Goal: Task Accomplishment & Management: Use online tool/utility

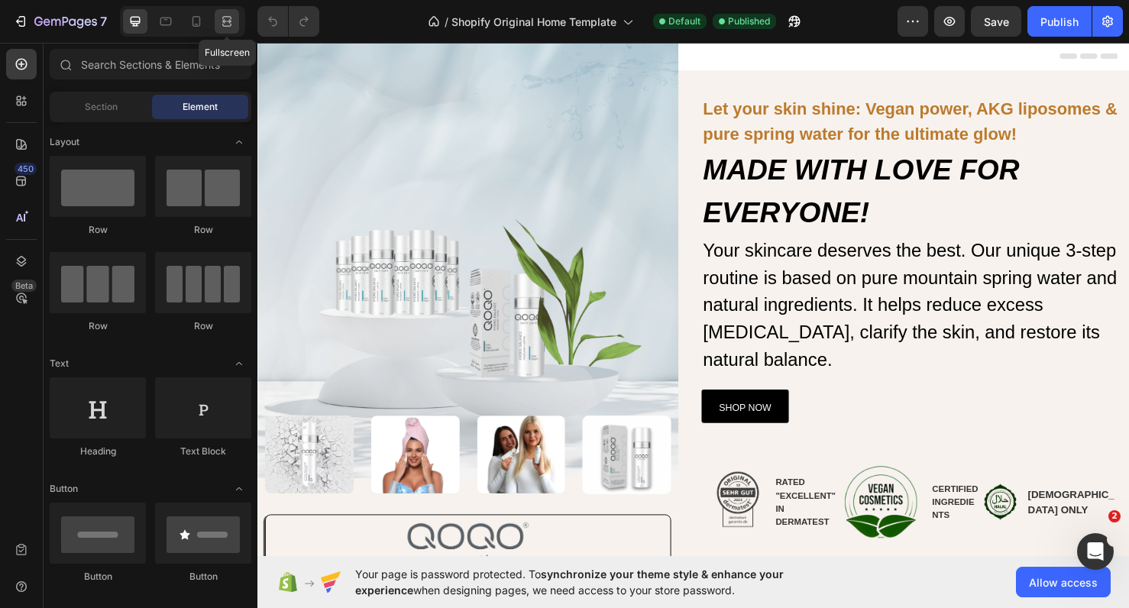
click at [227, 17] on icon at bounding box center [226, 17] width 9 height 3
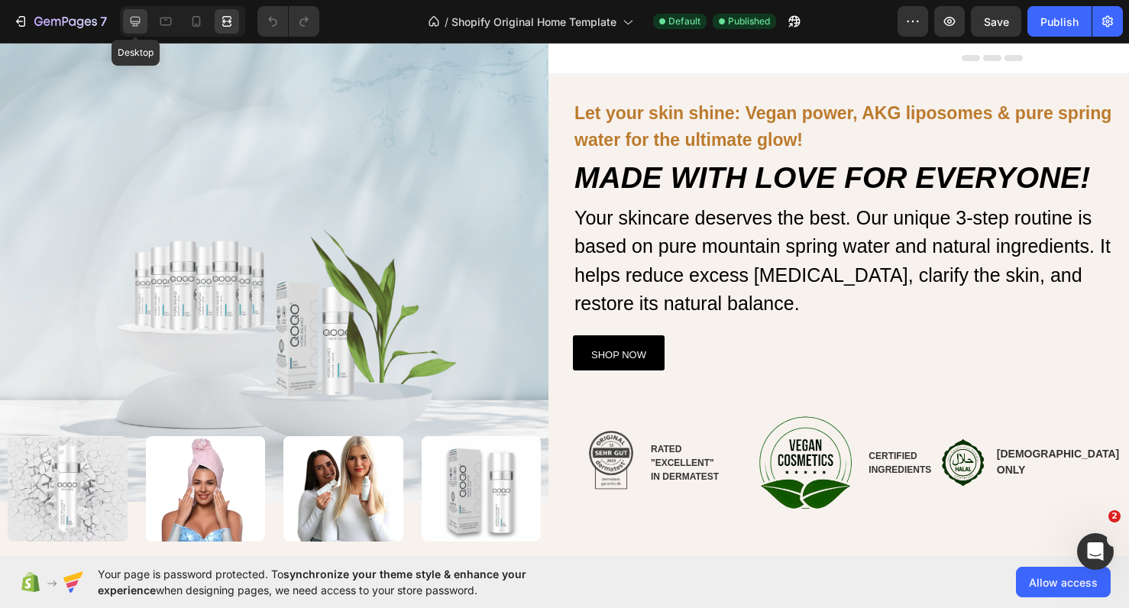
click at [130, 22] on icon at bounding box center [135, 21] width 15 height 15
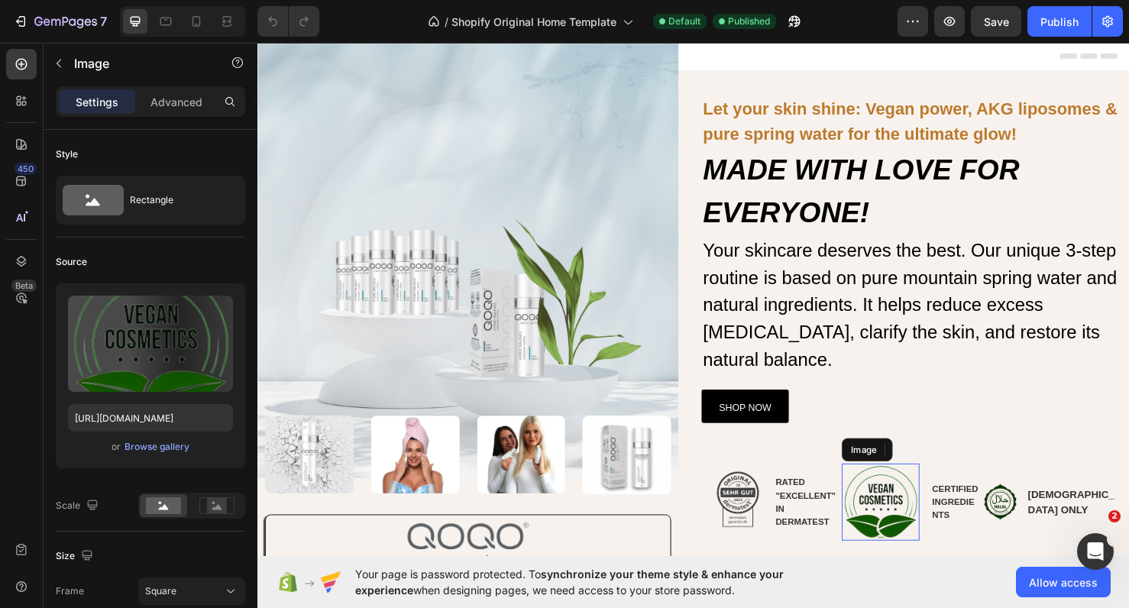
click at [902, 485] on img at bounding box center [913, 526] width 82 height 82
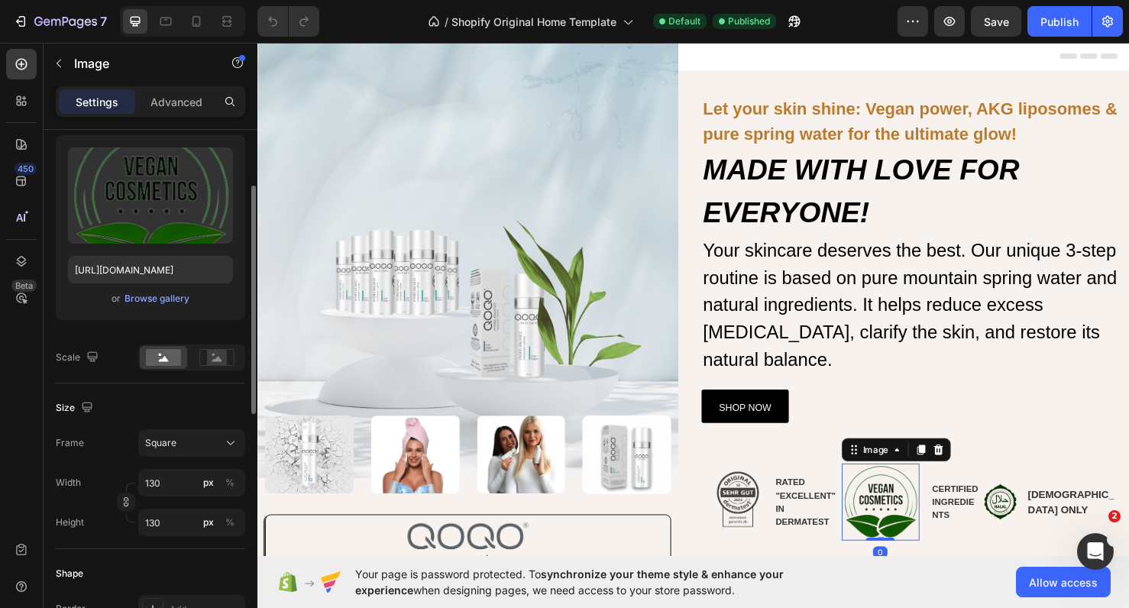
scroll to position [152, 0]
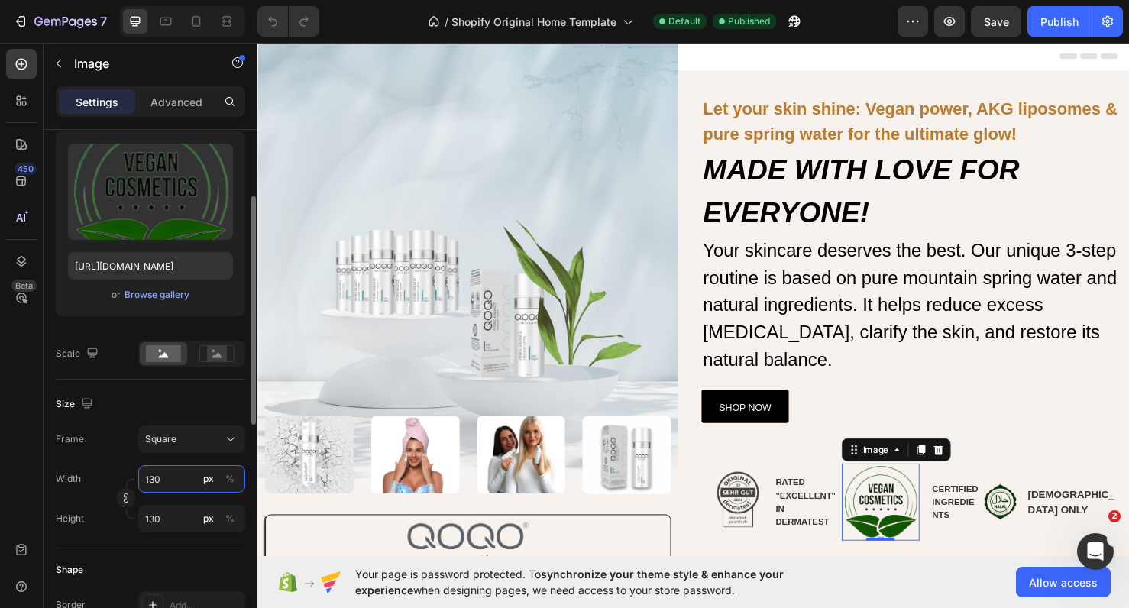
click at [170, 477] on input "130" at bounding box center [191, 479] width 107 height 28
type input "13"
type input "1"
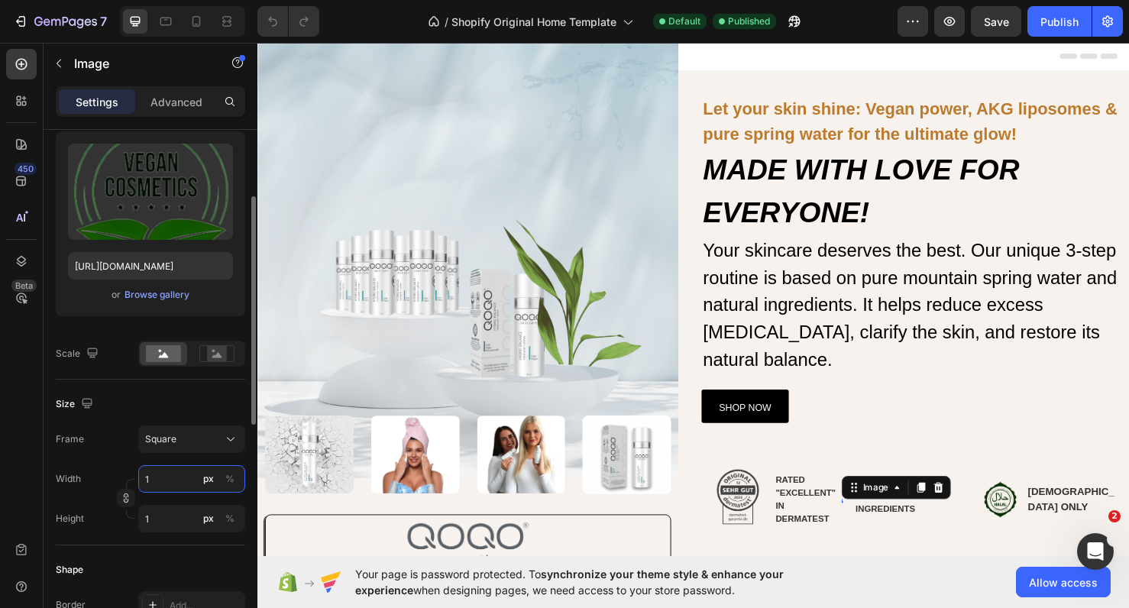
type input "12"
type input "120"
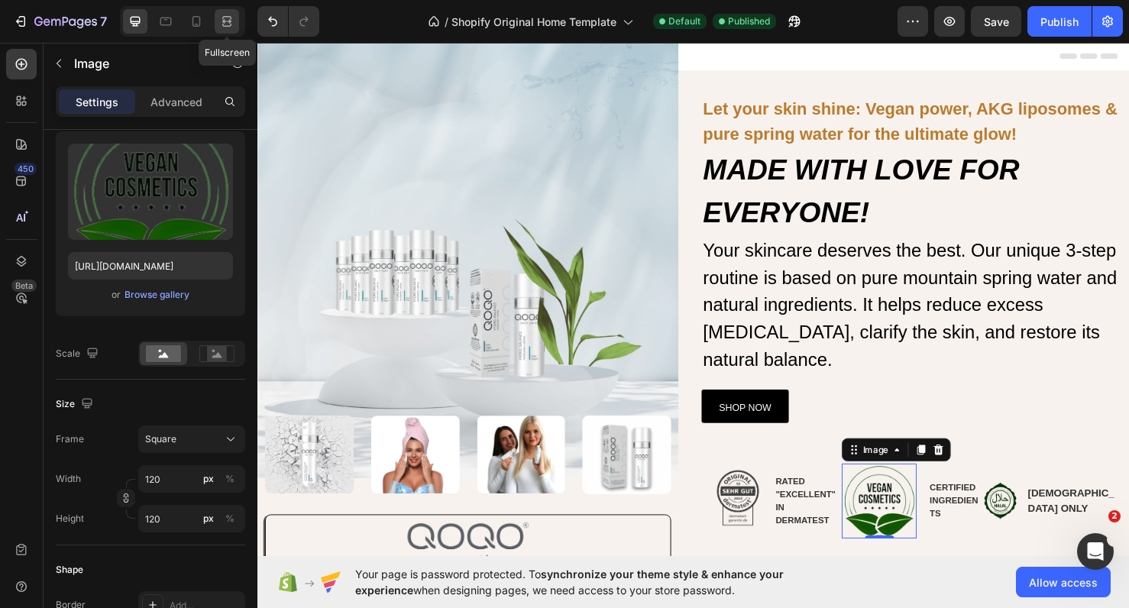
click at [228, 21] on icon at bounding box center [226, 21] width 15 height 15
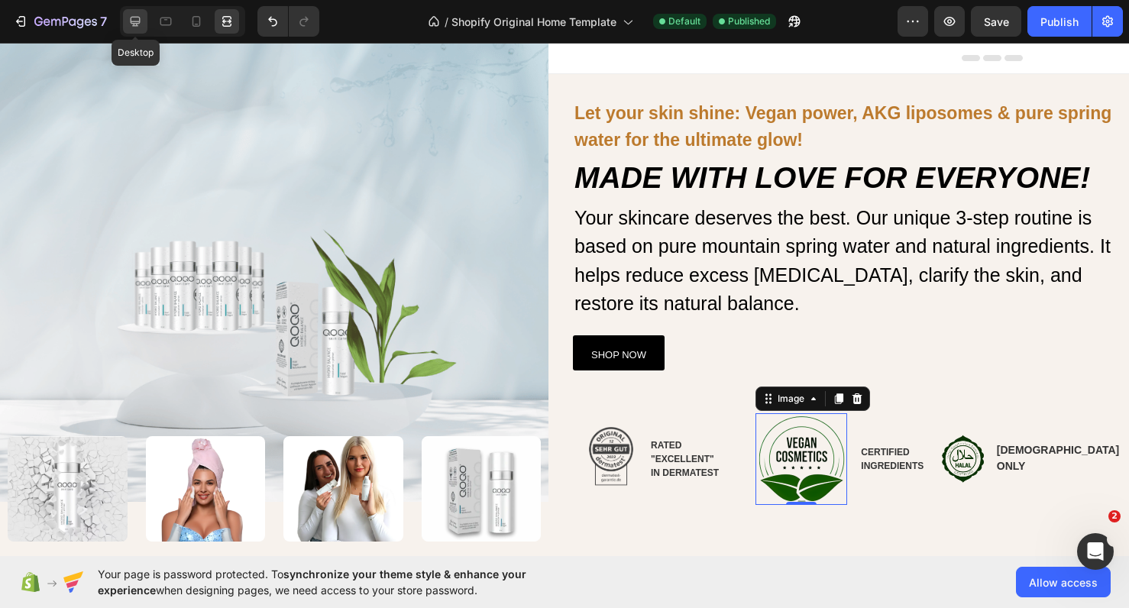
click at [138, 26] on icon at bounding box center [136, 22] width 10 height 10
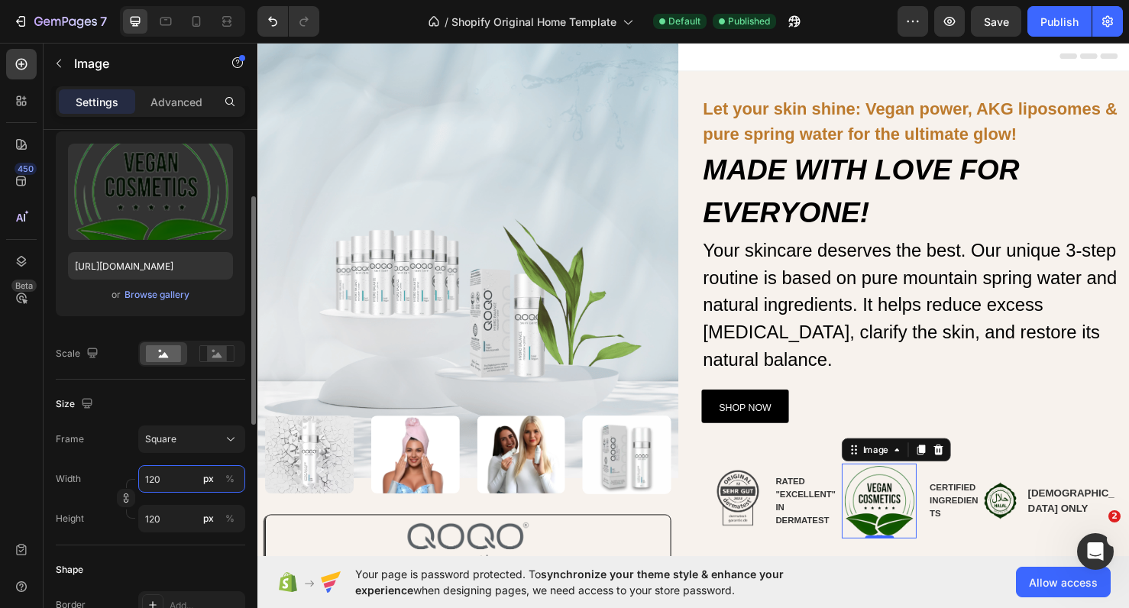
click at [172, 478] on input "120" at bounding box center [191, 479] width 107 height 28
type input "12"
type input "1"
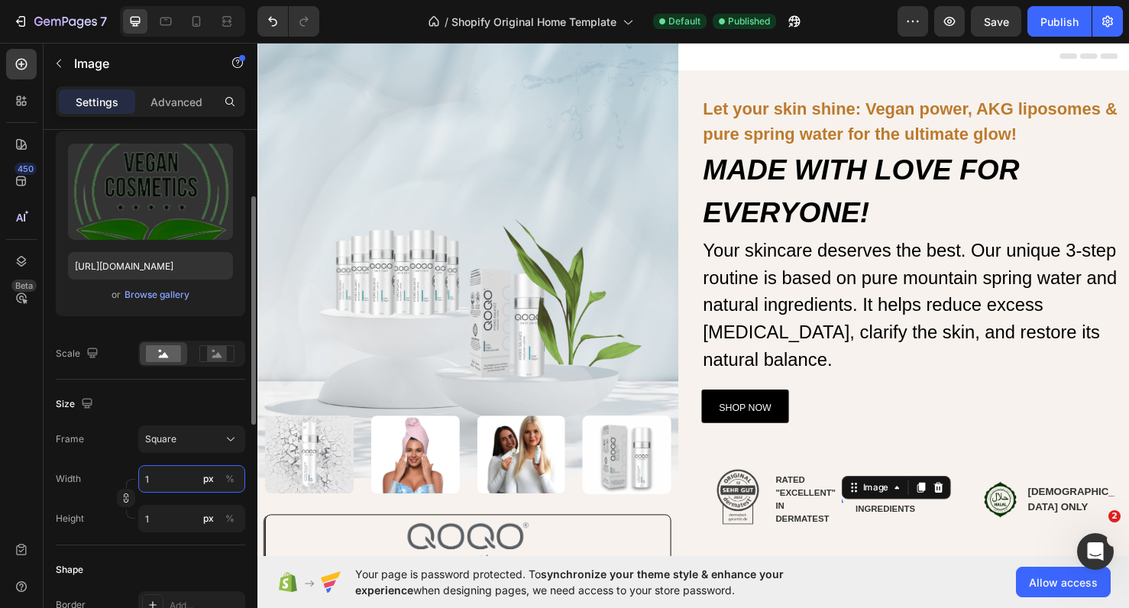
type input "10"
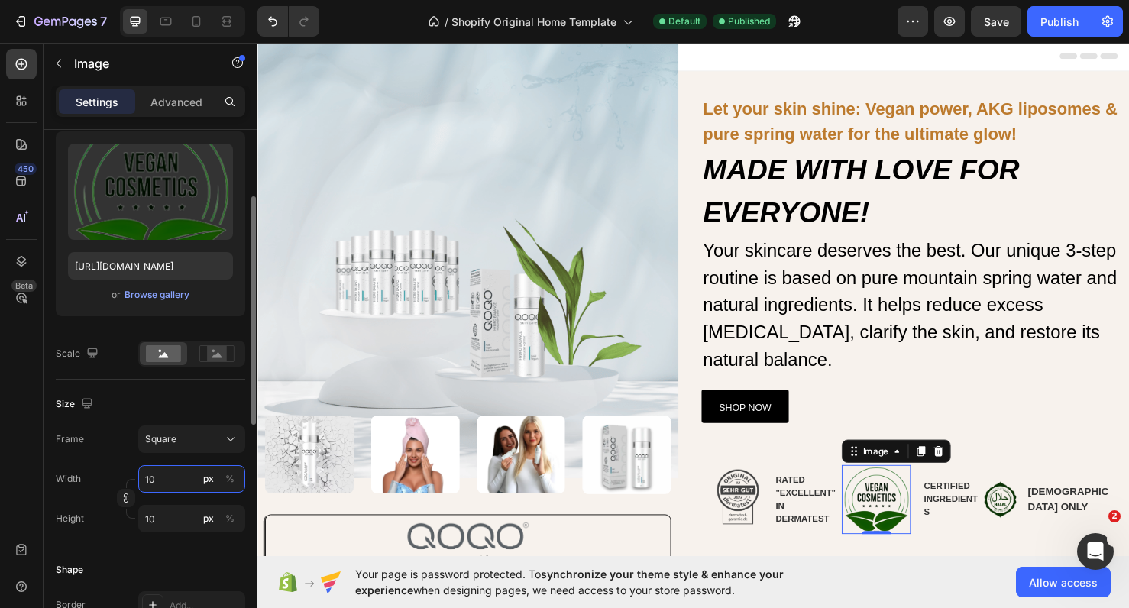
type input "100"
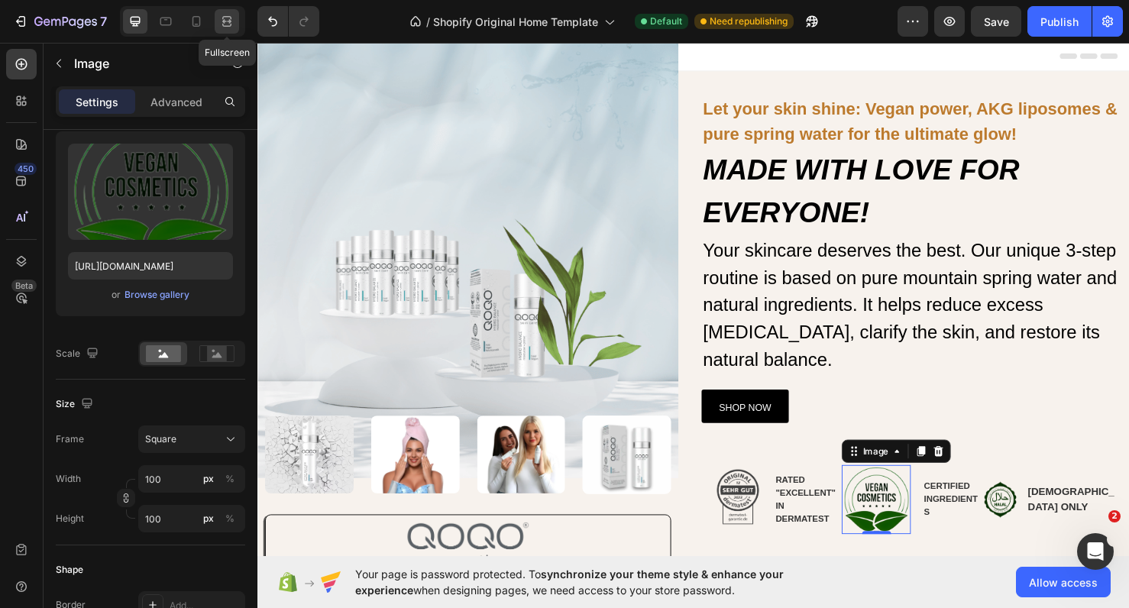
click at [232, 21] on icon at bounding box center [229, 21] width 5 height 4
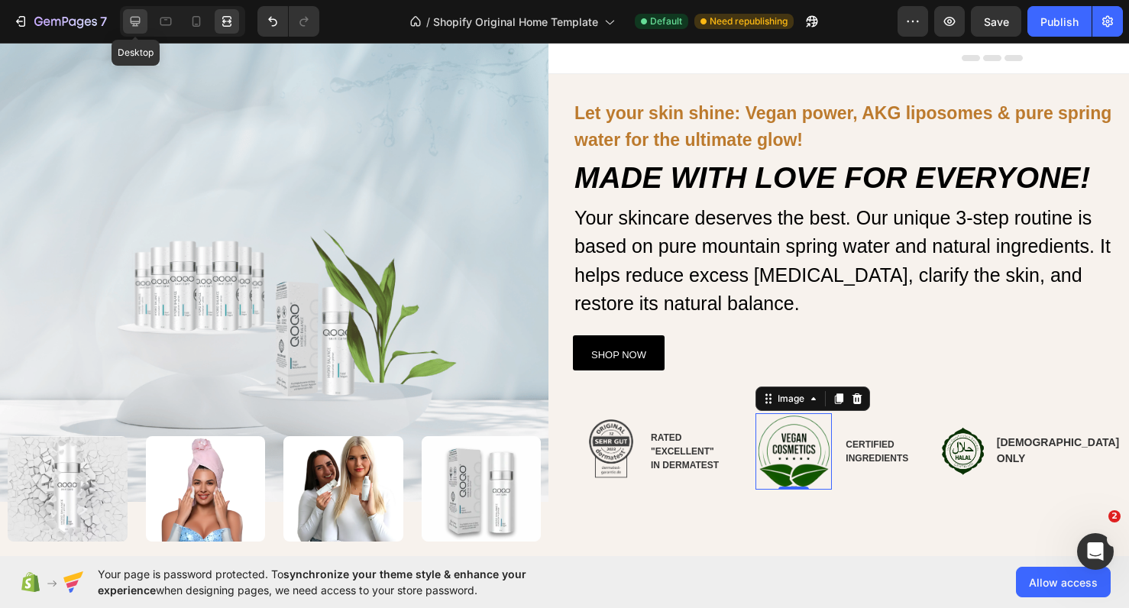
click at [137, 23] on icon at bounding box center [136, 22] width 10 height 10
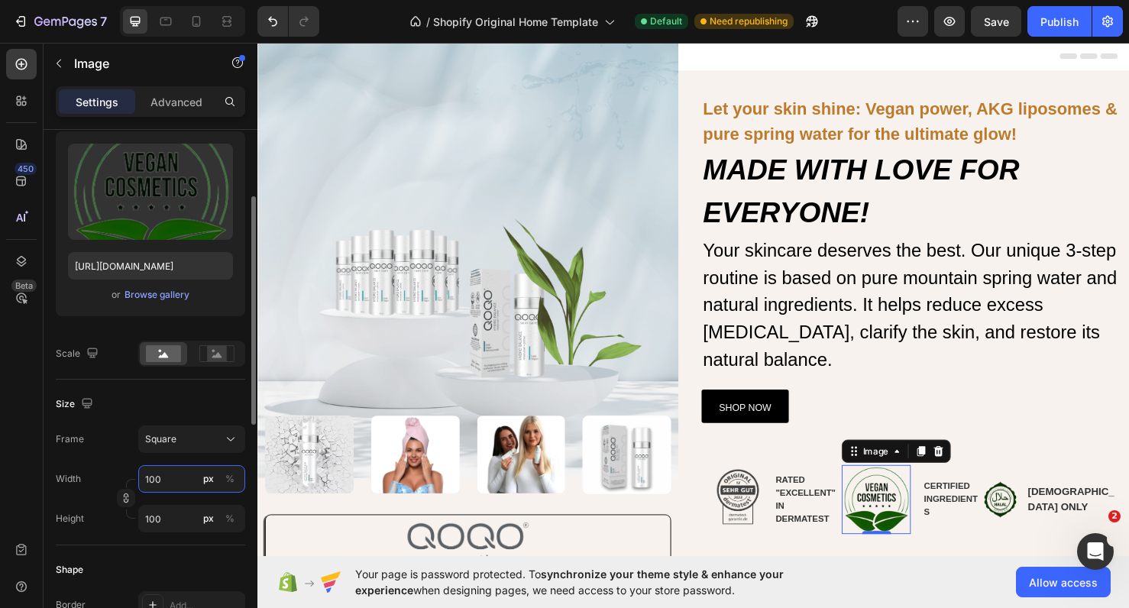
click at [169, 475] on input "100" at bounding box center [191, 479] width 107 height 28
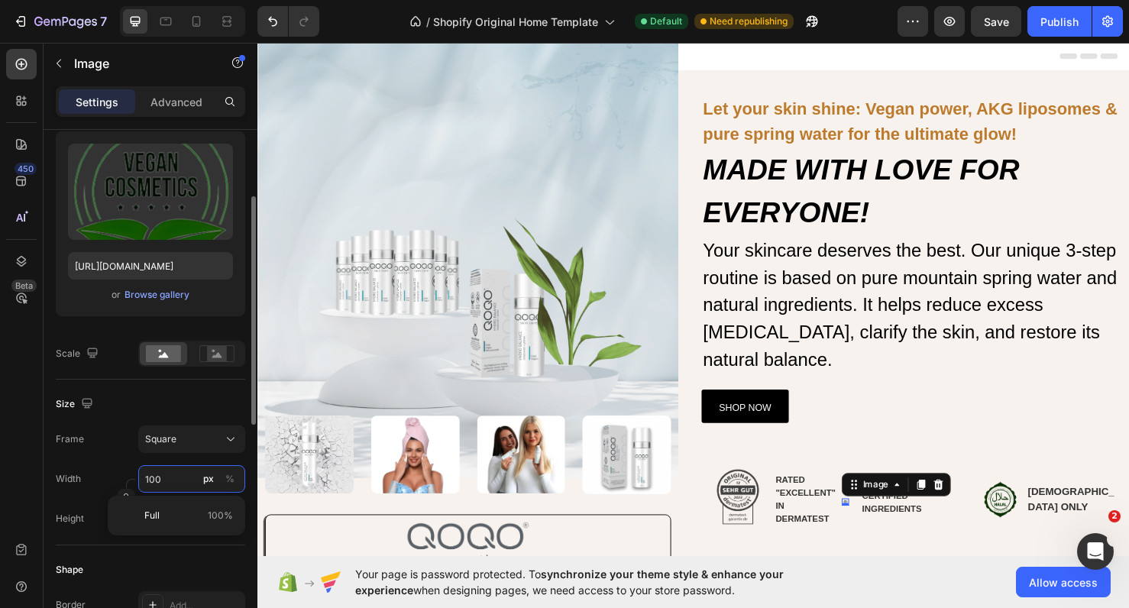
type input "10"
type input "1"
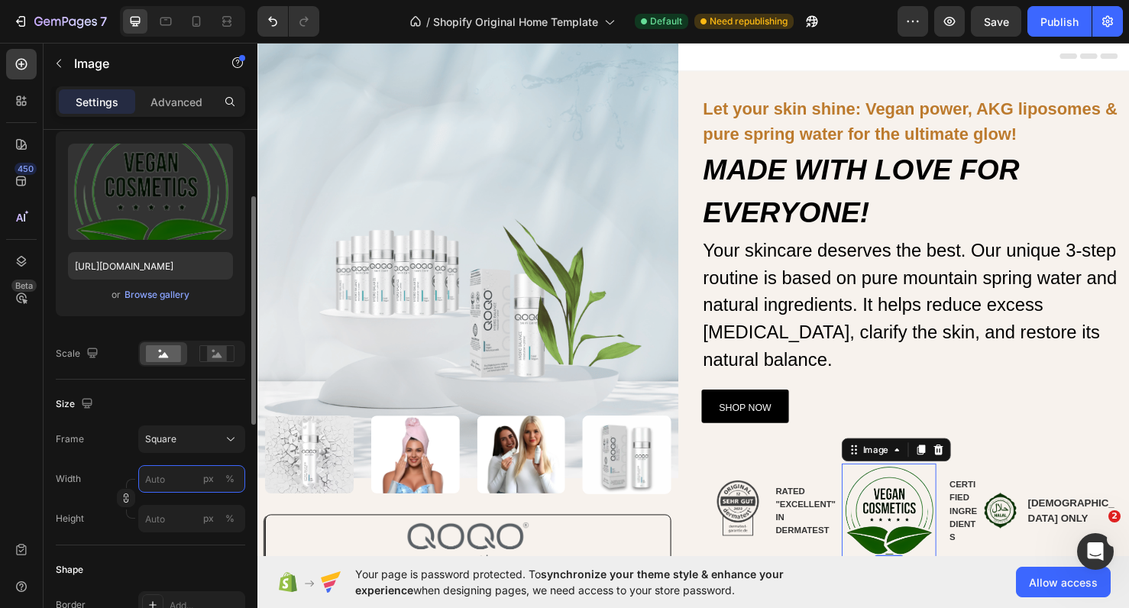
type input "9"
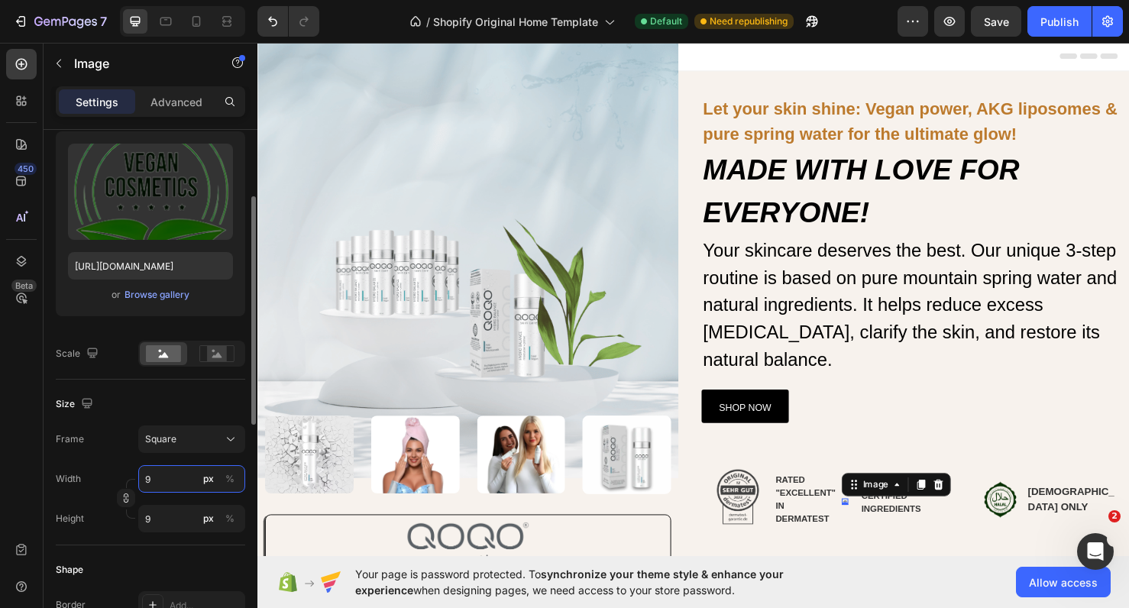
type input "90"
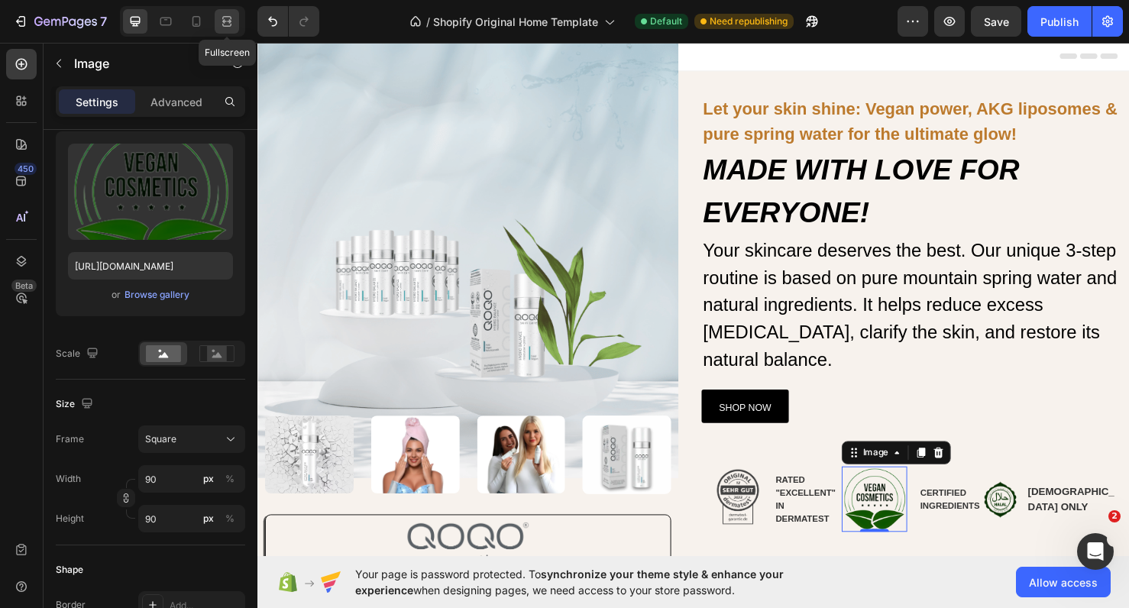
click at [228, 26] on icon at bounding box center [226, 25] width 9 height 3
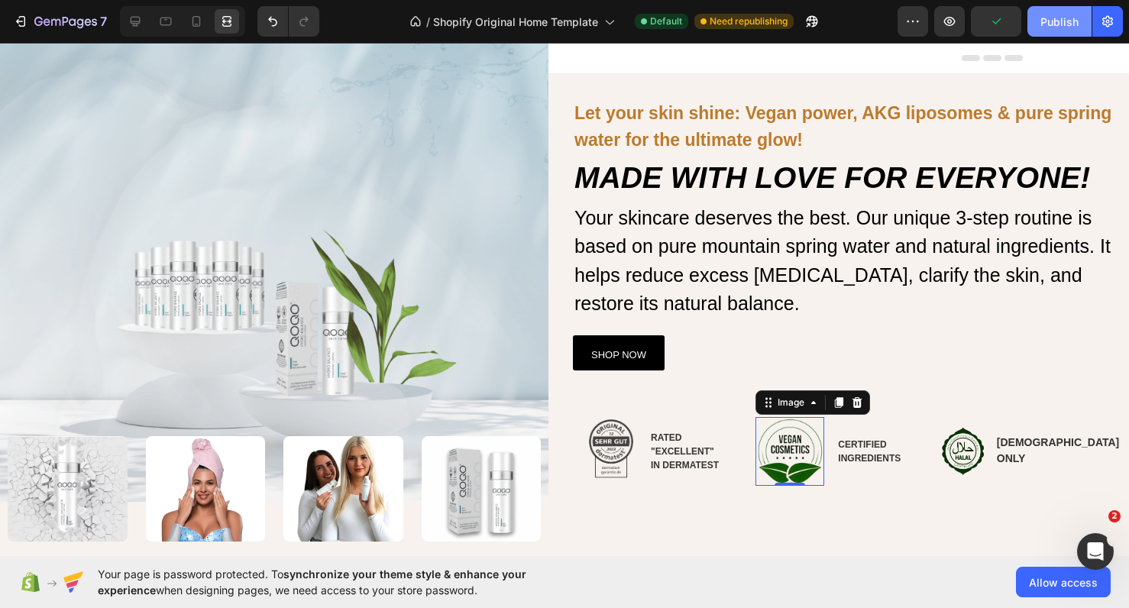
click at [1041, 16] on button "Publish" at bounding box center [1060, 21] width 64 height 31
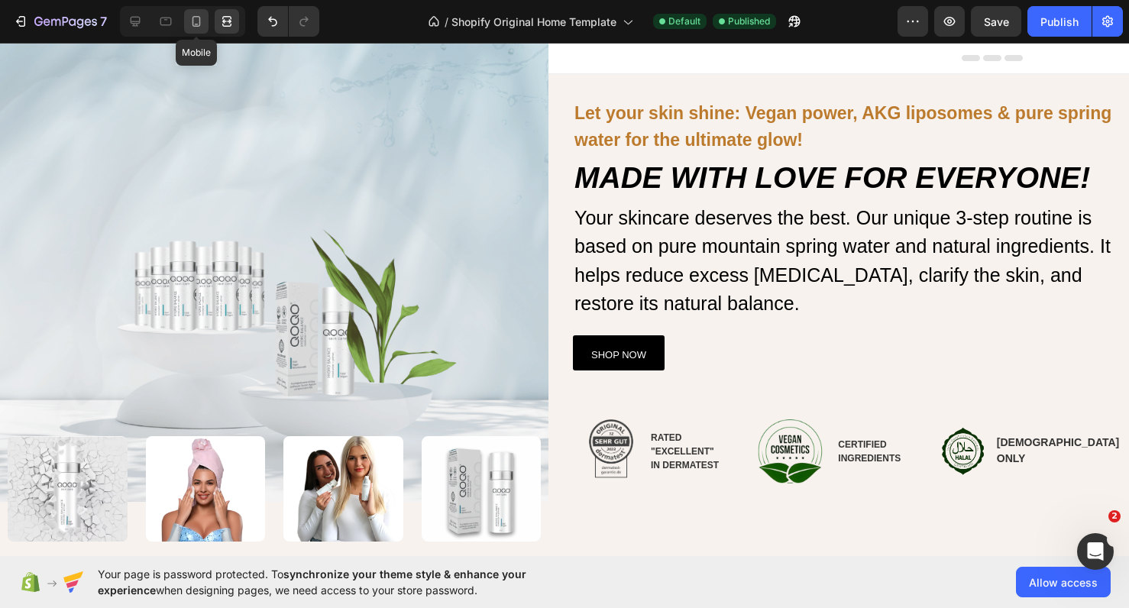
click at [198, 28] on icon at bounding box center [196, 21] width 15 height 15
type input "60"
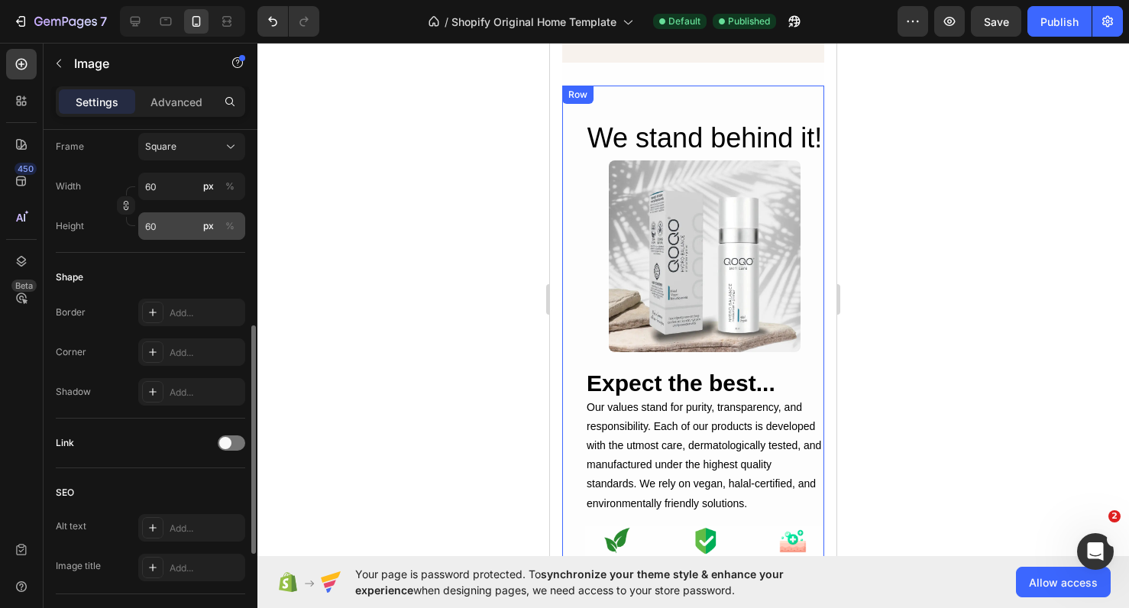
scroll to position [446, 0]
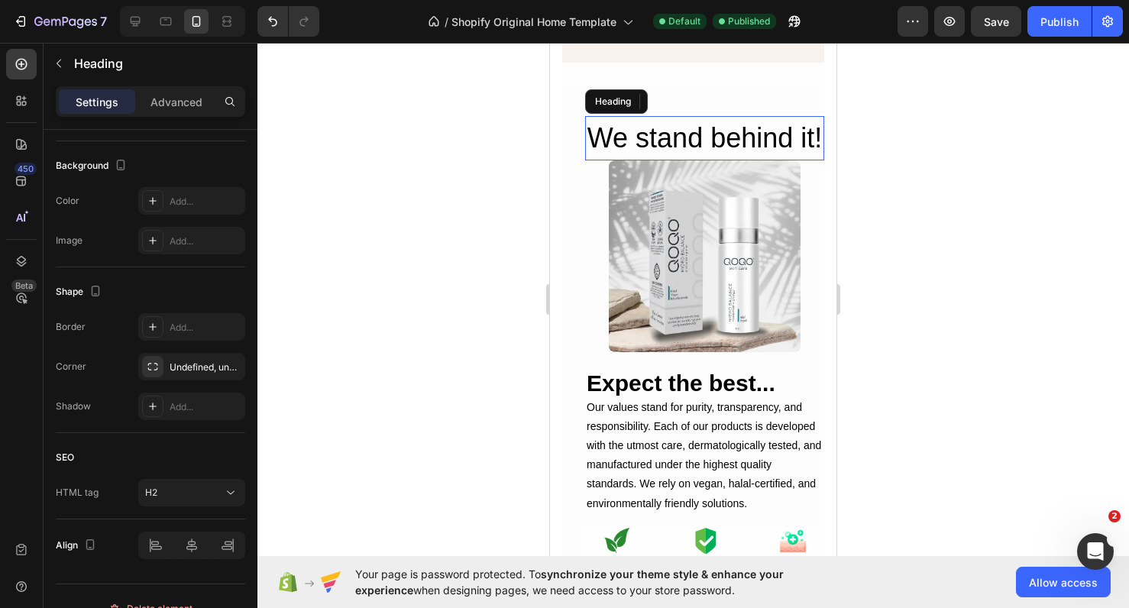
click at [683, 146] on h2 "We stand behind it!" at bounding box center [704, 138] width 239 height 44
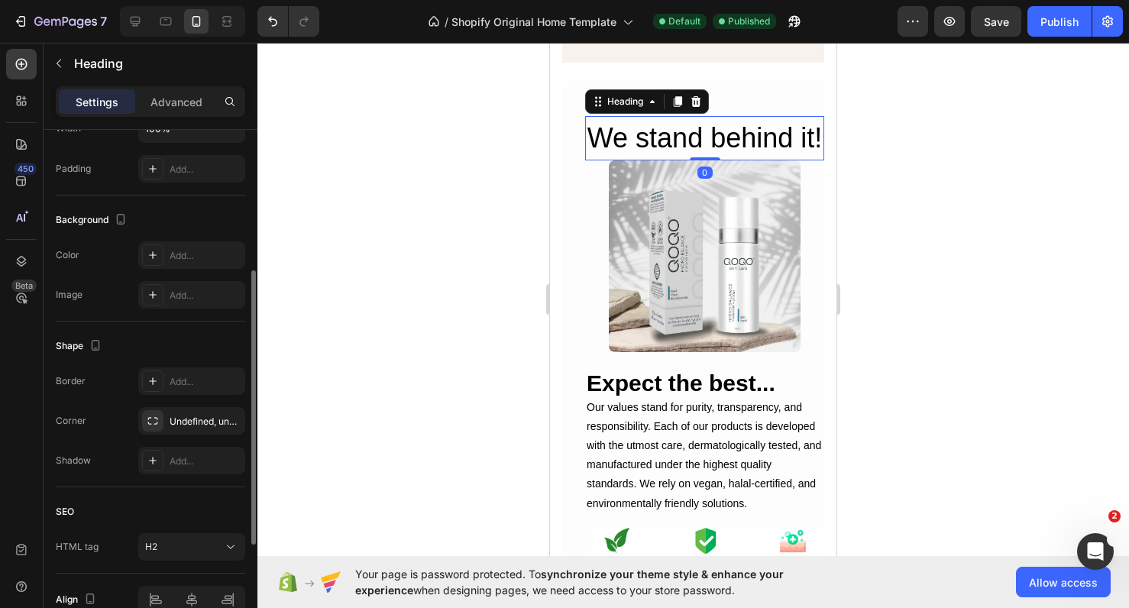
scroll to position [470, 0]
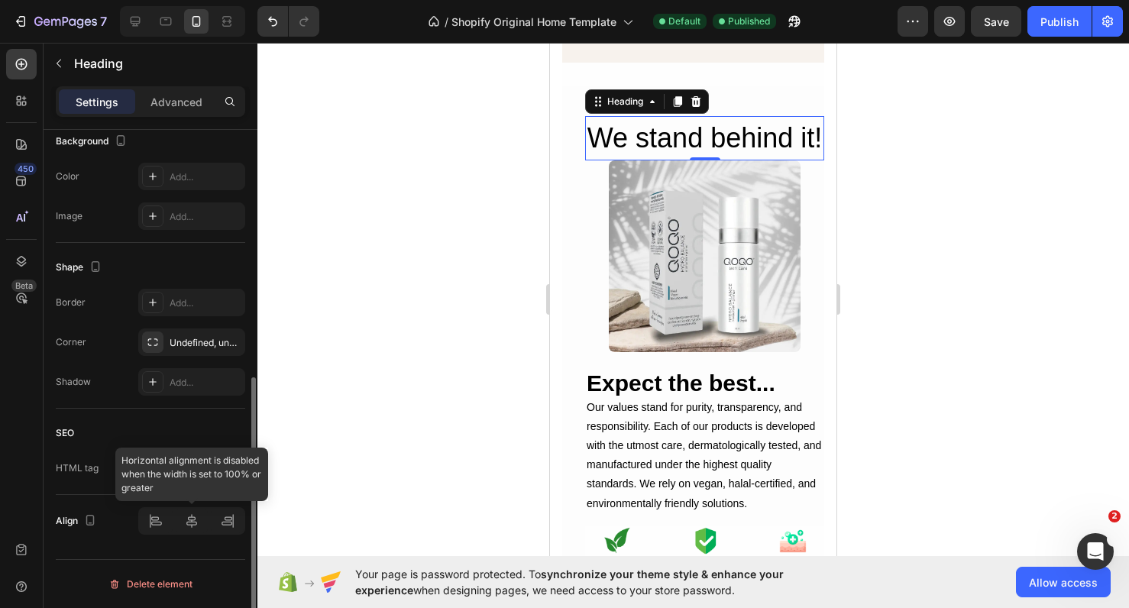
click at [186, 514] on div at bounding box center [191, 521] width 107 height 28
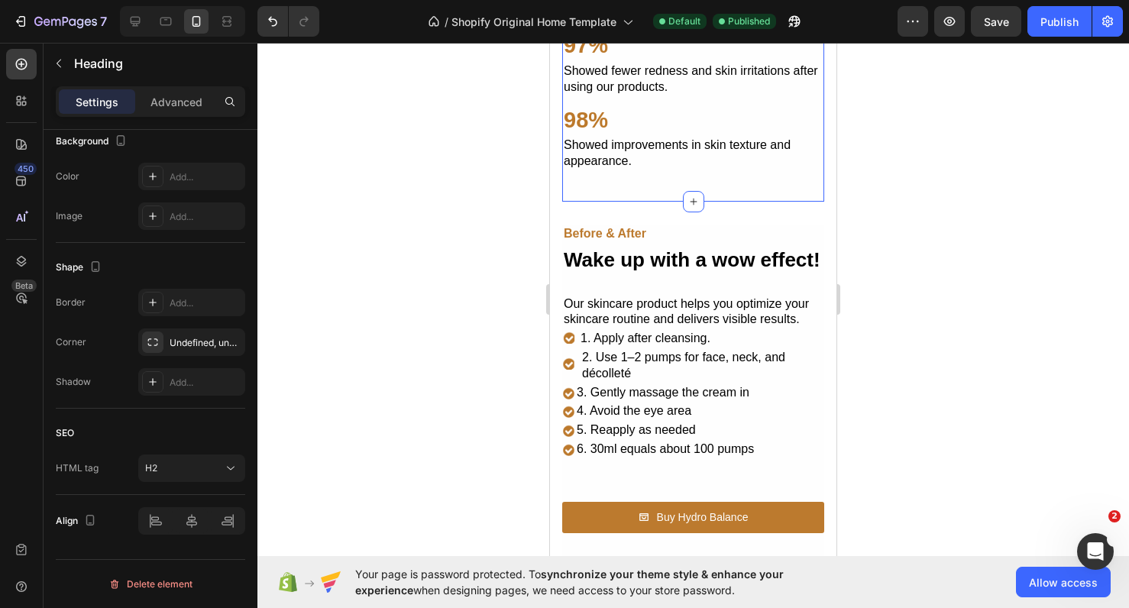
scroll to position [1932, 0]
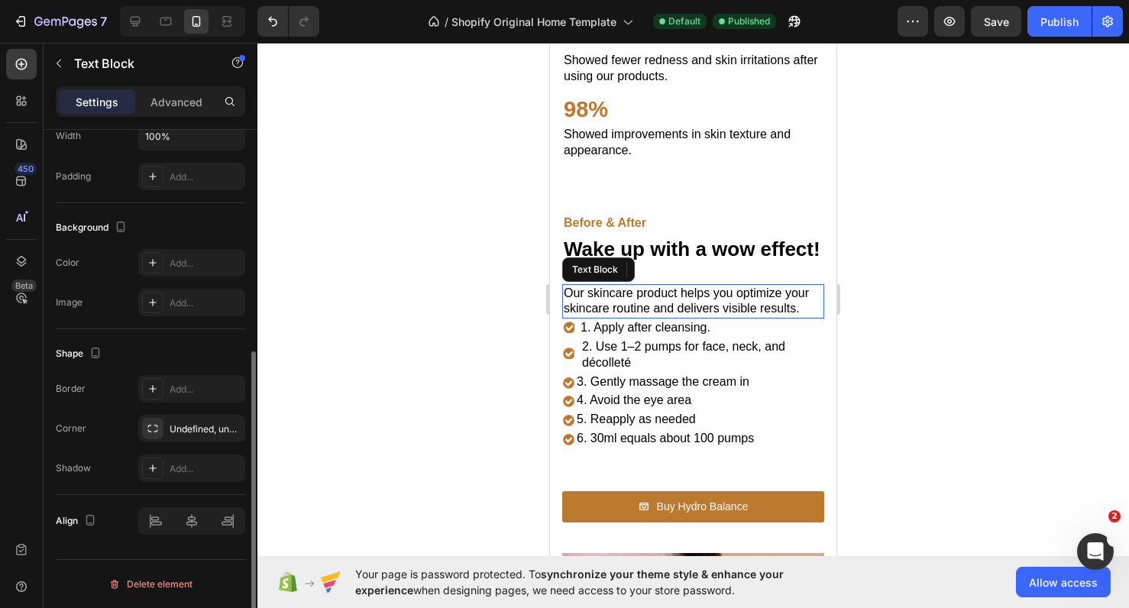
click at [640, 291] on p "Our skincare product helps you optimize your skincare routine and delivers visi…" at bounding box center [693, 302] width 259 height 32
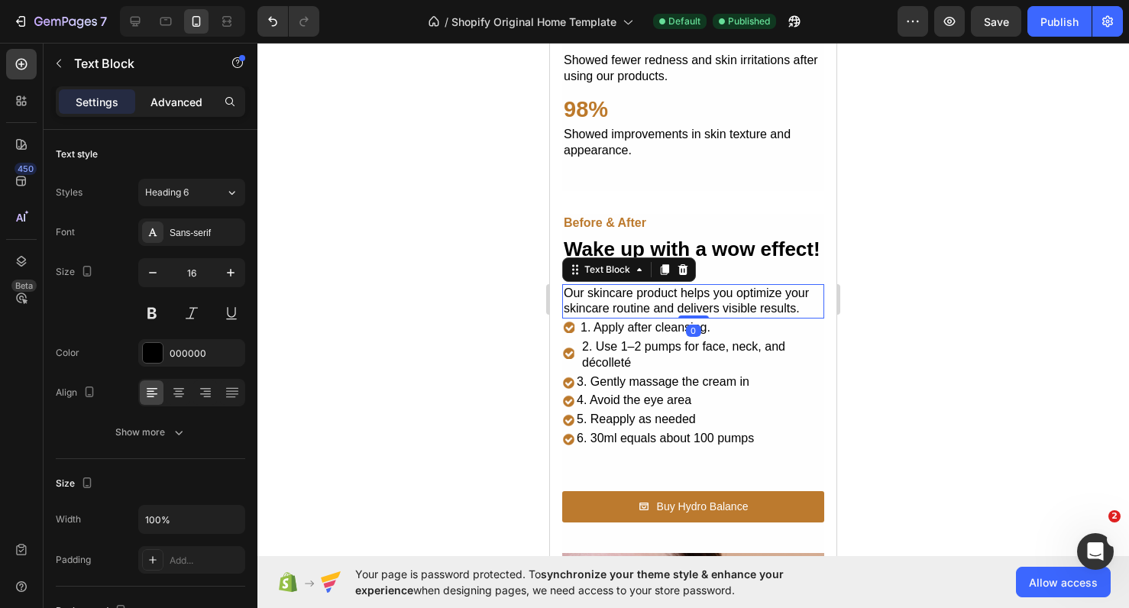
click at [186, 107] on p "Advanced" at bounding box center [177, 102] width 52 height 16
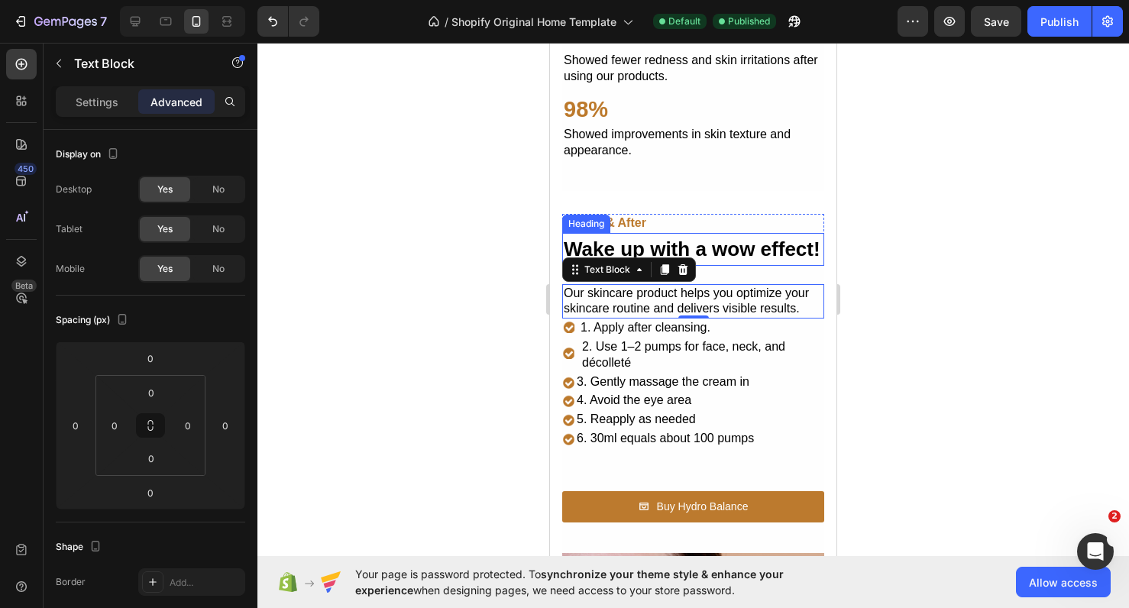
click at [776, 247] on h2 "Wake up with a wow effect!" at bounding box center [693, 249] width 262 height 33
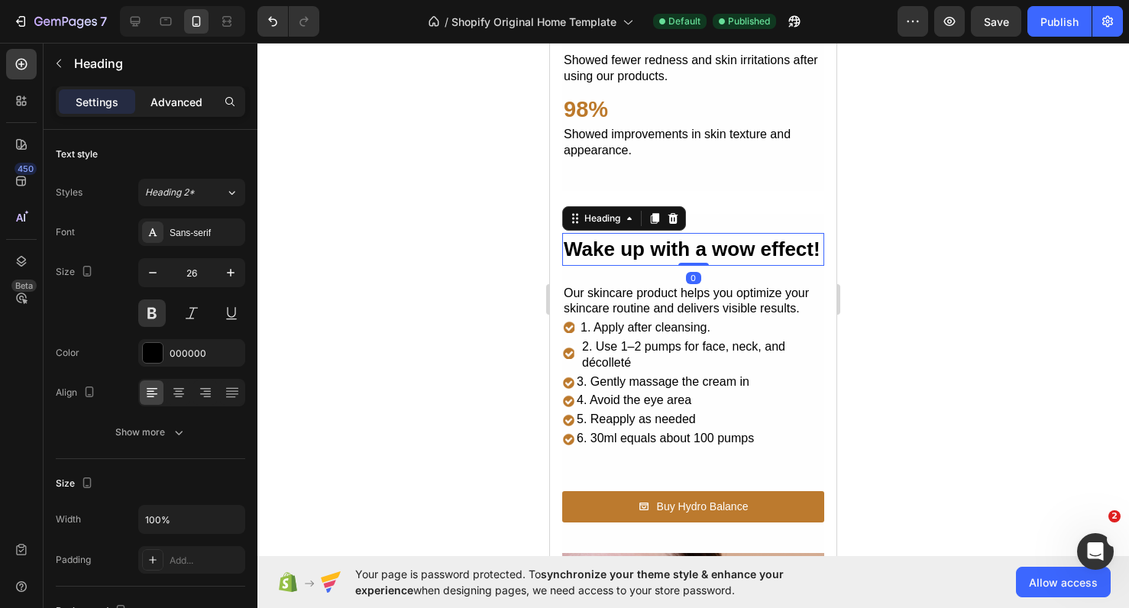
click at [185, 112] on div "Advanced" at bounding box center [176, 101] width 76 height 24
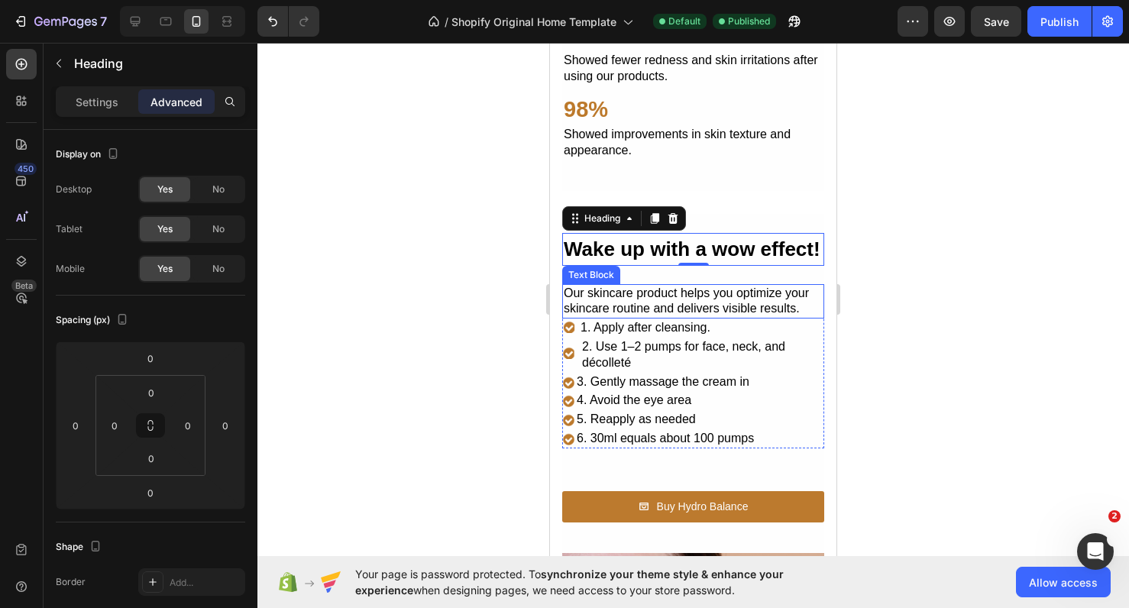
click at [644, 302] on p "Our skincare product helps you optimize your skincare routine and delivers visi…" at bounding box center [693, 302] width 259 height 32
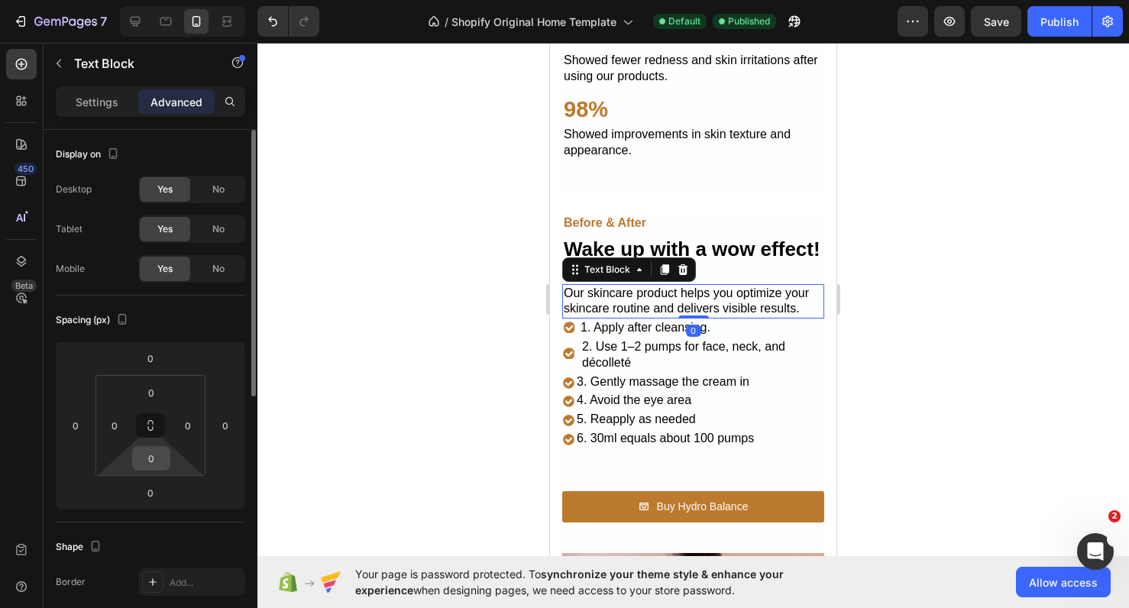
click at [157, 461] on input "0" at bounding box center [151, 458] width 31 height 23
type input "10"
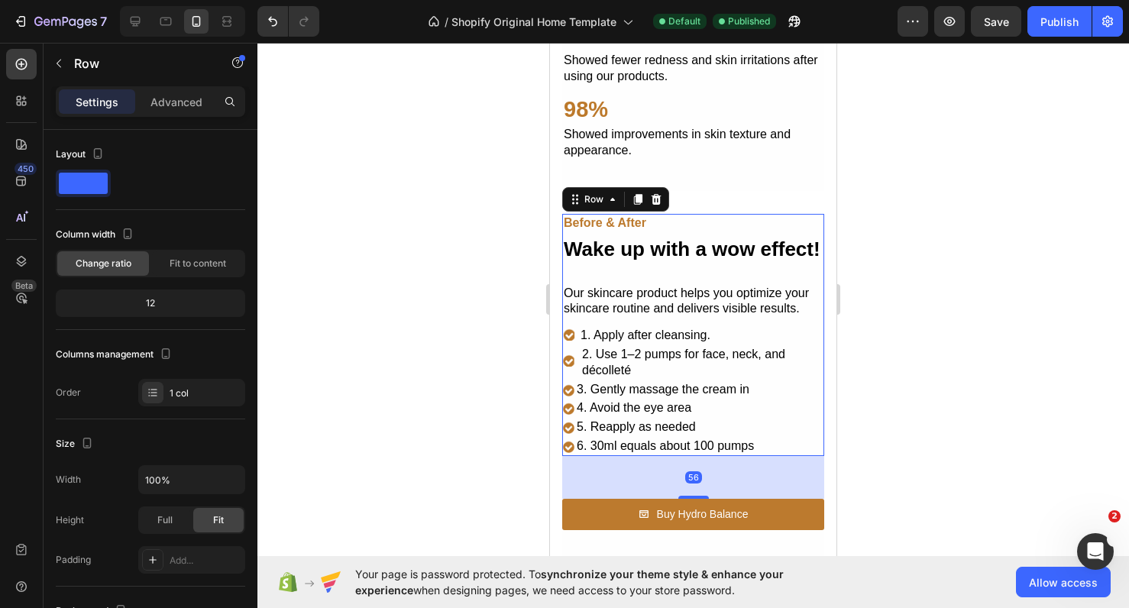
click at [696, 270] on div "Before & After Text Block Wake up with a wow effect! Heading Row Our skincare p…" at bounding box center [693, 335] width 262 height 242
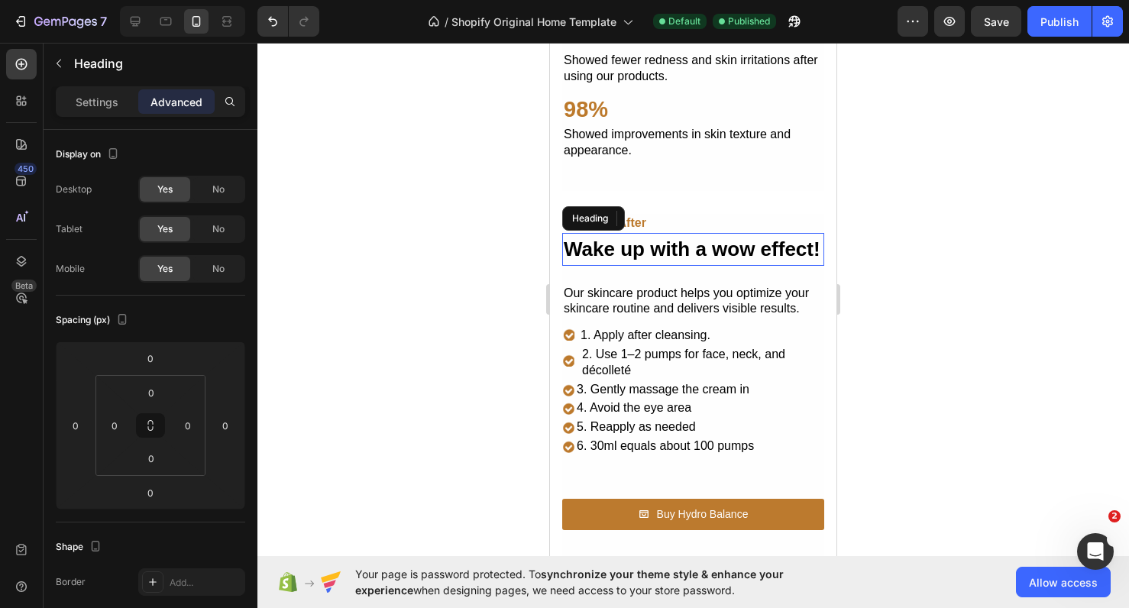
click at [693, 240] on h2 "Wake up with a wow effect!" at bounding box center [693, 249] width 262 height 33
click at [118, 112] on div "Settings" at bounding box center [97, 101] width 76 height 24
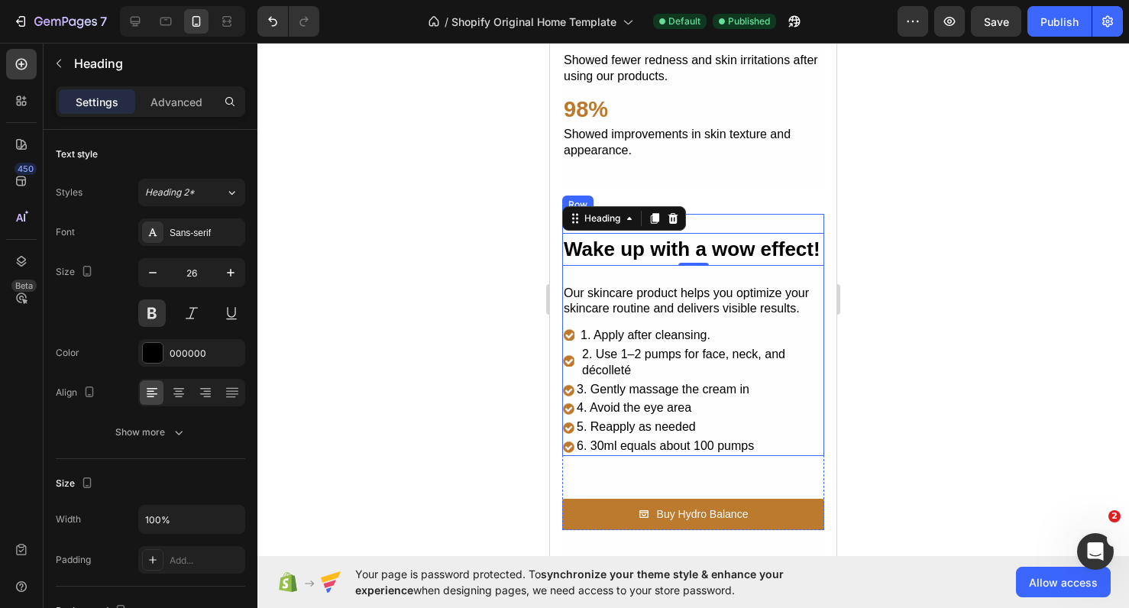
click at [627, 276] on div "Before & After Text Block Wake up with a wow effect! Heading 0 Row Our skincare…" at bounding box center [693, 335] width 262 height 242
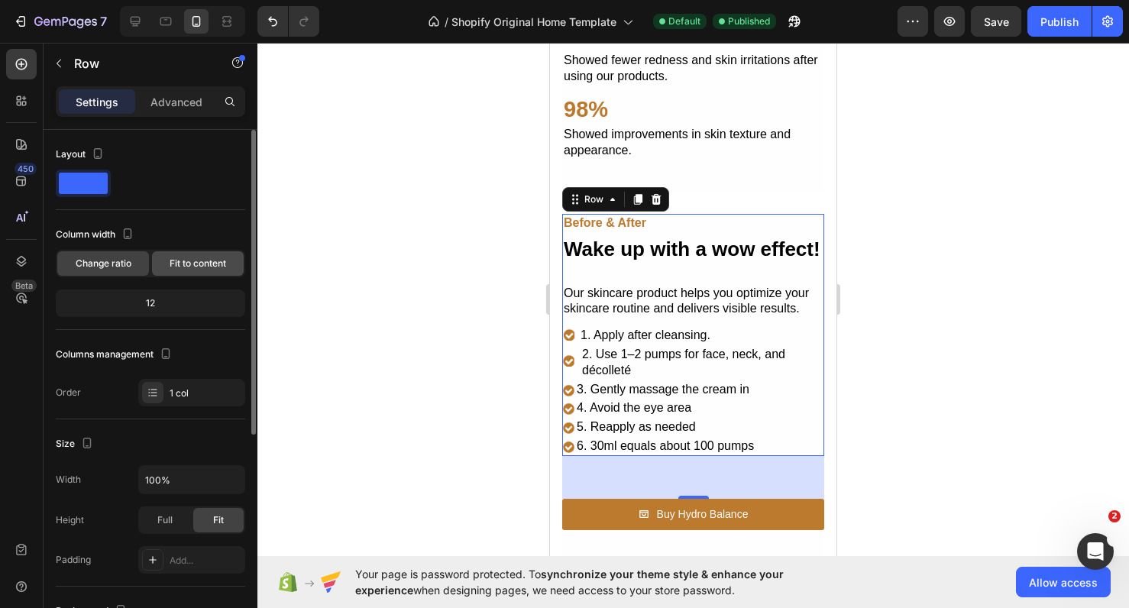
click at [172, 264] on span "Fit to content" at bounding box center [198, 264] width 57 height 14
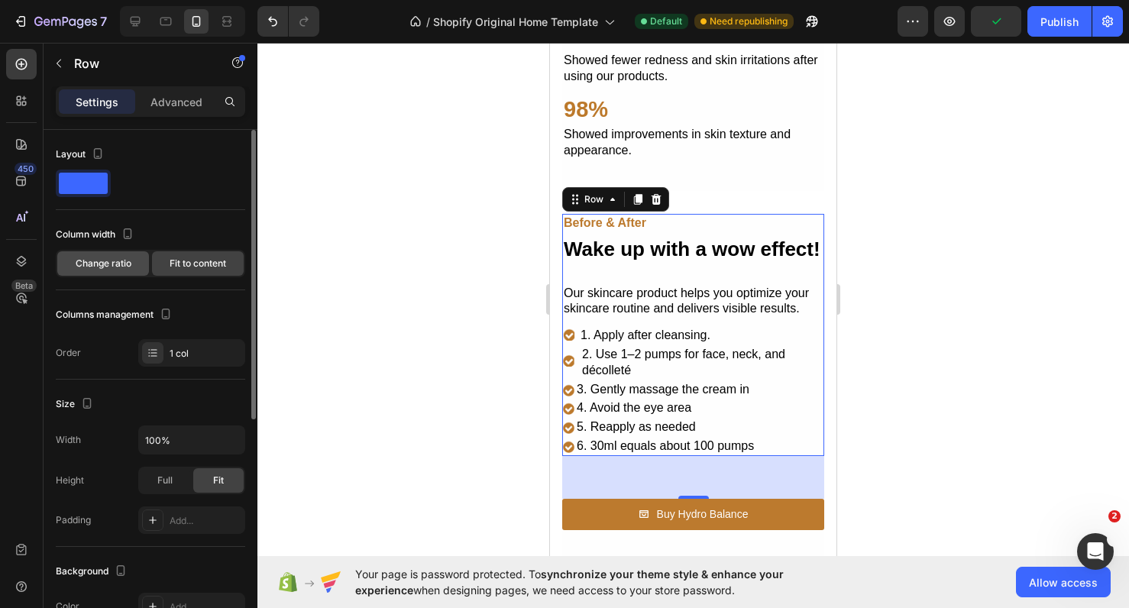
click at [114, 266] on span "Change ratio" at bounding box center [104, 264] width 56 height 14
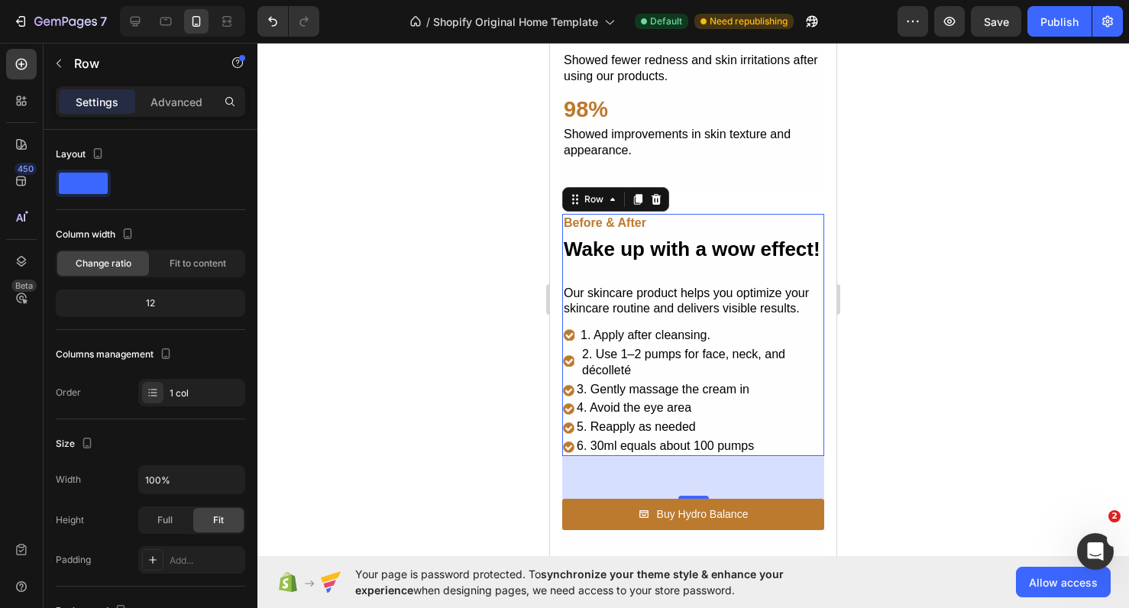
click at [350, 312] on div at bounding box center [694, 326] width 872 height 566
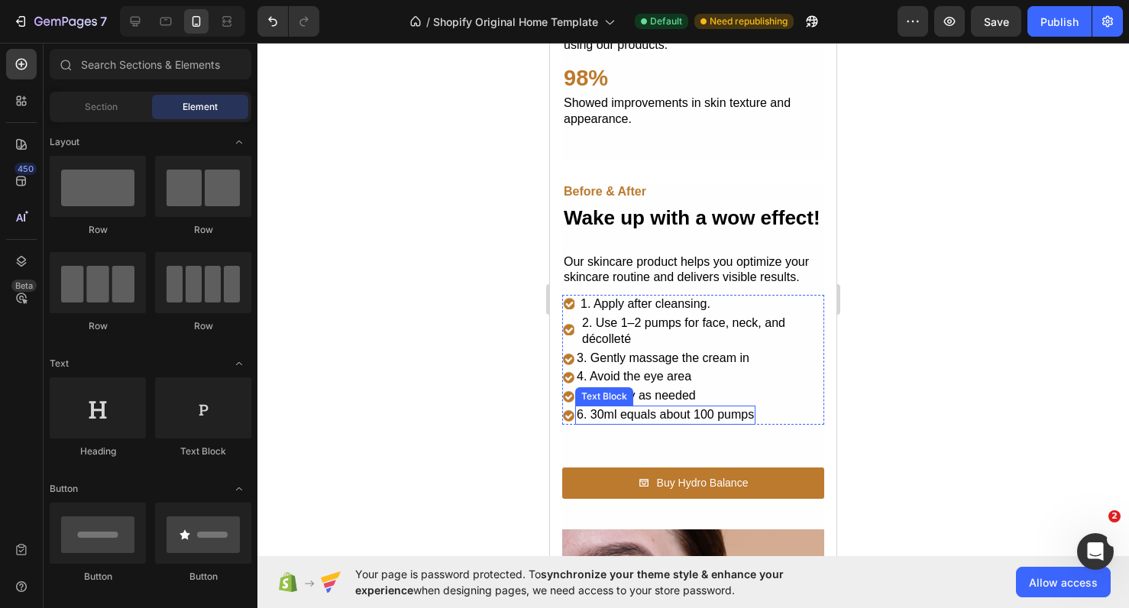
scroll to position [1974, 0]
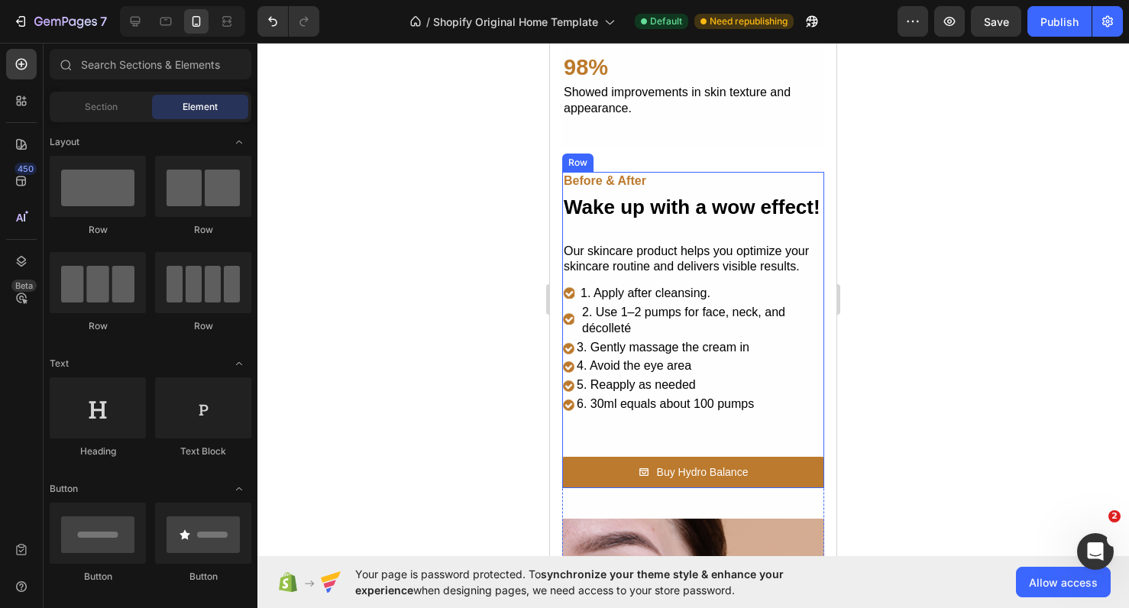
click at [643, 428] on div "Before & After Text Block Wake up with a wow effect! Heading Row Our skincare p…" at bounding box center [693, 330] width 262 height 316
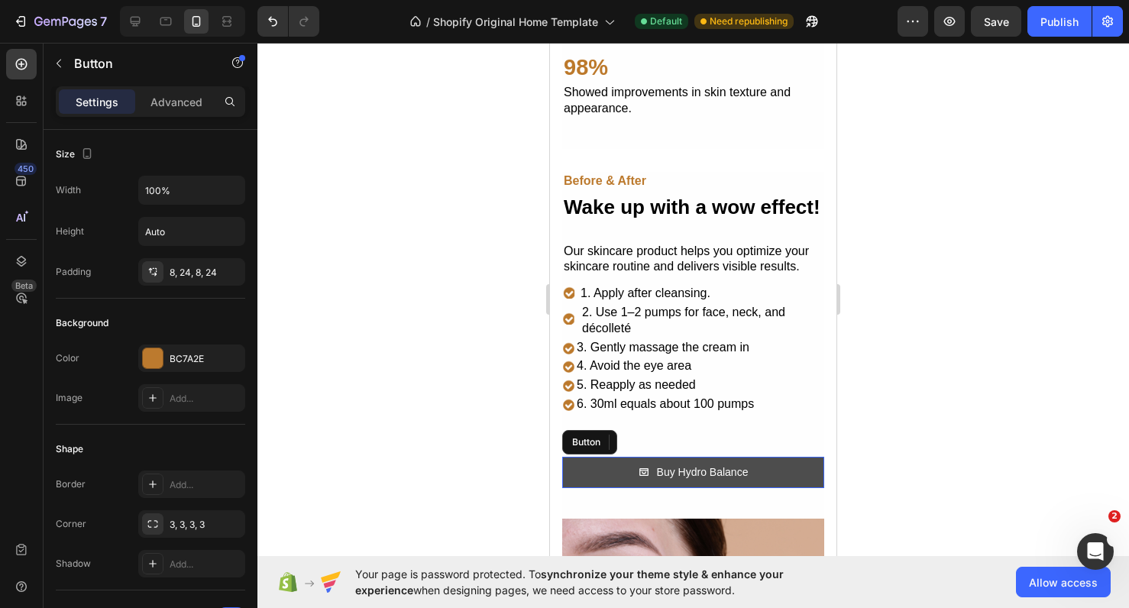
click at [637, 457] on link "Buy Hydro Balance" at bounding box center [693, 472] width 262 height 31
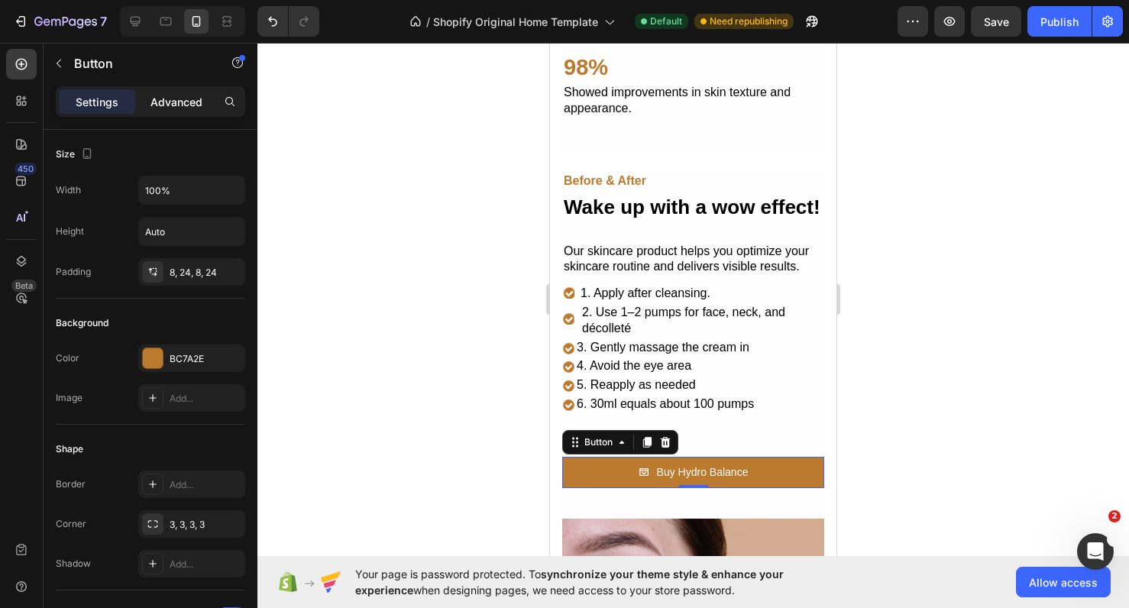
click at [173, 103] on p "Advanced" at bounding box center [177, 102] width 52 height 16
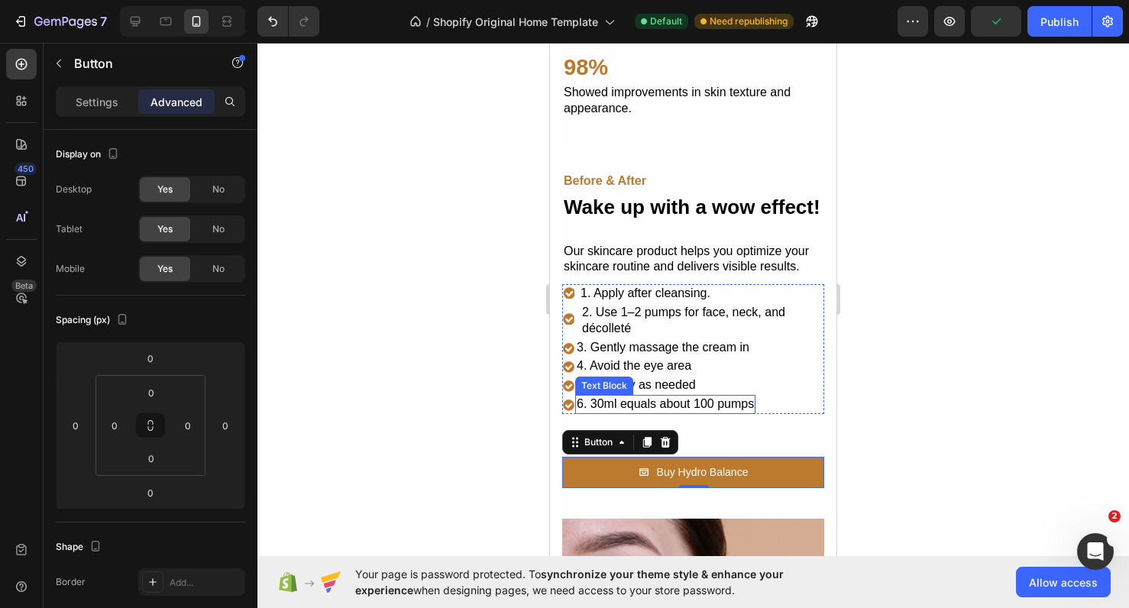
click at [666, 397] on p "6. 30ml equals about 100 pumps" at bounding box center [665, 405] width 177 height 16
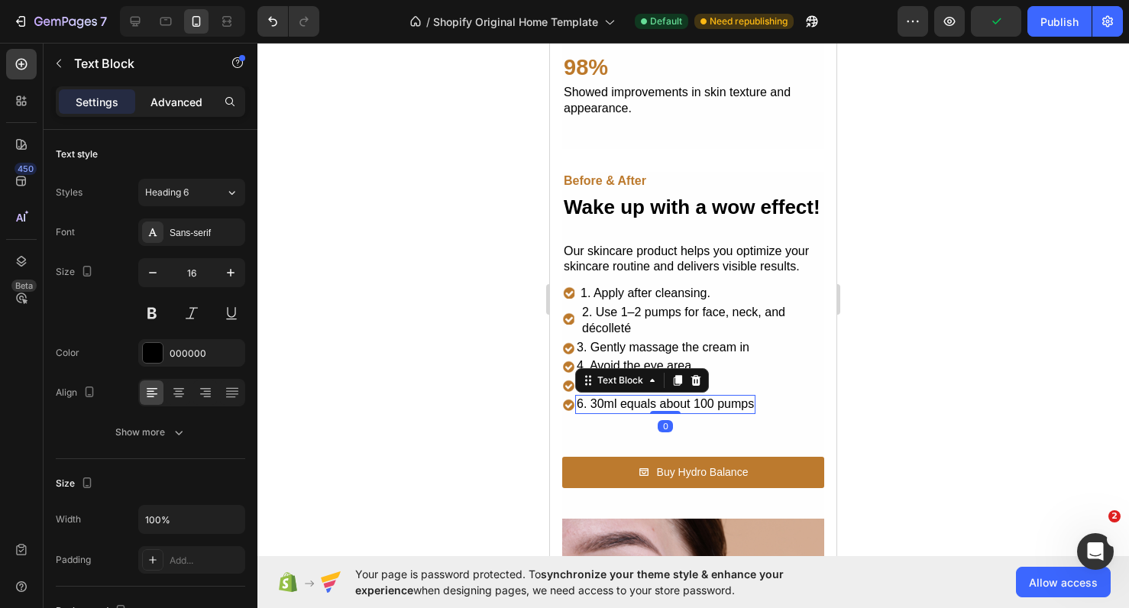
click at [190, 92] on div "Advanced" at bounding box center [176, 101] width 76 height 24
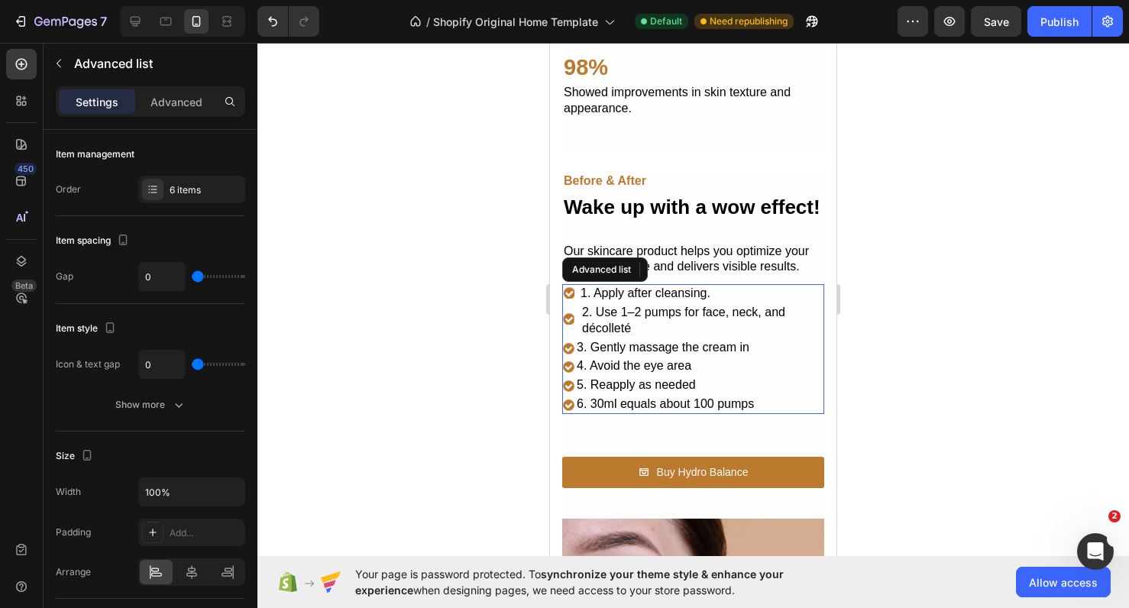
click at [792, 400] on li "Icon 6. 30ml equals about 100 pumps Text Block 0" at bounding box center [693, 404] width 262 height 19
click at [184, 104] on p "Advanced" at bounding box center [177, 102] width 52 height 16
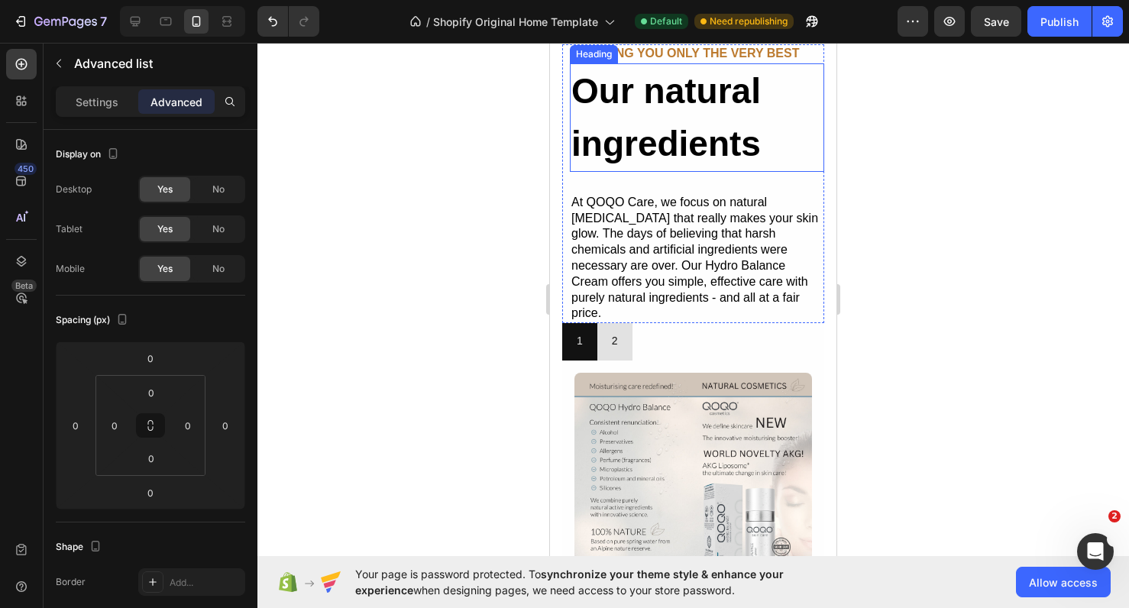
scroll to position [3372, 0]
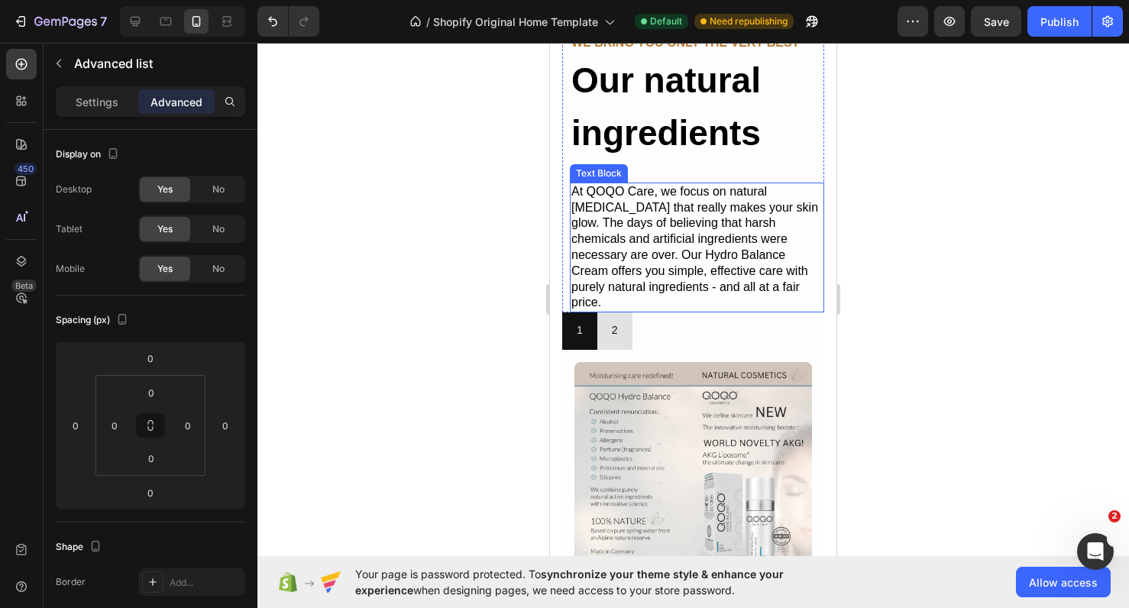
click at [706, 282] on p "At QOQO Care, we focus on natural skin care that really makes your skin glow. T…" at bounding box center [697, 247] width 251 height 127
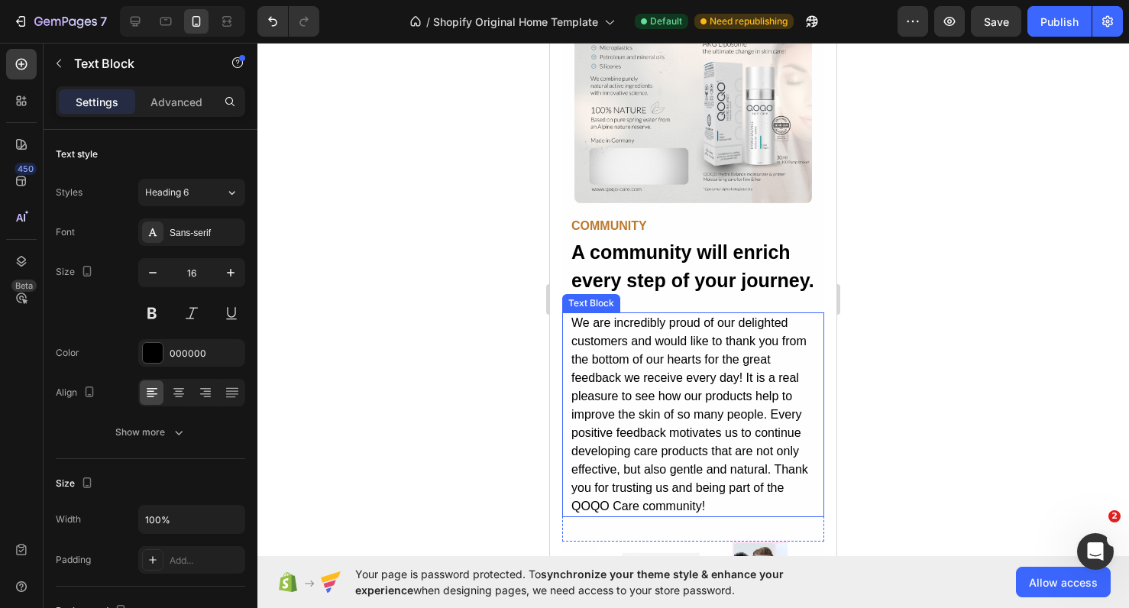
scroll to position [3797, 0]
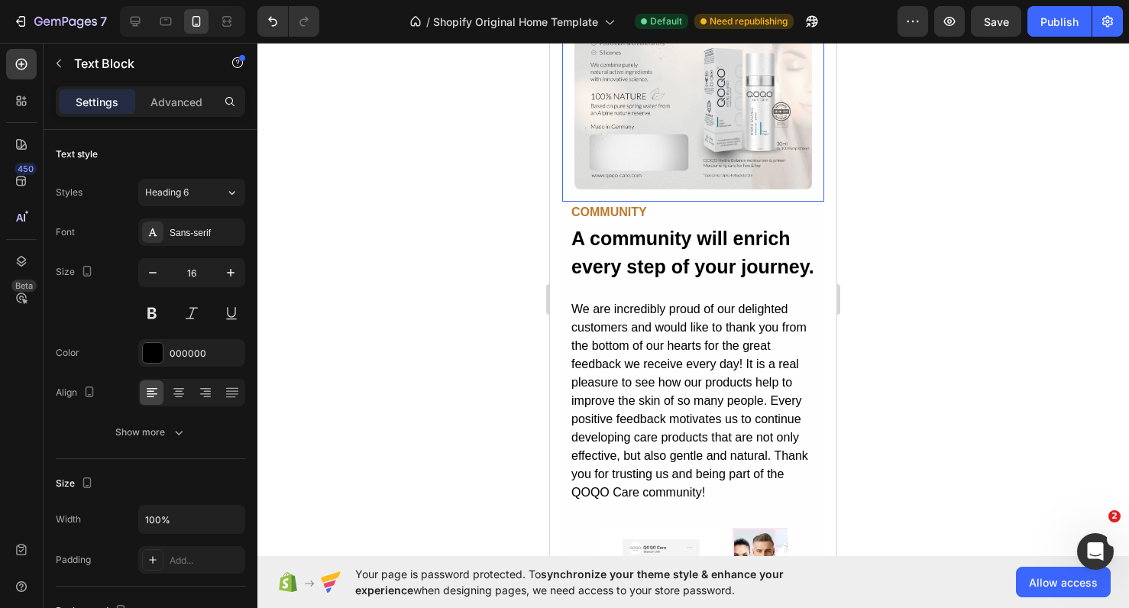
click at [689, 173] on div "Image Image" at bounding box center [693, 63] width 262 height 276
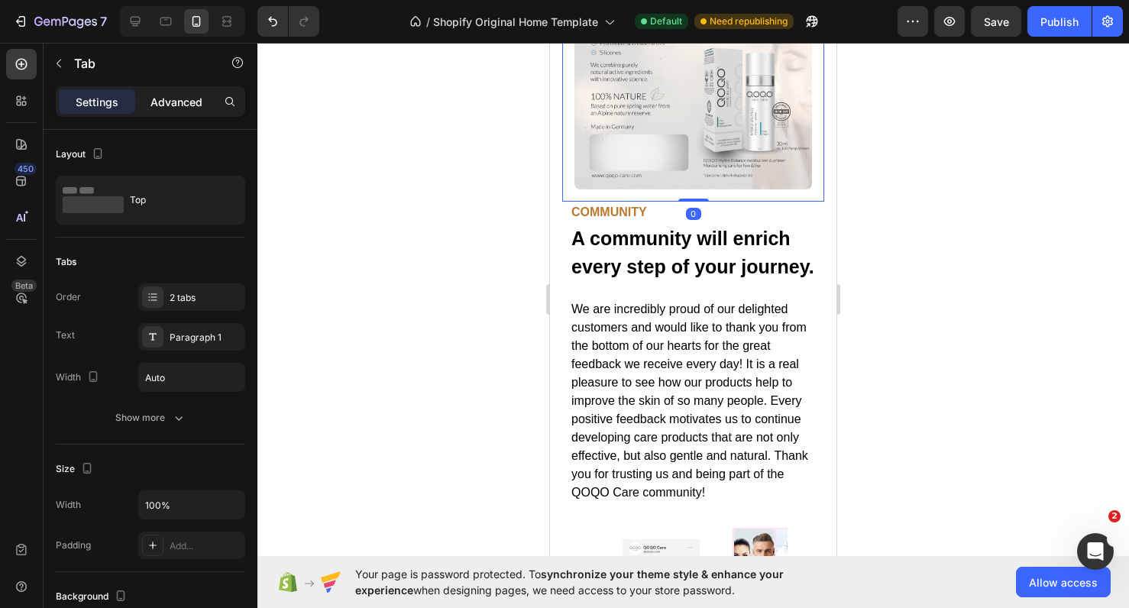
click at [175, 110] on div "Advanced" at bounding box center [176, 101] width 76 height 24
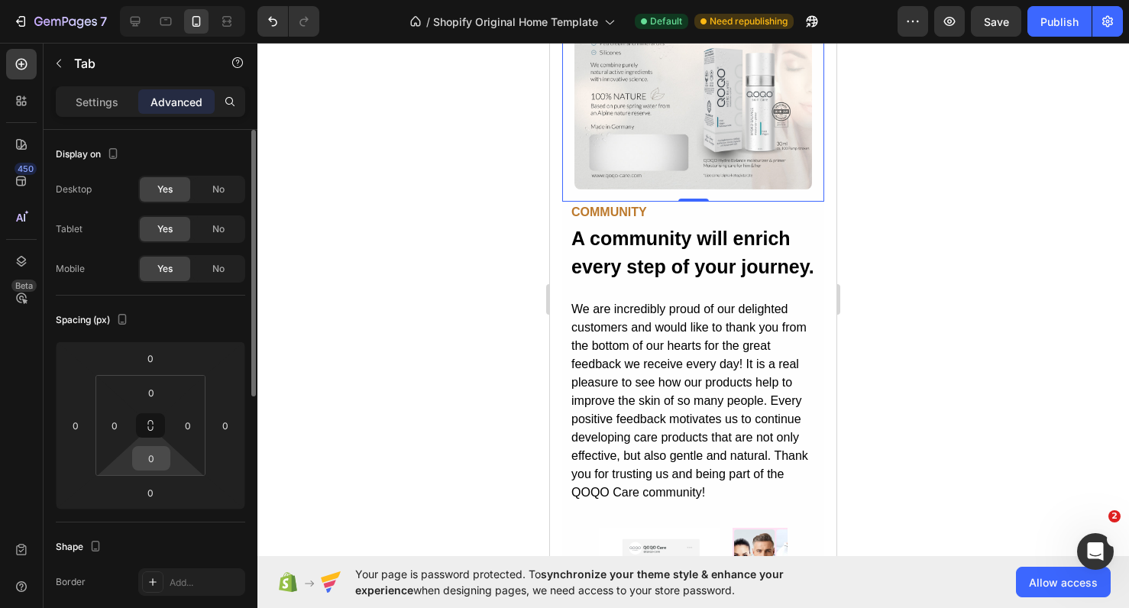
click at [169, 461] on div "0" at bounding box center [151, 458] width 38 height 24
click at [154, 461] on input "0" at bounding box center [151, 458] width 31 height 23
type input "10"
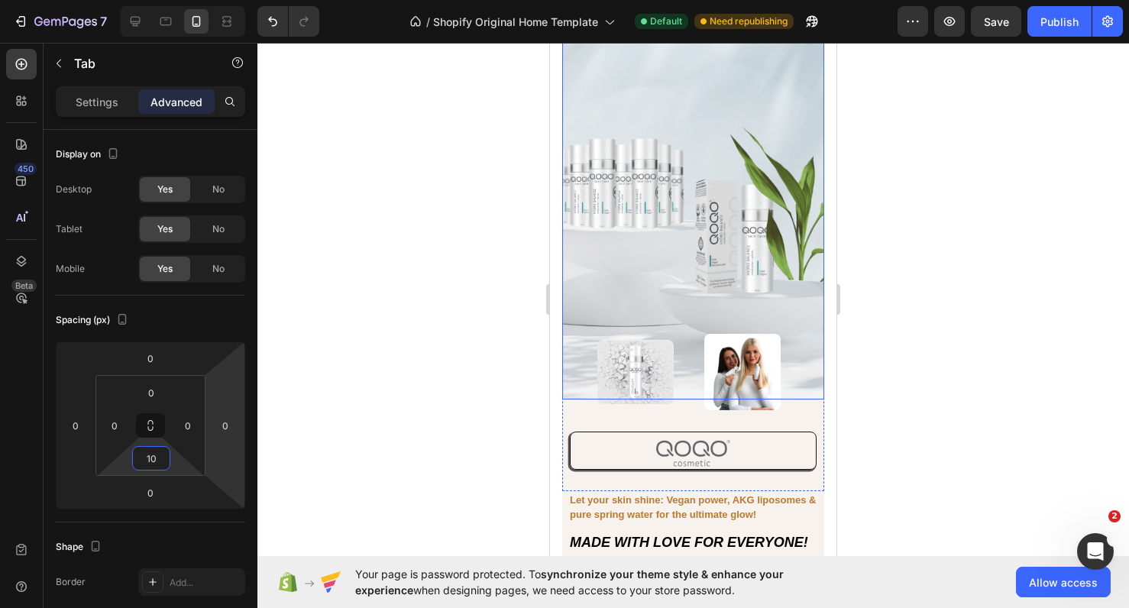
scroll to position [89, 0]
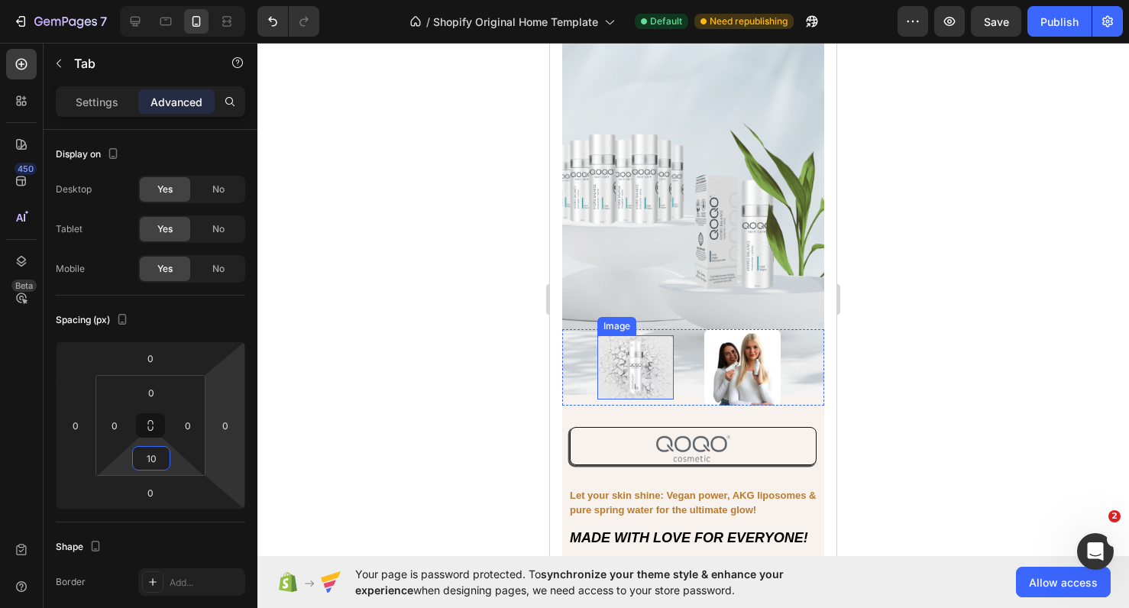
click at [641, 389] on img at bounding box center [636, 367] width 76 height 64
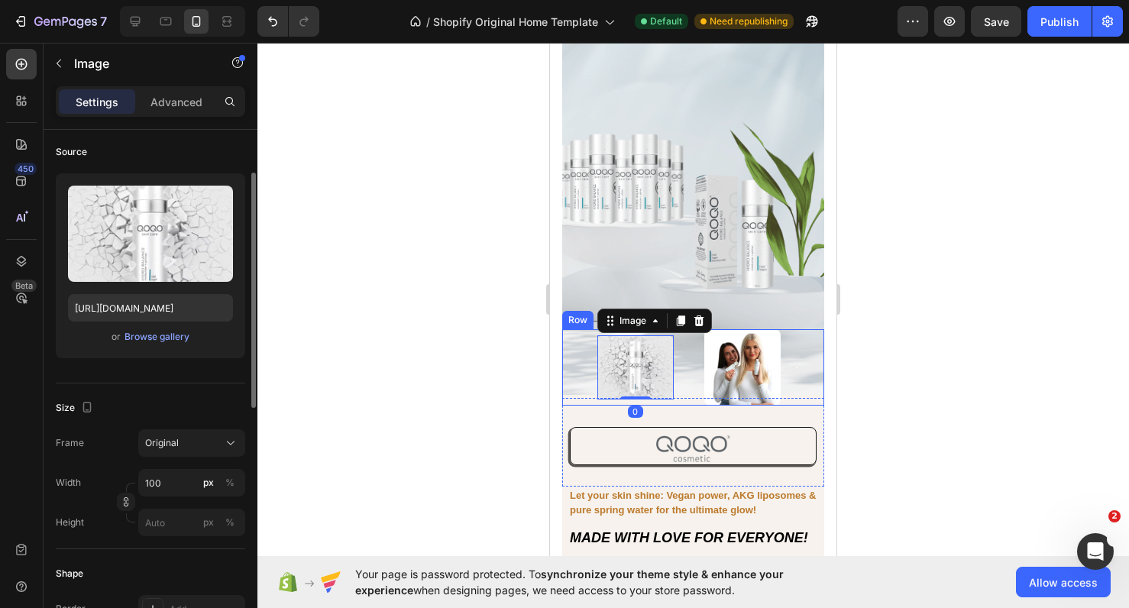
scroll to position [113, 0]
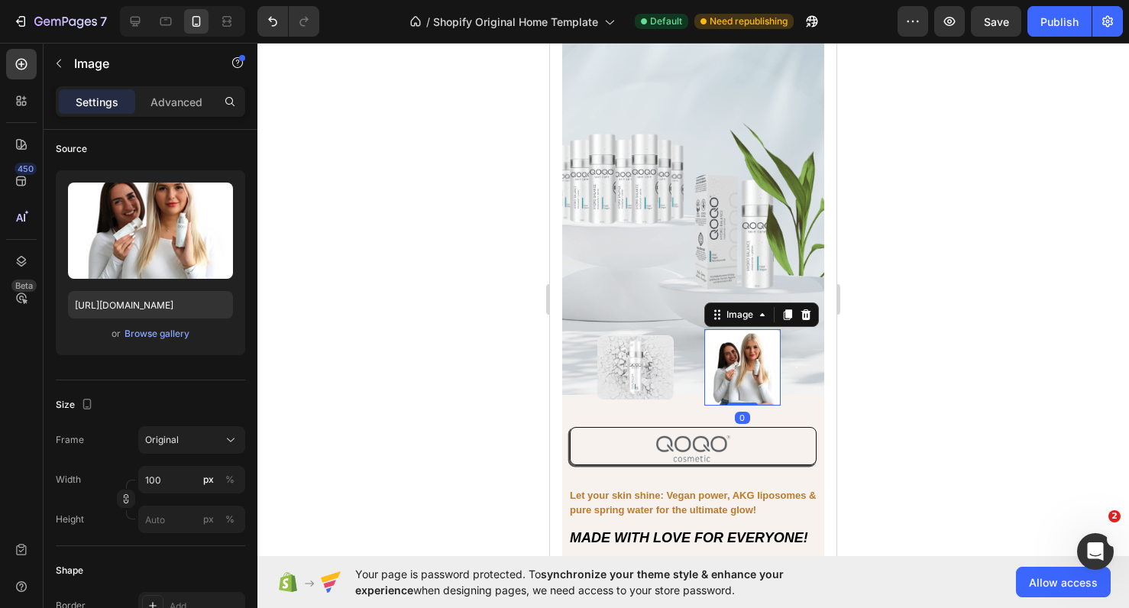
click at [753, 370] on img at bounding box center [743, 367] width 76 height 76
click at [631, 369] on img at bounding box center [636, 367] width 76 height 64
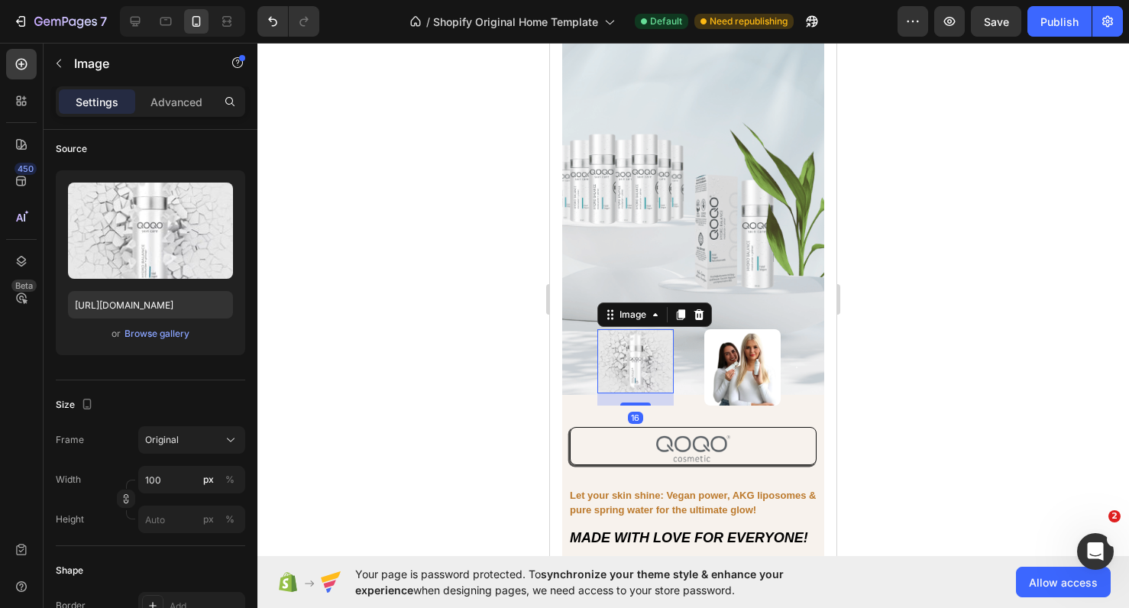
click at [638, 409] on div "Image 16 Image Image Image Row Row Image" at bounding box center [693, 442] width 262 height 89
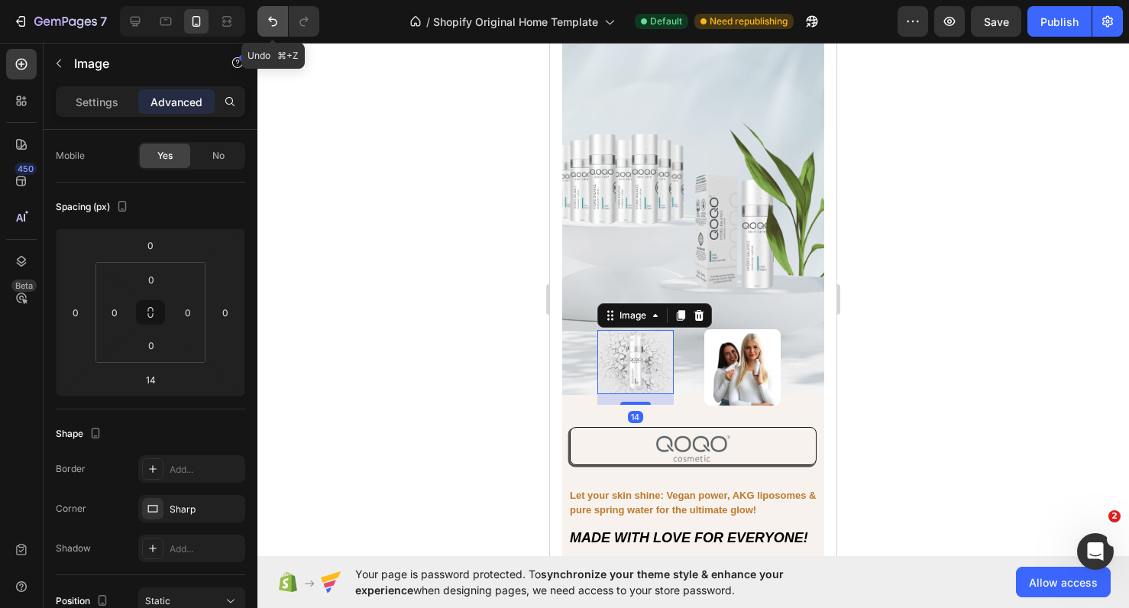
click at [271, 24] on icon "Undo/Redo" at bounding box center [272, 21] width 15 height 15
type input "0"
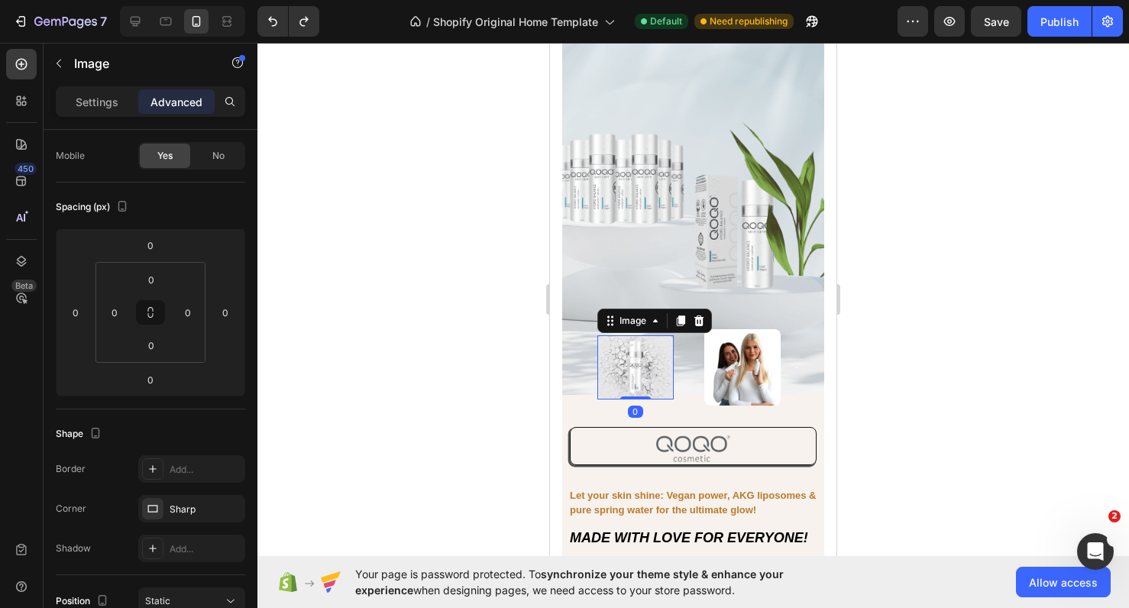
click at [929, 157] on div at bounding box center [694, 326] width 872 height 566
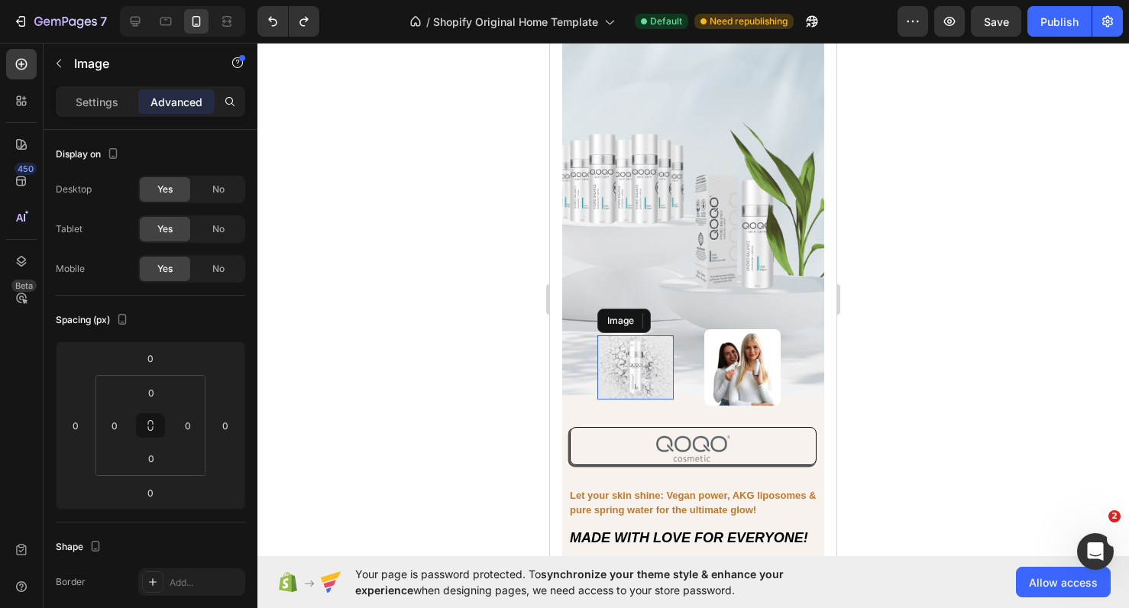
click at [650, 374] on img at bounding box center [636, 367] width 76 height 64
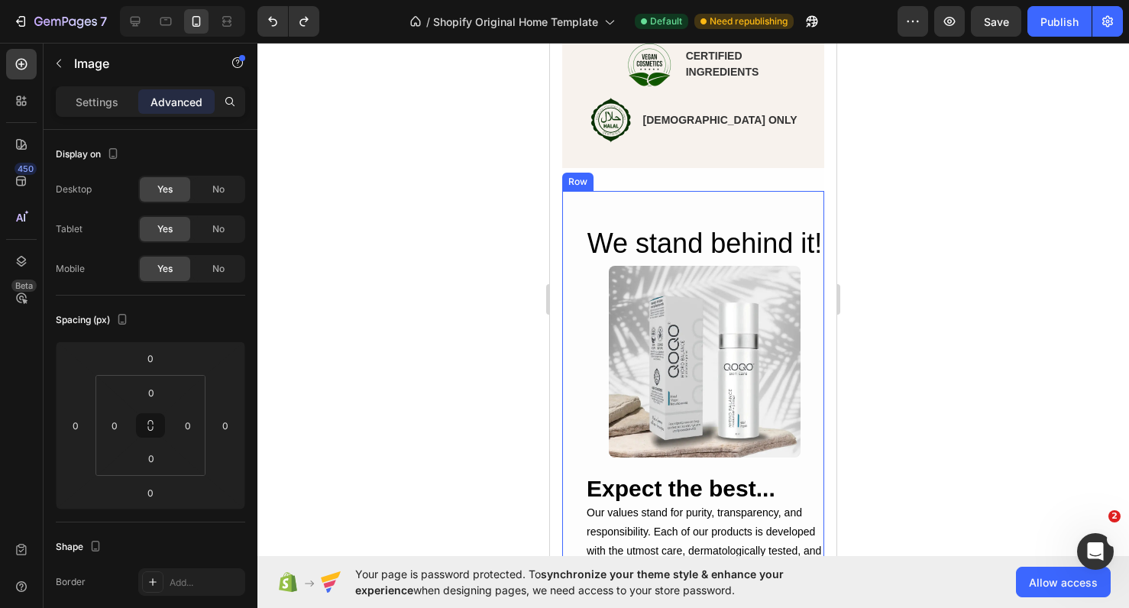
scroll to position [909, 0]
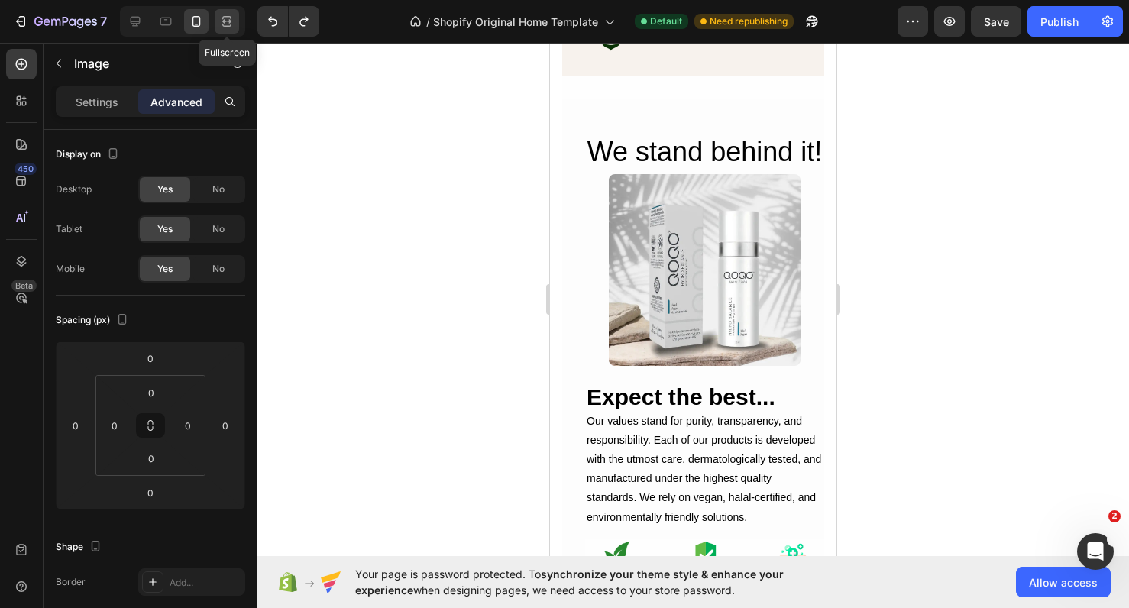
click at [231, 26] on icon at bounding box center [226, 25] width 9 height 3
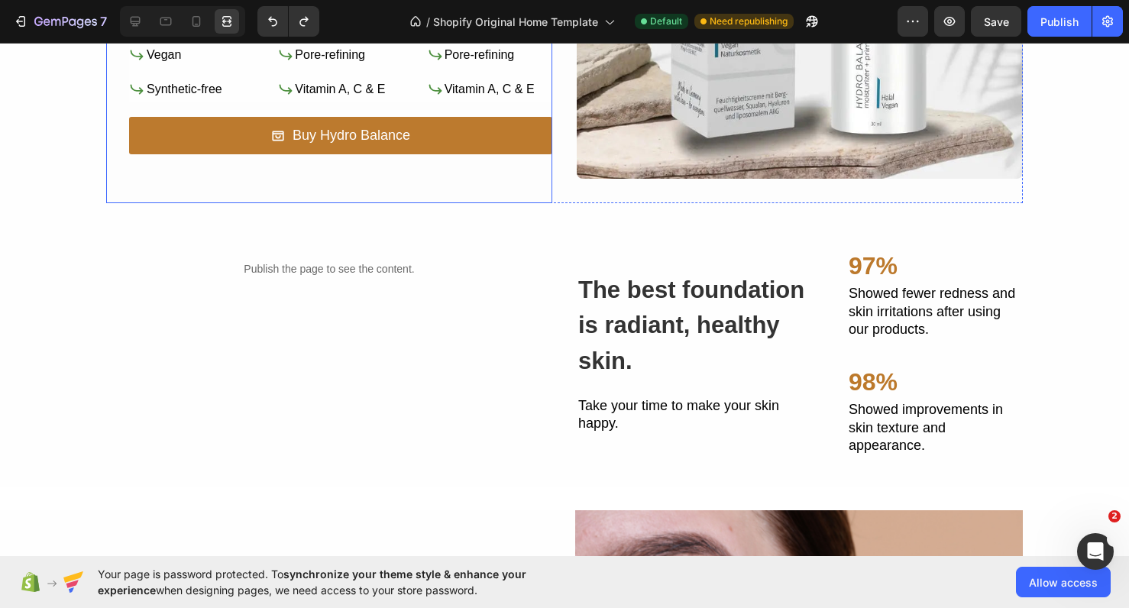
scroll to position [843, 0]
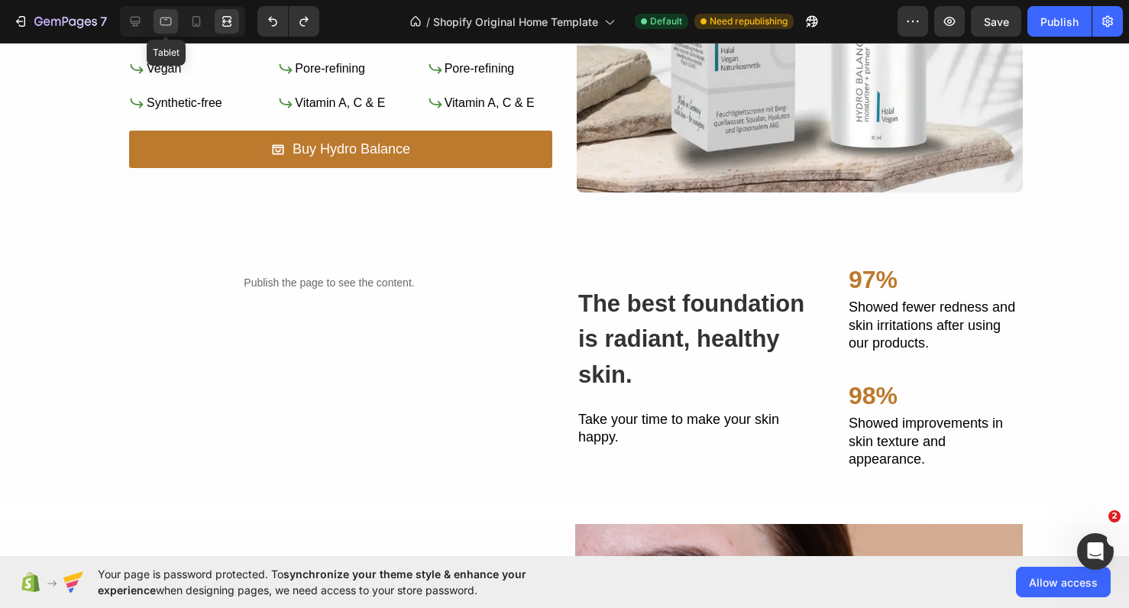
click at [160, 22] on icon at bounding box center [165, 22] width 11 height 8
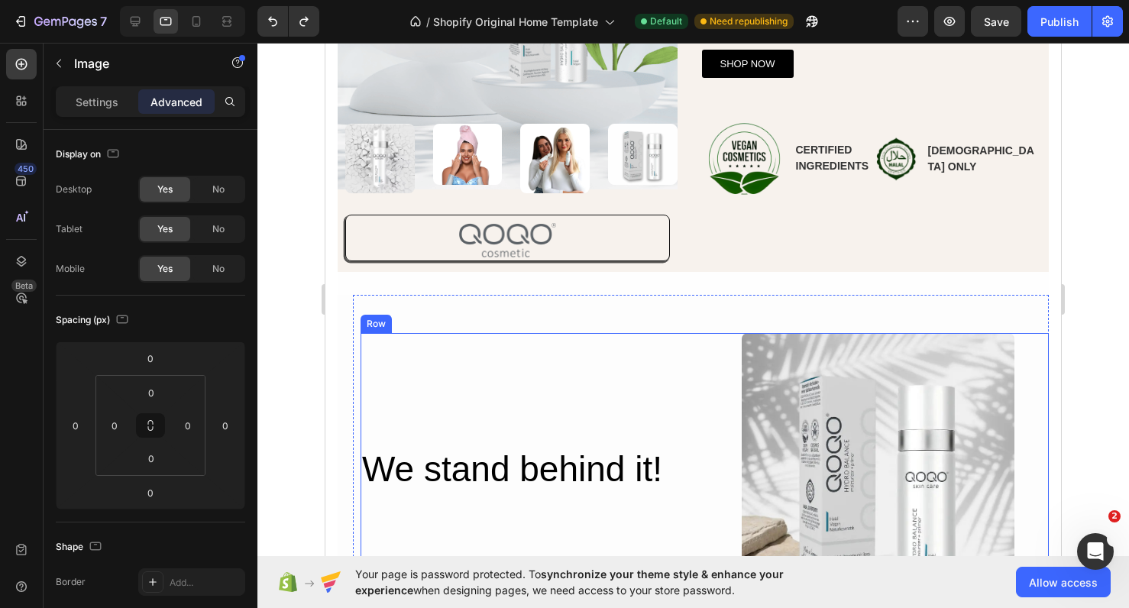
scroll to position [290, 0]
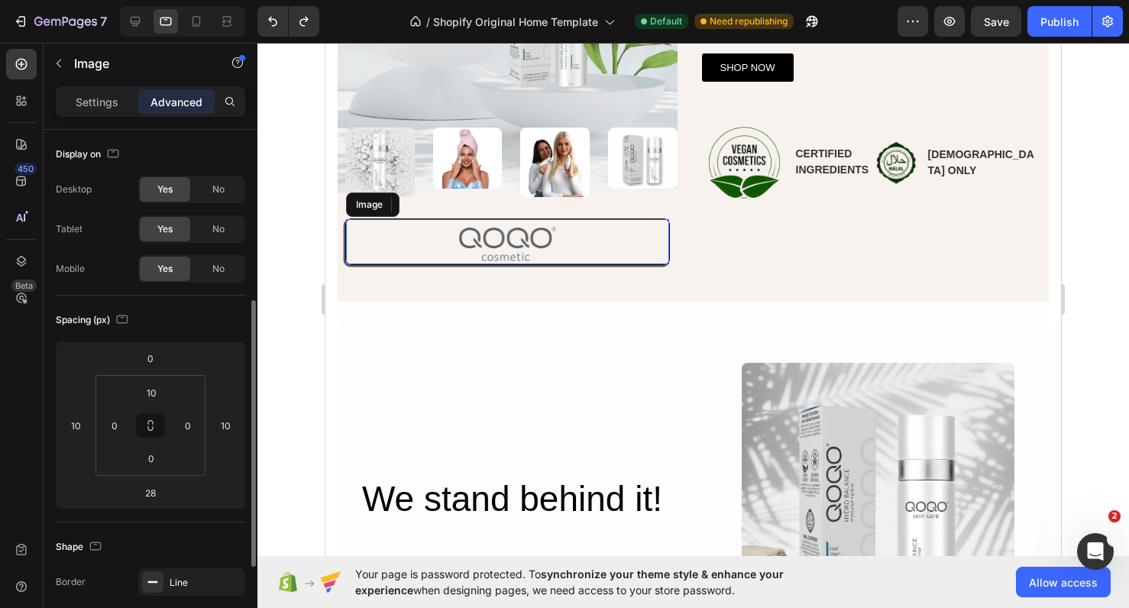
click at [522, 251] on img at bounding box center [507, 246] width 97 height 38
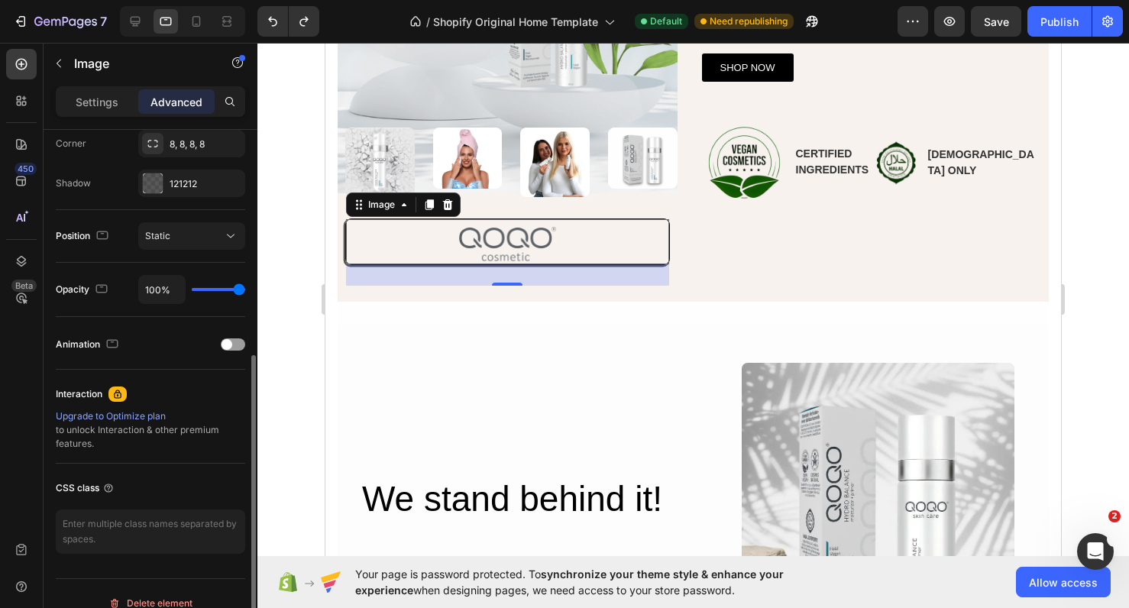
scroll to position [497, 0]
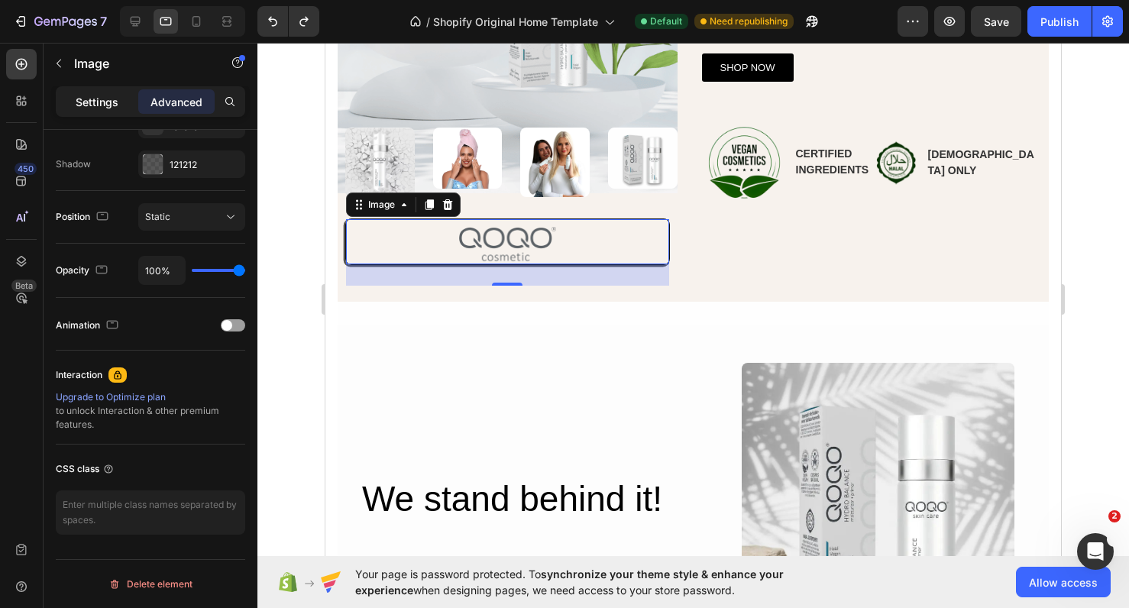
click at [92, 113] on div "Settings" at bounding box center [97, 101] width 76 height 24
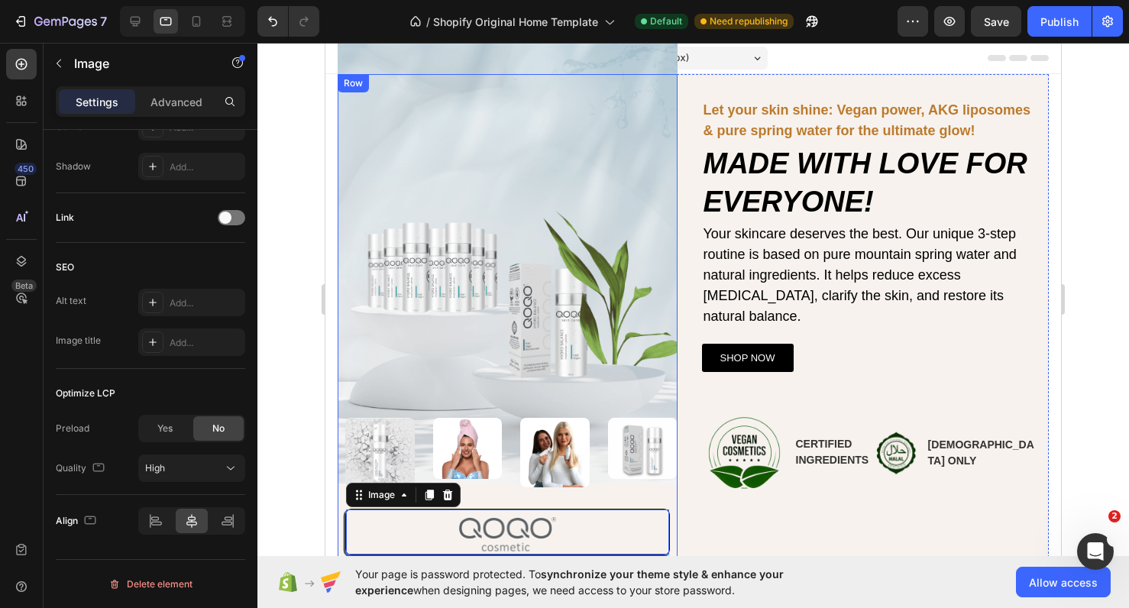
scroll to position [0, 0]
click at [140, 23] on icon at bounding box center [136, 22] width 10 height 10
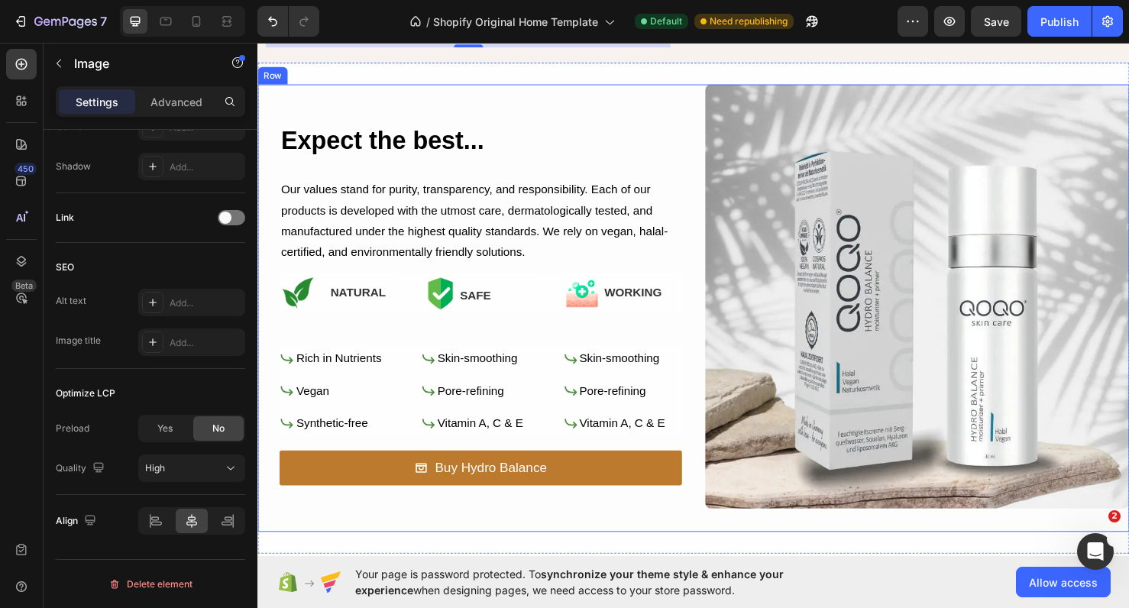
scroll to position [583, 0]
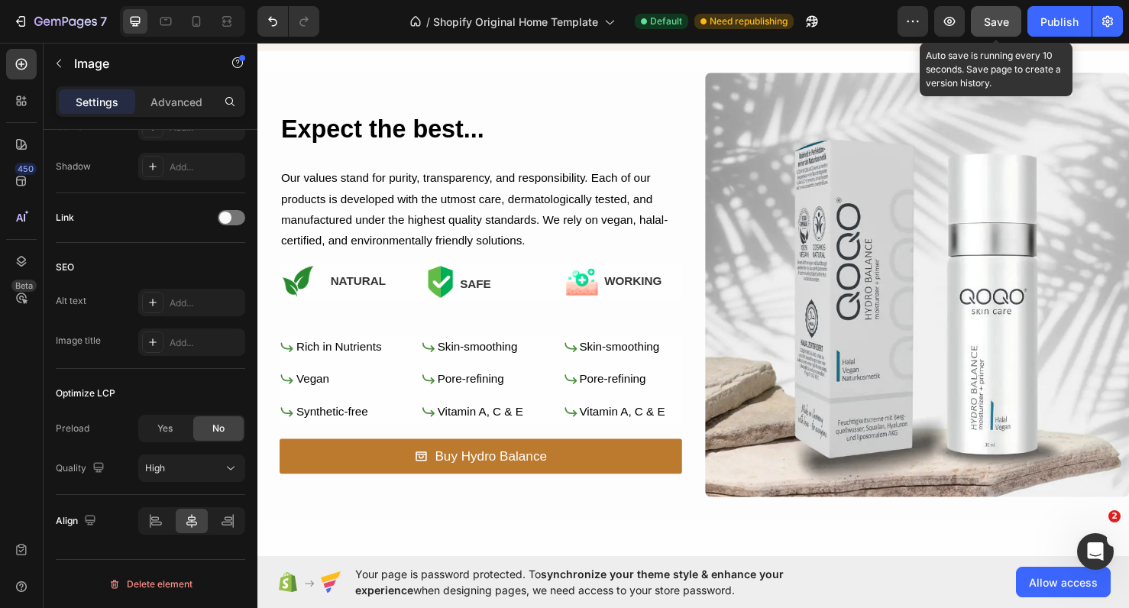
click at [995, 28] on div "Save" at bounding box center [996, 22] width 25 height 16
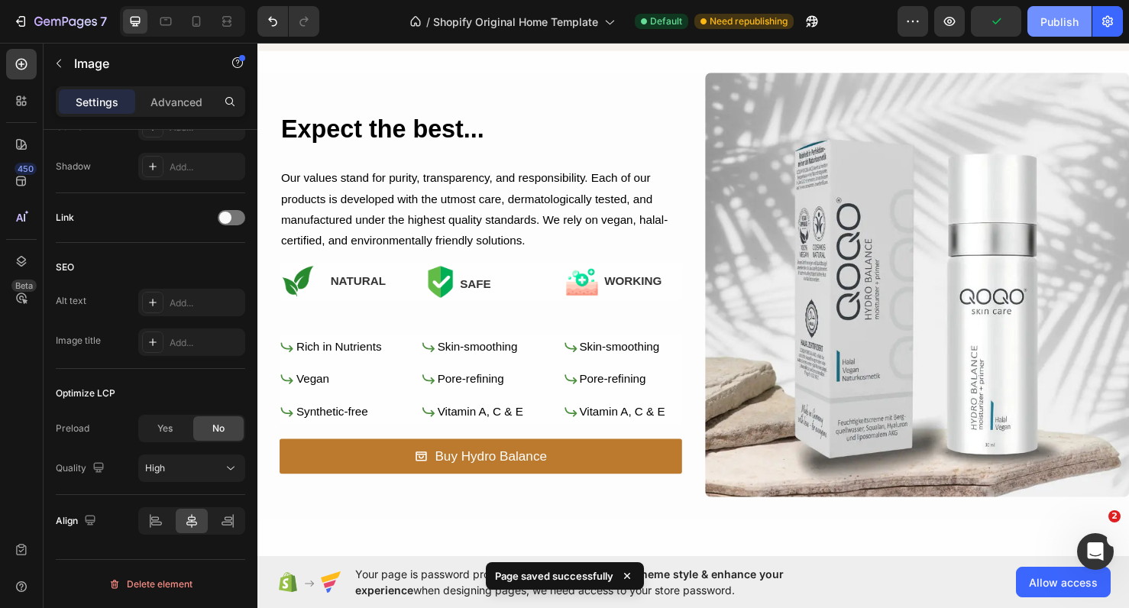
click at [1033, 30] on button "Publish" at bounding box center [1060, 21] width 64 height 31
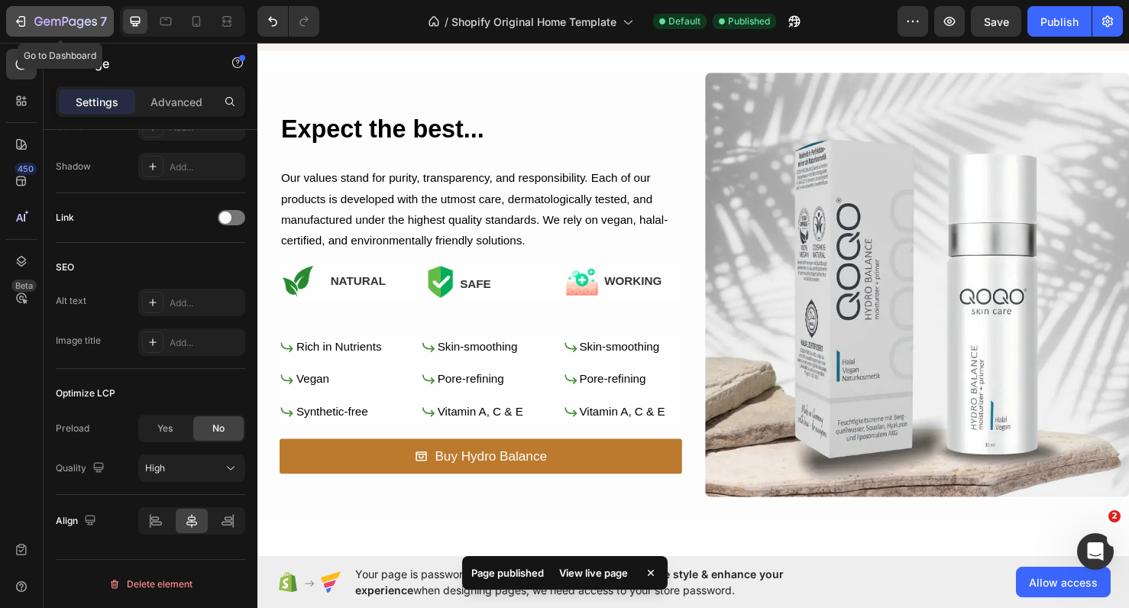
click at [99, 31] on button "7" at bounding box center [60, 21] width 108 height 31
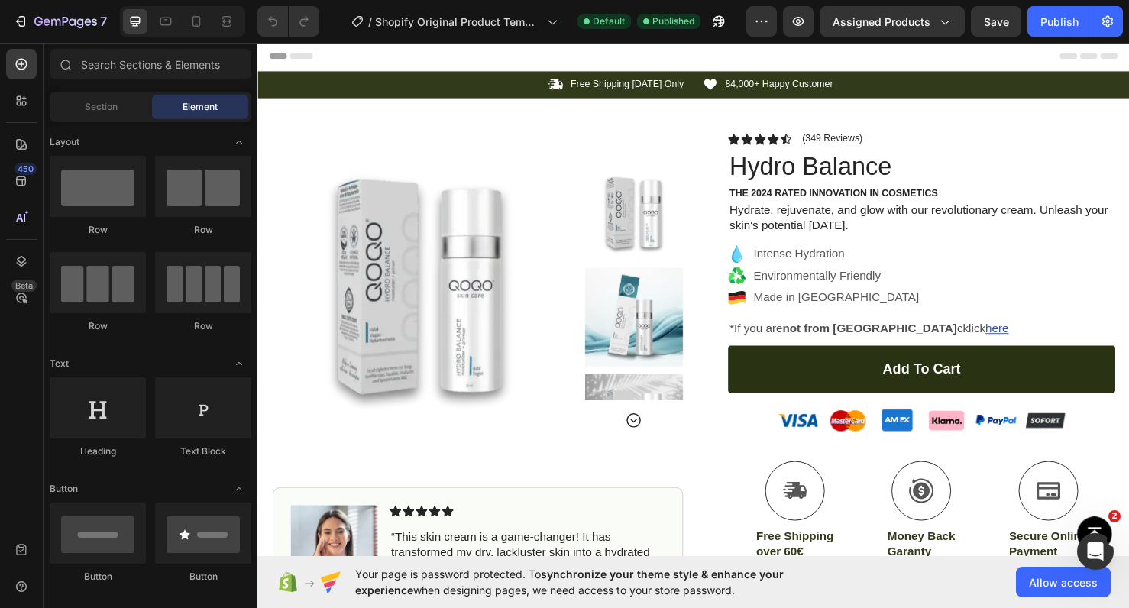
scroll to position [22, 0]
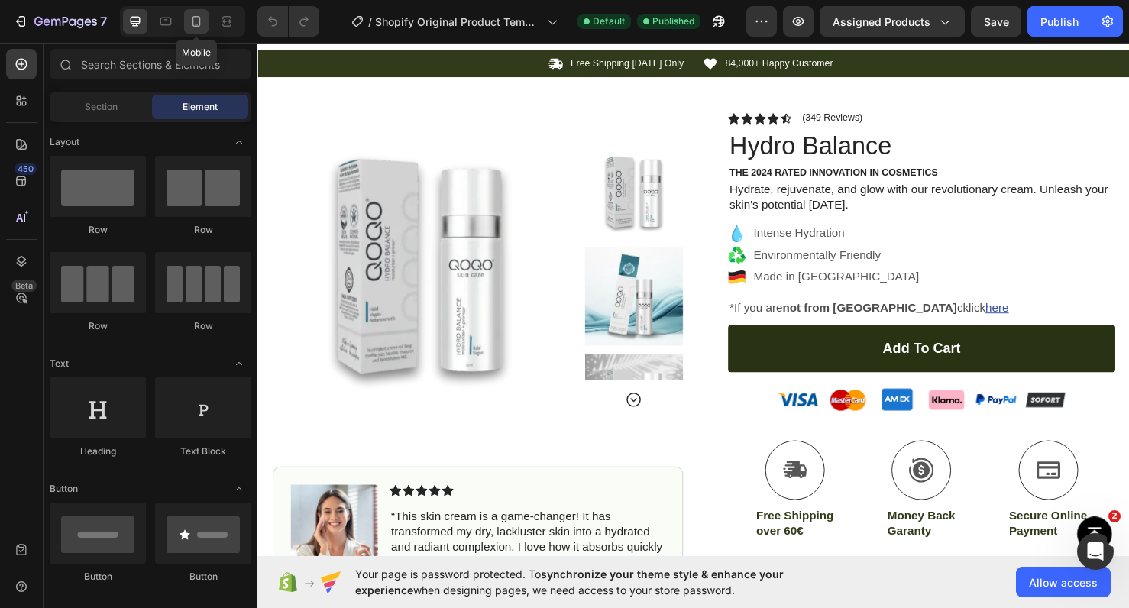
click at [189, 22] on icon at bounding box center [196, 21] width 15 height 15
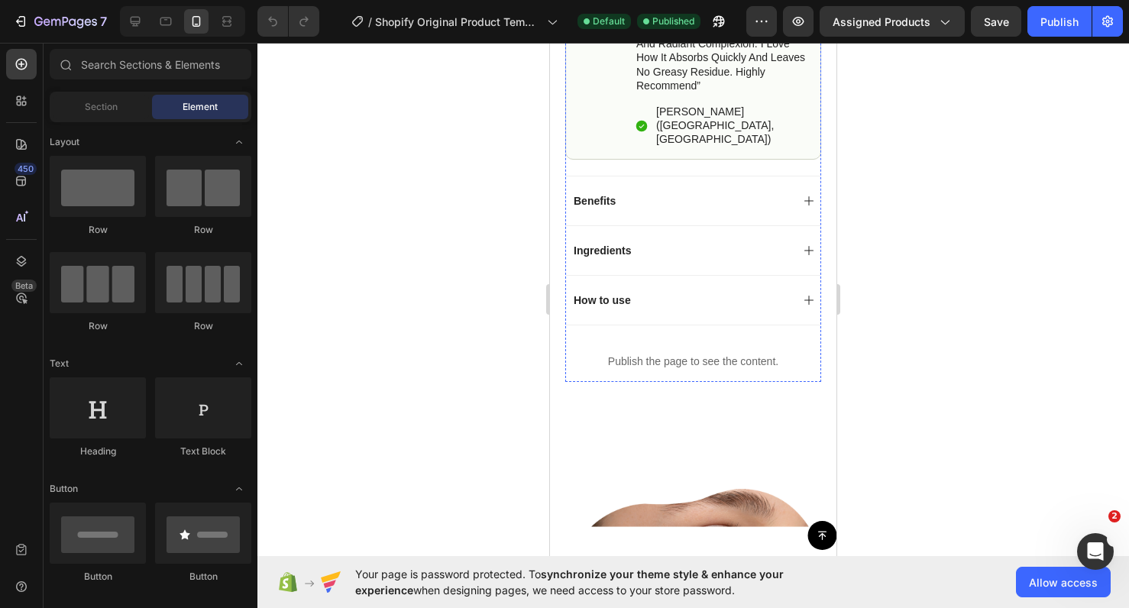
scroll to position [804, 0]
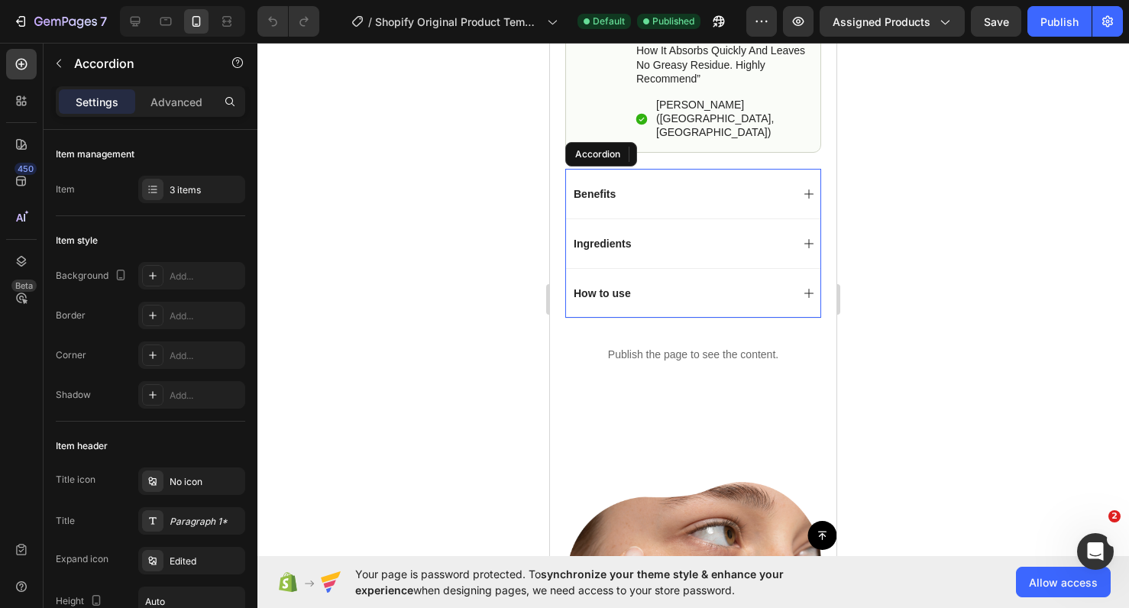
click at [753, 185] on div "Benefits" at bounding box center [681, 194] width 219 height 18
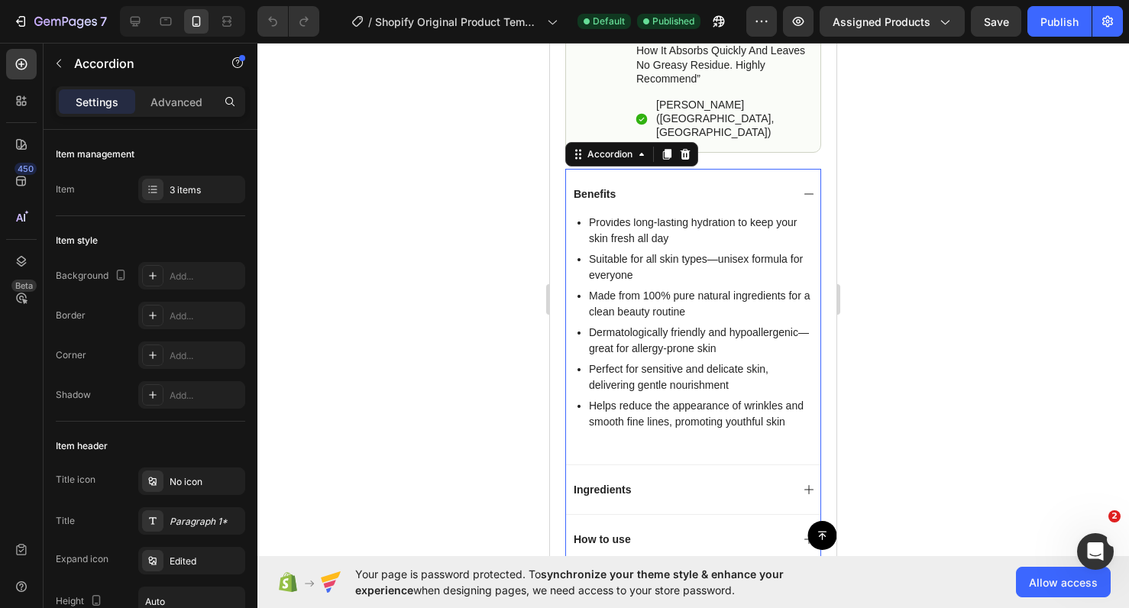
click at [659, 481] on div "Ingredients" at bounding box center [681, 490] width 219 height 18
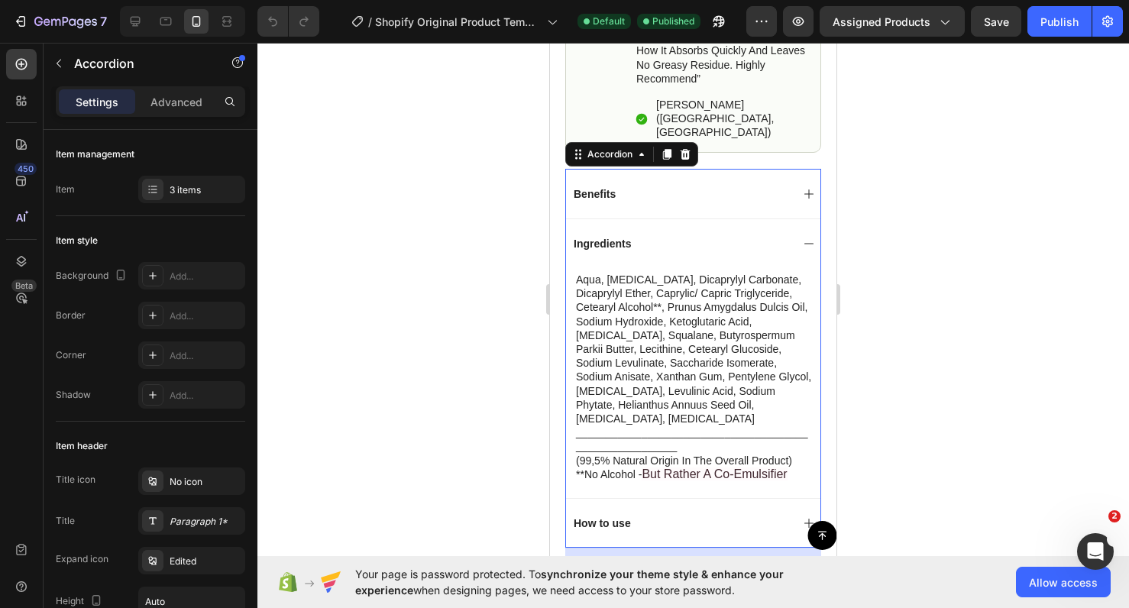
scroll to position [842, 0]
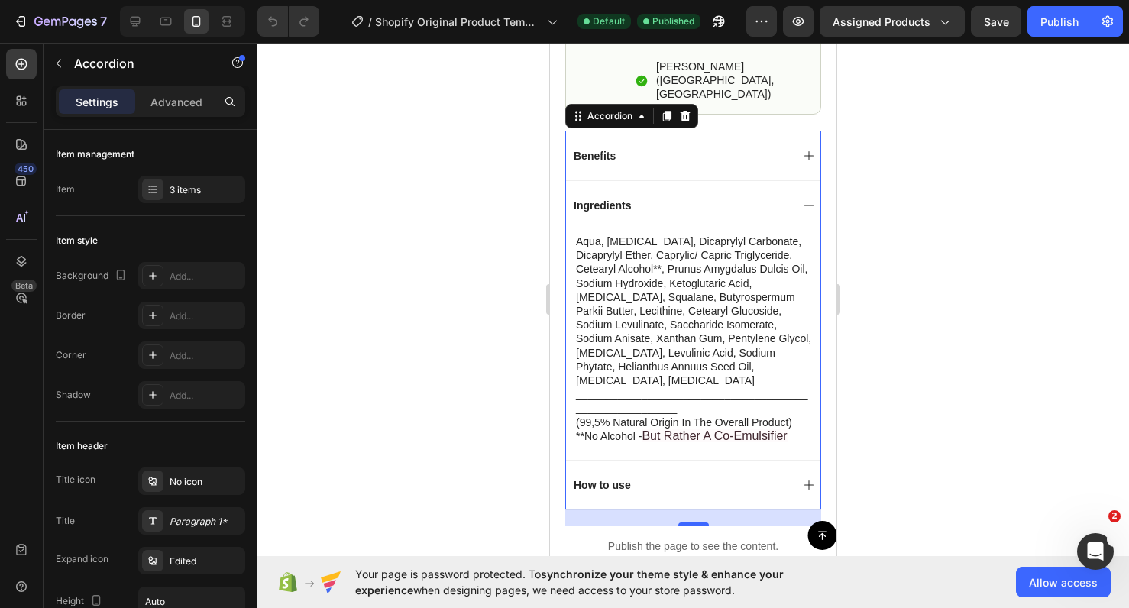
click at [657, 476] on div "How to use" at bounding box center [681, 485] width 219 height 18
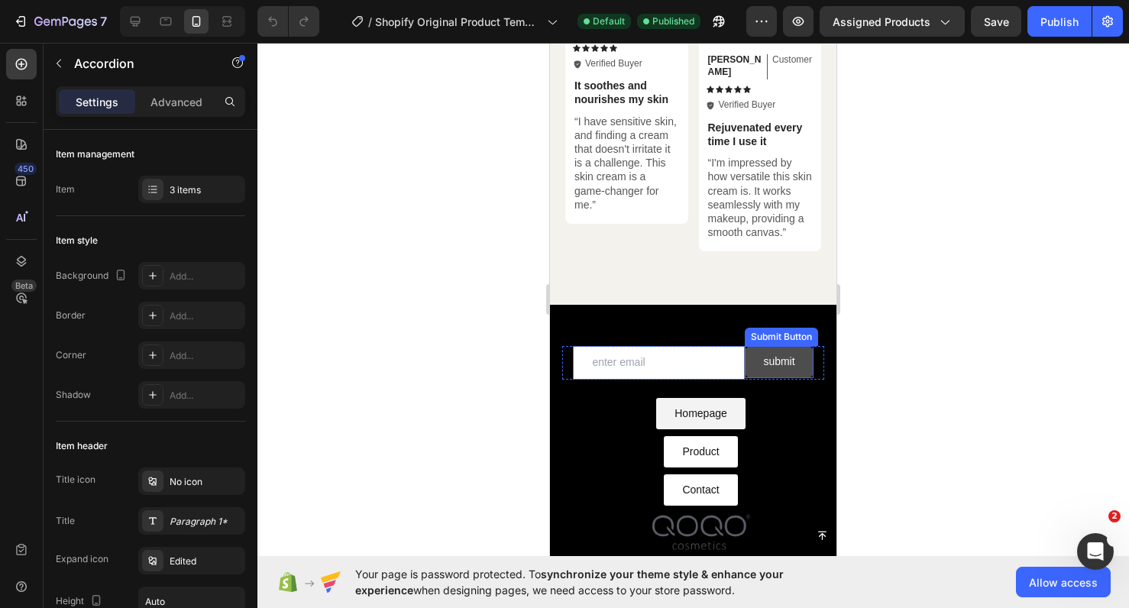
scroll to position [5559, 0]
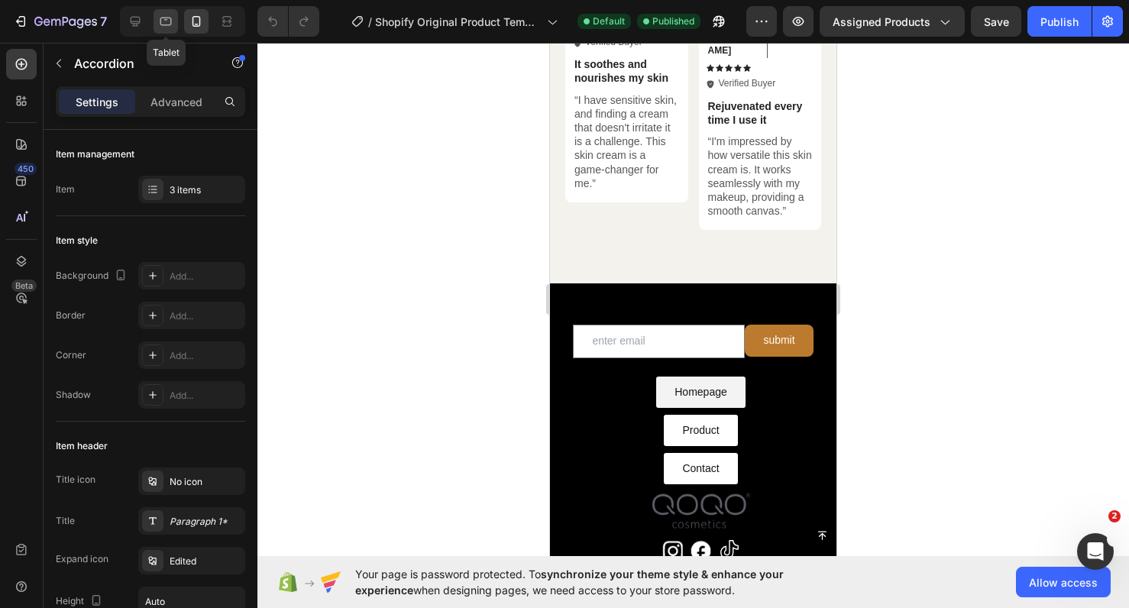
click at [165, 23] on icon at bounding box center [165, 21] width 15 height 15
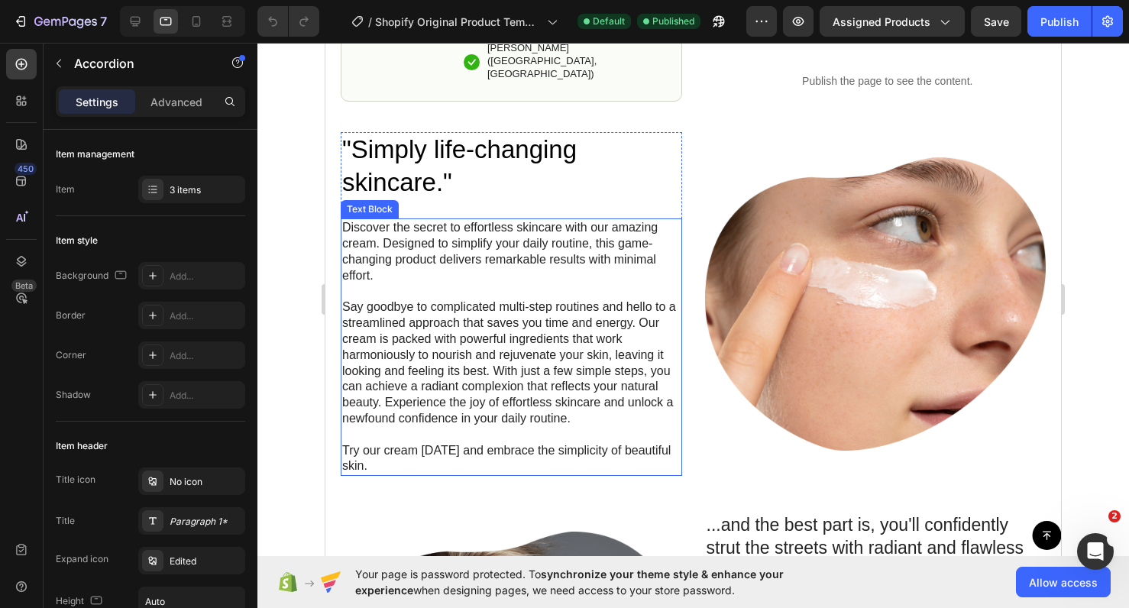
scroll to position [734, 0]
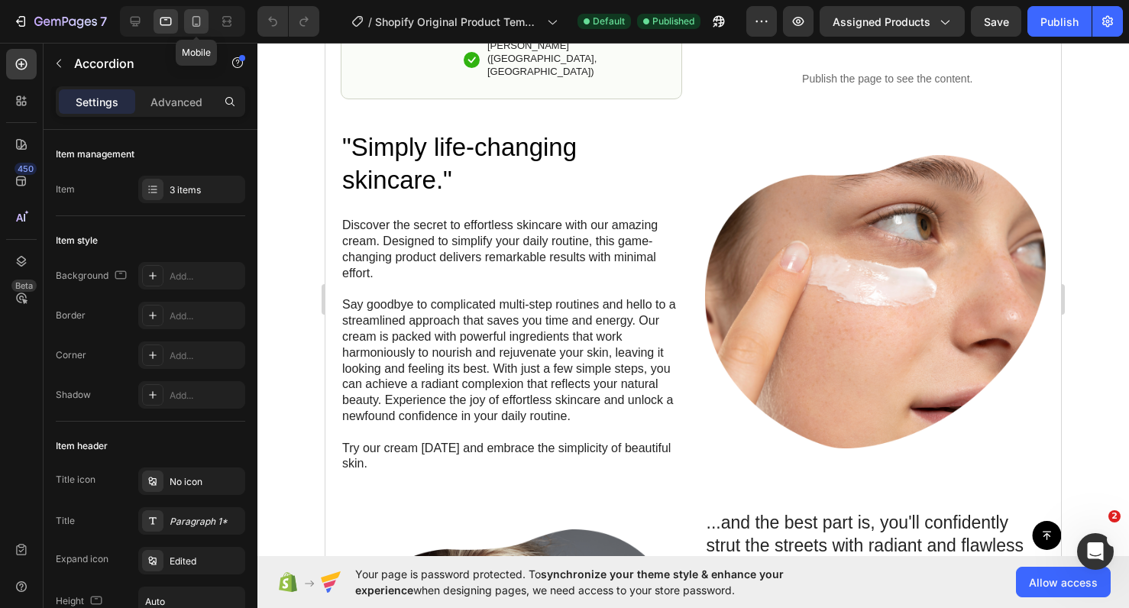
click at [190, 27] on icon at bounding box center [196, 21] width 15 height 15
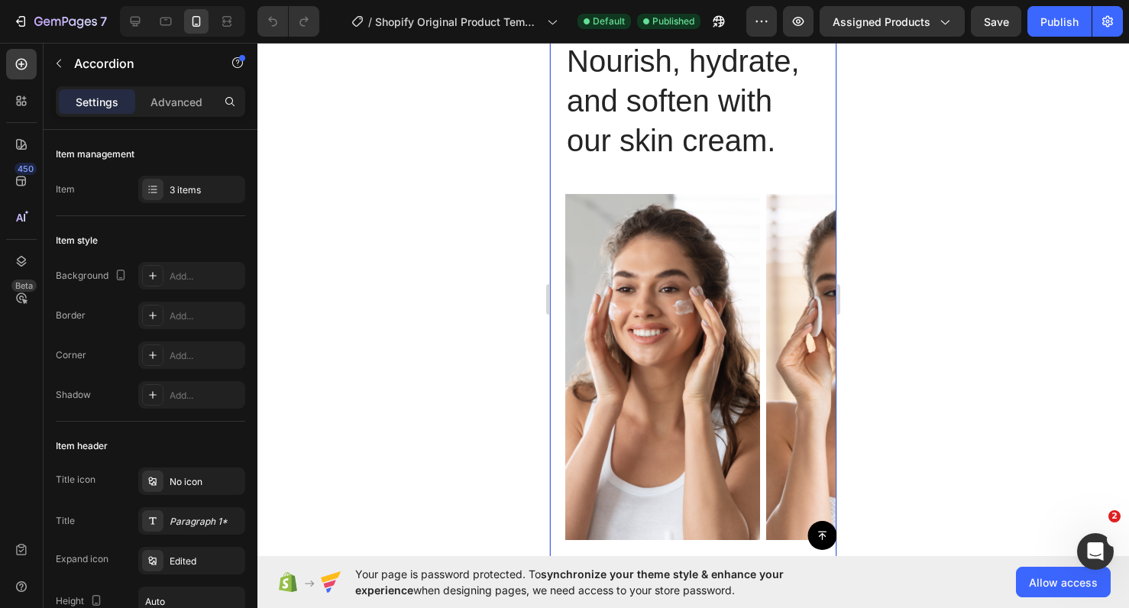
scroll to position [3427, 0]
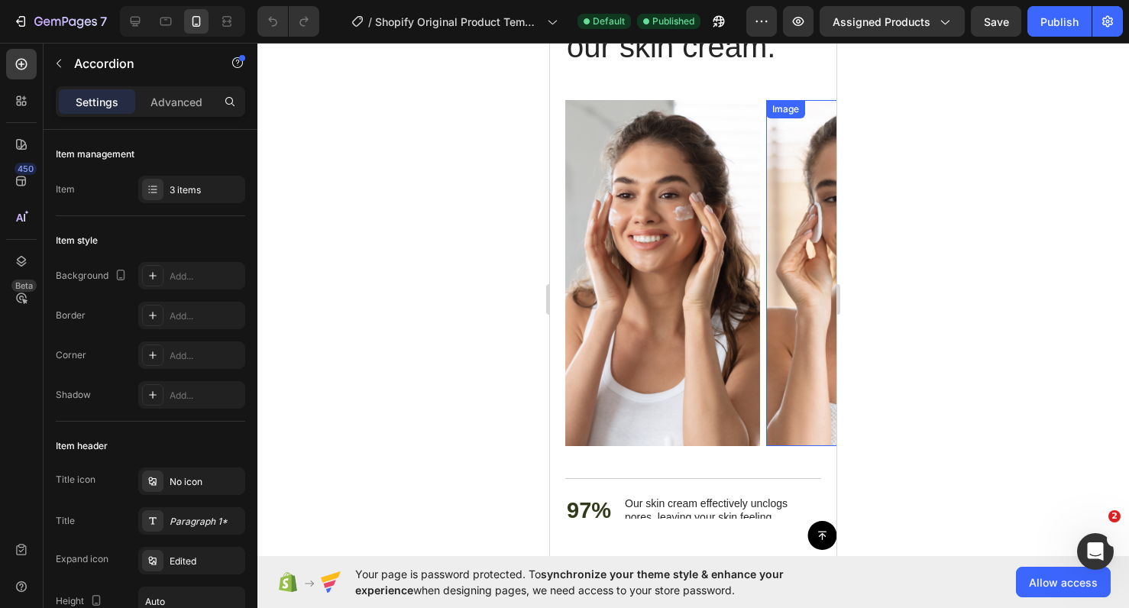
click at [792, 246] on img at bounding box center [863, 273] width 195 height 346
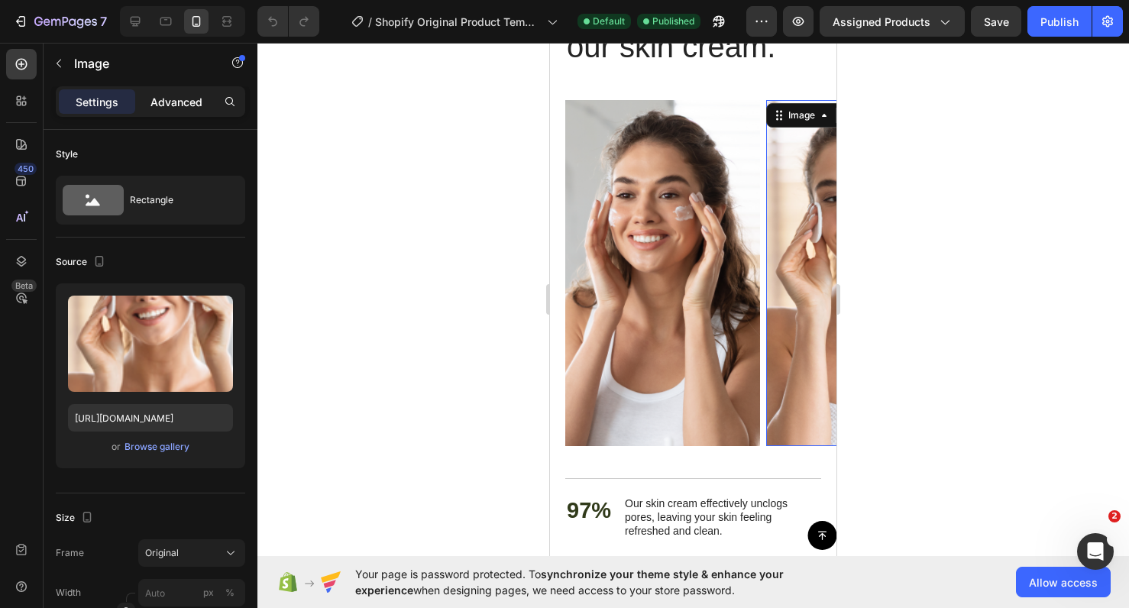
click at [186, 106] on p "Advanced" at bounding box center [177, 102] width 52 height 16
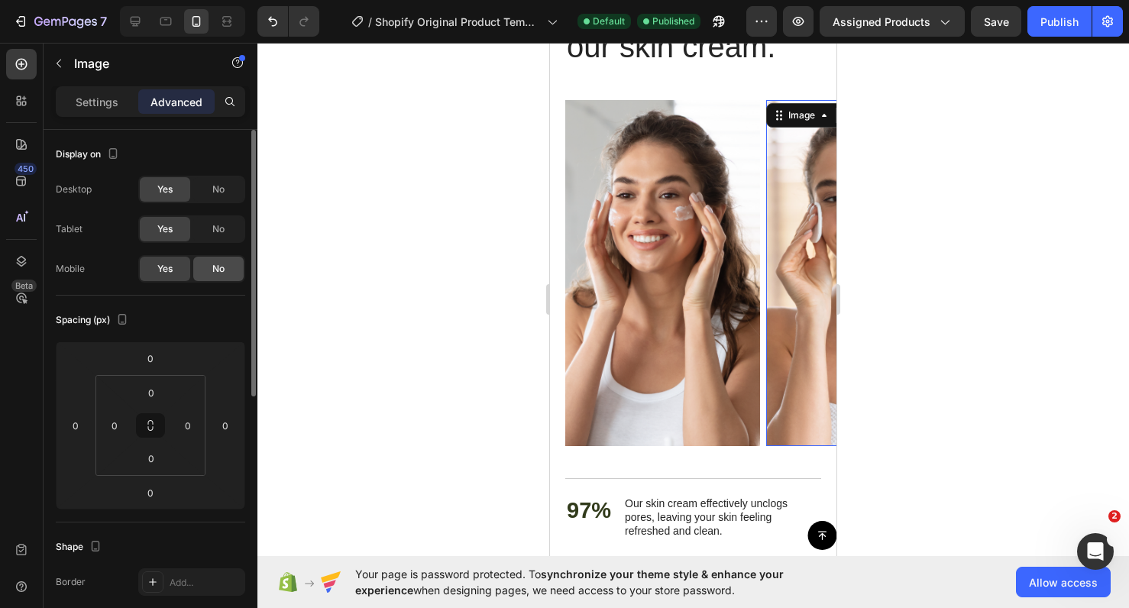
click at [214, 277] on div "No" at bounding box center [218, 269] width 50 height 24
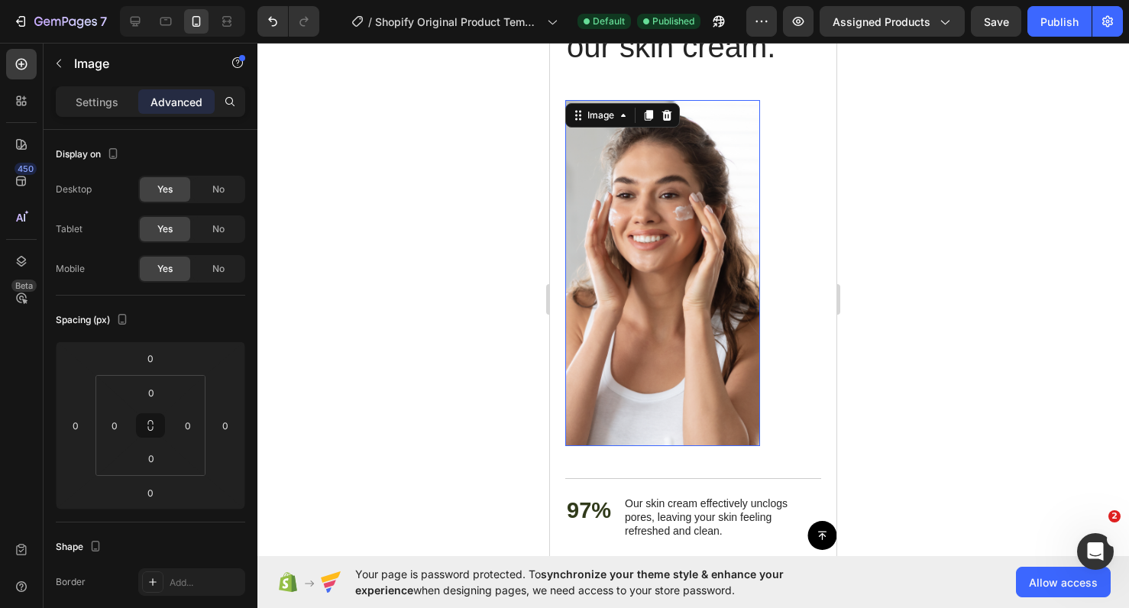
click at [744, 269] on img at bounding box center [663, 273] width 195 height 346
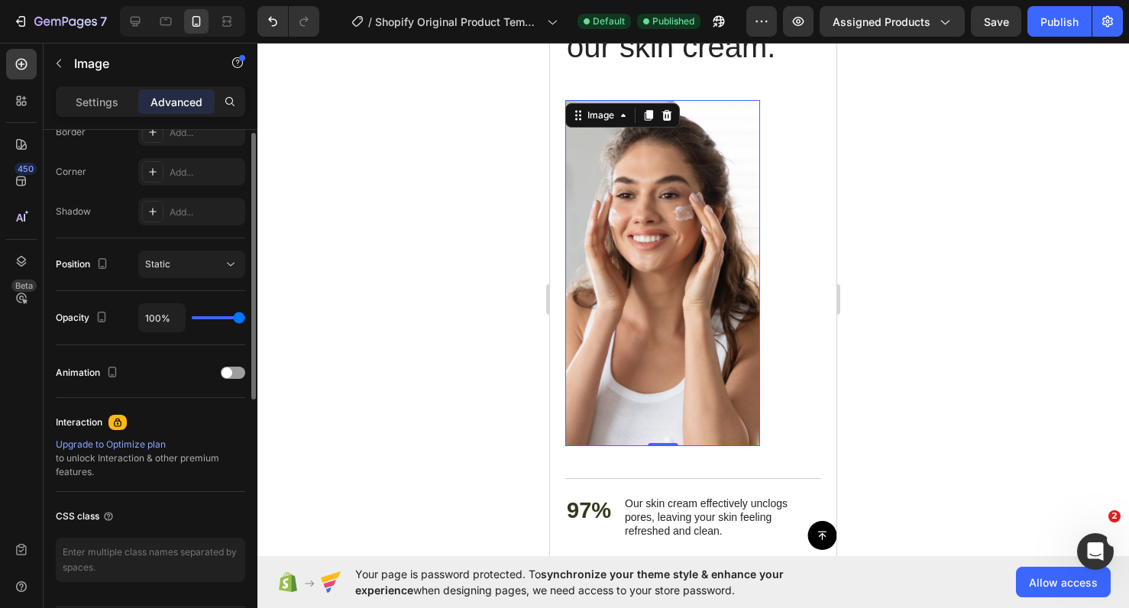
scroll to position [497, 0]
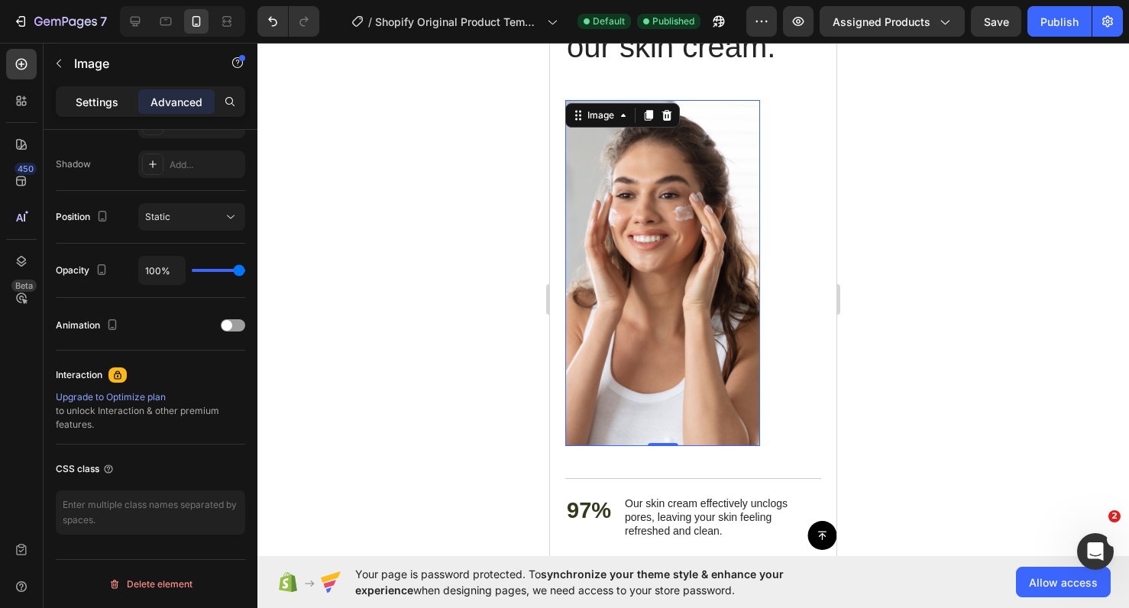
click at [102, 90] on div "Settings" at bounding box center [97, 101] width 76 height 24
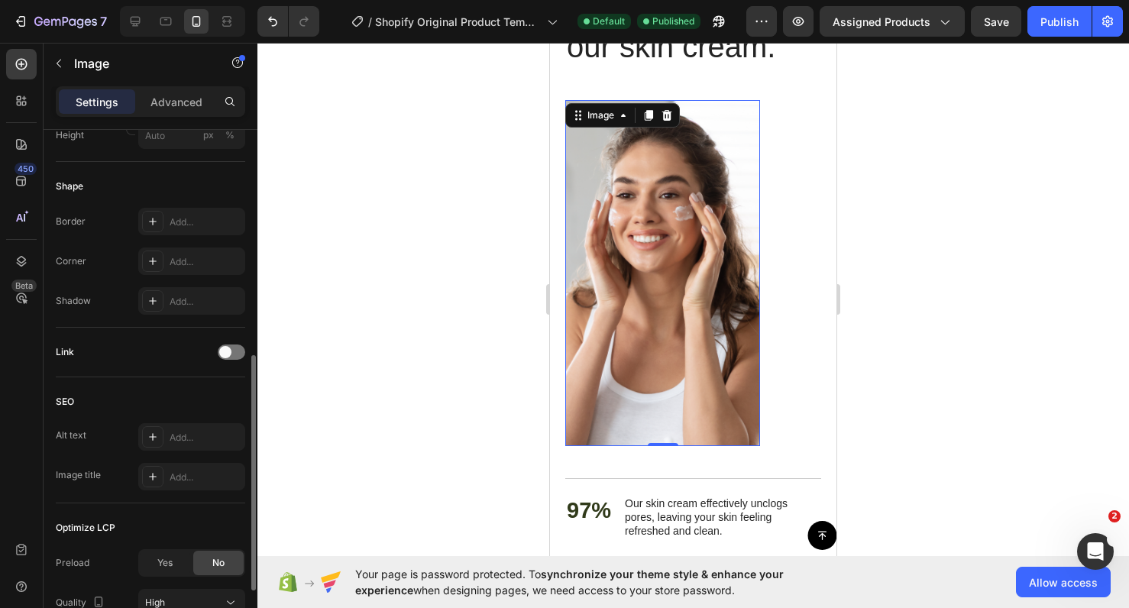
scroll to position [632, 0]
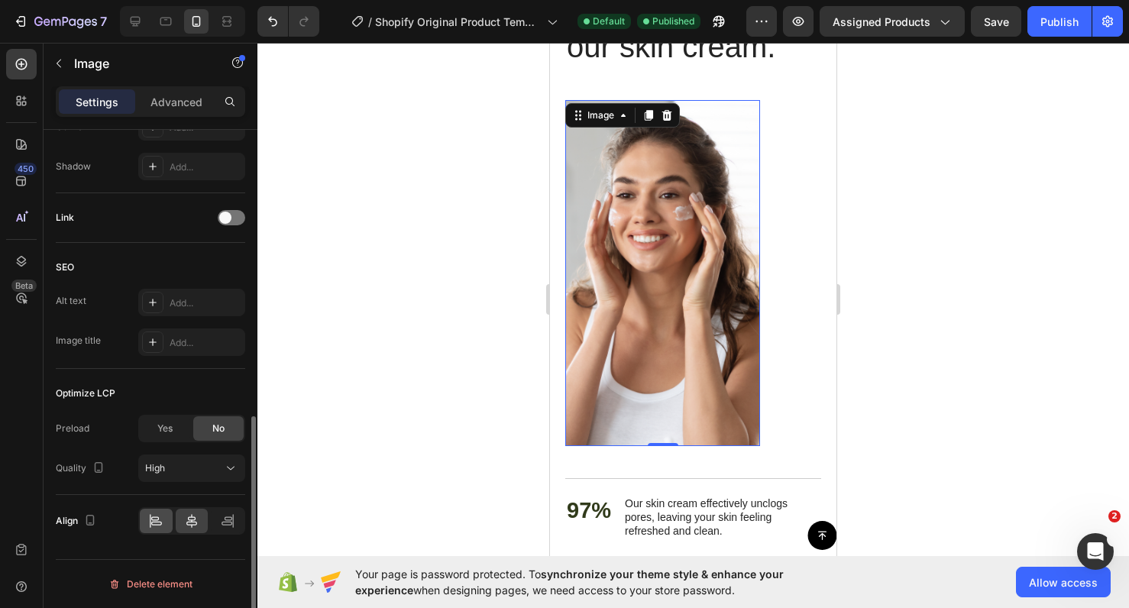
click at [164, 533] on div at bounding box center [156, 521] width 33 height 24
click at [220, 529] on div at bounding box center [227, 521] width 33 height 24
click at [183, 520] on div at bounding box center [192, 521] width 33 height 24
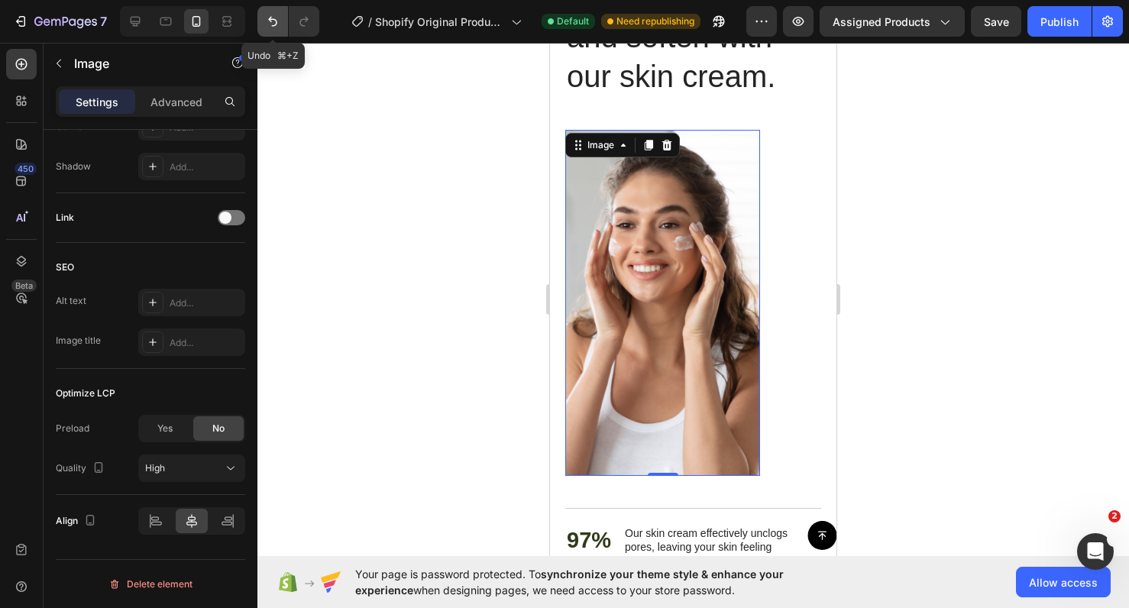
click at [271, 14] on icon "Undo/Redo" at bounding box center [272, 21] width 15 height 15
click at [416, 199] on div at bounding box center [694, 326] width 872 height 566
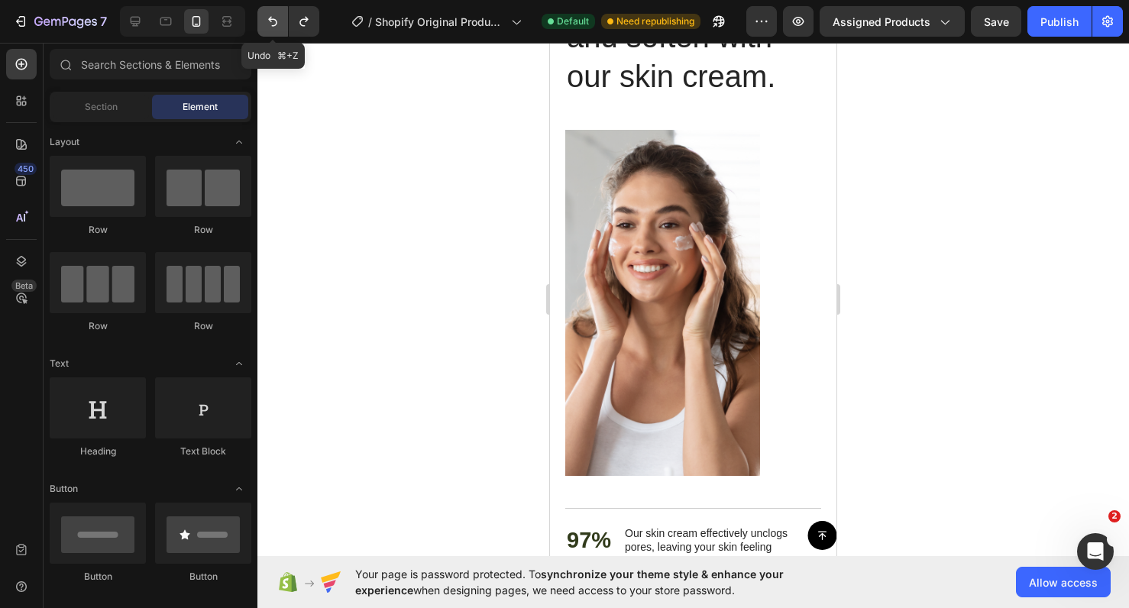
click at [273, 17] on icon "Undo/Redo" at bounding box center [272, 21] width 15 height 15
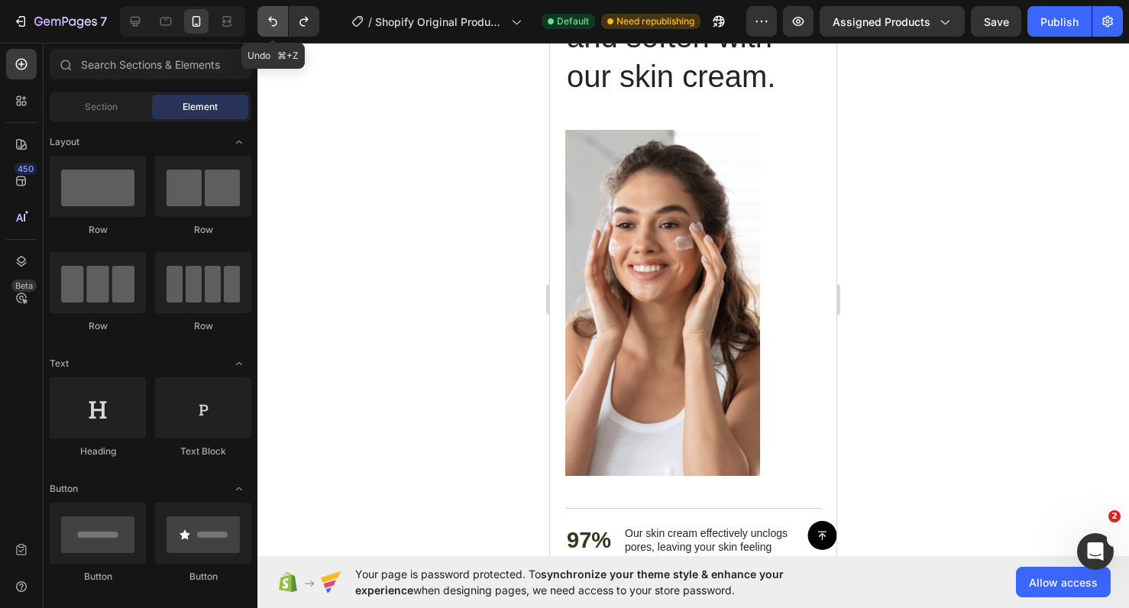
click at [273, 17] on icon "Undo/Redo" at bounding box center [272, 21] width 15 height 15
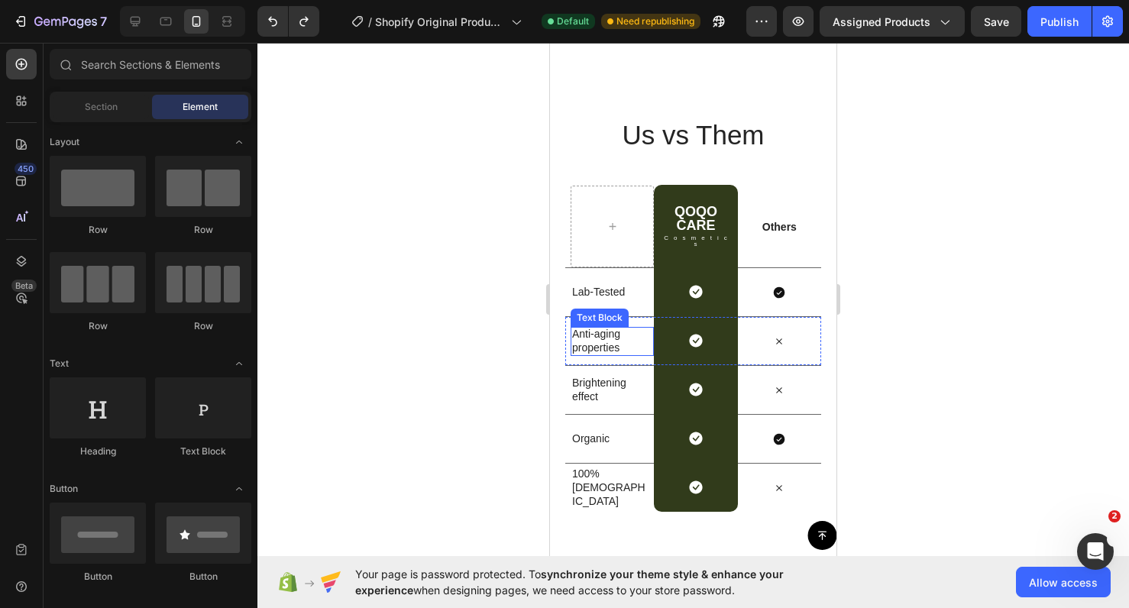
scroll to position [4233, 0]
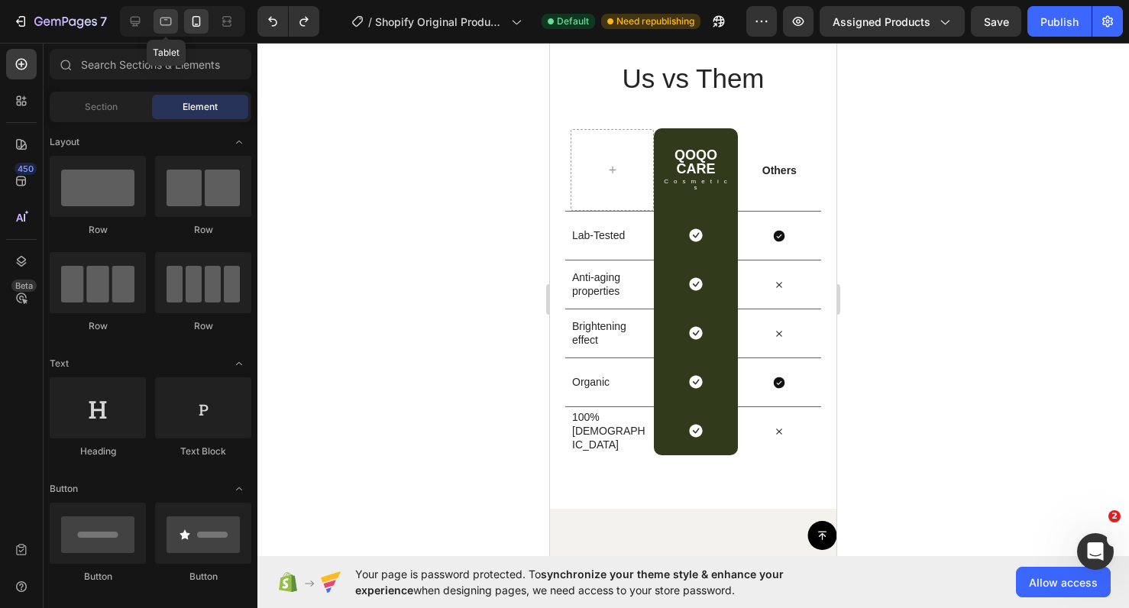
click at [157, 26] on div at bounding box center [166, 21] width 24 height 24
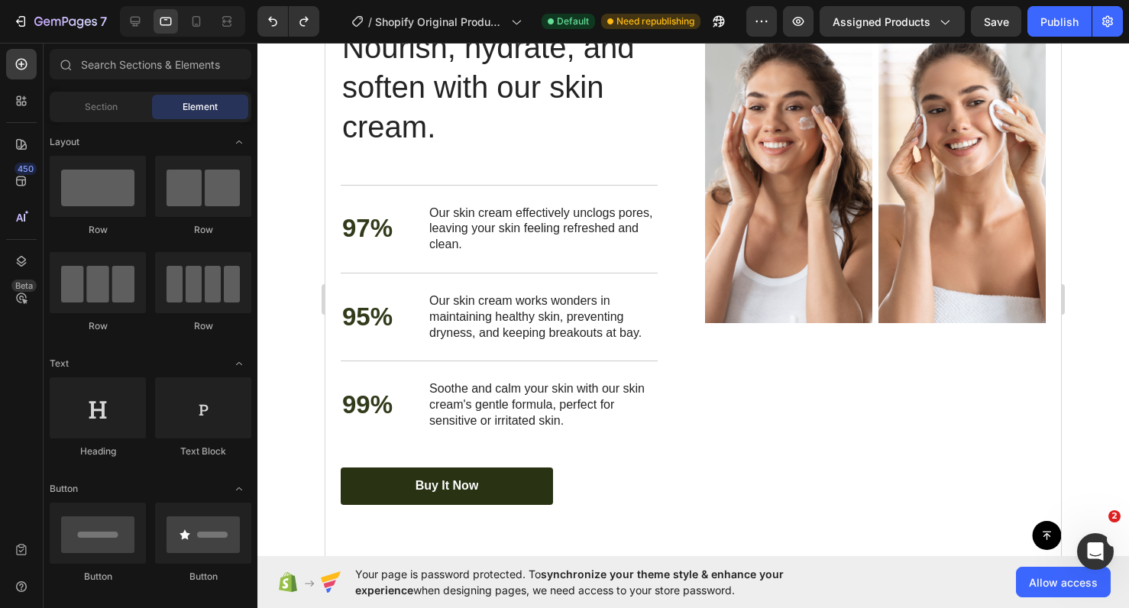
scroll to position [3327, 0]
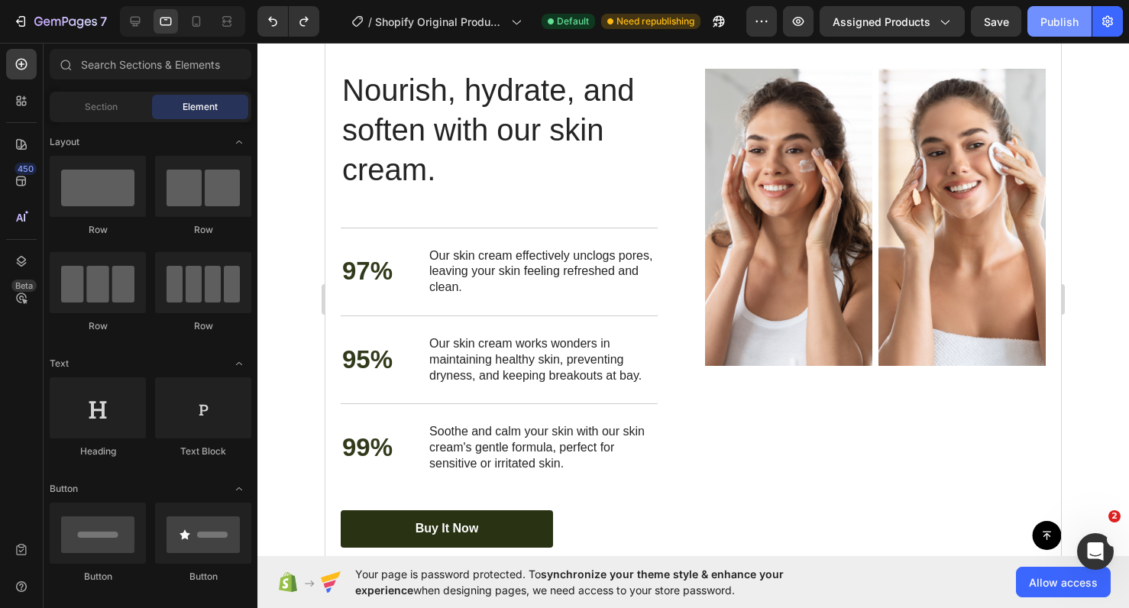
click at [1066, 8] on button "Publish" at bounding box center [1060, 21] width 64 height 31
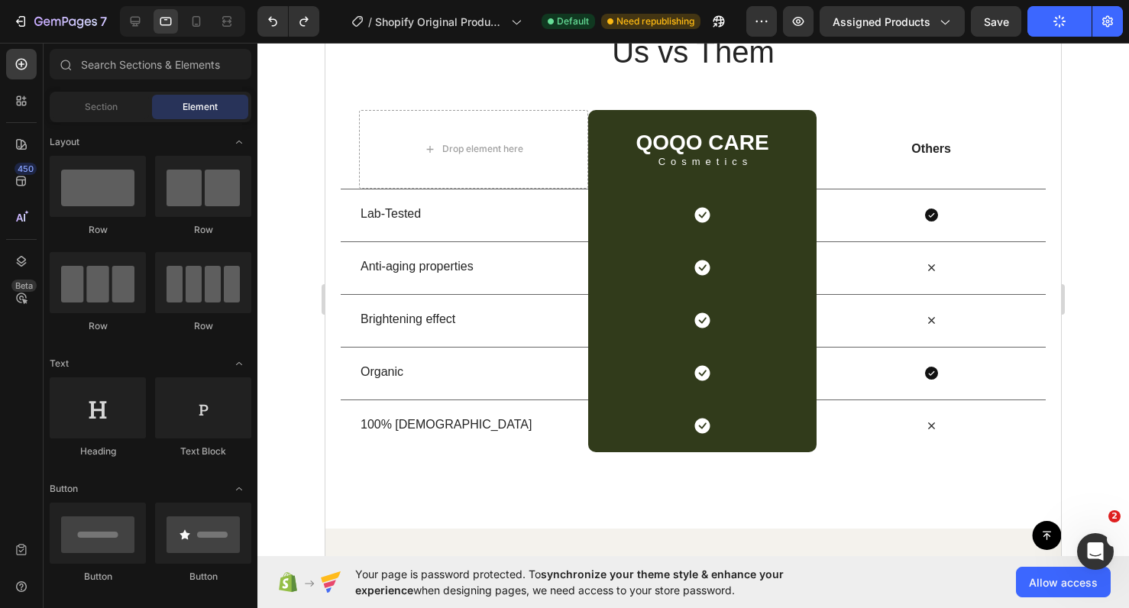
scroll to position [4001, 0]
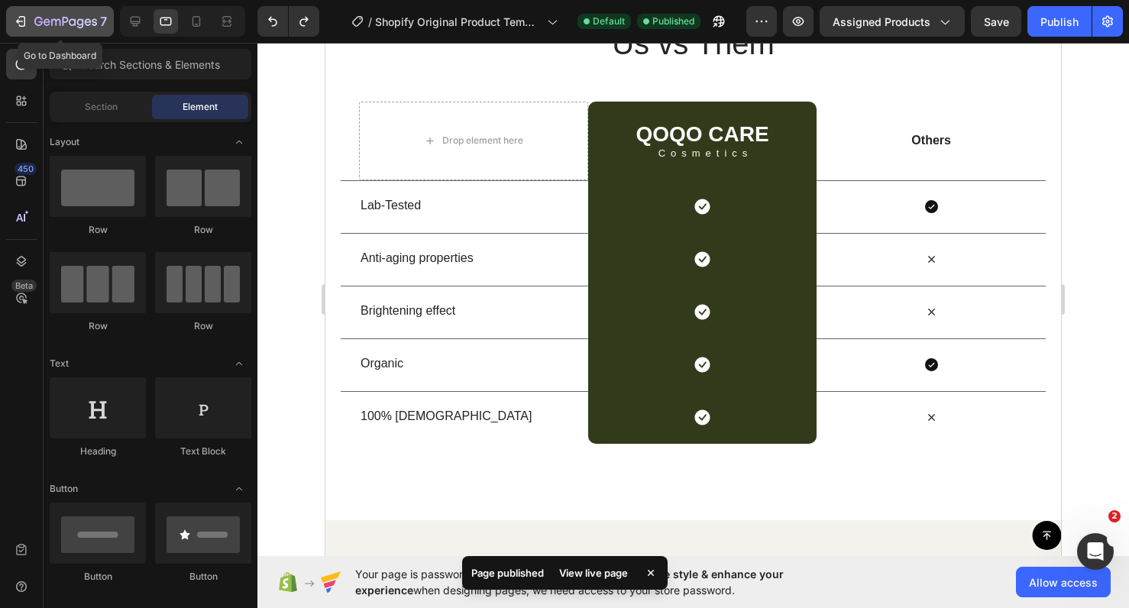
click at [75, 27] on icon "button" at bounding box center [65, 22] width 63 height 13
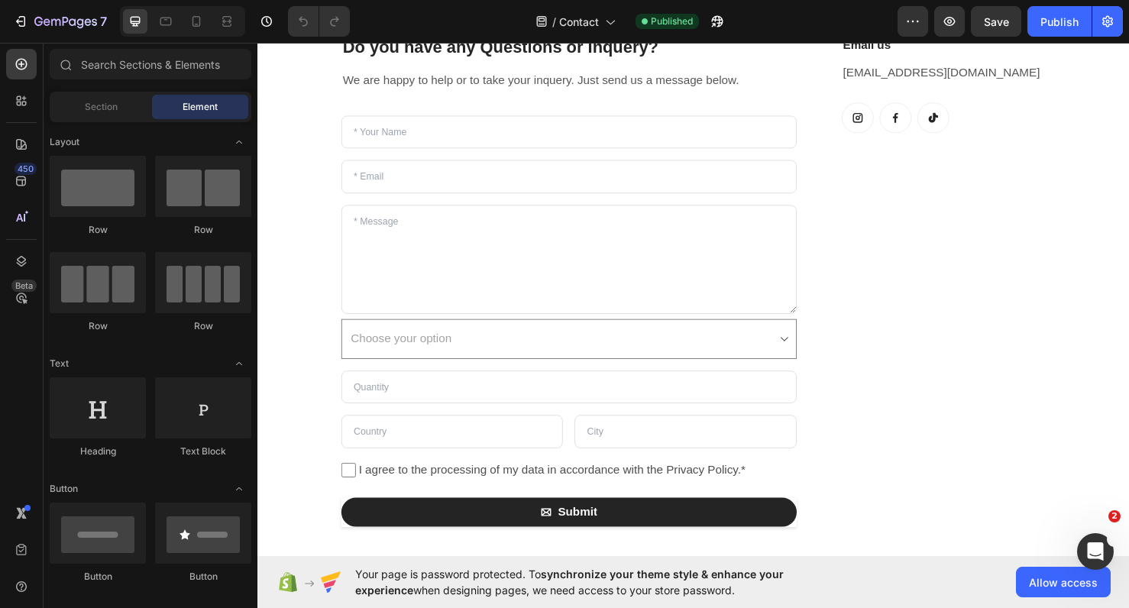
scroll to position [100, 0]
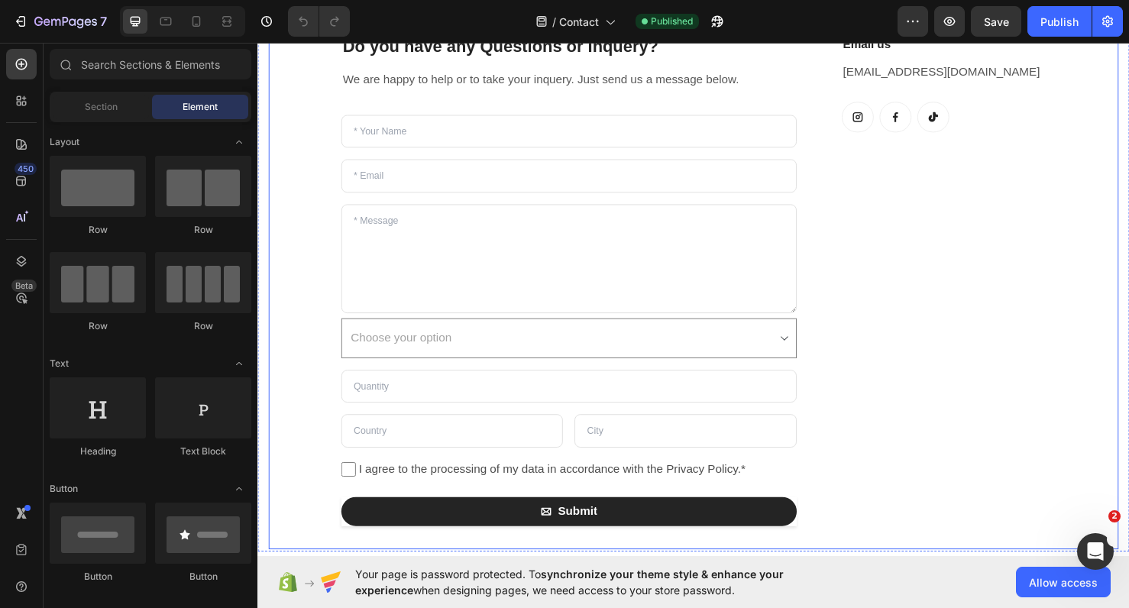
click at [880, 359] on div "Email us Heading info@qoqo-care-shop.com Text block Button Button Button Row Row" at bounding box center [966, 292] width 239 height 517
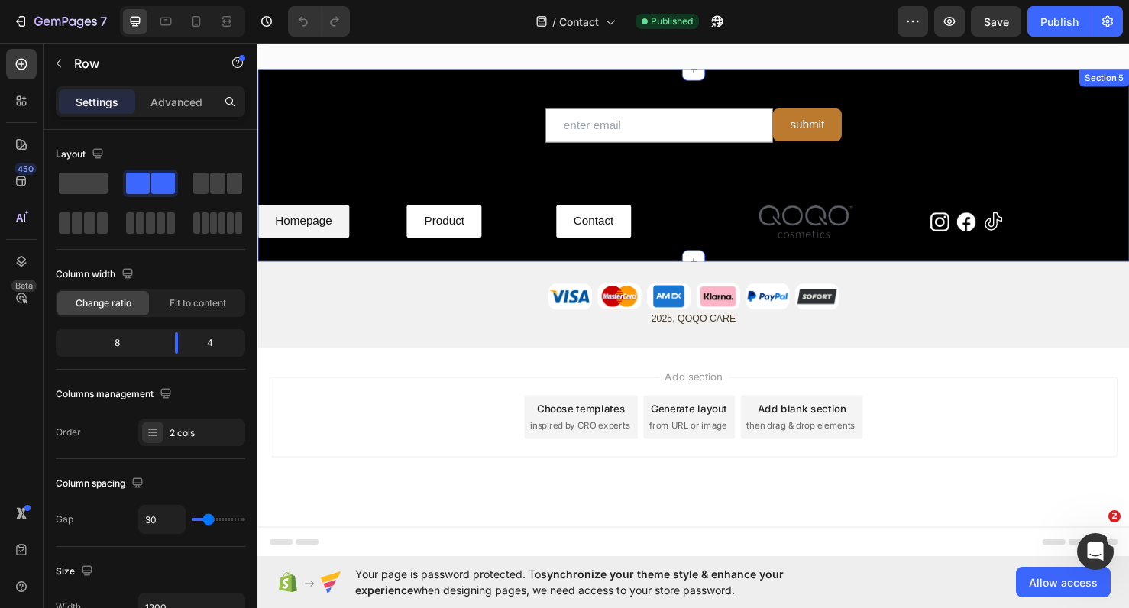
scroll to position [2377, 0]
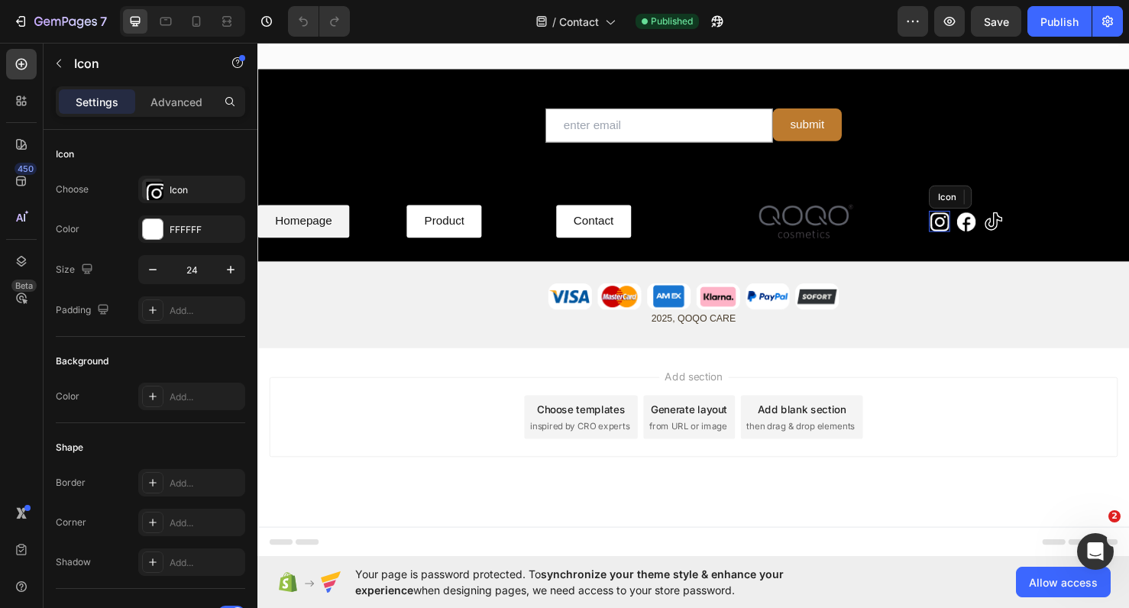
click at [978, 230] on image at bounding box center [975, 230] width 22 height 22
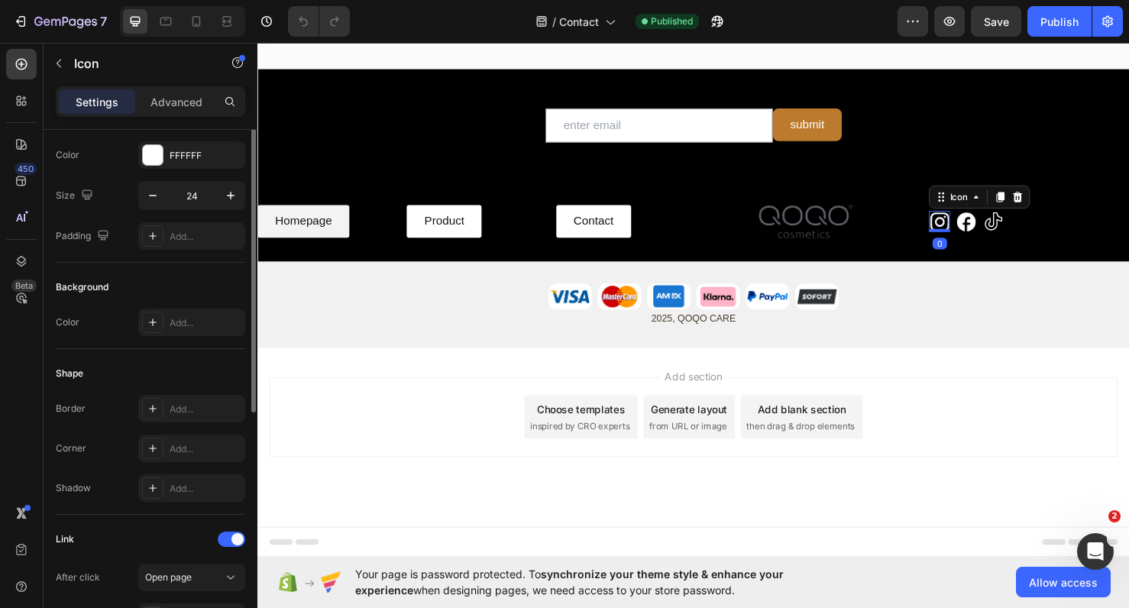
scroll to position [263, 0]
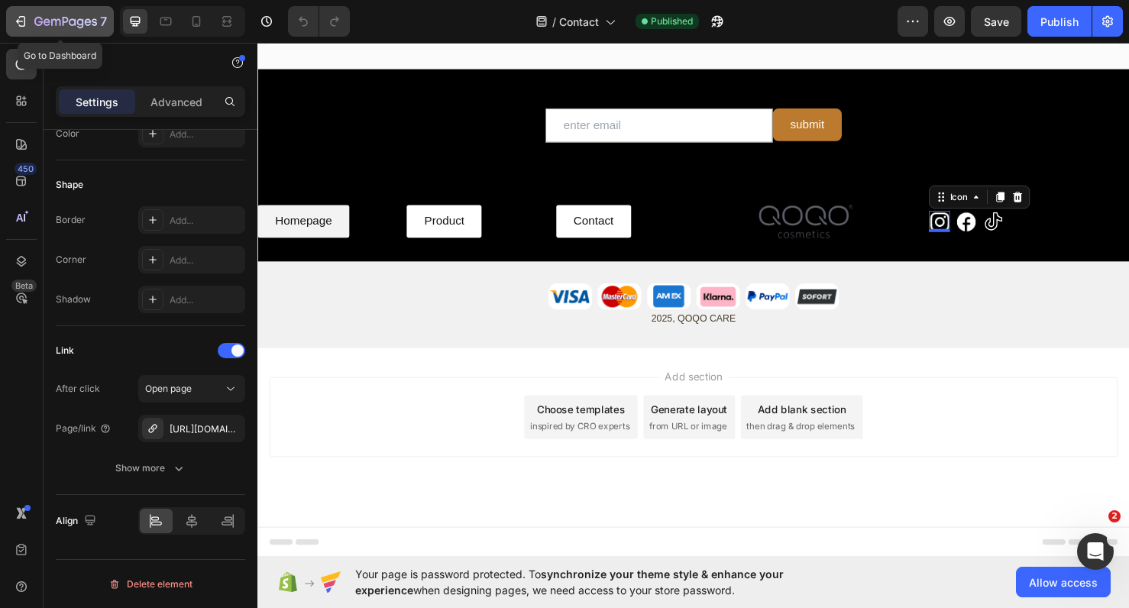
click at [57, 24] on icon "button" at bounding box center [65, 22] width 63 height 13
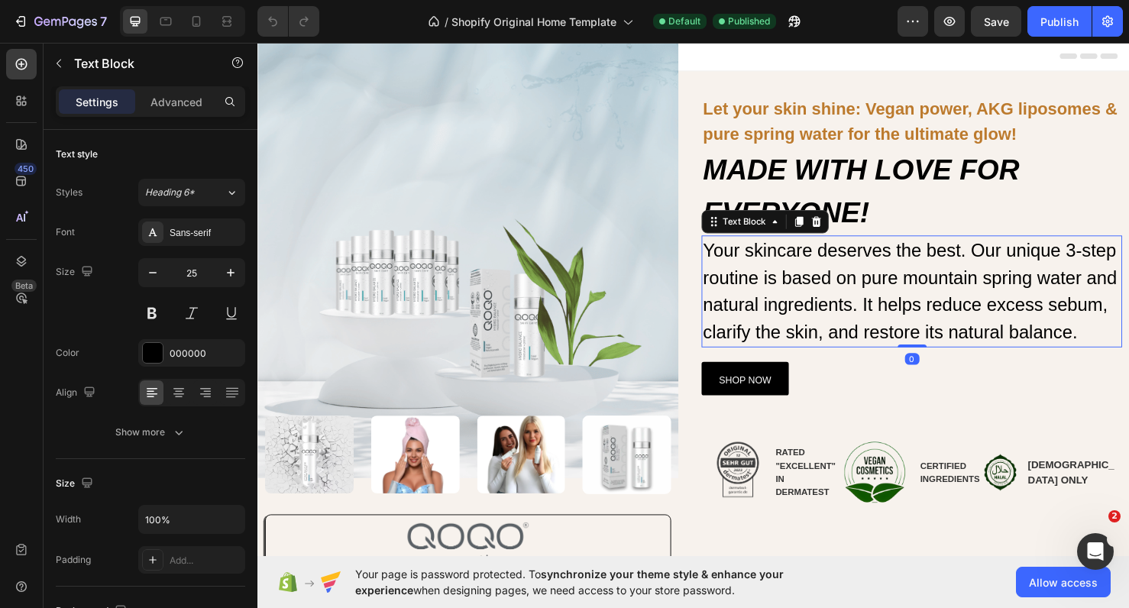
click at [1112, 259] on p "Your skincare deserves the best. Our unique 3-step routine is based on pure mou…" at bounding box center [945, 304] width 439 height 115
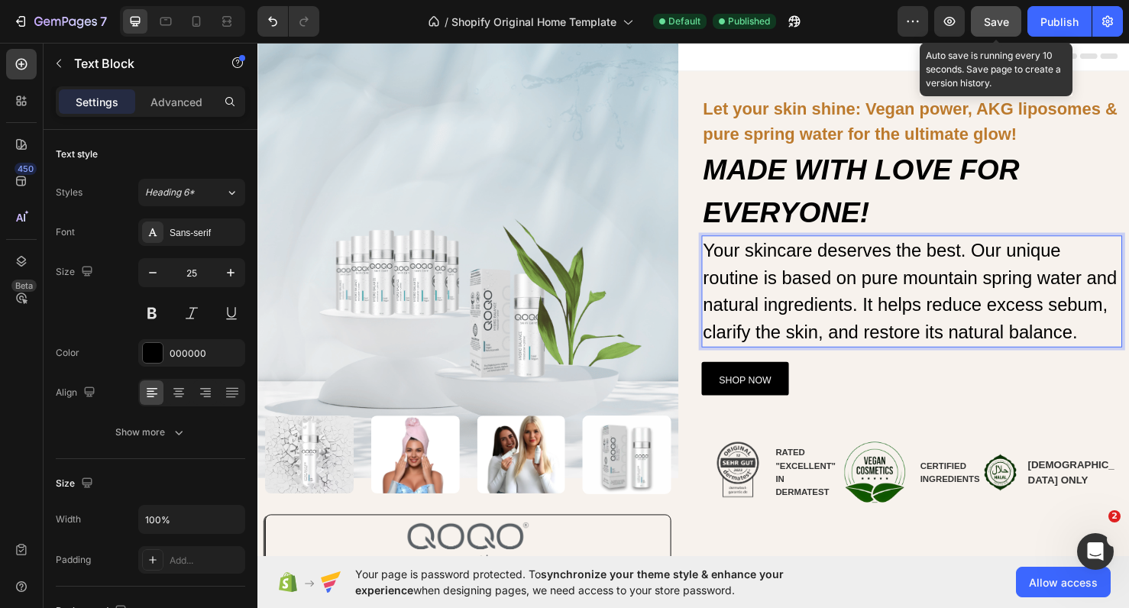
click at [996, 18] on span "Save" at bounding box center [996, 21] width 25 height 13
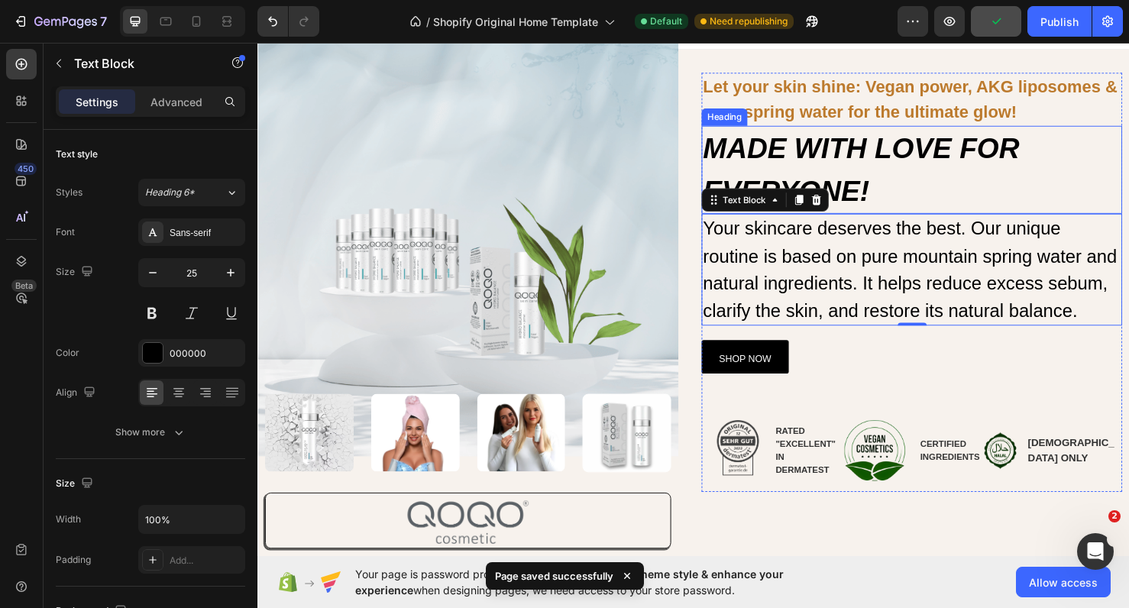
scroll to position [26, 0]
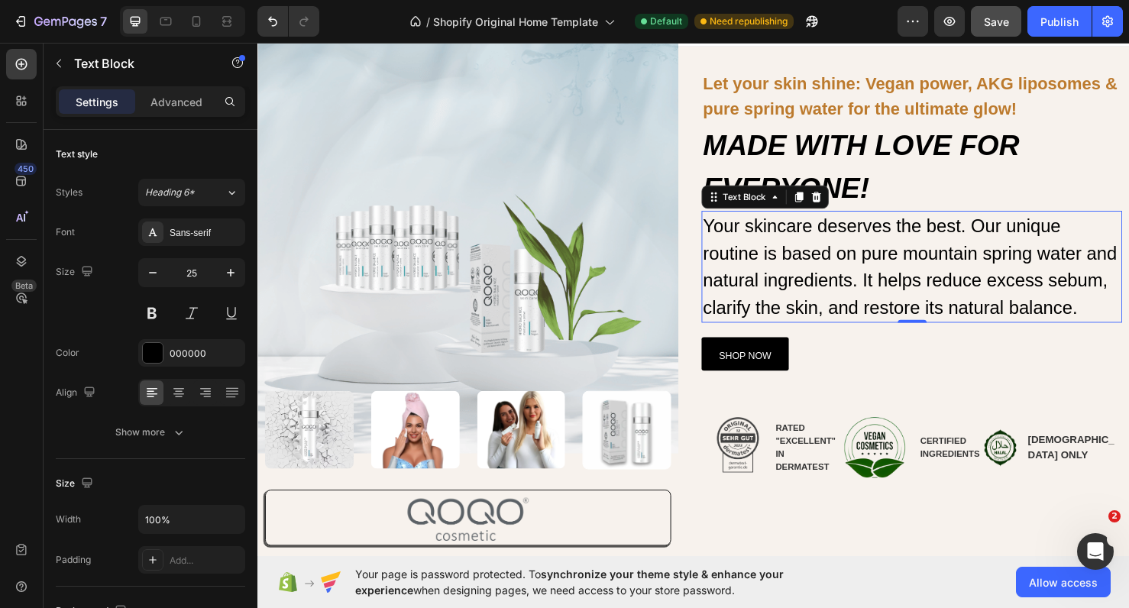
click at [1028, 293] on p "Your skincare deserves the best. Our unique routine is based on pure mountain s…" at bounding box center [945, 278] width 439 height 115
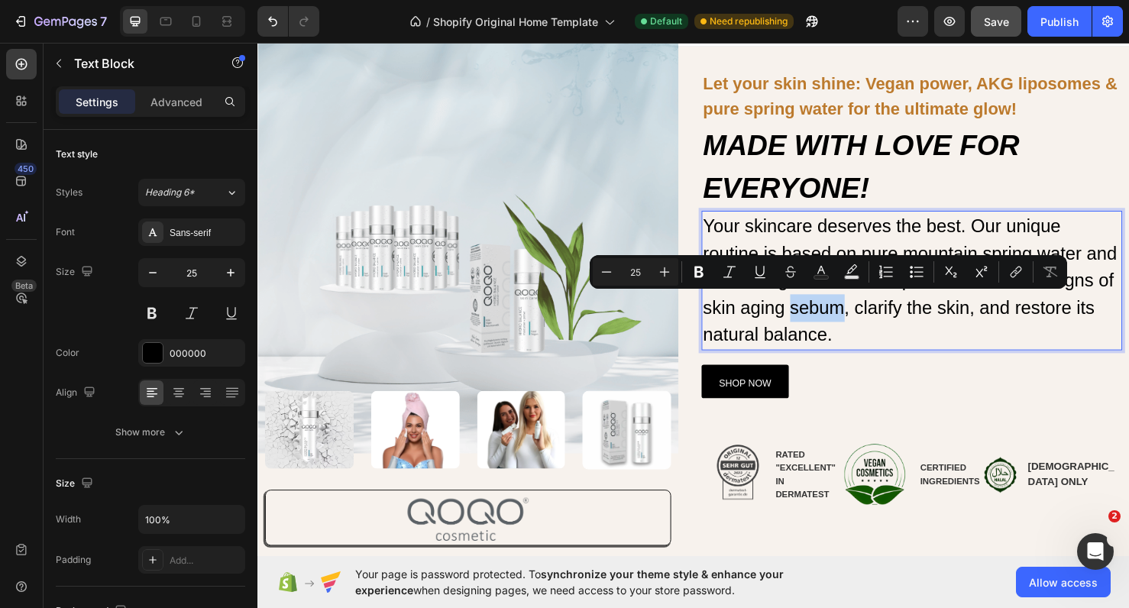
drag, startPoint x: 818, startPoint y: 316, endPoint x: 873, endPoint y: 320, distance: 54.4
click at [873, 320] on p "Your skincare deserves the best. Our unique routine is based on pure mountain s…" at bounding box center [945, 293] width 439 height 144
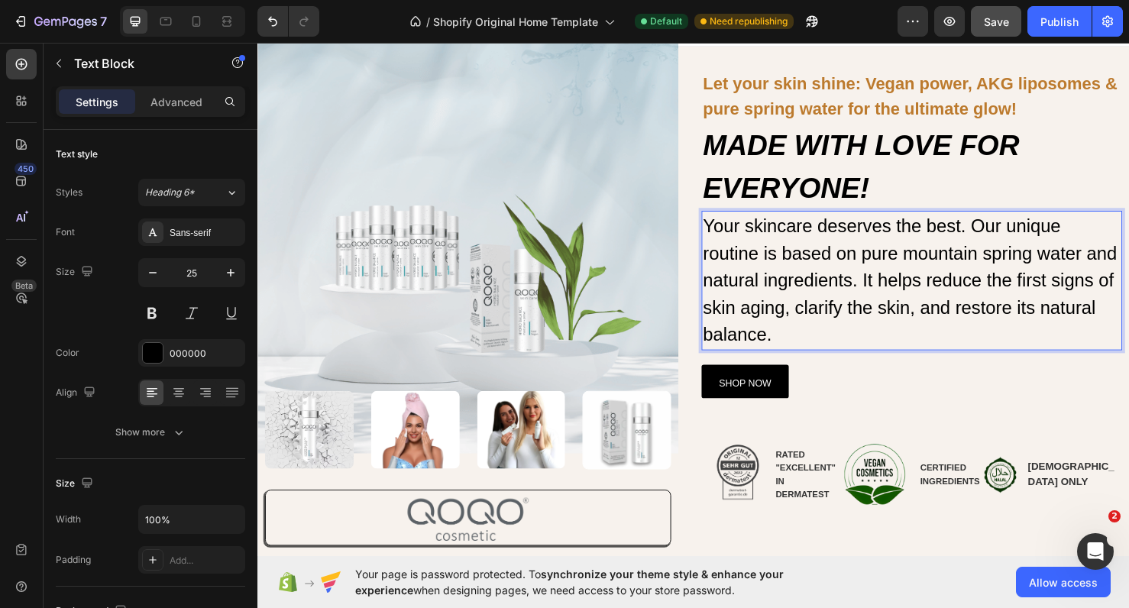
click at [826, 321] on p "Your skincare deserves the best. Our unique routine is based on pure mountain s…" at bounding box center [945, 293] width 439 height 144
click at [819, 321] on p "Your skincare deserves the best. Our unique routine is based on pure mountain s…" at bounding box center [945, 293] width 439 height 144
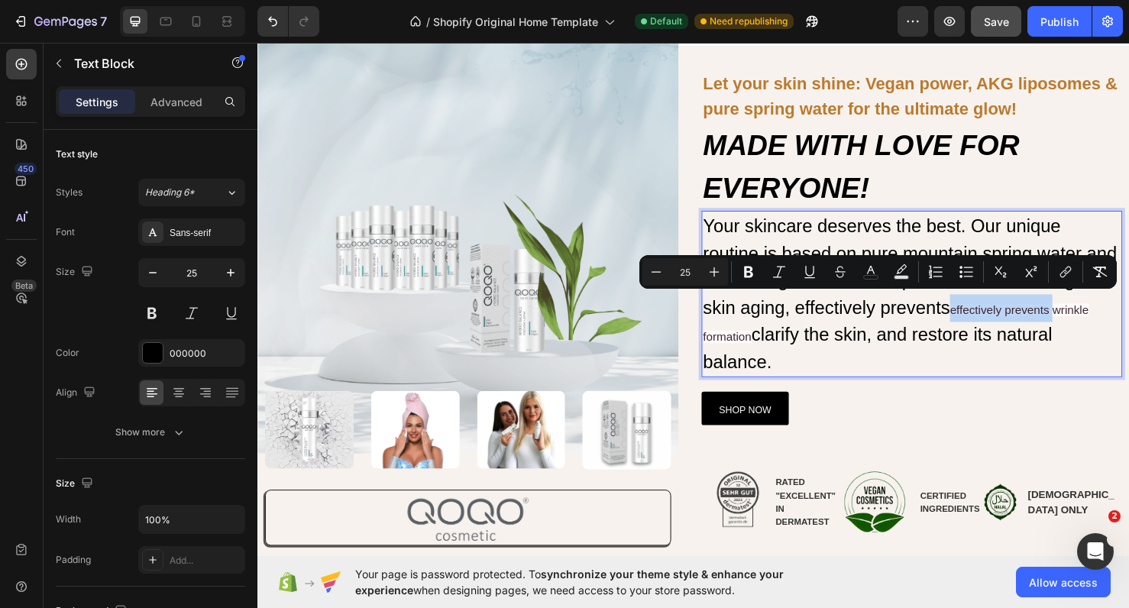
drag, startPoint x: 987, startPoint y: 320, endPoint x: 1100, endPoint y: 324, distance: 113.2
click at [1100, 324] on p "Your skincare deserves the best. Our unique routine is based on pure mountain s…" at bounding box center [945, 307] width 439 height 172
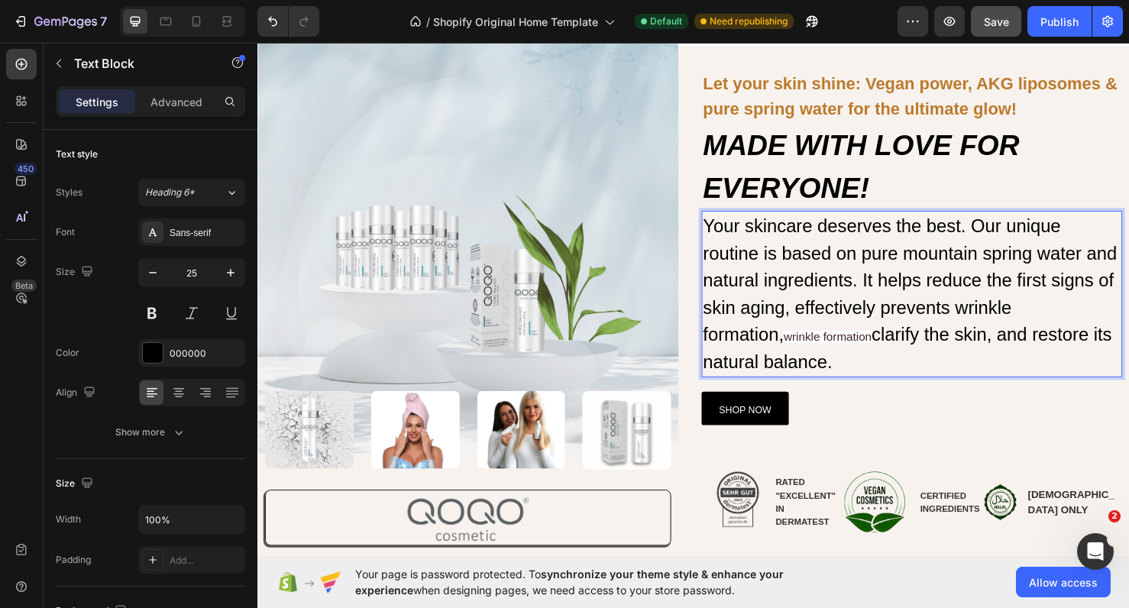
click at [818, 354] on p "Your skincare deserves the best. Our unique routine is based on pure mountain s…" at bounding box center [945, 307] width 439 height 172
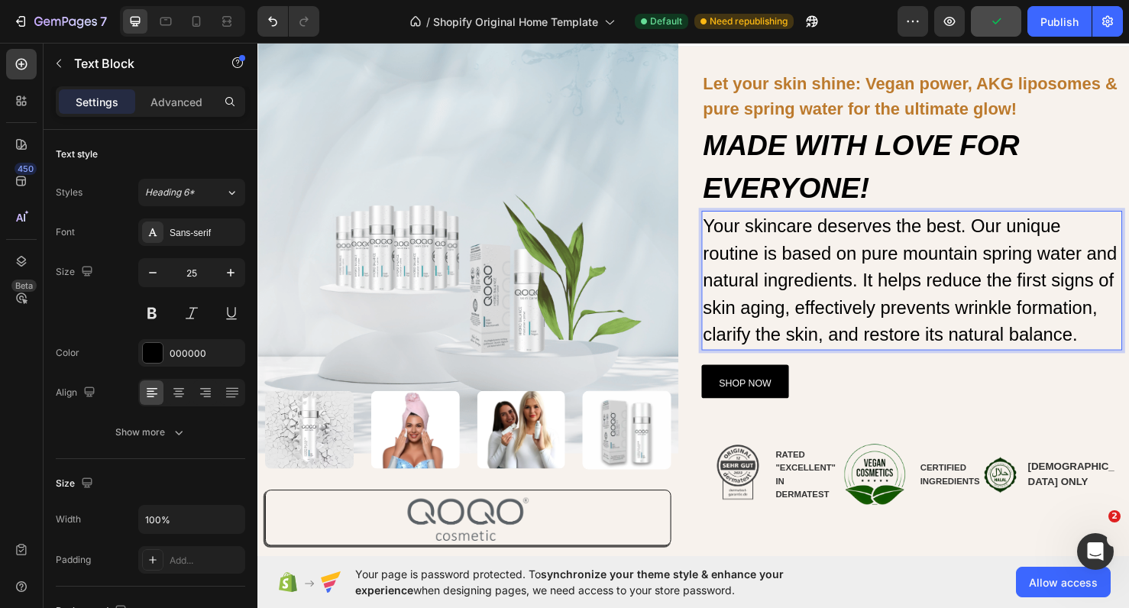
click at [983, 316] on p "Your skincare deserves the best. Our unique routine is based on pure mountain s…" at bounding box center [945, 293] width 439 height 144
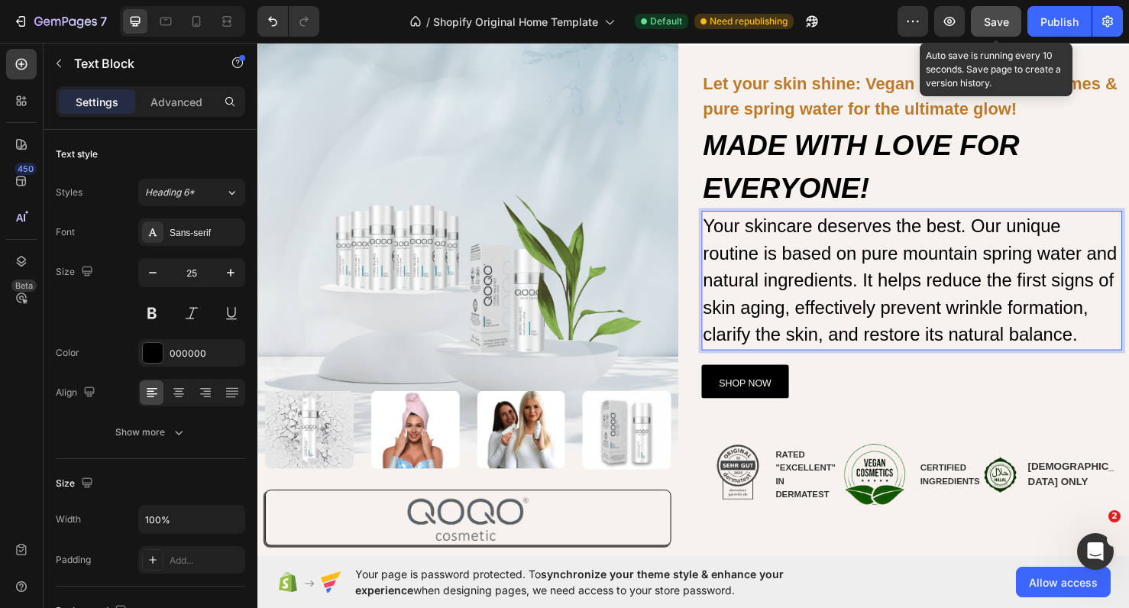
click at [989, 27] on span "Save" at bounding box center [996, 21] width 25 height 13
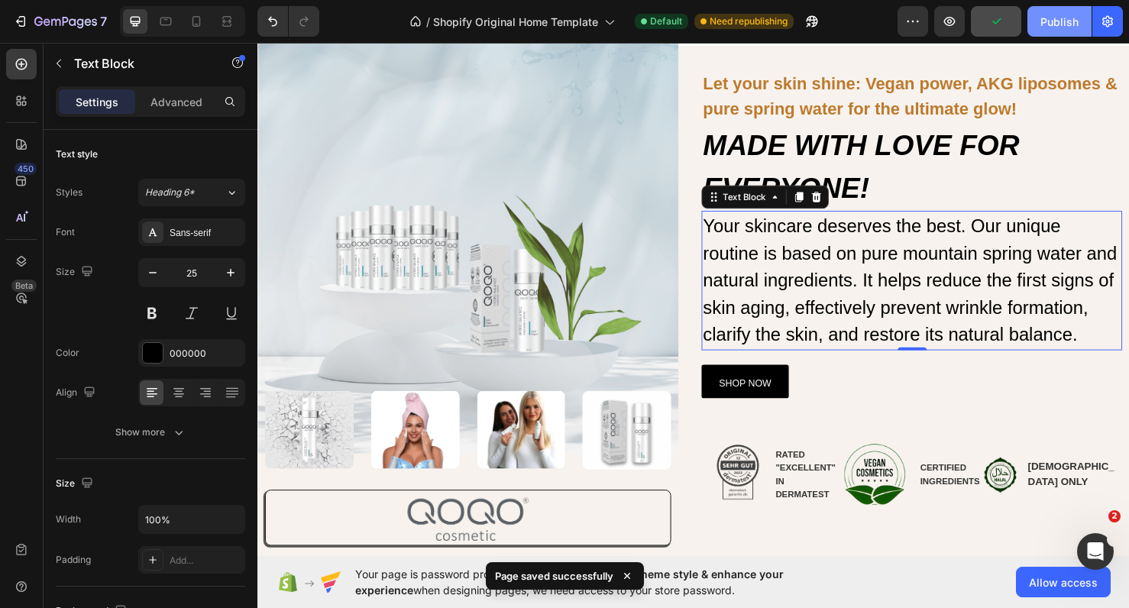
click at [1065, 27] on div "Publish" at bounding box center [1060, 22] width 38 height 16
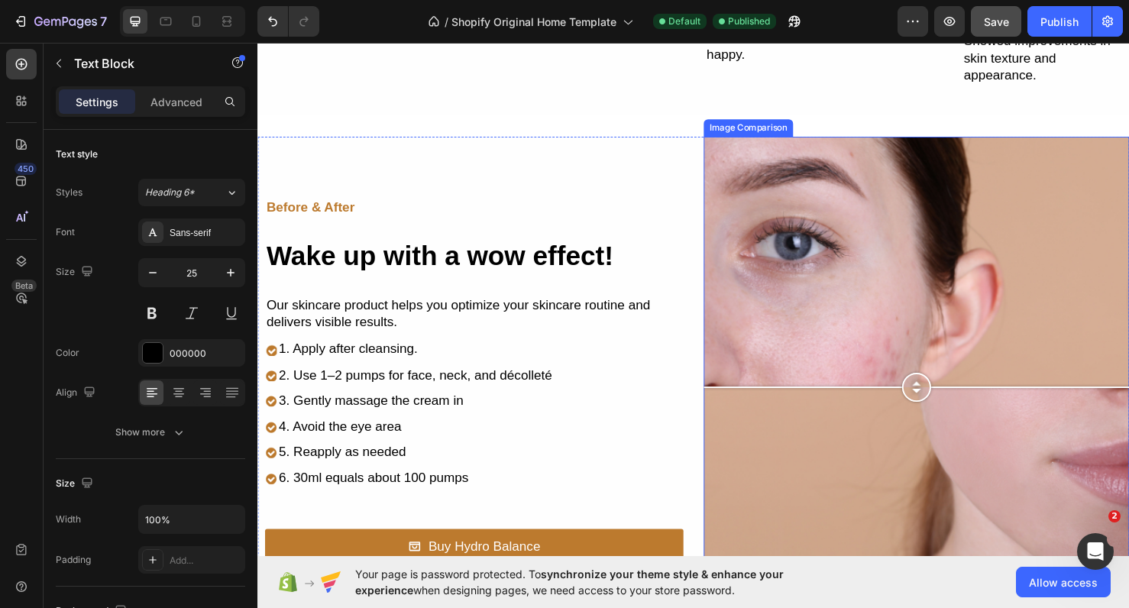
scroll to position [1302, 0]
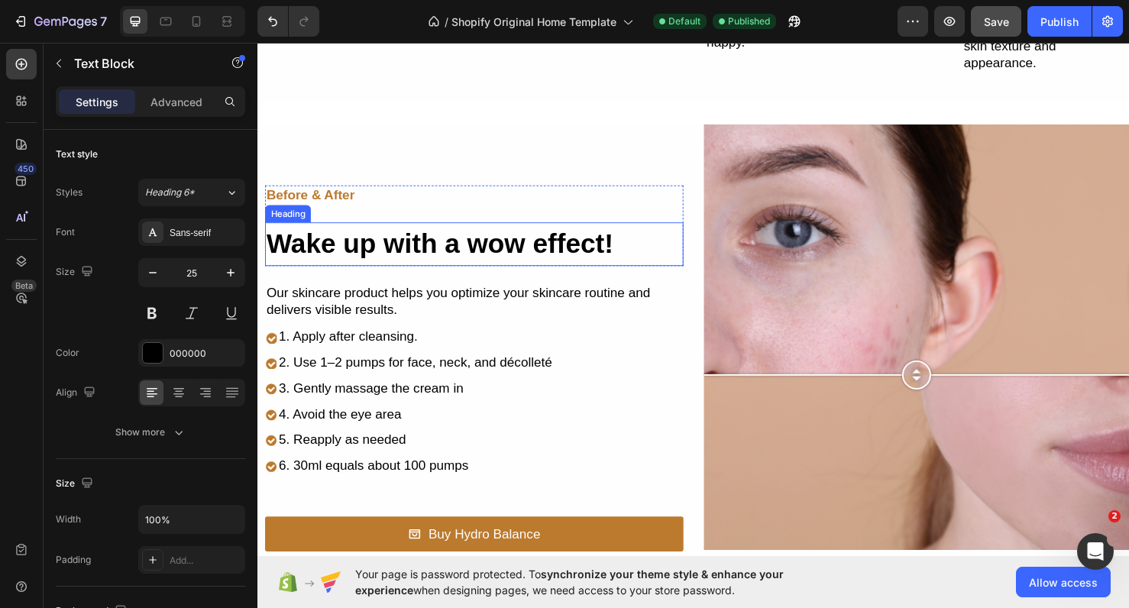
click at [398, 258] on h2 "Wake up with a wow effect!" at bounding box center [485, 255] width 440 height 46
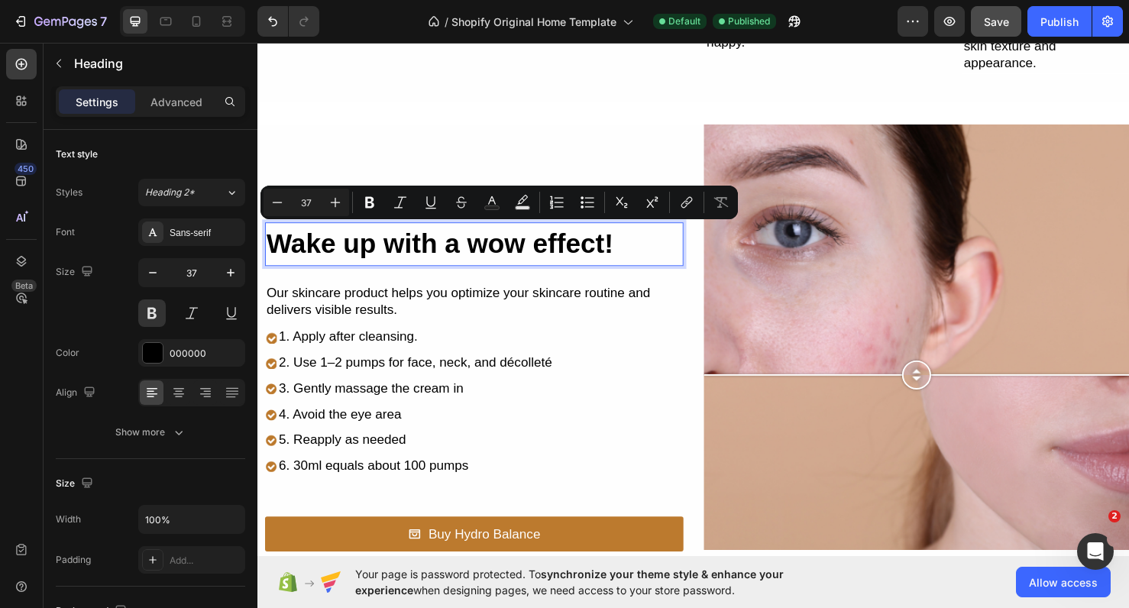
click at [398, 258] on p "Wake up with a wow effect!" at bounding box center [485, 254] width 437 height 43
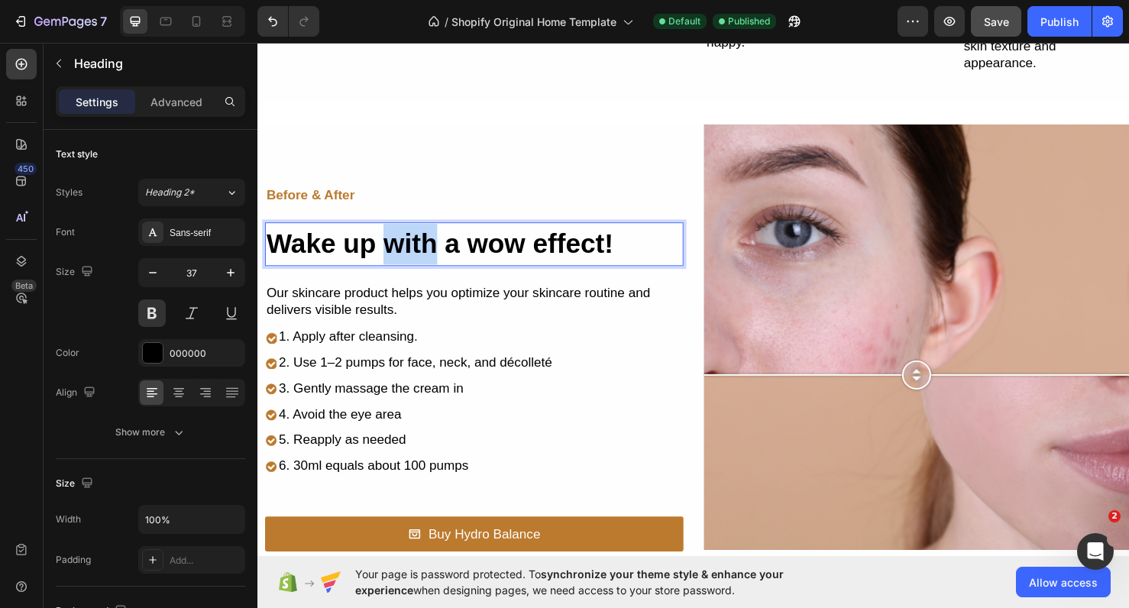
click at [398, 258] on p "Wake up with a wow effect!" at bounding box center [485, 254] width 437 height 43
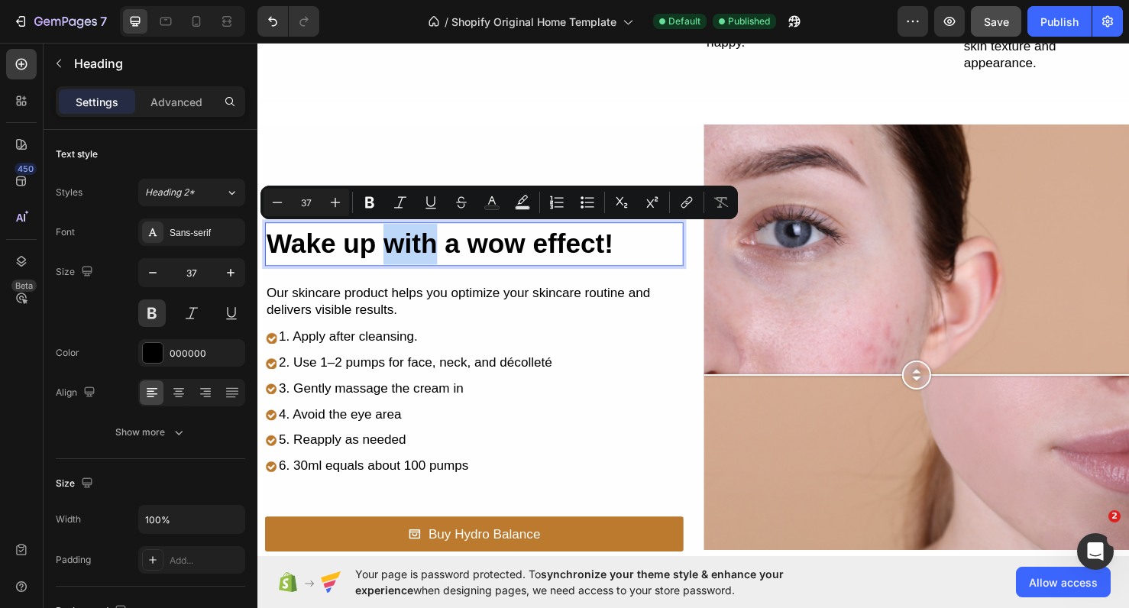
click at [398, 258] on p "Wake up with a wow effect!" at bounding box center [485, 254] width 437 height 43
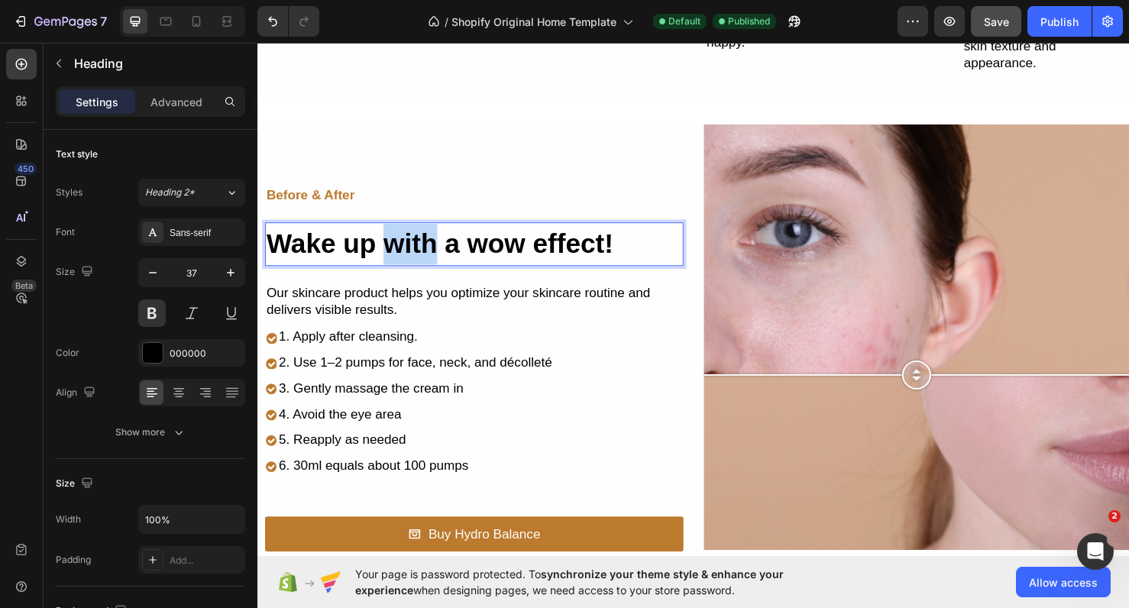
click at [398, 258] on p "Wake up with a wow effect!" at bounding box center [485, 254] width 437 height 43
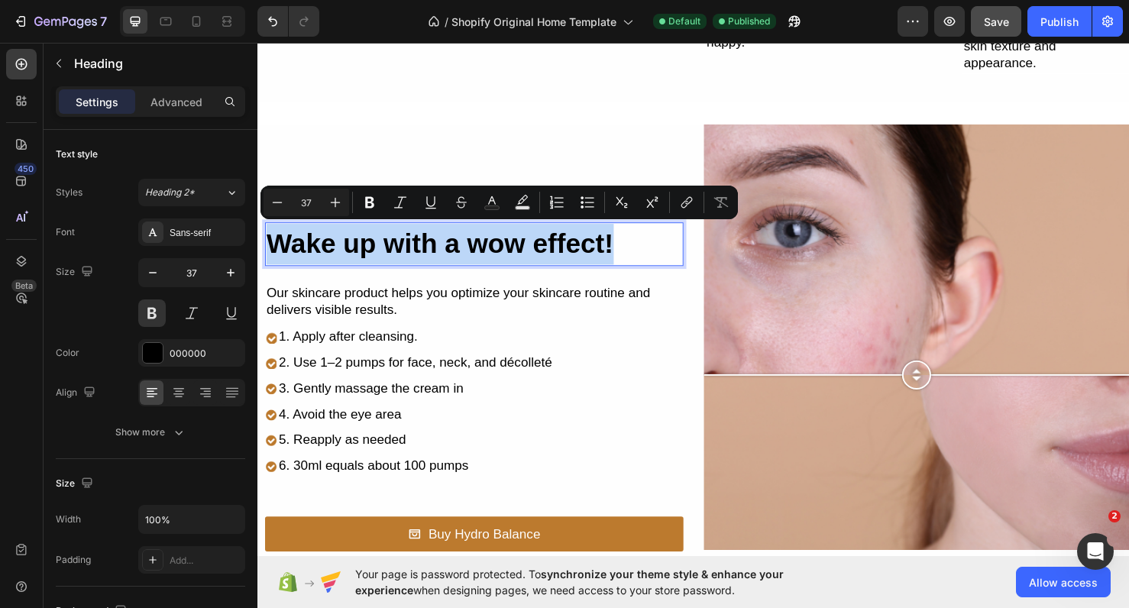
click at [398, 258] on p "Wake up with a wow effect!" at bounding box center [485, 254] width 437 height 43
copy p "Wake up with a wow effect!"
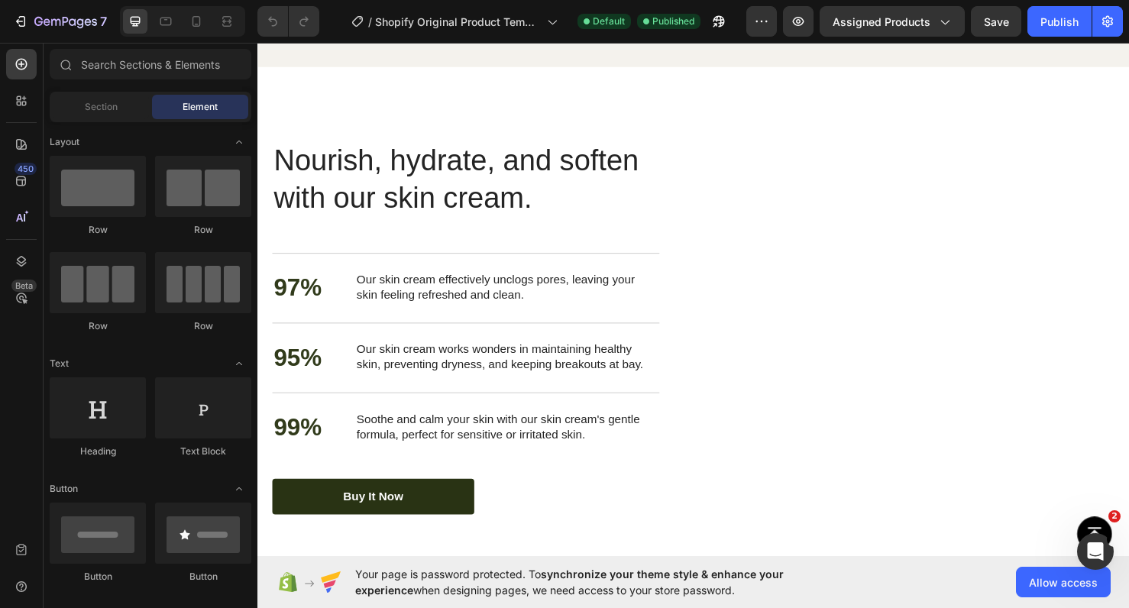
scroll to position [2304, 0]
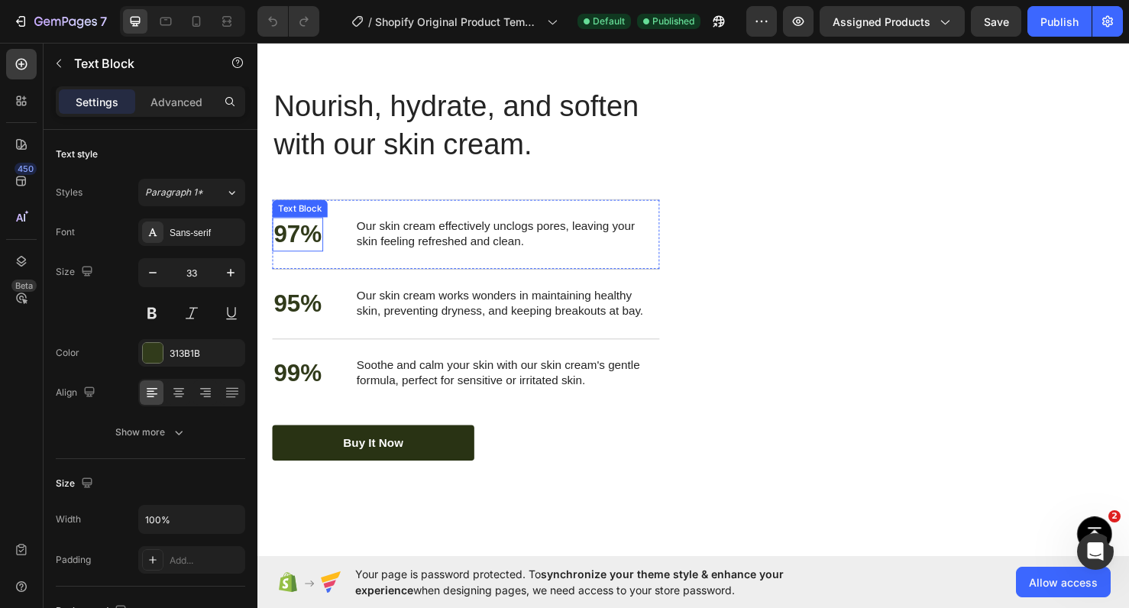
click at [303, 242] on p "97%" at bounding box center [299, 244] width 50 height 33
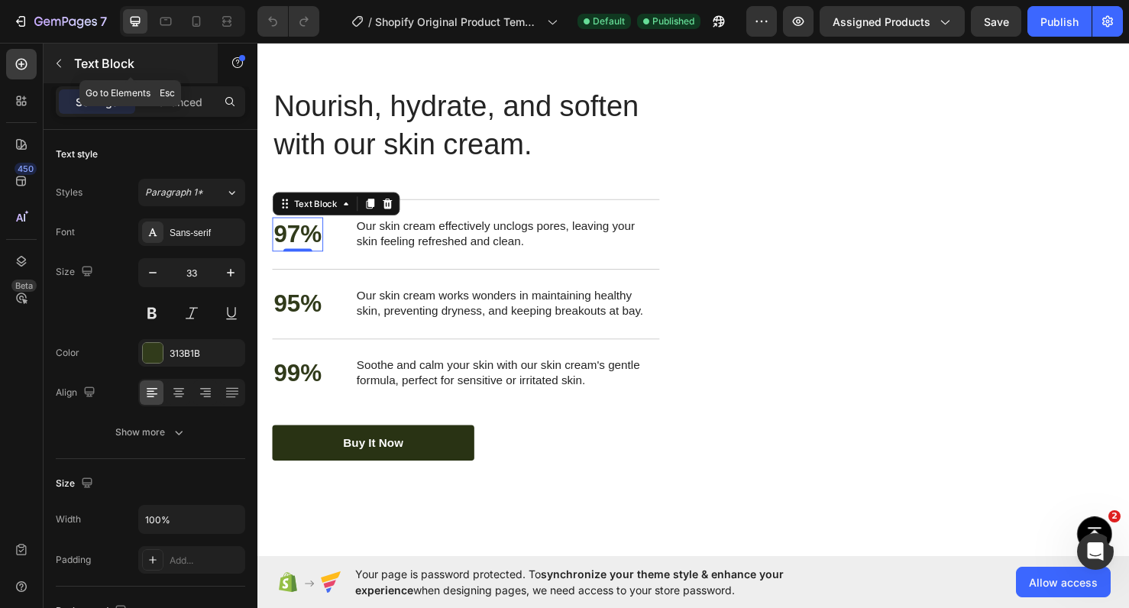
click at [66, 62] on button "button" at bounding box center [59, 63] width 24 height 24
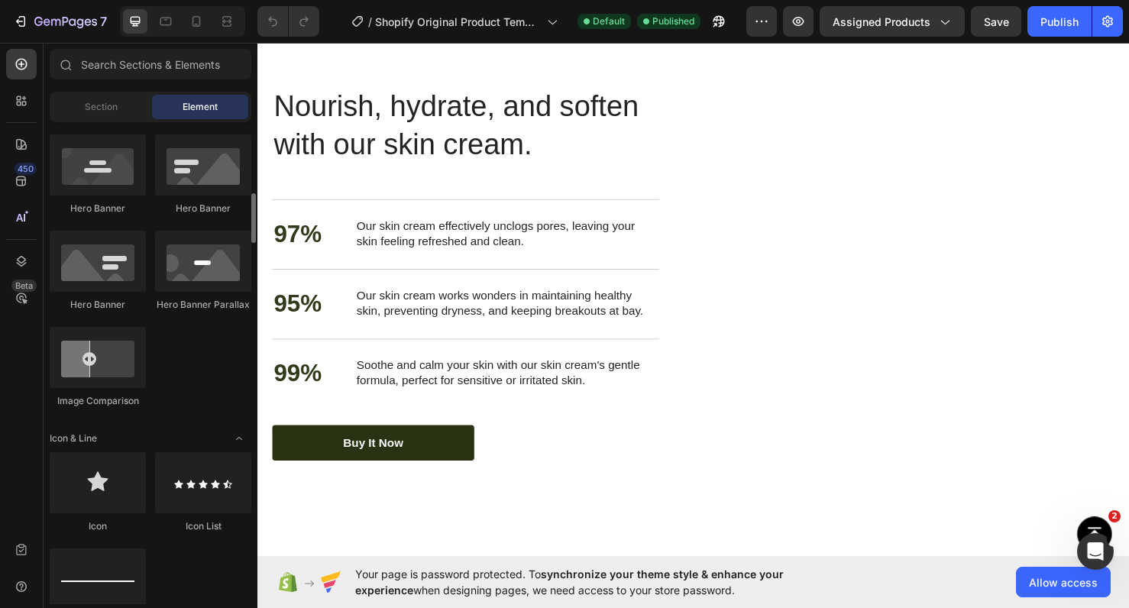
scroll to position [703, 0]
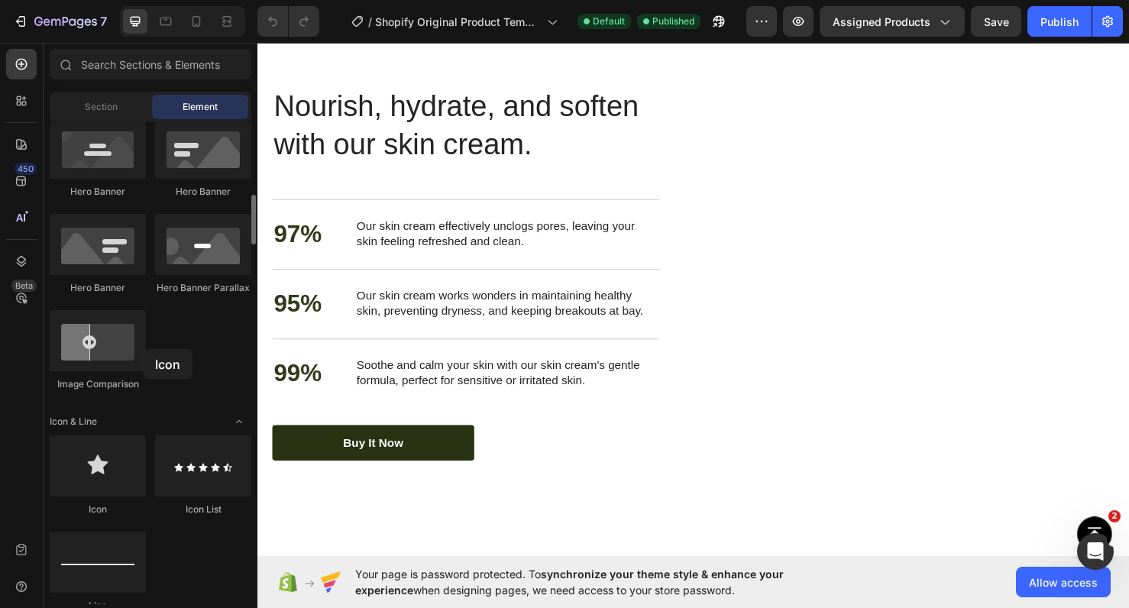
drag, startPoint x: 118, startPoint y: 472, endPoint x: 148, endPoint y: 406, distance: 72.2
click at [295, 237] on p "97%" at bounding box center [299, 244] width 50 height 33
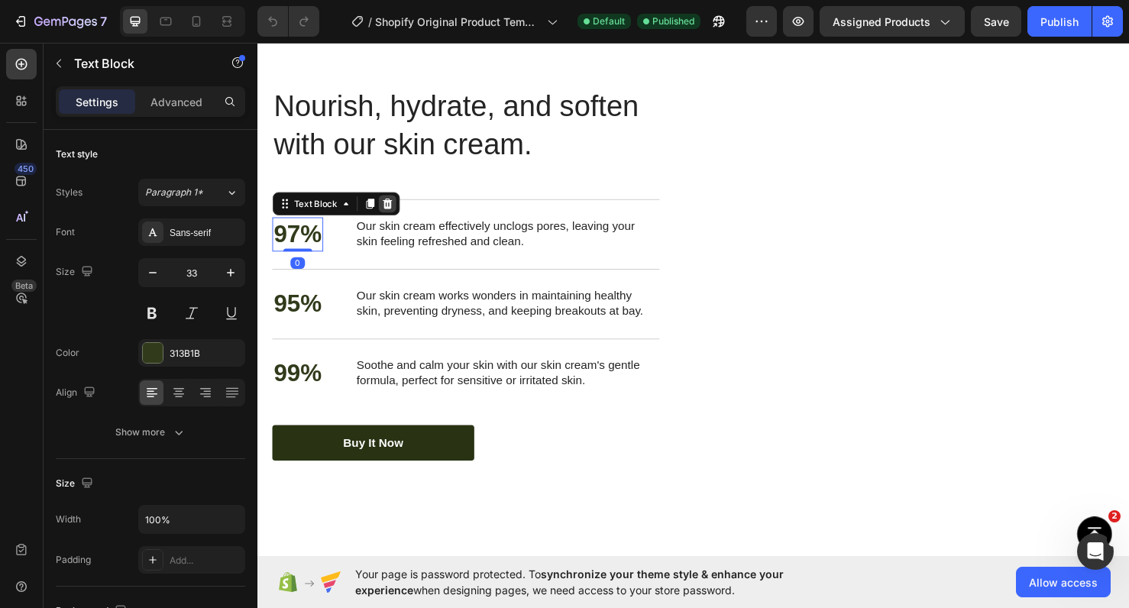
click at [391, 216] on icon at bounding box center [394, 211] width 10 height 11
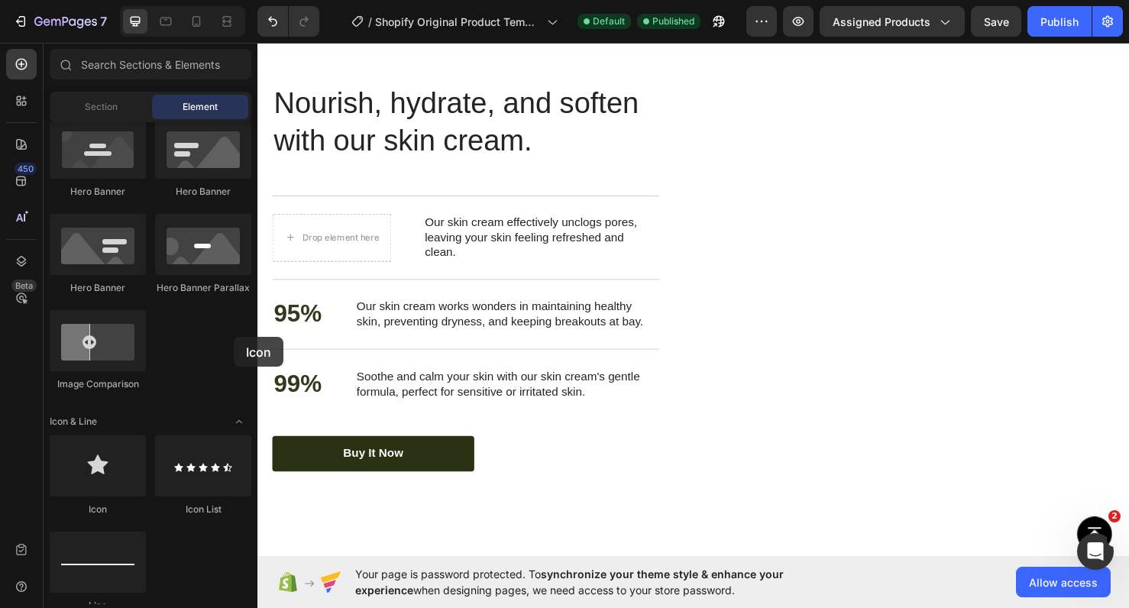
scroll to position [2316, 0]
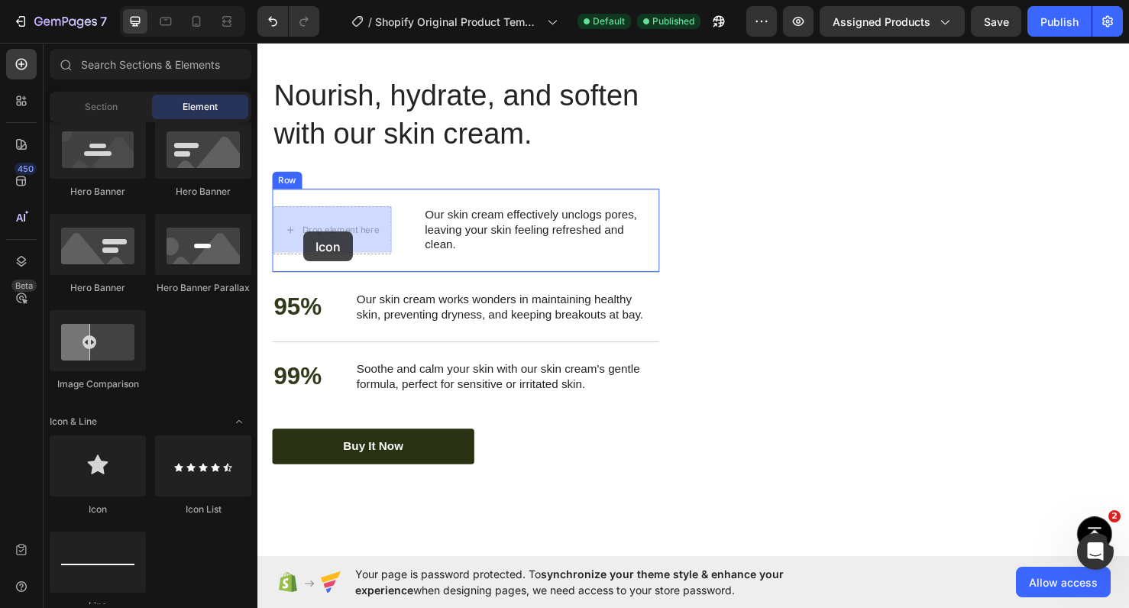
drag, startPoint x: 364, startPoint y: 508, endPoint x: 306, endPoint y: 241, distance: 273.0
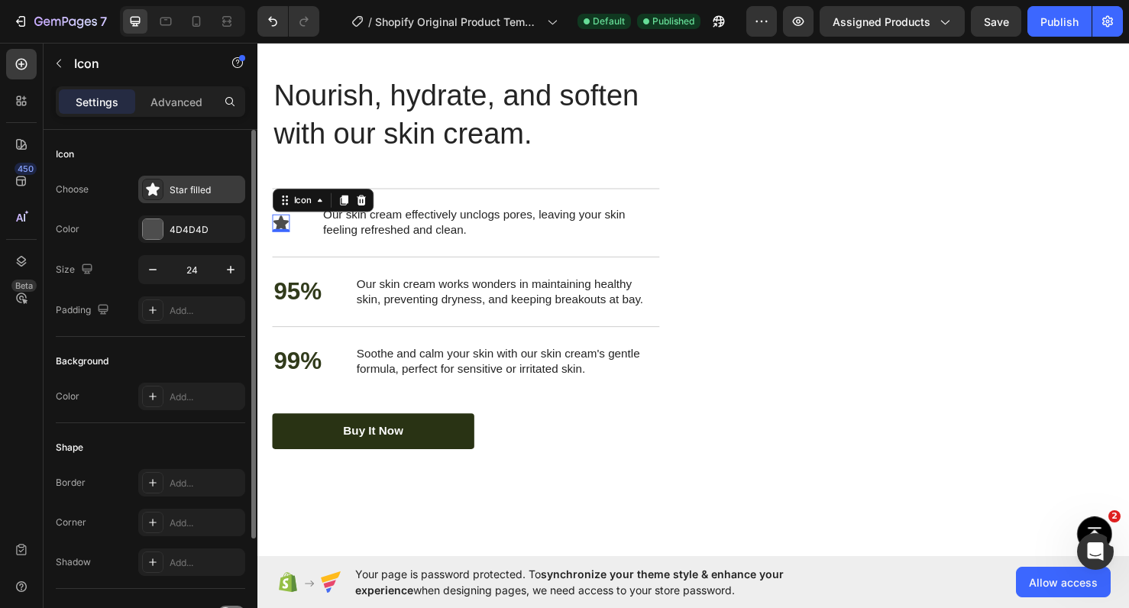
click at [153, 190] on icon at bounding box center [152, 189] width 13 height 13
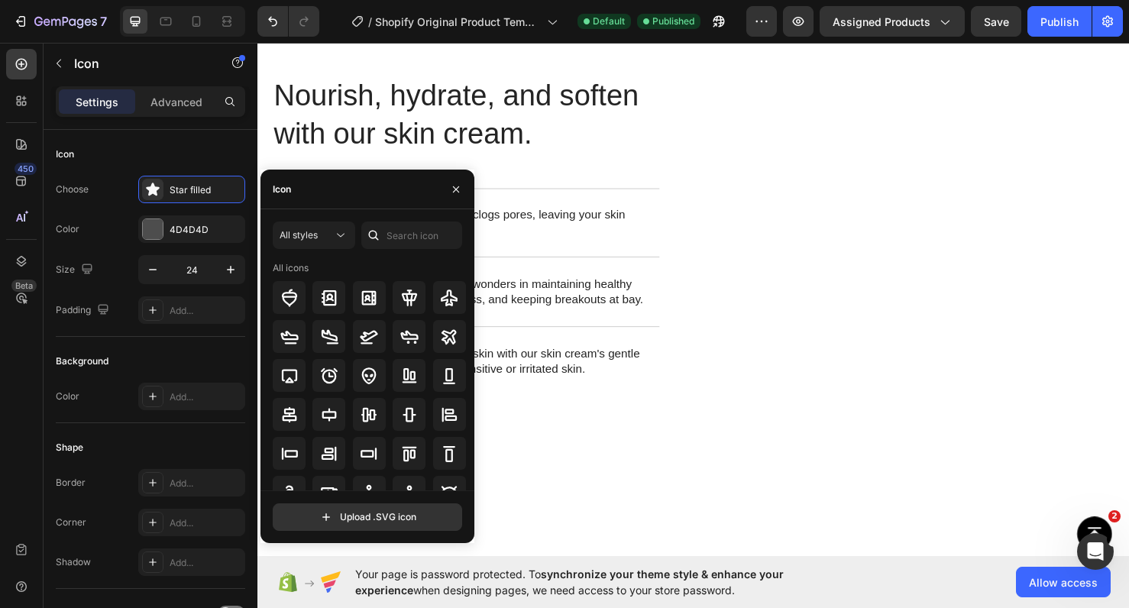
click at [365, 198] on div "Icon" at bounding box center [368, 190] width 214 height 40
click at [392, 242] on input "text" at bounding box center [411, 236] width 101 height 28
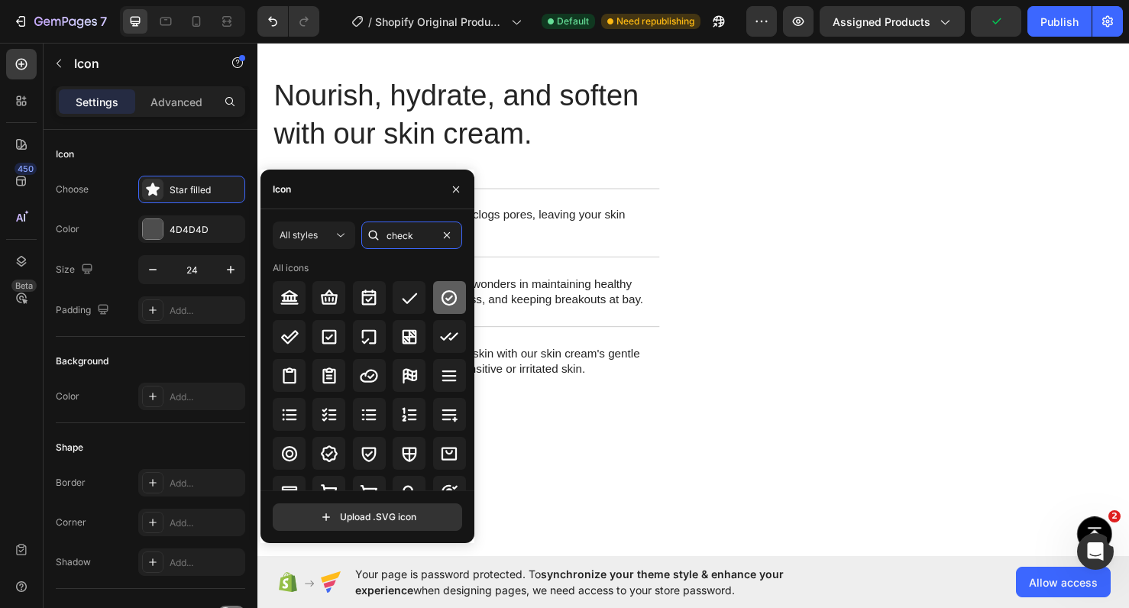
type input "check"
click at [459, 295] on div at bounding box center [449, 297] width 33 height 33
click at [454, 193] on icon "button" at bounding box center [456, 189] width 12 height 12
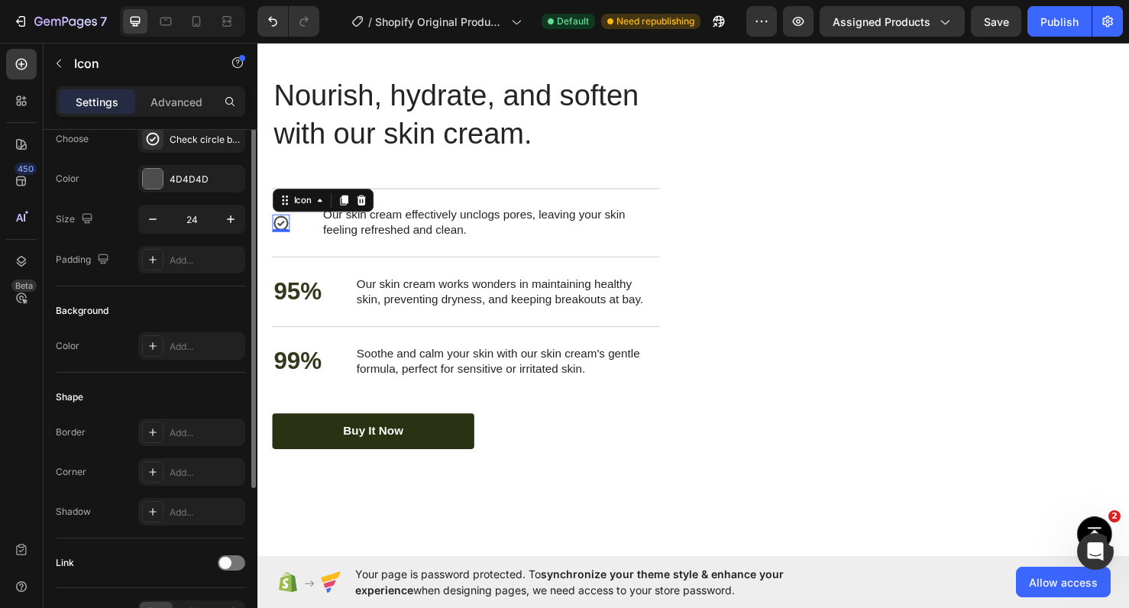
scroll to position [0, 0]
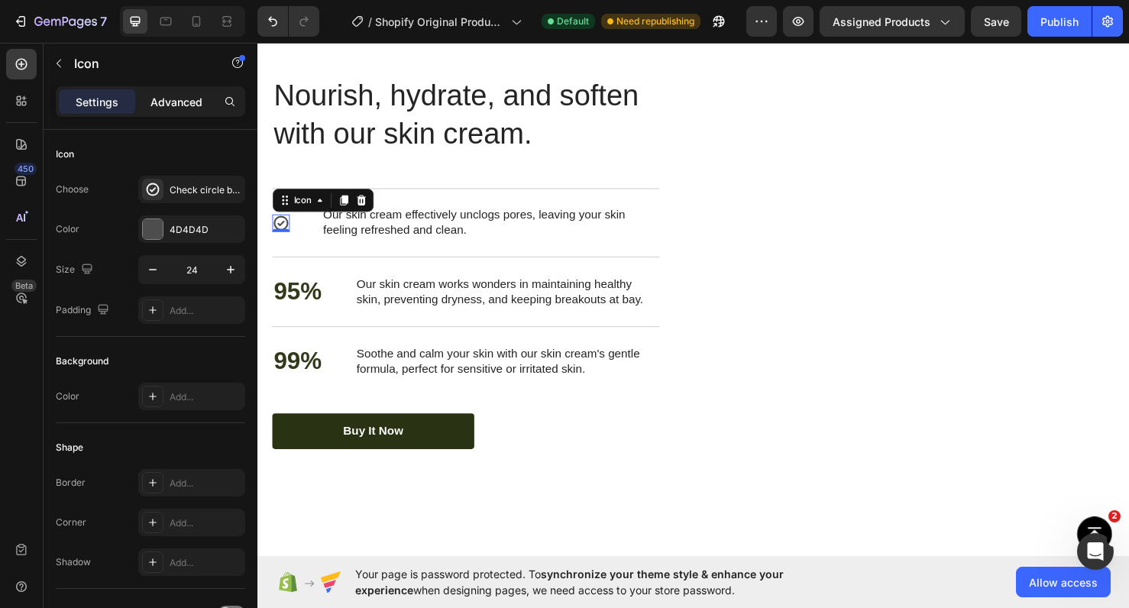
click at [191, 99] on p "Advanced" at bounding box center [177, 102] width 52 height 16
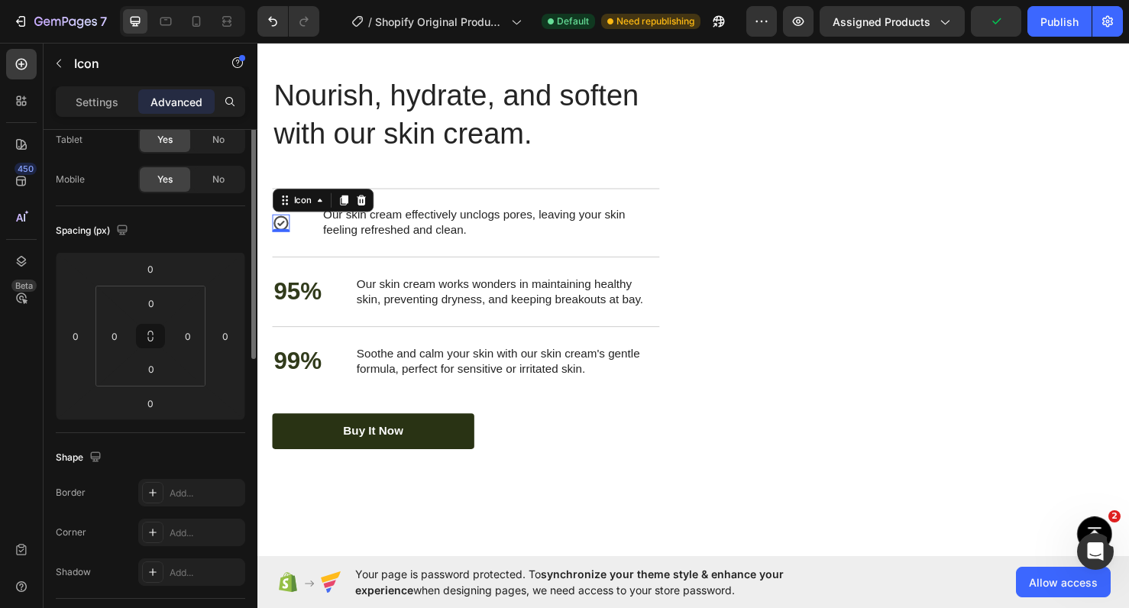
scroll to position [96, 0]
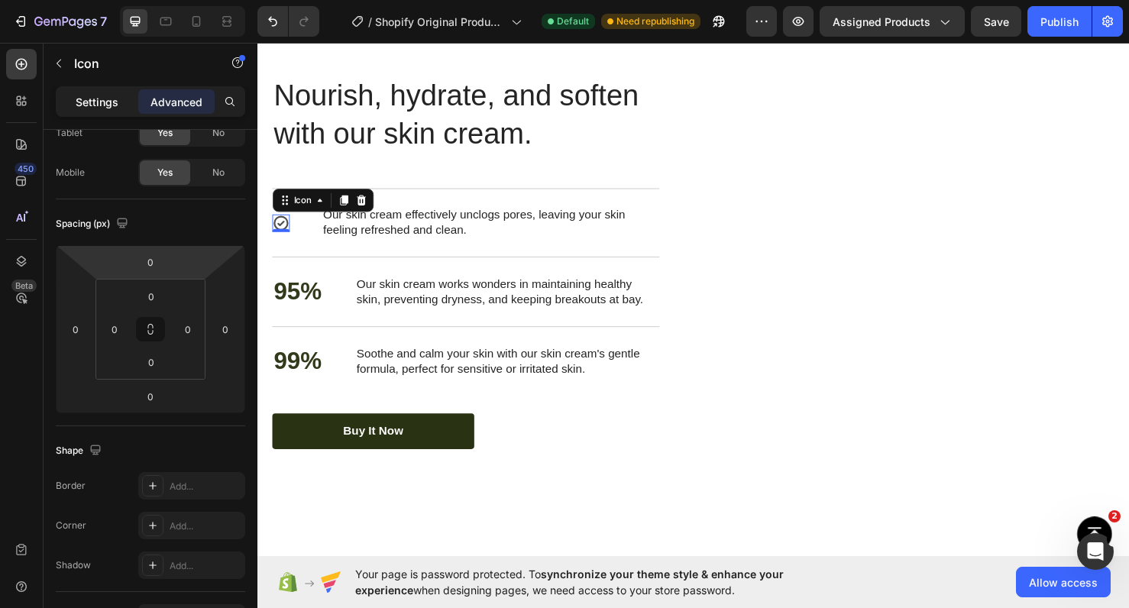
click at [96, 100] on p "Settings" at bounding box center [97, 102] width 43 height 16
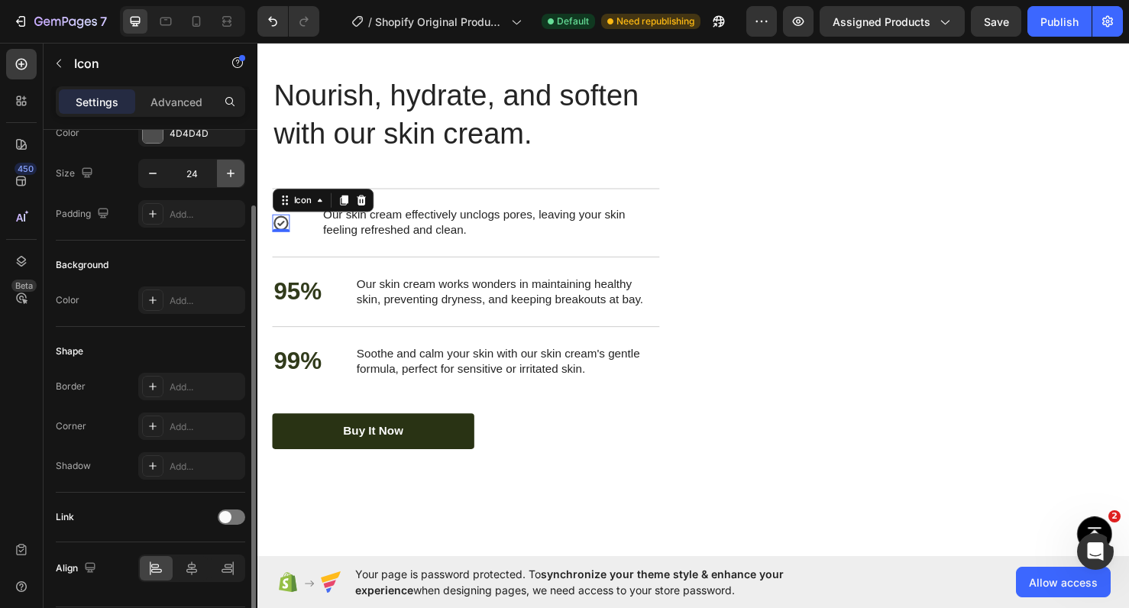
click at [232, 182] on button "button" at bounding box center [231, 174] width 28 height 28
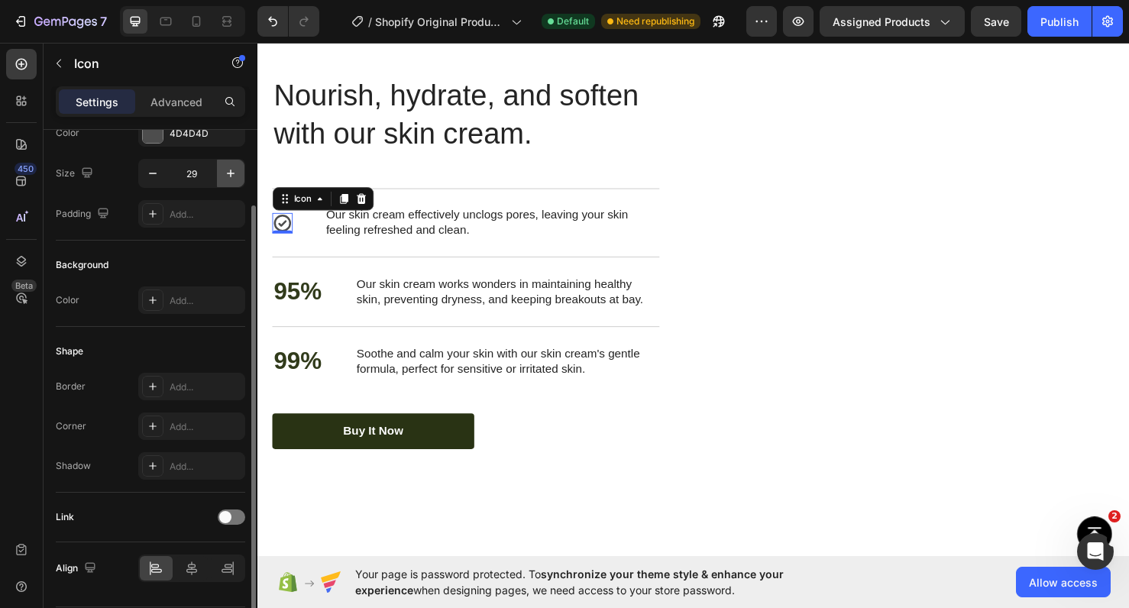
click at [232, 182] on button "button" at bounding box center [231, 174] width 28 height 28
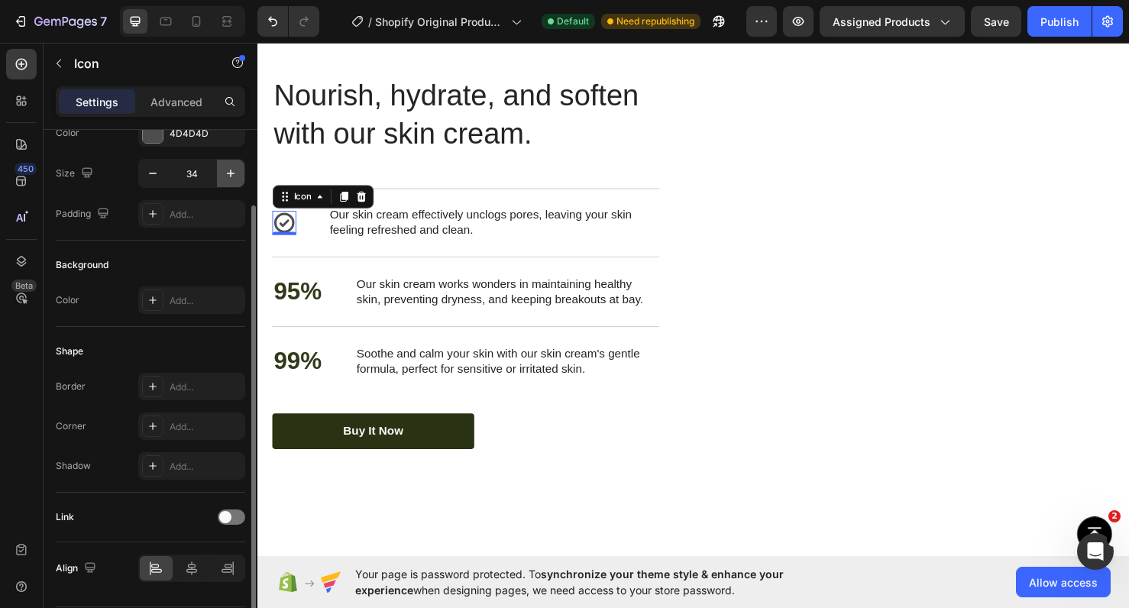
click at [232, 182] on button "button" at bounding box center [231, 174] width 28 height 28
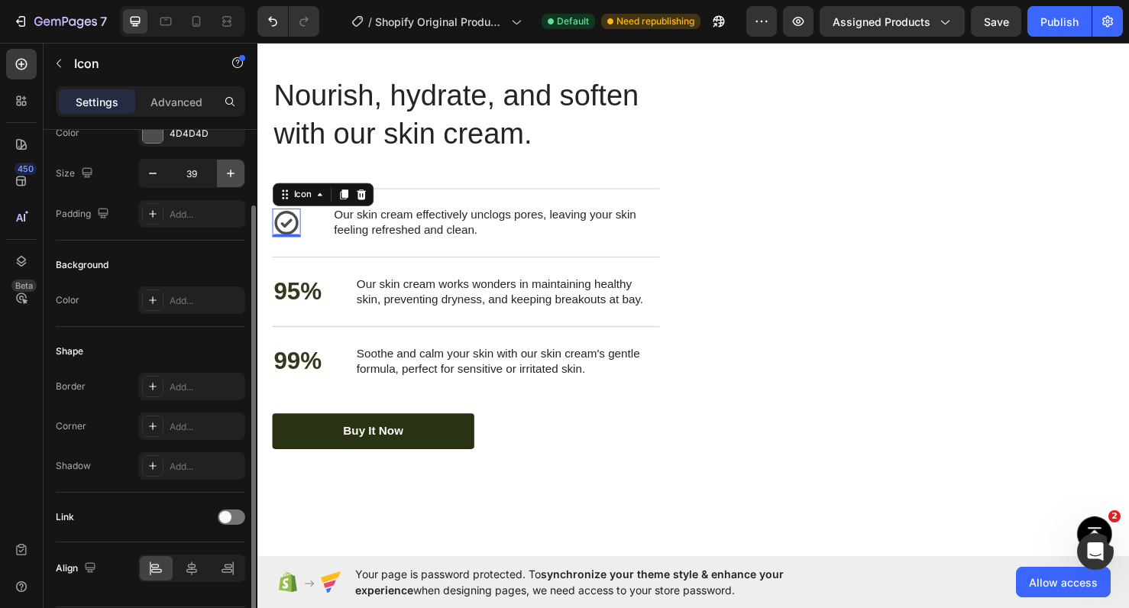
click at [232, 182] on button "button" at bounding box center [231, 174] width 28 height 28
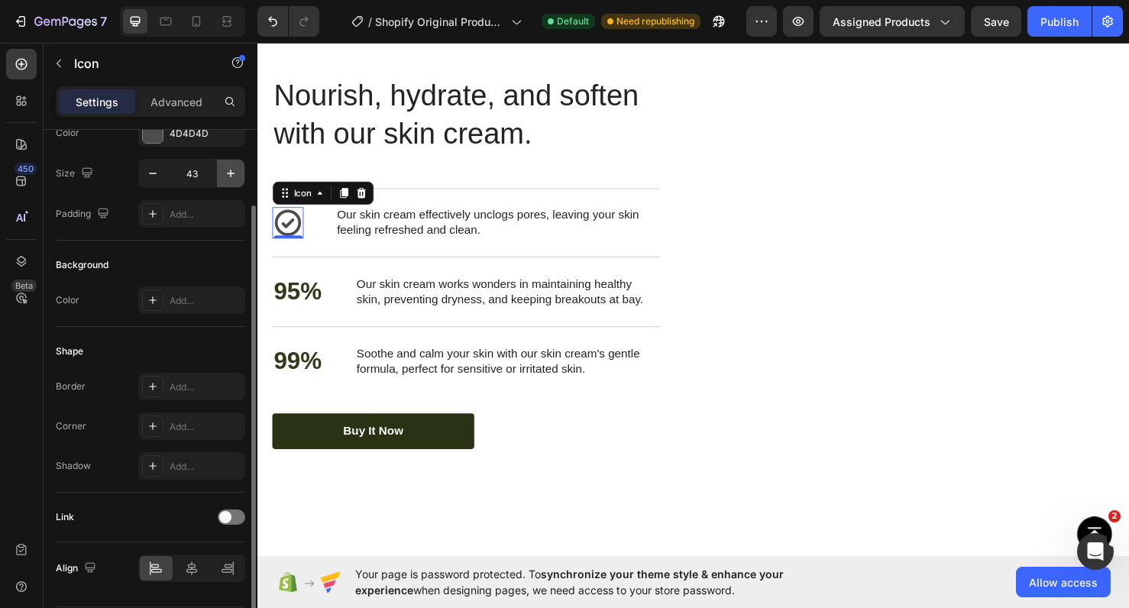
type input "44"
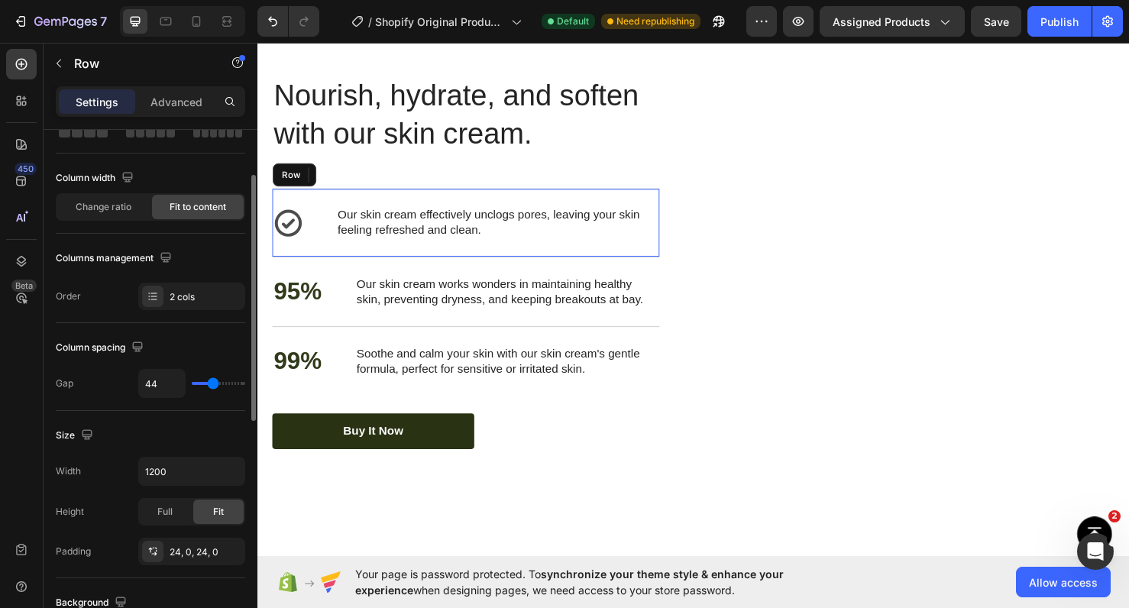
click at [326, 235] on div "Icon 0 Our skin cream effectively unclogs pores, leaving your skin feeling refr…" at bounding box center [476, 232] width 407 height 73
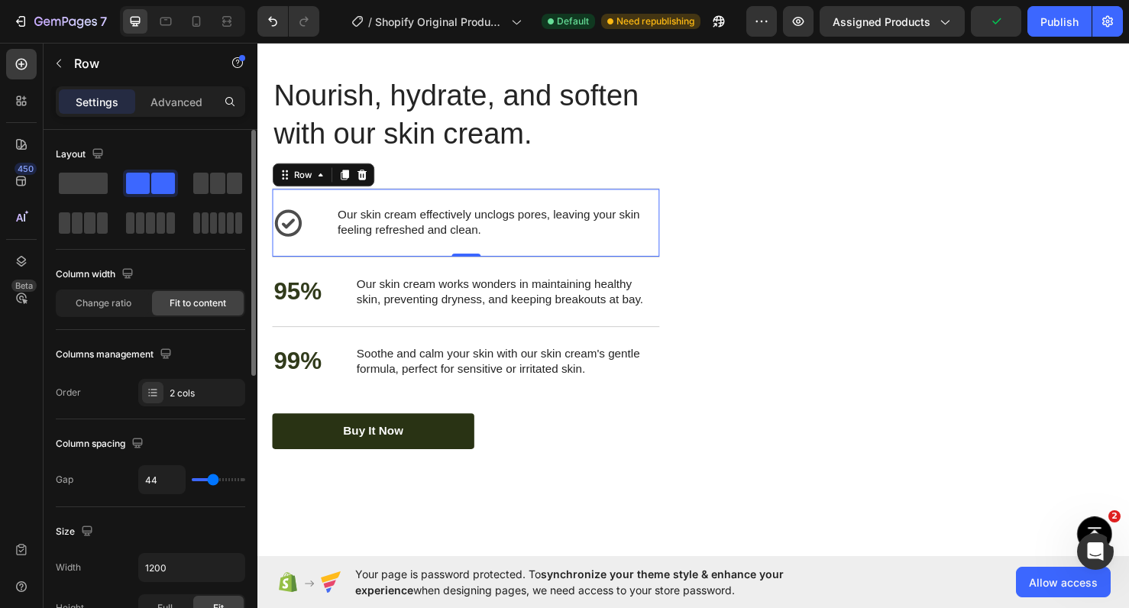
type input "45"
type input "47"
type input "49"
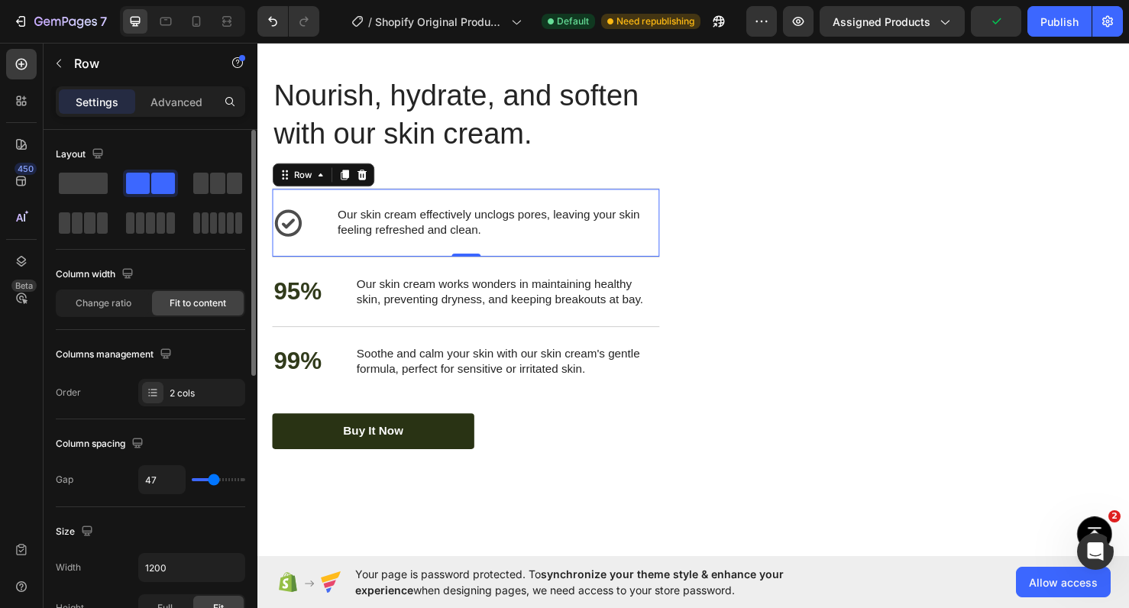
type input "49"
type input "52"
type input "54"
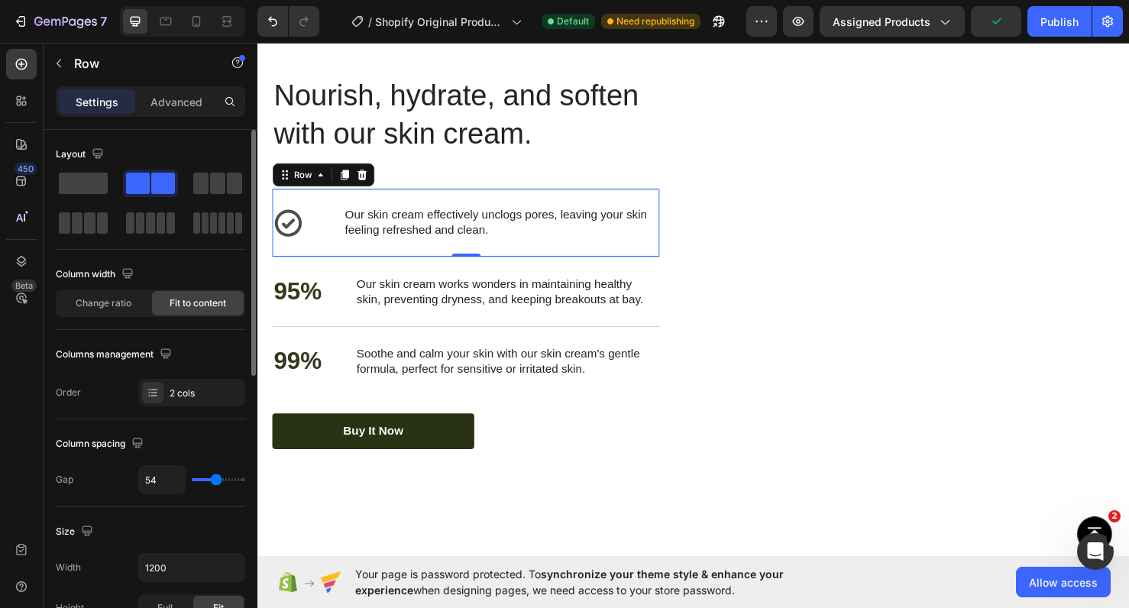
type input "56"
type input "58"
type input "60"
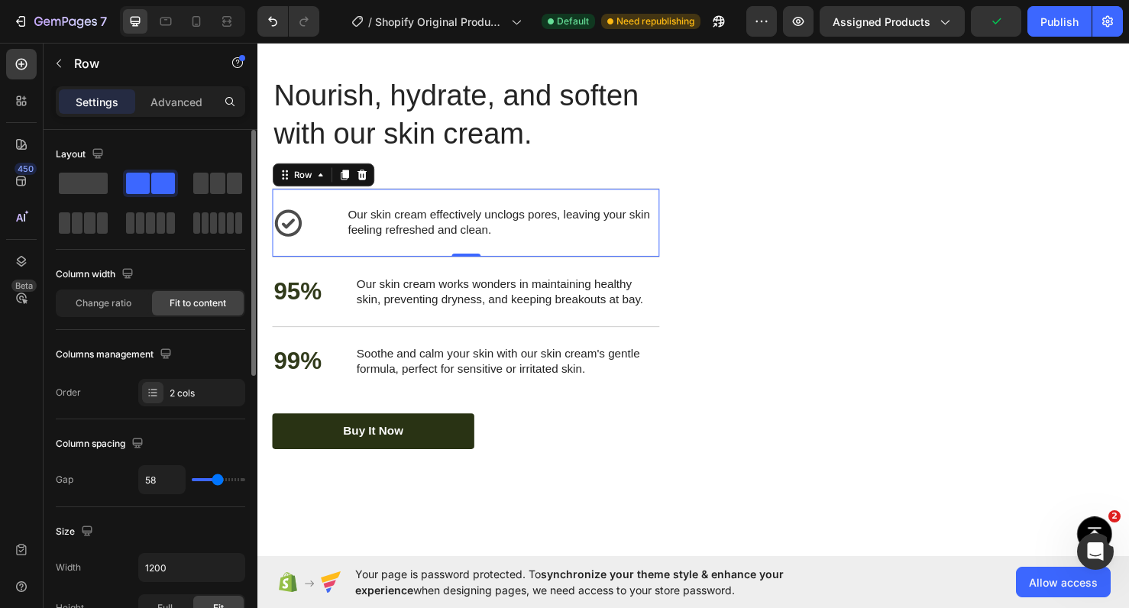
type input "60"
type input "62"
type input "64"
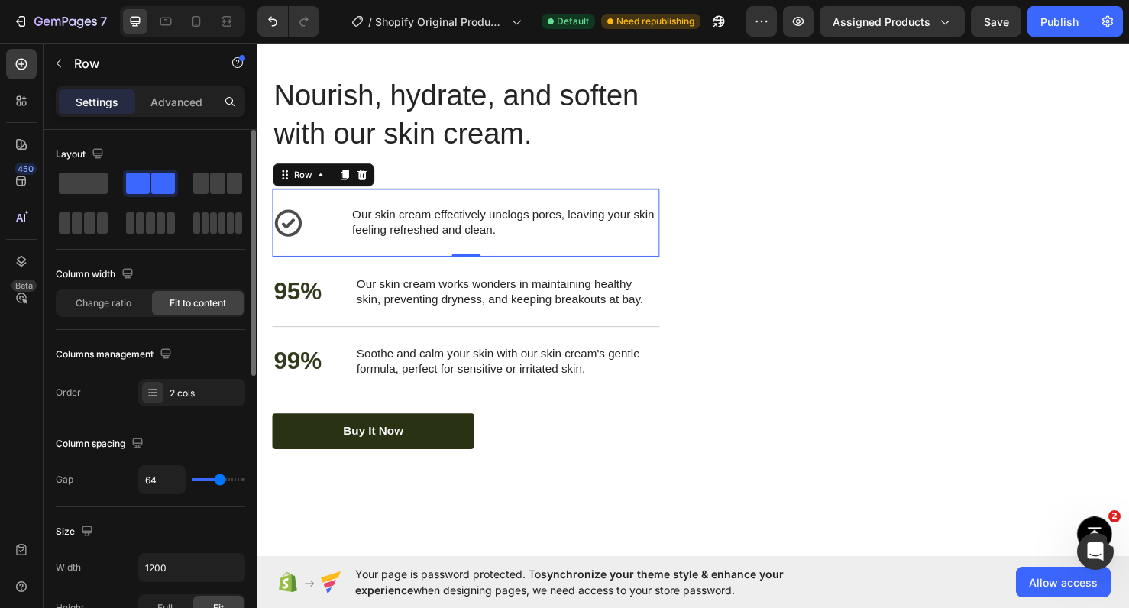
type input "66"
type input "68"
type input "71"
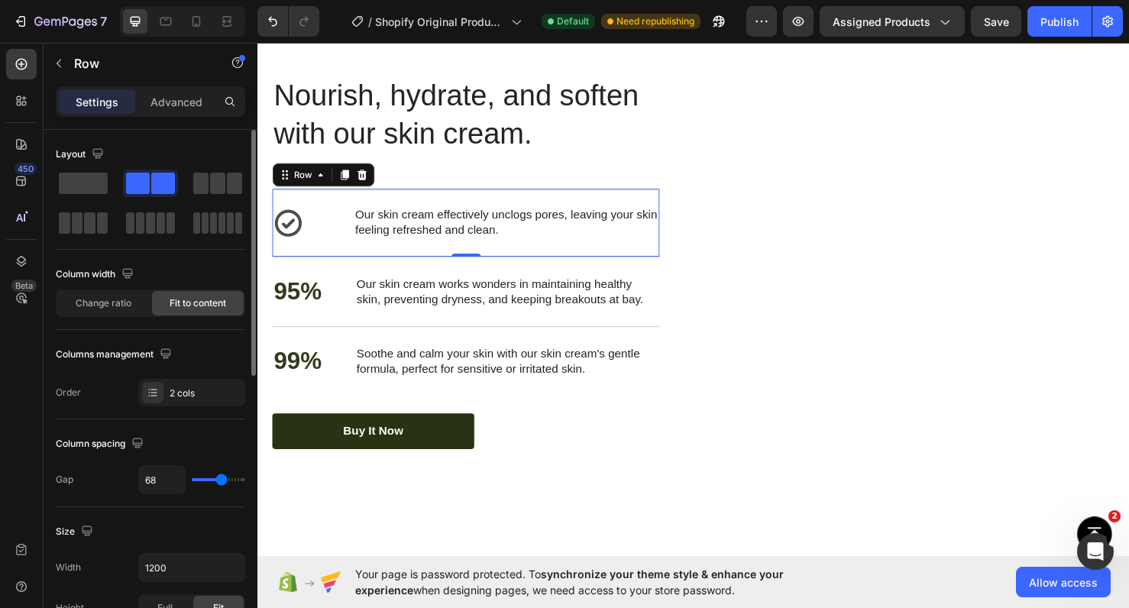
type input "71"
type input "68"
click at [220, 481] on input "range" at bounding box center [218, 479] width 53 height 3
type input "79"
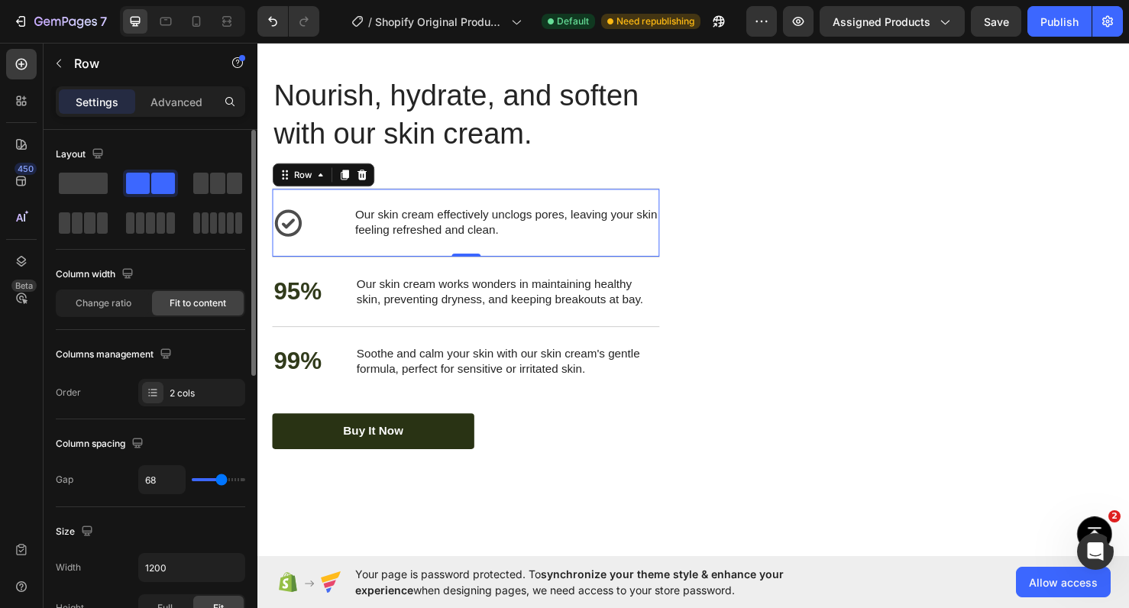
type input "79"
type input "81"
type input "83"
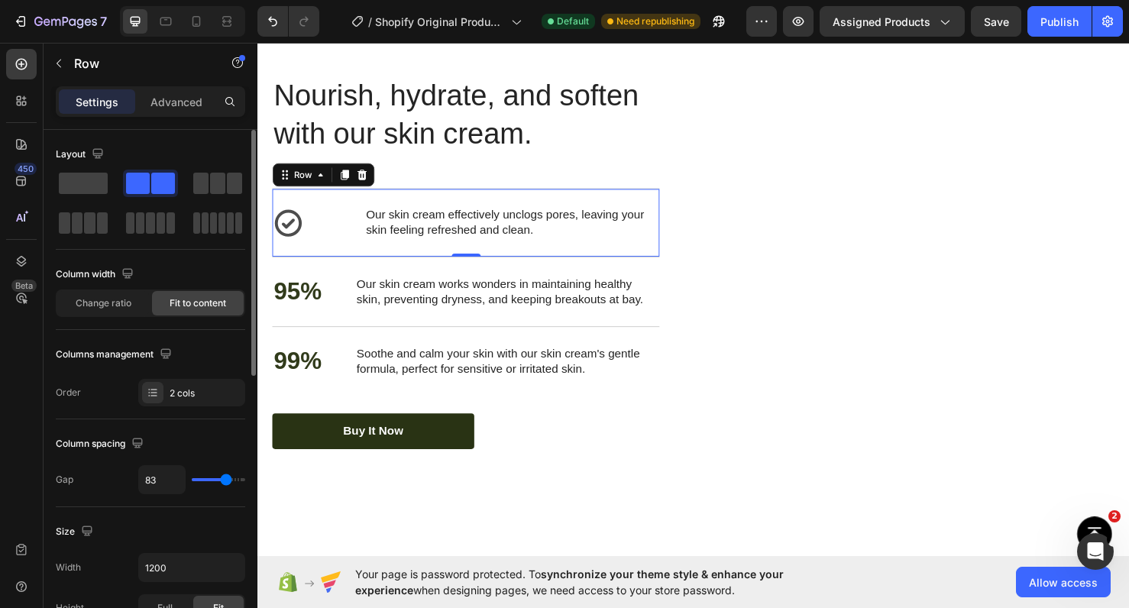
type input "81"
type input "79"
type input "77"
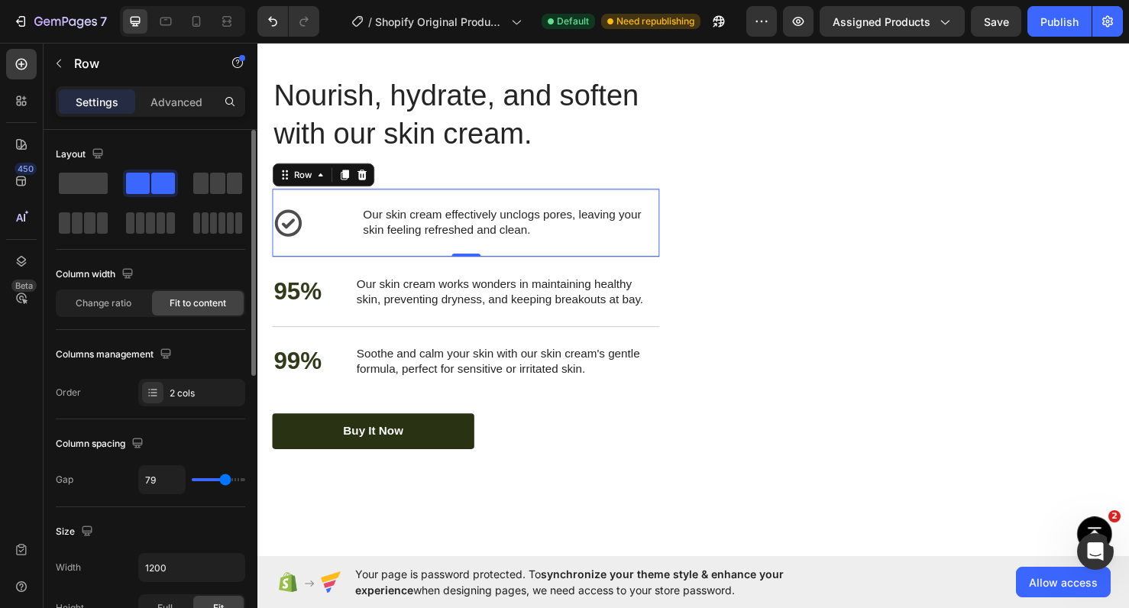
type input "77"
type input "75"
type input "73"
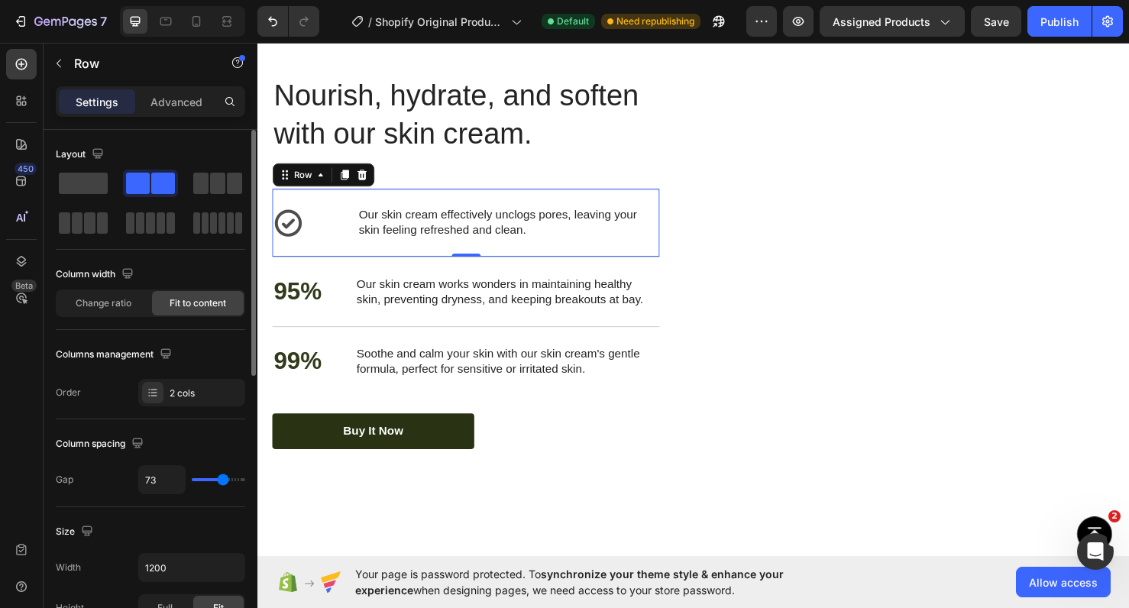
click at [222, 481] on input "range" at bounding box center [218, 479] width 53 height 3
click at [177, 478] on input "73" at bounding box center [162, 480] width 46 height 28
type input "7"
type input "70"
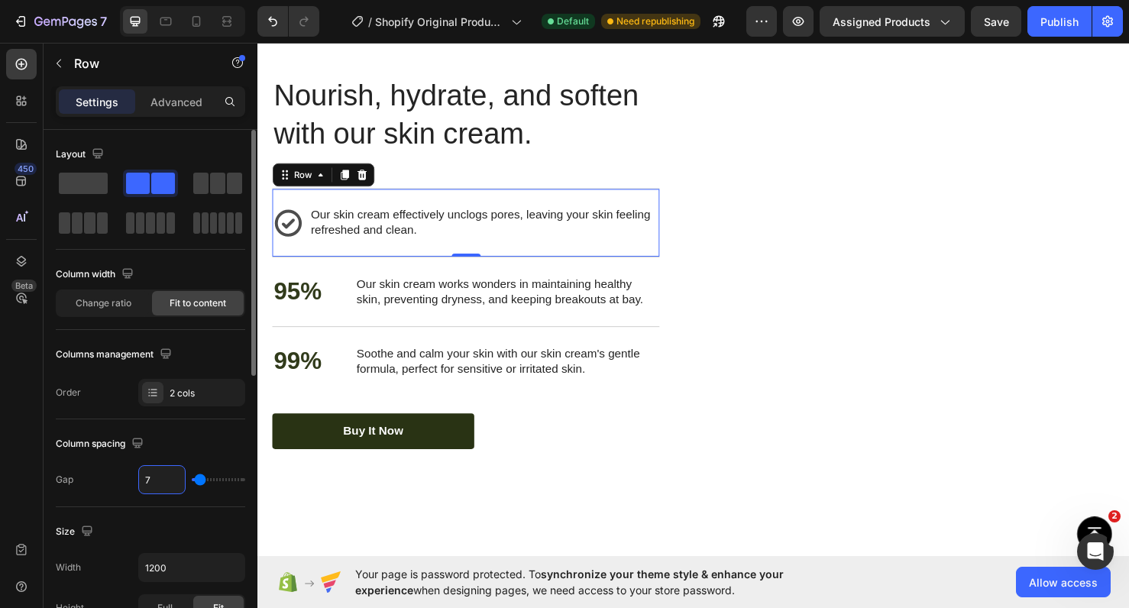
type input "70"
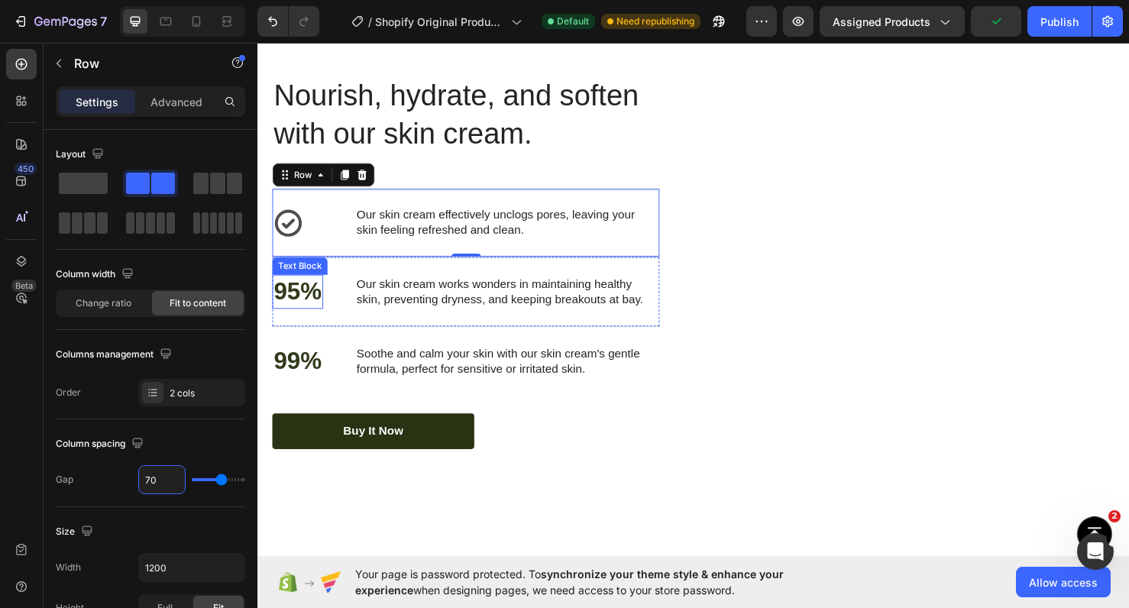
click at [298, 303] on p "95%" at bounding box center [299, 304] width 50 height 33
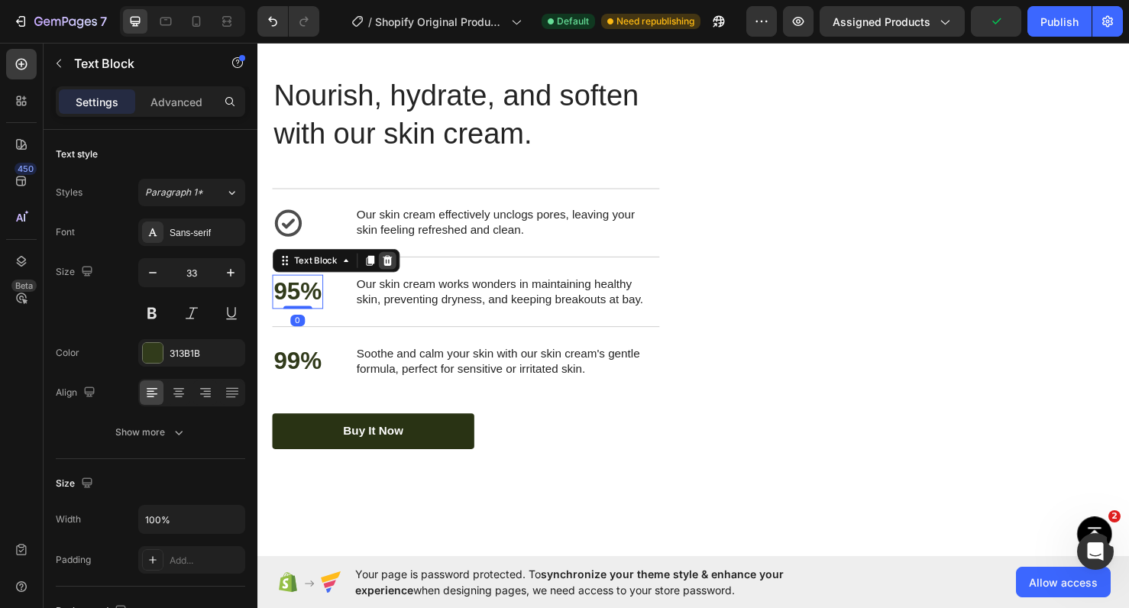
click at [394, 276] on icon at bounding box center [394, 272] width 10 height 11
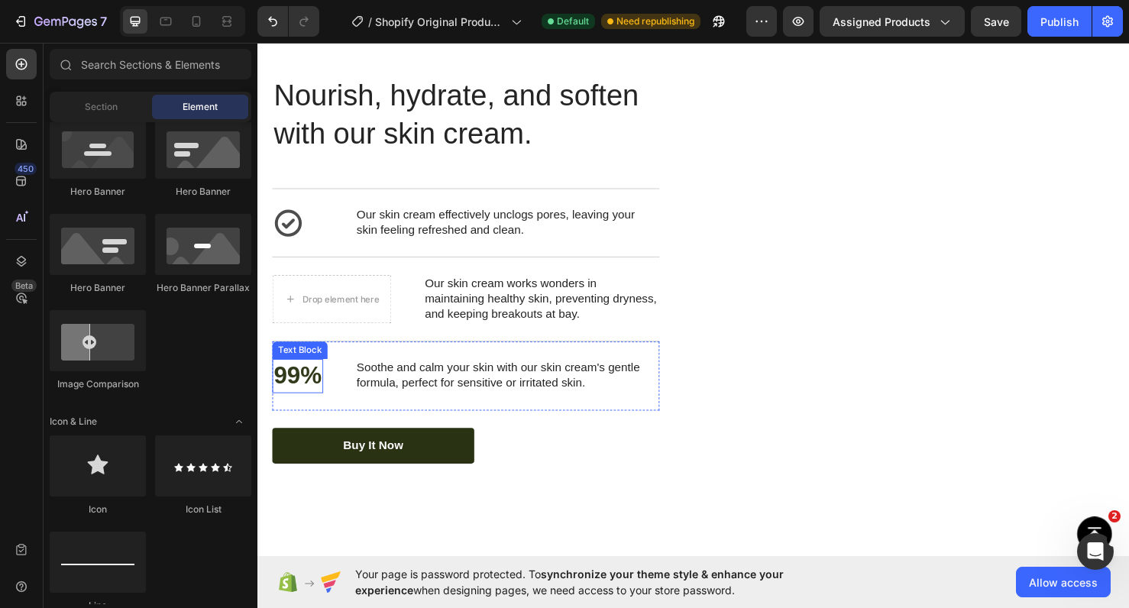
click at [289, 393] on p "99%" at bounding box center [299, 393] width 50 height 33
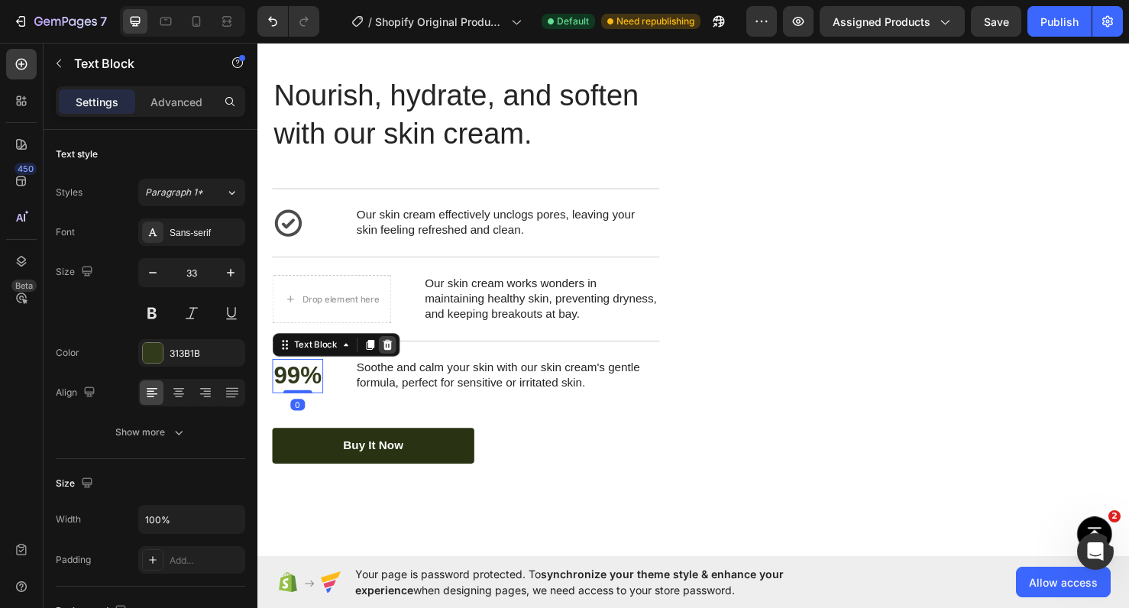
click at [391, 361] on icon at bounding box center [394, 360] width 10 height 11
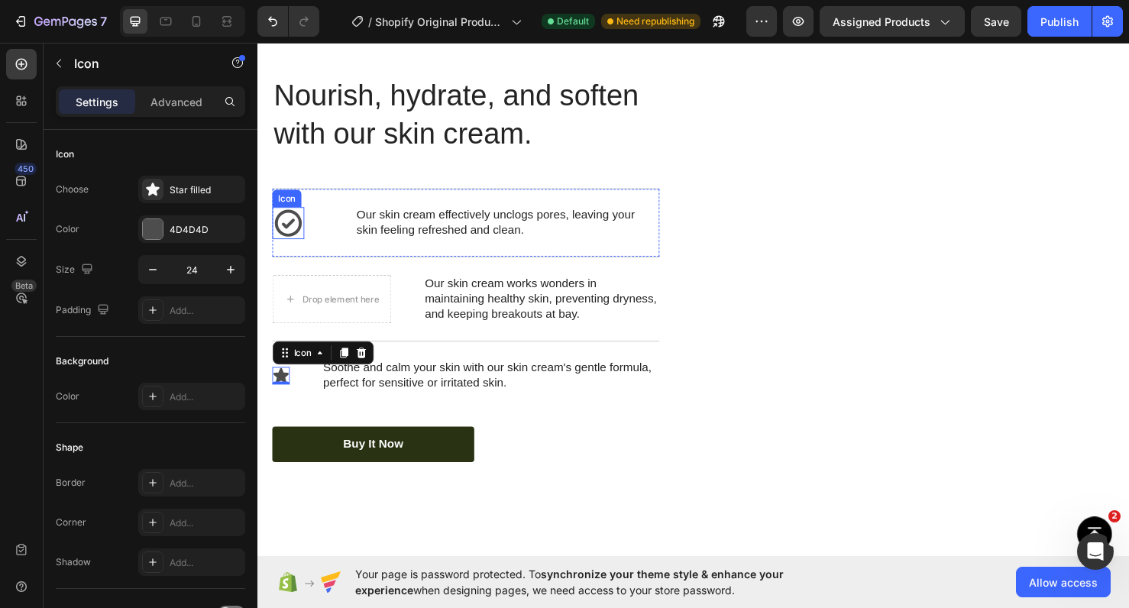
click at [291, 246] on div "Icon" at bounding box center [290, 233] width 34 height 34
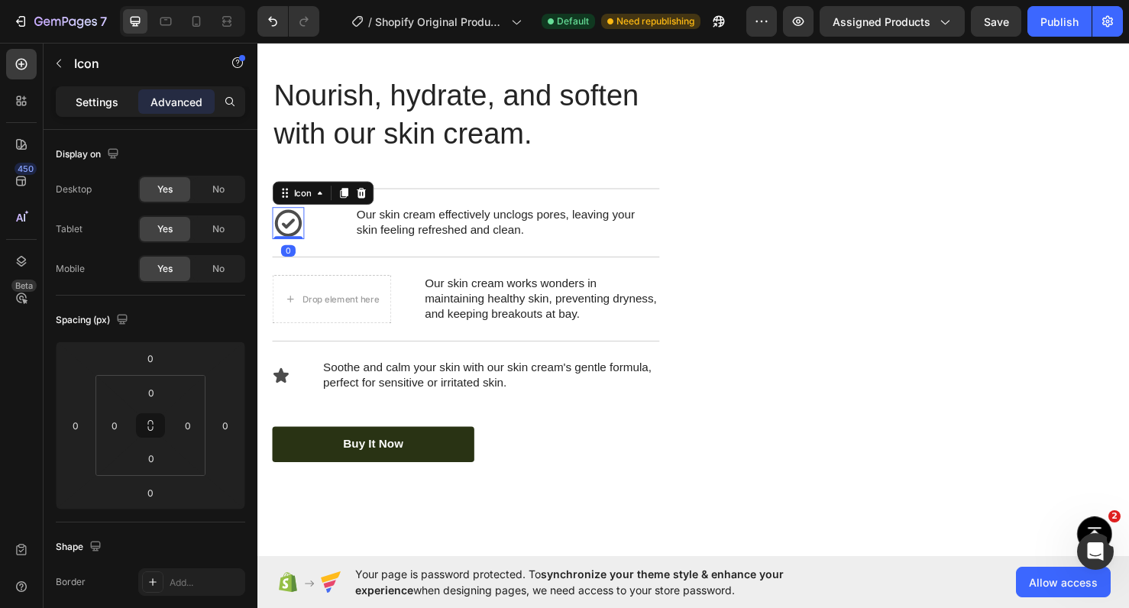
click at [120, 104] on div "Settings" at bounding box center [97, 101] width 76 height 24
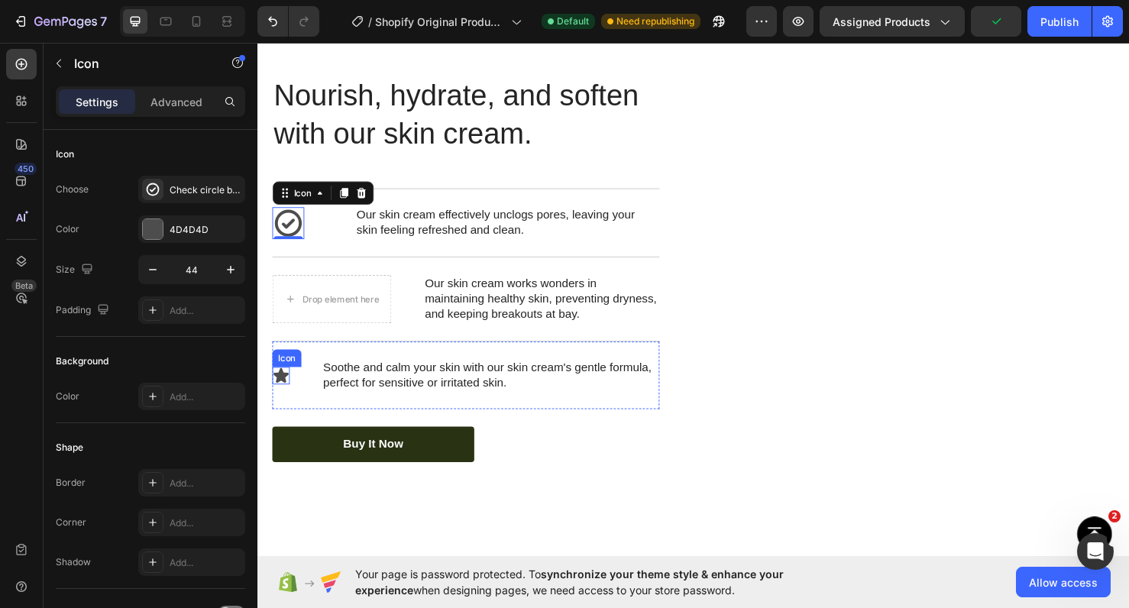
click at [284, 395] on div "Icon" at bounding box center [282, 393] width 18 height 18
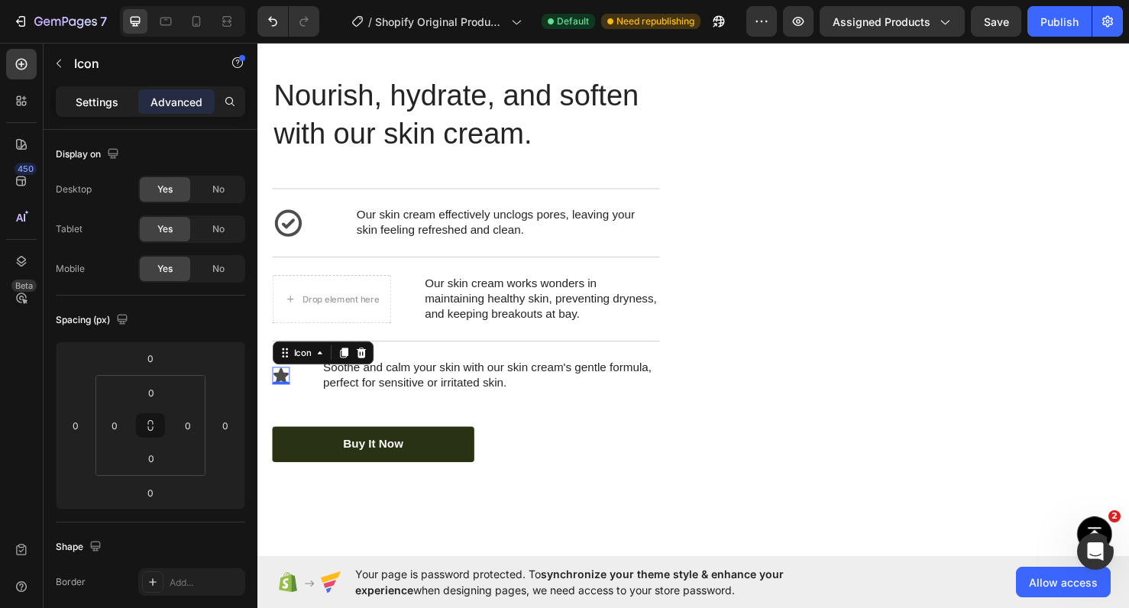
click at [115, 109] on p "Settings" at bounding box center [97, 102] width 43 height 16
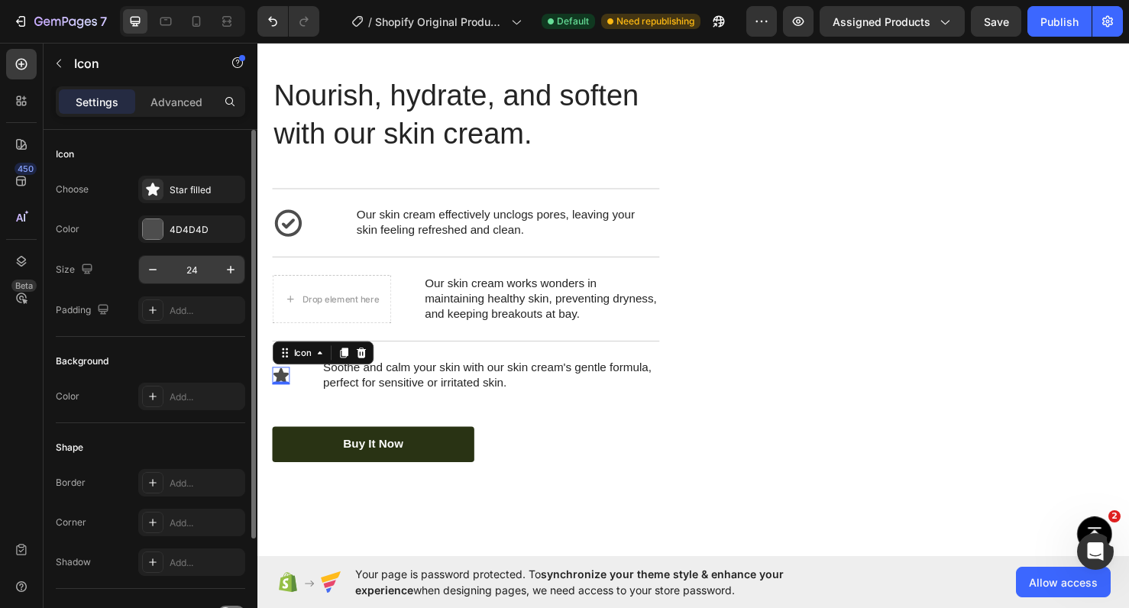
click at [196, 277] on input "24" at bounding box center [192, 270] width 50 height 28
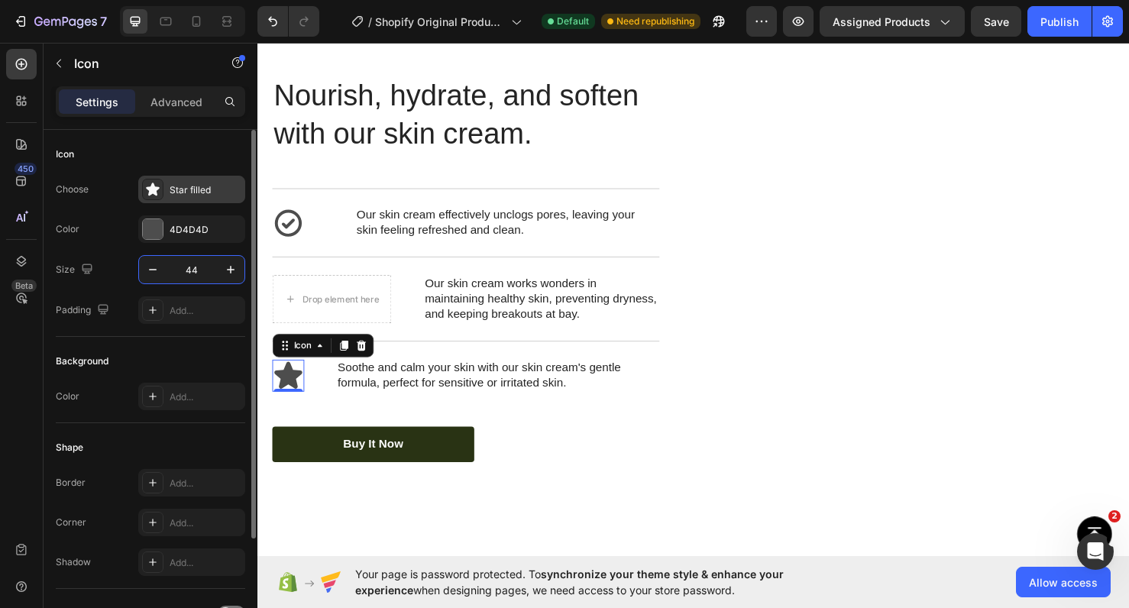
type input "44"
click at [157, 190] on icon at bounding box center [152, 189] width 15 height 15
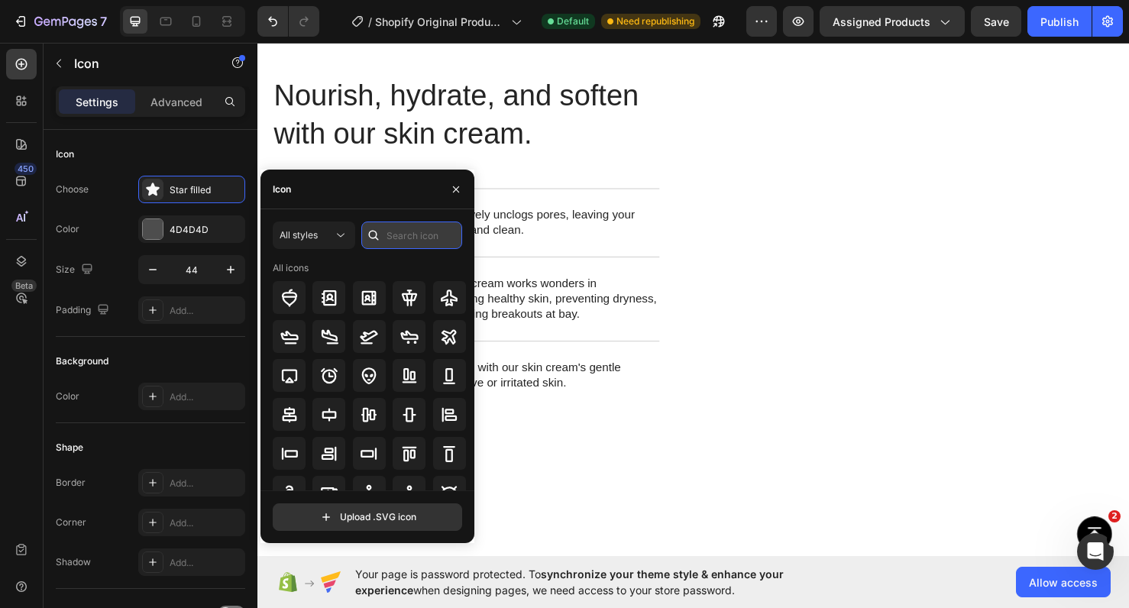
click at [401, 238] on input "text" at bounding box center [411, 236] width 101 height 28
type input "check"
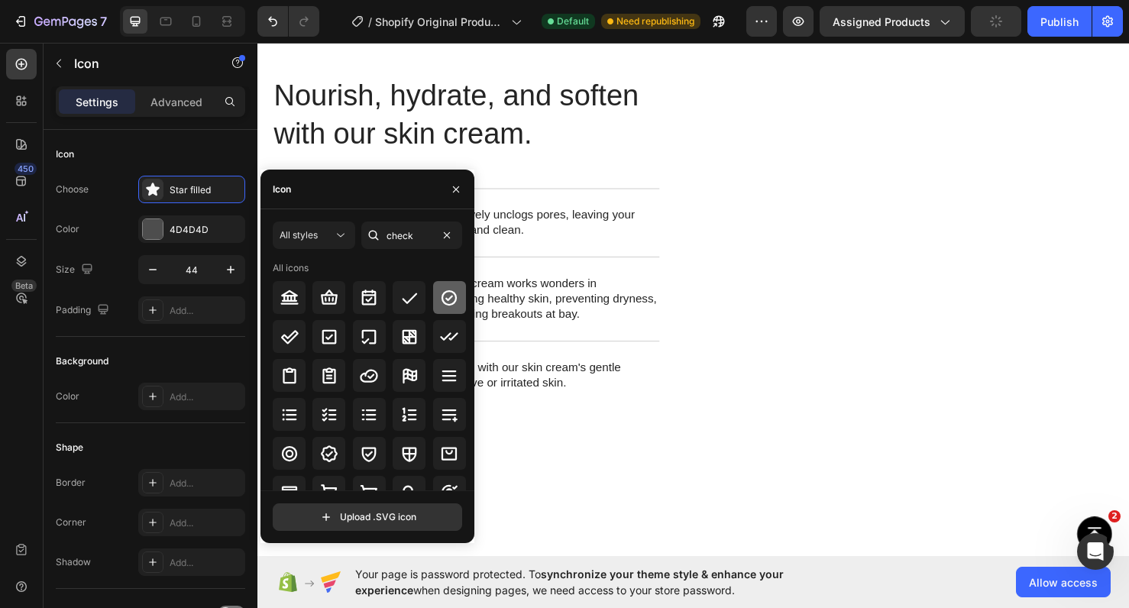
click at [449, 302] on icon at bounding box center [449, 298] width 18 height 18
click at [459, 196] on button "button" at bounding box center [456, 189] width 24 height 24
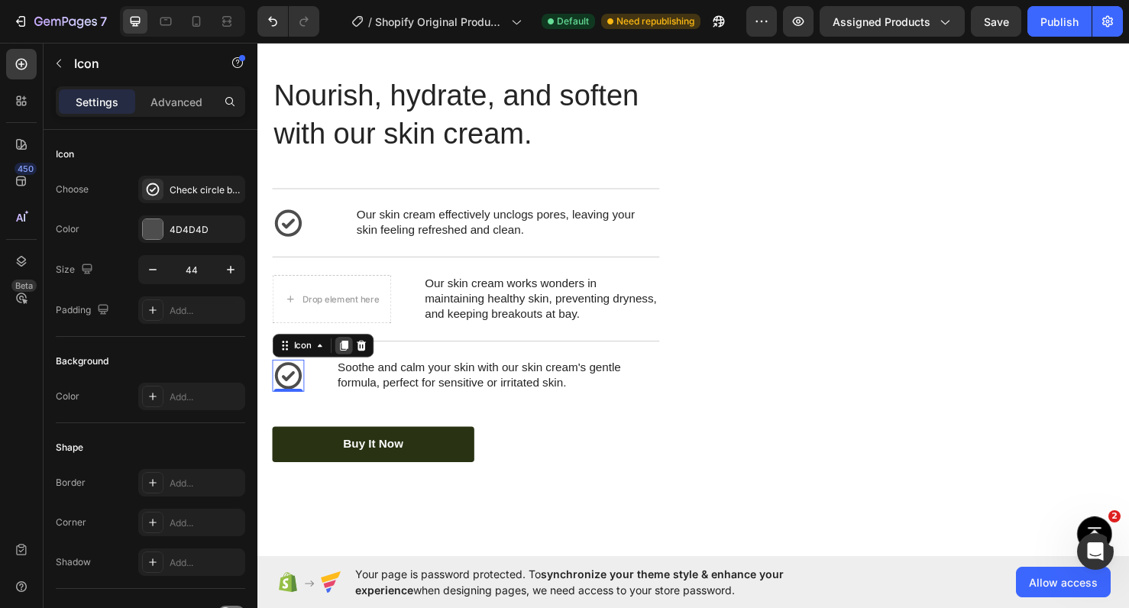
click at [347, 359] on icon at bounding box center [348, 361] width 8 height 11
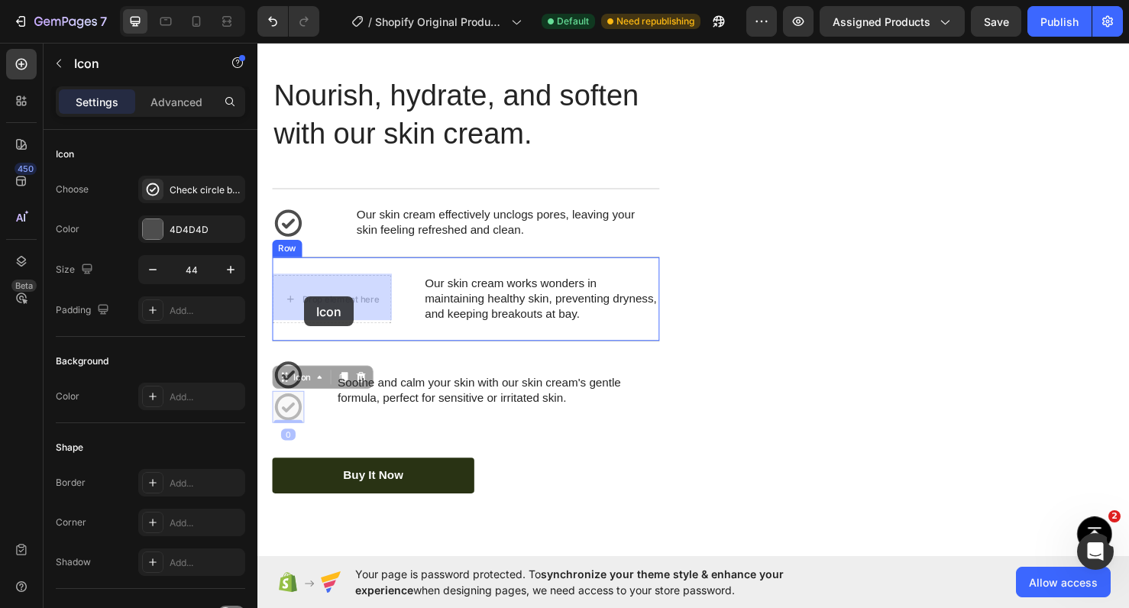
drag, startPoint x: 297, startPoint y: 422, endPoint x: 306, endPoint y: 308, distance: 114.2
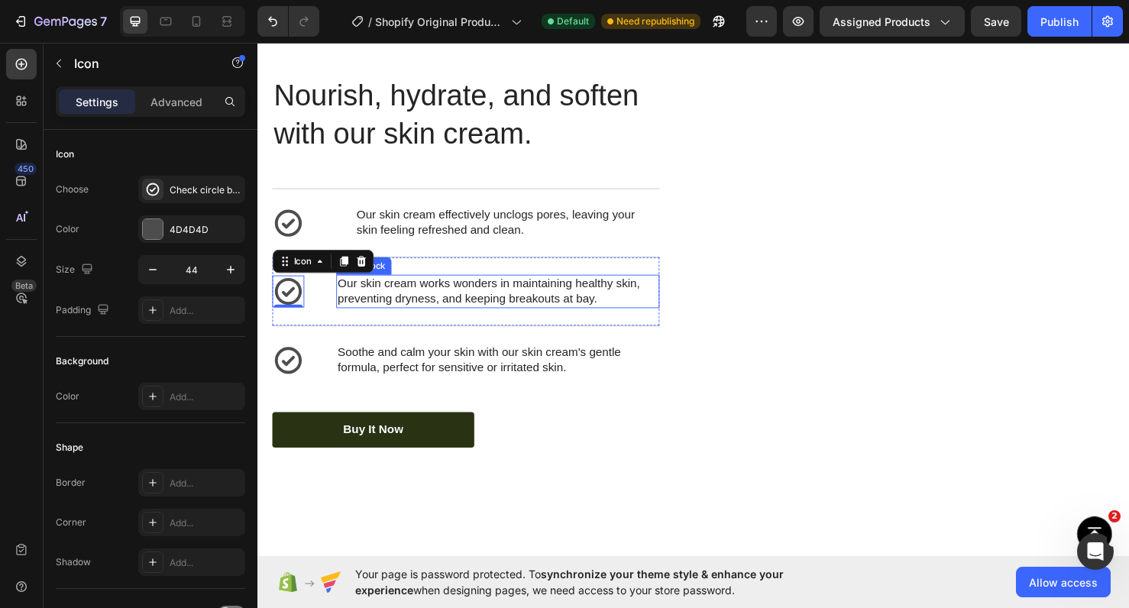
click at [377, 316] on p "Our skin cream works wonders in maintaining healthy skin, preventing dryness, a…" at bounding box center [510, 304] width 337 height 32
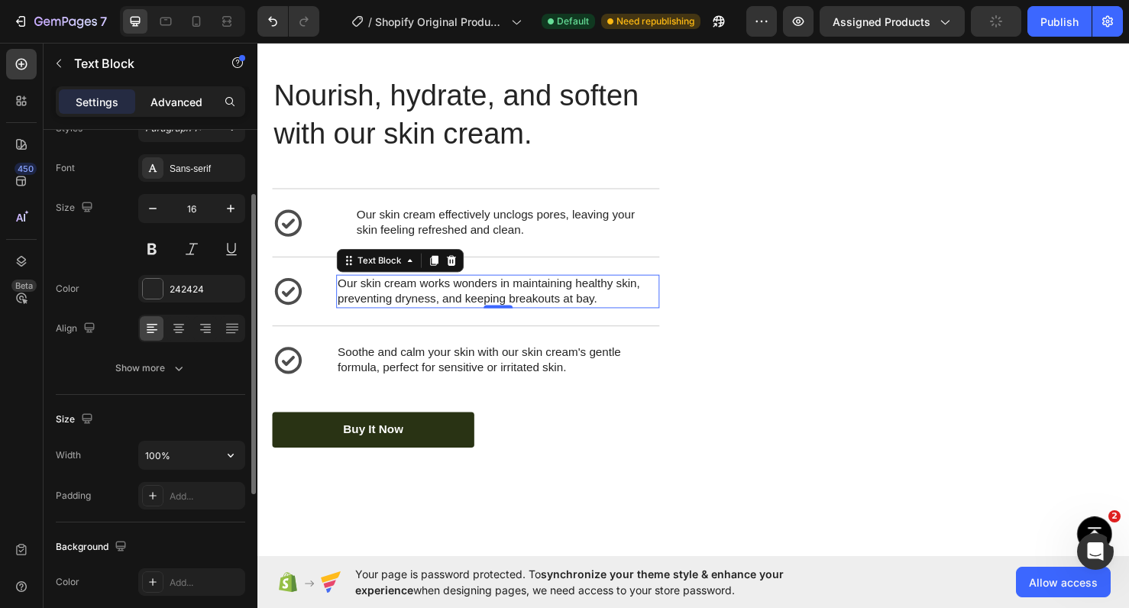
scroll to position [82, 0]
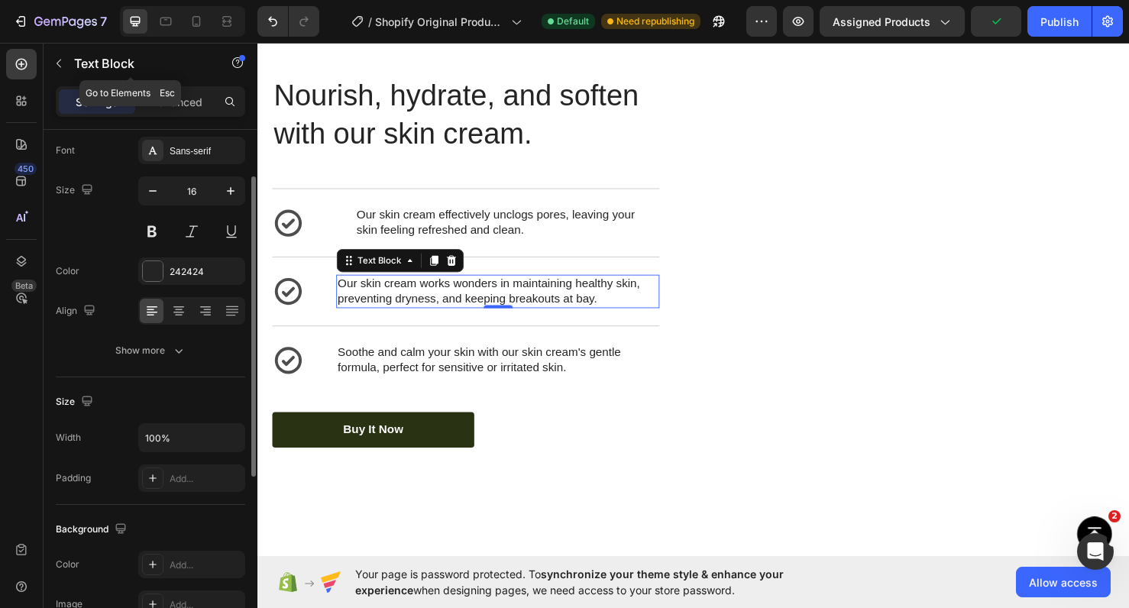
click at [173, 83] on div "Text Block" at bounding box center [131, 65] width 174 height 44
click at [179, 97] on p "Advanced" at bounding box center [177, 102] width 52 height 16
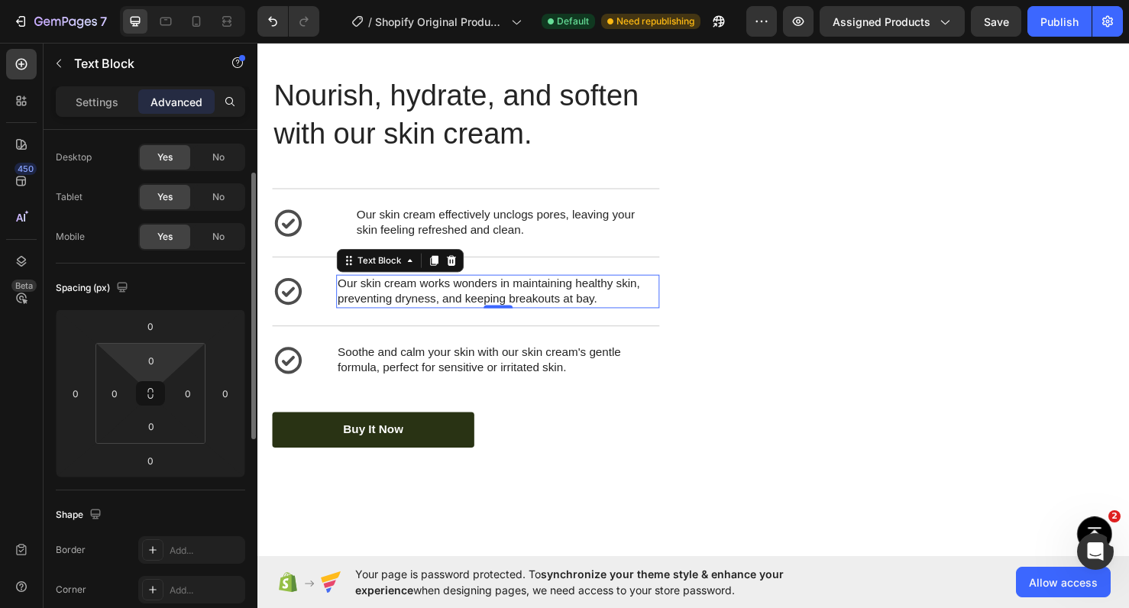
scroll to position [0, 0]
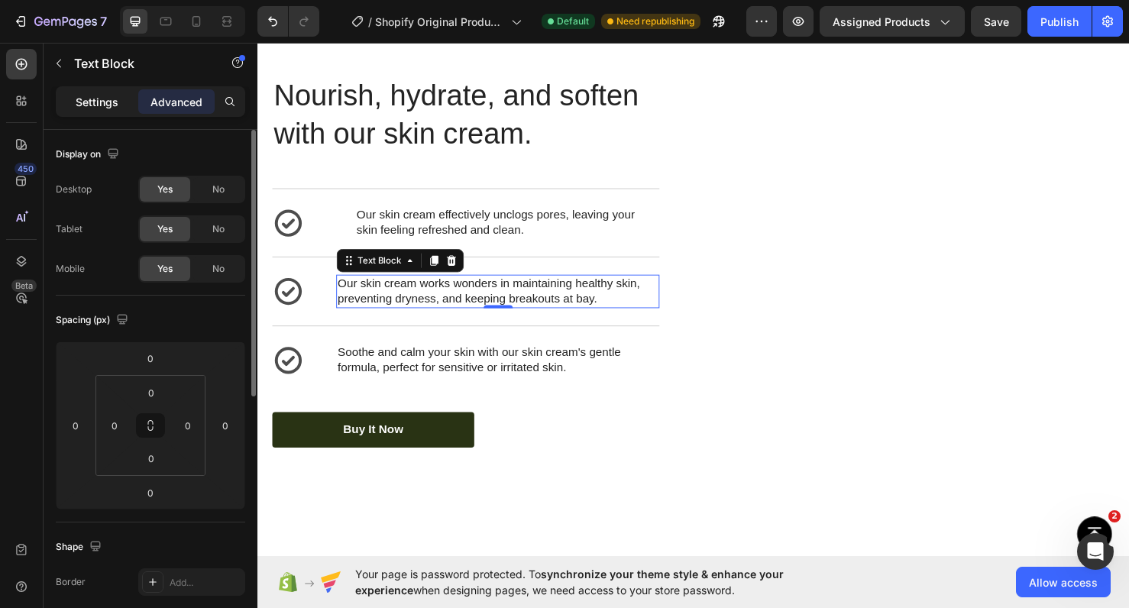
click at [92, 96] on p "Settings" at bounding box center [97, 102] width 43 height 16
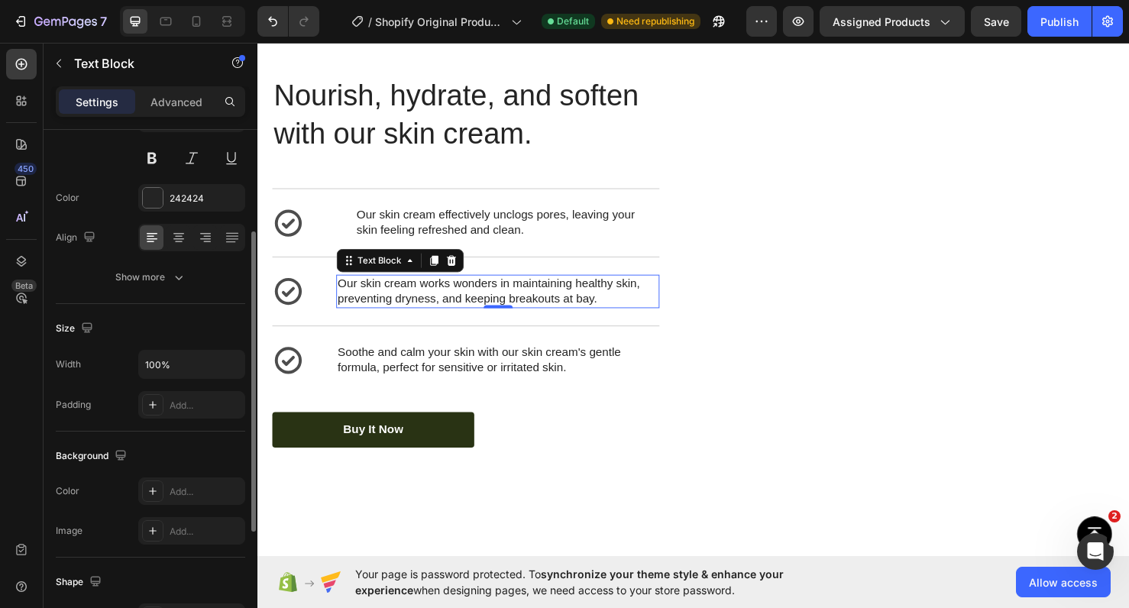
scroll to position [163, 0]
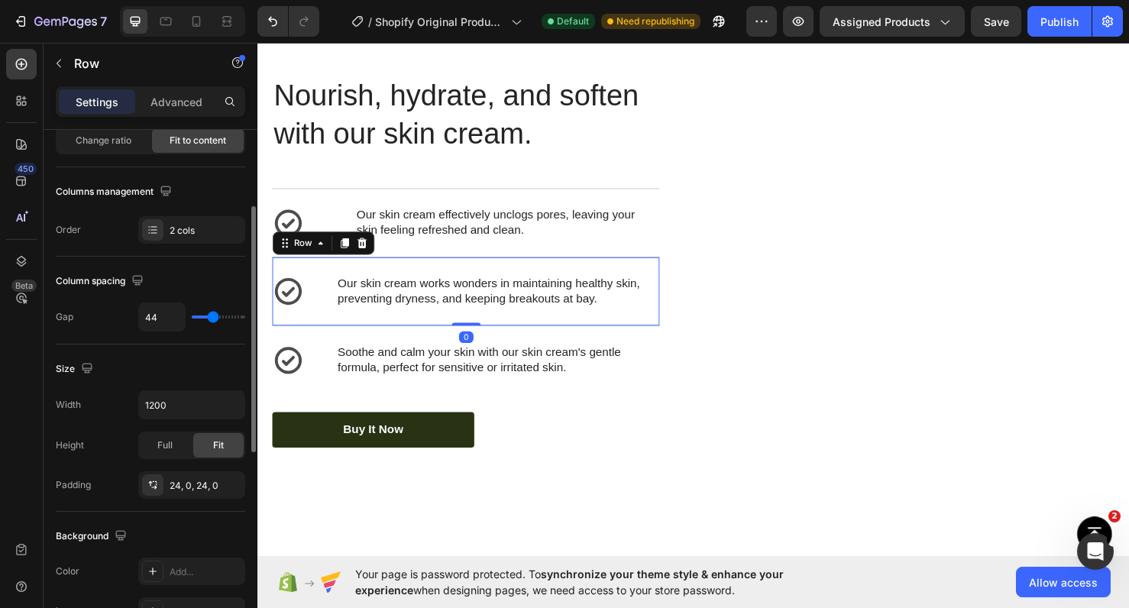
click at [318, 331] on div "Icon Our skin cream works wonders in maintaining healthy skin, preventing dryne…" at bounding box center [476, 303] width 407 height 73
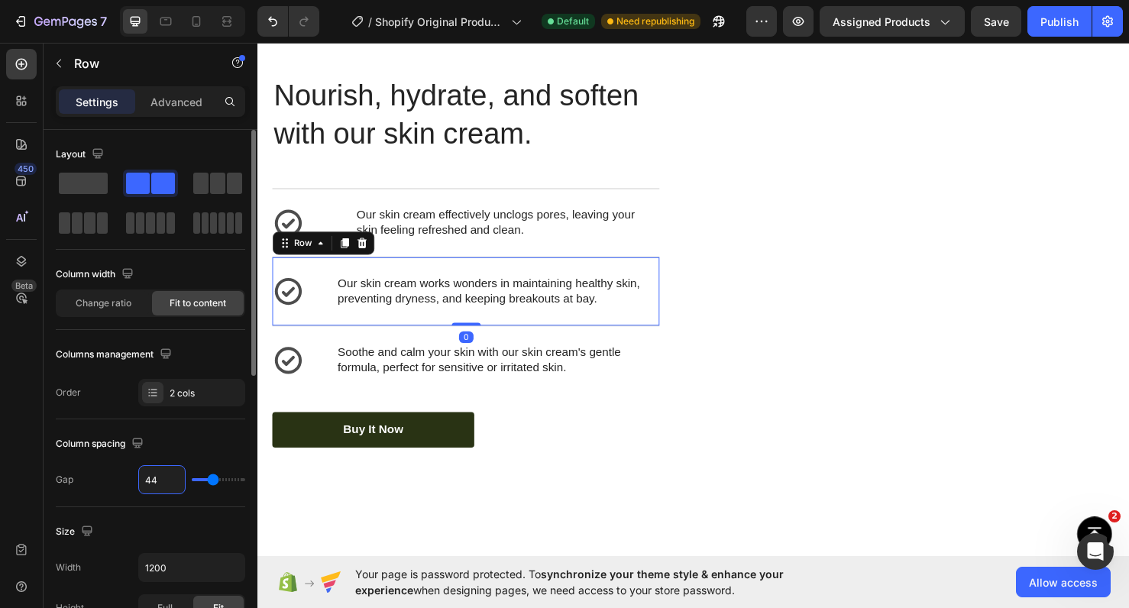
click at [165, 480] on input "44" at bounding box center [162, 480] width 46 height 28
type input "7"
type input "70"
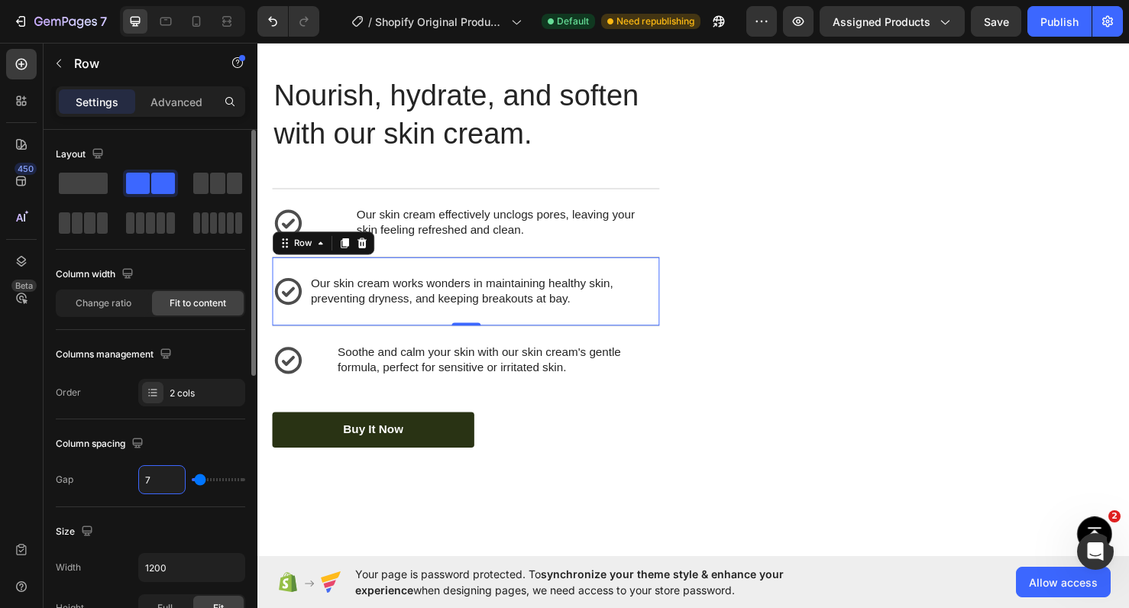
type input "70"
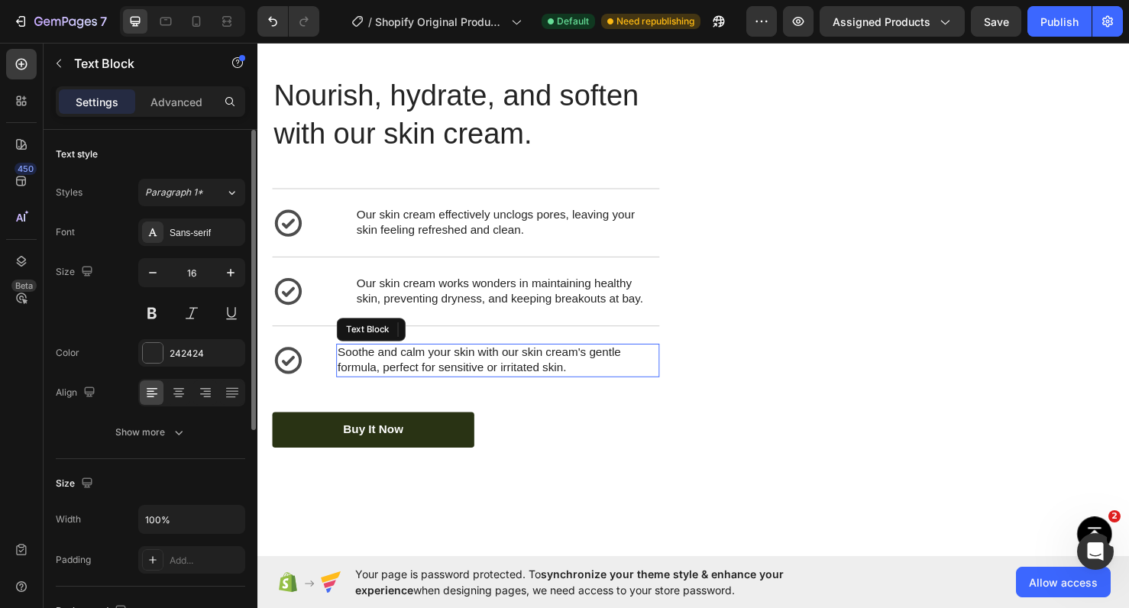
click at [378, 378] on p "Soothe and calm your skin with our skin cream's gentle formula, perfect for sen…" at bounding box center [510, 377] width 337 height 32
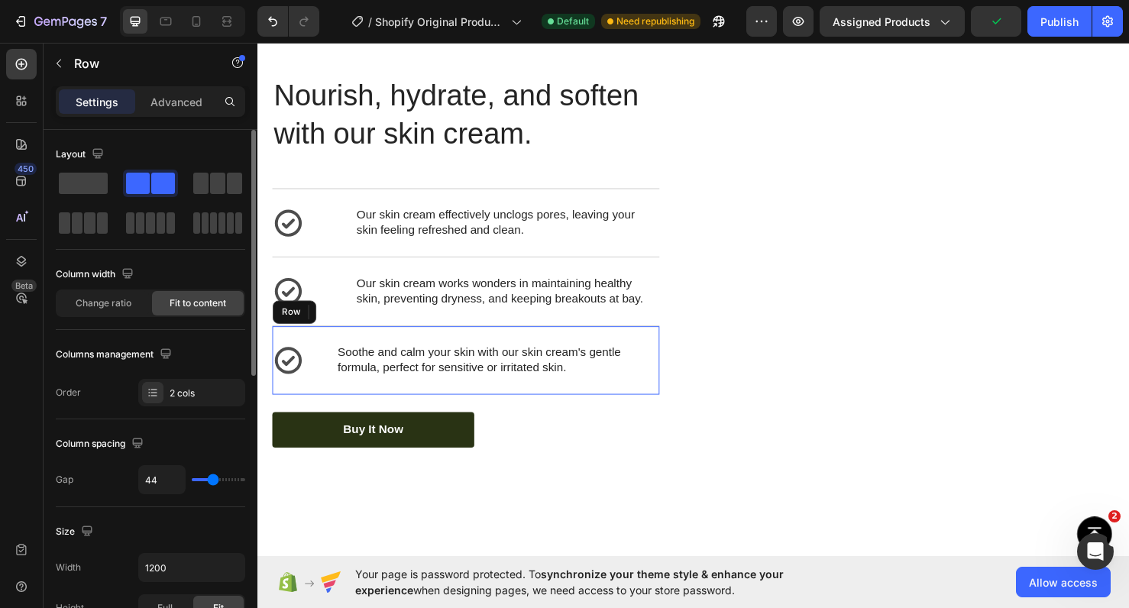
click at [316, 406] on div "Icon Soothe and calm your skin with our skin cream's gentle formula, perfect fo…" at bounding box center [476, 376] width 407 height 73
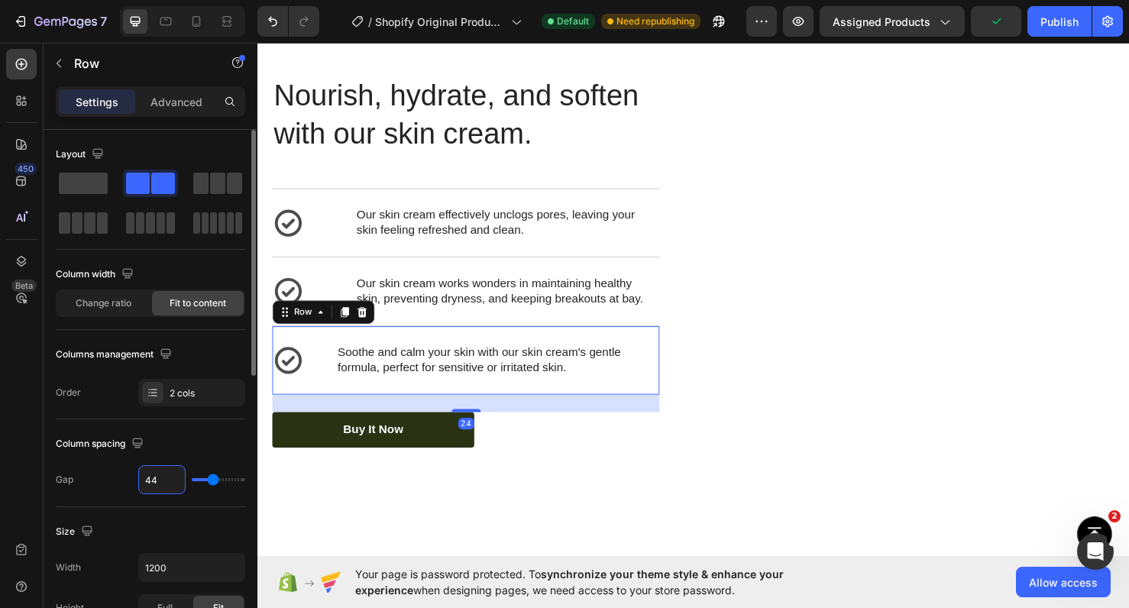
click at [157, 483] on input "44" at bounding box center [162, 480] width 46 height 28
type input "7"
type input "70"
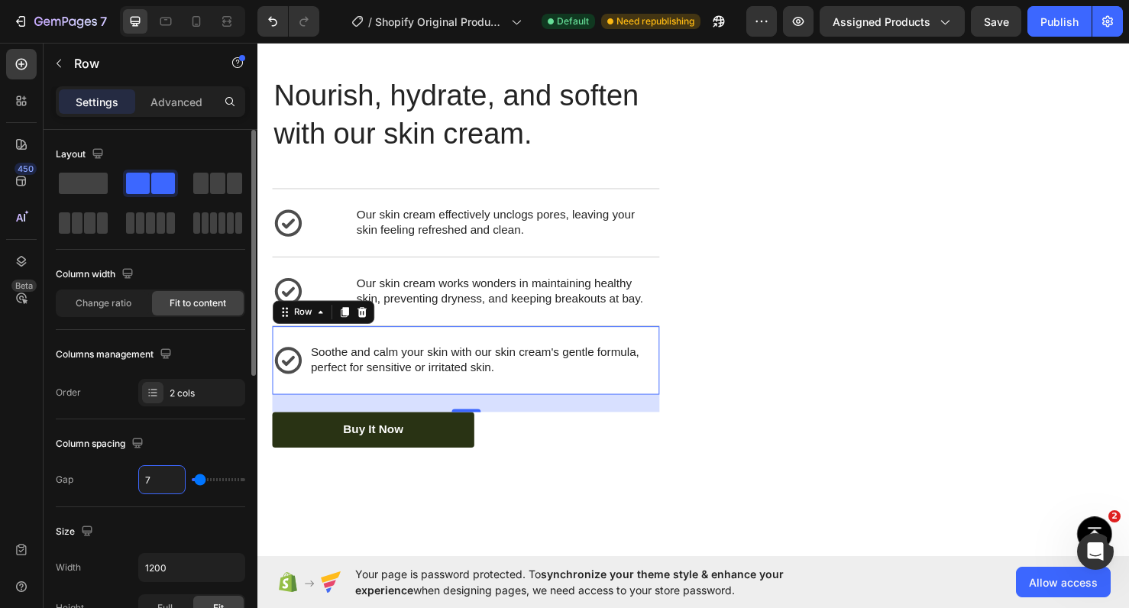
type input "70"
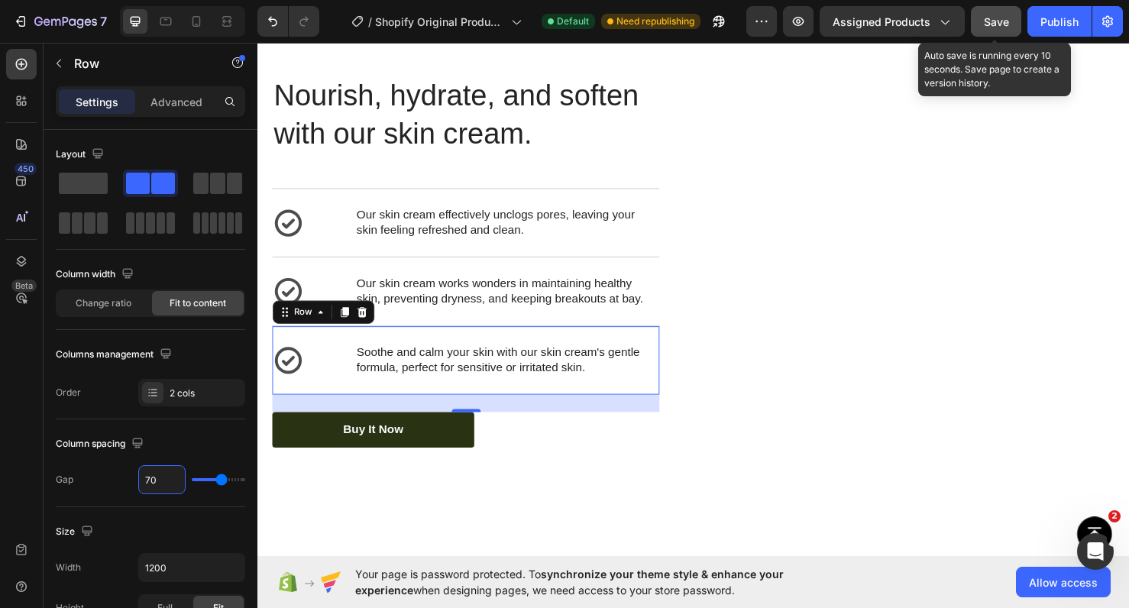
click at [1006, 15] on span "Save" at bounding box center [996, 21] width 25 height 13
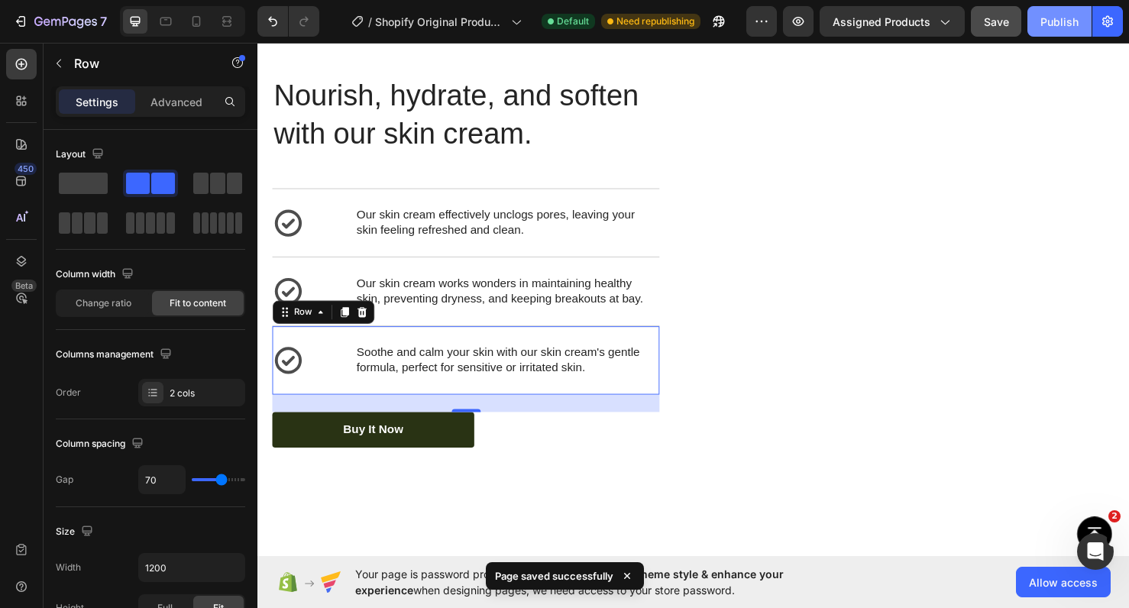
click at [1034, 18] on button "Publish" at bounding box center [1060, 21] width 64 height 31
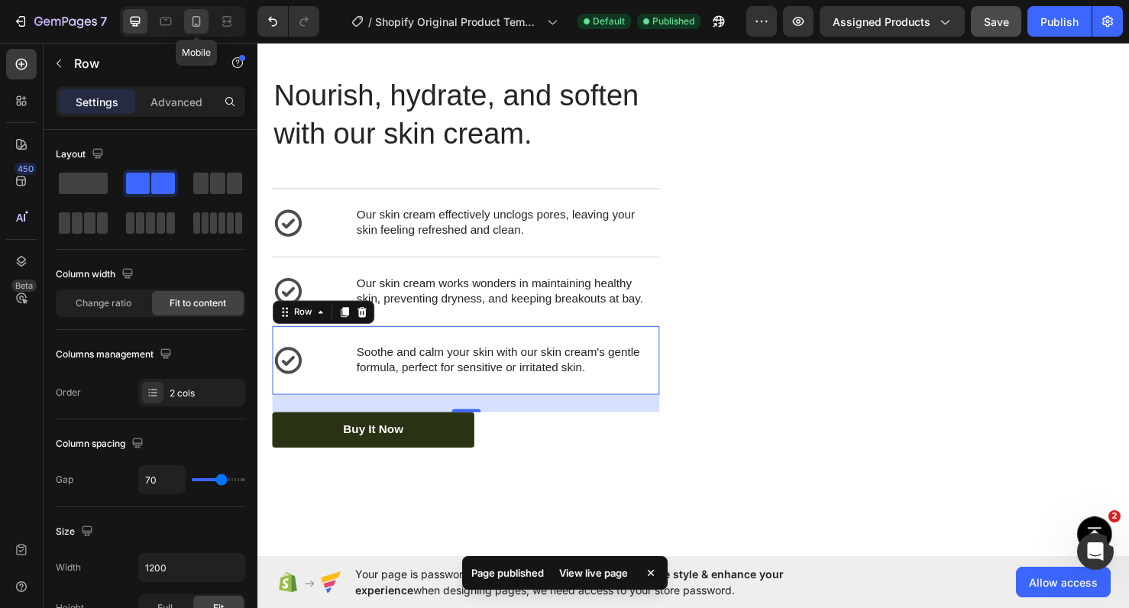
click at [193, 28] on icon at bounding box center [196, 21] width 15 height 15
type input "14"
type input "100%"
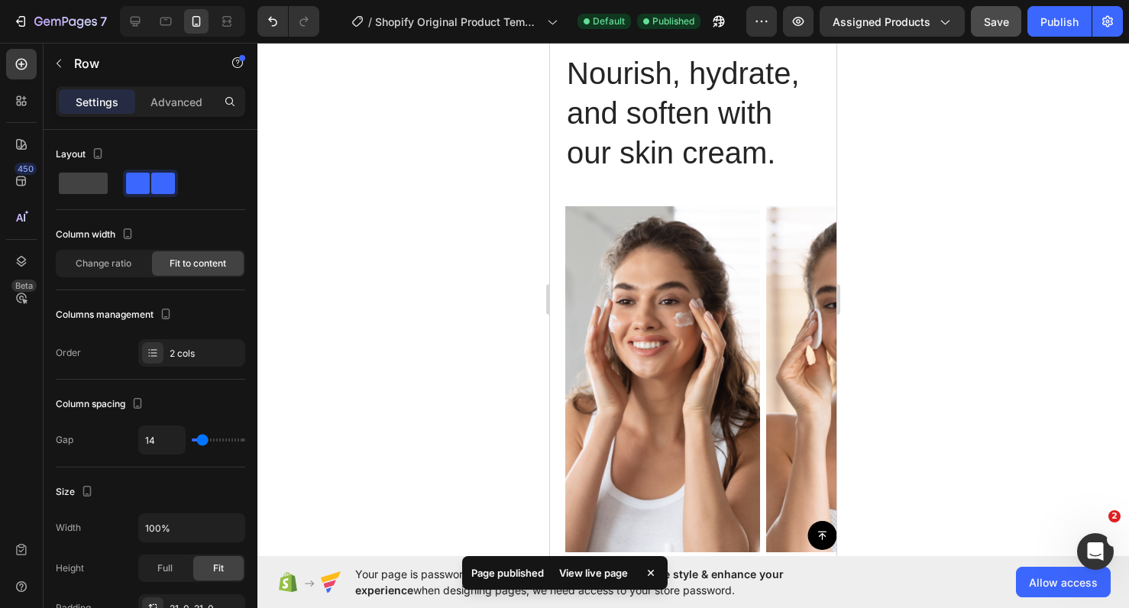
scroll to position [2961, 0]
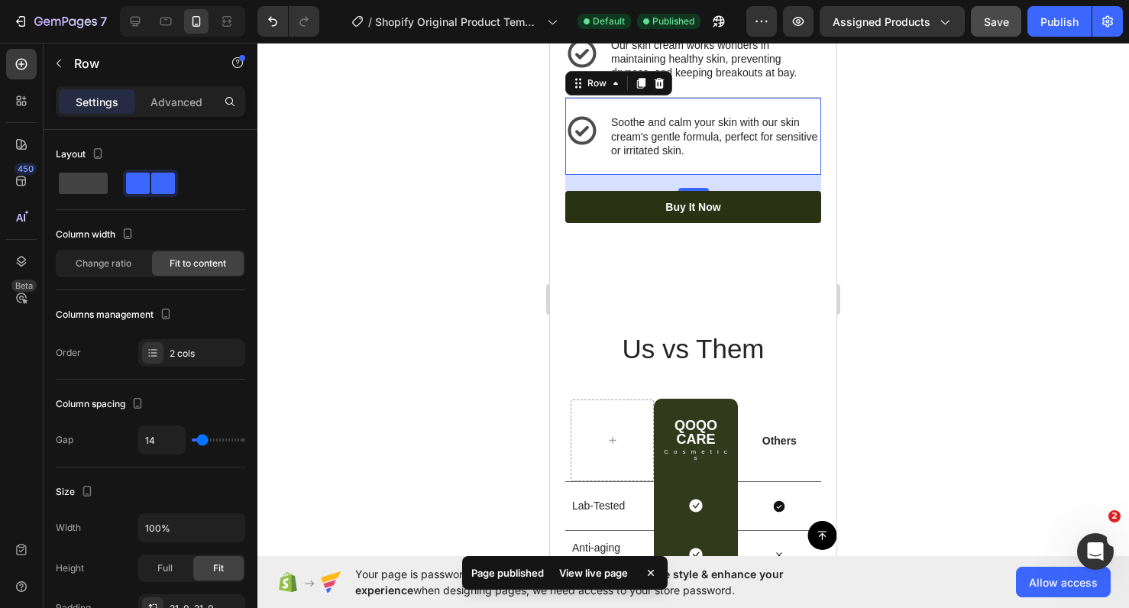
click at [500, 177] on div at bounding box center [694, 326] width 872 height 566
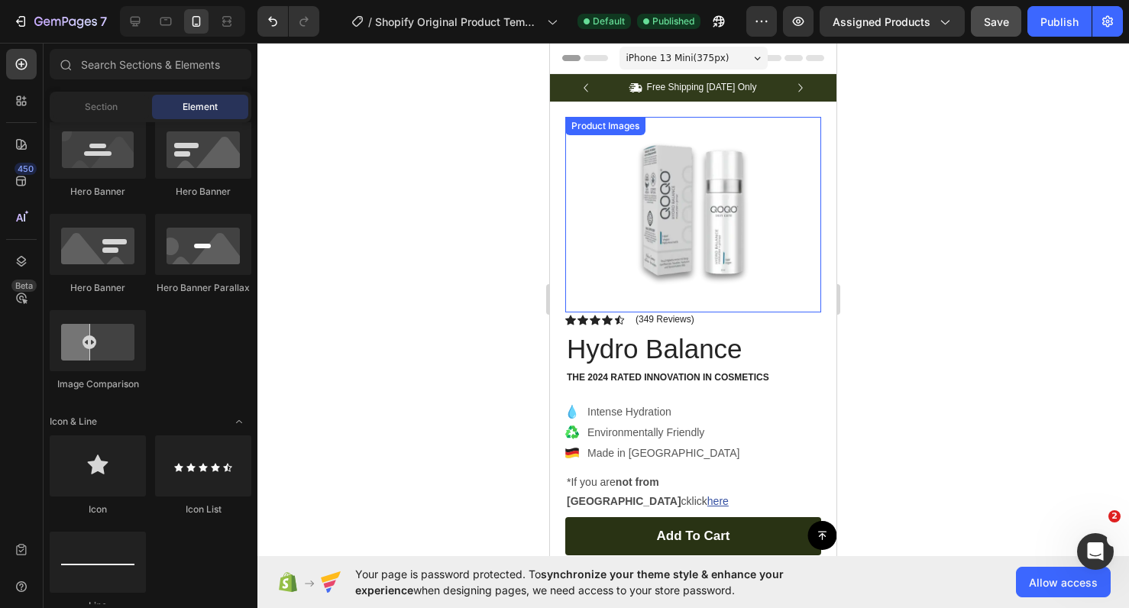
scroll to position [0, 0]
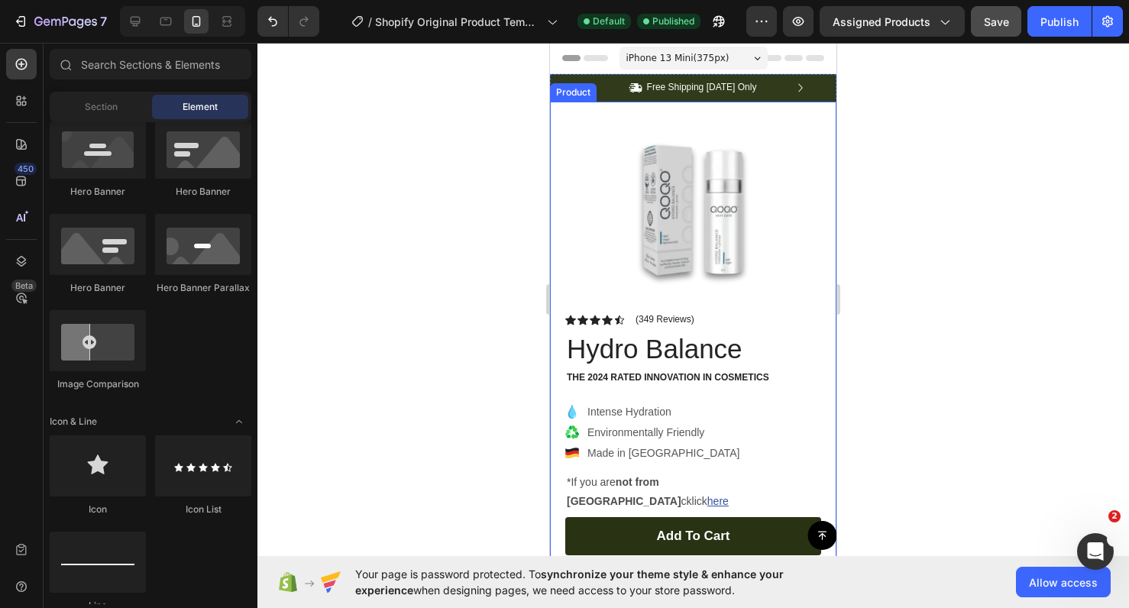
click at [896, 134] on div at bounding box center [694, 326] width 872 height 566
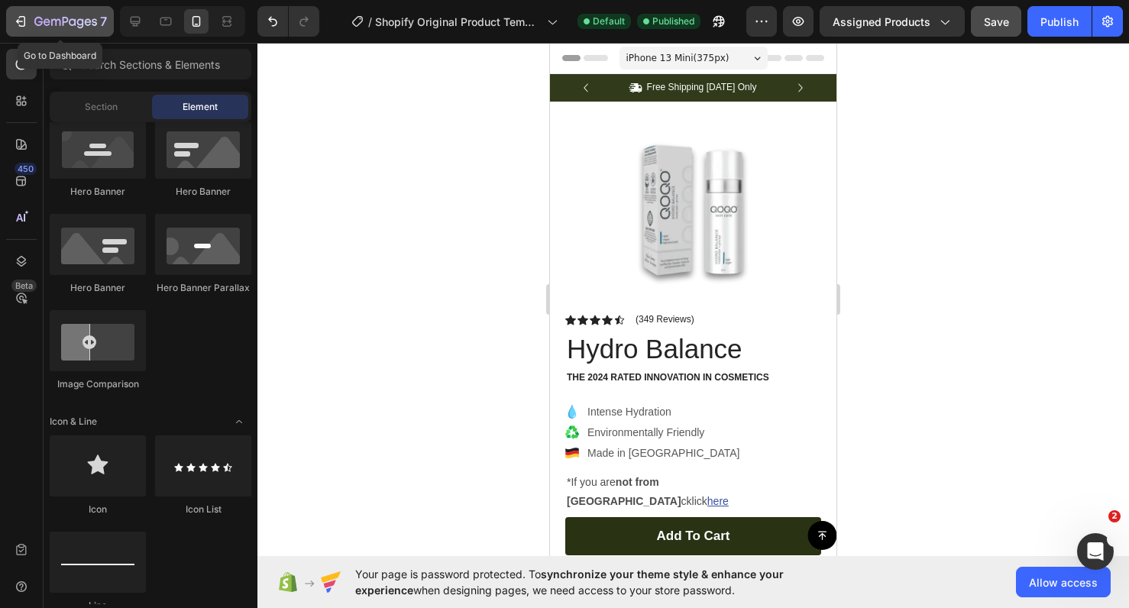
click at [83, 32] on button "7" at bounding box center [60, 21] width 108 height 31
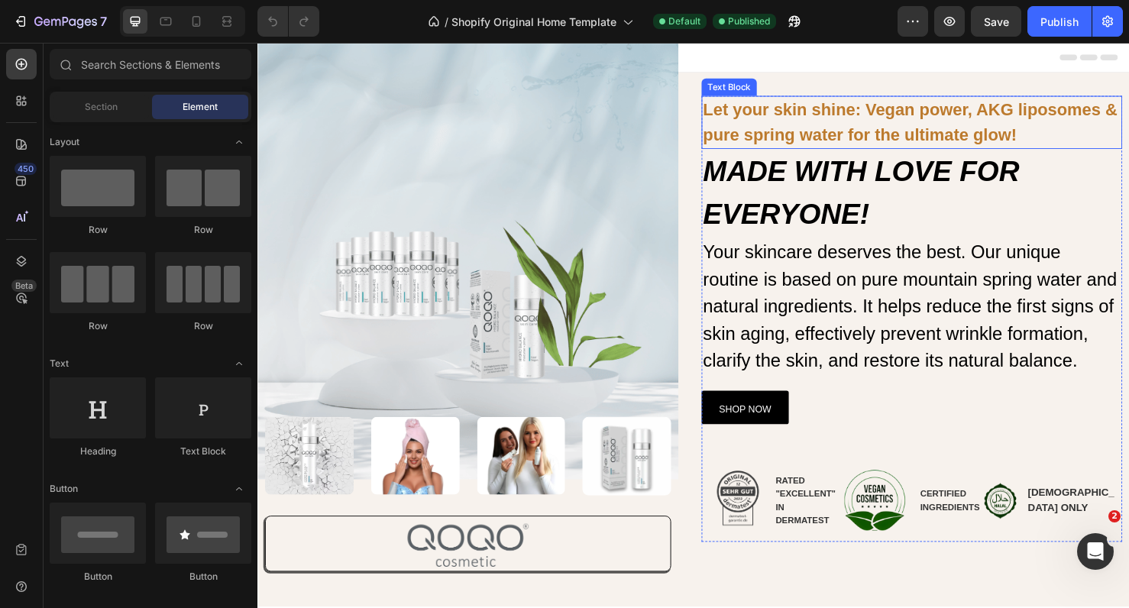
click at [838, 107] on p "Let your skin shine: Vegan power, AKG liposomes & pure spring water for the ult…" at bounding box center [945, 126] width 439 height 53
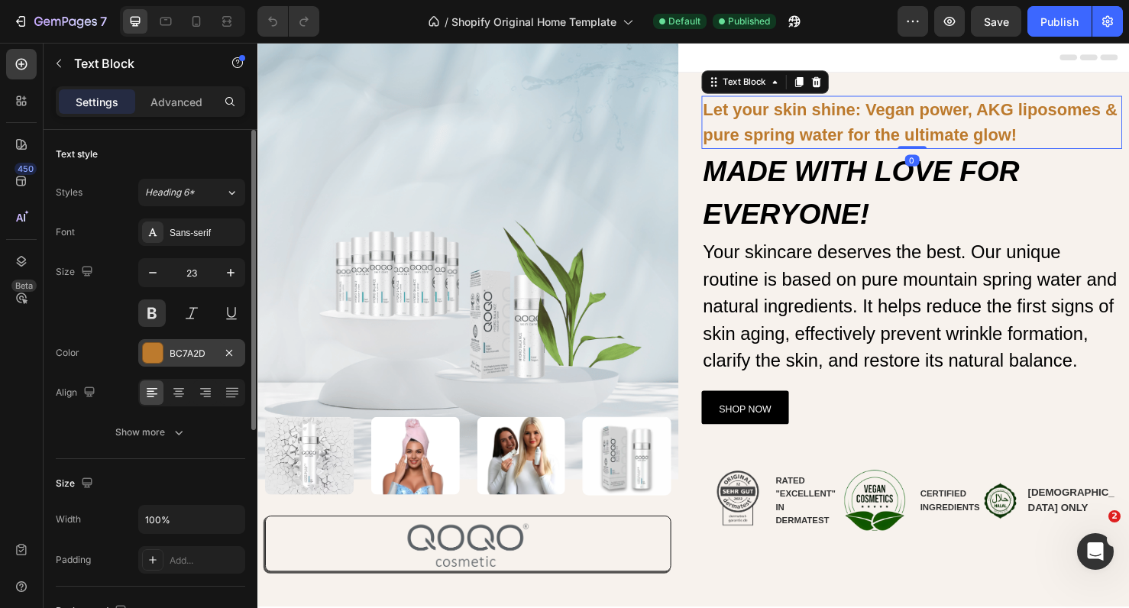
click at [150, 346] on div at bounding box center [153, 353] width 20 height 20
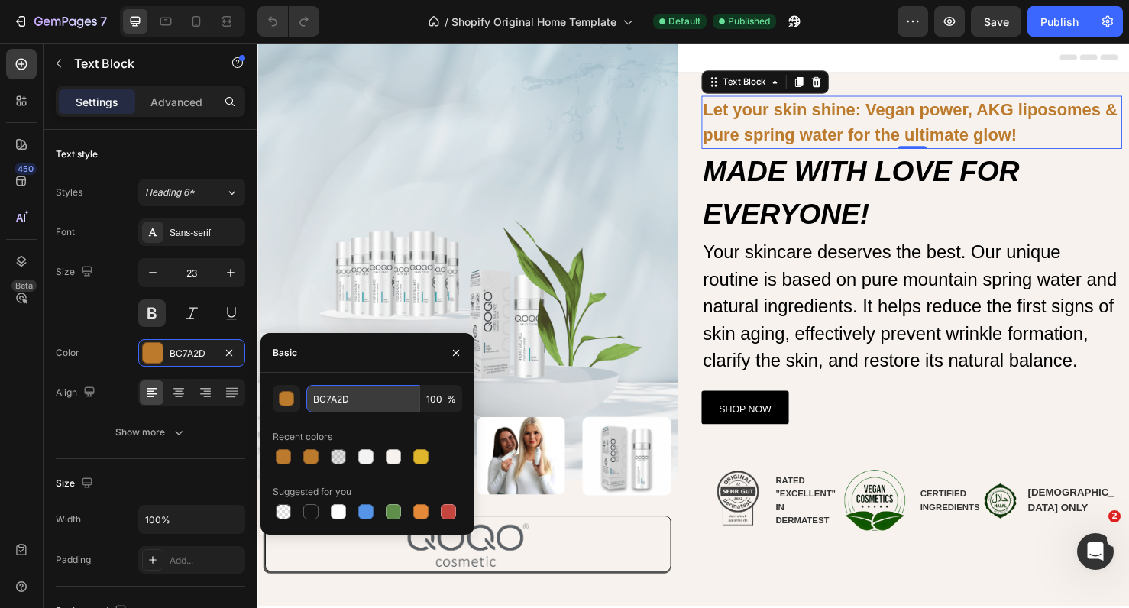
click at [340, 402] on input "BC7A2D" at bounding box center [362, 399] width 113 height 28
click at [458, 356] on icon "button" at bounding box center [456, 353] width 12 height 12
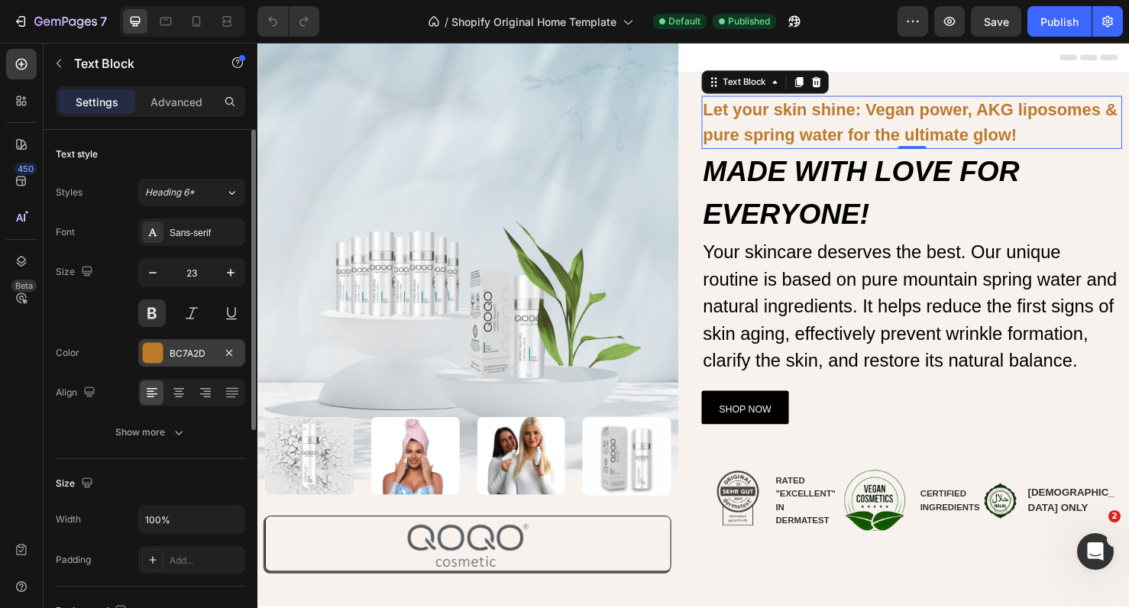
click at [184, 350] on div "BC7A2D" at bounding box center [192, 354] width 44 height 14
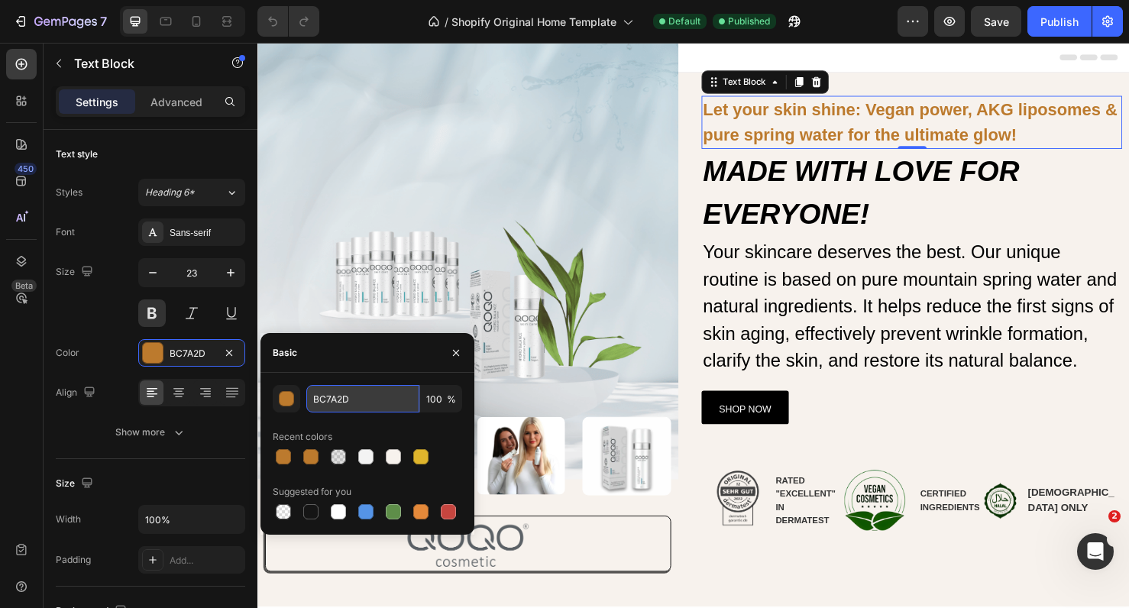
click at [339, 393] on input "BC7A2D" at bounding box center [362, 399] width 113 height 28
paste input "#759fb0"
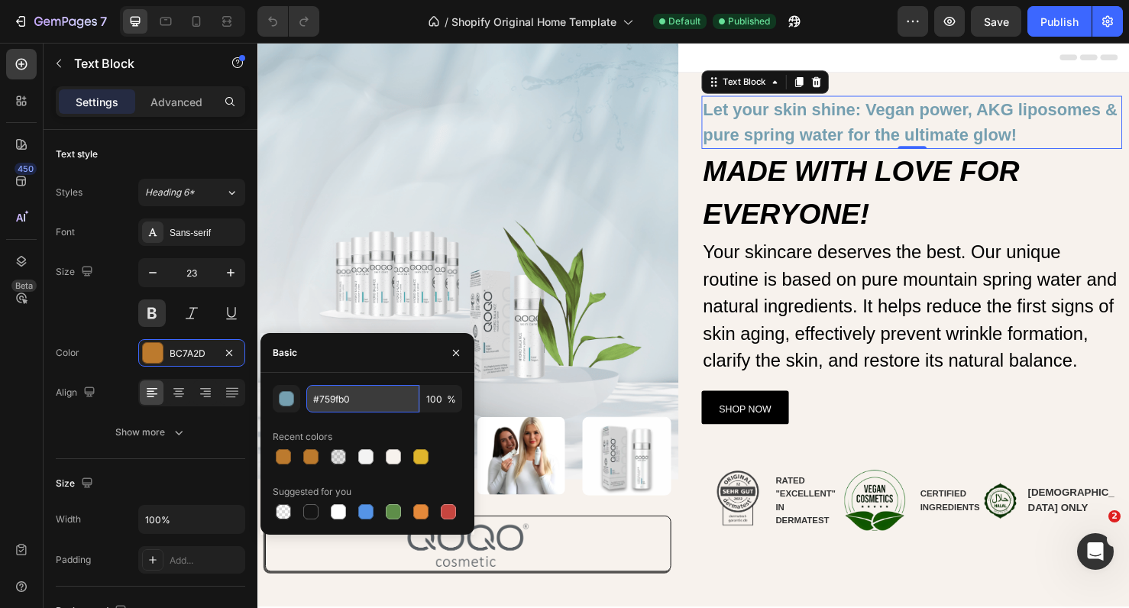
type input "759FB0"
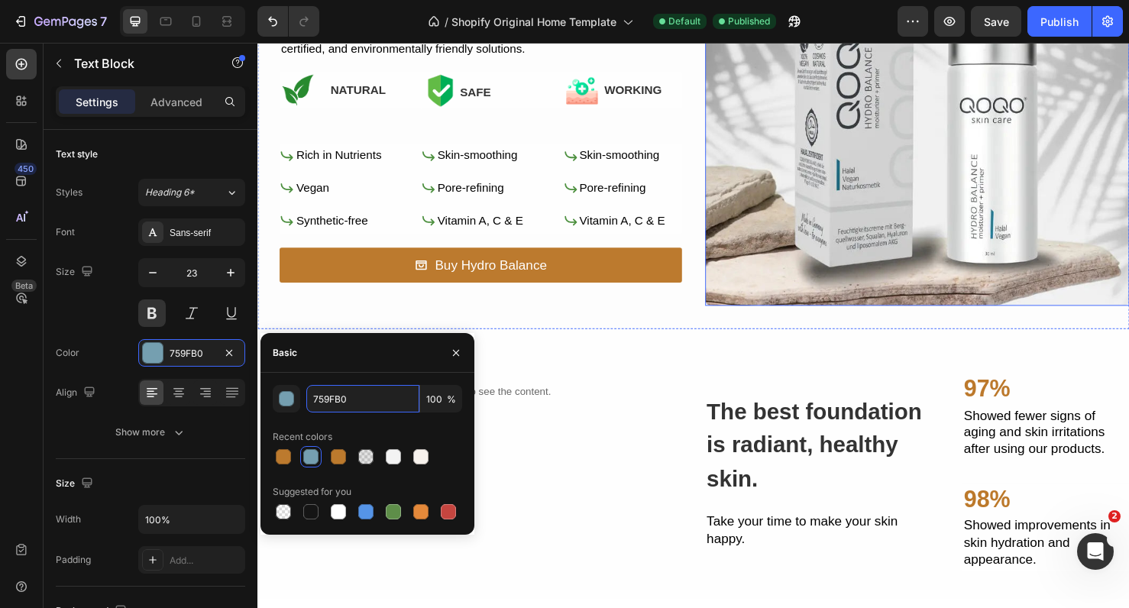
scroll to position [800, 0]
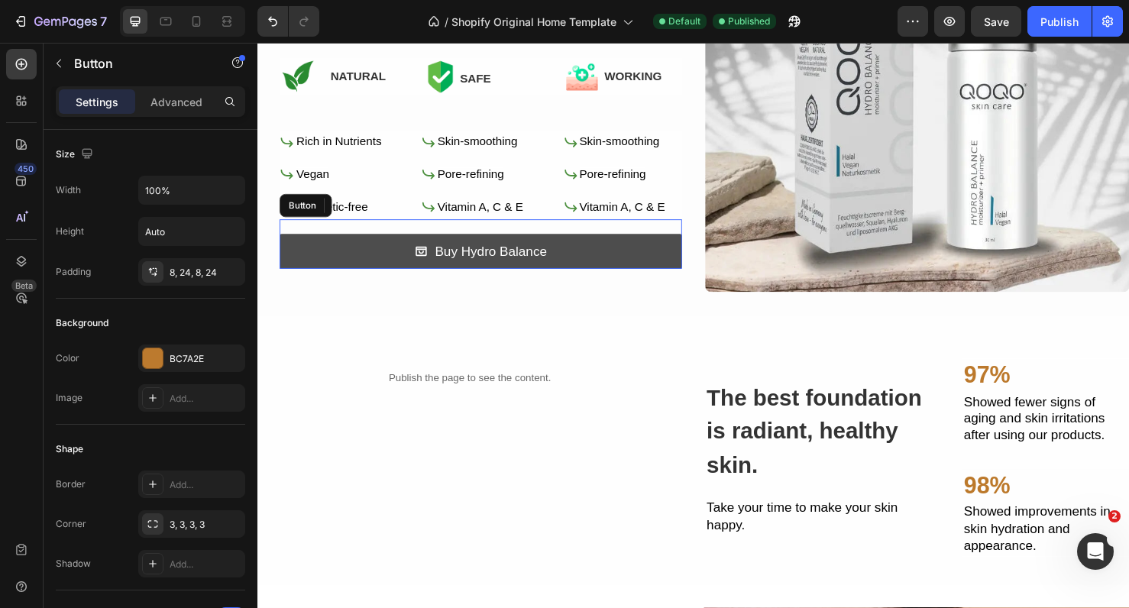
click at [651, 254] on link "Buy Hydro Balance" at bounding box center [491, 262] width 423 height 37
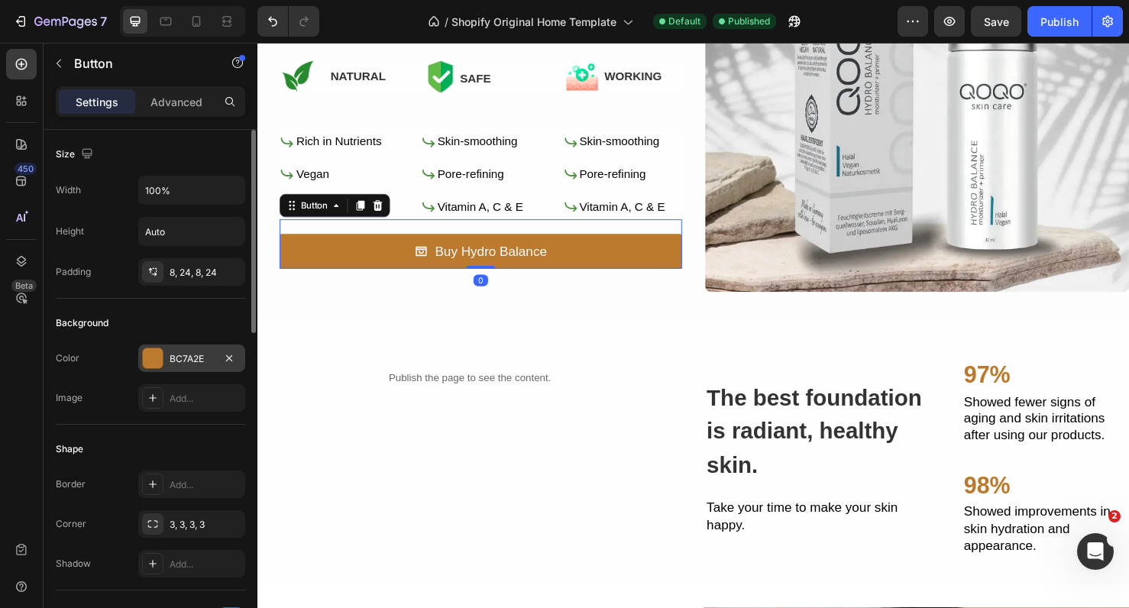
click at [177, 359] on div "BC7A2E" at bounding box center [192, 359] width 44 height 14
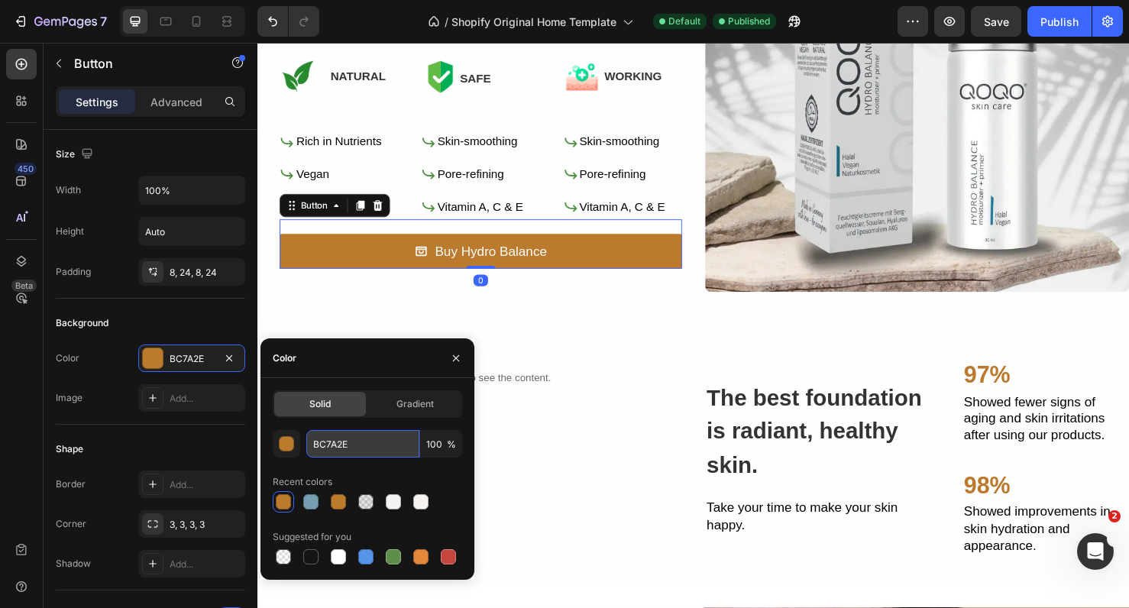
click at [336, 442] on input "BC7A2E" at bounding box center [362, 444] width 113 height 28
paste input "#759fb0"
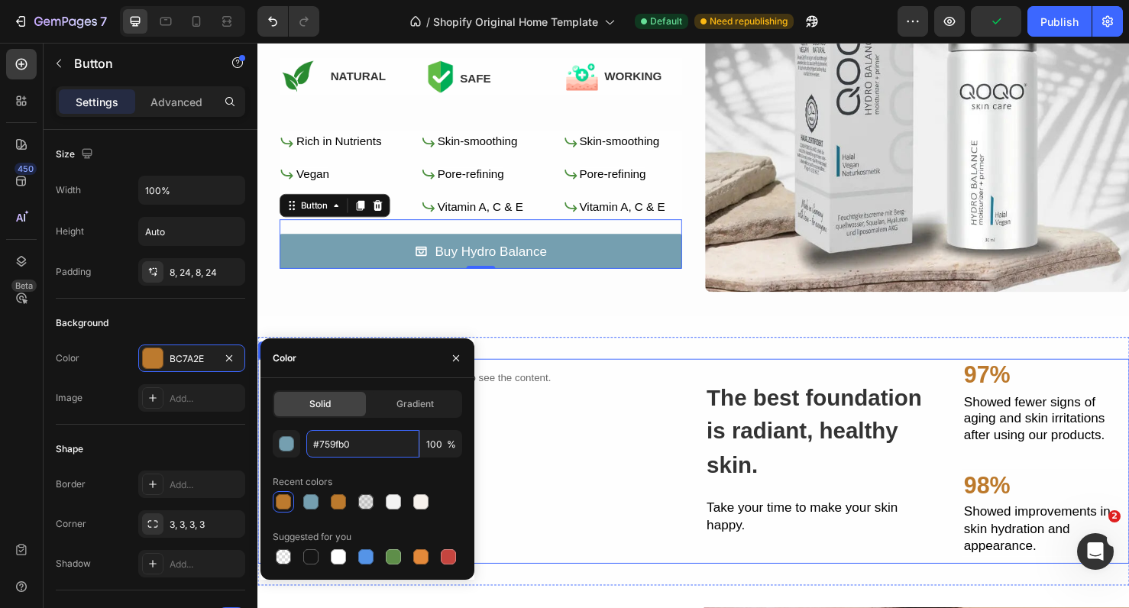
type input "759FB0"
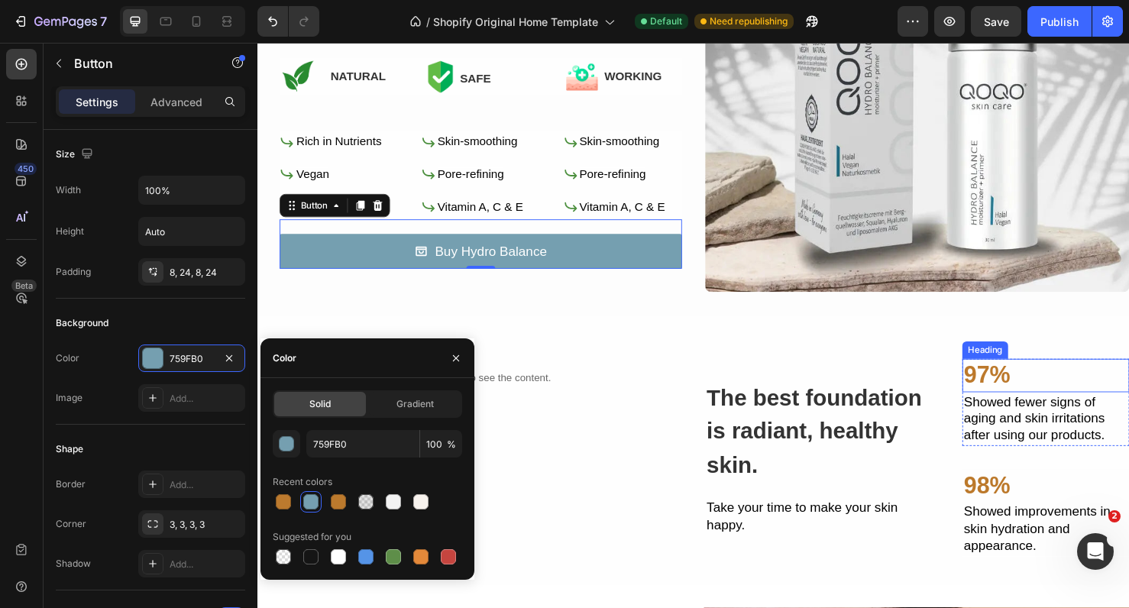
click at [1019, 385] on h2 "97%" at bounding box center [1087, 392] width 176 height 35
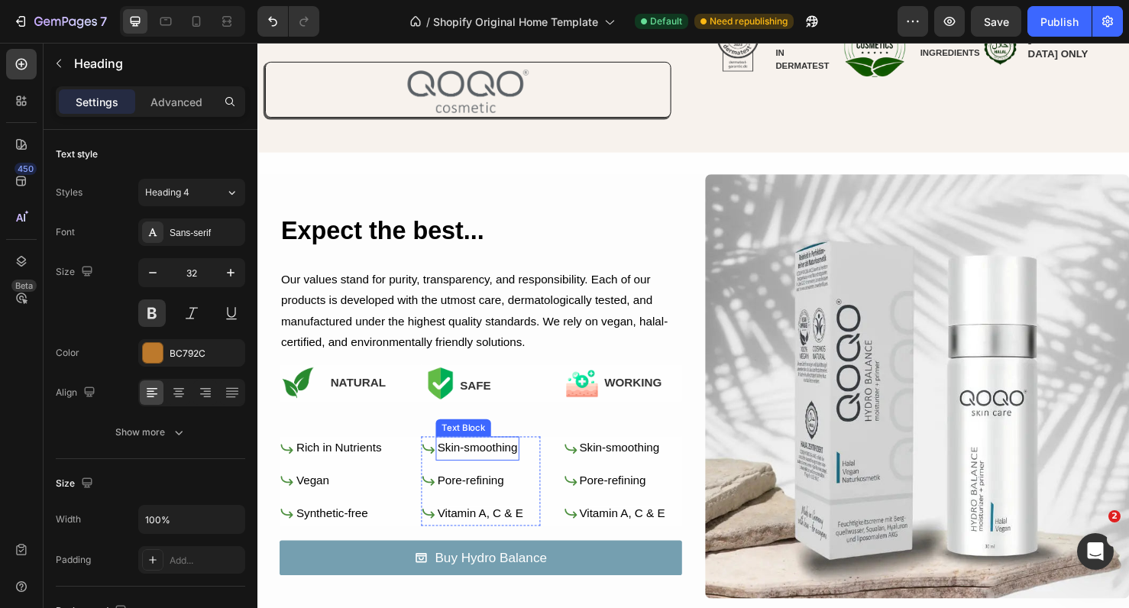
scroll to position [477, 0]
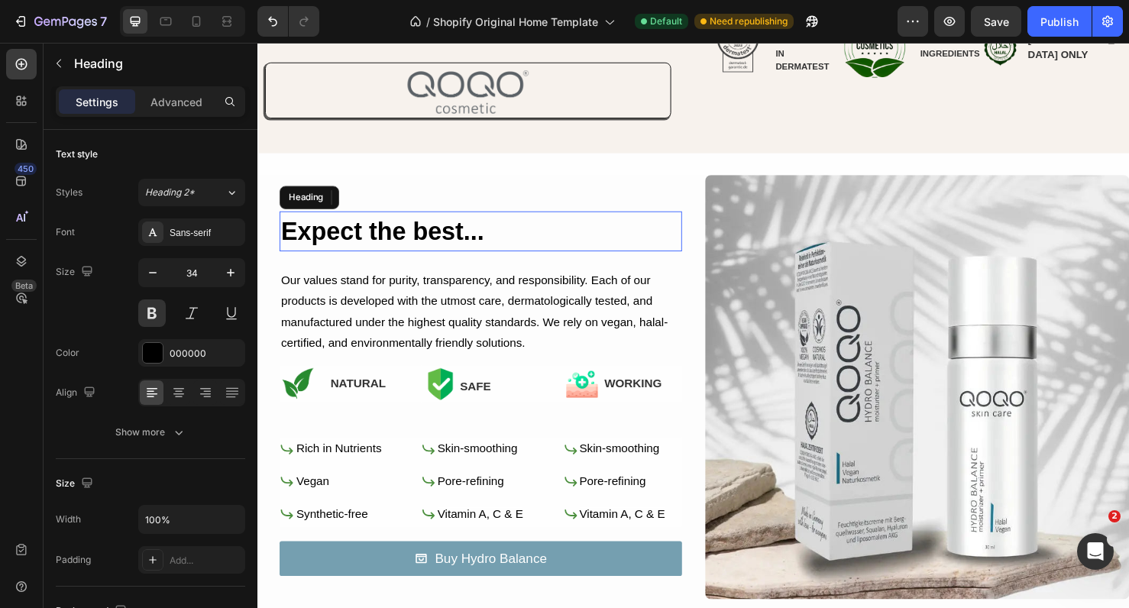
click at [493, 239] on h2 "Expect the best..." at bounding box center [491, 241] width 423 height 42
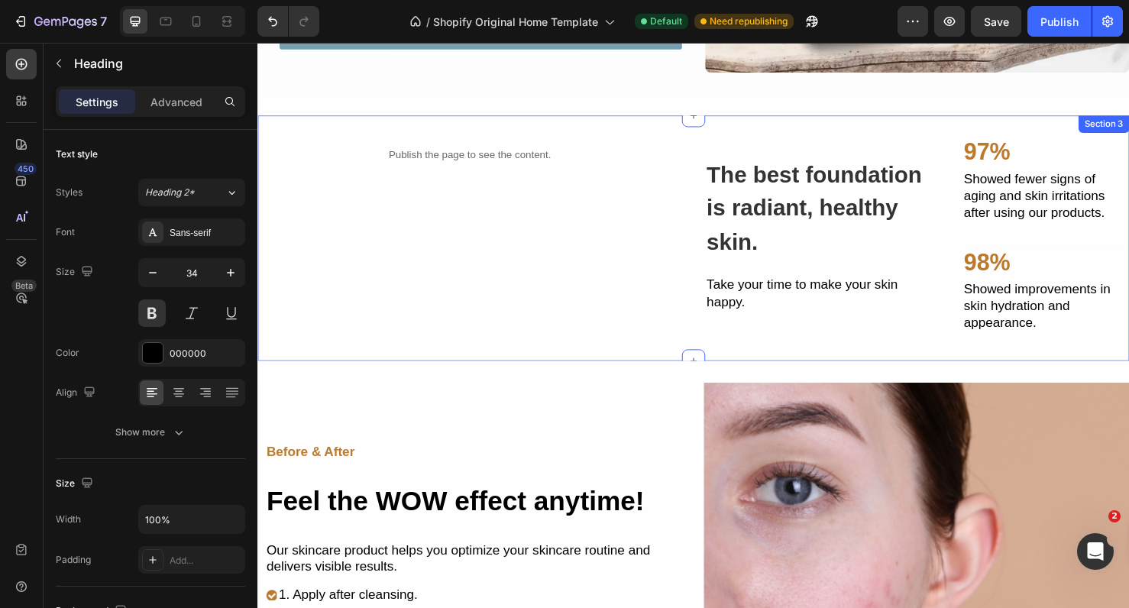
scroll to position [1003, 0]
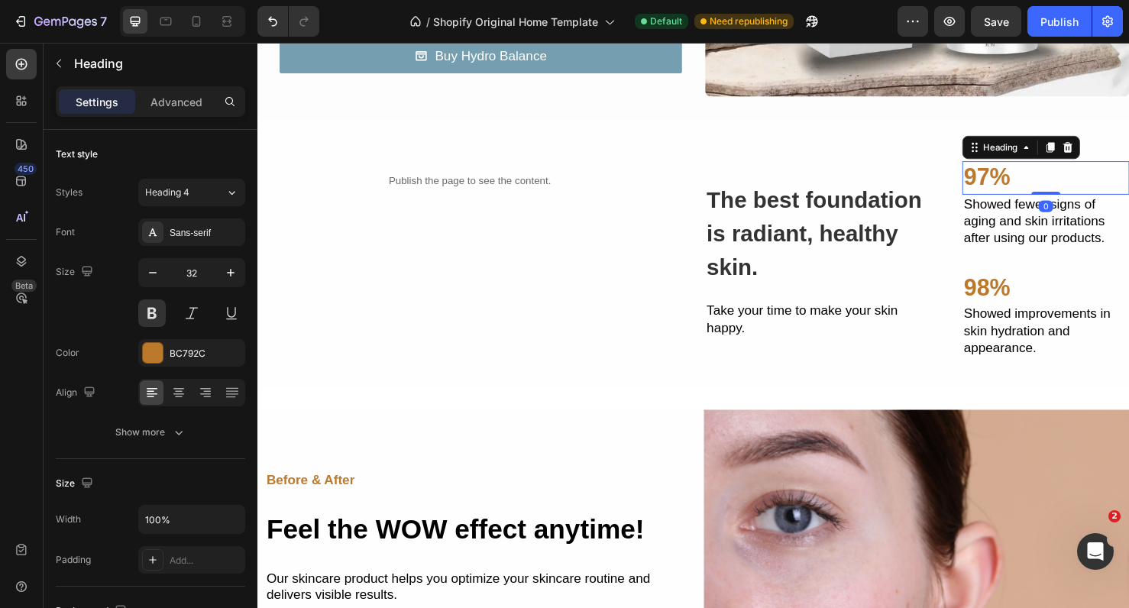
click at [1006, 176] on h2 "97%" at bounding box center [1087, 184] width 176 height 35
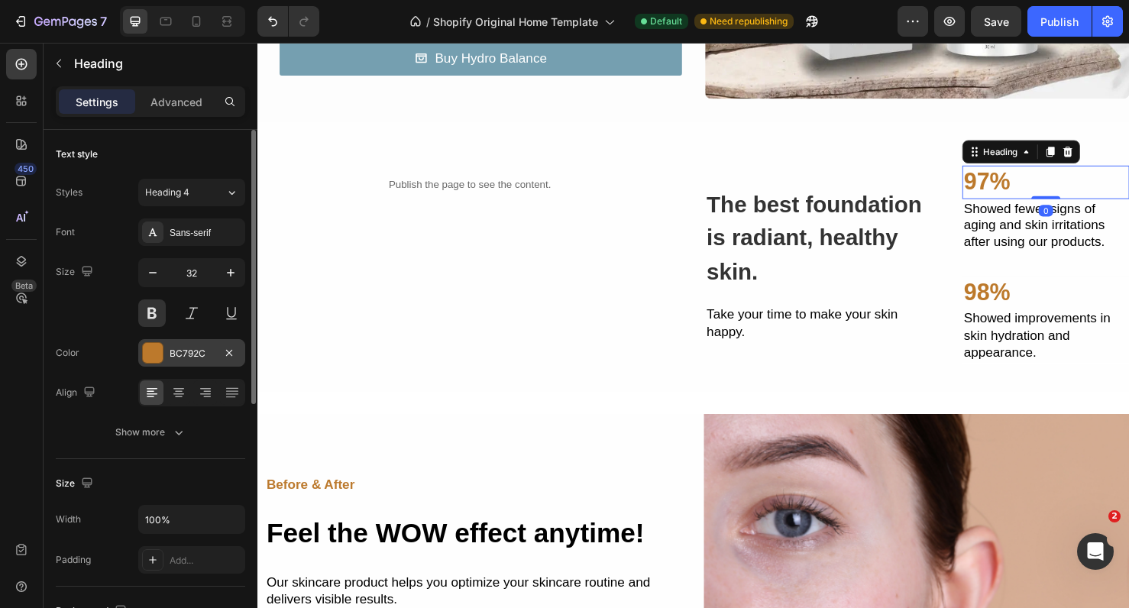
click at [197, 352] on div "BC792C" at bounding box center [192, 354] width 44 height 14
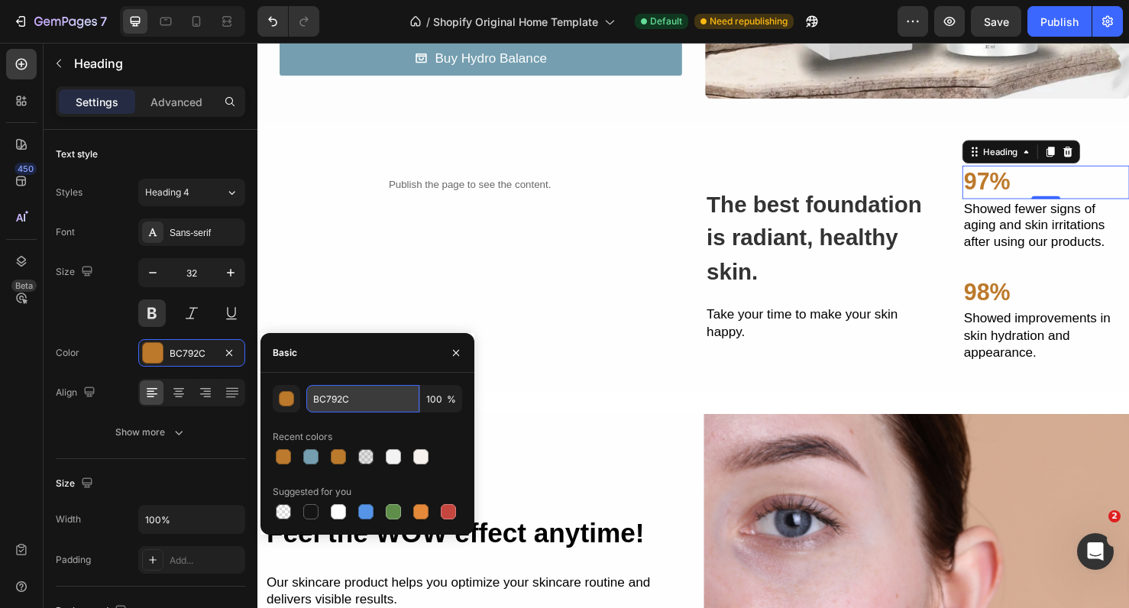
click at [329, 400] on input "BC792C" at bounding box center [362, 399] width 113 height 28
paste input "#759fb0"
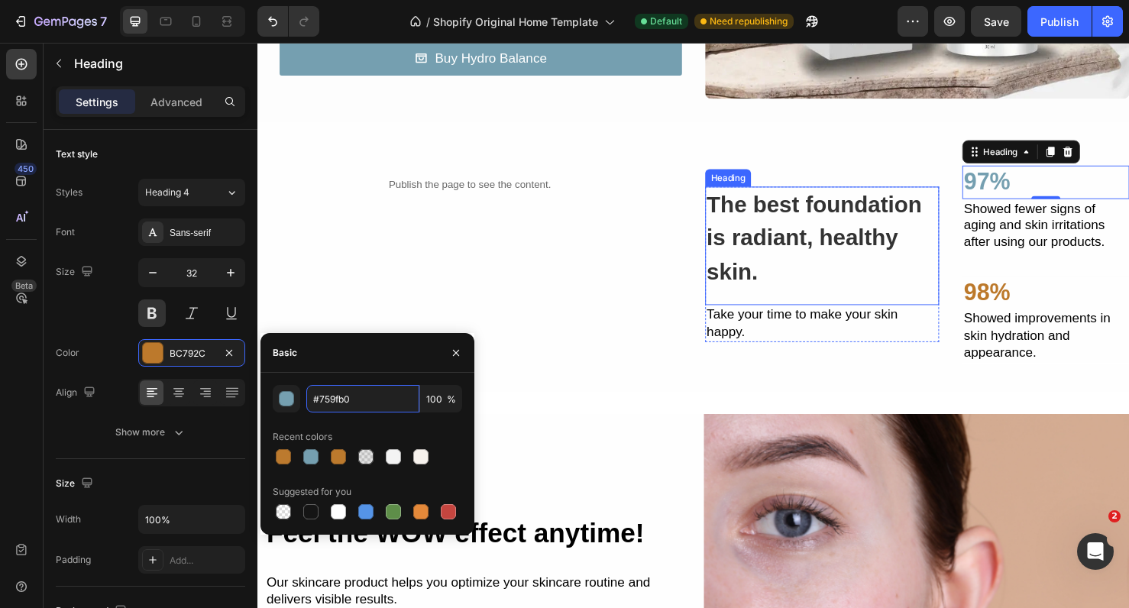
type input "759FB0"
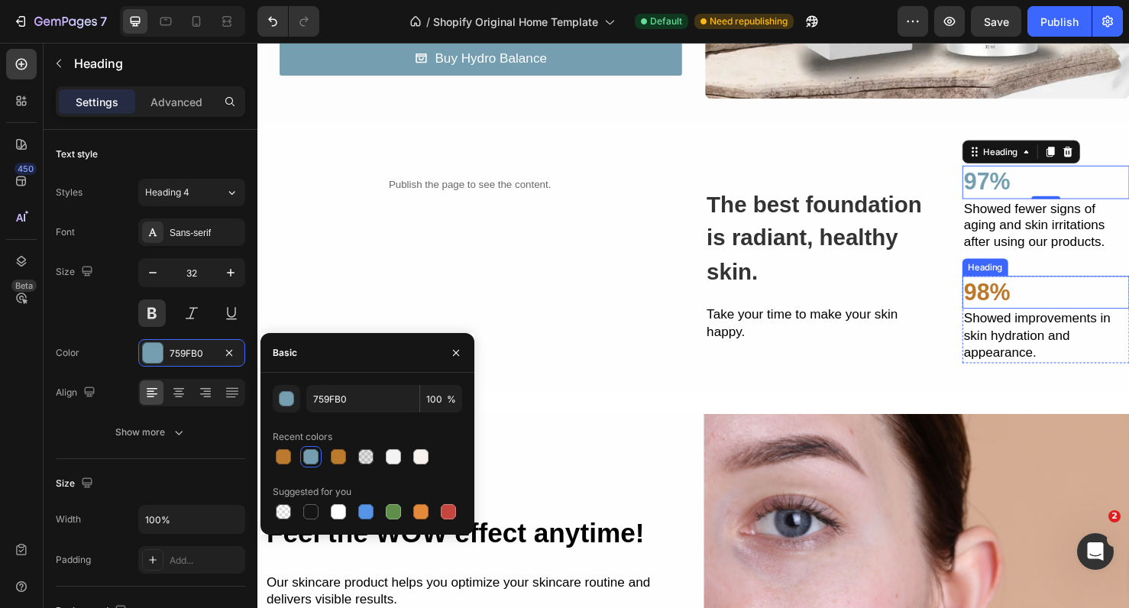
click at [1029, 289] on h2 "98%" at bounding box center [1087, 305] width 176 height 35
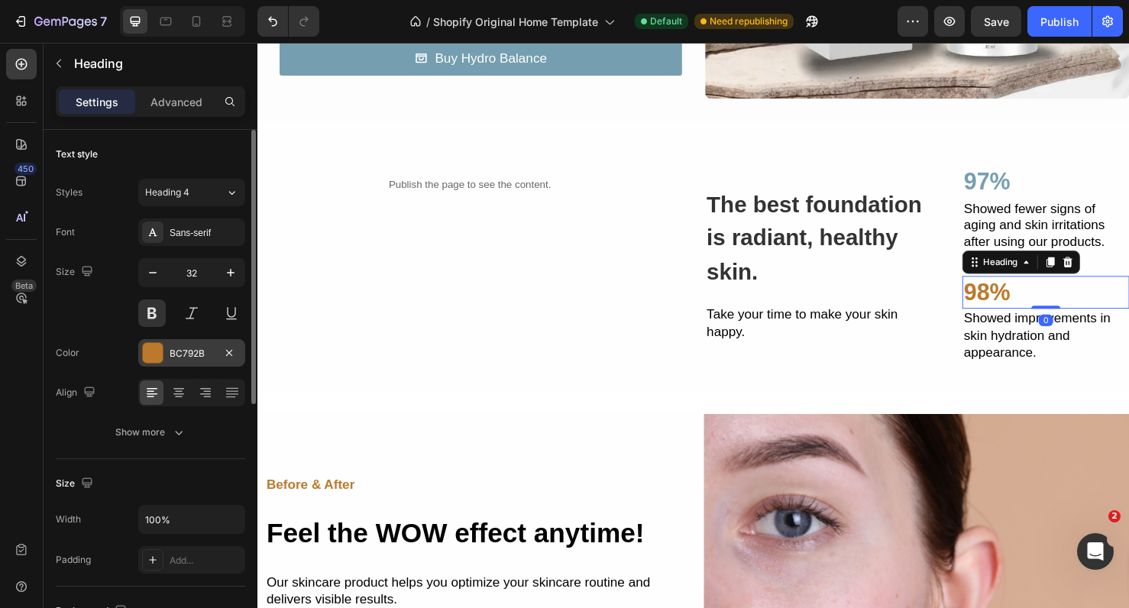
click at [199, 358] on div "BC792B" at bounding box center [192, 354] width 44 height 14
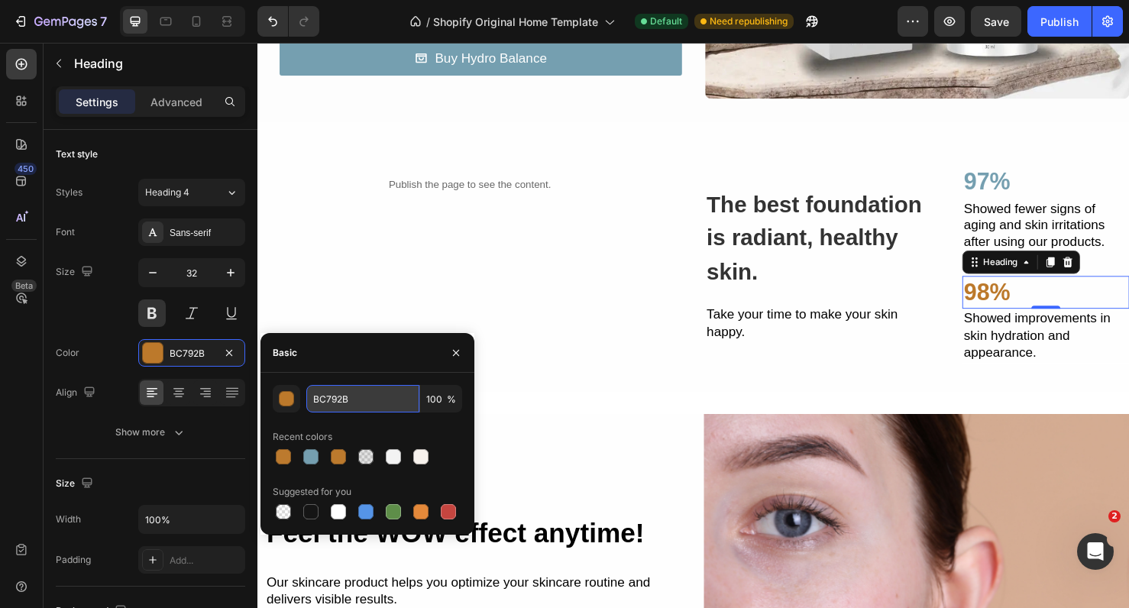
click at [319, 404] on input "BC792B" at bounding box center [362, 399] width 113 height 28
paste input "#759fb0"
type input "759FB0"
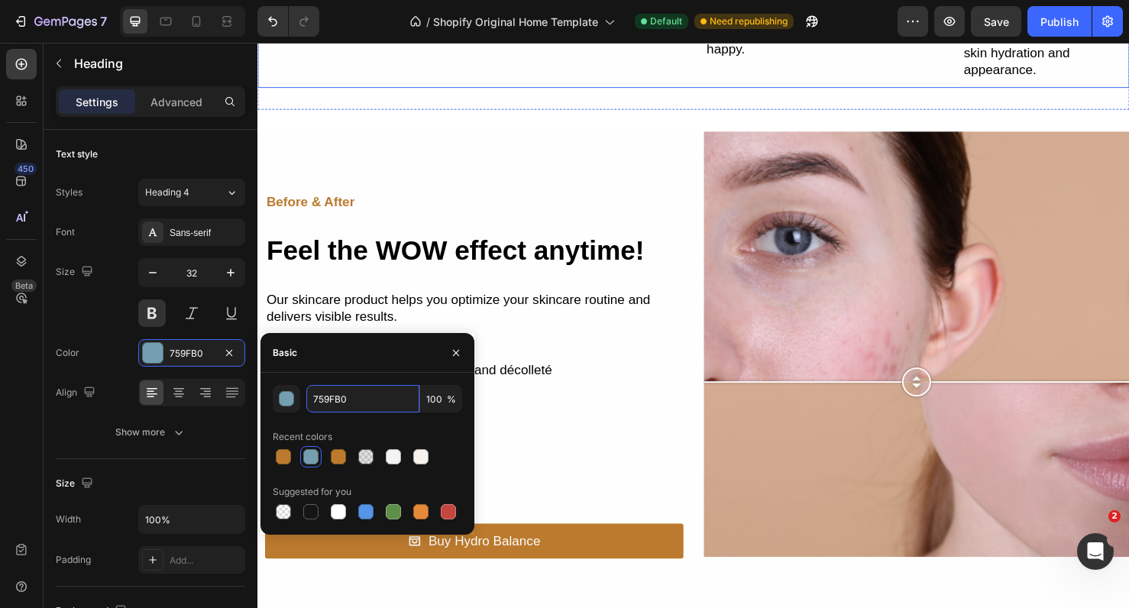
scroll to position [1366, 0]
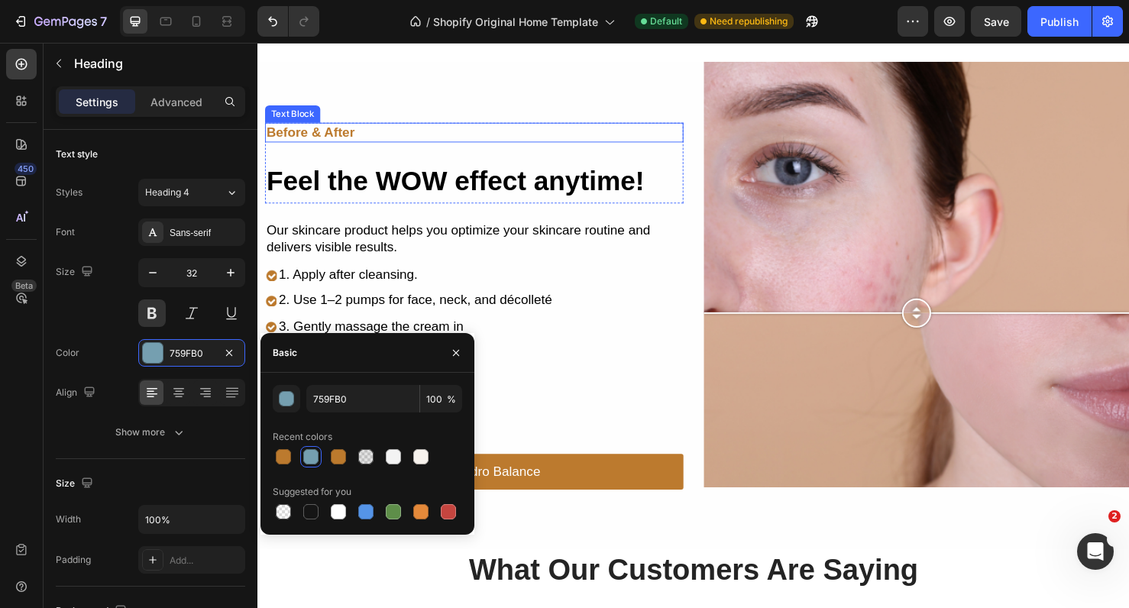
click at [346, 138] on p "Before & After" at bounding box center [485, 137] width 437 height 18
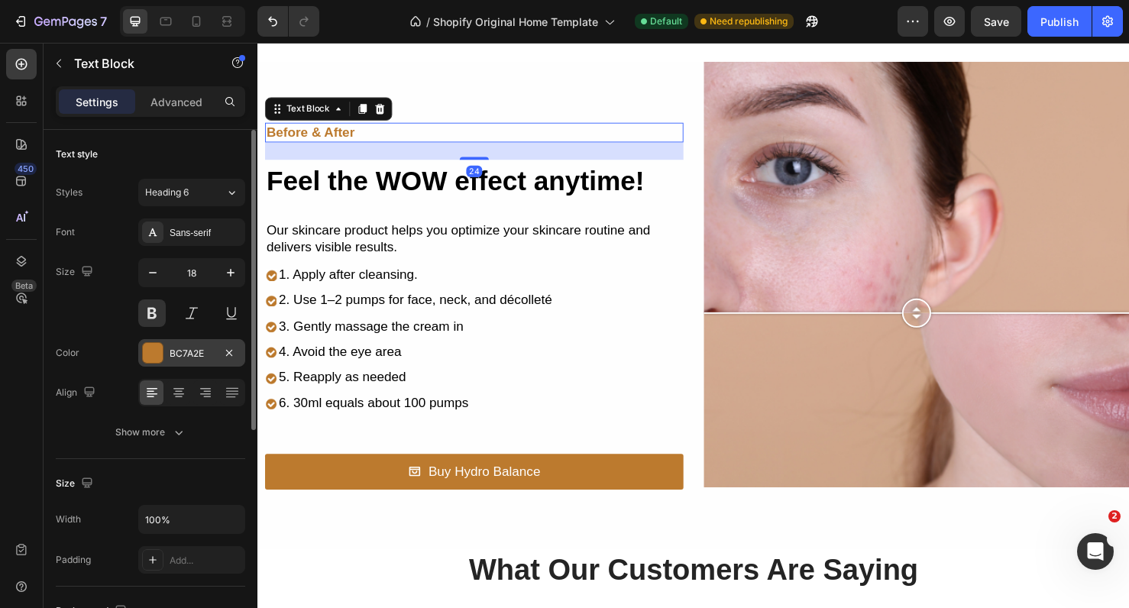
click at [184, 348] on div "BC7A2E" at bounding box center [192, 354] width 44 height 14
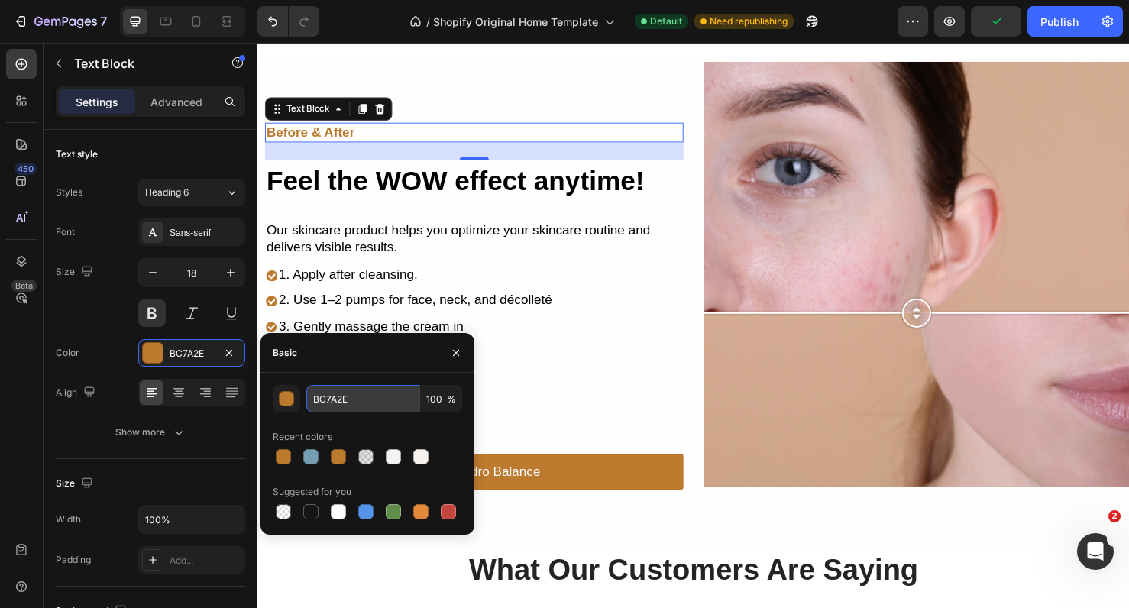
click at [361, 403] on input "BC7A2E" at bounding box center [362, 399] width 113 height 28
click at [309, 452] on div at bounding box center [310, 456] width 15 height 15
type input "759FB0"
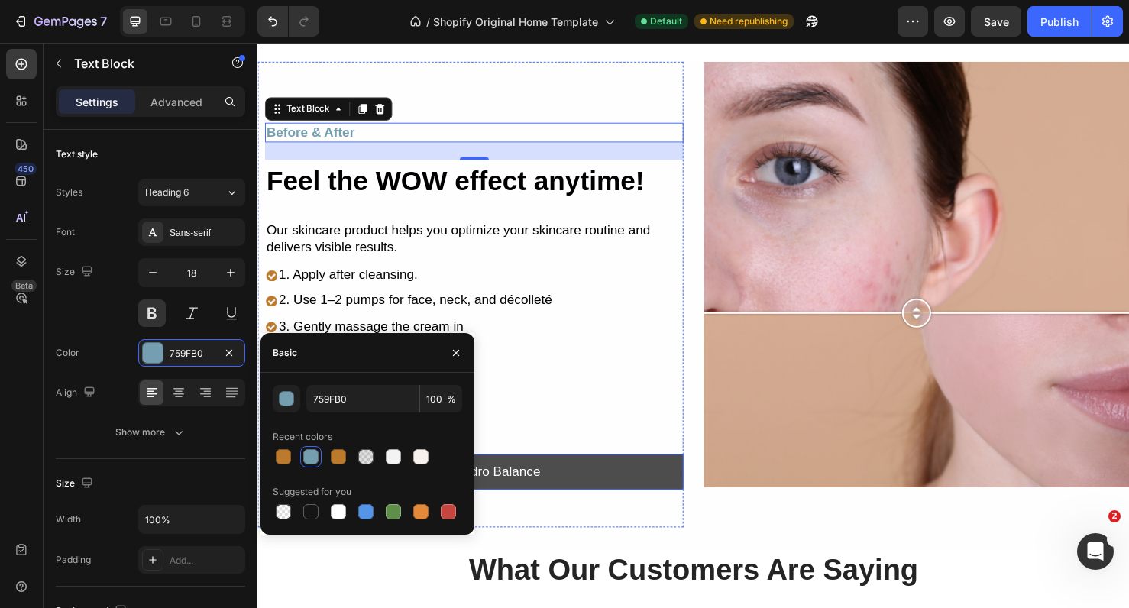
click at [582, 483] on link "Buy Hydro Balance" at bounding box center [485, 493] width 440 height 37
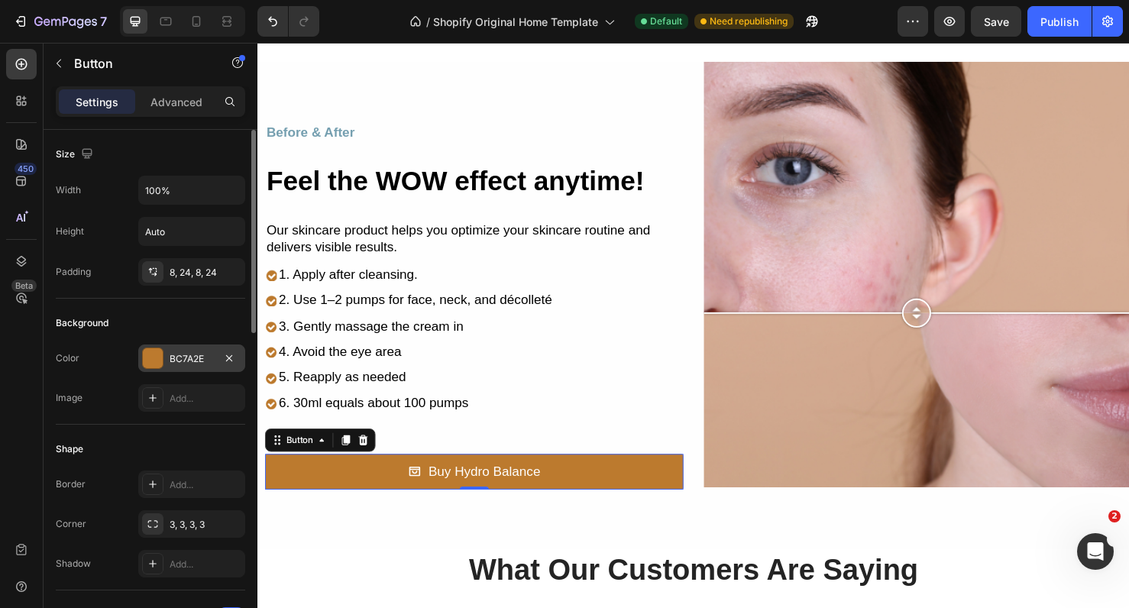
click at [212, 368] on div "BC7A2E" at bounding box center [191, 359] width 107 height 28
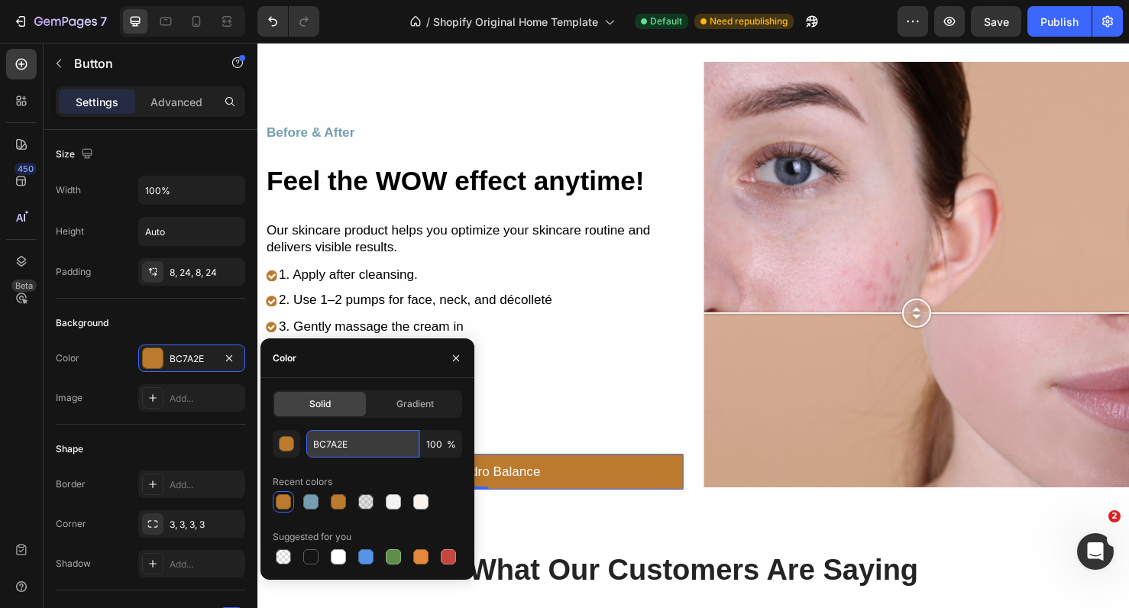
click at [320, 440] on input "BC7A2E" at bounding box center [362, 444] width 113 height 28
paste input "#759fb0"
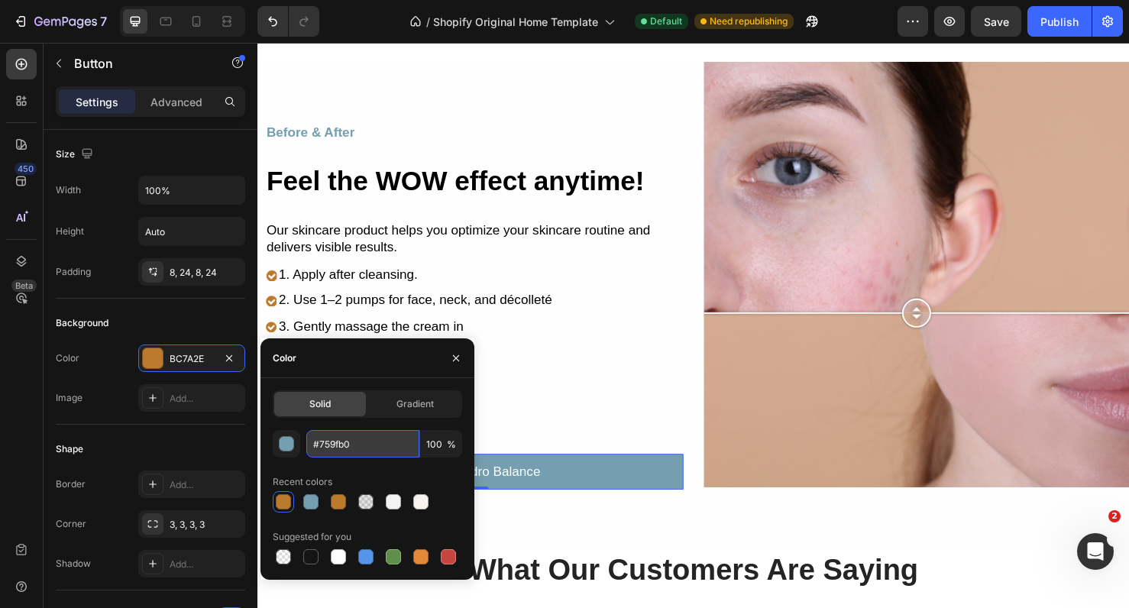
type input "759FB0"
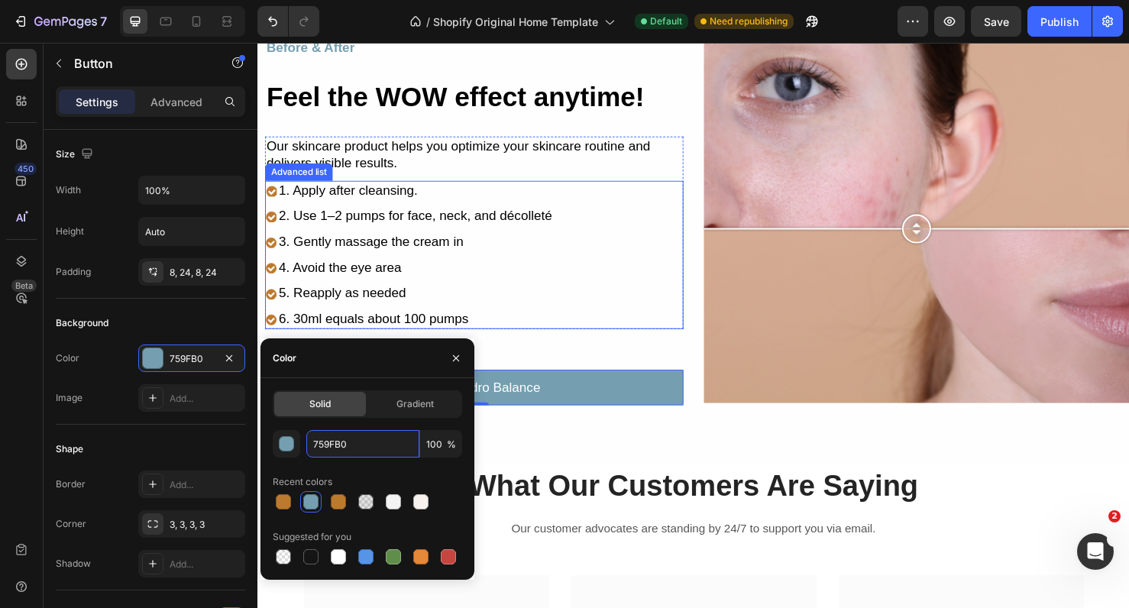
scroll to position [1490, 0]
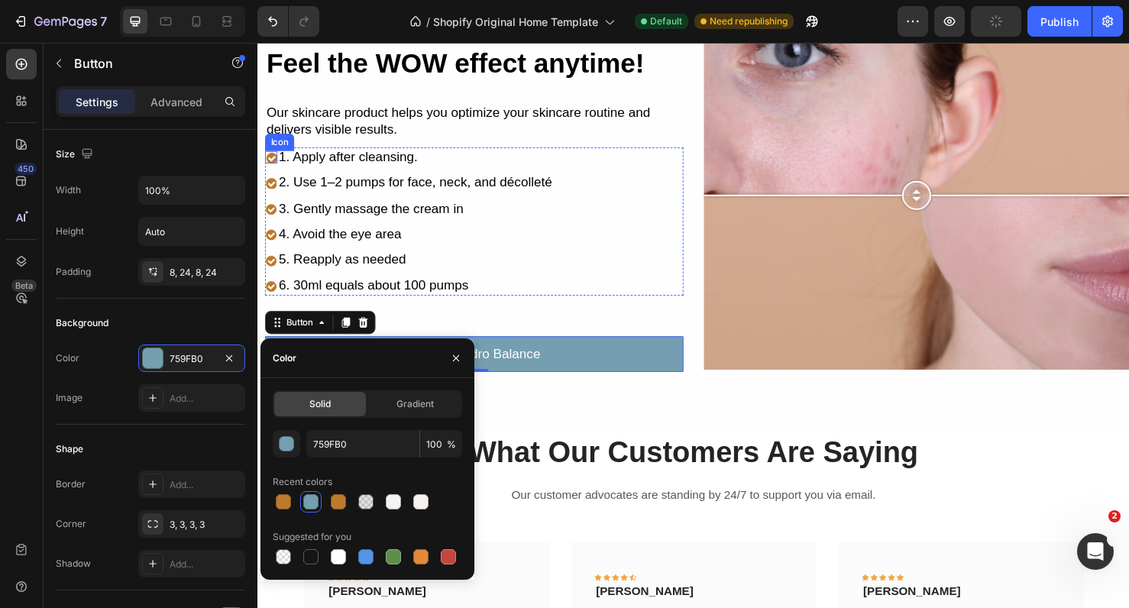
click at [271, 166] on div "Icon" at bounding box center [271, 163] width 13 height 13
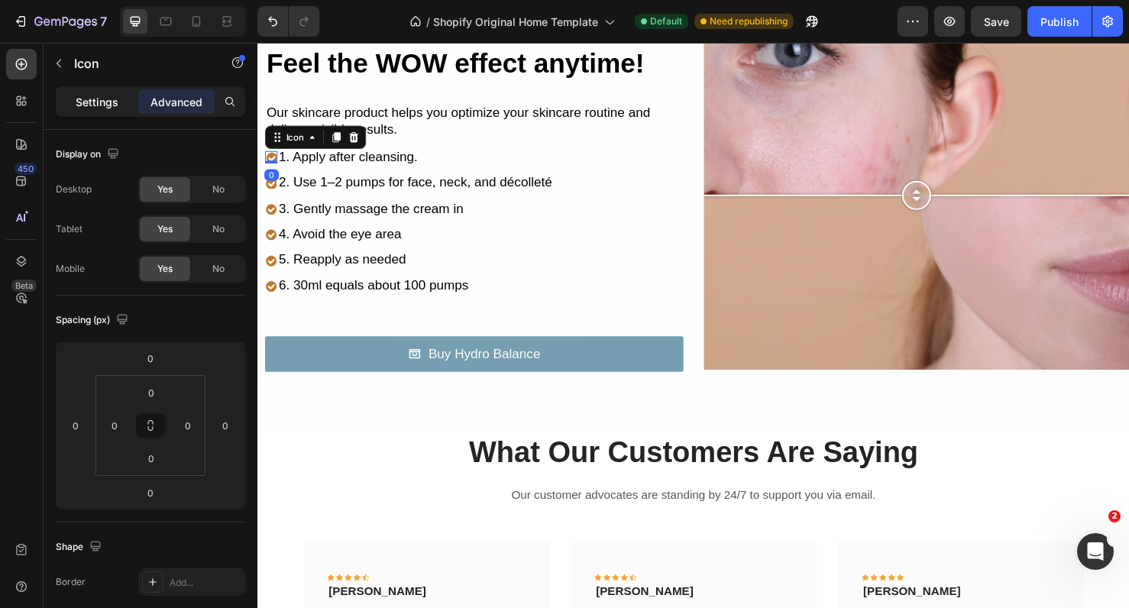
click at [96, 96] on p "Settings" at bounding box center [97, 102] width 43 height 16
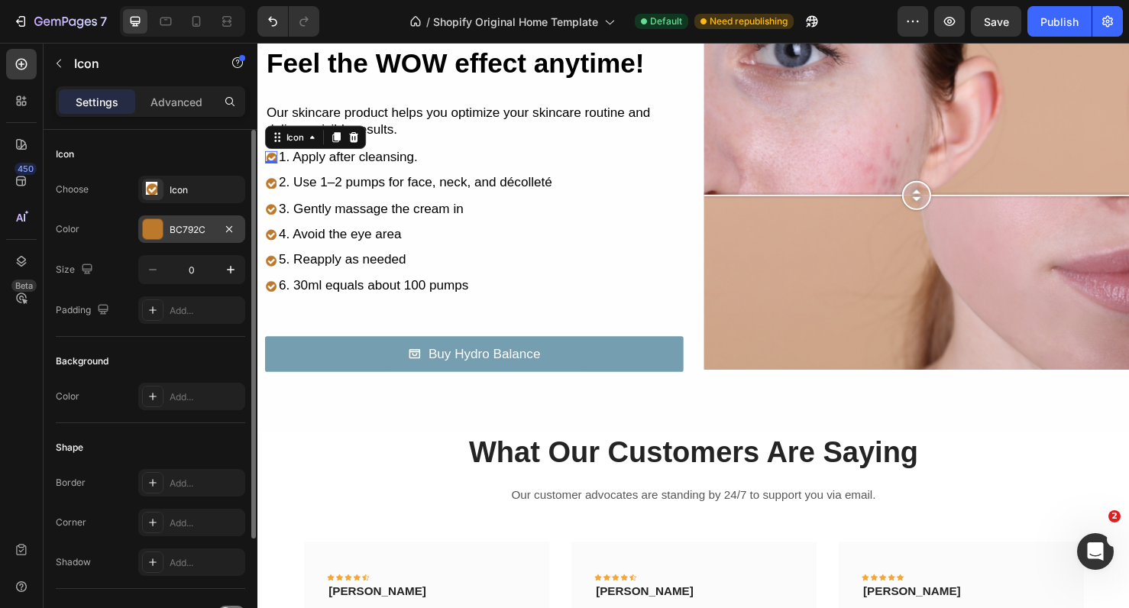
click at [184, 229] on div "BC792C" at bounding box center [192, 230] width 44 height 14
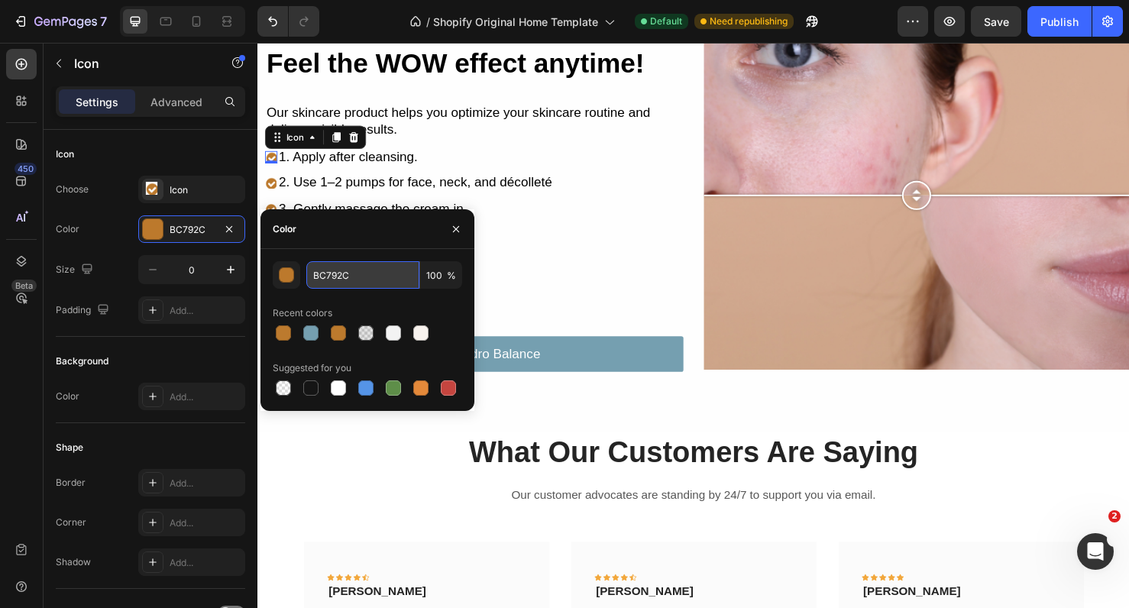
click at [323, 272] on input "BC792C" at bounding box center [362, 275] width 113 height 28
paste input "#759fb0"
type input "759FB0"
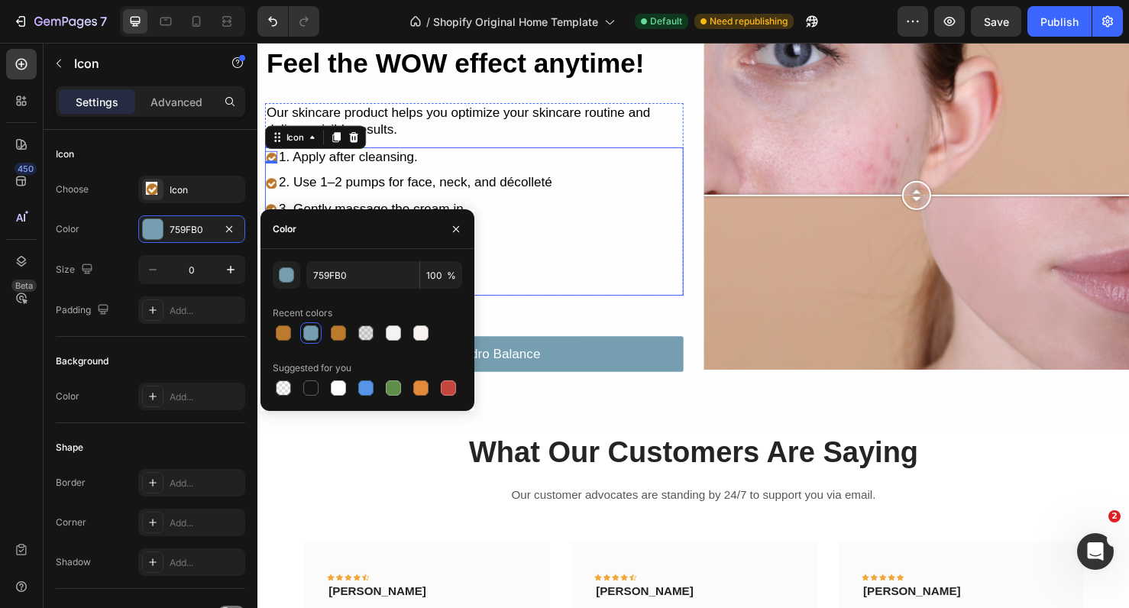
click at [270, 196] on li "Icon 2. Use 1–2 pumps for face, neck, and décolleté Text Block" at bounding box center [416, 190] width 303 height 21
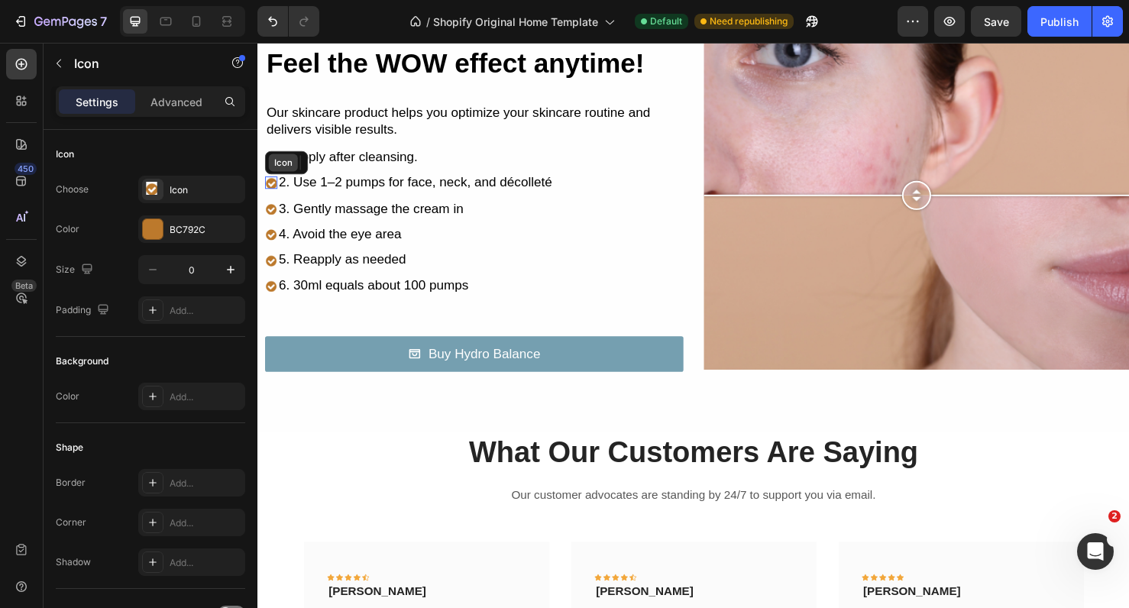
click at [273, 168] on div "Icon" at bounding box center [284, 169] width 31 height 18
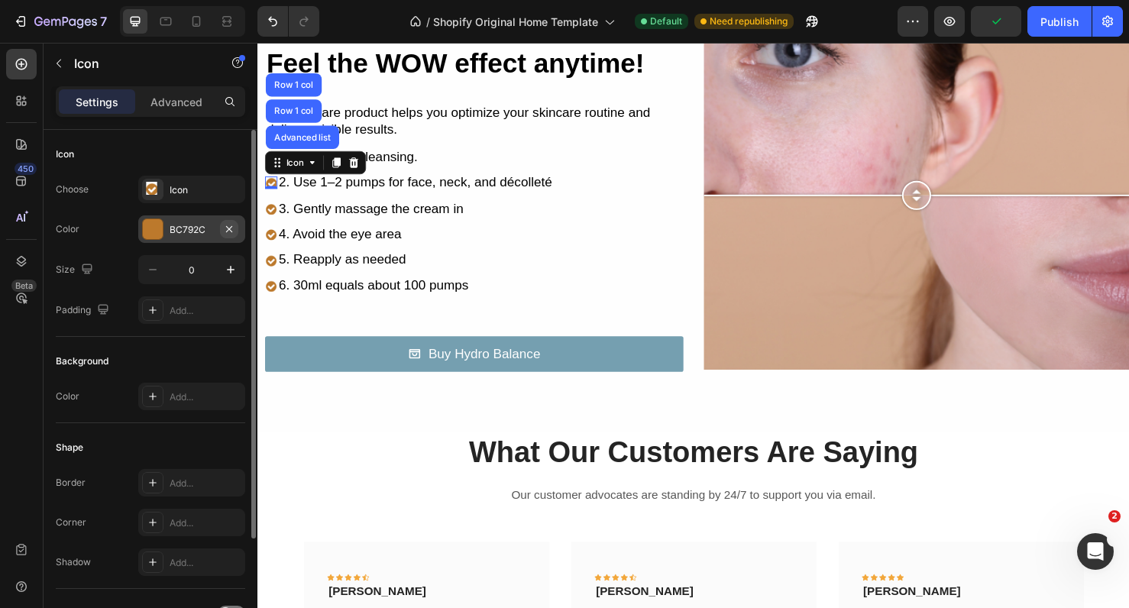
click at [230, 231] on icon "button" at bounding box center [229, 229] width 12 height 12
click at [193, 233] on div "Add..." at bounding box center [206, 230] width 72 height 14
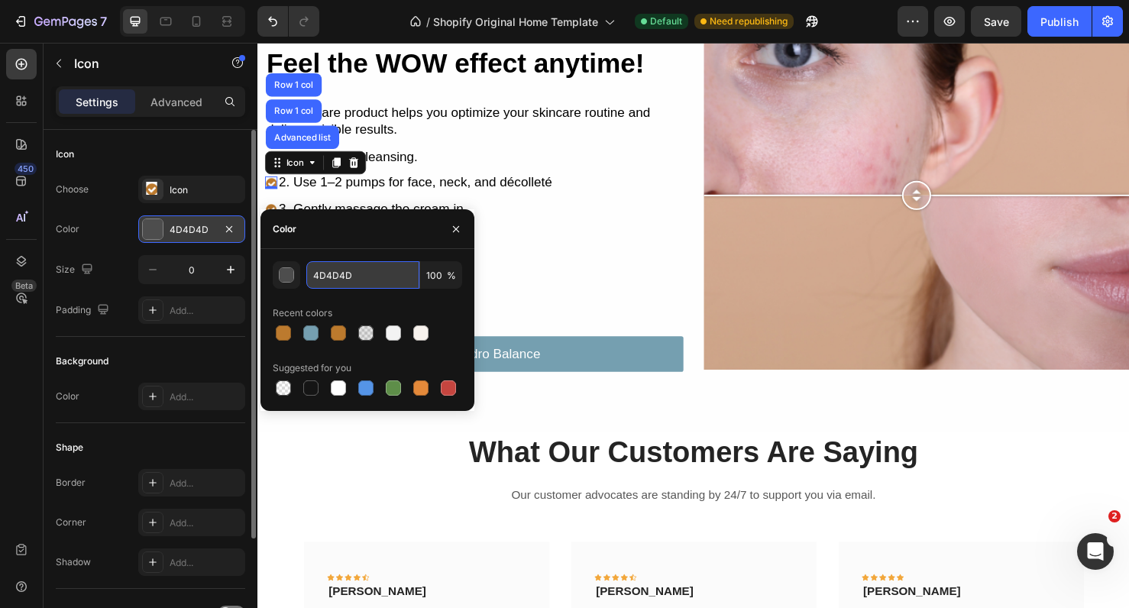
click at [361, 277] on input "4D4D4D" at bounding box center [362, 275] width 113 height 28
paste input "#759fb0"
type input "759FB0"
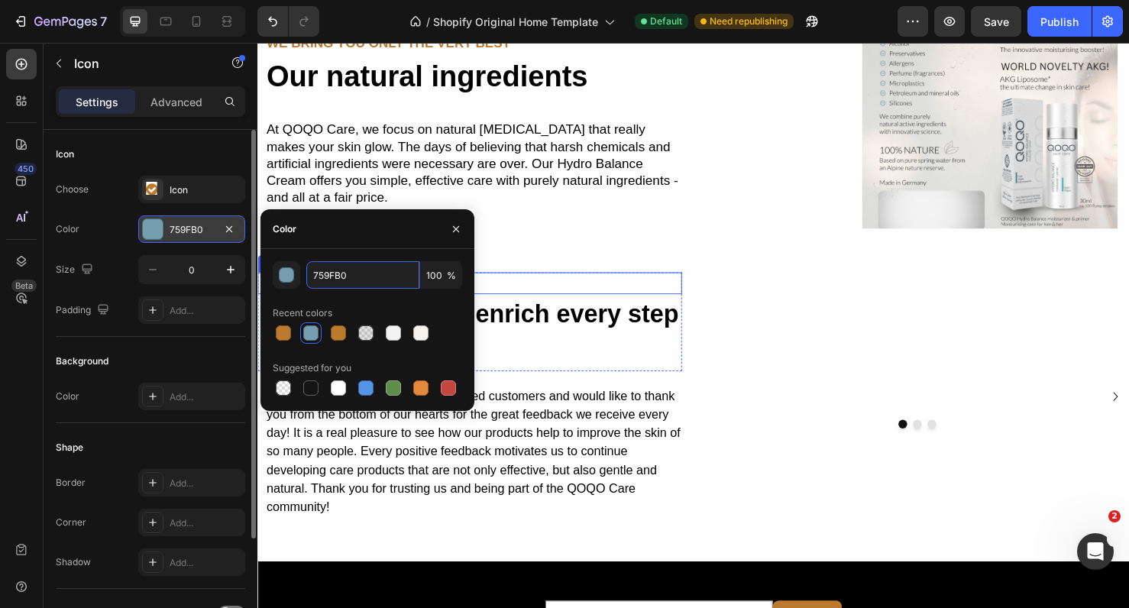
scroll to position [2514, 0]
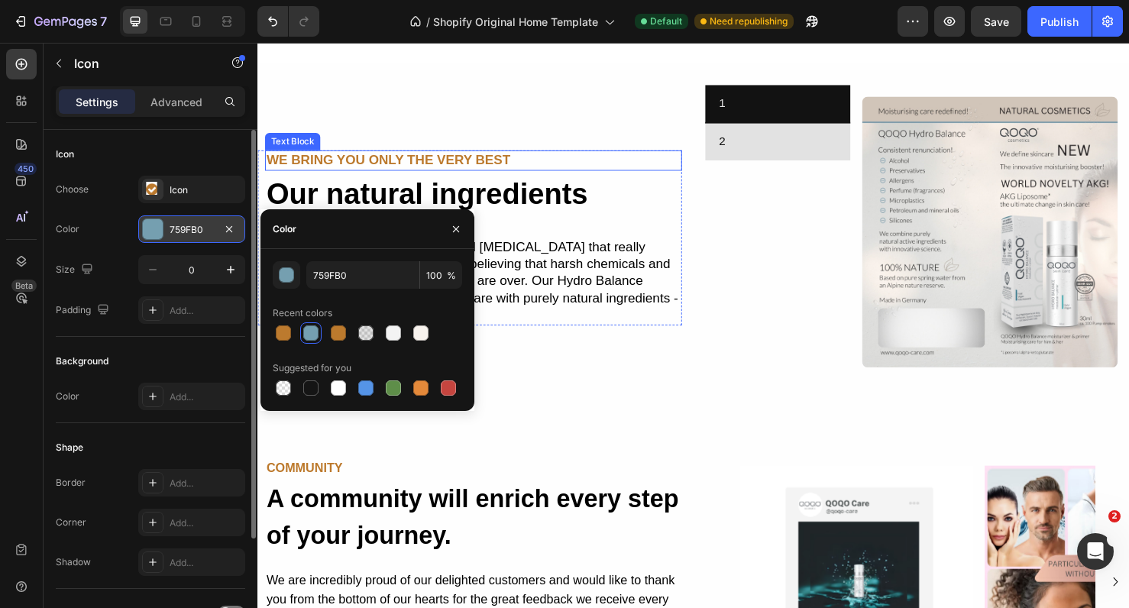
click at [488, 165] on p "WE BRING YOU ONLY THE VERY BEST" at bounding box center [485, 166] width 436 height 18
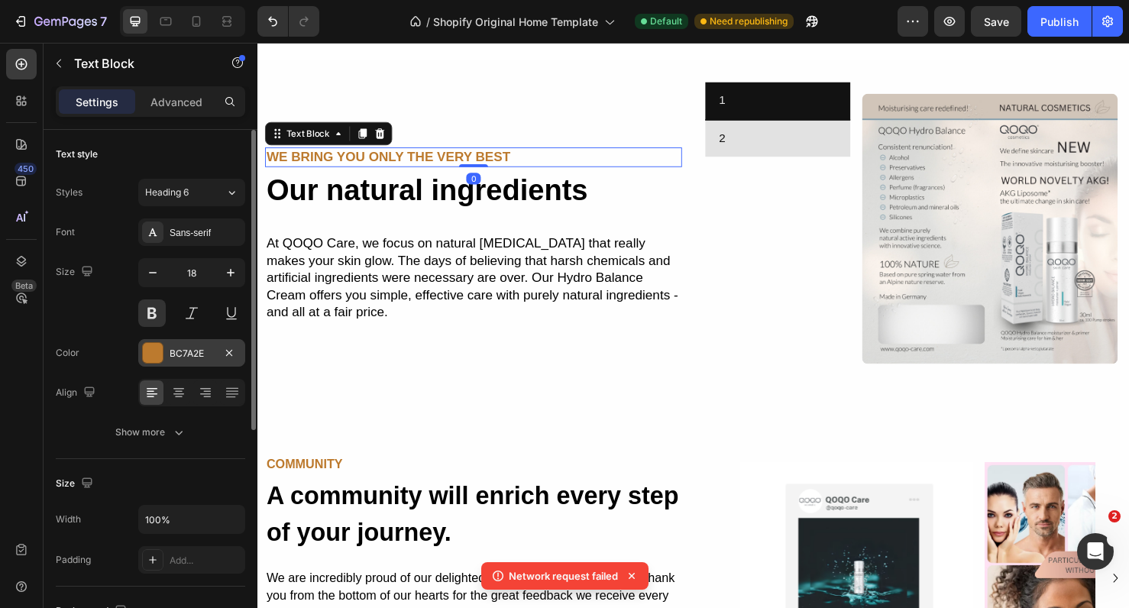
click at [212, 345] on div "BC7A2E" at bounding box center [191, 353] width 107 height 28
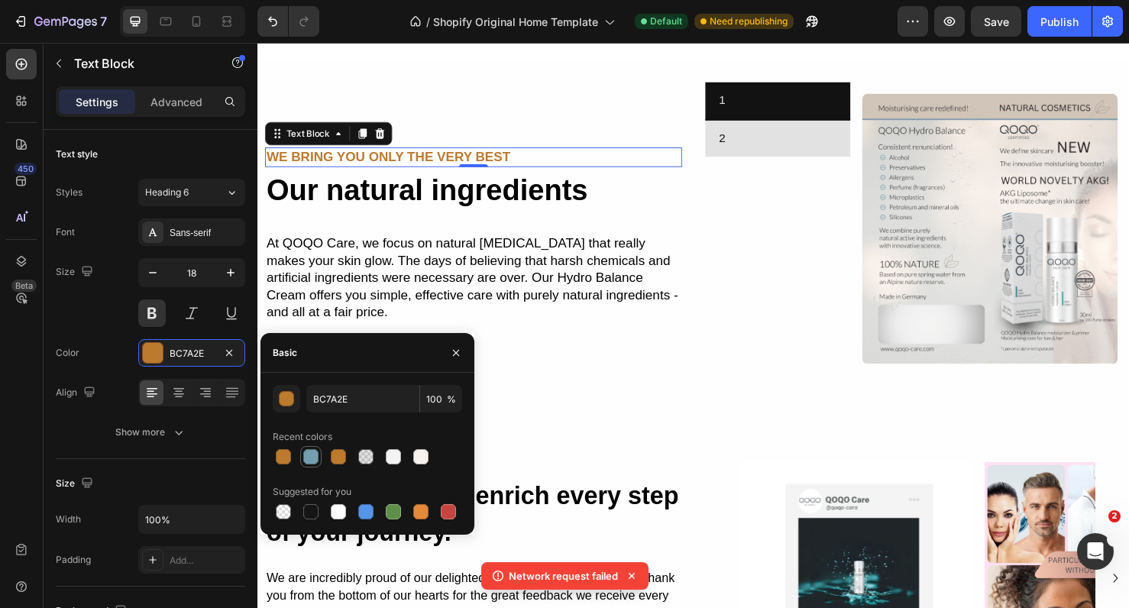
click at [311, 451] on div at bounding box center [310, 456] width 15 height 15
type input "759FB0"
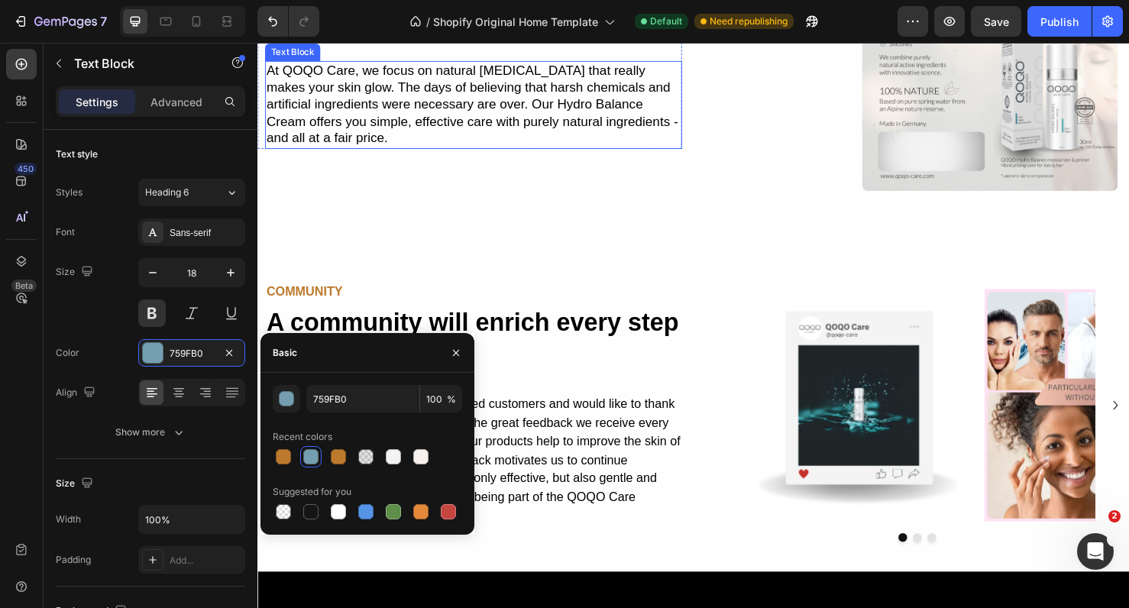
scroll to position [2736, 0]
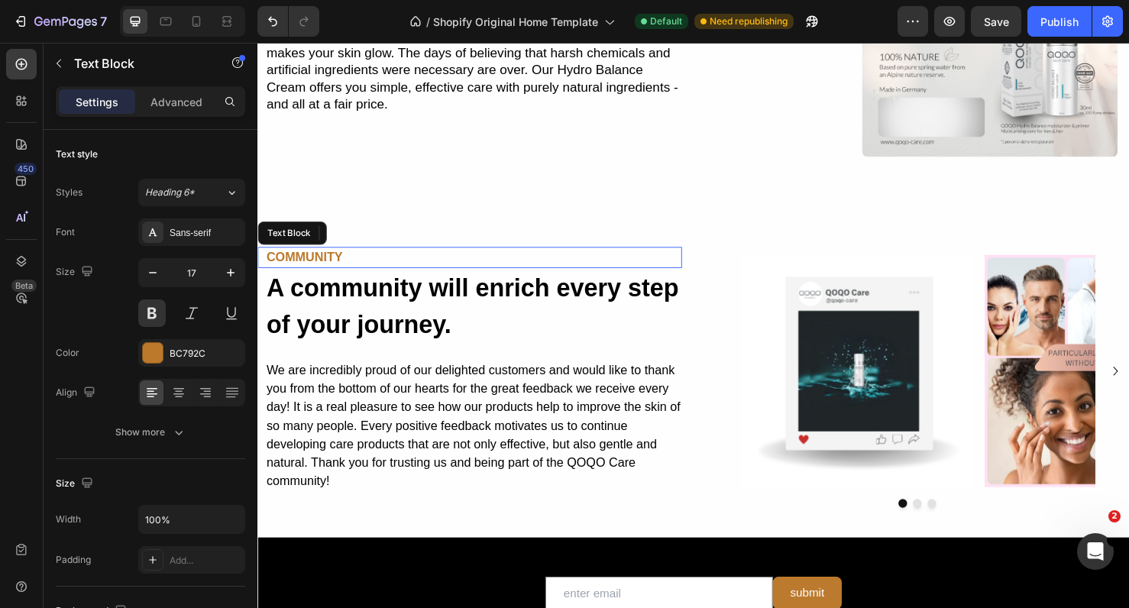
click at [332, 263] on div "COMMUNITY" at bounding box center [484, 269] width 439 height 23
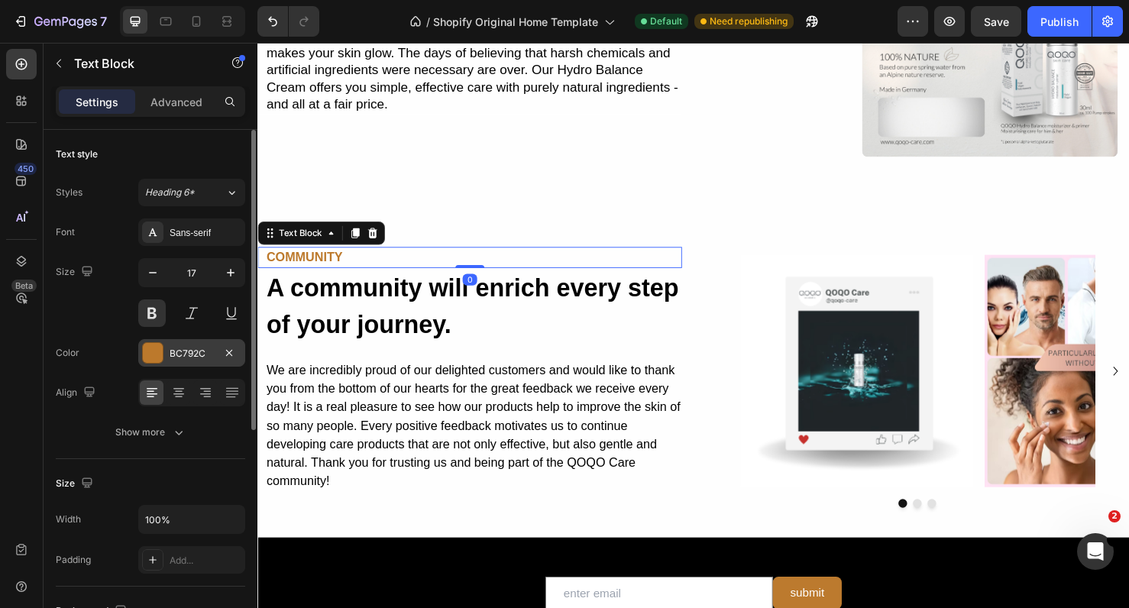
click at [203, 355] on div "BC792C" at bounding box center [192, 354] width 44 height 14
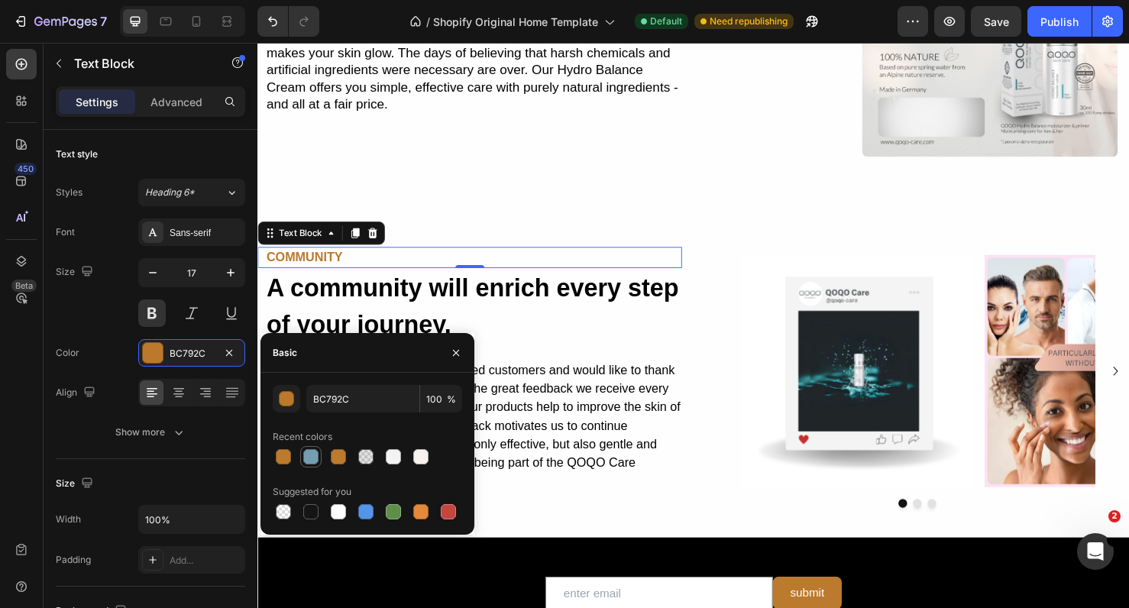
click at [307, 459] on div at bounding box center [310, 456] width 15 height 15
type input "759FB0"
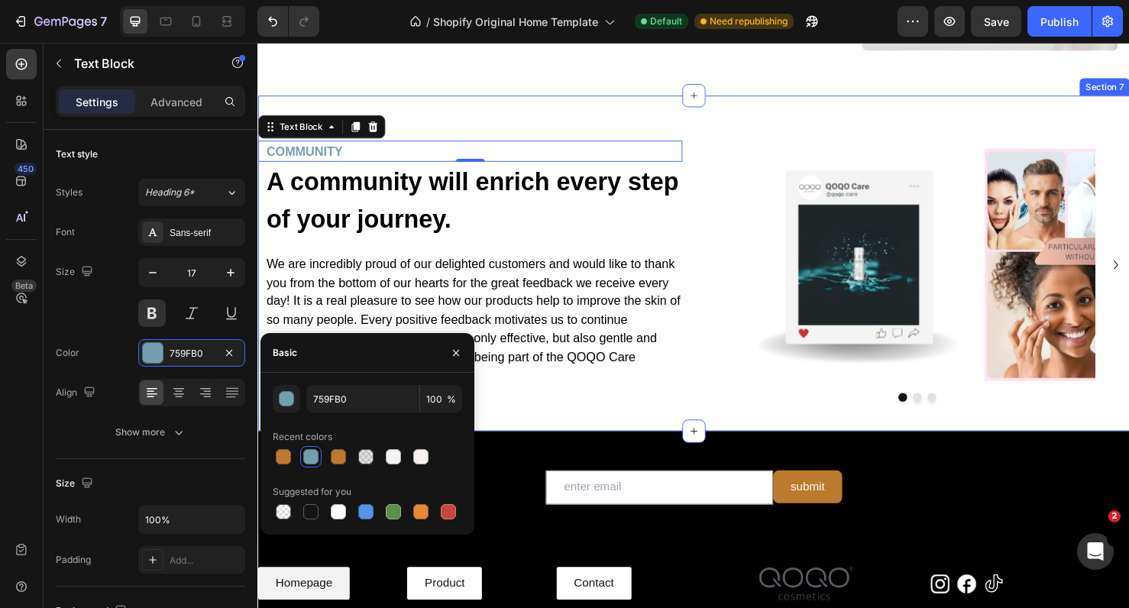
scroll to position [2886, 0]
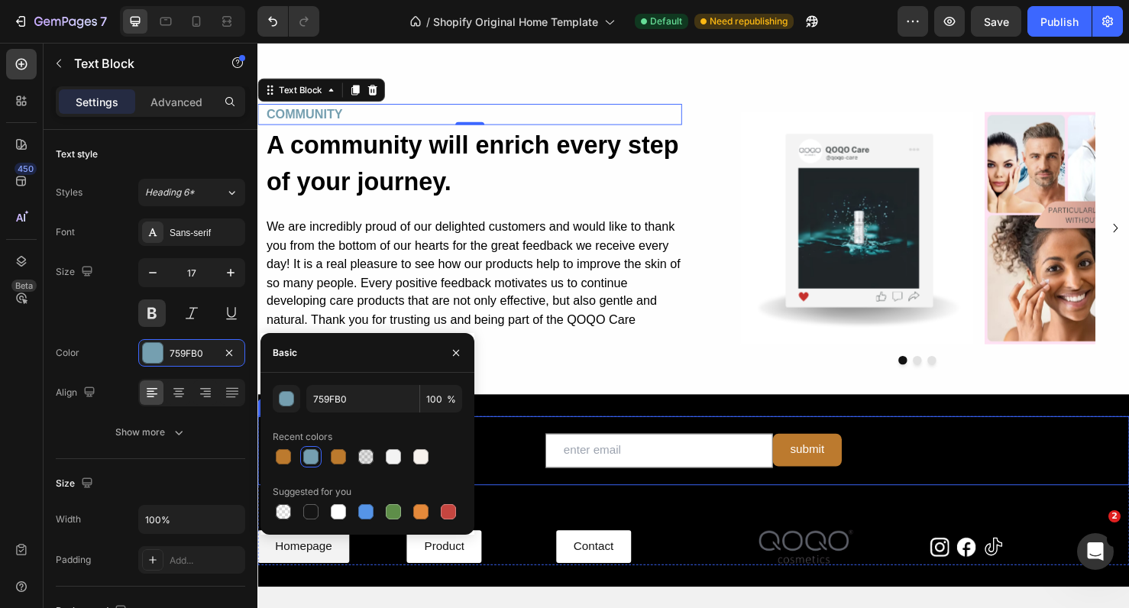
click at [814, 490] on div "Email Field submit Submit Button Row Newsletter" at bounding box center [716, 472] width 917 height 73
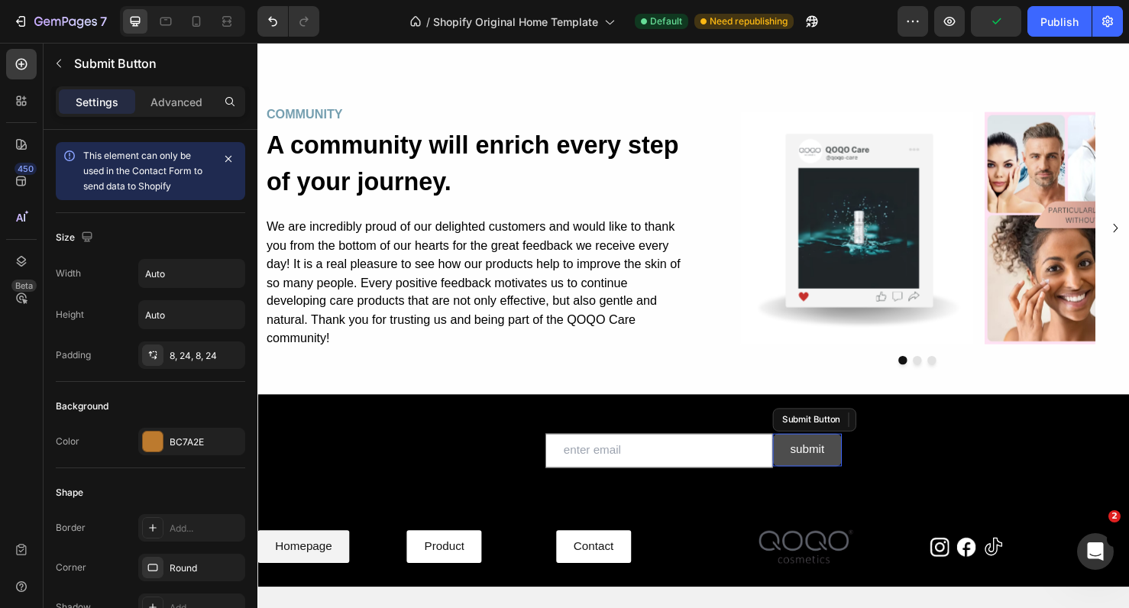
click at [817, 481] on button "submit" at bounding box center [835, 471] width 73 height 34
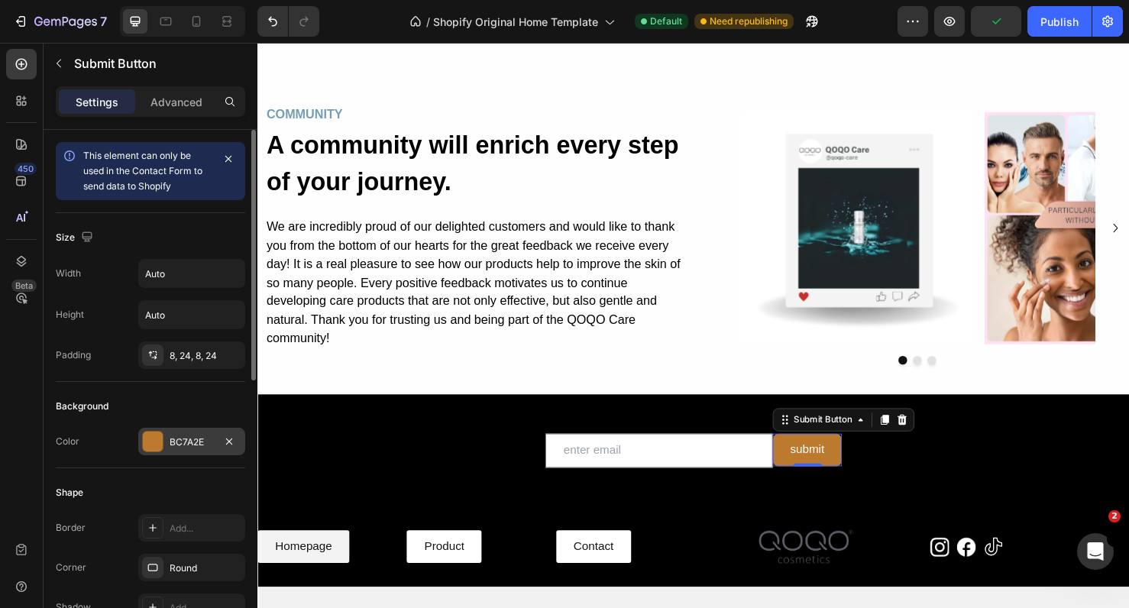
click at [183, 446] on div "BC7A2E" at bounding box center [192, 443] width 44 height 14
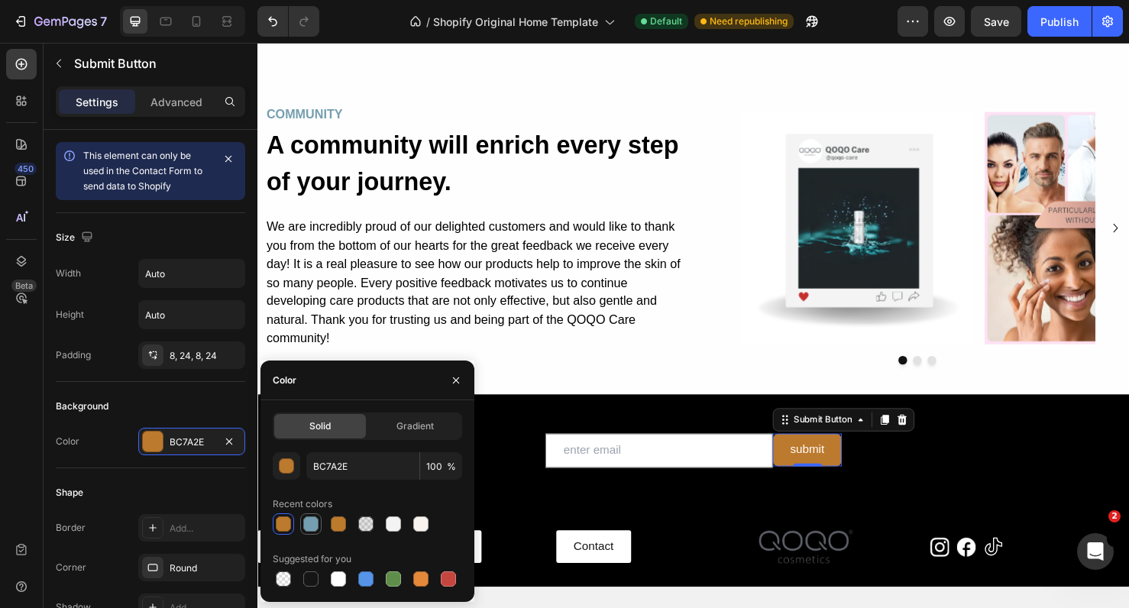
click at [316, 530] on div at bounding box center [310, 524] width 15 height 15
type input "759FB0"
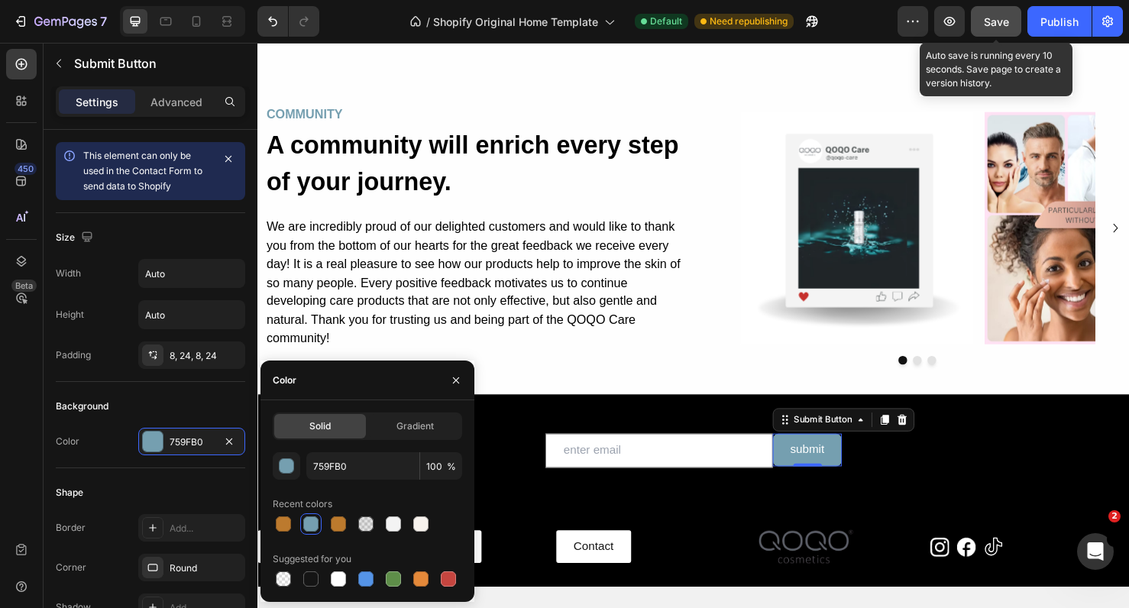
click at [1016, 22] on button "Save" at bounding box center [996, 21] width 50 height 31
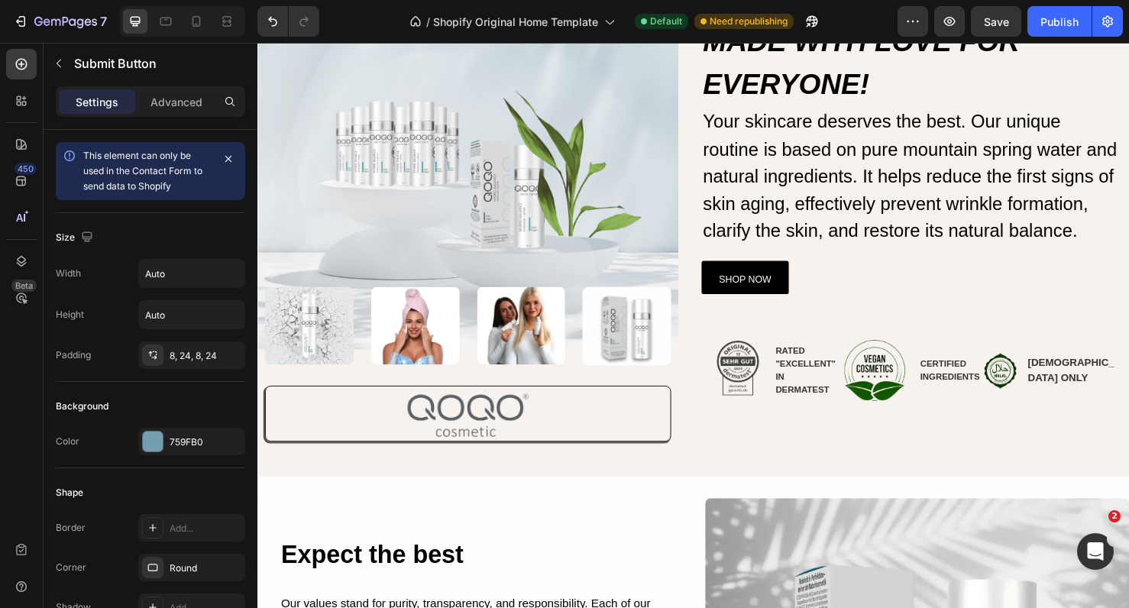
scroll to position [132, 0]
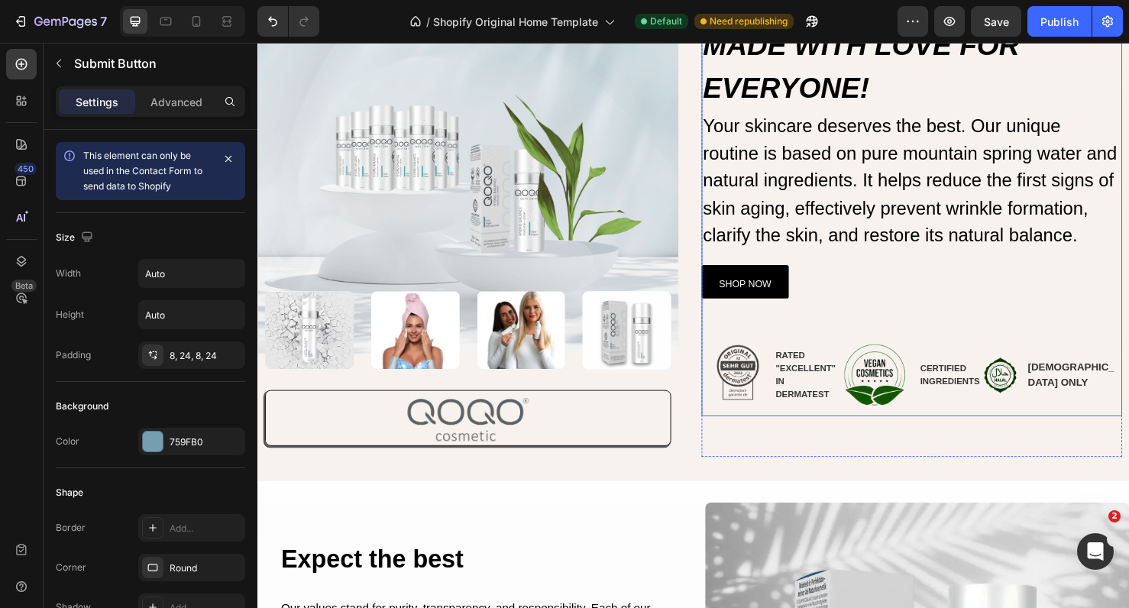
click at [759, 332] on div "SHOP NOW Button" at bounding box center [945, 307] width 442 height 93
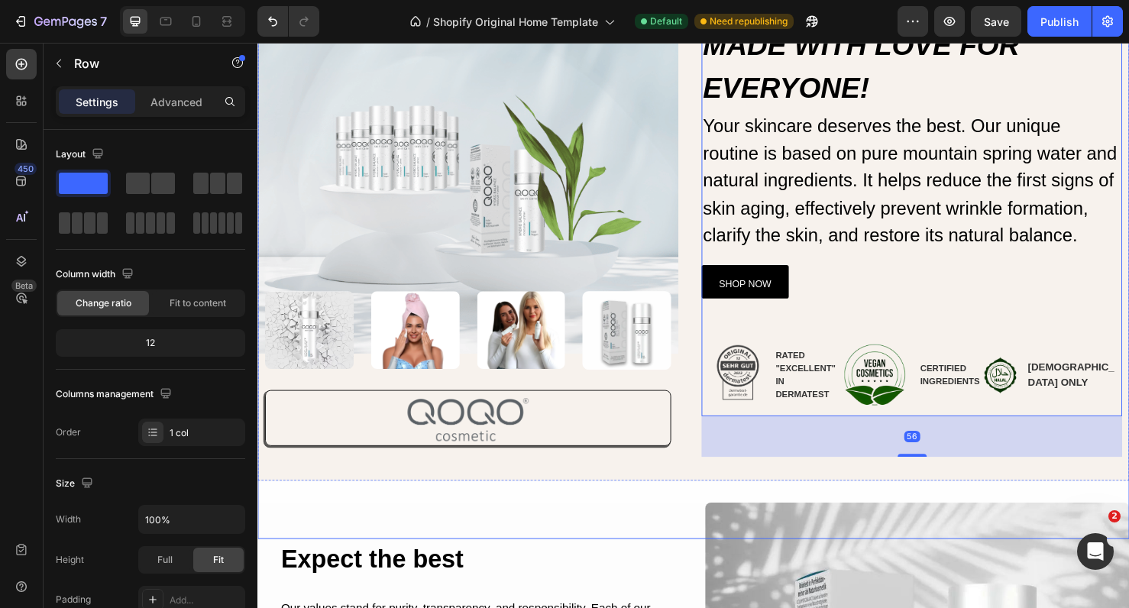
click at [705, 466] on div "Image Image Image Image Image Row Row Image Row Row Let your skin shine: Vegan …" at bounding box center [716, 253] width 917 height 623
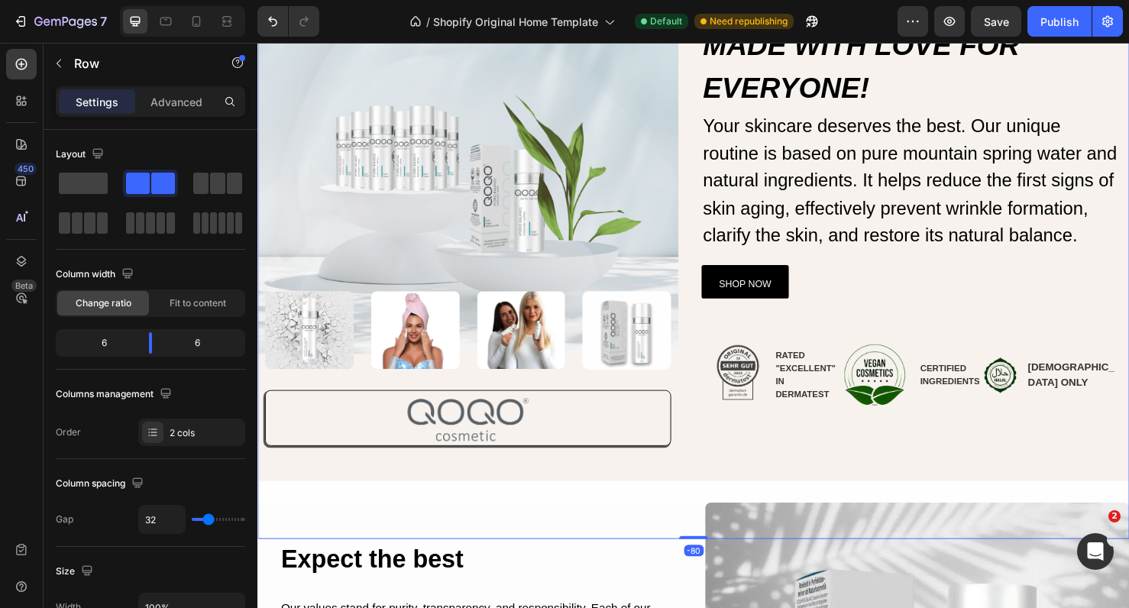
click at [700, 502] on div "Image Image Image Image Image Row Row Image Row Row Let your skin shine: Vegan …" at bounding box center [716, 253] width 917 height 623
click at [721, 468] on div "Image Image Image Image Image Row Row Image Row Row Let your skin shine: Vegan …" at bounding box center [716, 253] width 917 height 623
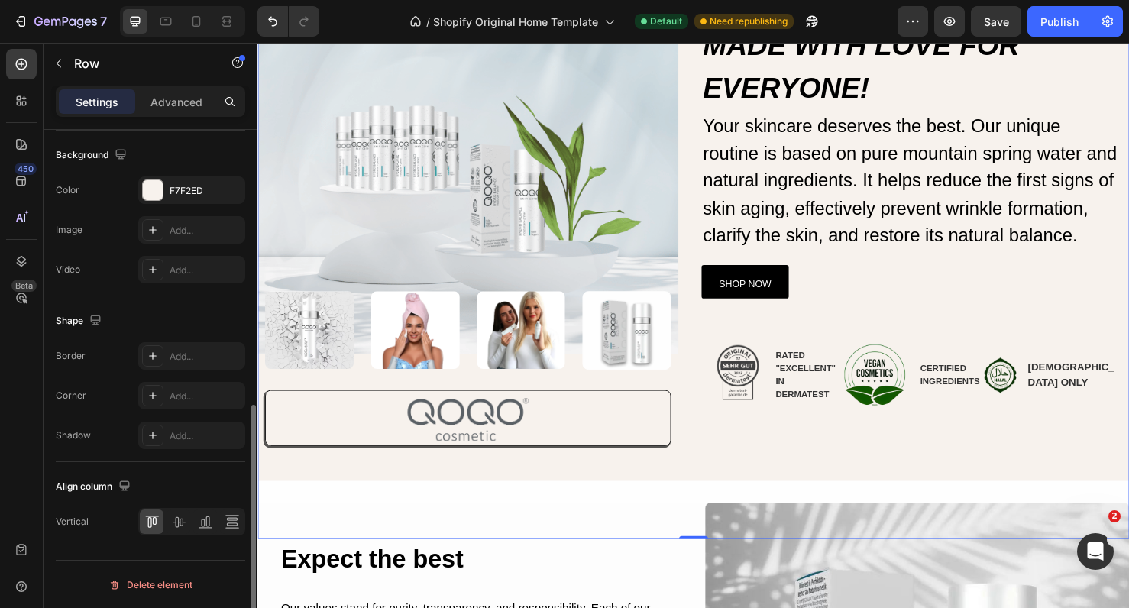
scroll to position [572, 0]
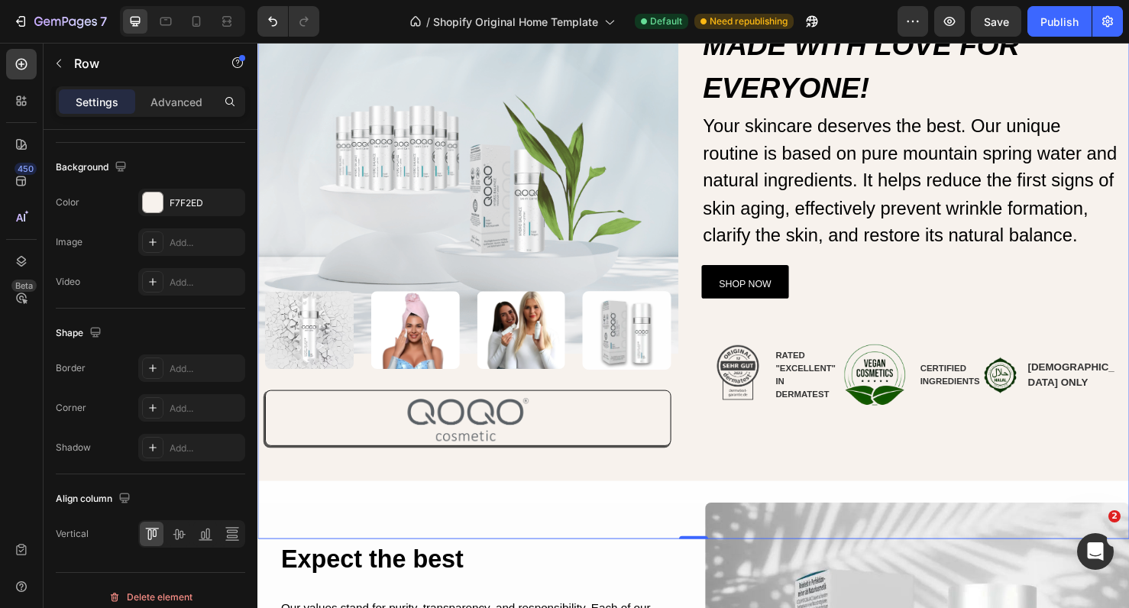
click at [719, 196] on div "Image Image Image Image Image Row Row Image Row Row Let your skin shine: Vegan …" at bounding box center [716, 253] width 917 height 623
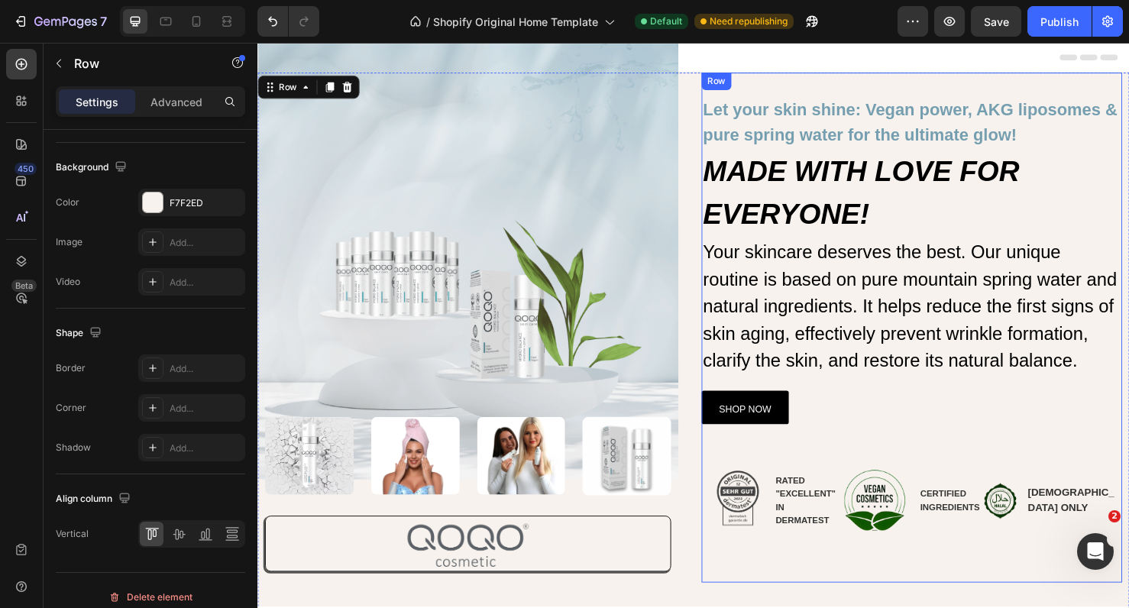
scroll to position [410, 0]
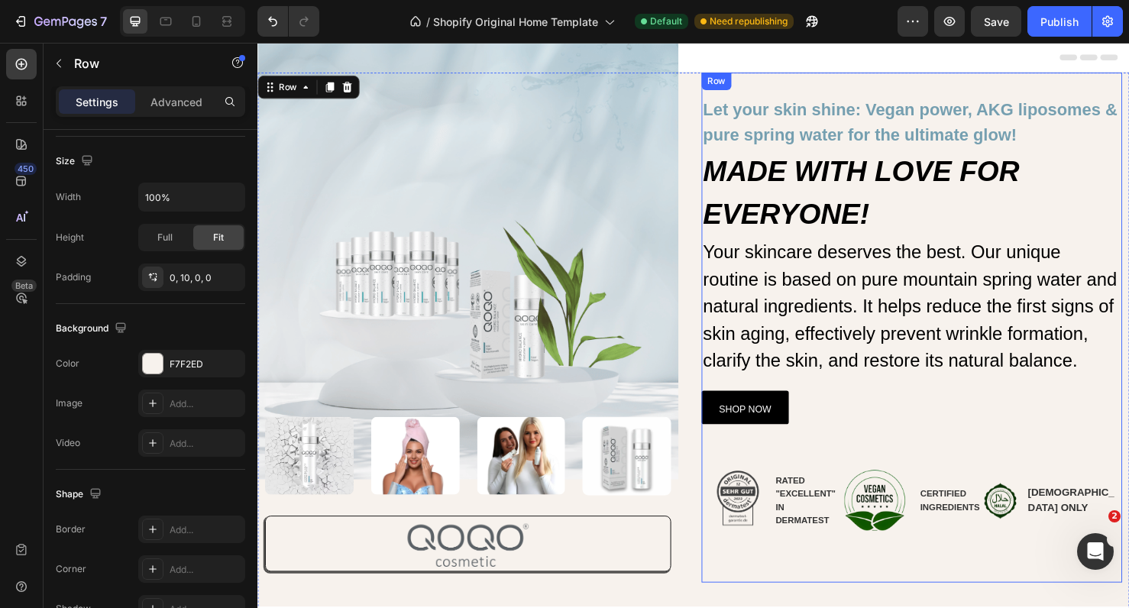
click at [930, 95] on div "Let your skin shine: Vegan power, AKG liposomes & pure spring water for the ult…" at bounding box center [945, 342] width 442 height 536
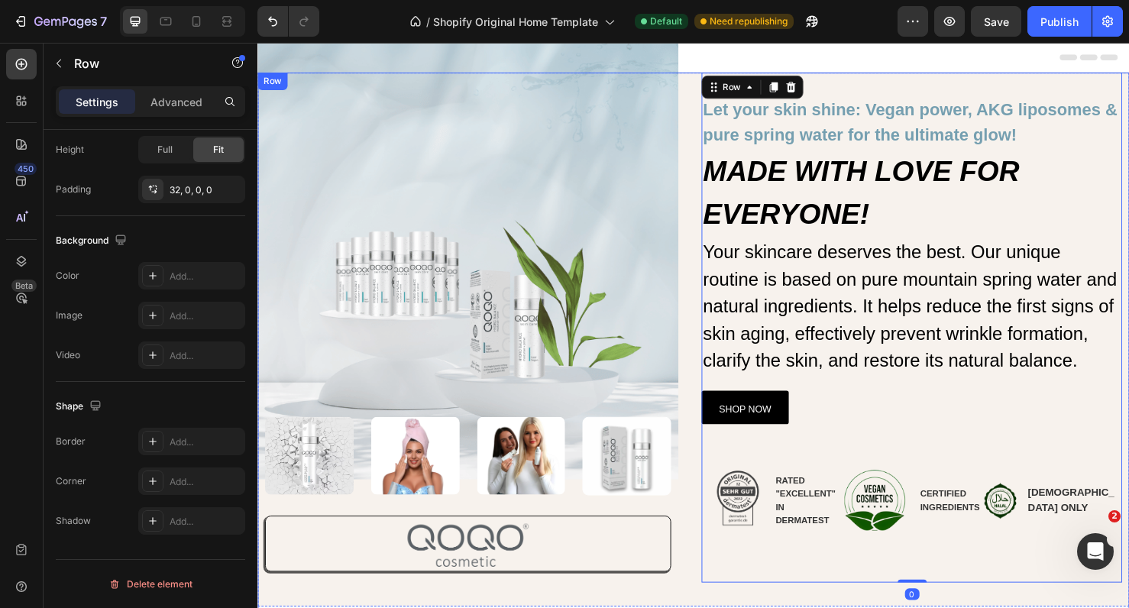
click at [706, 111] on div "Image Image Image Image Image Row Row Image Row Row Let your skin shine: Vegan …" at bounding box center [716, 385] width 917 height 623
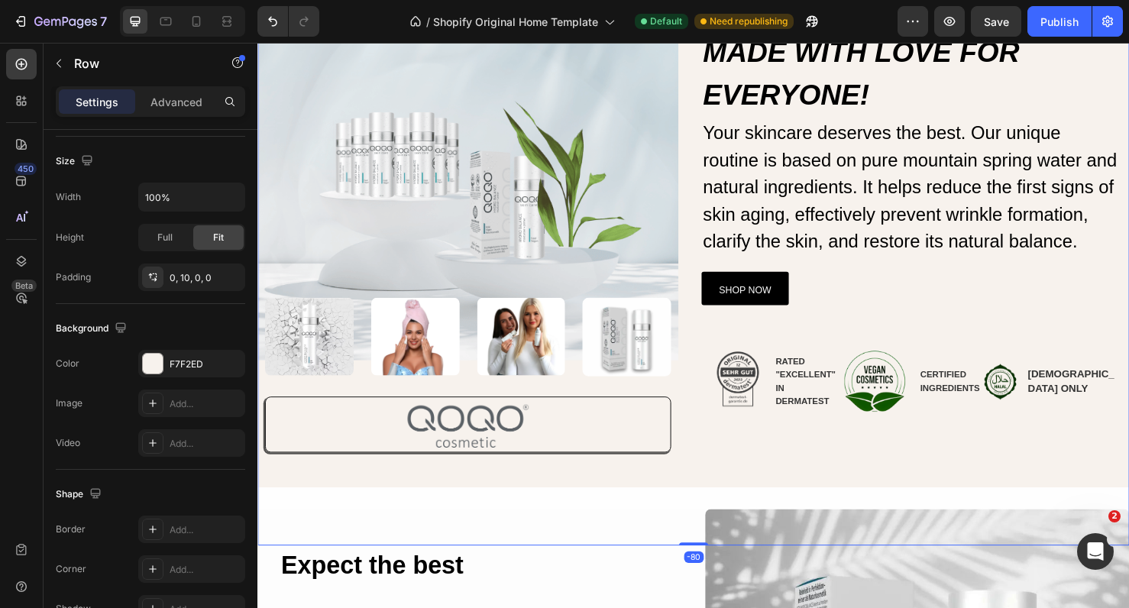
scroll to position [127, 0]
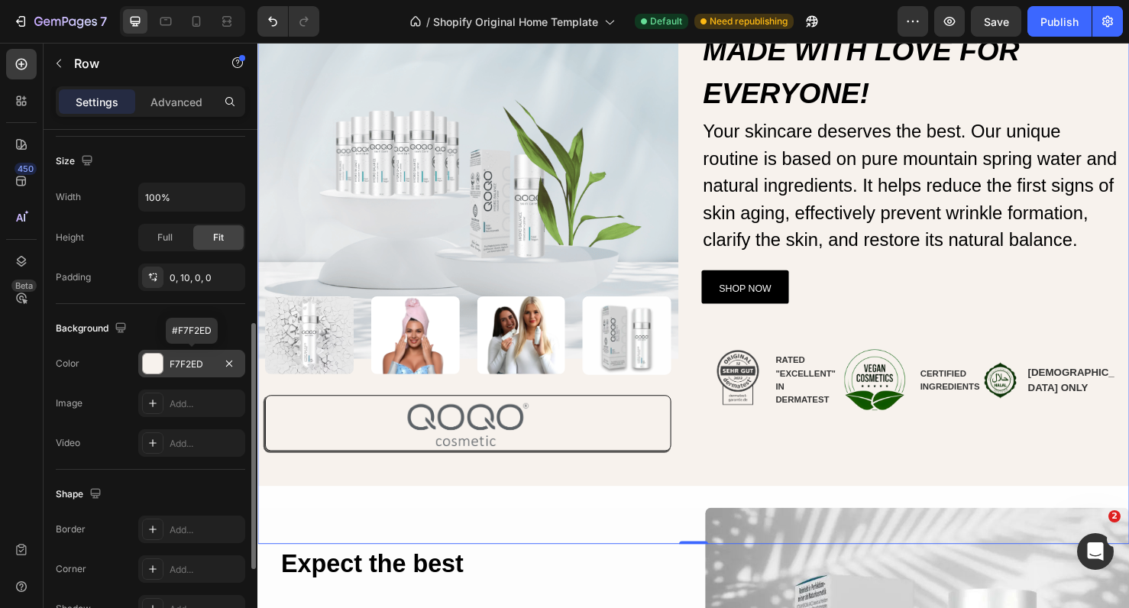
click at [209, 368] on div "F7F2ED" at bounding box center [192, 365] width 44 height 14
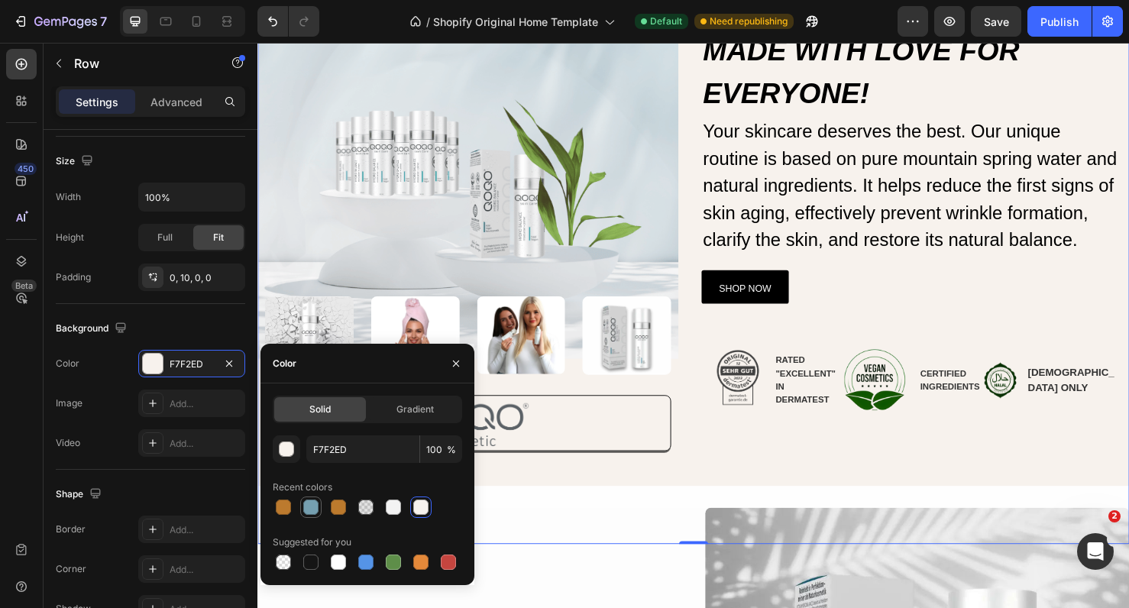
click at [309, 517] on div at bounding box center [310, 507] width 21 height 21
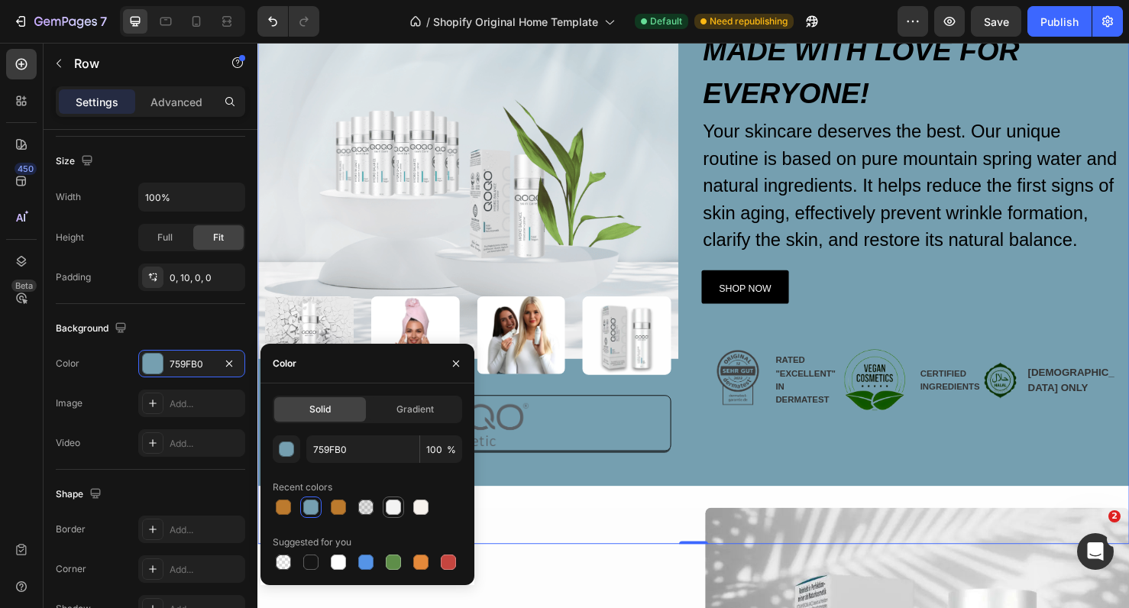
click at [391, 504] on div at bounding box center [393, 507] width 15 height 15
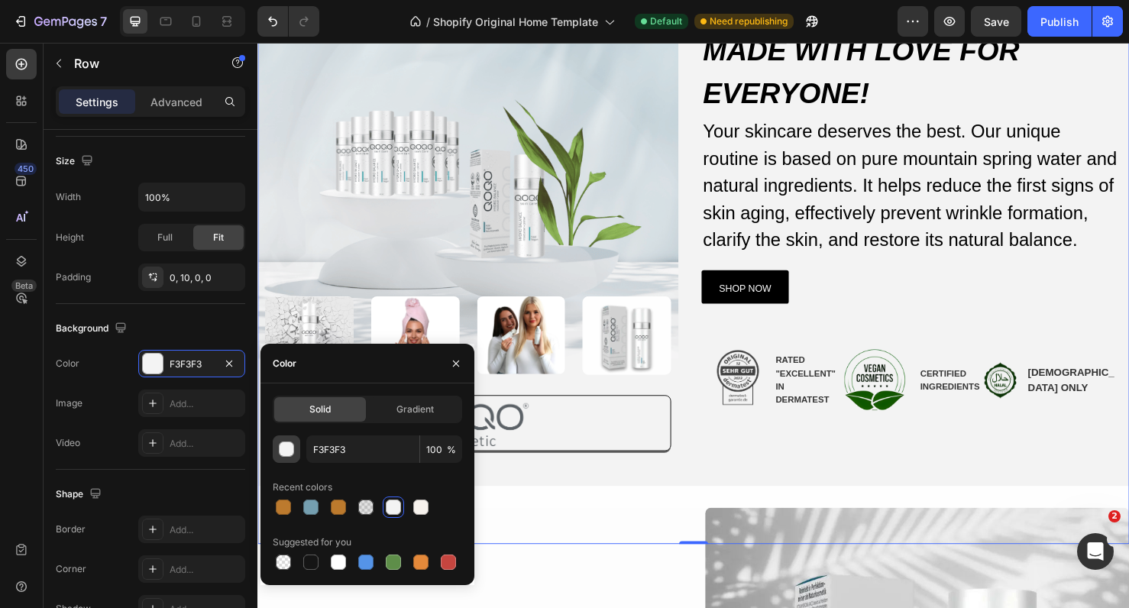
click at [290, 450] on div "button" at bounding box center [287, 449] width 15 height 15
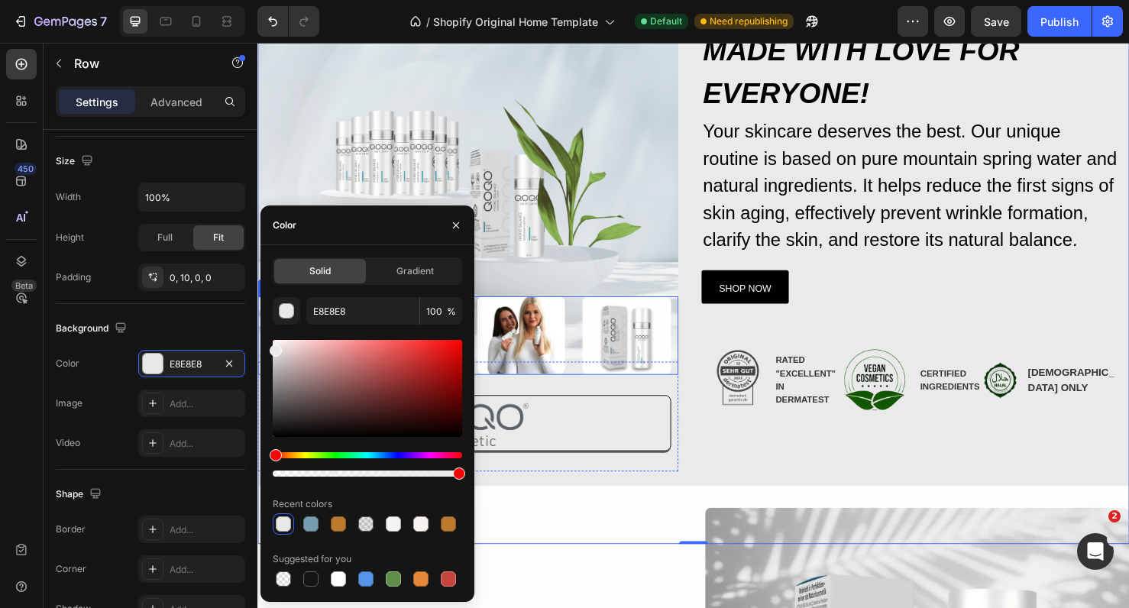
type input "EAEAEA"
drag, startPoint x: 535, startPoint y: 403, endPoint x: 260, endPoint y: 360, distance: 278.5
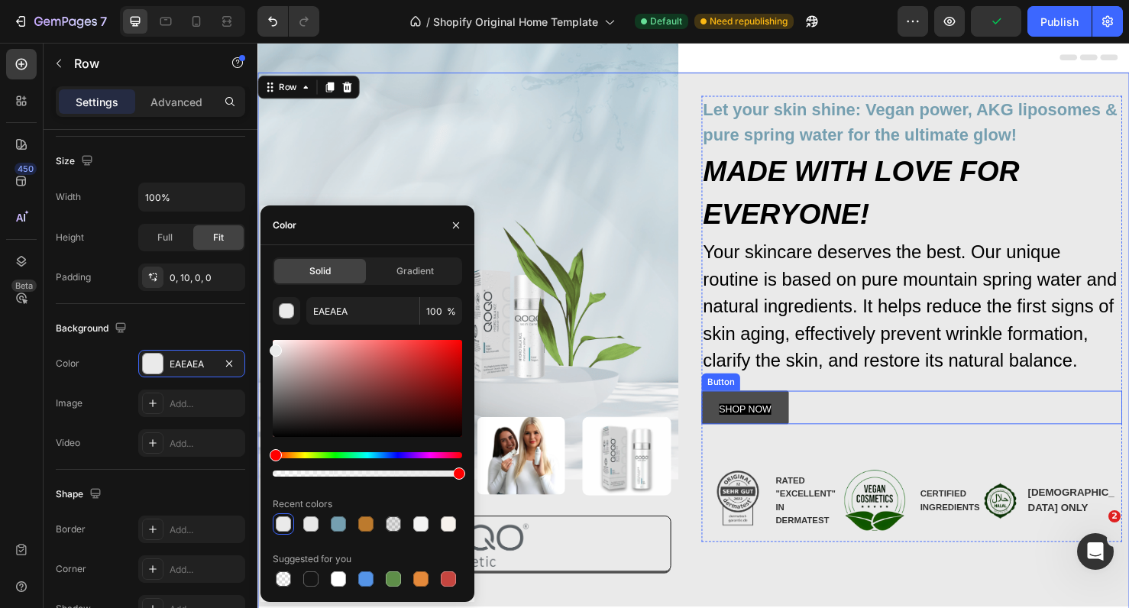
scroll to position [0, 0]
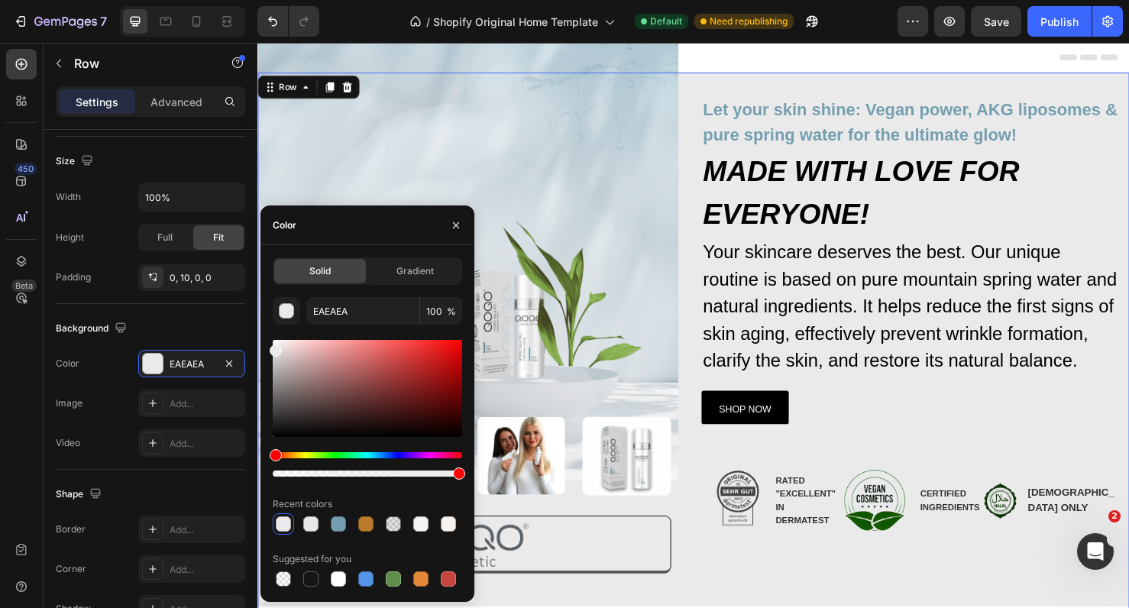
click at [1035, 59] on div at bounding box center [716, 58] width 893 height 31
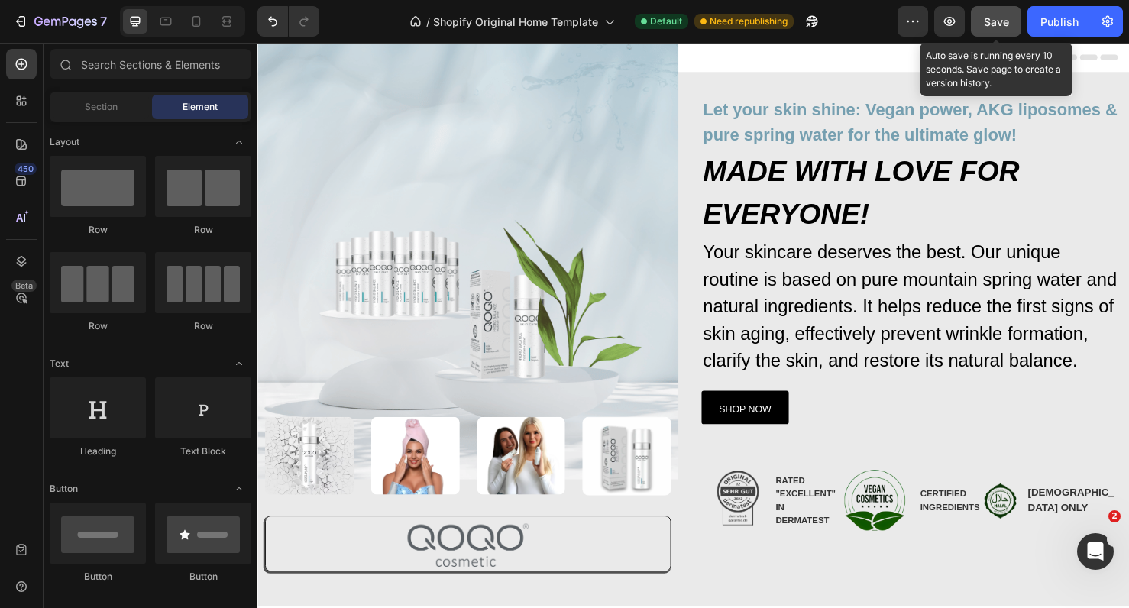
click at [997, 32] on button "Save" at bounding box center [996, 21] width 50 height 31
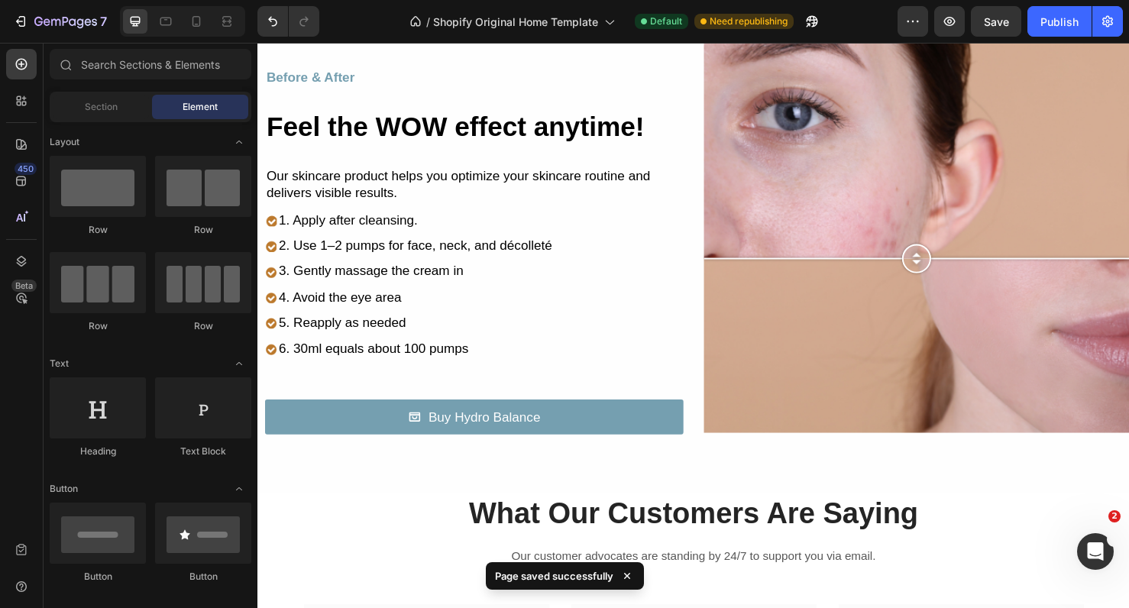
scroll to position [1423, 0]
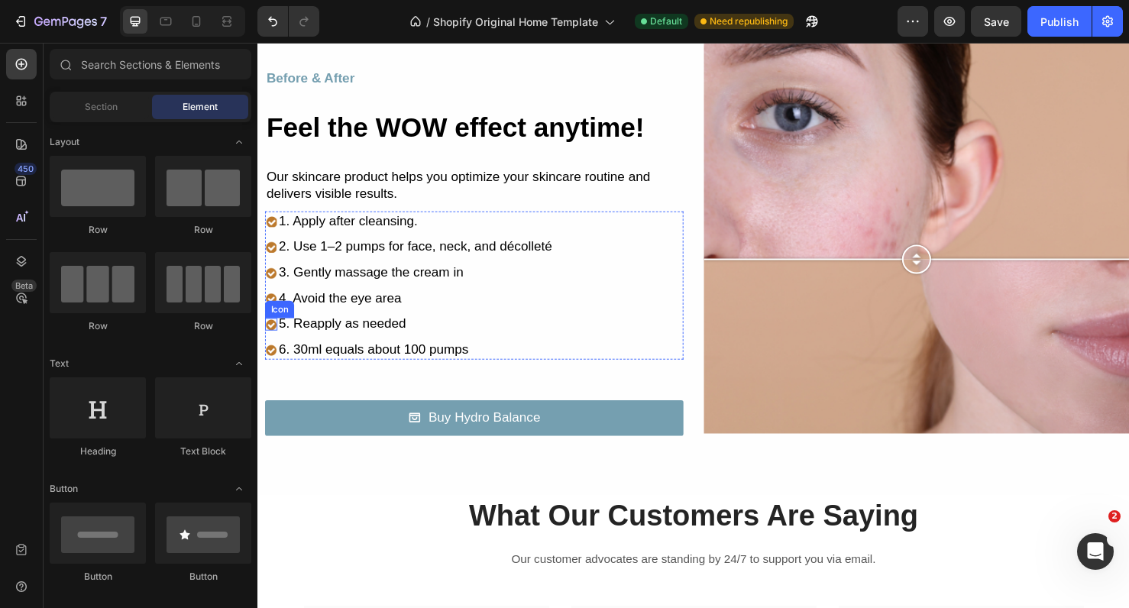
click at [271, 339] on image at bounding box center [271, 338] width 13 height 13
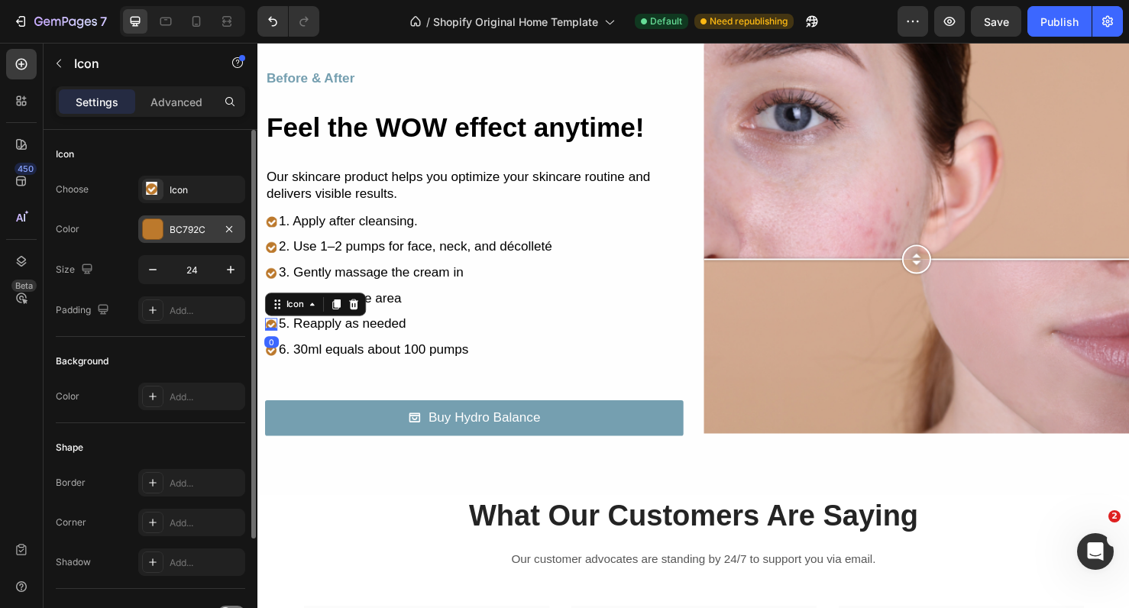
click at [177, 231] on div "BC792C" at bounding box center [192, 230] width 44 height 14
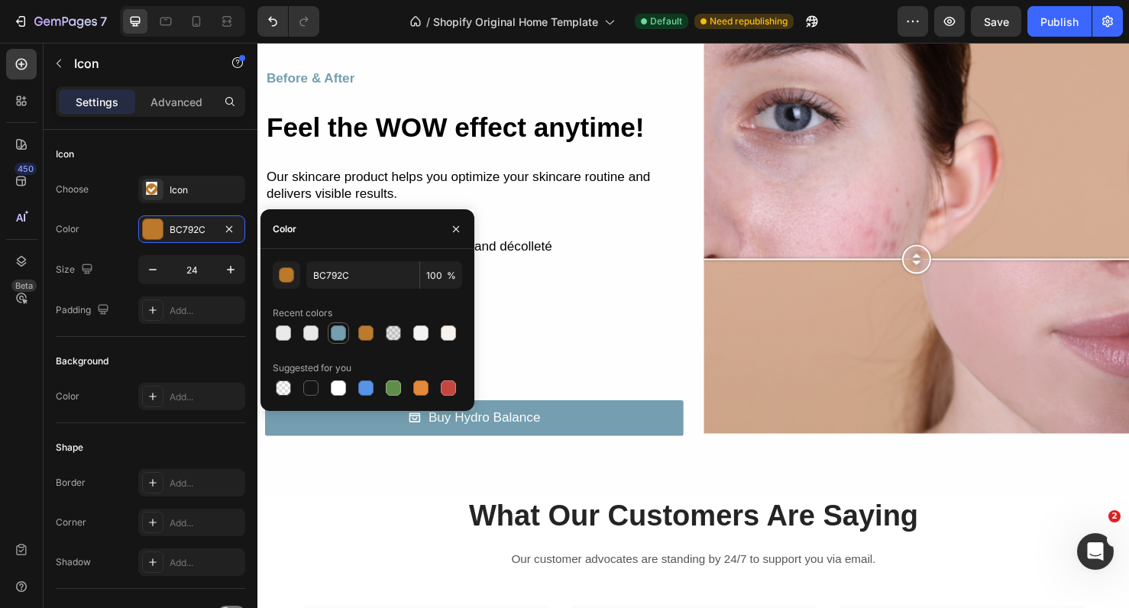
click at [339, 332] on div at bounding box center [338, 333] width 15 height 15
type input "759FB0"
click at [455, 243] on div at bounding box center [456, 228] width 37 height 39
click at [455, 235] on button "button" at bounding box center [456, 229] width 24 height 24
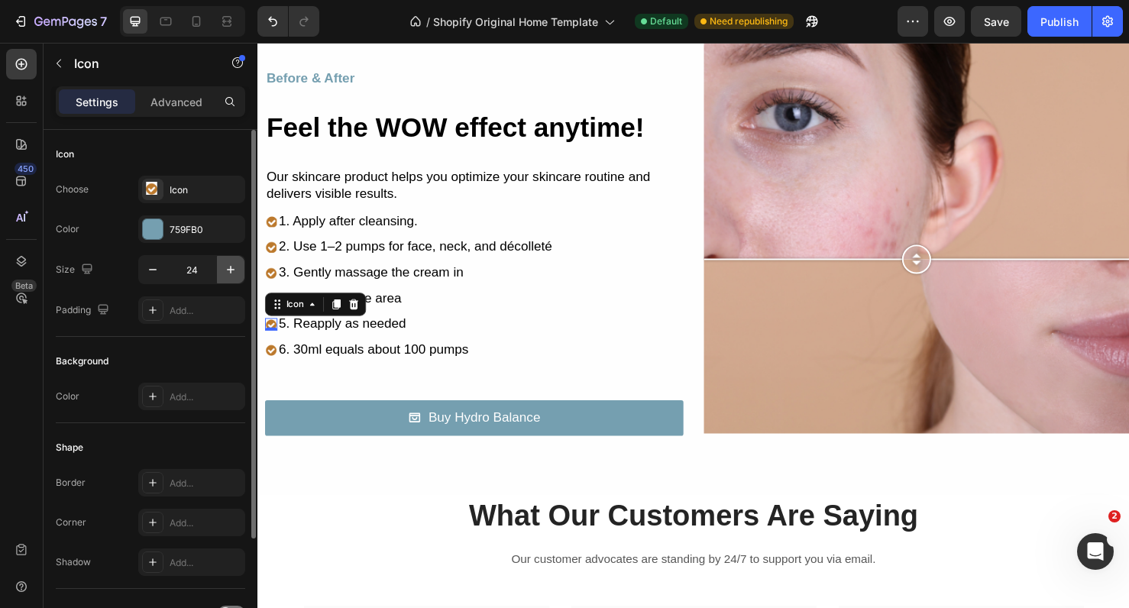
click at [223, 273] on icon "button" at bounding box center [230, 269] width 15 height 15
click at [151, 277] on button "button" at bounding box center [153, 270] width 28 height 28
click at [147, 274] on icon "button" at bounding box center [152, 269] width 15 height 15
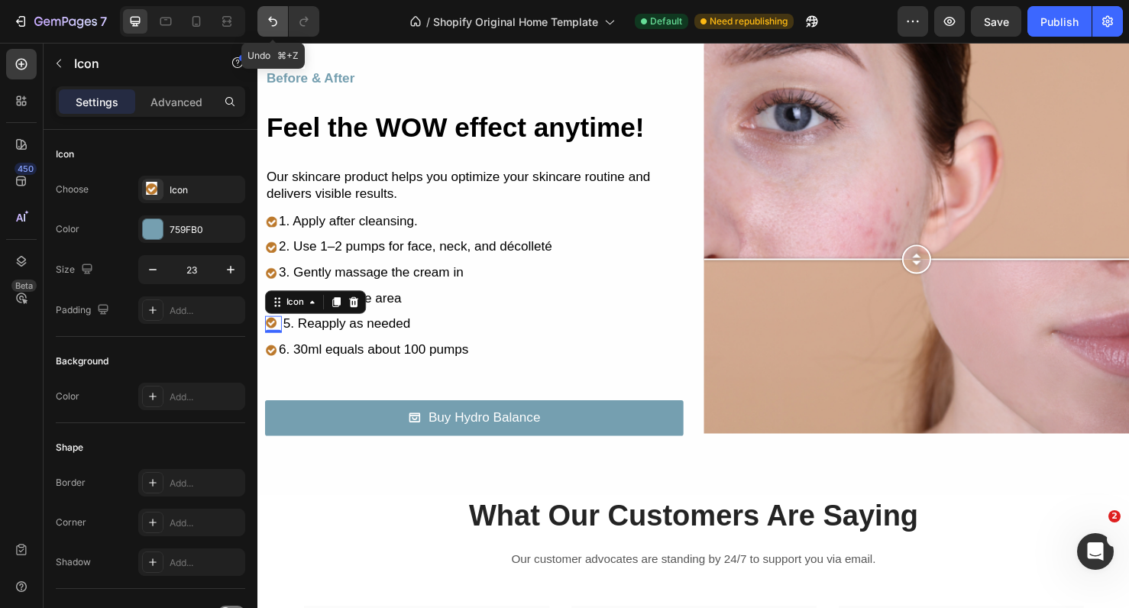
click at [270, 24] on icon "Undo/Redo" at bounding box center [272, 21] width 15 height 15
type input "24"
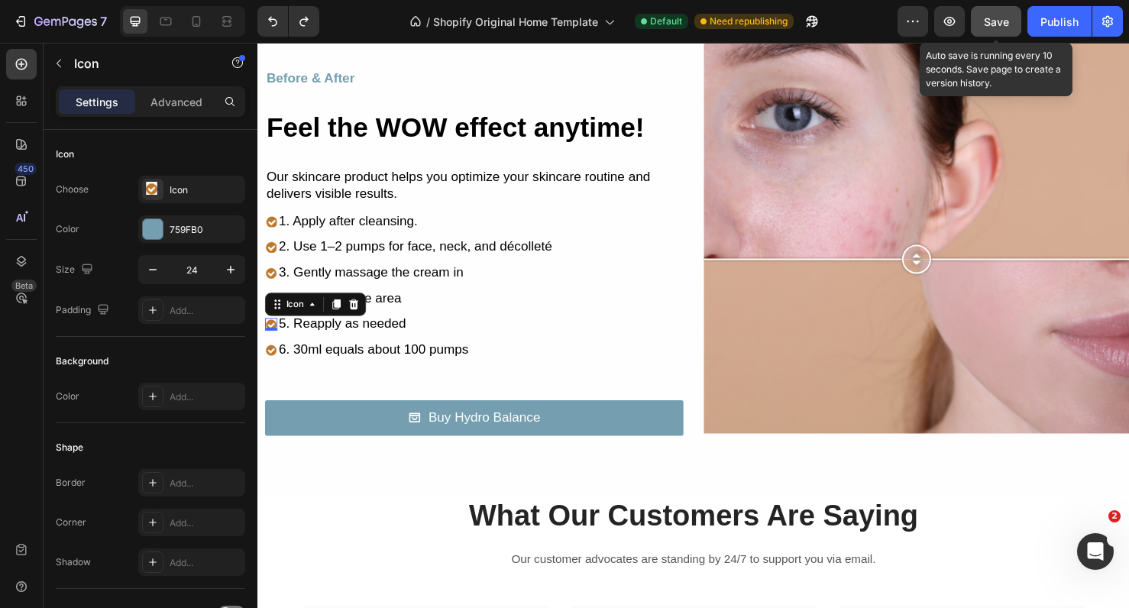
click at [1000, 24] on span "Save" at bounding box center [996, 21] width 25 height 13
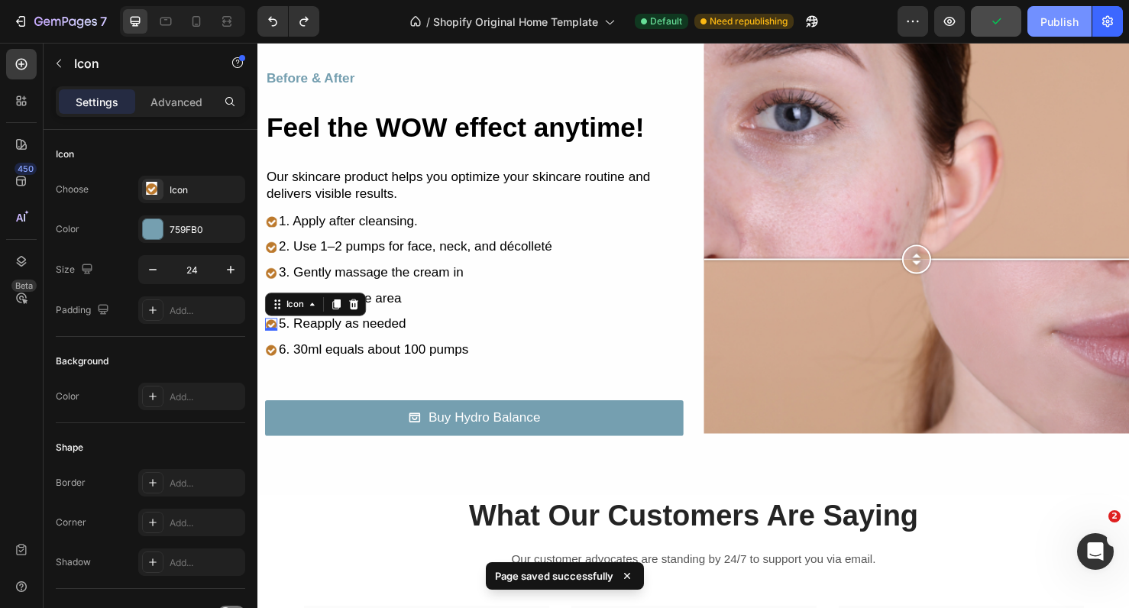
click at [1042, 25] on div "Publish" at bounding box center [1060, 22] width 38 height 16
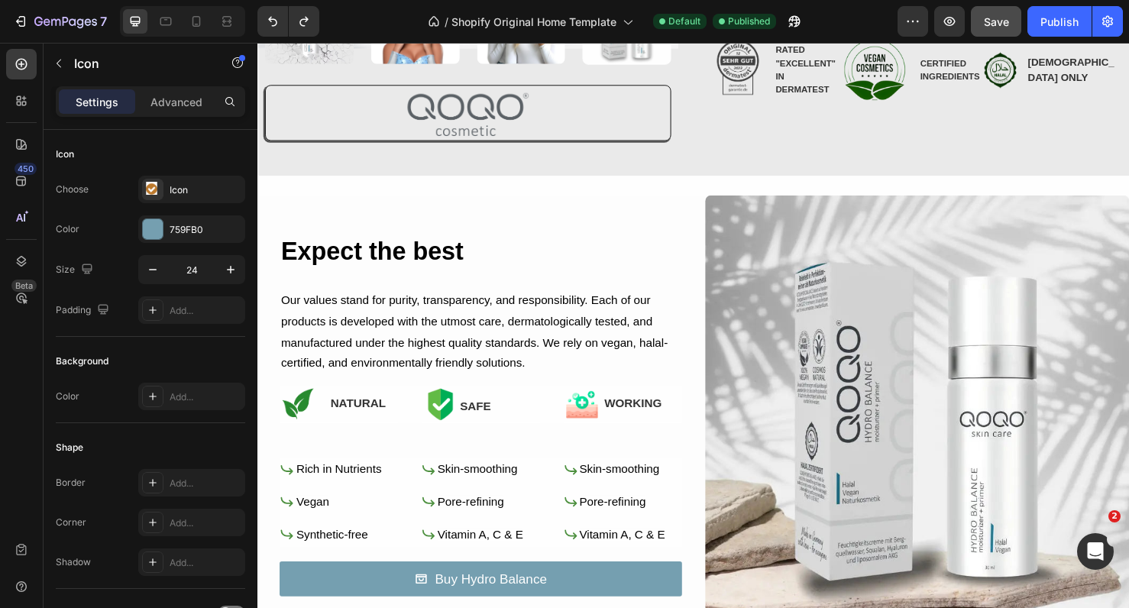
scroll to position [0, 0]
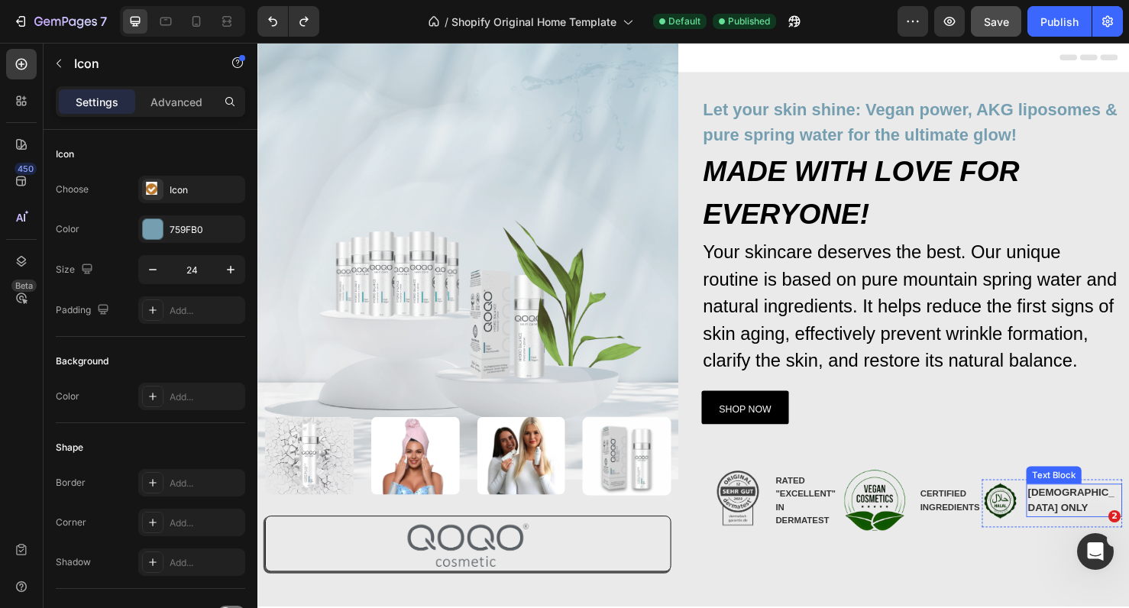
click at [1122, 517] on p "HALAL ONLY" at bounding box center [1117, 524] width 98 height 32
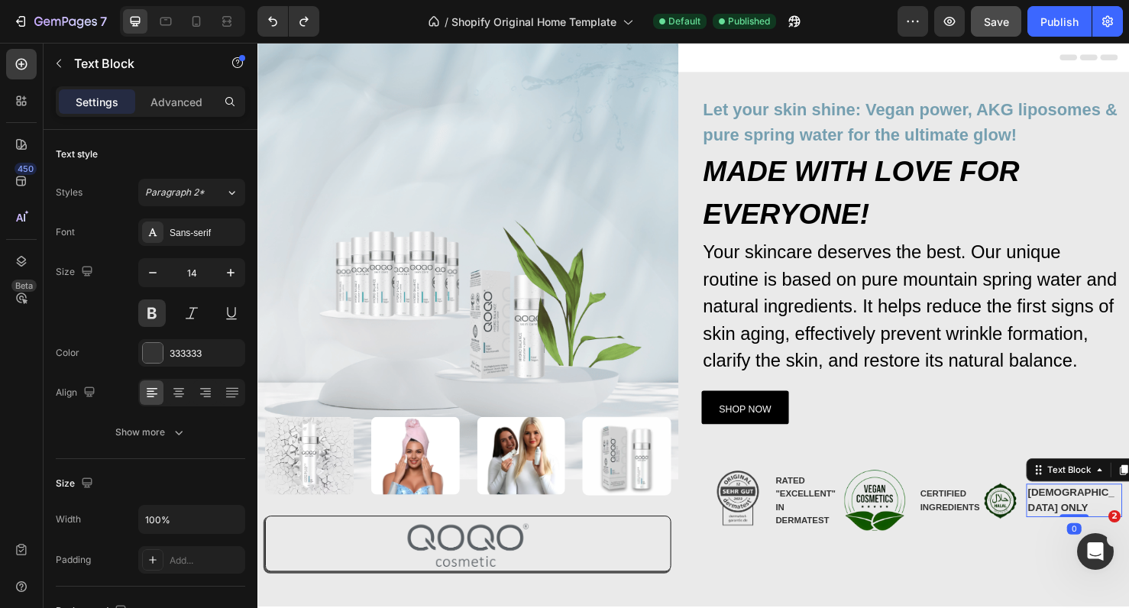
click at [1129, 519] on p "HALAL ONLY" at bounding box center [1117, 524] width 98 height 32
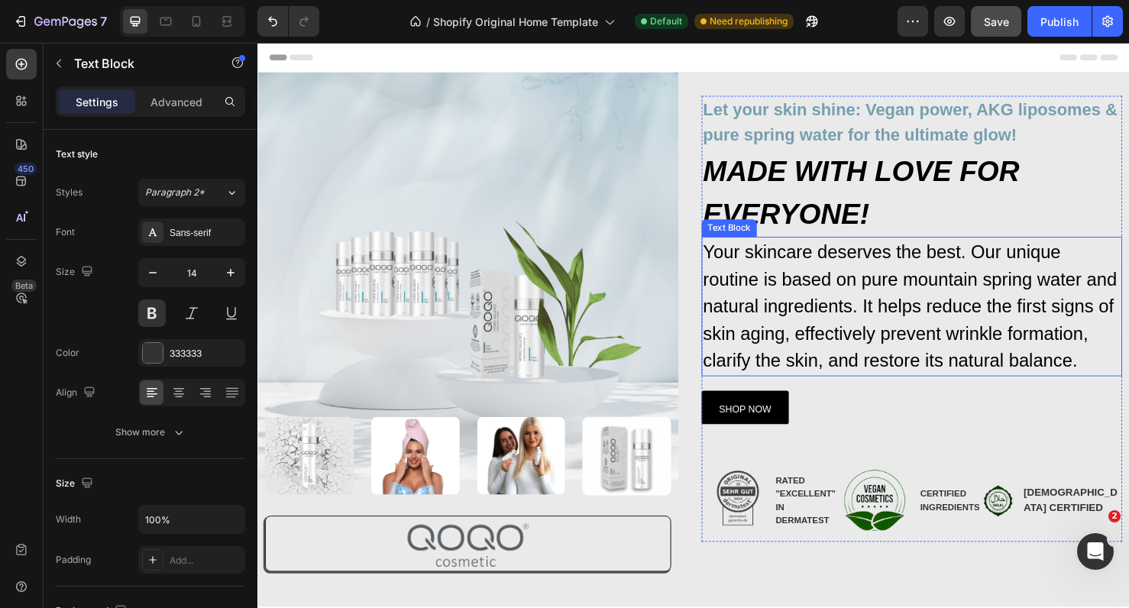
scroll to position [29, 0]
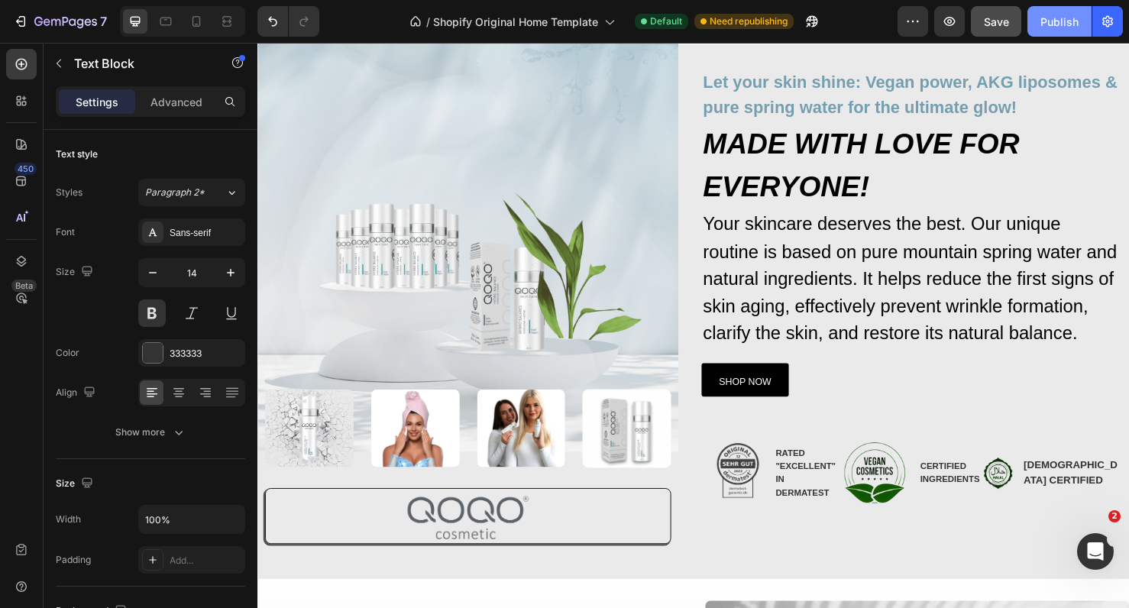
click at [1041, 25] on button "Publish" at bounding box center [1060, 21] width 64 height 31
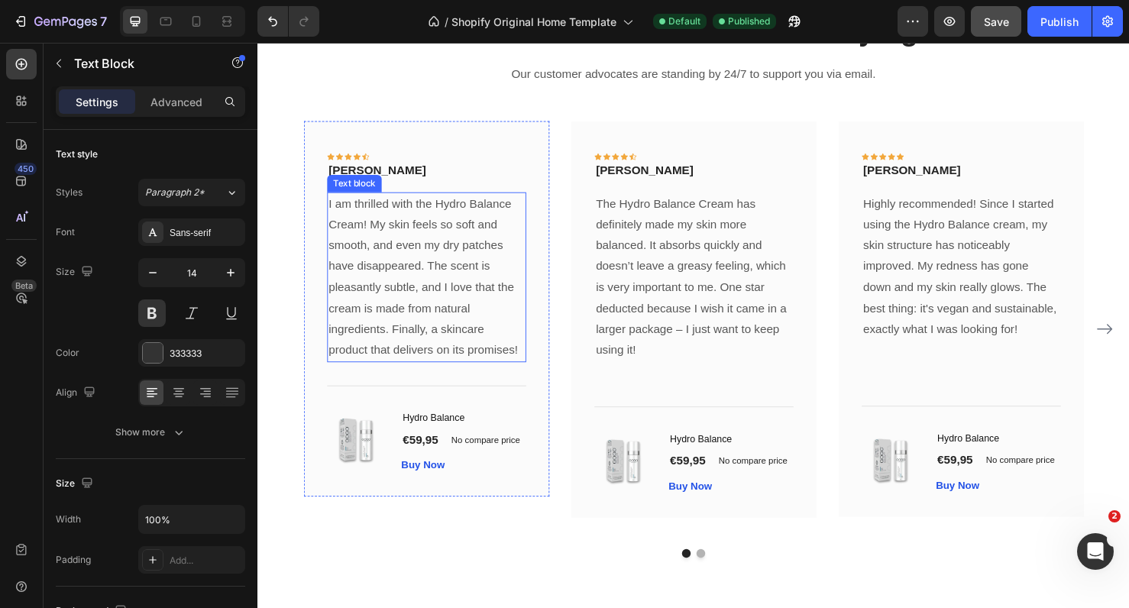
scroll to position [1926, 0]
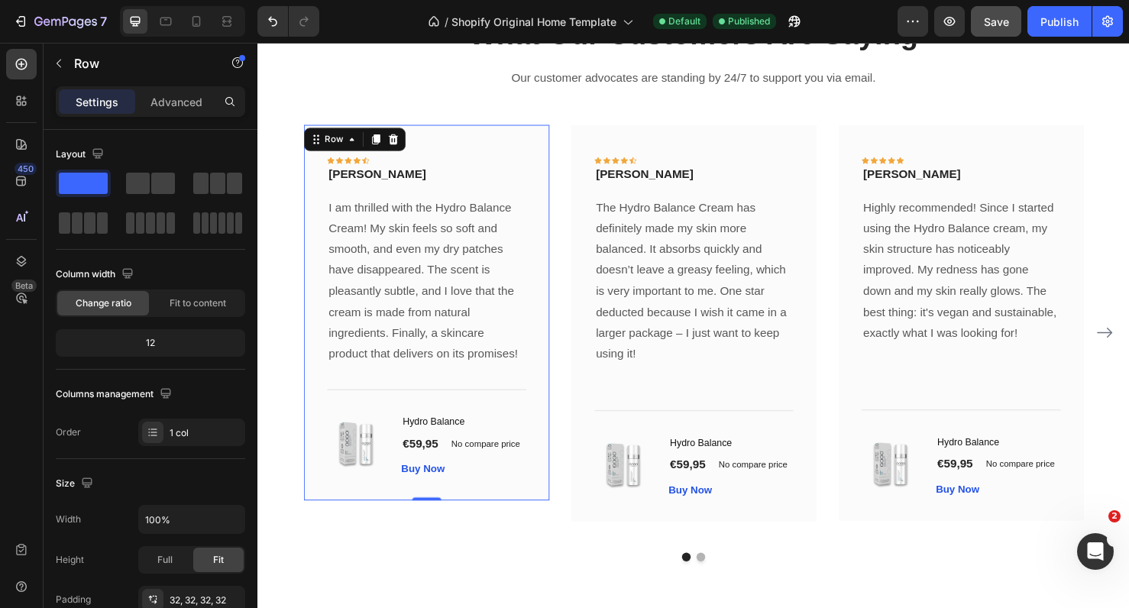
click at [554, 246] on div "Icon Icon Icon Icon Icon Row Rita Carroll Text block Row I am thrilled with the…" at bounding box center [435, 326] width 258 height 395
click at [407, 147] on div at bounding box center [400, 144] width 18 height 18
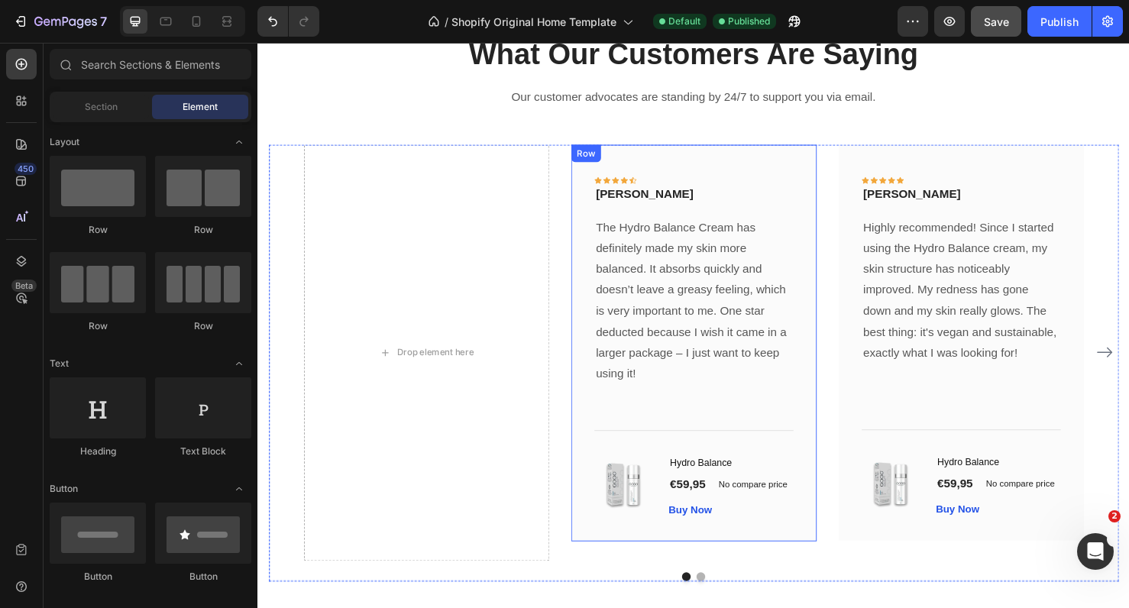
scroll to position [1904, 0]
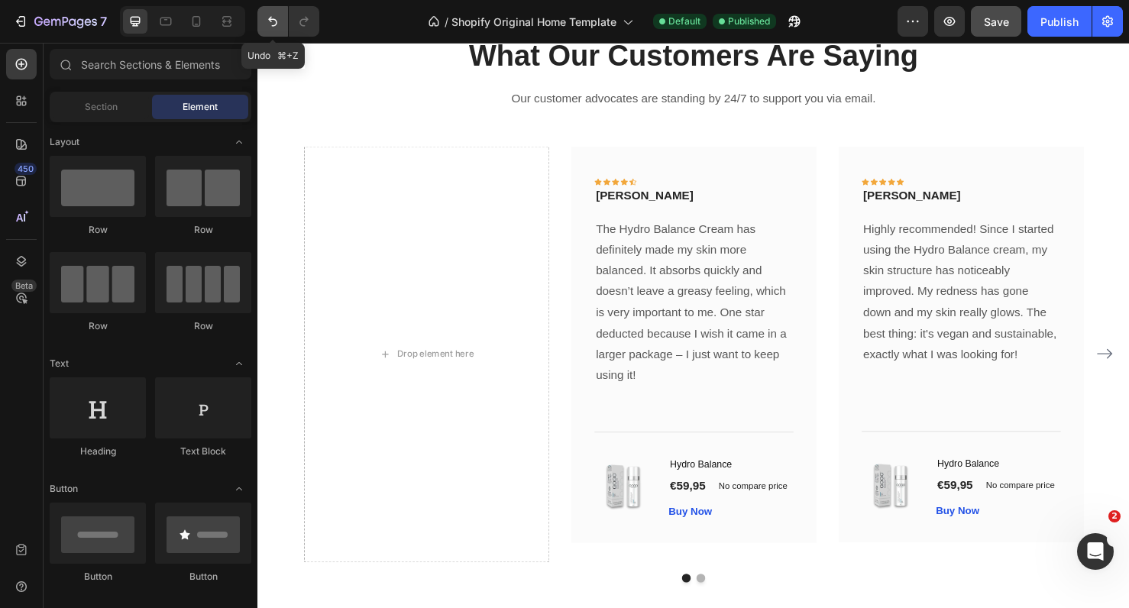
click at [272, 18] on icon "Undo/Redo" at bounding box center [272, 21] width 15 height 15
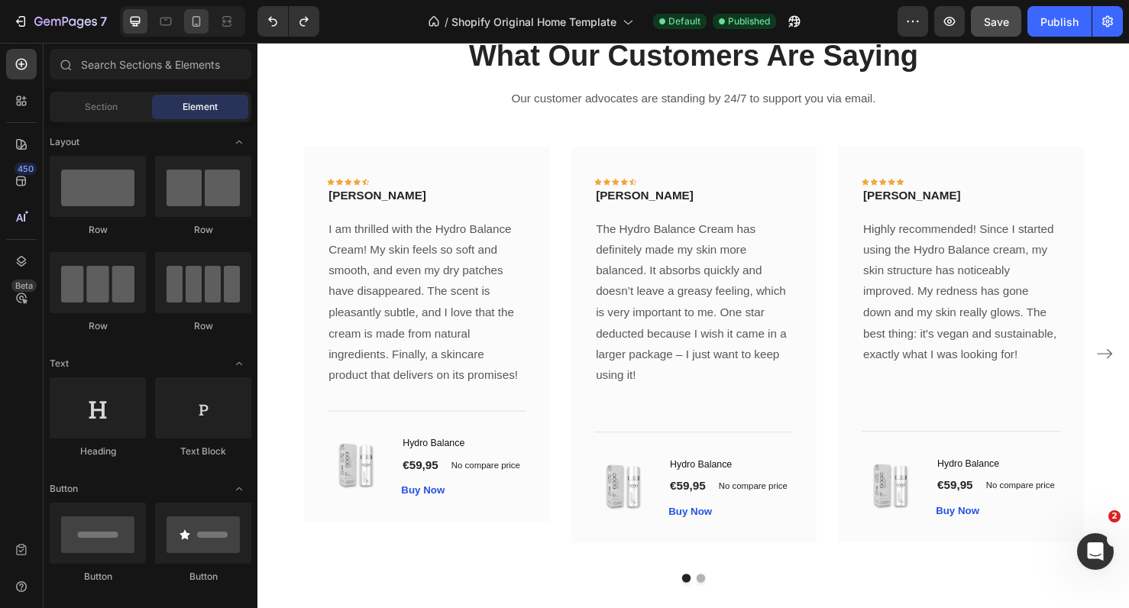
click at [193, 29] on div at bounding box center [196, 21] width 24 height 24
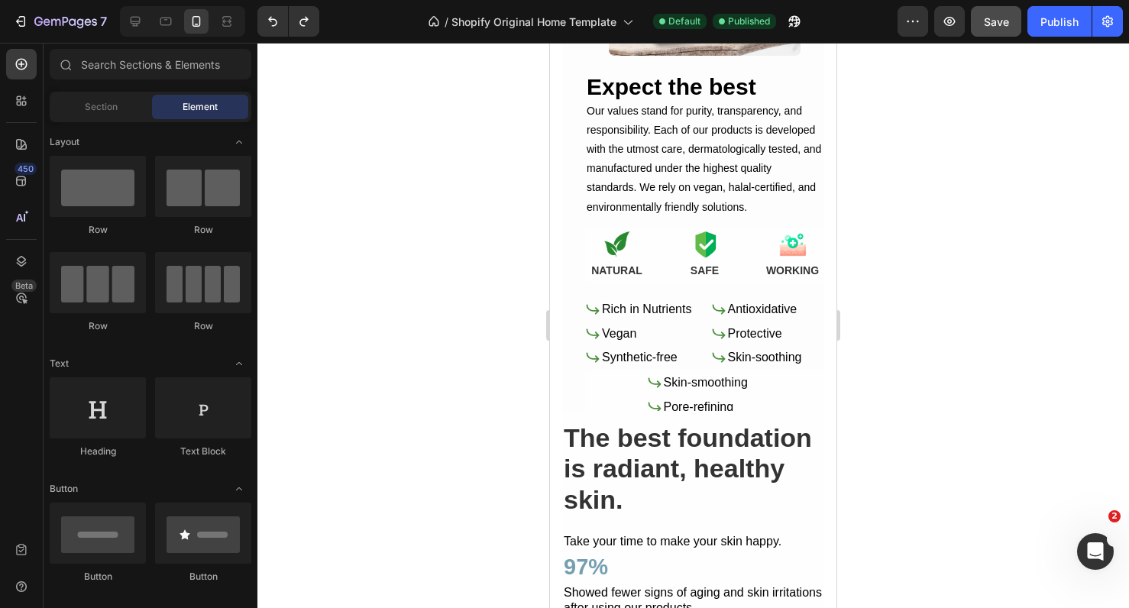
scroll to position [720, 0]
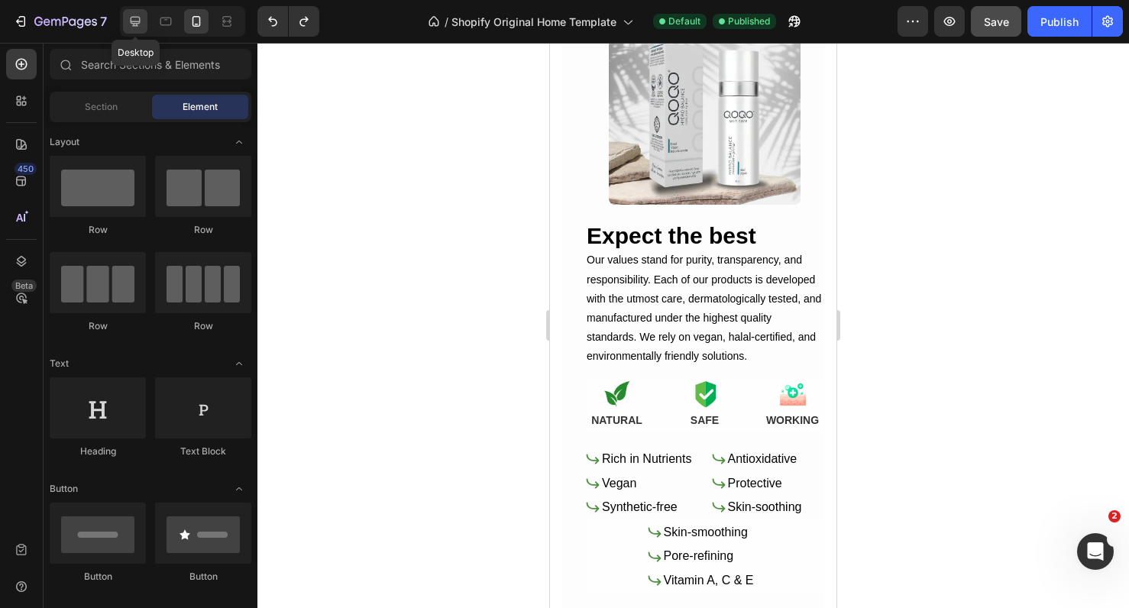
click at [135, 21] on icon at bounding box center [136, 22] width 10 height 10
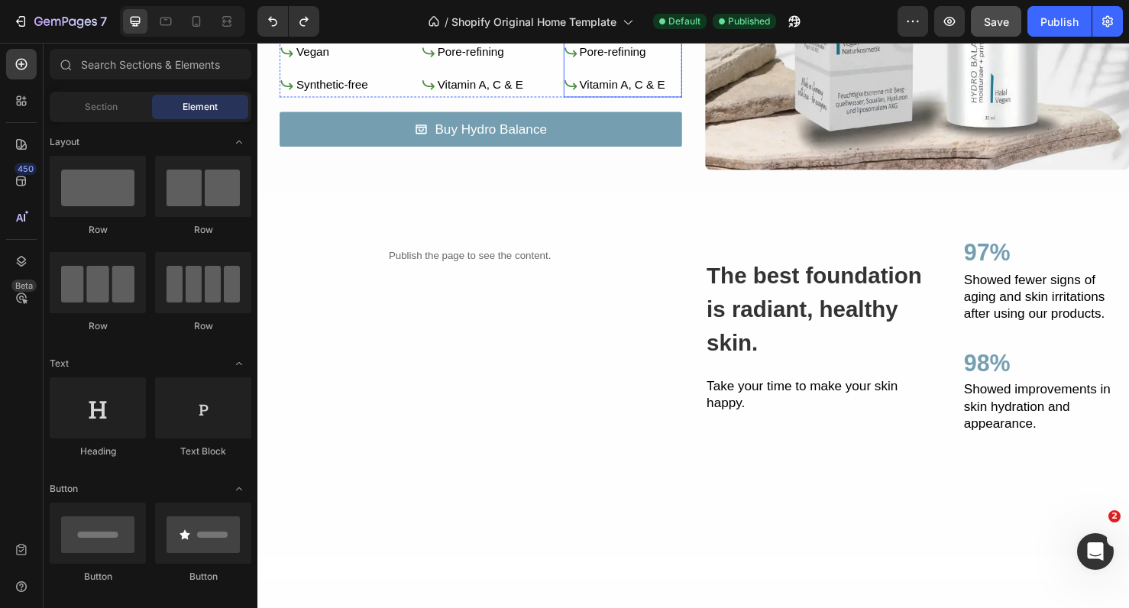
scroll to position [956, 0]
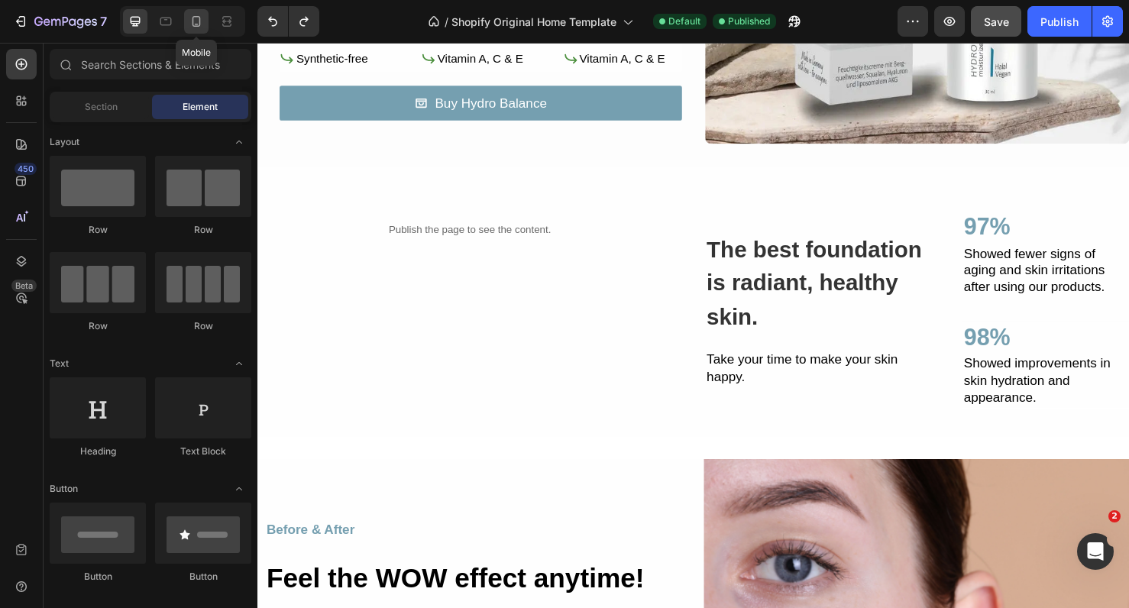
click at [196, 22] on icon at bounding box center [196, 21] width 15 height 15
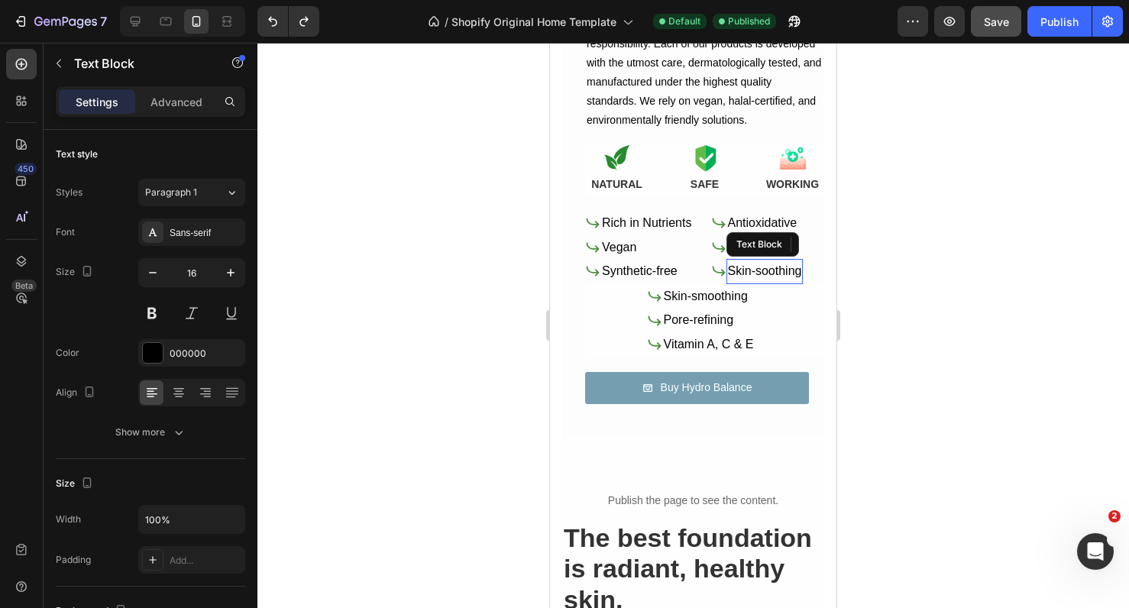
click at [778, 264] on p "Skin-soothing" at bounding box center [765, 272] width 74 height 22
click at [188, 102] on p "Advanced" at bounding box center [177, 102] width 52 height 16
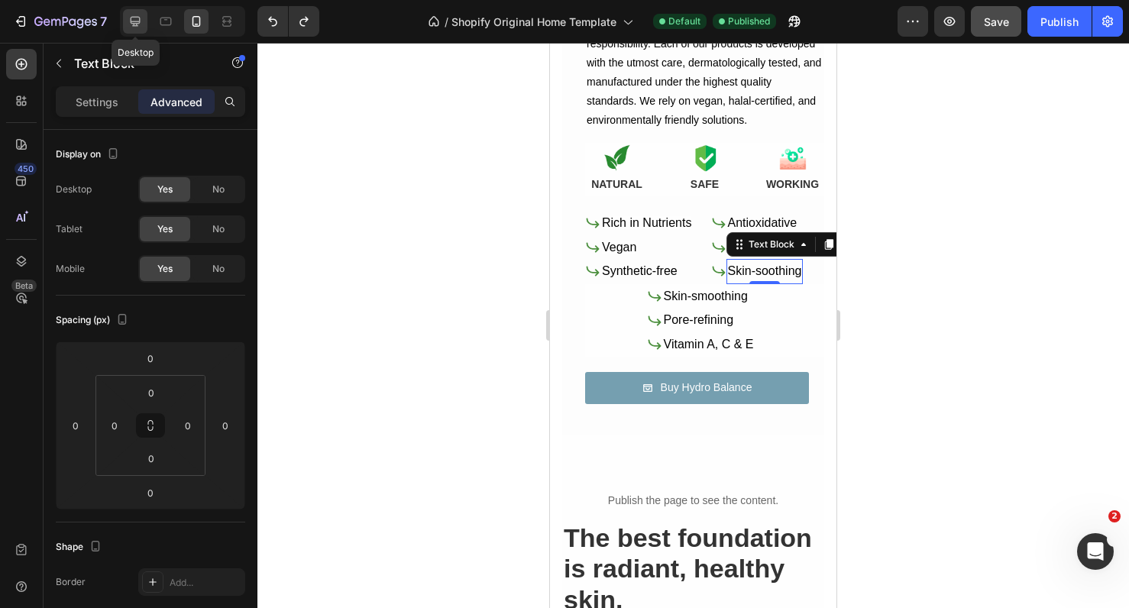
click at [134, 26] on icon at bounding box center [136, 22] width 10 height 10
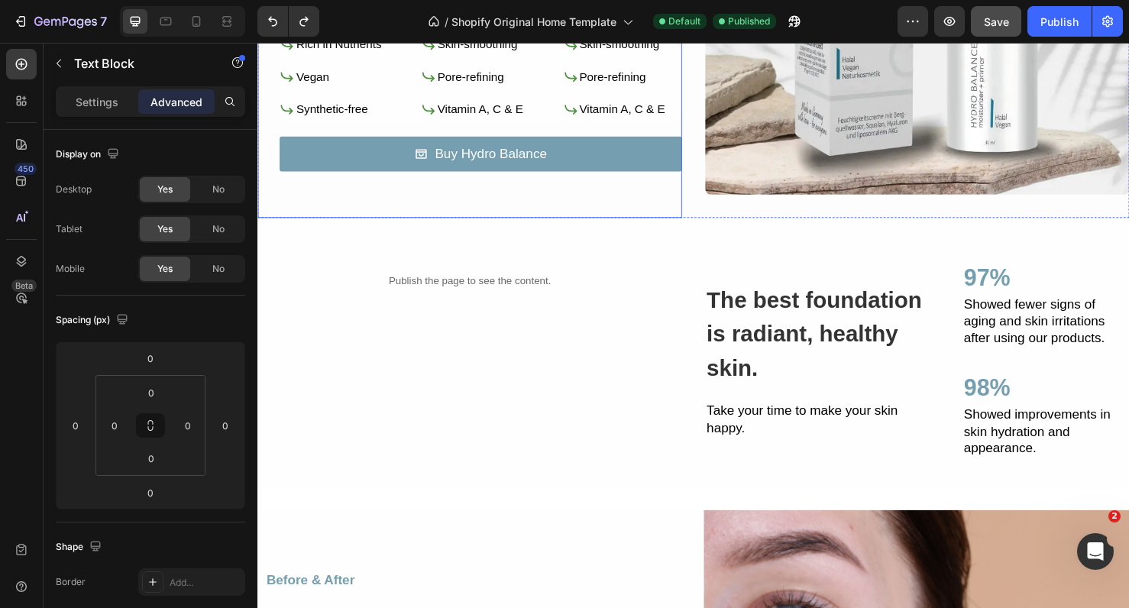
scroll to position [838, 0]
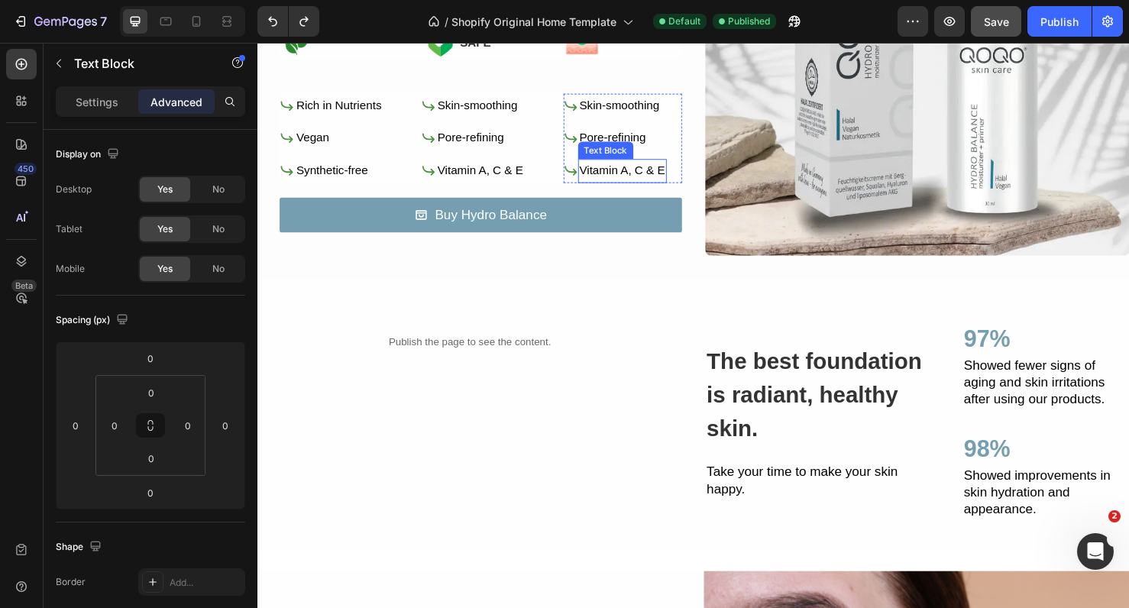
click at [637, 174] on span "Vitamin A, C & E" at bounding box center [641, 176] width 90 height 13
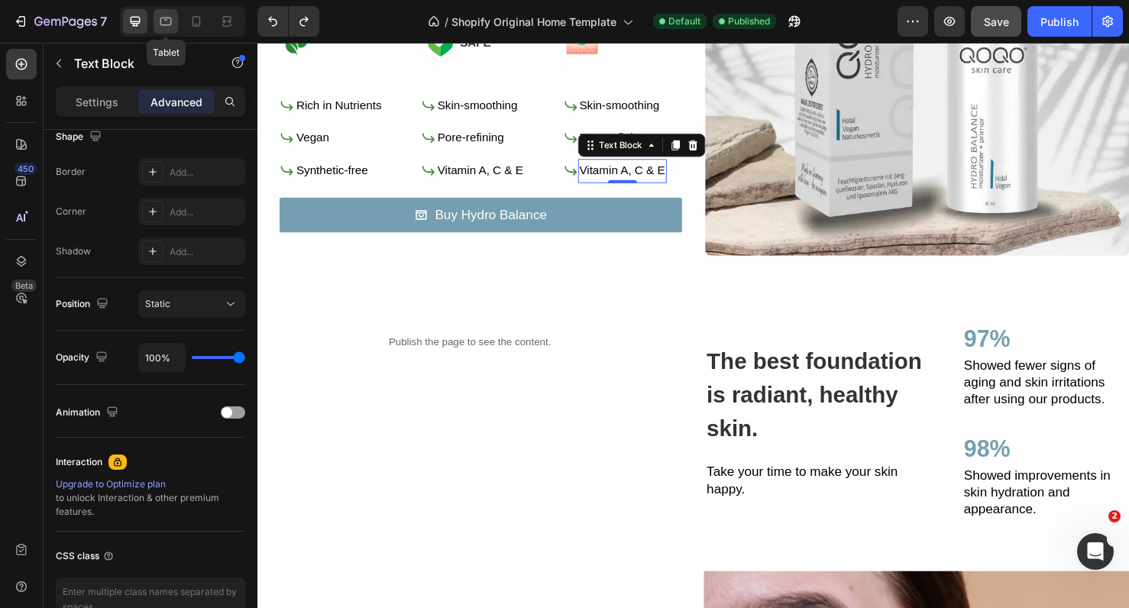
click at [170, 29] on div at bounding box center [166, 21] width 24 height 24
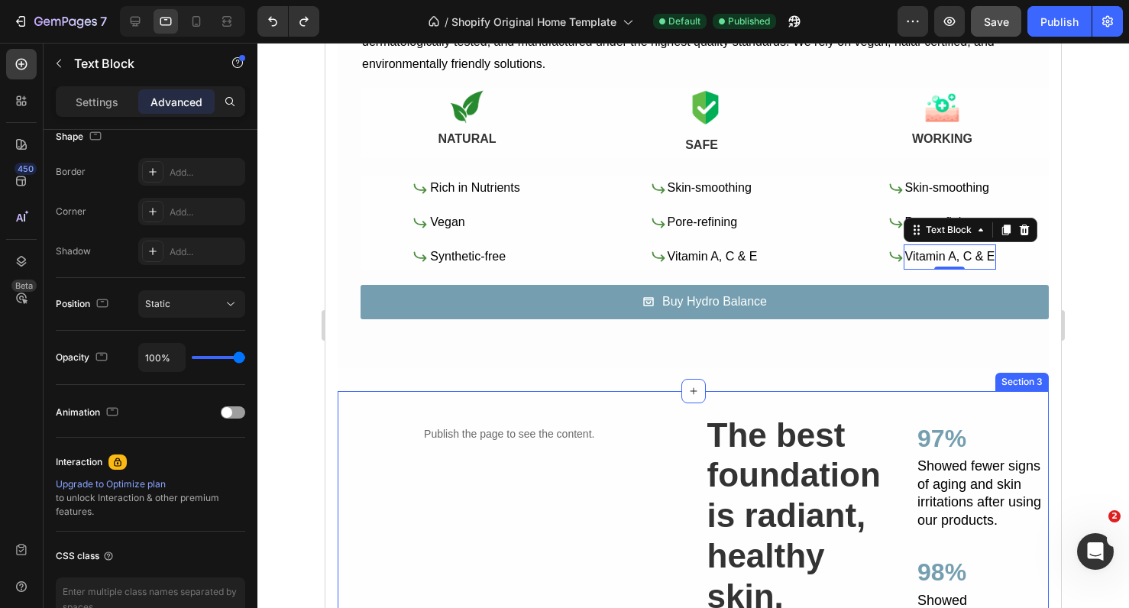
scroll to position [979, 0]
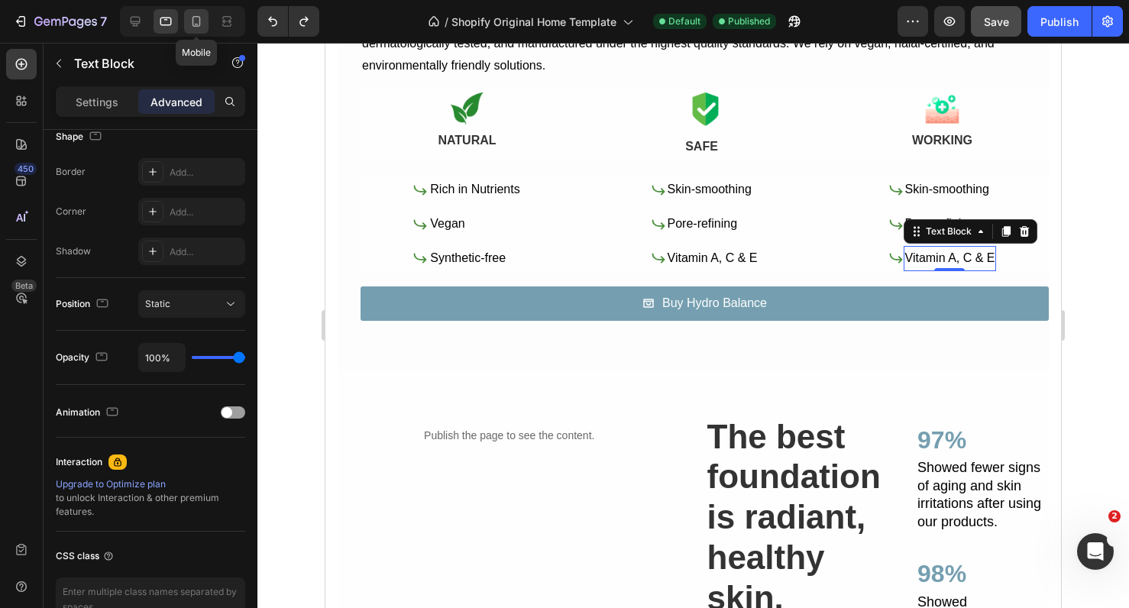
click at [194, 30] on div at bounding box center [196, 21] width 24 height 24
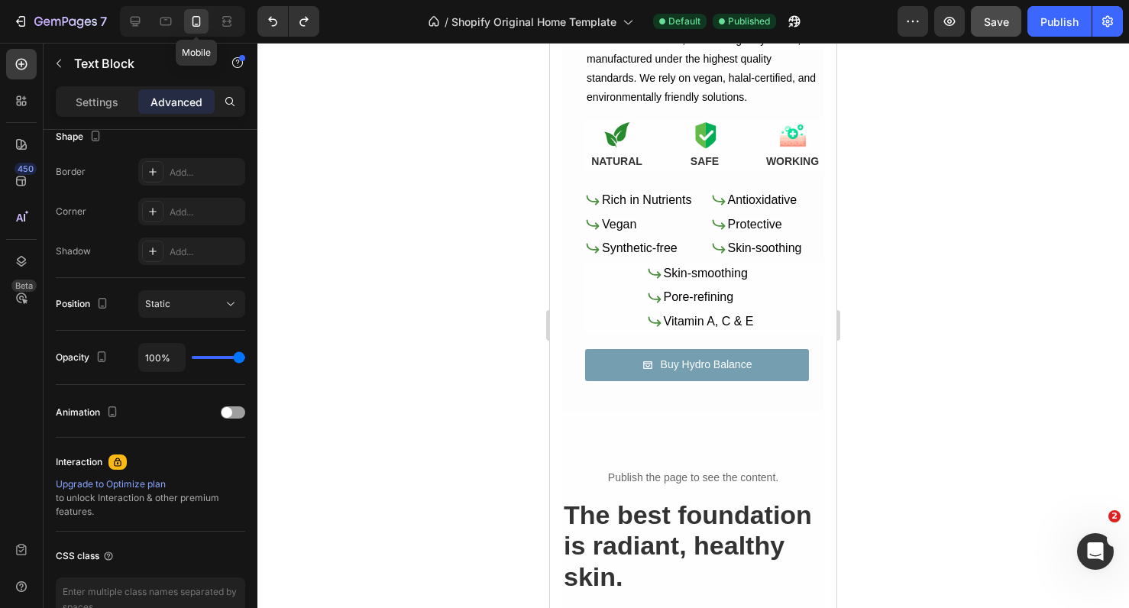
scroll to position [925, 0]
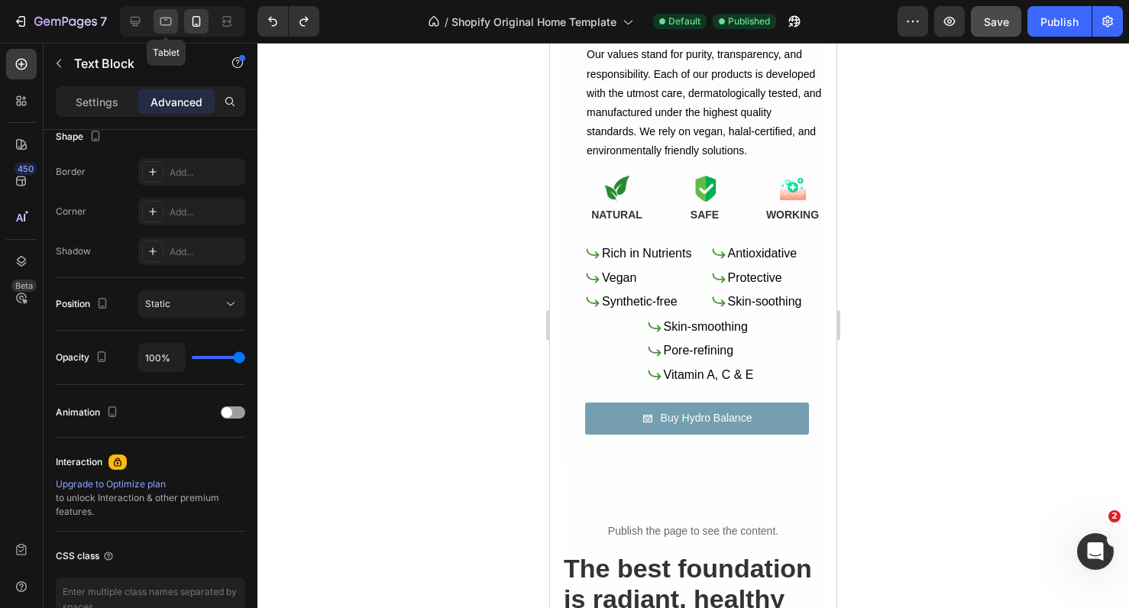
click at [160, 17] on icon at bounding box center [165, 21] width 15 height 15
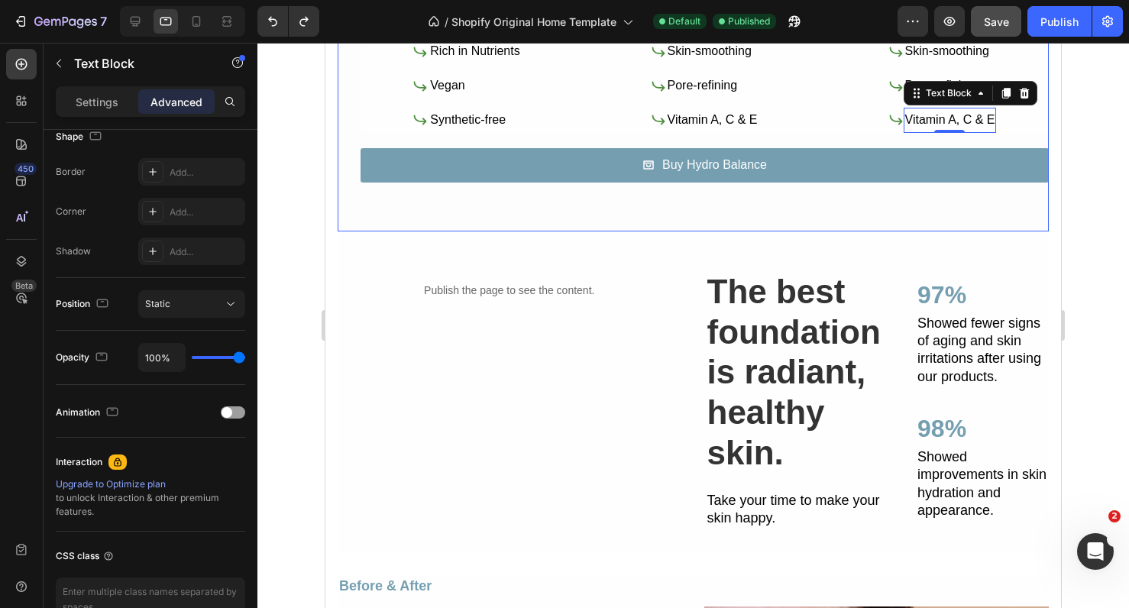
scroll to position [1125, 0]
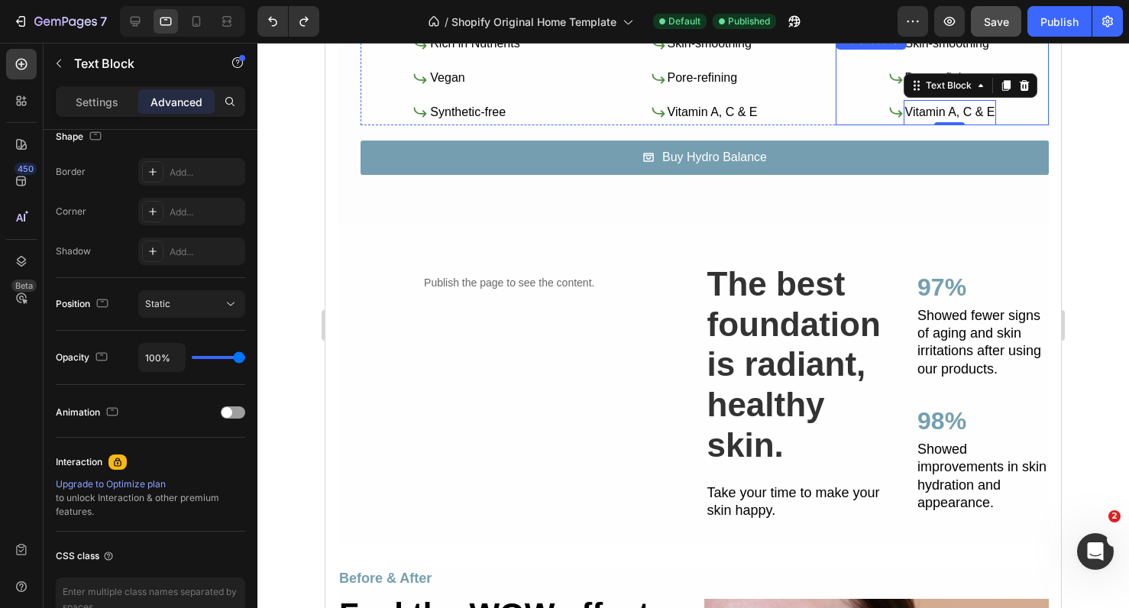
click at [880, 82] on div "Icon Skin-smoothing Text Block Icon Pore-refining Text Block Icon Vitamin A, C …" at bounding box center [942, 77] width 213 height 93
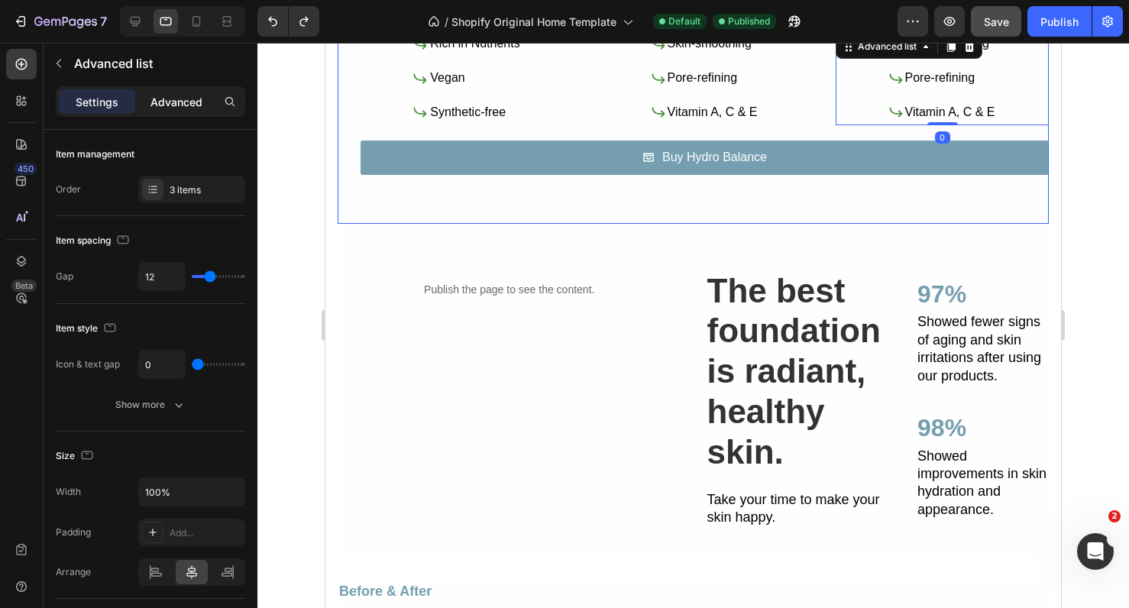
click at [196, 96] on p "Advanced" at bounding box center [177, 102] width 52 height 16
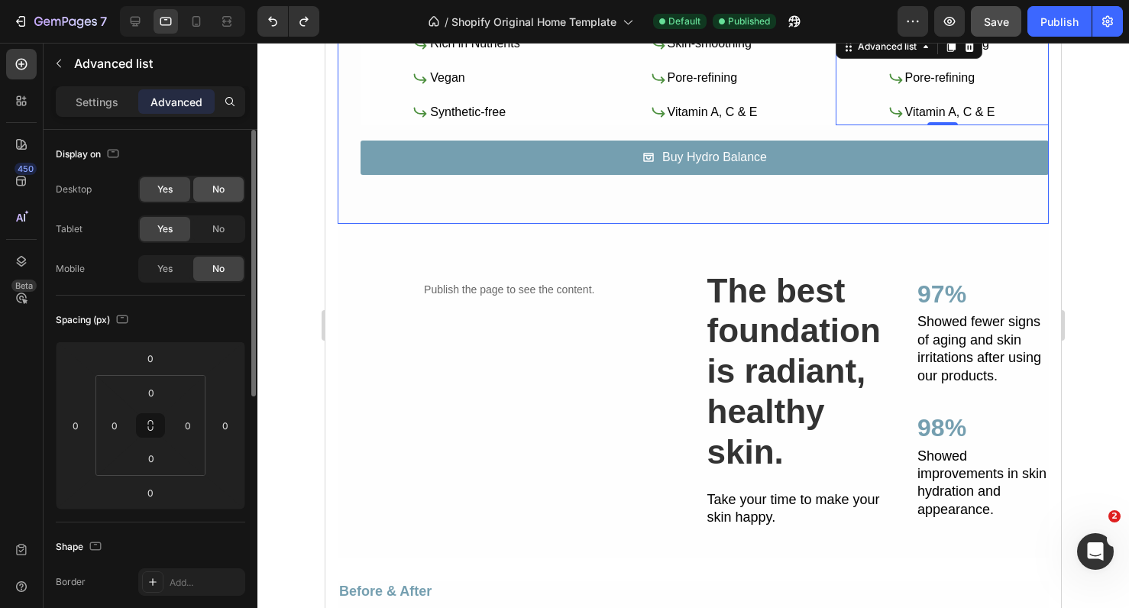
click at [212, 189] on span "No" at bounding box center [218, 190] width 12 height 14
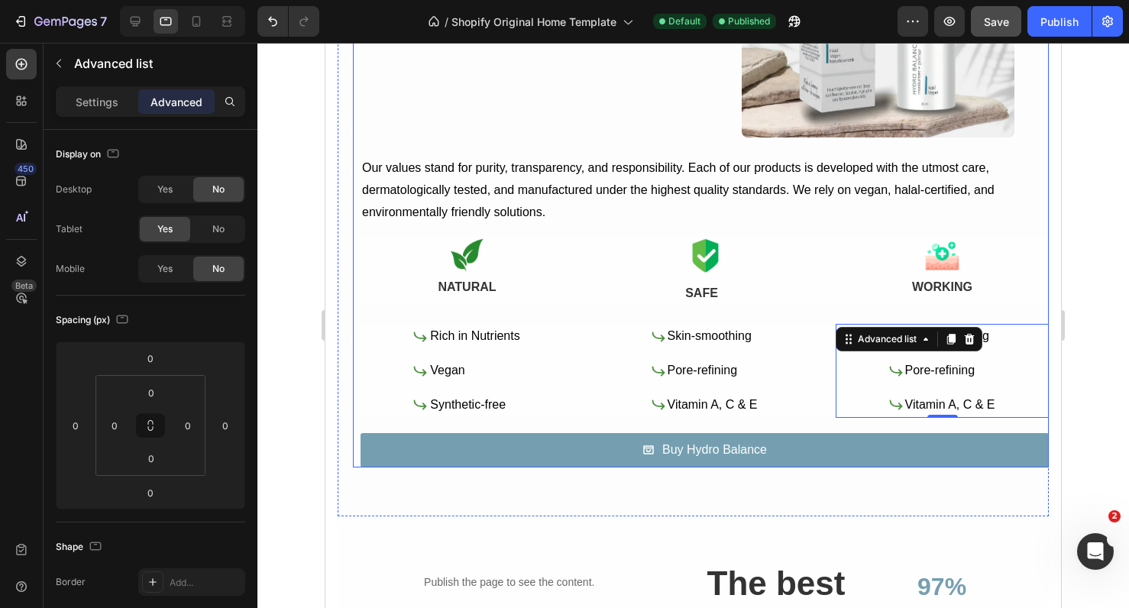
scroll to position [828, 0]
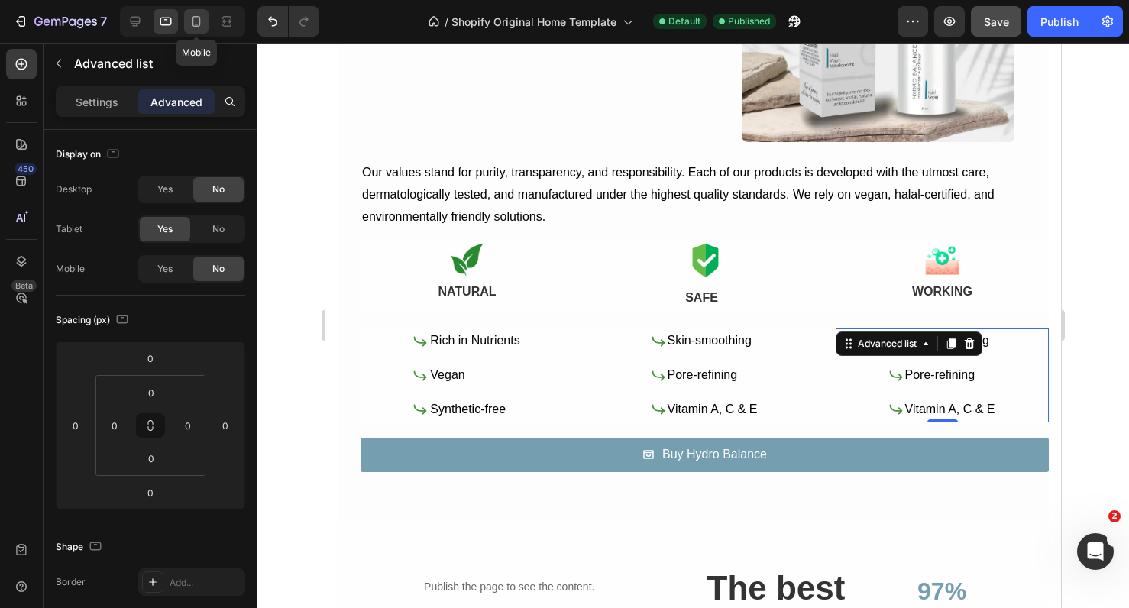
click at [200, 18] on icon at bounding box center [197, 21] width 8 height 11
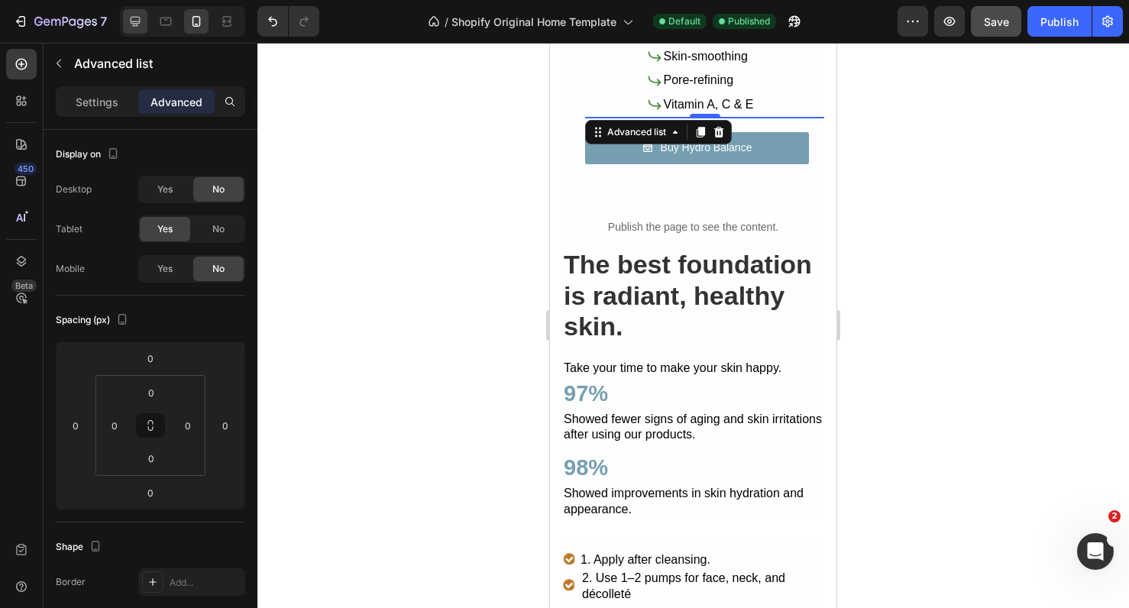
scroll to position [1211, 0]
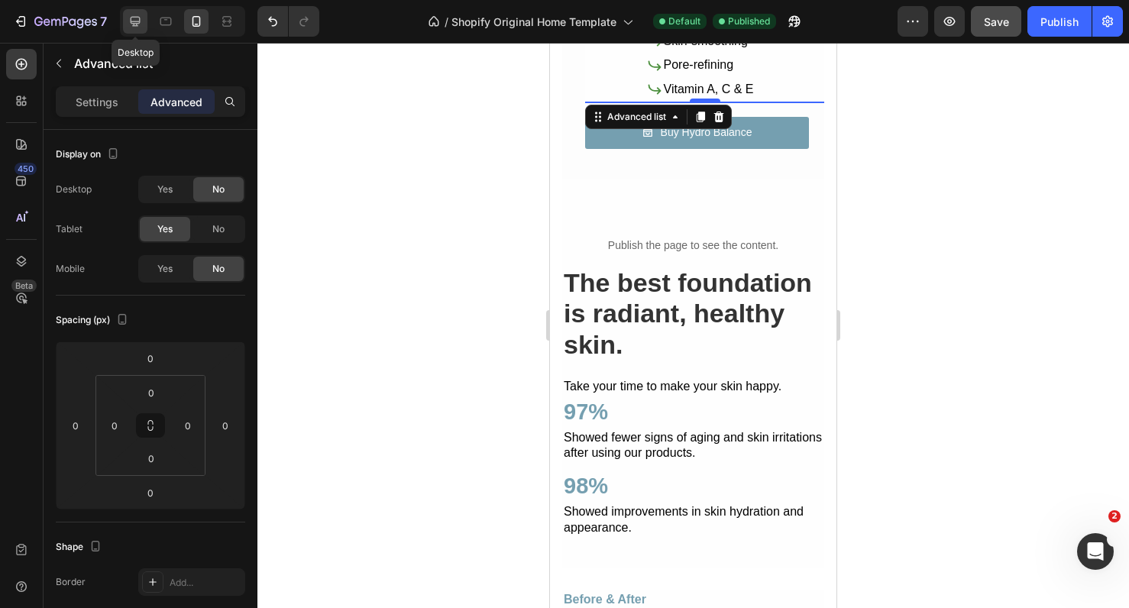
click at [147, 26] on div at bounding box center [135, 21] width 24 height 24
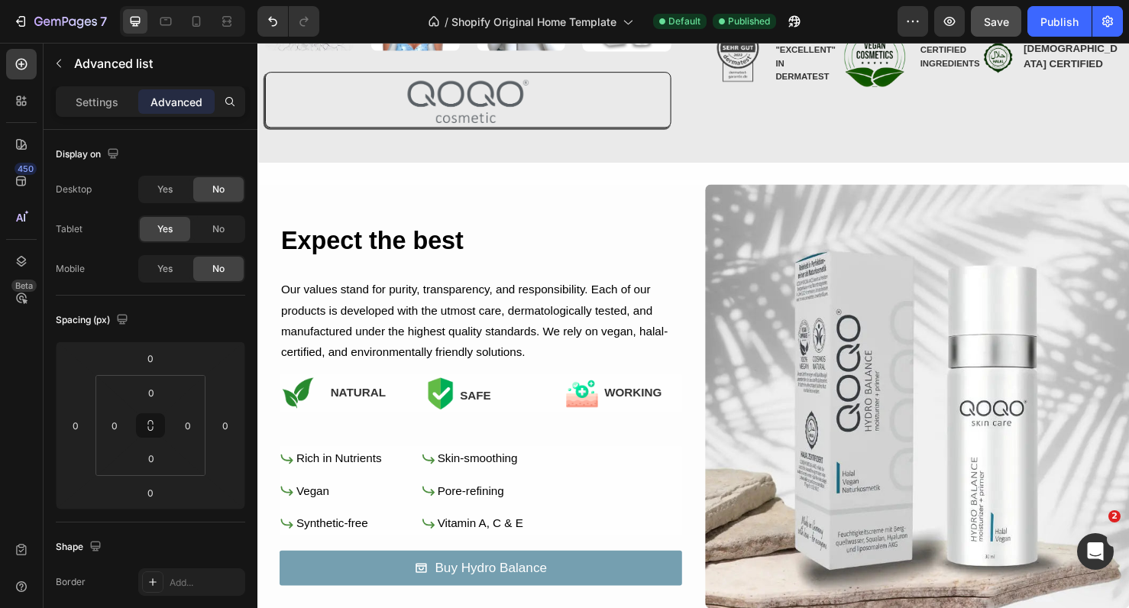
scroll to position [449, 0]
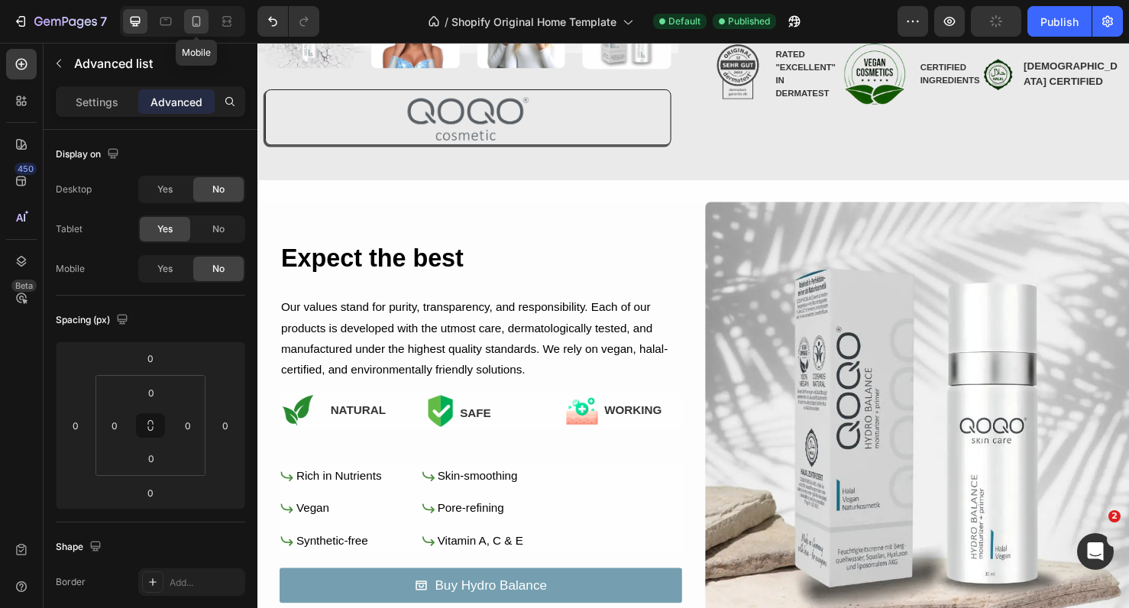
click at [202, 29] on div at bounding box center [196, 21] width 24 height 24
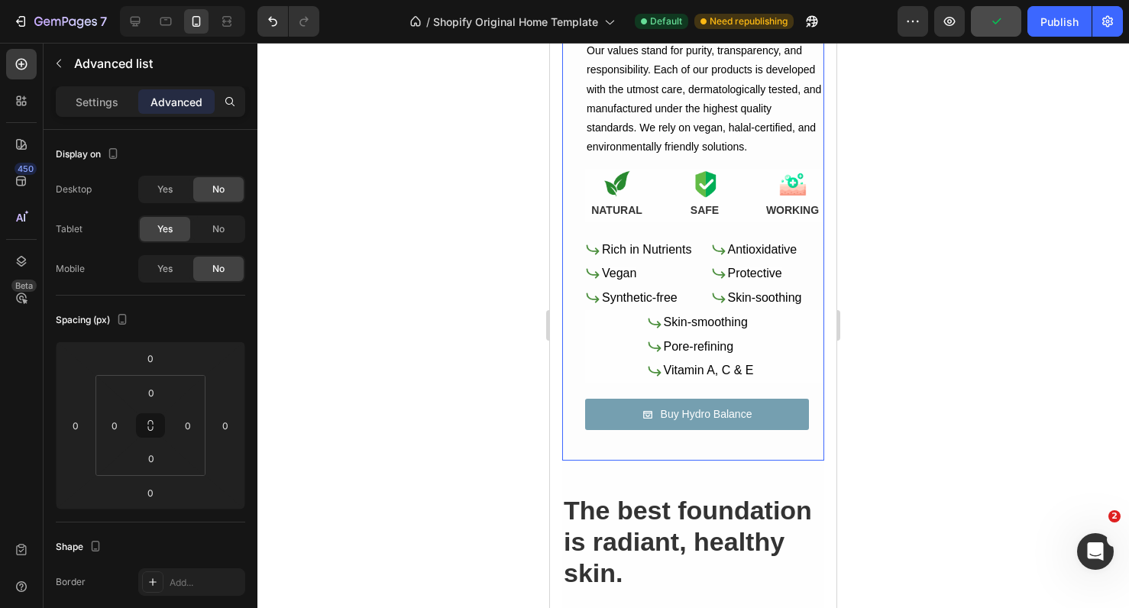
scroll to position [1276, 0]
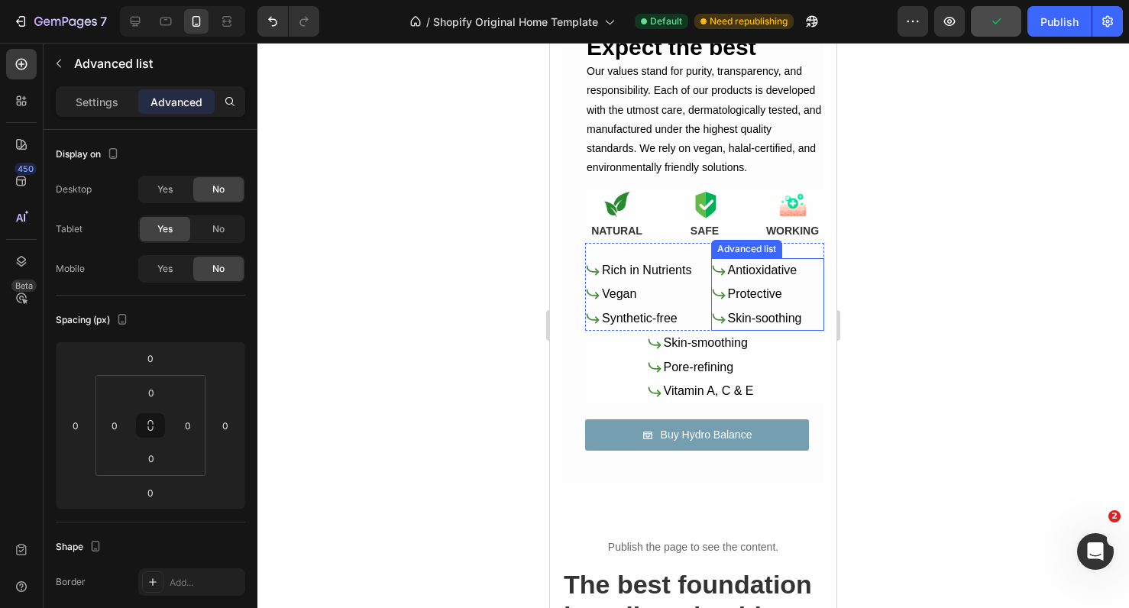
click at [804, 293] on div "Icon Antioxidative Text Block Icon Protective Text Block Icon Skin-soothing Tex…" at bounding box center [768, 294] width 114 height 73
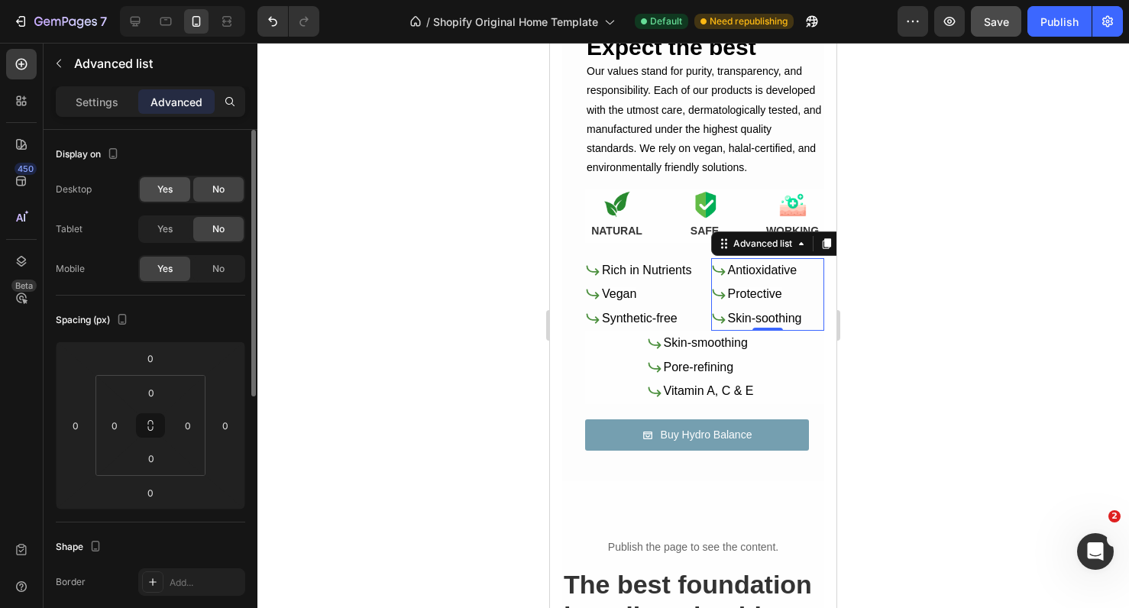
click at [180, 193] on div "Yes" at bounding box center [165, 189] width 50 height 24
click at [130, 24] on icon at bounding box center [135, 21] width 15 height 15
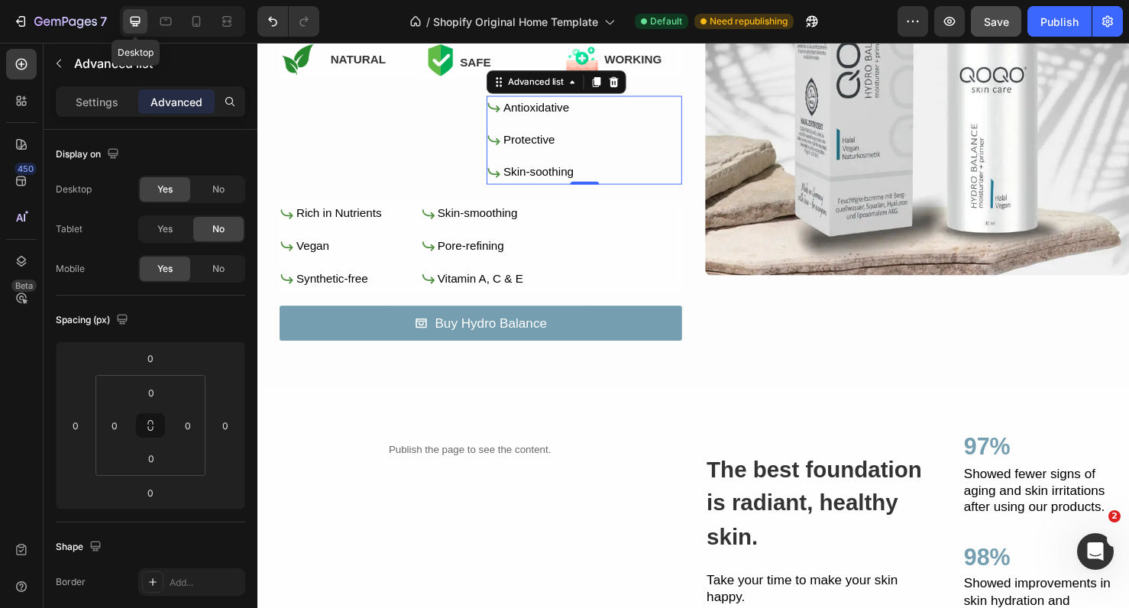
scroll to position [1184, 0]
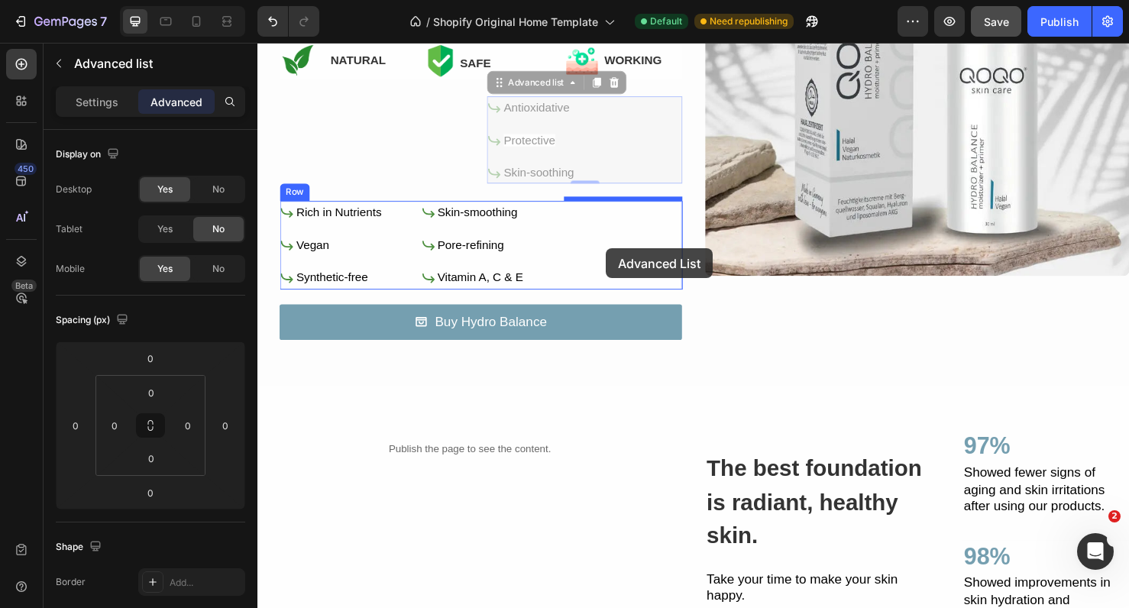
drag, startPoint x: 631, startPoint y: 141, endPoint x: 624, endPoint y: 259, distance: 117.9
type input "16"
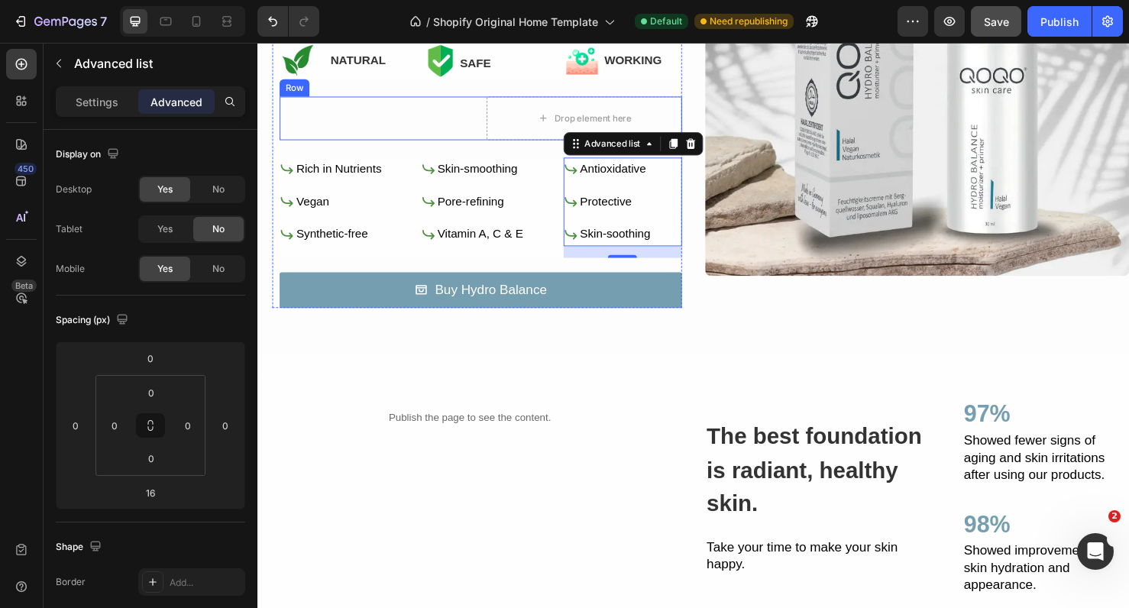
click at [423, 112] on div "Icon Rich in Nutrients Text Block Icon Vegan Text Block Icon Synthetic-free Tex…" at bounding box center [383, 122] width 206 height 46
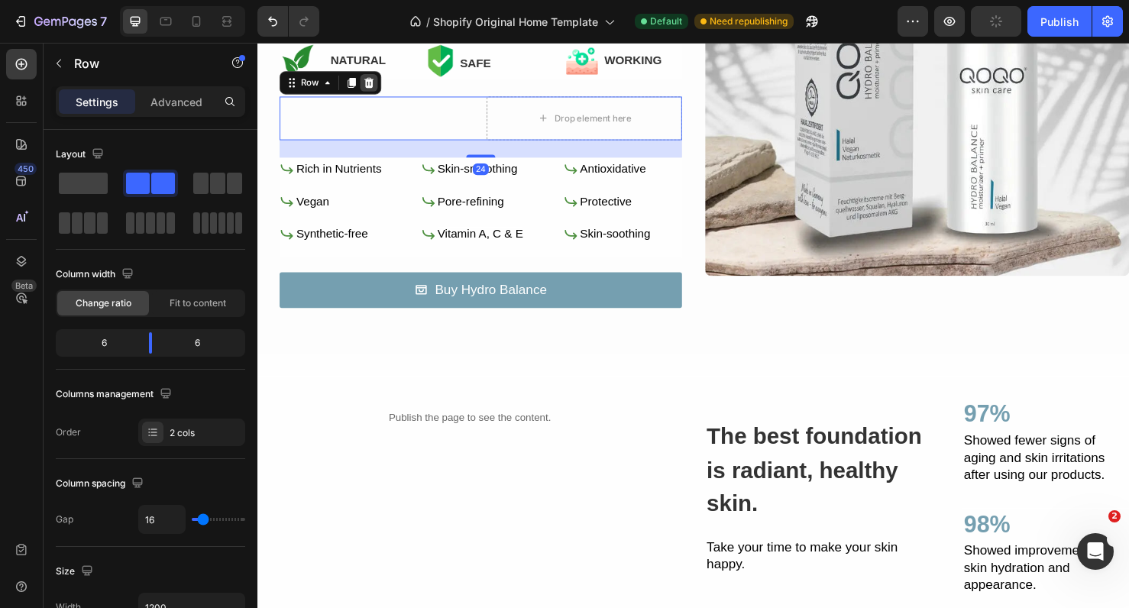
click at [378, 84] on icon at bounding box center [374, 85] width 12 height 12
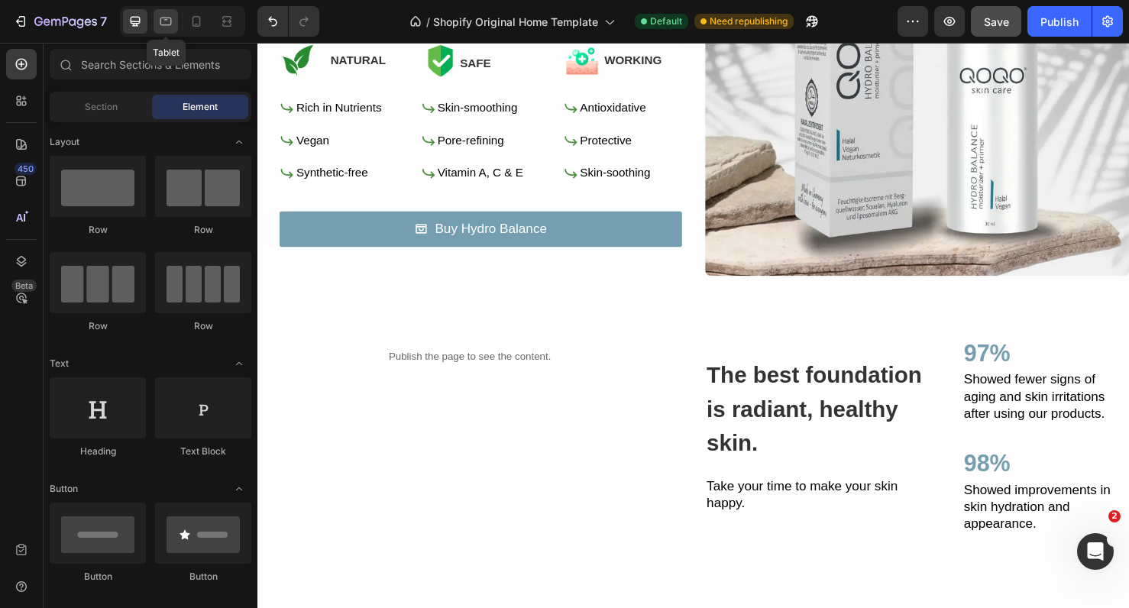
click at [157, 28] on div at bounding box center [166, 21] width 24 height 24
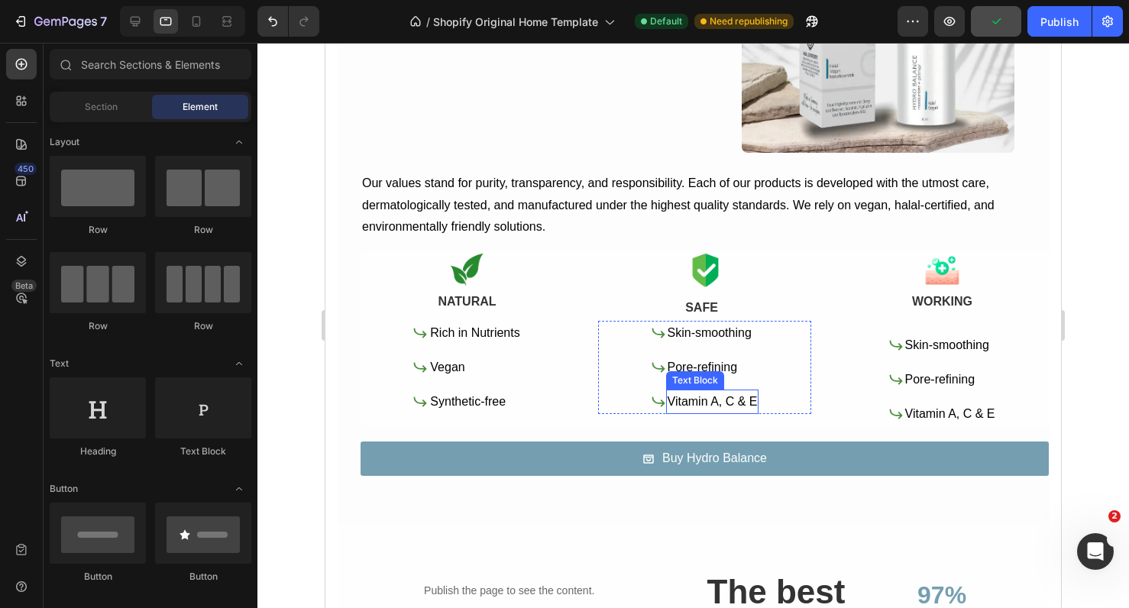
click at [705, 395] on span "Vitamin A, C & E" at bounding box center [713, 401] width 90 height 13
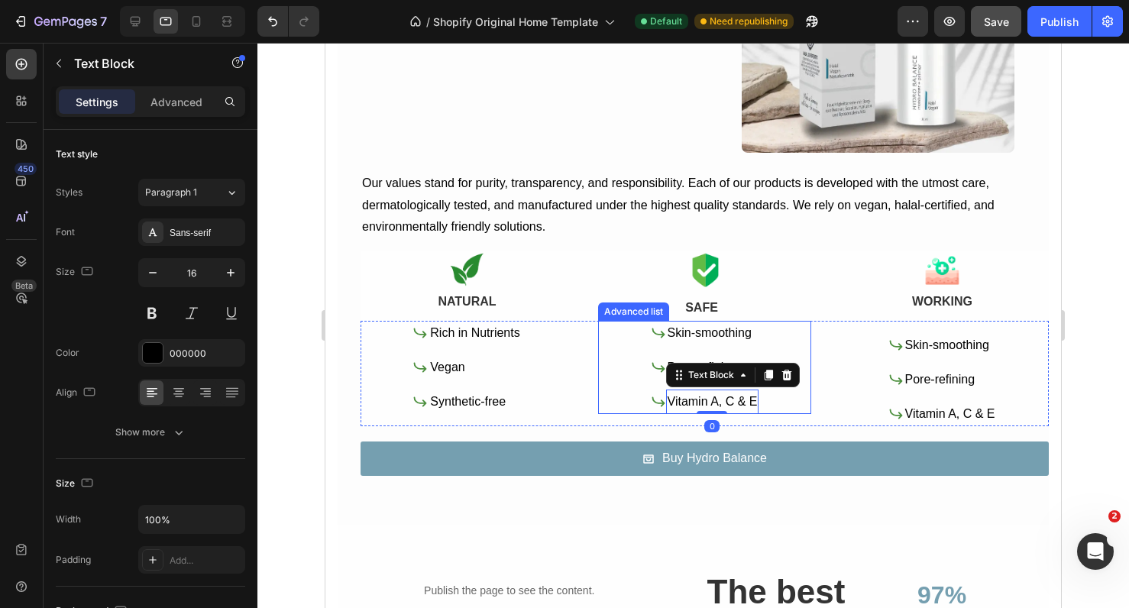
click at [619, 375] on div "Icon Skin-smoothing Text Block Icon Pore-refining Text Block Icon Vitamin A, C …" at bounding box center [704, 367] width 213 height 93
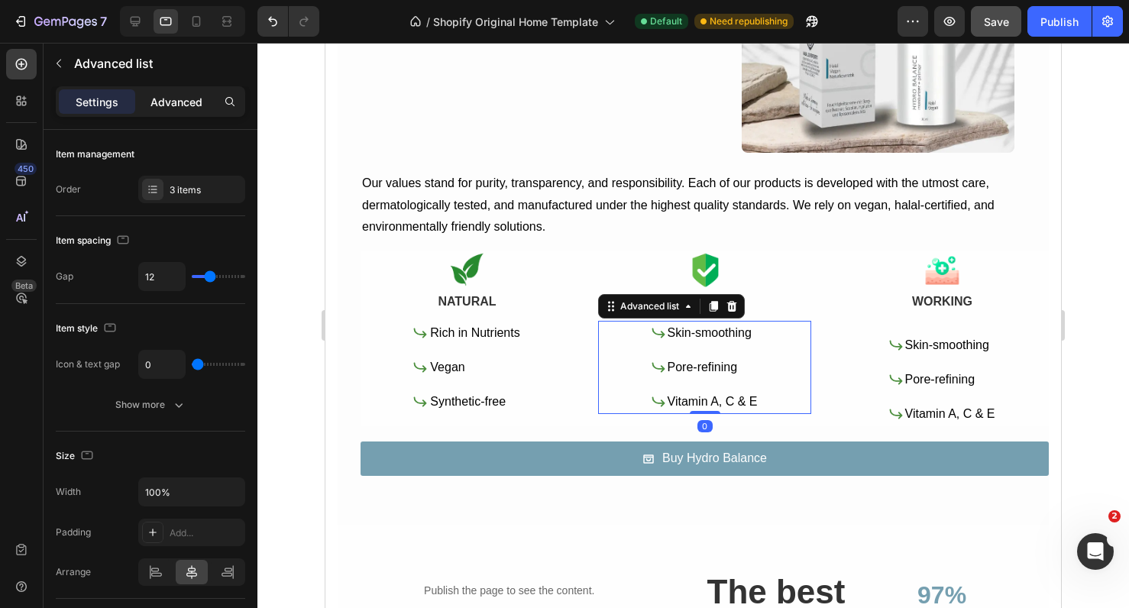
click at [167, 102] on p "Advanced" at bounding box center [177, 102] width 52 height 16
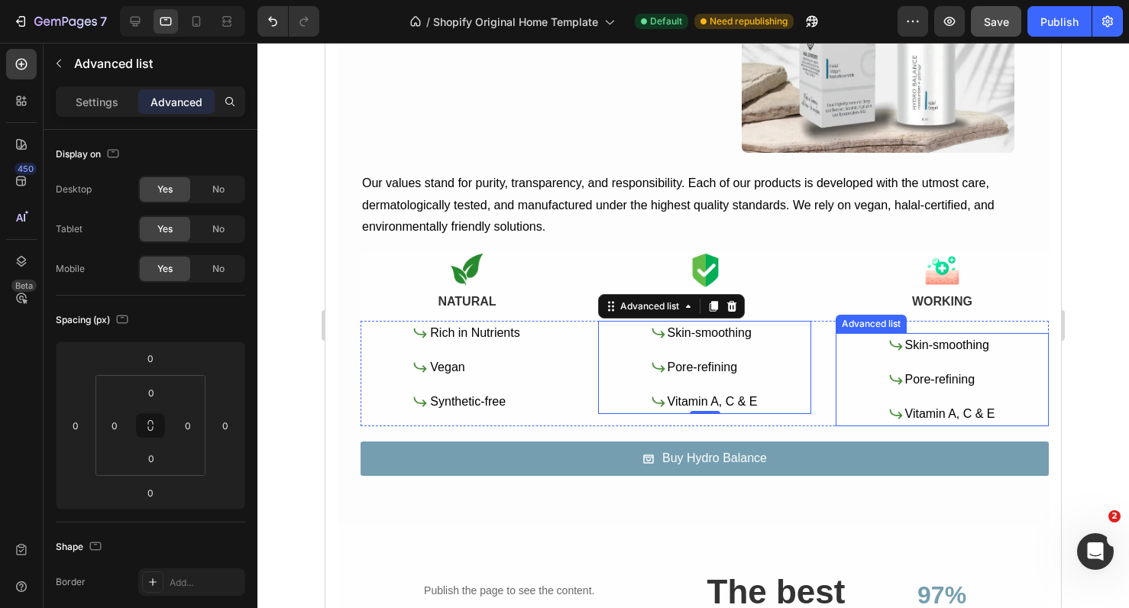
click at [886, 378] on div "Icon Skin-smoothing Text Block Icon Pore-refining Text Block Icon Vitamin A, C …" at bounding box center [942, 379] width 213 height 93
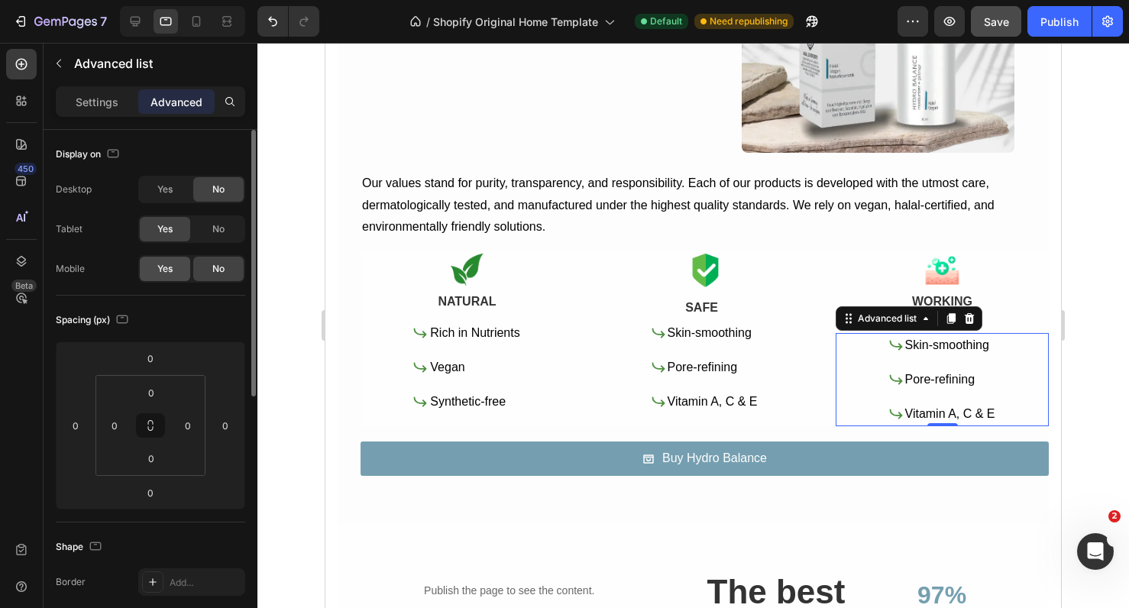
click at [177, 264] on div "Yes" at bounding box center [165, 269] width 50 height 24
click at [212, 227] on span "No" at bounding box center [218, 229] width 12 height 14
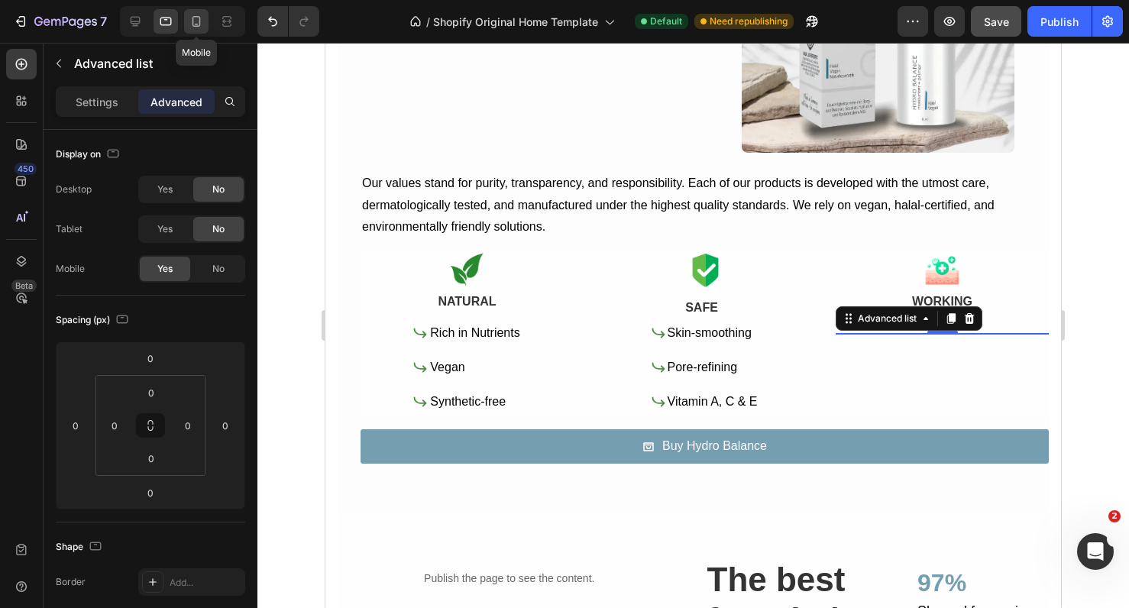
click at [190, 24] on icon at bounding box center [196, 21] width 15 height 15
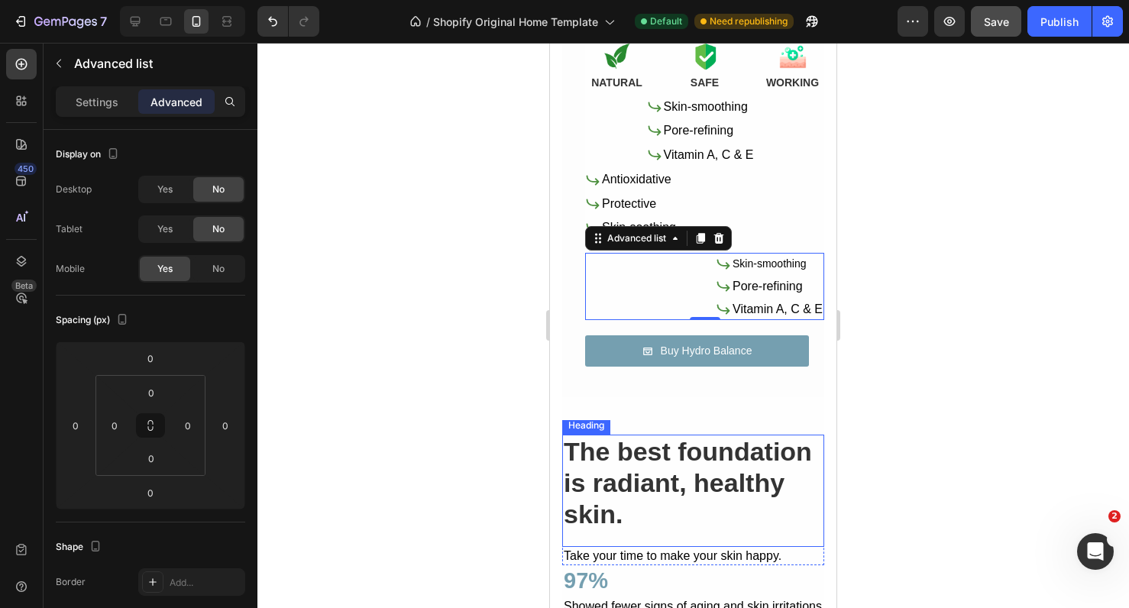
scroll to position [1408, 0]
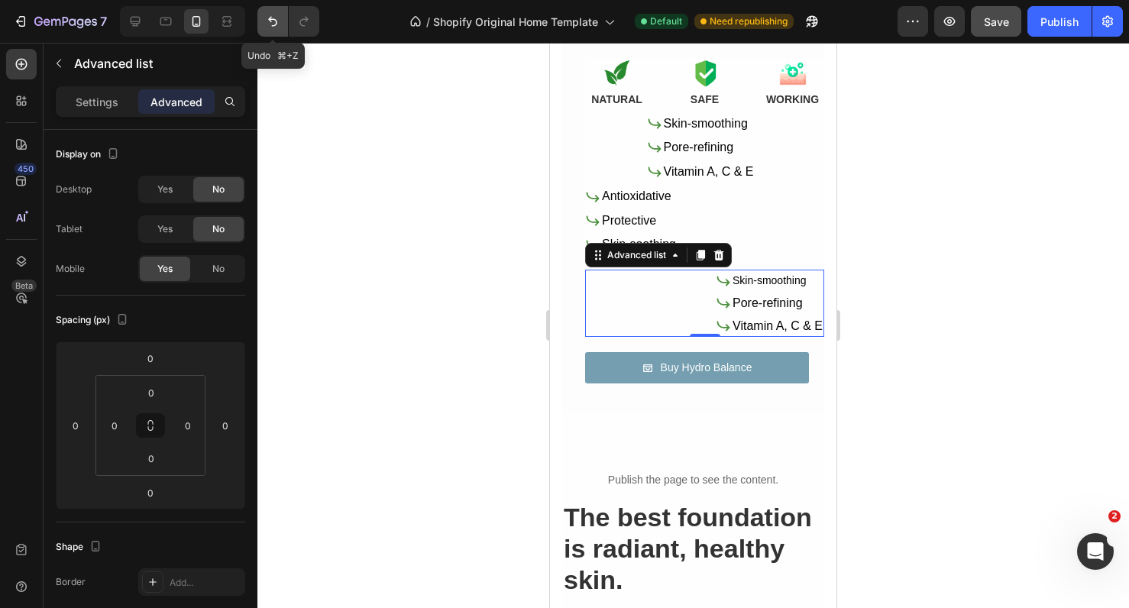
click at [267, 31] on button "Undo/Redo" at bounding box center [273, 21] width 31 height 31
click at [258, 22] on button "Undo/Redo" at bounding box center [273, 21] width 31 height 31
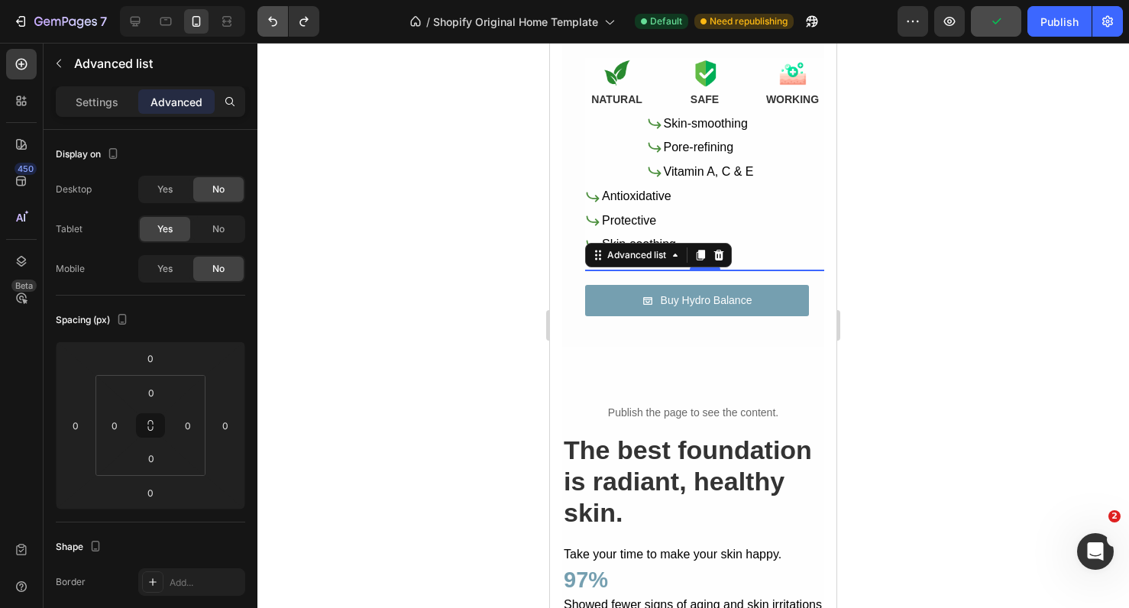
click at [262, 23] on button "Undo/Redo" at bounding box center [273, 21] width 31 height 31
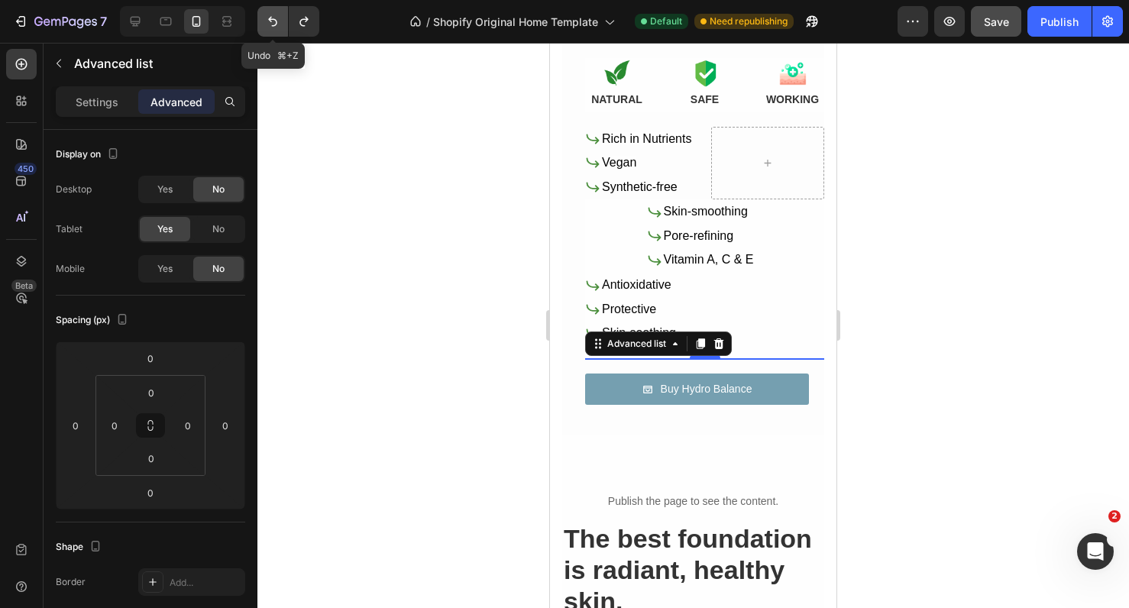
click at [262, 23] on button "Undo/Redo" at bounding box center [273, 21] width 31 height 31
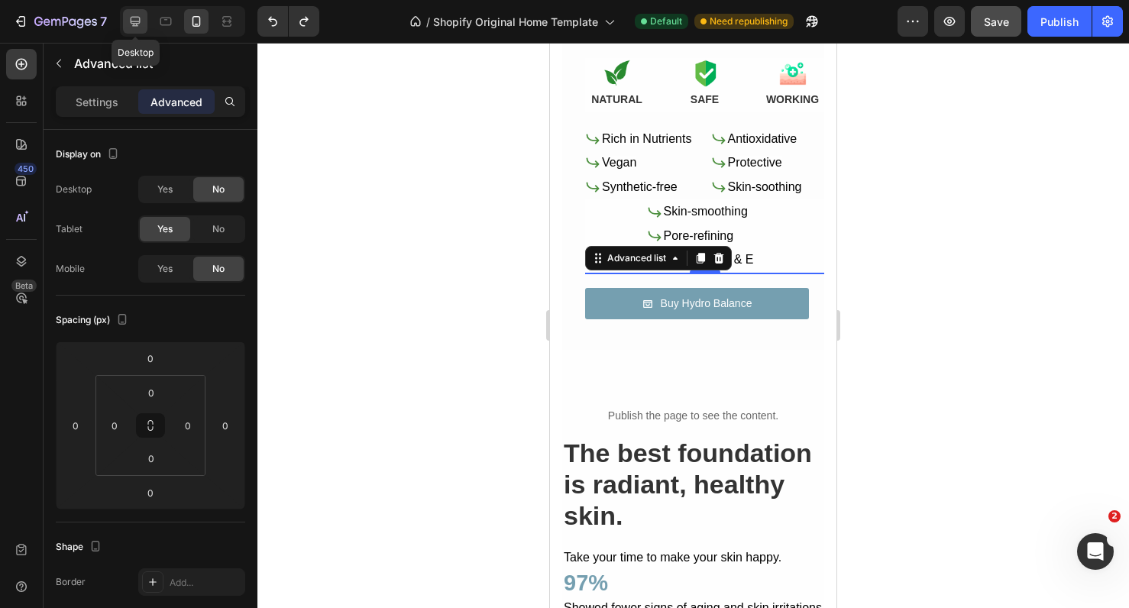
click at [135, 18] on icon at bounding box center [135, 21] width 15 height 15
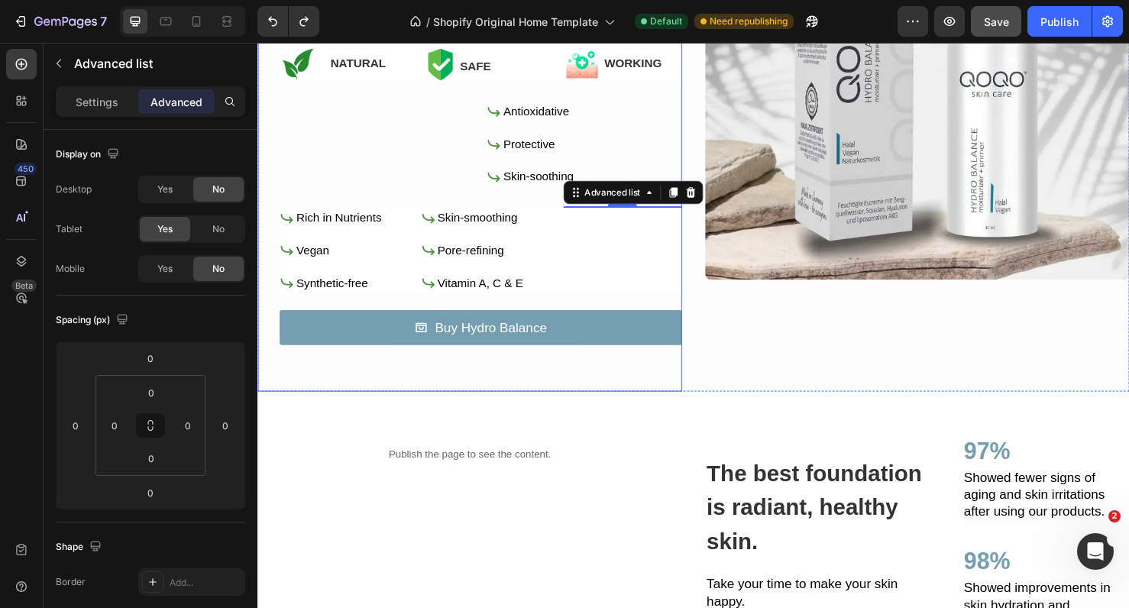
scroll to position [1168, 0]
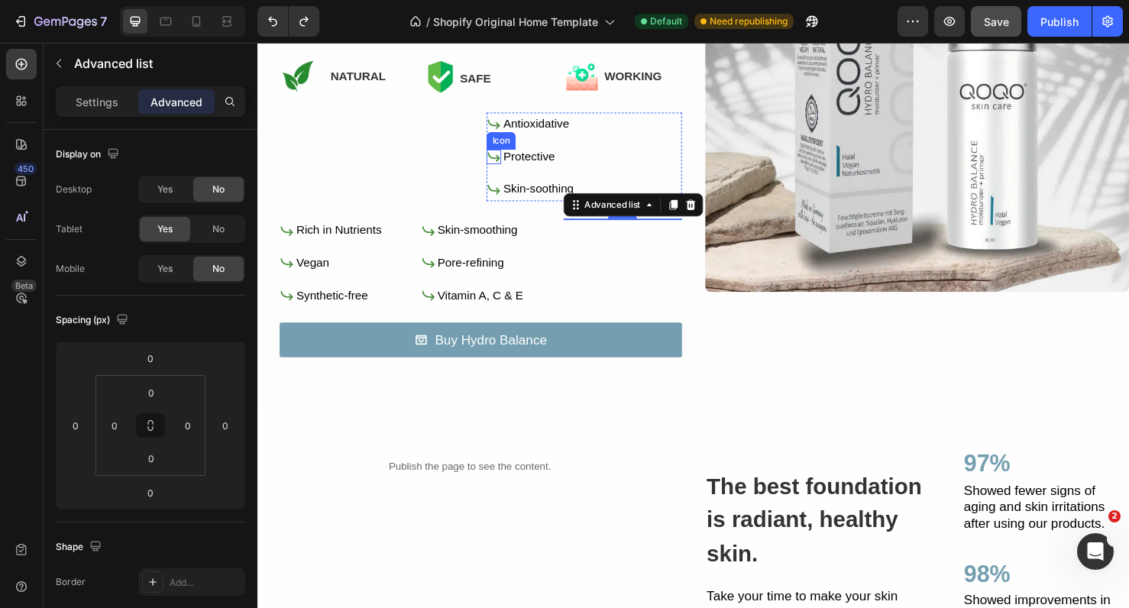
click at [507, 151] on li "Icon Protective Text Block" at bounding box center [544, 163] width 93 height 25
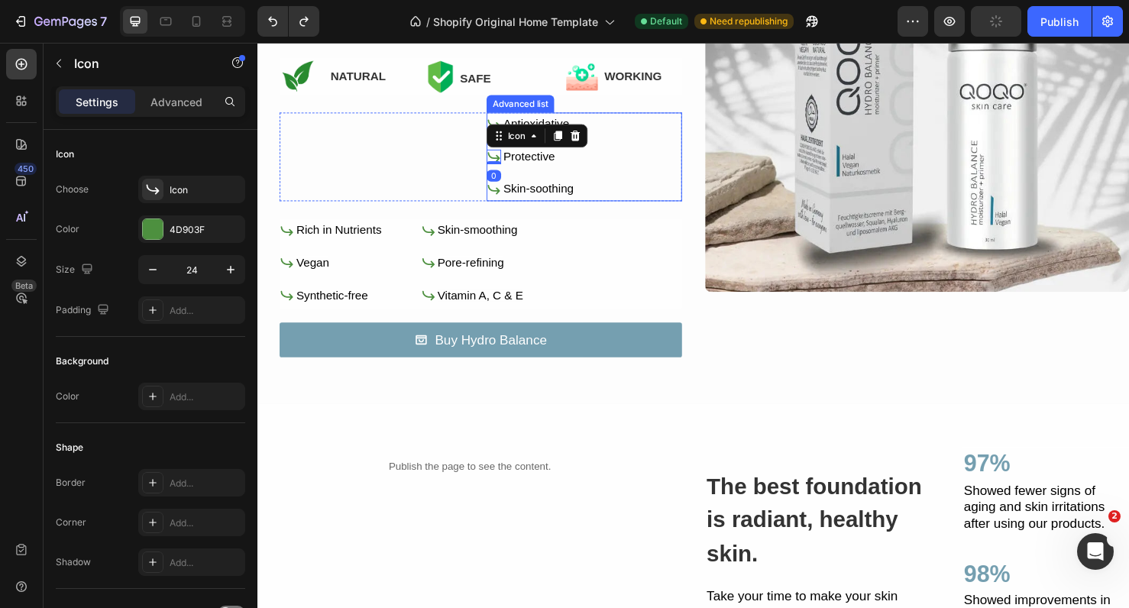
click at [633, 179] on div "Icon Antioxidative Text Block Icon 0 Protective Text Block Icon Skin-soothing T…" at bounding box center [601, 162] width 206 height 93
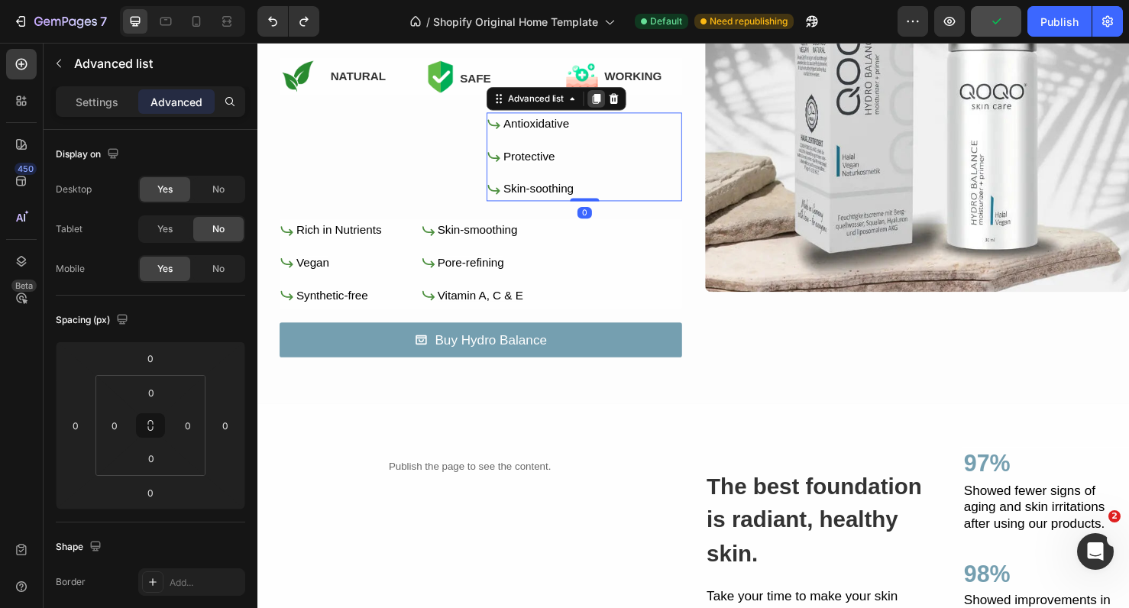
click at [612, 102] on icon at bounding box center [614, 102] width 12 height 12
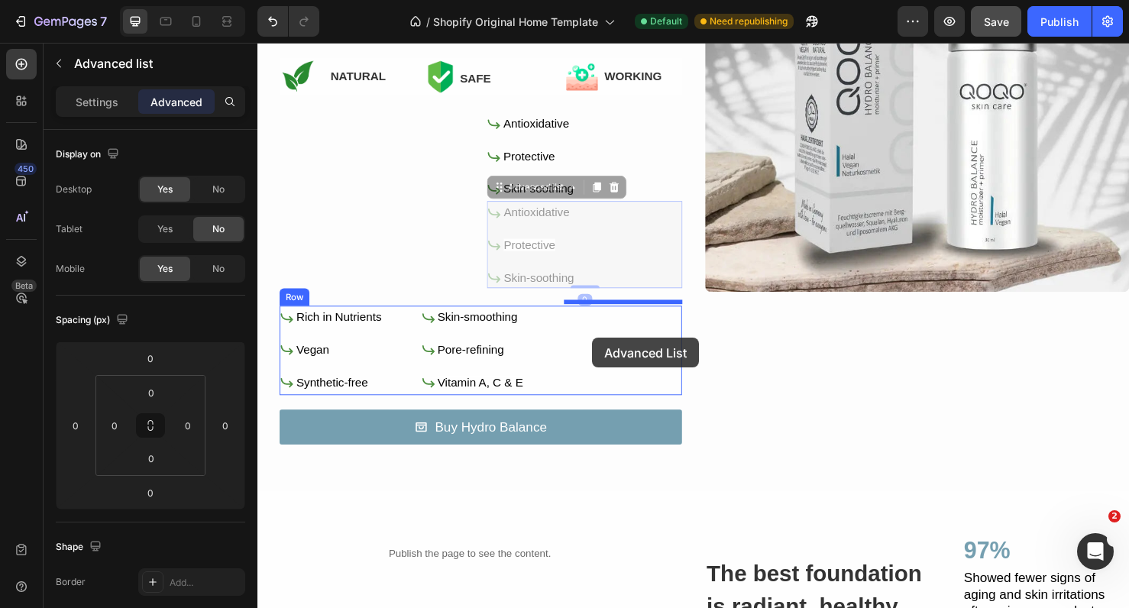
drag, startPoint x: 606, startPoint y: 251, endPoint x: 610, endPoint y: 352, distance: 101.7
type input "16"
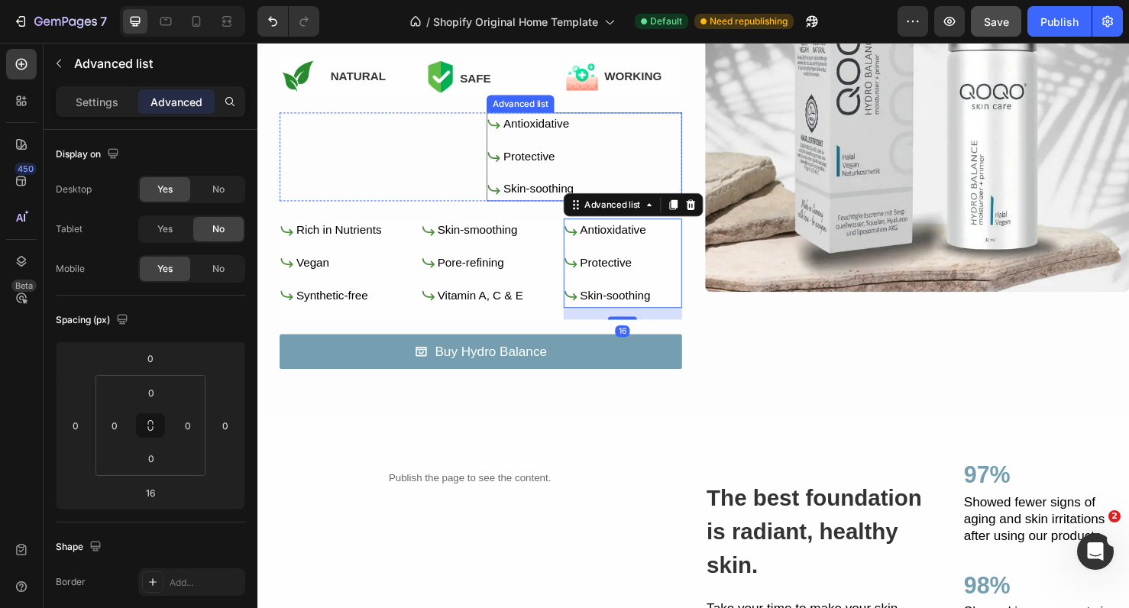
click at [621, 141] on div "Icon Antioxidative Text Block Icon Protective Text Block Icon Skin-soothing Tex…" at bounding box center [601, 162] width 206 height 93
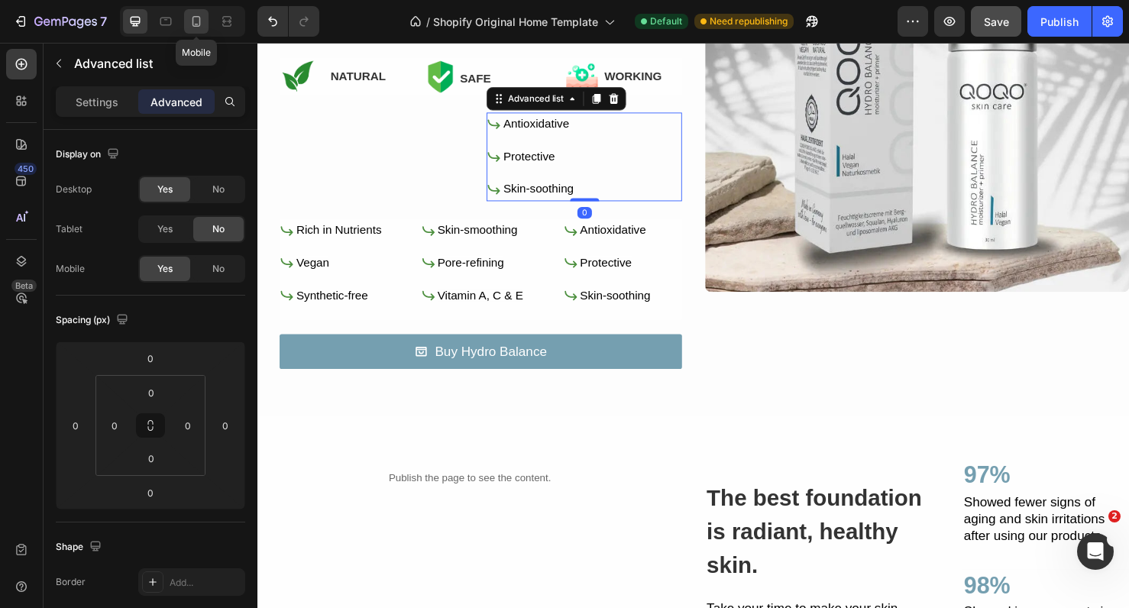
click at [193, 21] on icon at bounding box center [197, 21] width 8 height 11
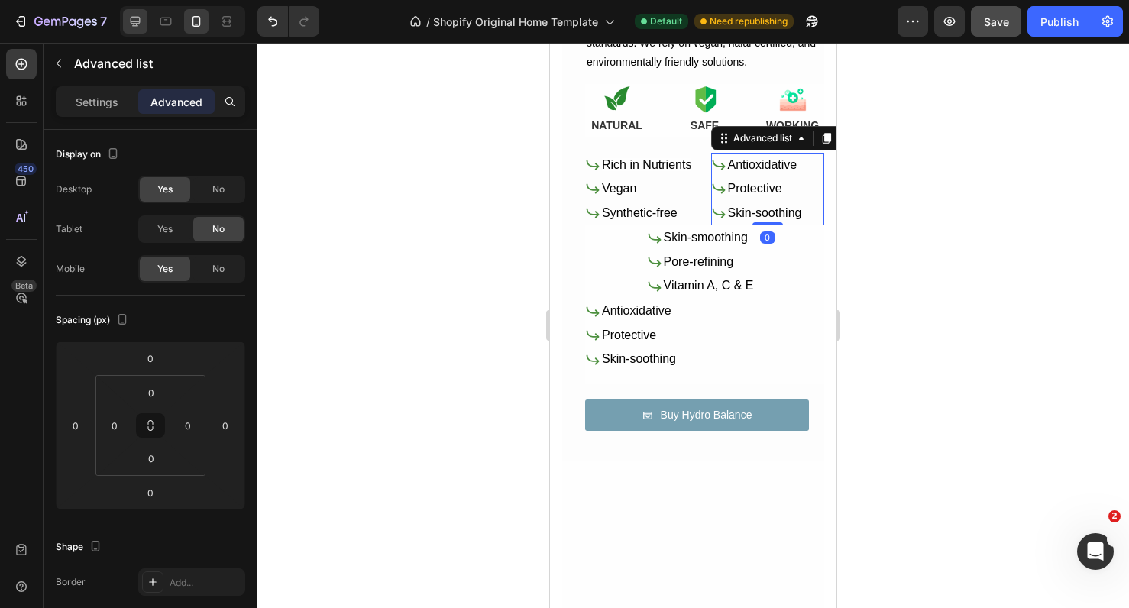
click at [138, 25] on icon at bounding box center [135, 21] width 15 height 15
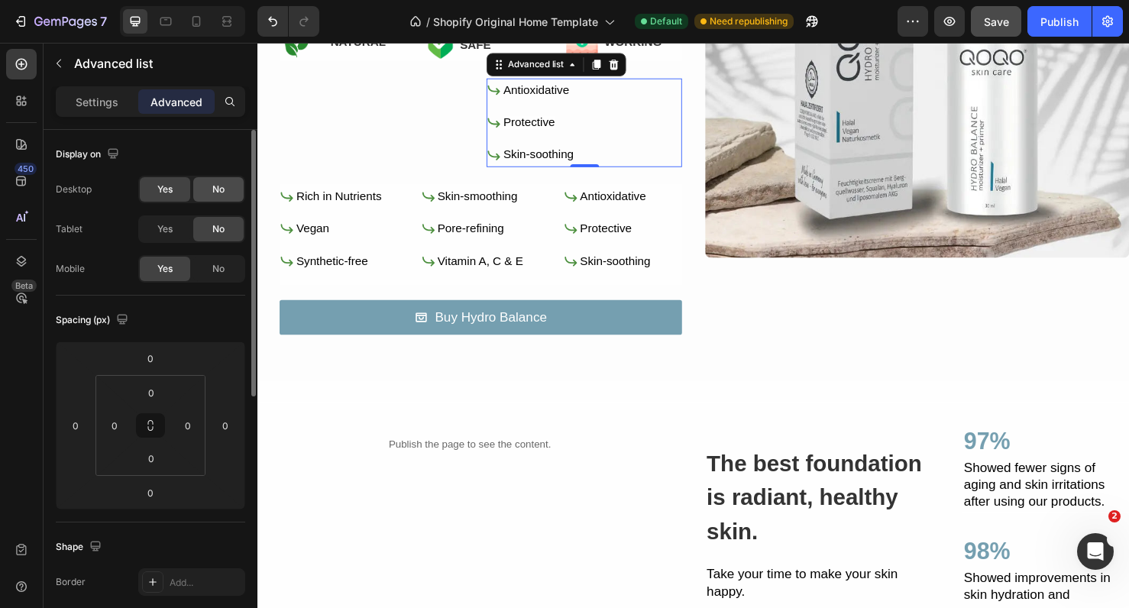
scroll to position [1184, 0]
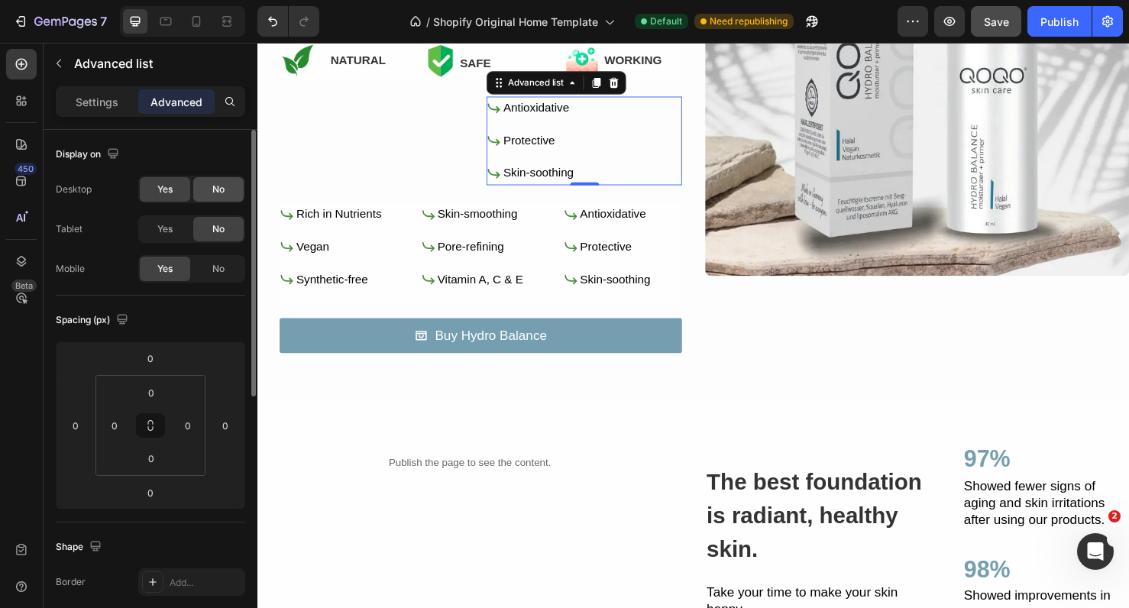
click at [219, 195] on span "No" at bounding box center [218, 190] width 12 height 14
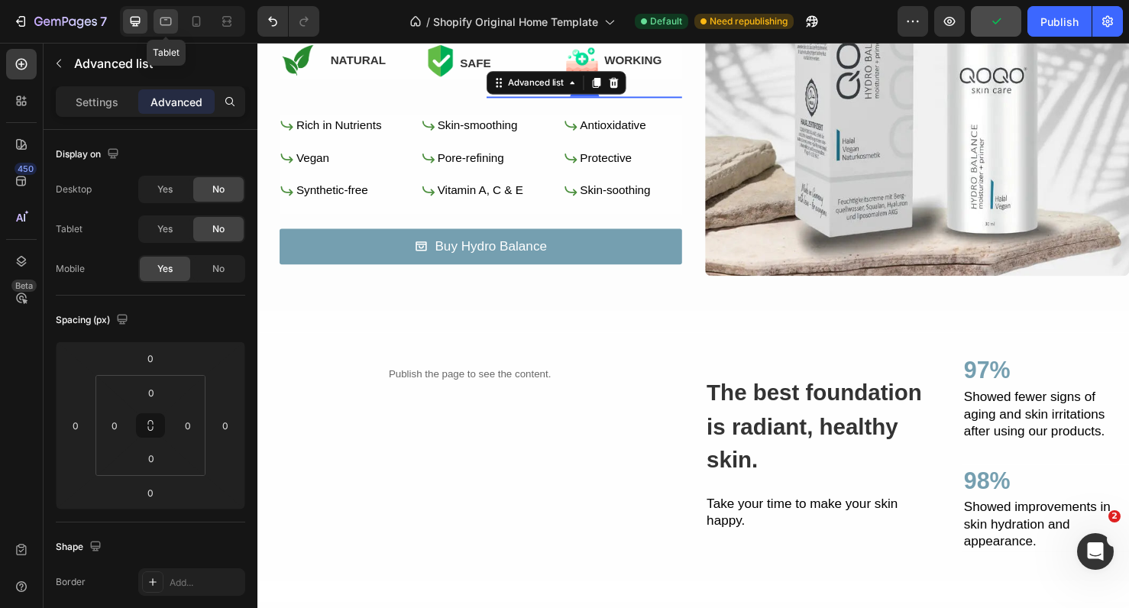
click at [167, 21] on icon at bounding box center [165, 21] width 15 height 15
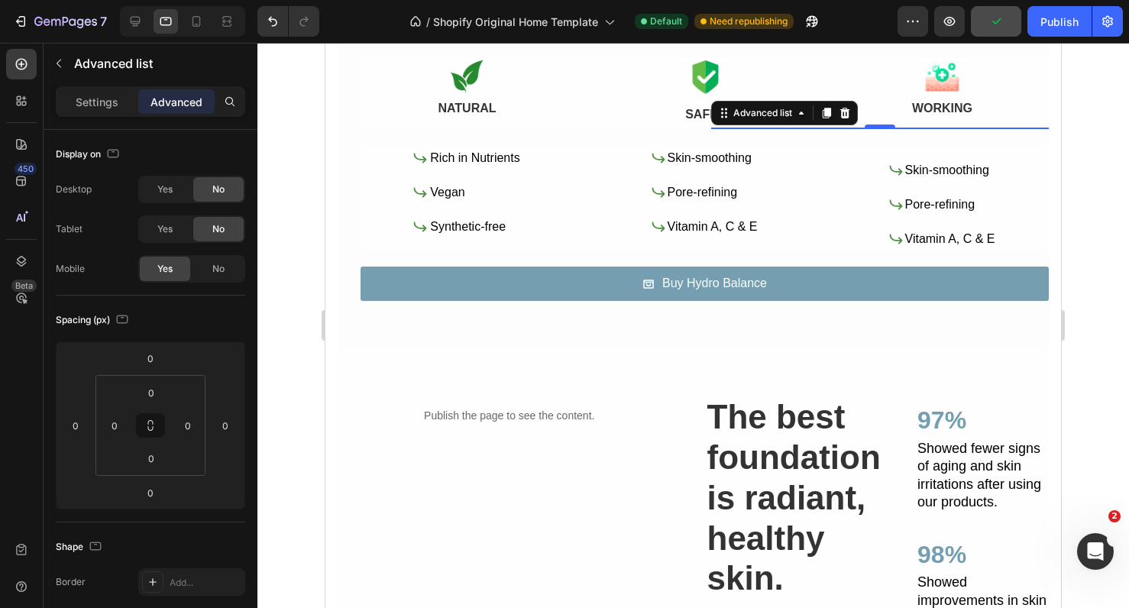
scroll to position [1406, 0]
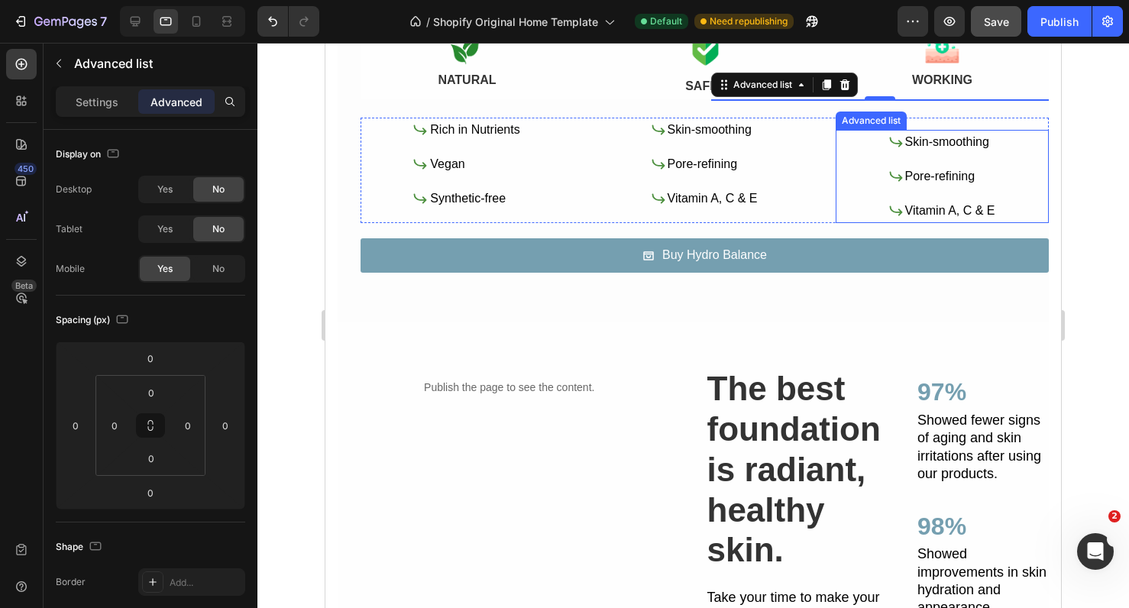
click at [858, 157] on div "Icon Skin-smoothing Text Block Icon Pore-refining Text Block Icon Vitamin A, C …" at bounding box center [942, 176] width 213 height 93
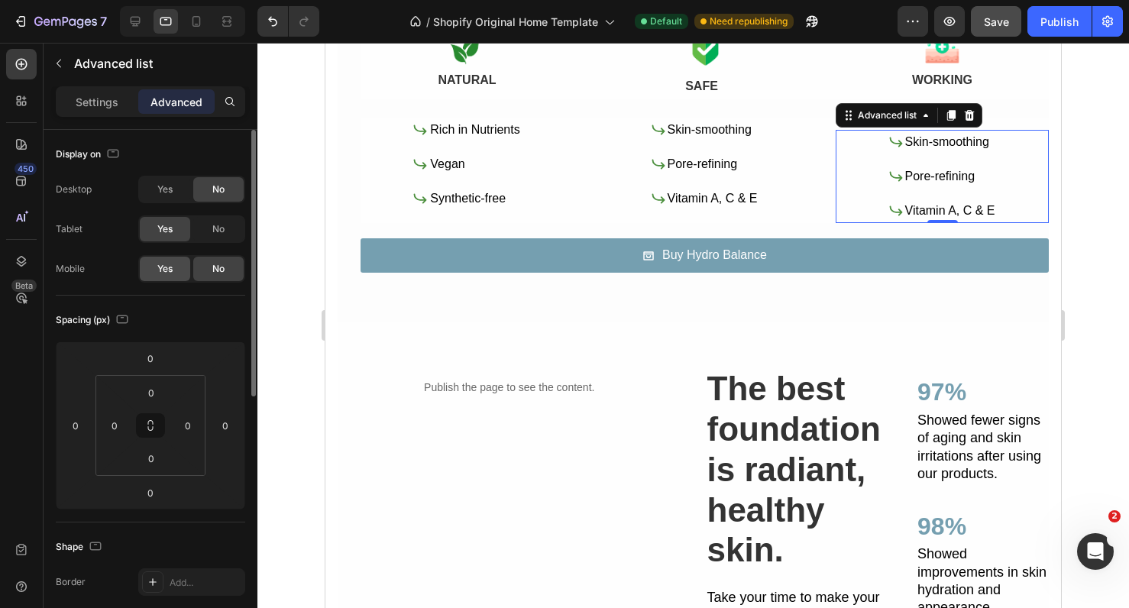
click at [168, 274] on span "Yes" at bounding box center [164, 269] width 15 height 14
click at [212, 262] on span "No" at bounding box center [218, 269] width 12 height 14
click at [212, 235] on span "No" at bounding box center [218, 229] width 12 height 14
click at [206, 20] on div at bounding box center [196, 21] width 24 height 24
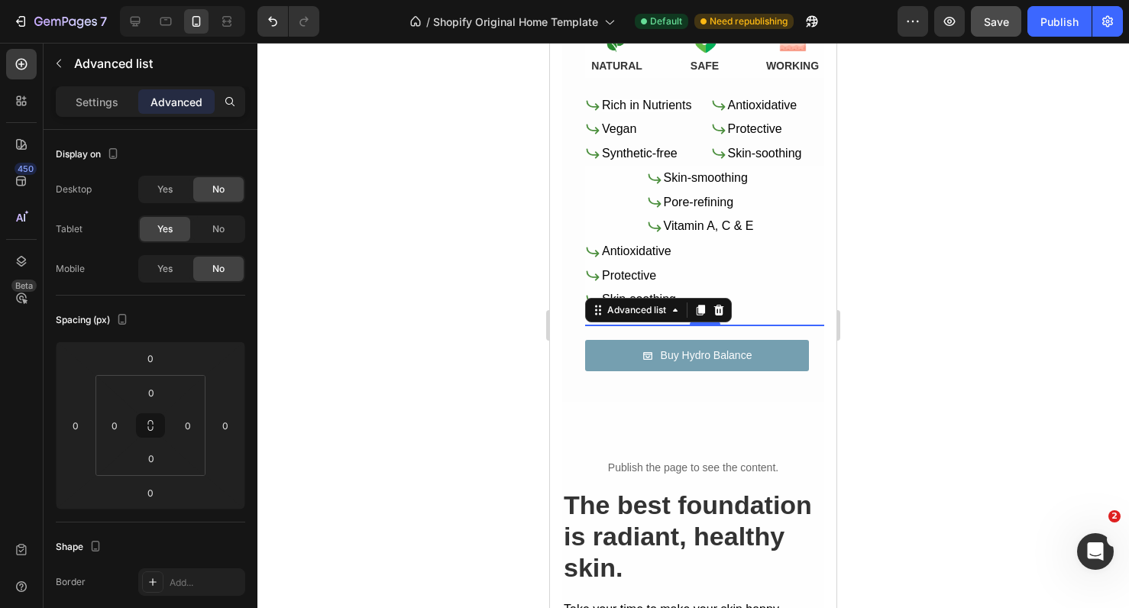
scroll to position [1410, 0]
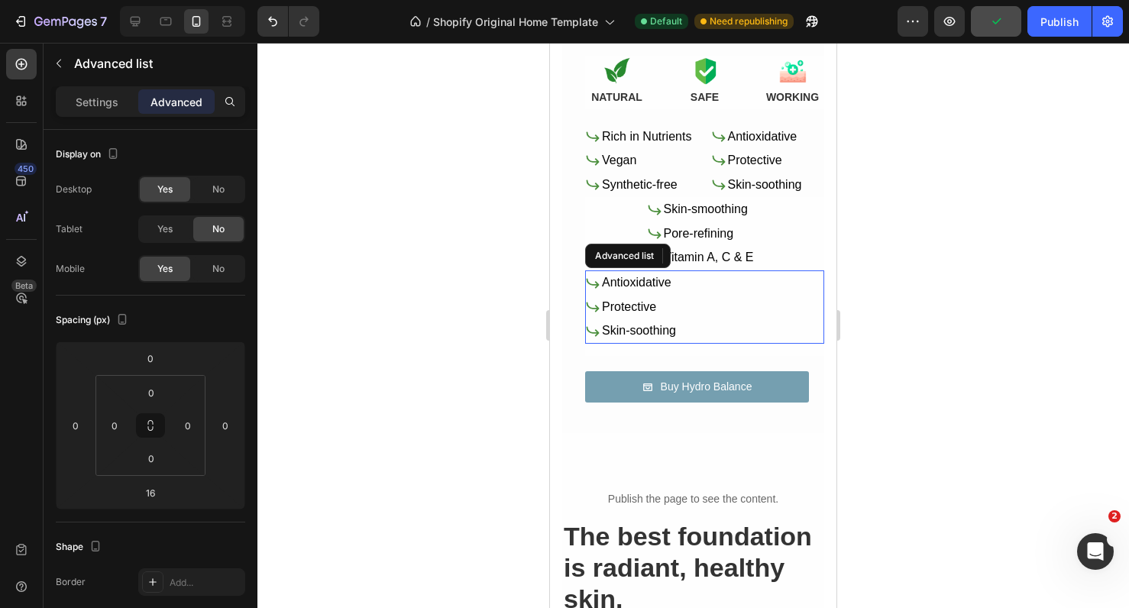
click at [672, 304] on li "Icon Protective Text Block" at bounding box center [631, 307] width 92 height 23
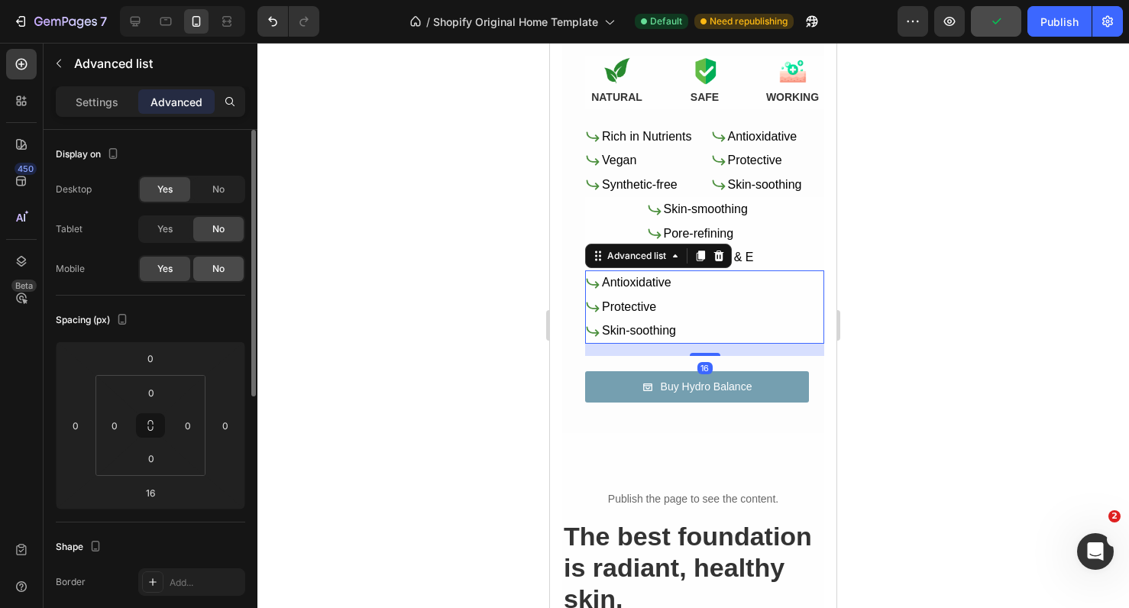
click at [207, 274] on div "No" at bounding box center [218, 269] width 50 height 24
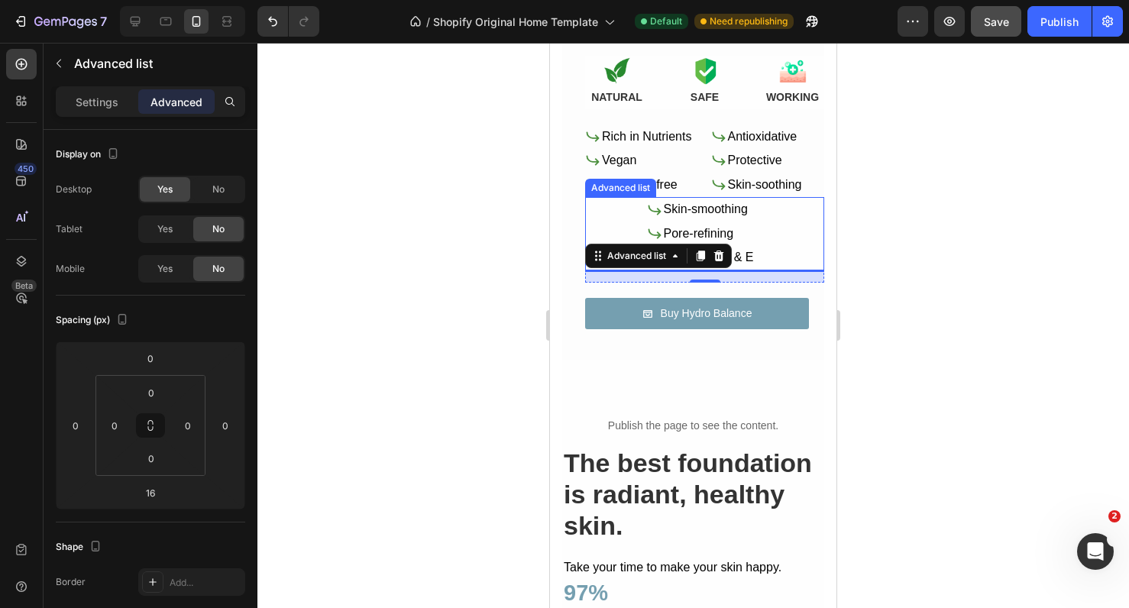
click at [951, 243] on div at bounding box center [694, 326] width 872 height 566
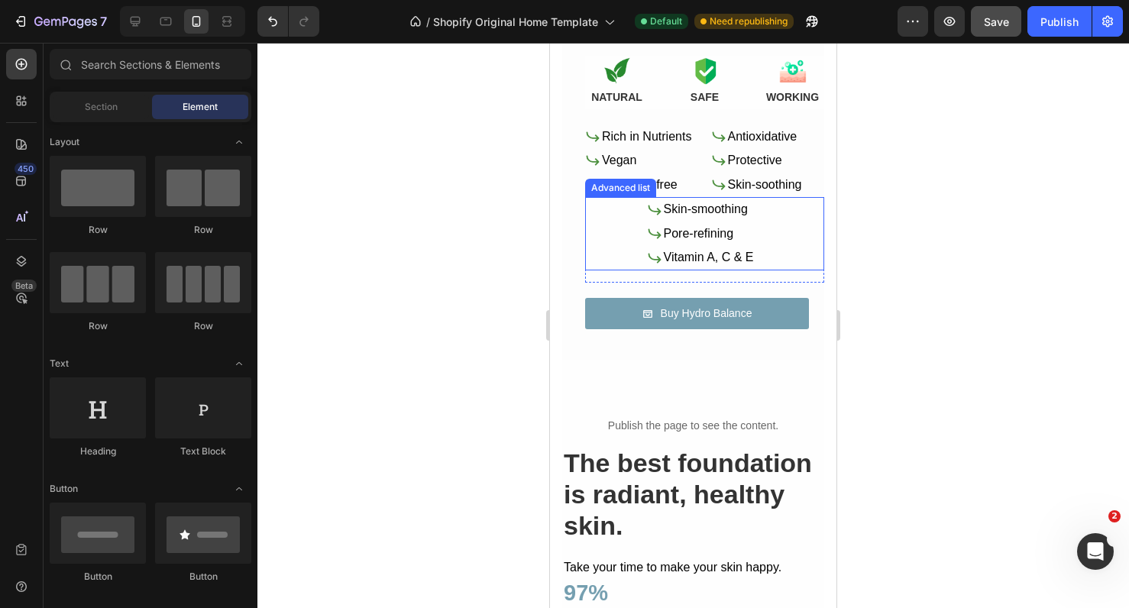
click at [886, 243] on div at bounding box center [694, 326] width 872 height 566
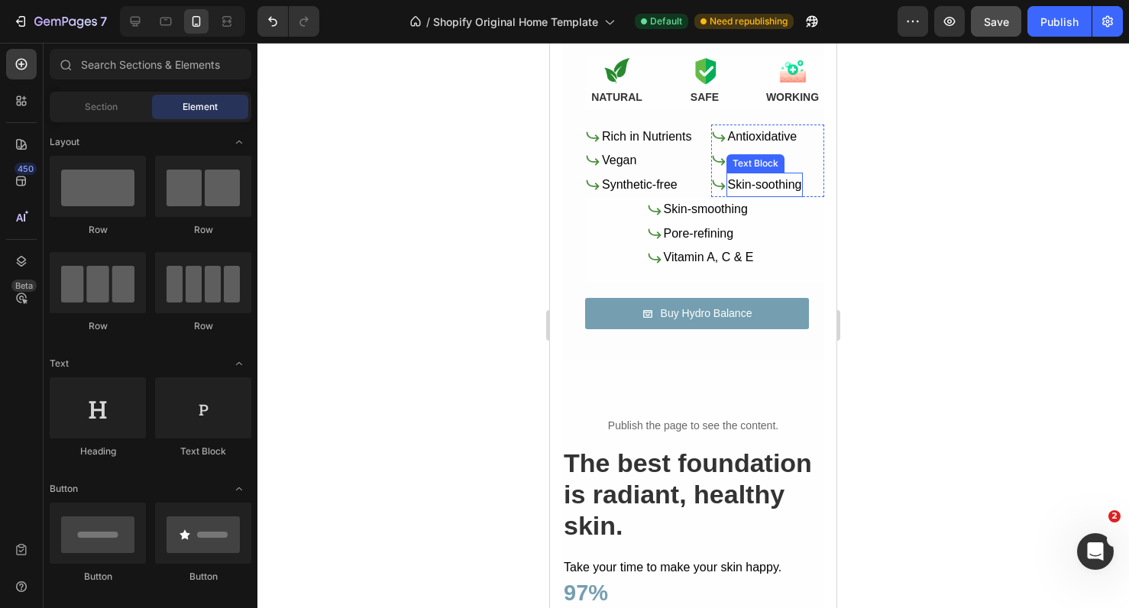
click at [786, 173] on div "Skin-soothing" at bounding box center [765, 185] width 77 height 25
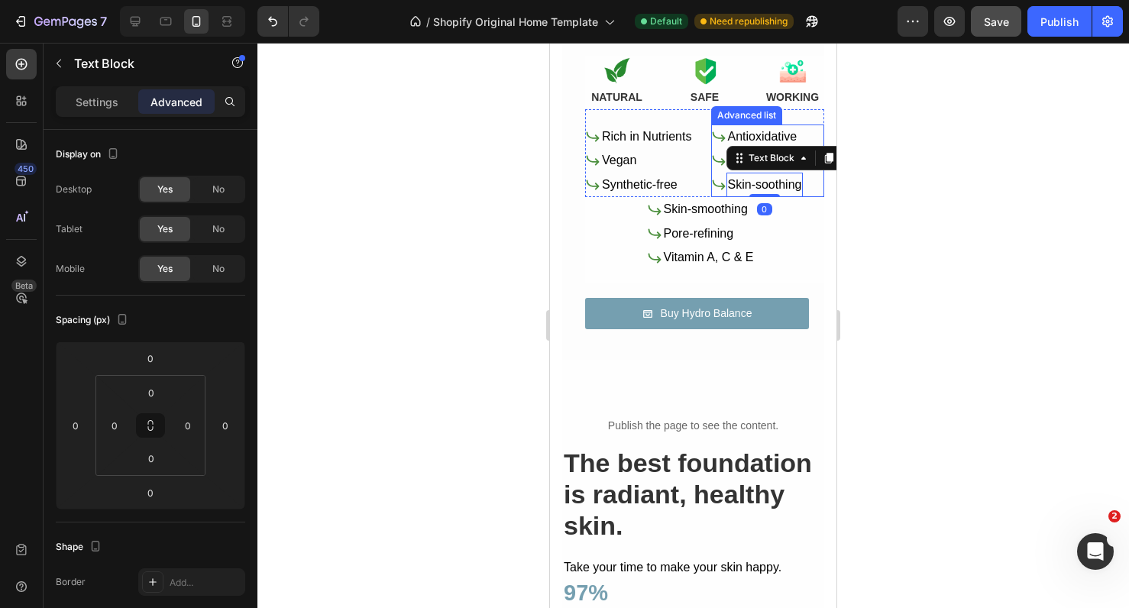
click at [808, 177] on div "Icon Antioxidative Text Block Icon Protective Text Block Icon Skin-soothing Tex…" at bounding box center [768, 161] width 114 height 73
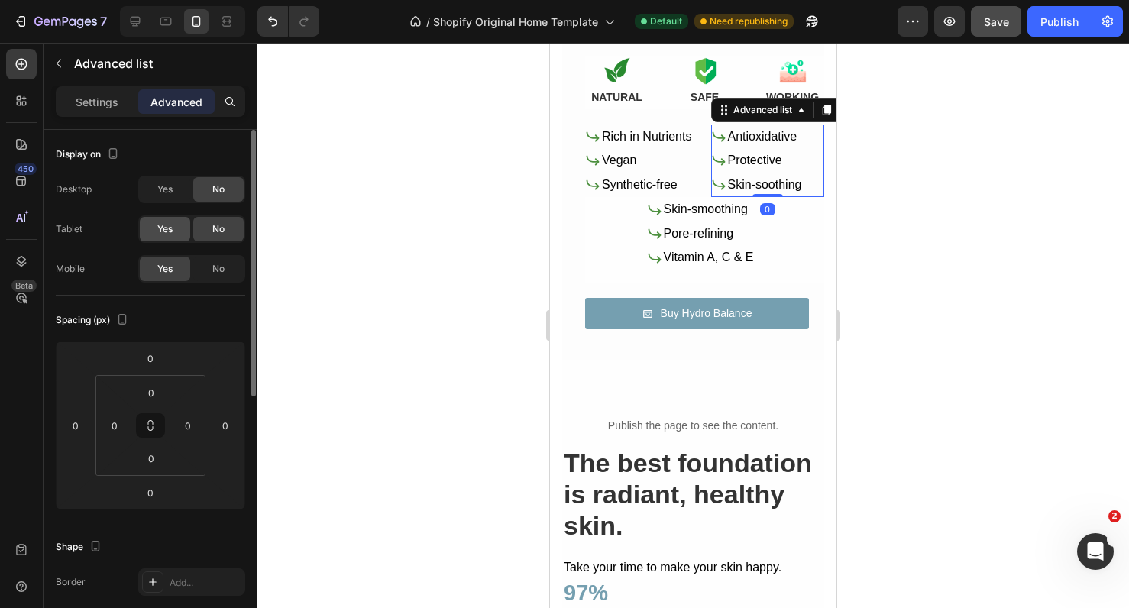
click at [173, 225] on div "Yes" at bounding box center [165, 229] width 50 height 24
click at [172, 23] on icon at bounding box center [165, 21] width 15 height 15
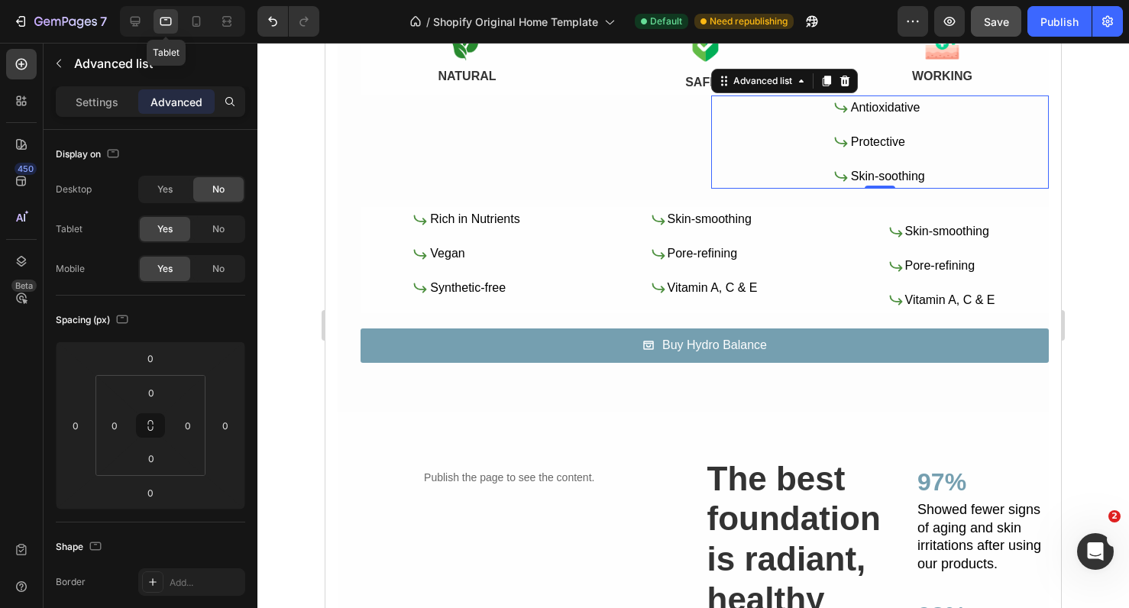
scroll to position [1406, 0]
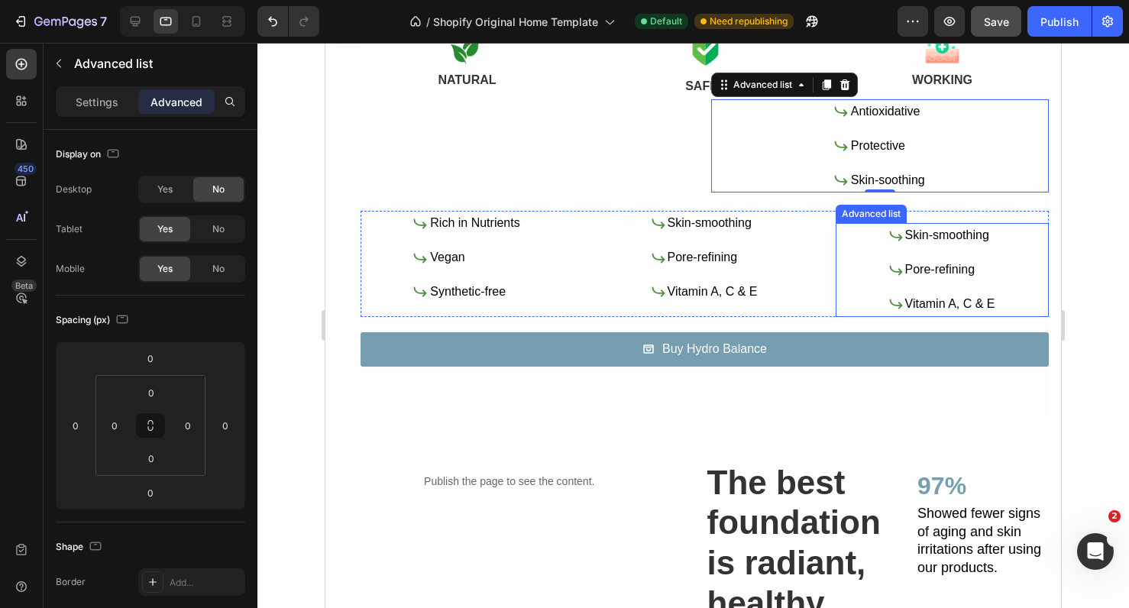
click at [860, 236] on div "Icon Skin-smoothing Text Block Icon Pore-refining Text Block Icon Vitamin A, C …" at bounding box center [942, 269] width 213 height 93
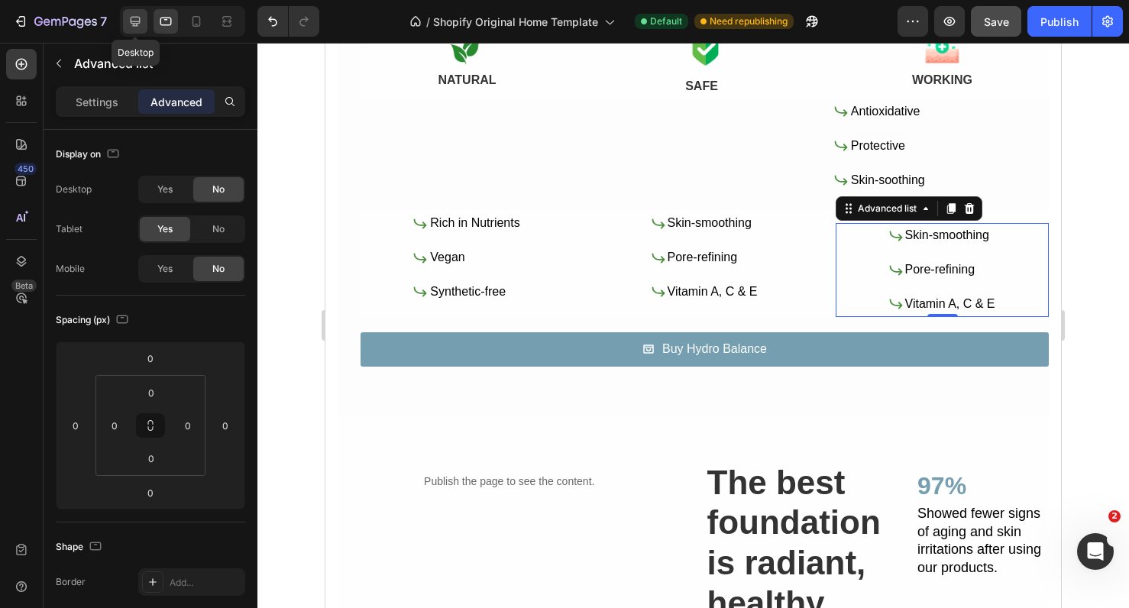
click at [137, 30] on div at bounding box center [135, 21] width 24 height 24
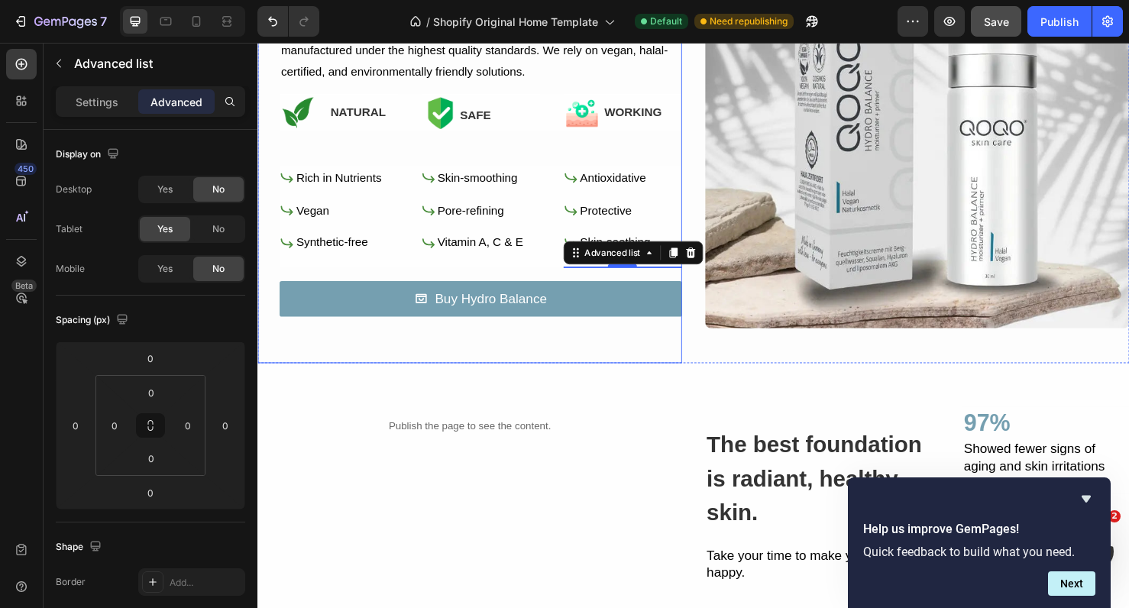
scroll to position [1110, 0]
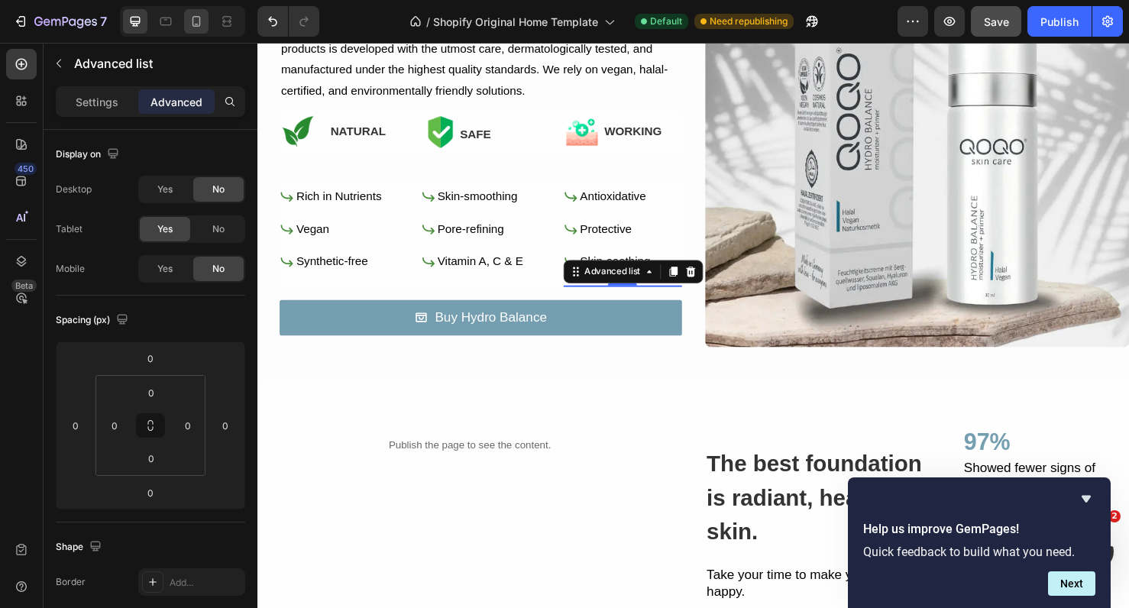
click at [209, 22] on div at bounding box center [196, 21] width 24 height 24
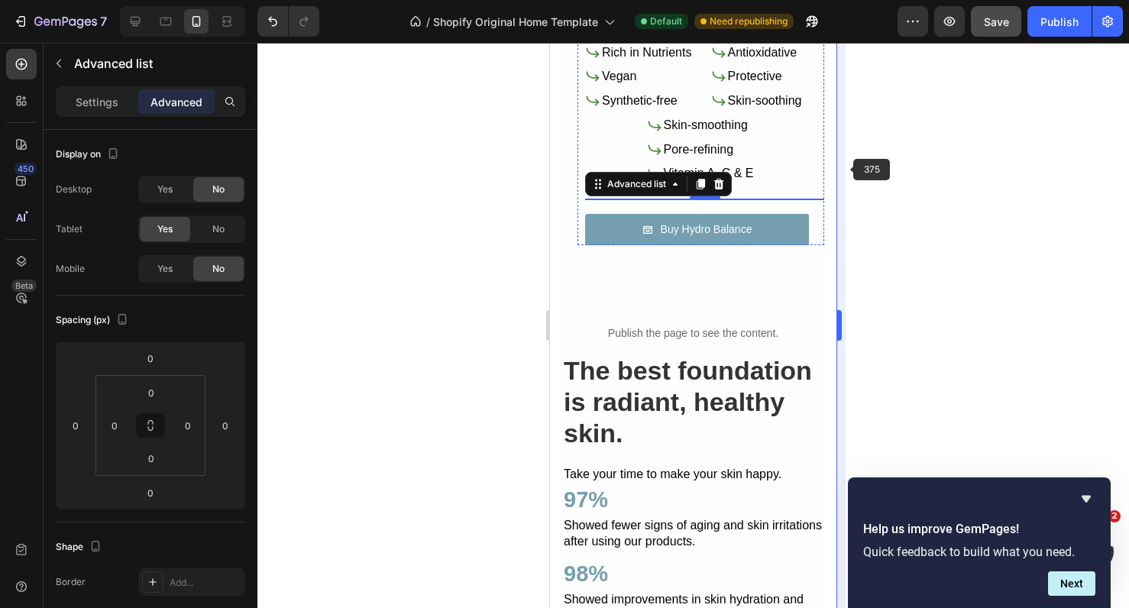
scroll to position [1591, 0]
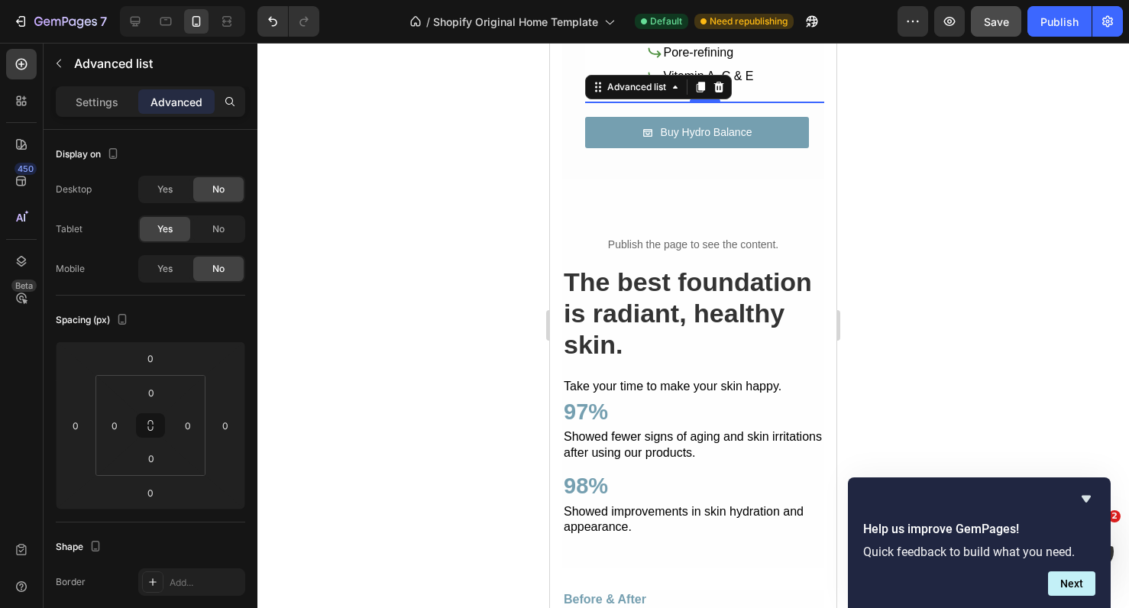
click at [915, 180] on div at bounding box center [694, 326] width 872 height 566
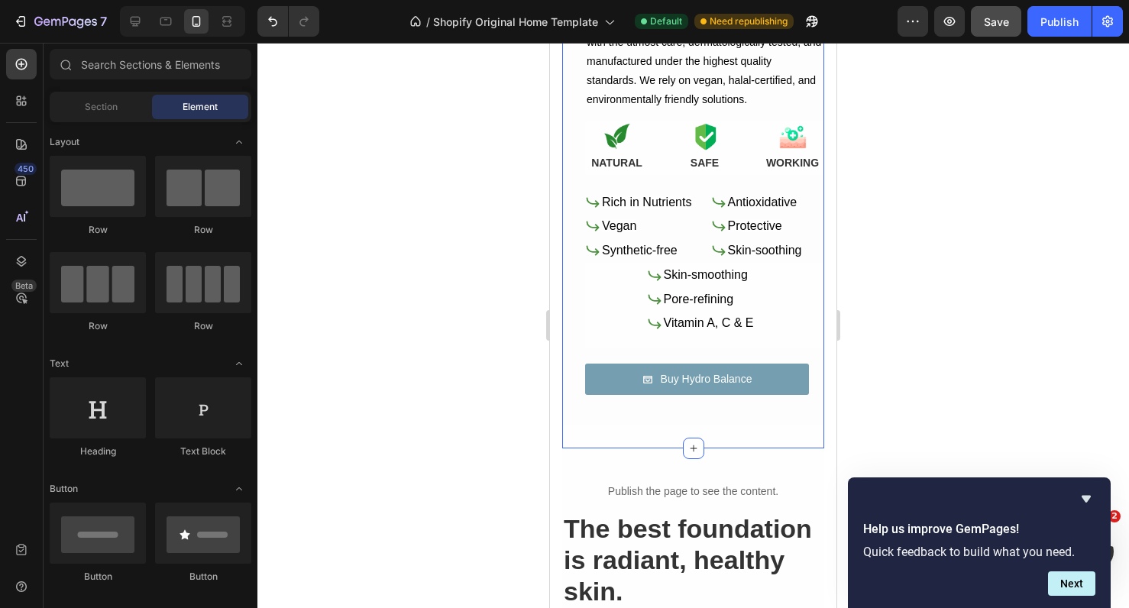
scroll to position [1323, 0]
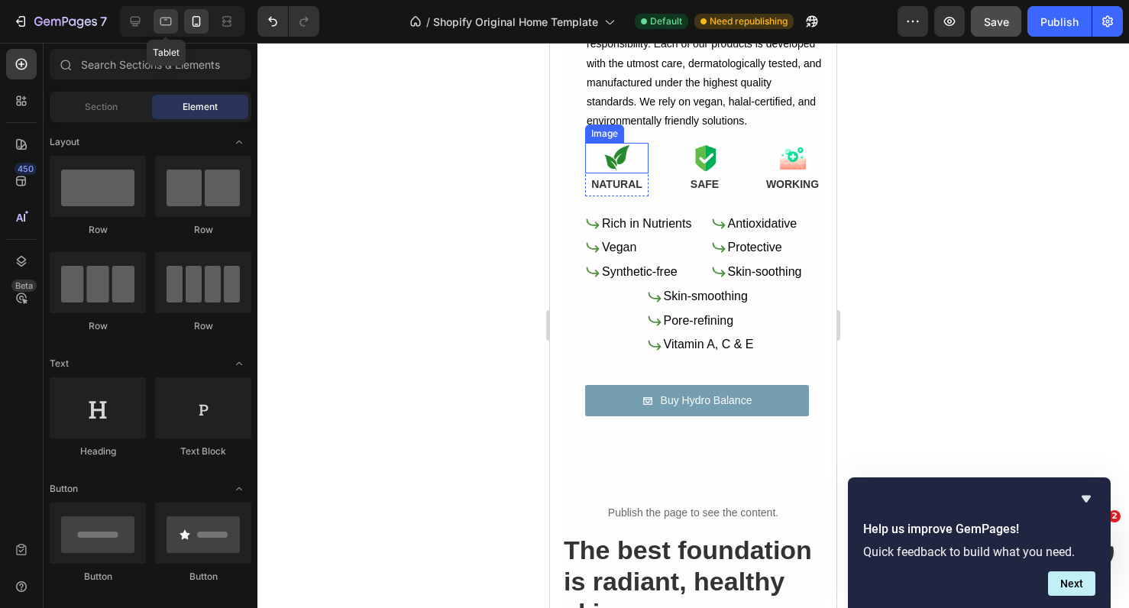
click at [161, 15] on icon at bounding box center [165, 21] width 15 height 15
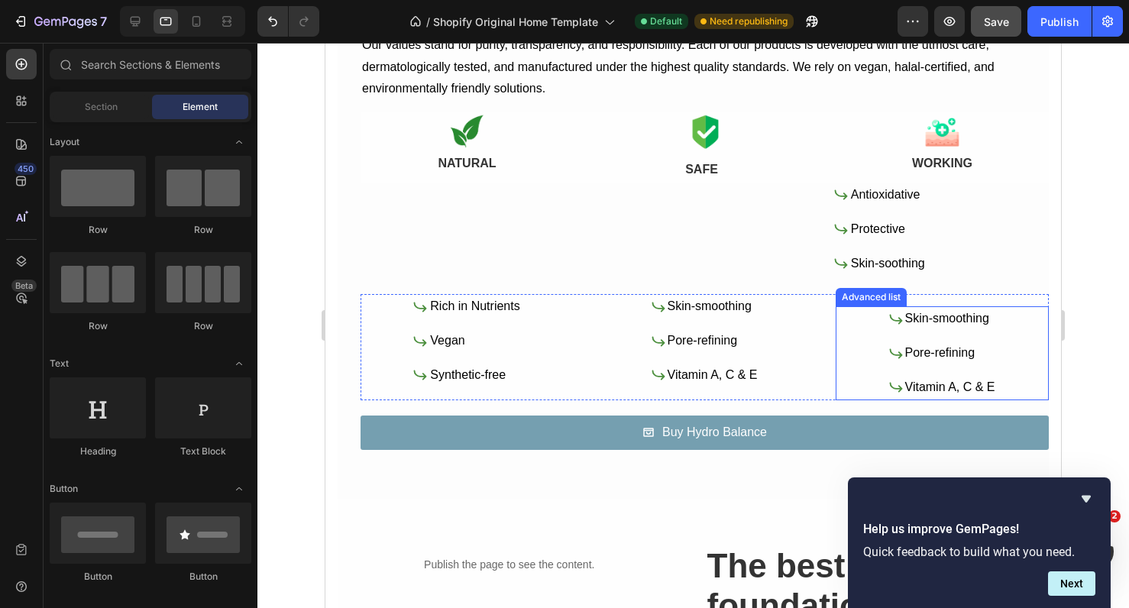
click at [849, 339] on div "Icon Skin-smoothing Text Block Icon Pore-refining Text Block Icon Vitamin A, C …" at bounding box center [942, 352] width 213 height 93
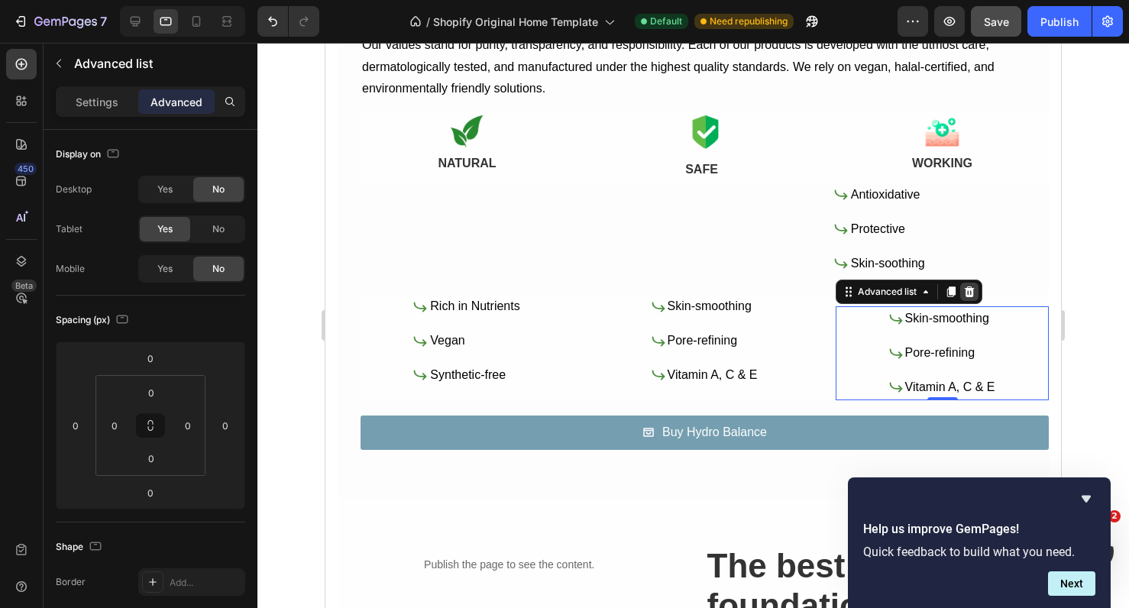
click at [968, 290] on icon at bounding box center [970, 292] width 10 height 11
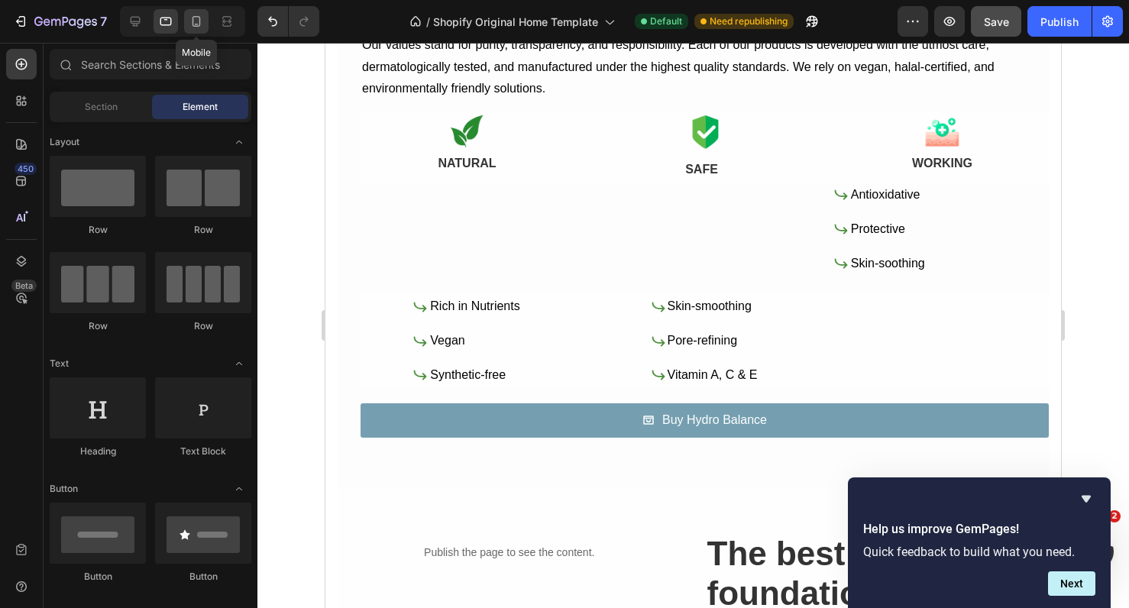
click at [202, 20] on icon at bounding box center [196, 21] width 15 height 15
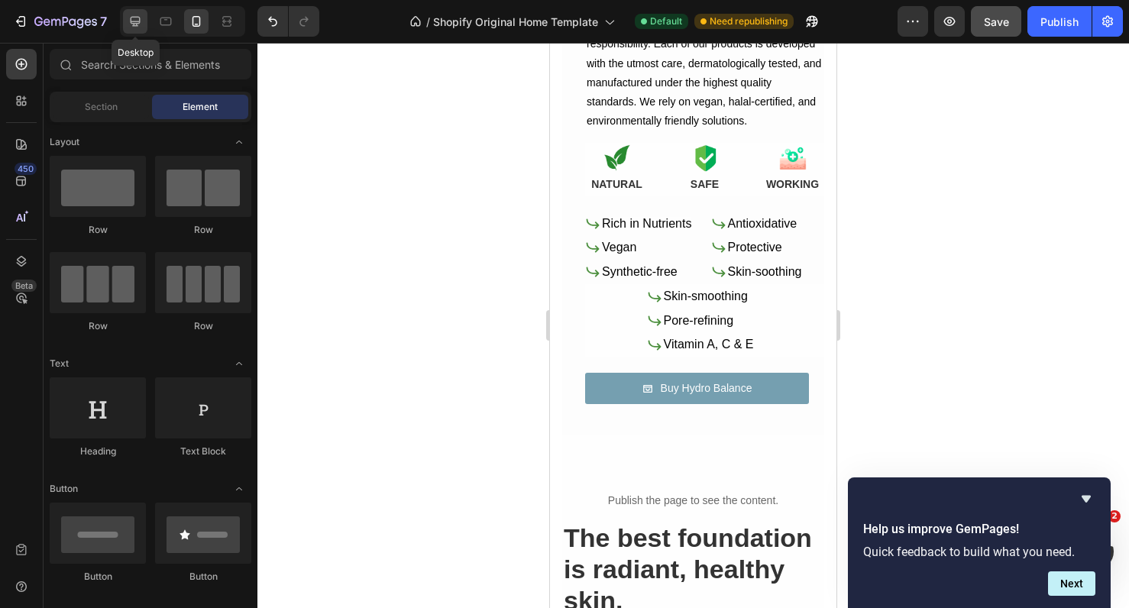
click at [138, 24] on icon at bounding box center [136, 22] width 10 height 10
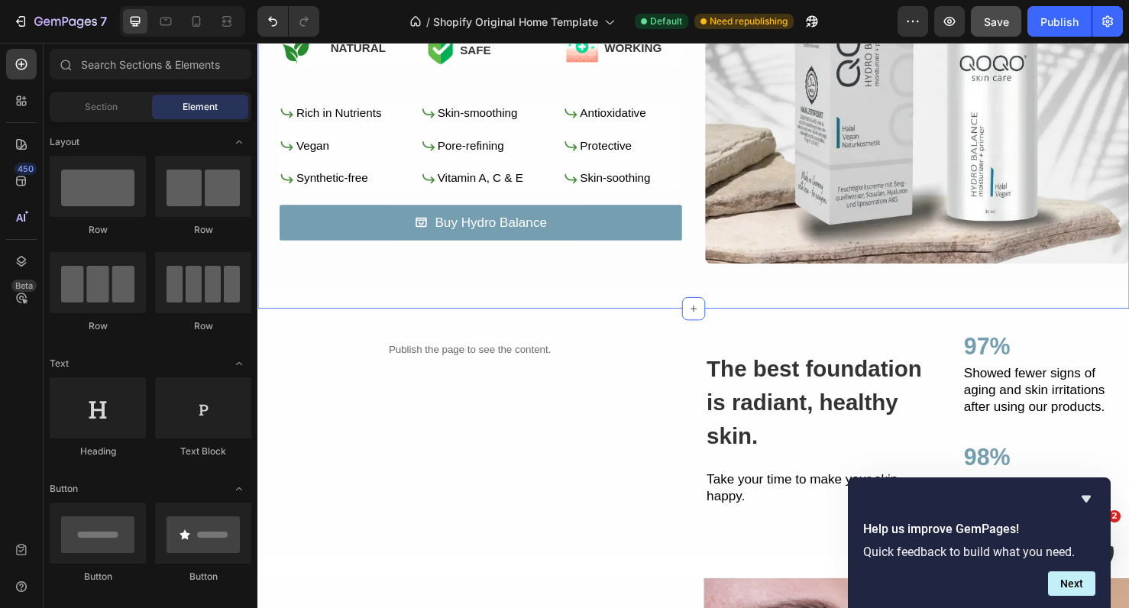
scroll to position [1189, 0]
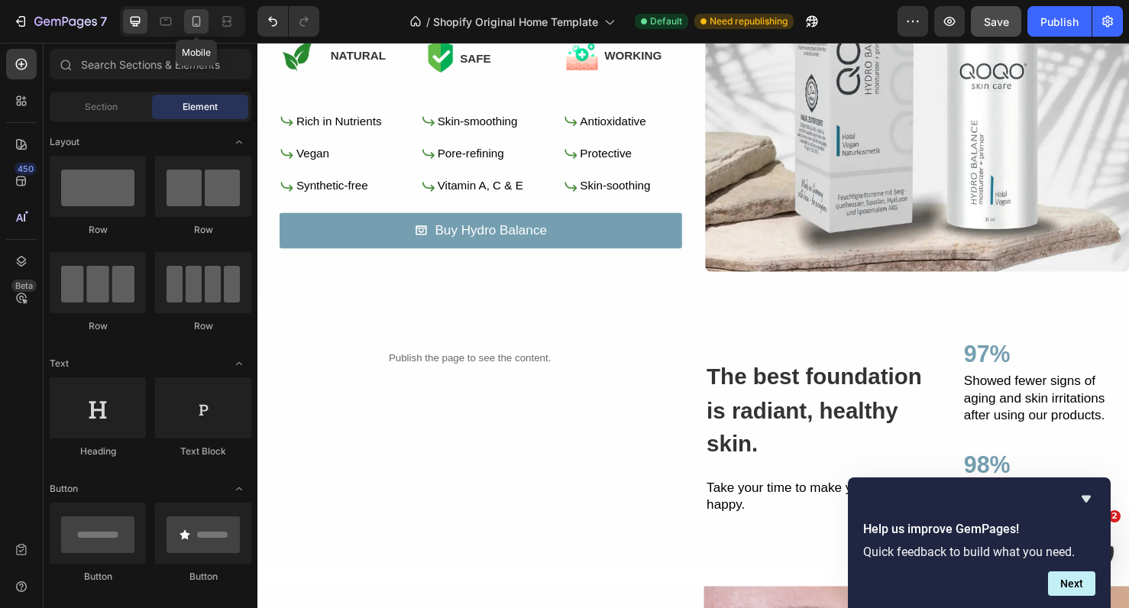
click at [199, 31] on div at bounding box center [196, 21] width 24 height 24
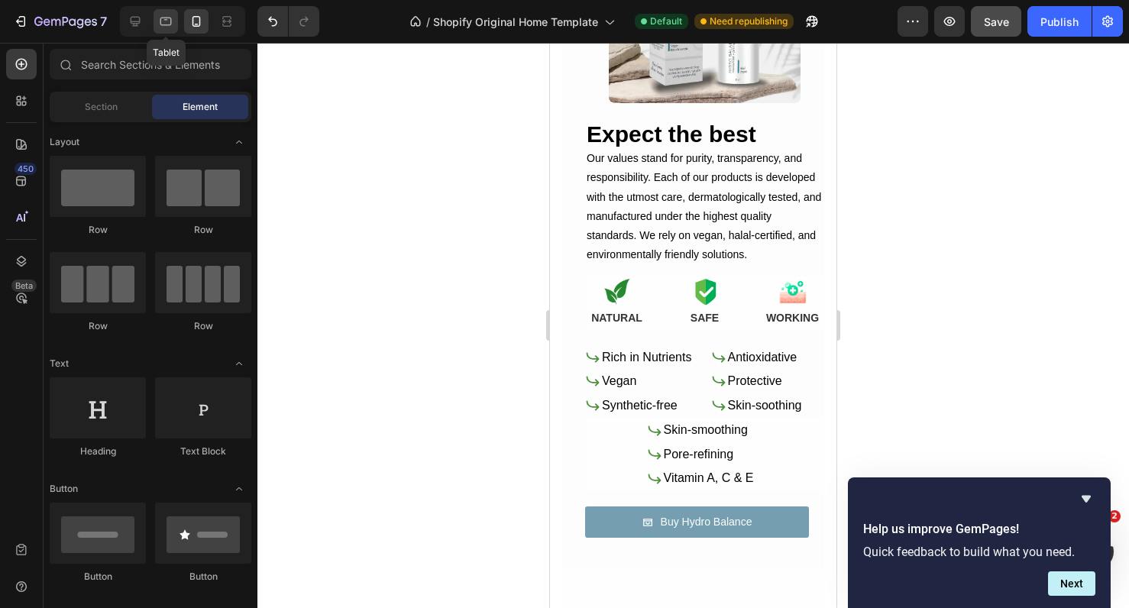
click at [162, 28] on icon at bounding box center [165, 21] width 15 height 15
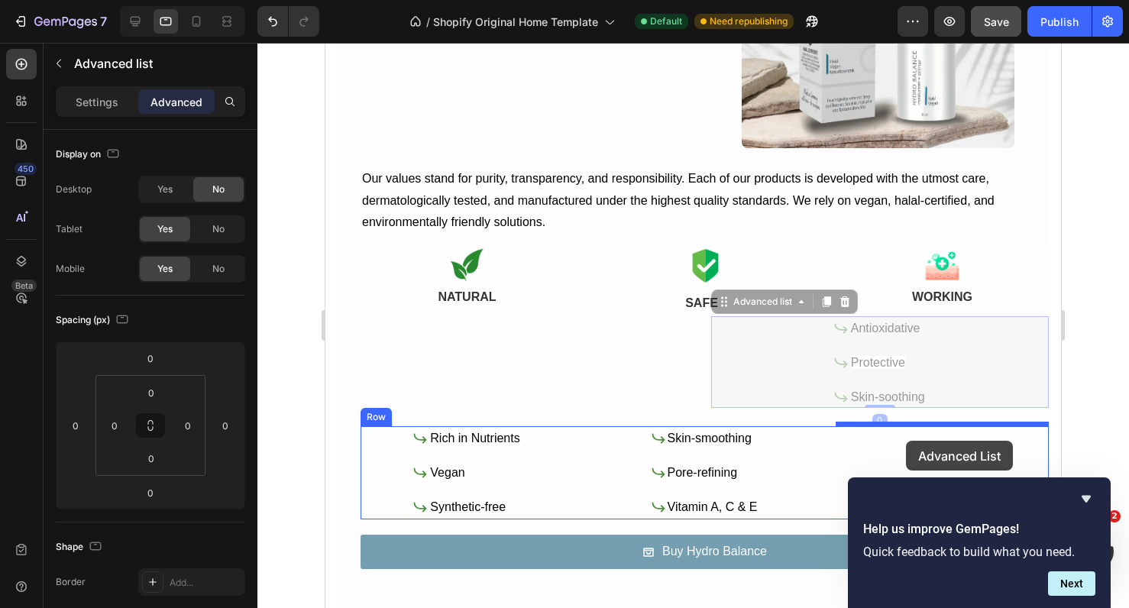
drag, startPoint x: 938, startPoint y: 365, endPoint x: 906, endPoint y: 439, distance: 80.8
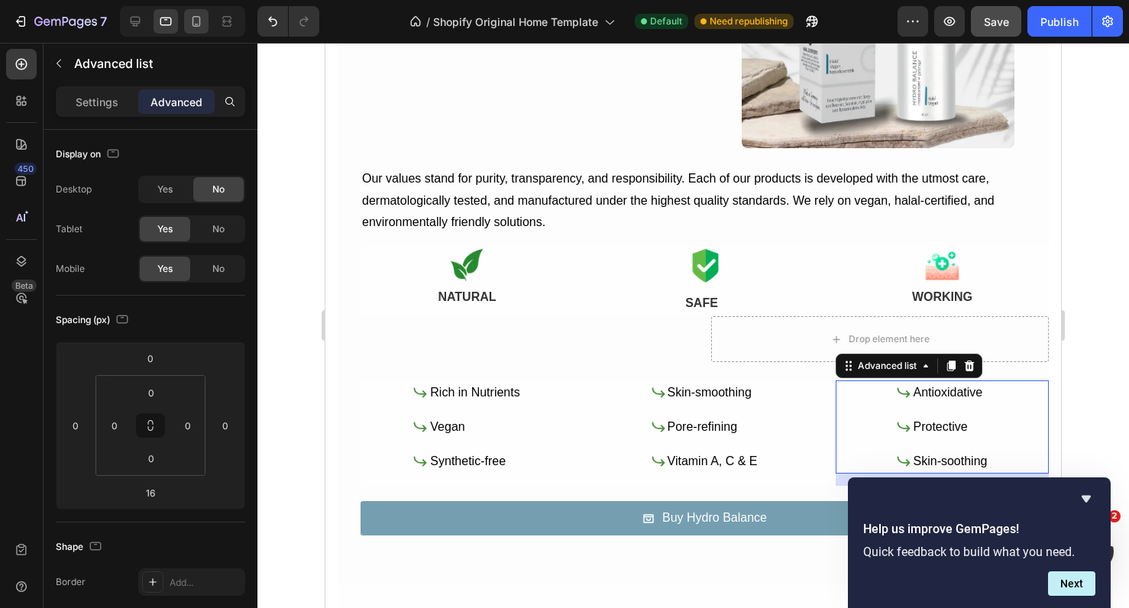
click at [198, 28] on icon at bounding box center [196, 21] width 15 height 15
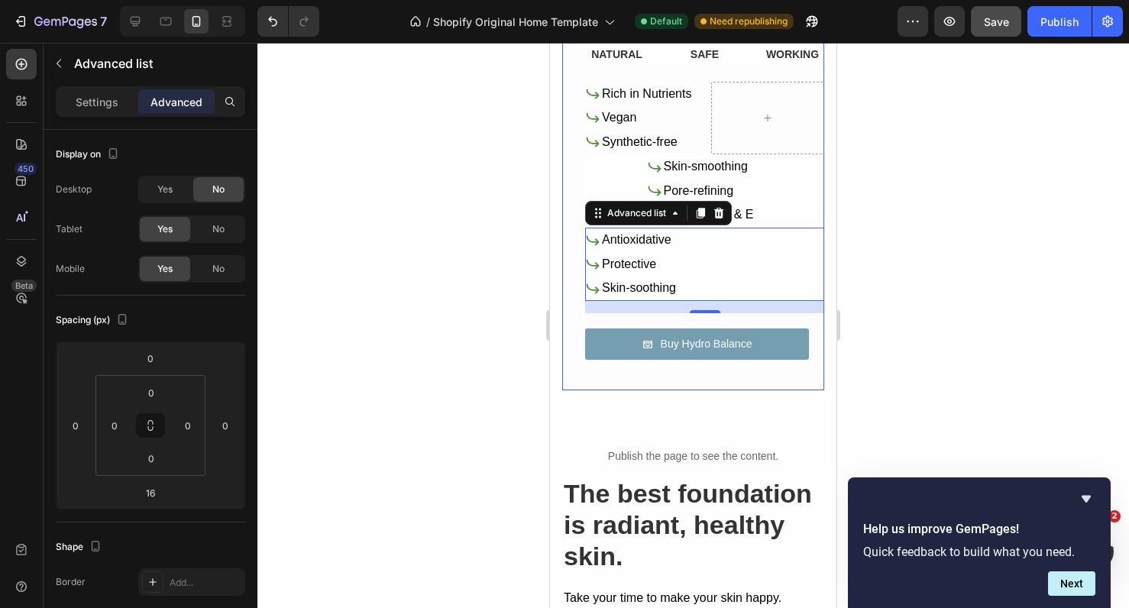
scroll to position [1450, 0]
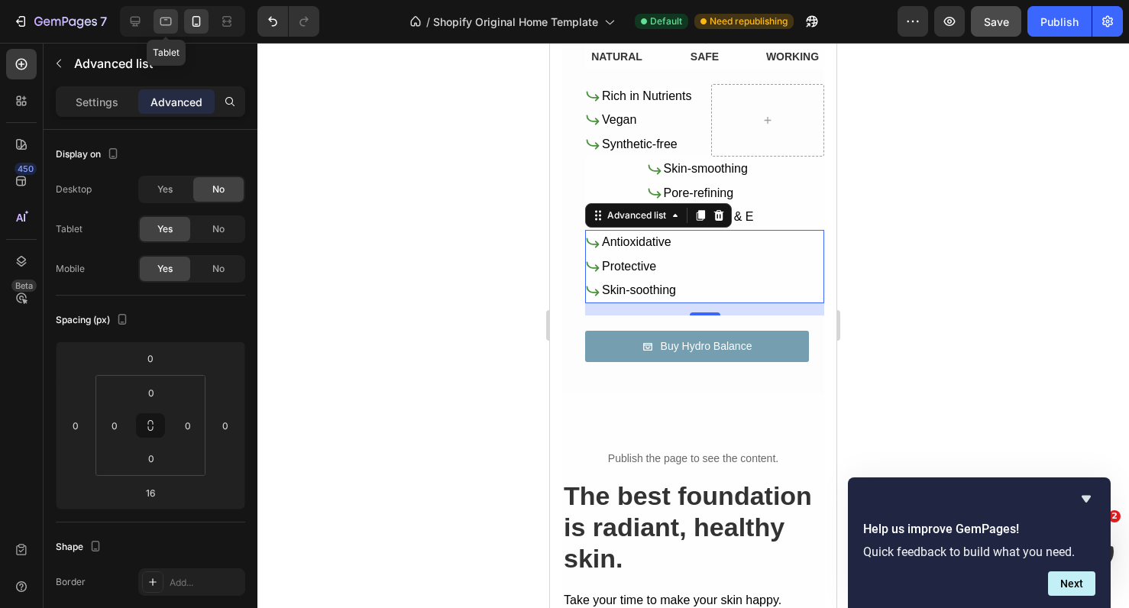
click at [171, 25] on icon at bounding box center [165, 21] width 15 height 15
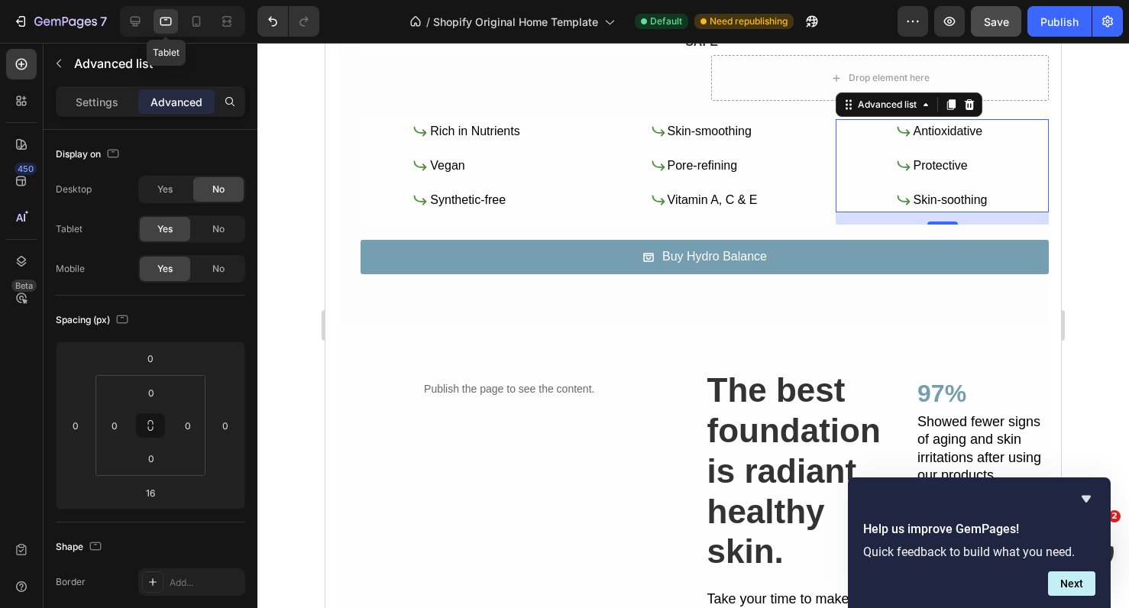
scroll to position [1470, 0]
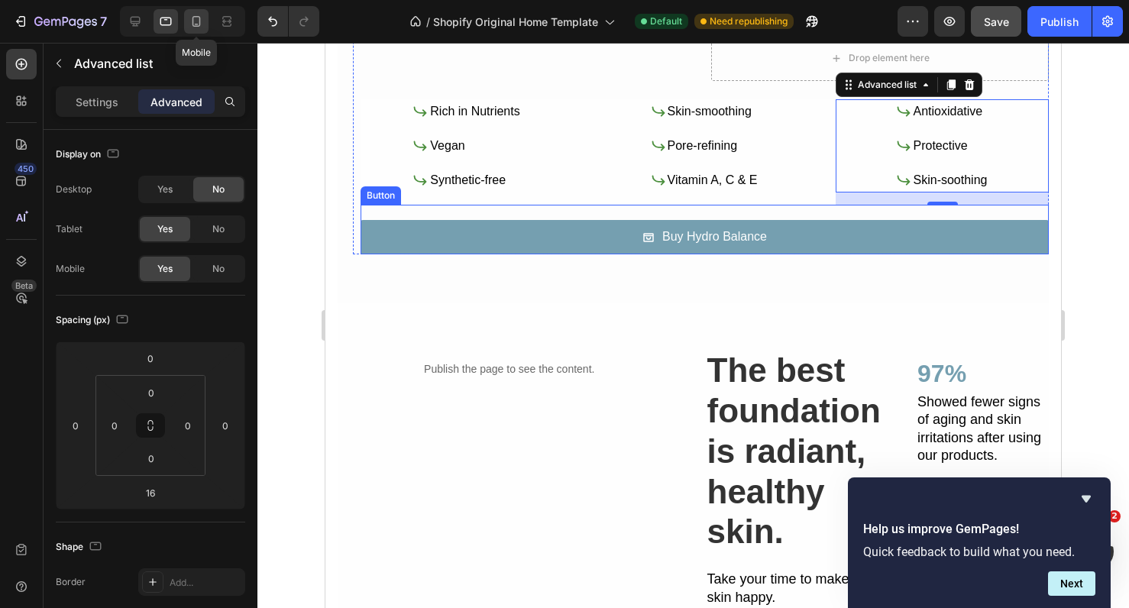
click at [202, 28] on icon at bounding box center [196, 21] width 15 height 15
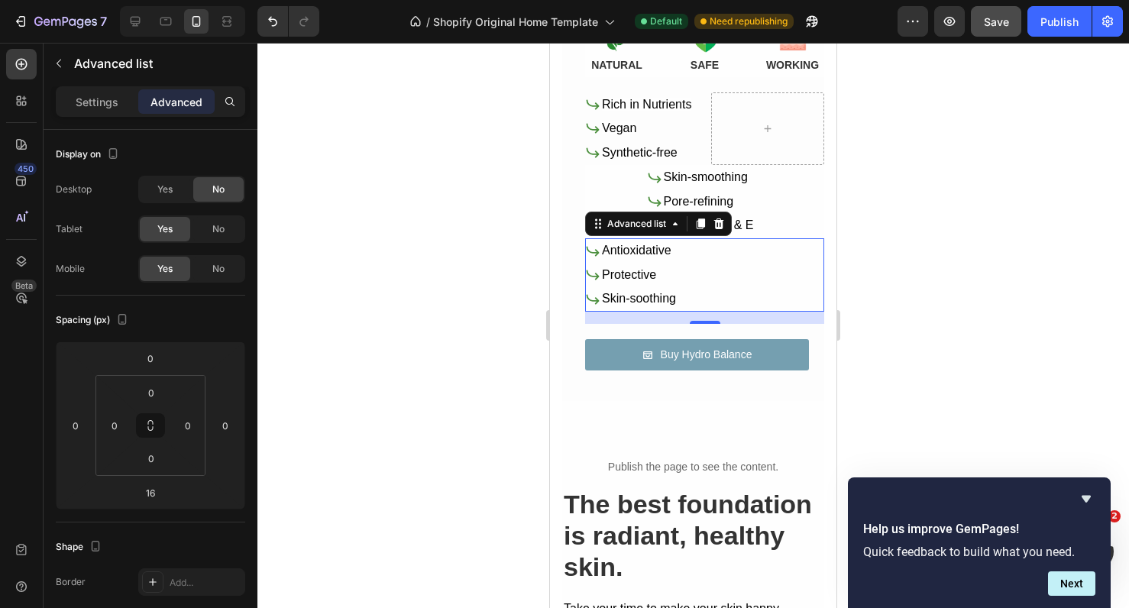
scroll to position [1427, 0]
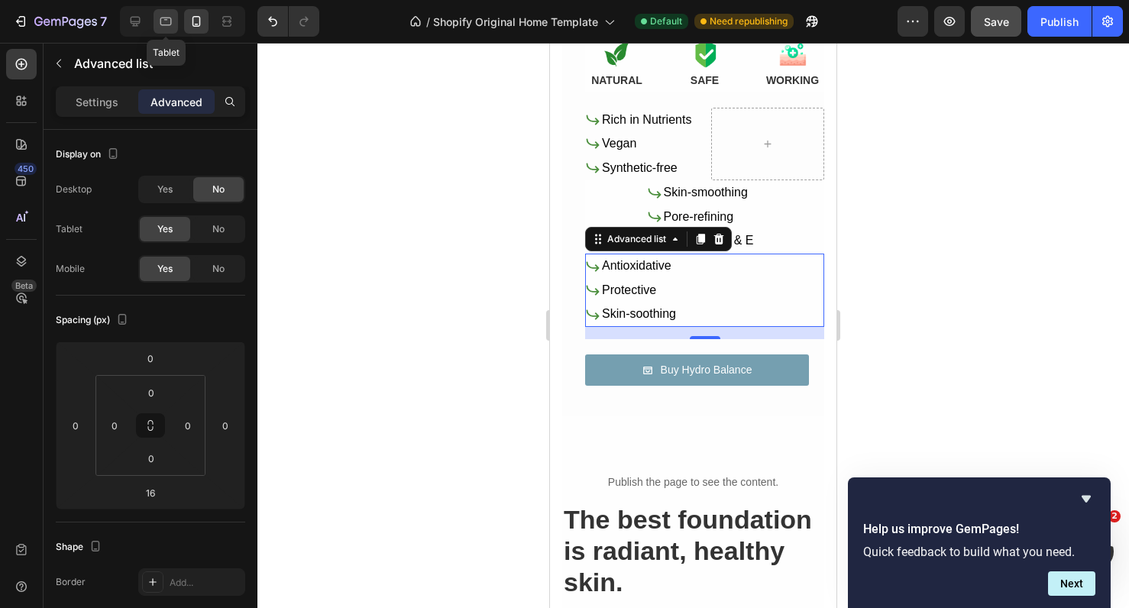
click at [169, 24] on icon at bounding box center [165, 21] width 15 height 15
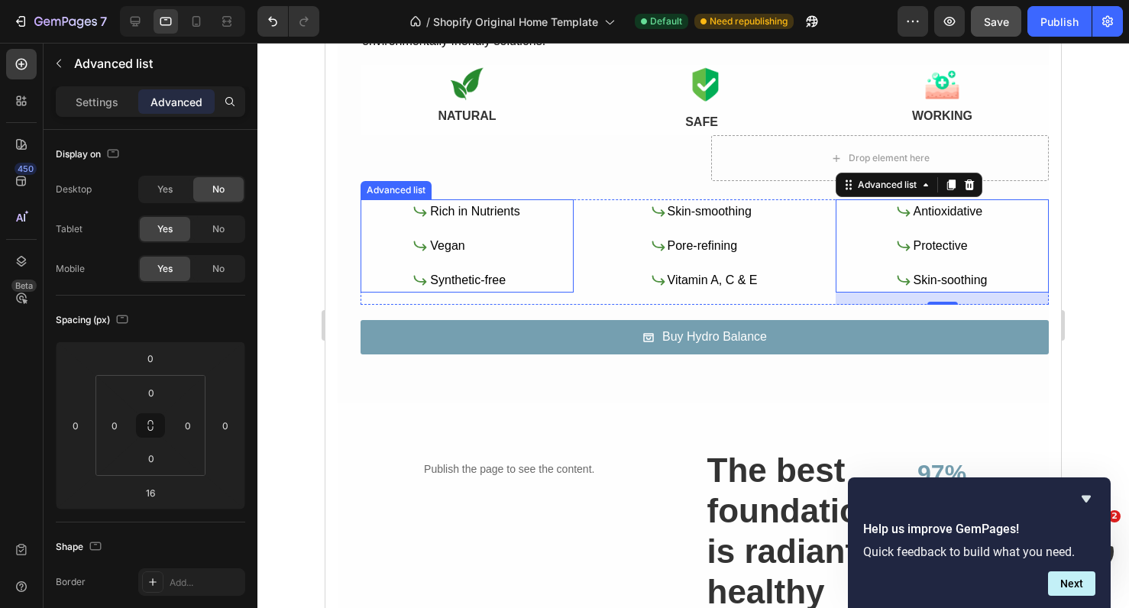
scroll to position [1356, 0]
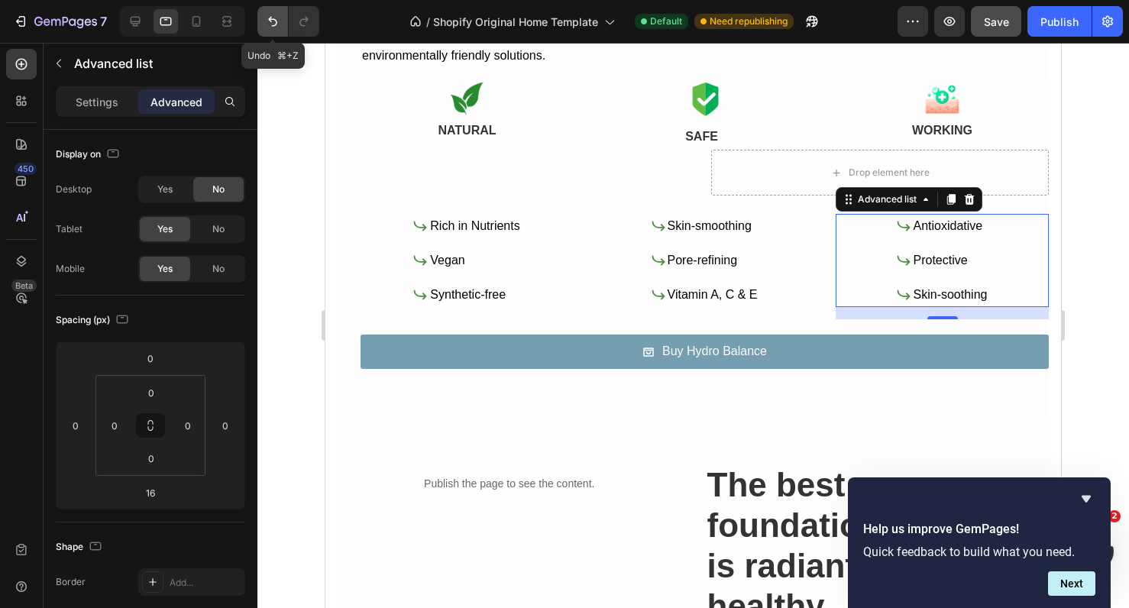
click at [274, 23] on icon "Undo/Redo" at bounding box center [272, 21] width 15 height 15
type input "0"
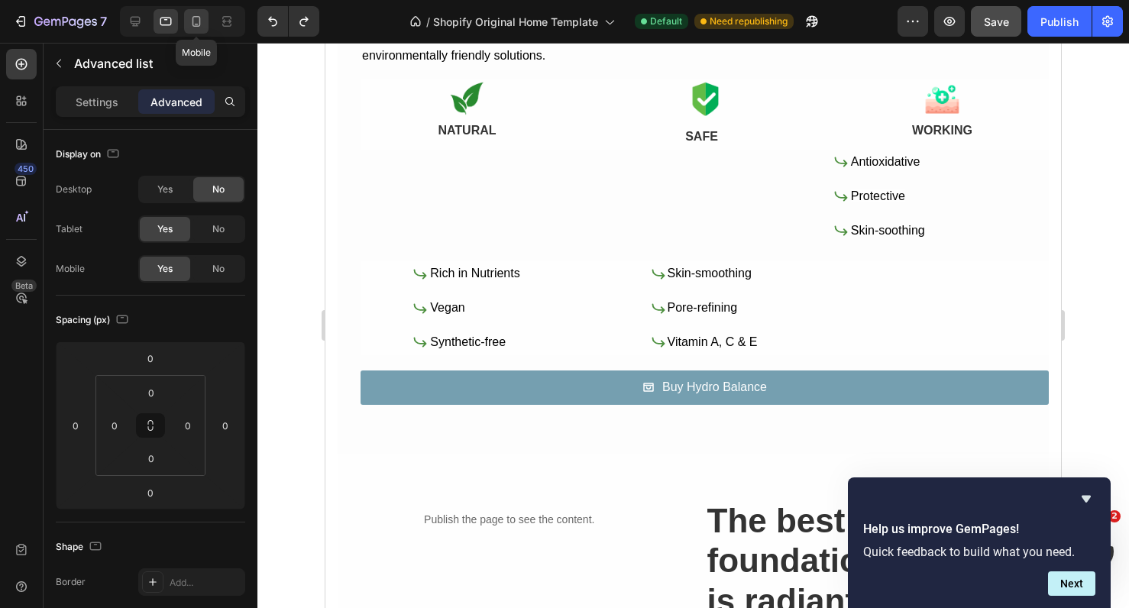
click at [197, 18] on icon at bounding box center [196, 21] width 15 height 15
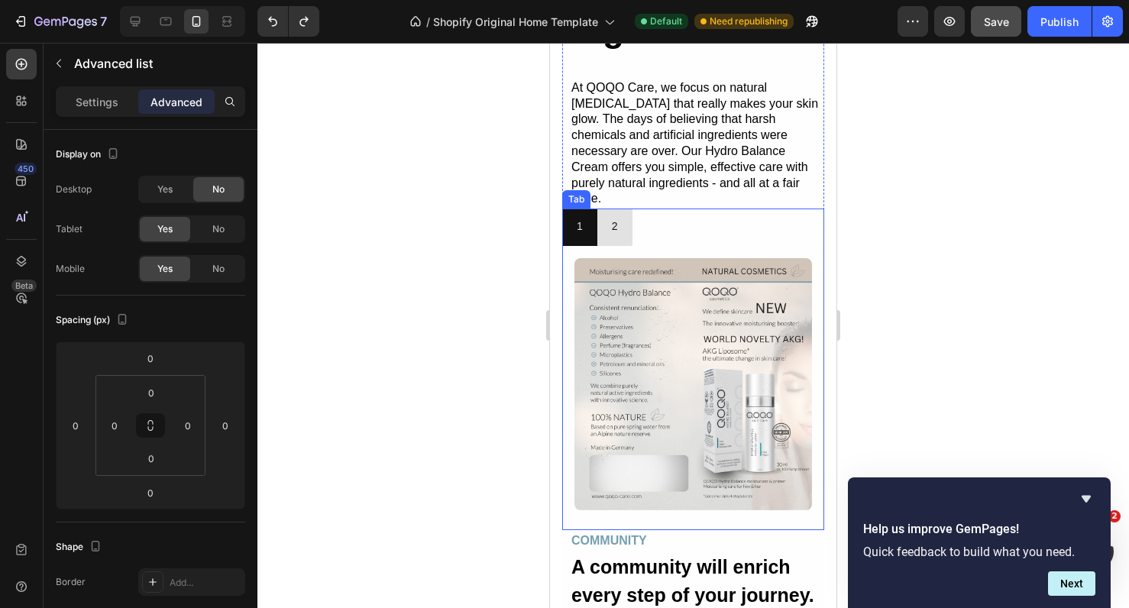
scroll to position [3533, 0]
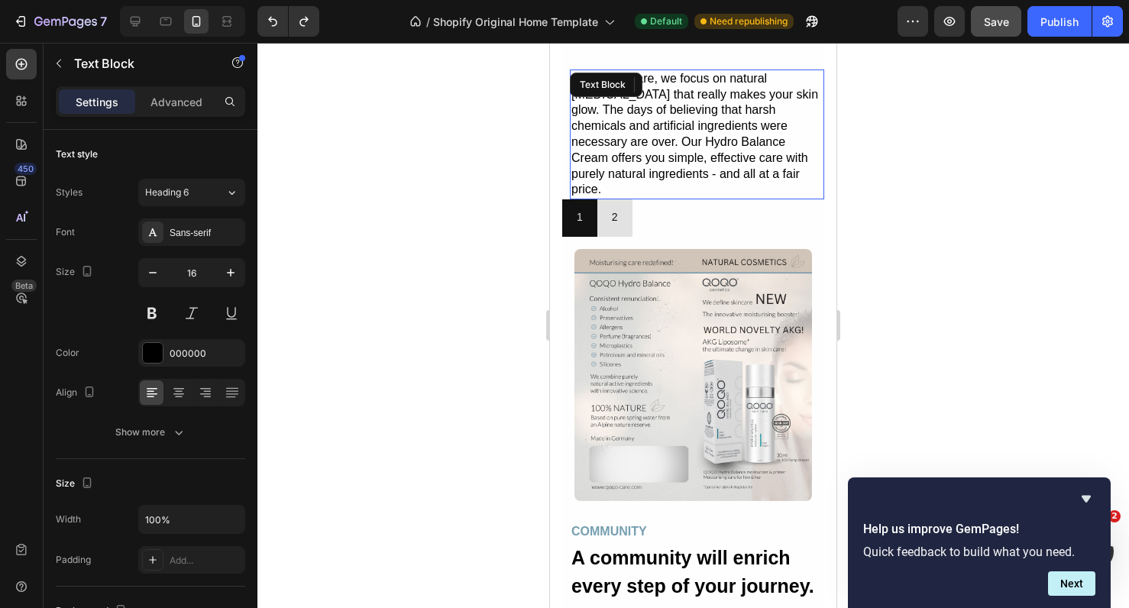
click at [783, 118] on p "At QOQO Care, we focus on natural skin care that really makes your skin glow. T…" at bounding box center [697, 134] width 251 height 127
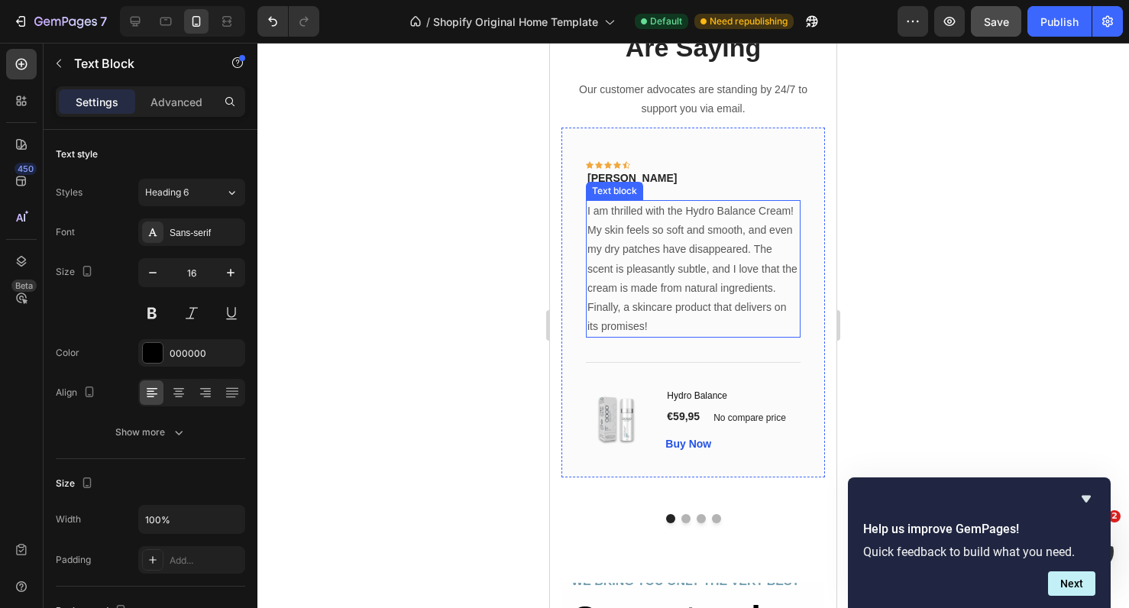
scroll to position [2869, 0]
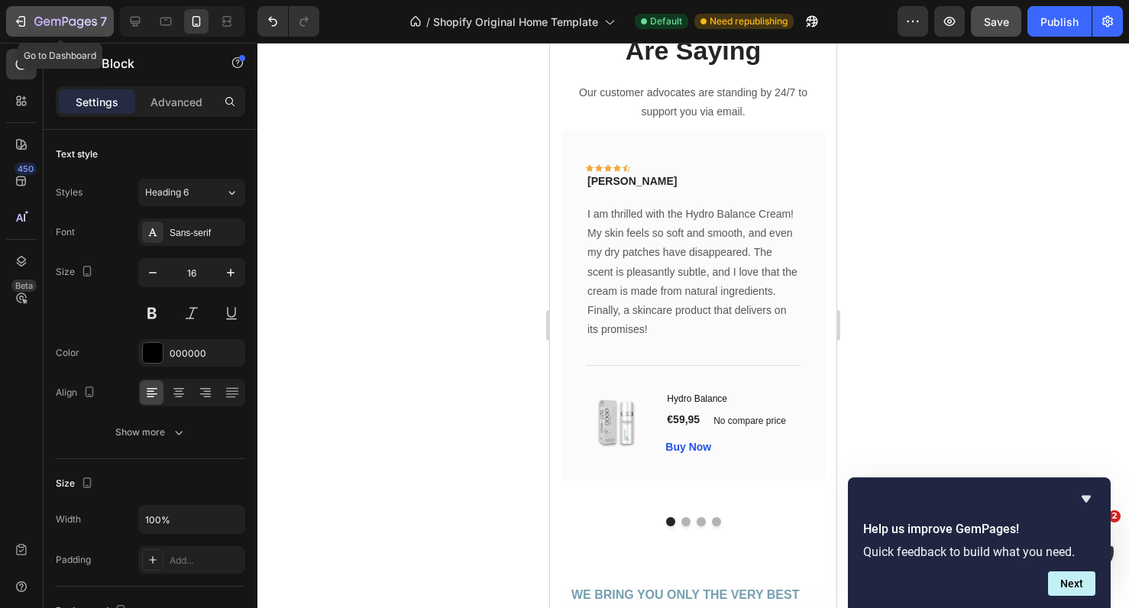
click at [22, 21] on icon "button" at bounding box center [19, 21] width 7 height 5
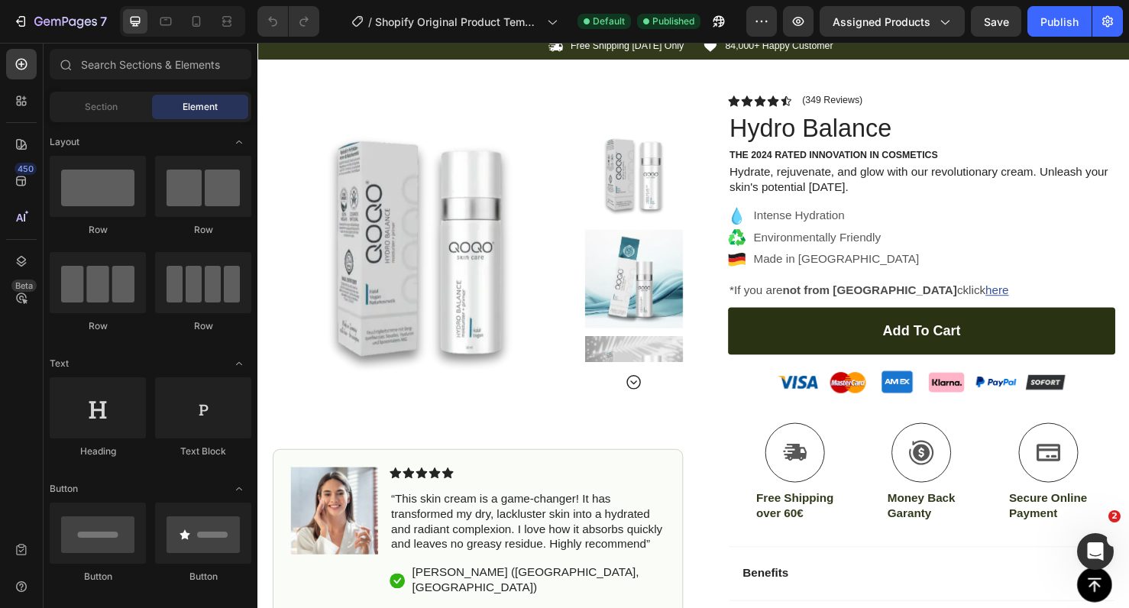
scroll to position [47, 0]
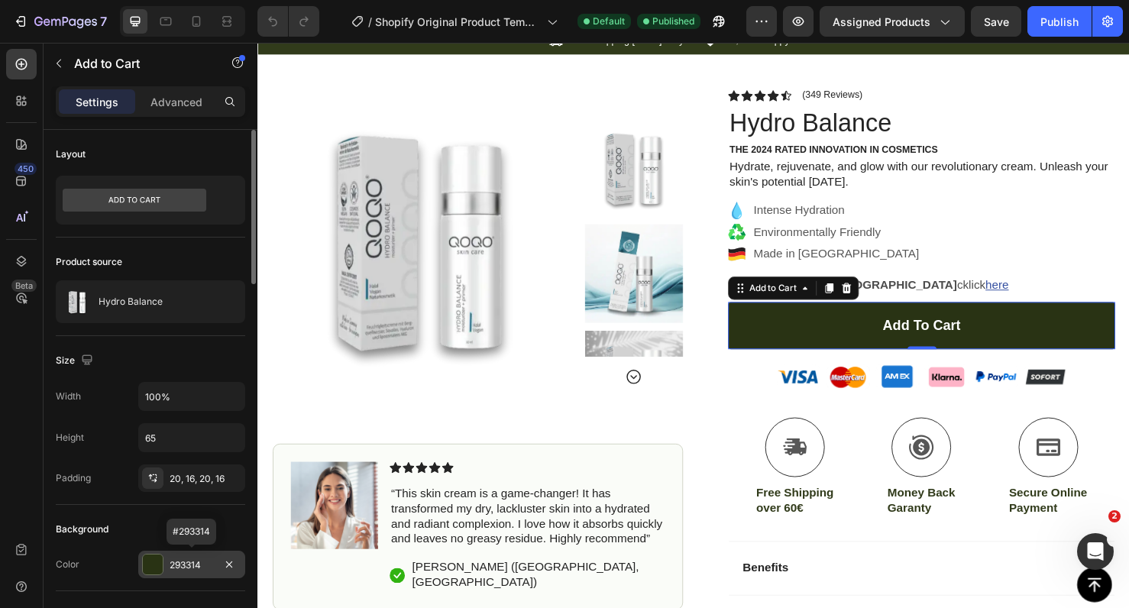
click at [185, 569] on div "293314" at bounding box center [192, 566] width 44 height 14
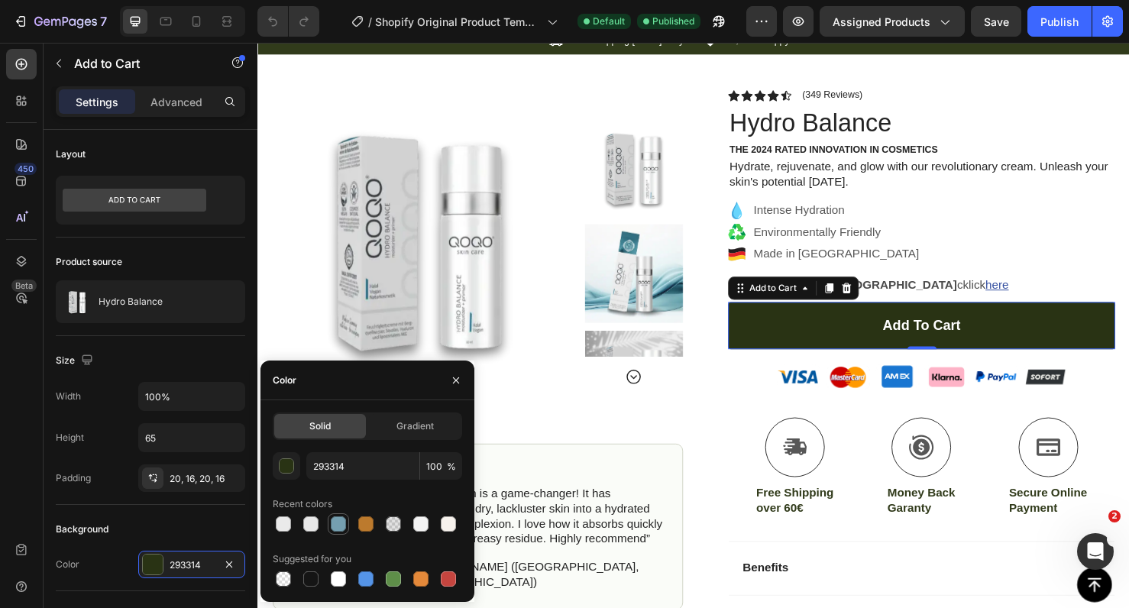
click at [335, 523] on div at bounding box center [338, 524] width 15 height 15
type input "759FB0"
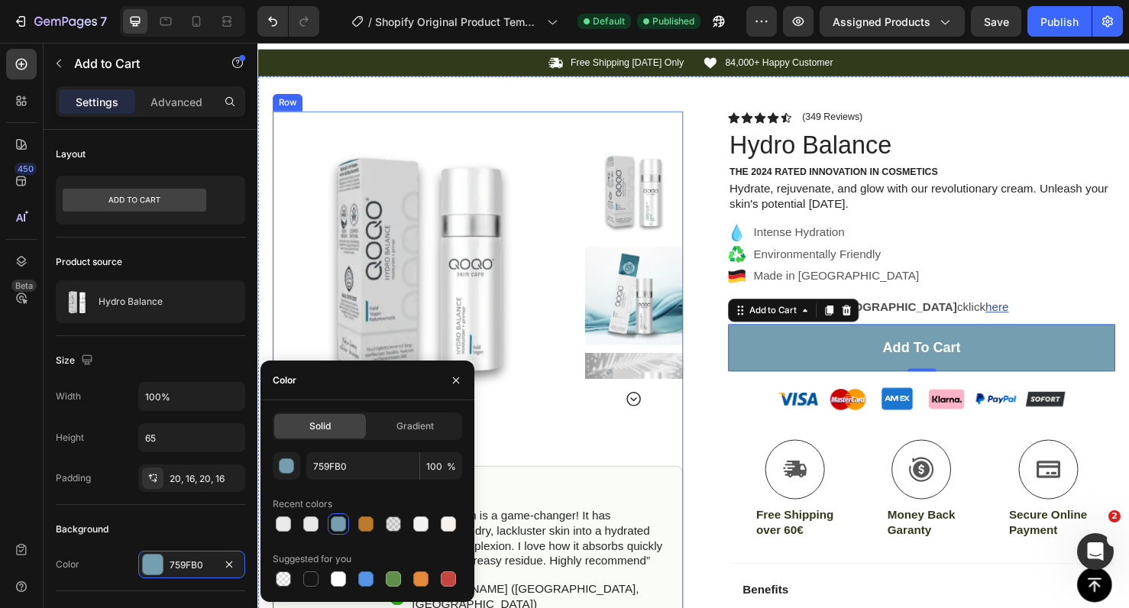
scroll to position [12, 0]
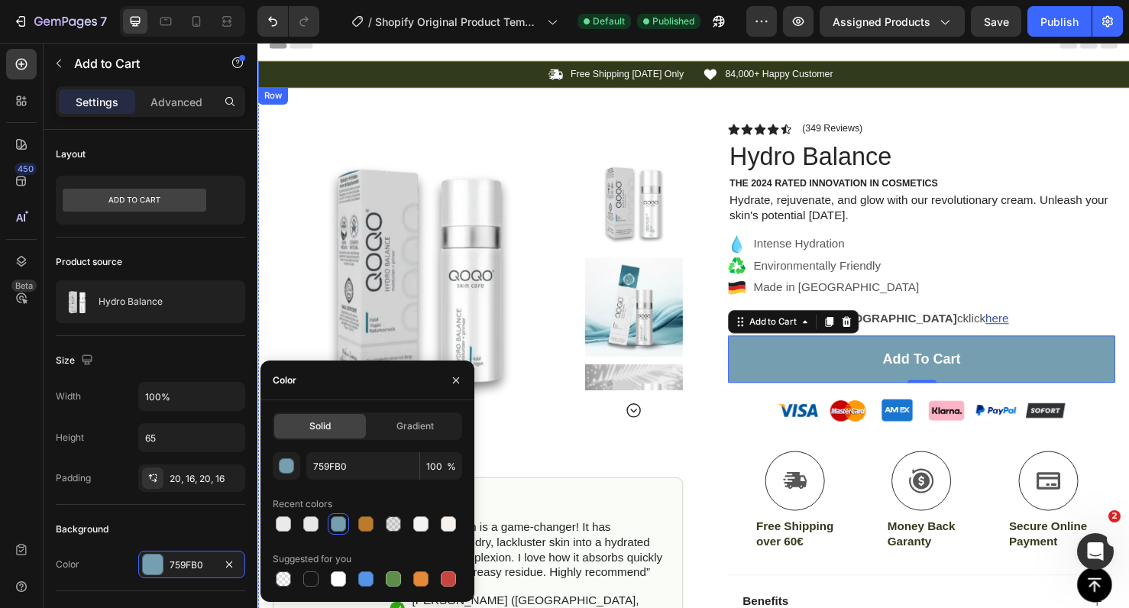
click at [504, 88] on div "Icon Free Shipping [DATE] Only Text Block Row Icon 84,000+ Happy Customer Text …" at bounding box center [716, 76] width 917 height 28
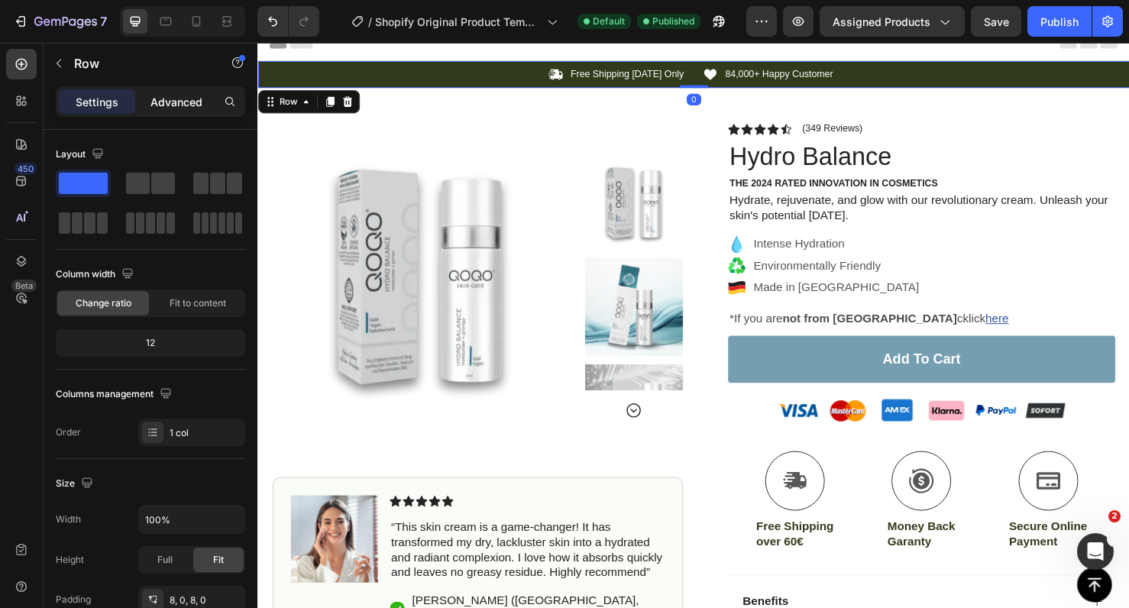
click at [177, 104] on p "Advanced" at bounding box center [177, 102] width 52 height 16
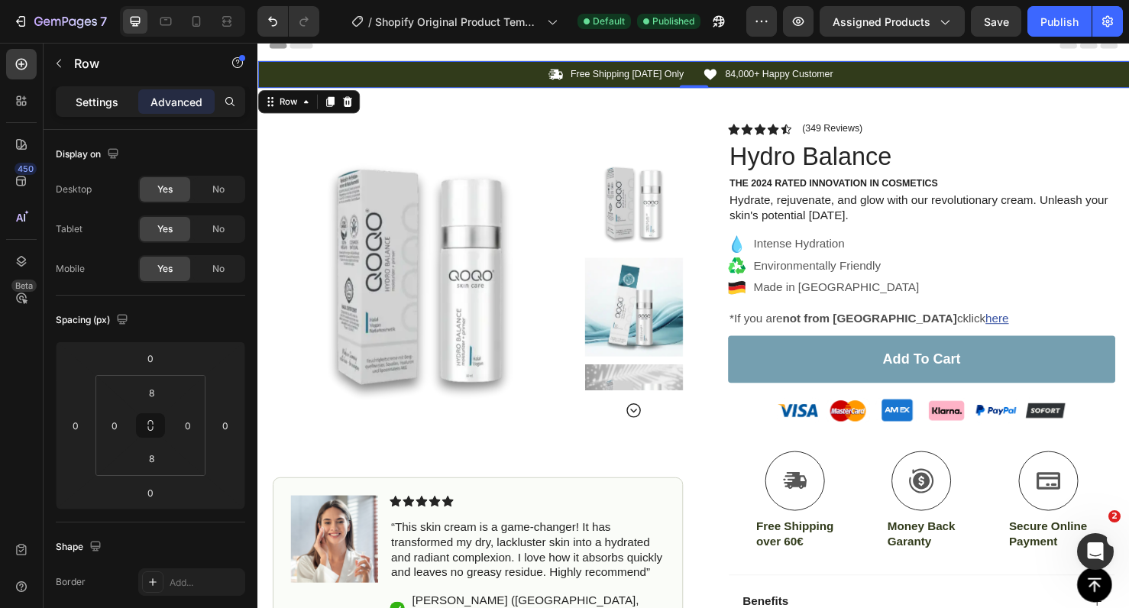
click at [108, 109] on p "Settings" at bounding box center [97, 102] width 43 height 16
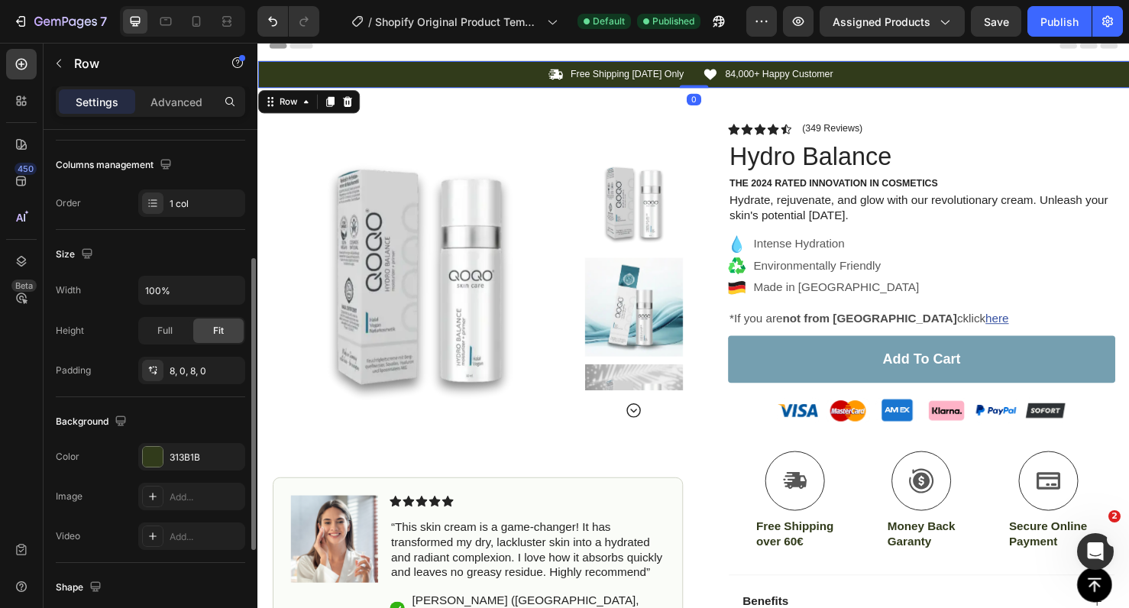
scroll to position [230, 0]
click at [169, 442] on div "313B1B" at bounding box center [191, 456] width 107 height 28
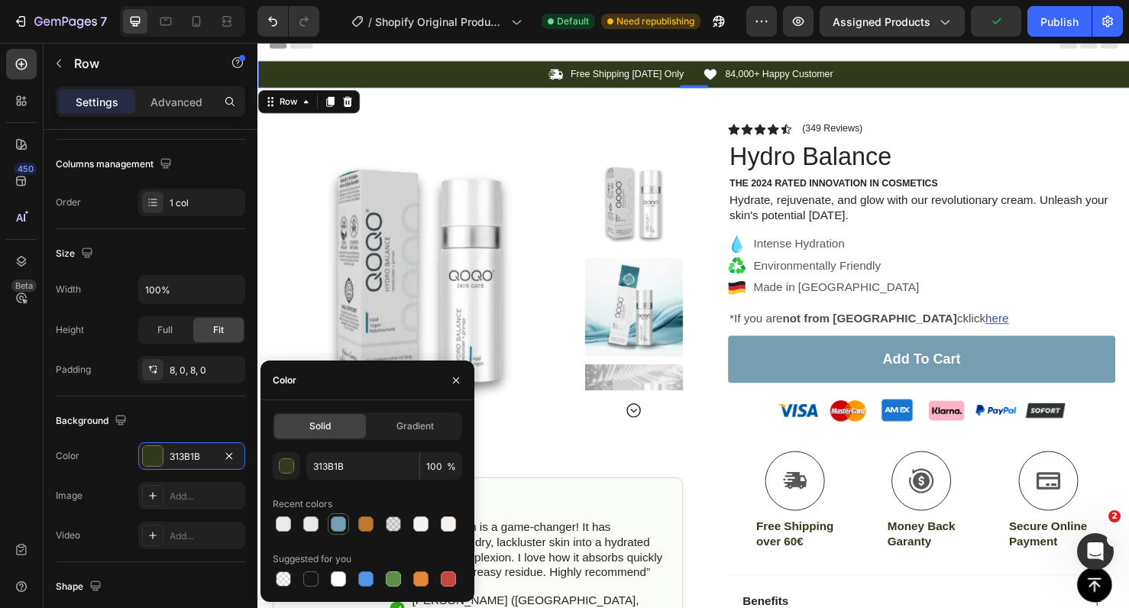
click at [345, 518] on div at bounding box center [338, 524] width 15 height 15
type input "759FB0"
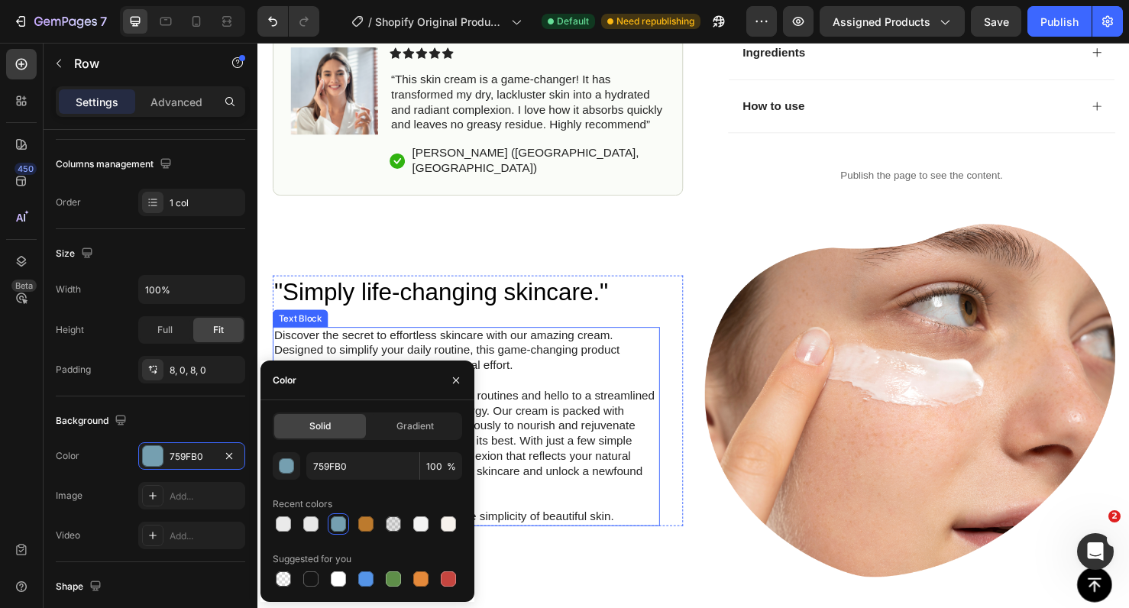
scroll to position [651, 0]
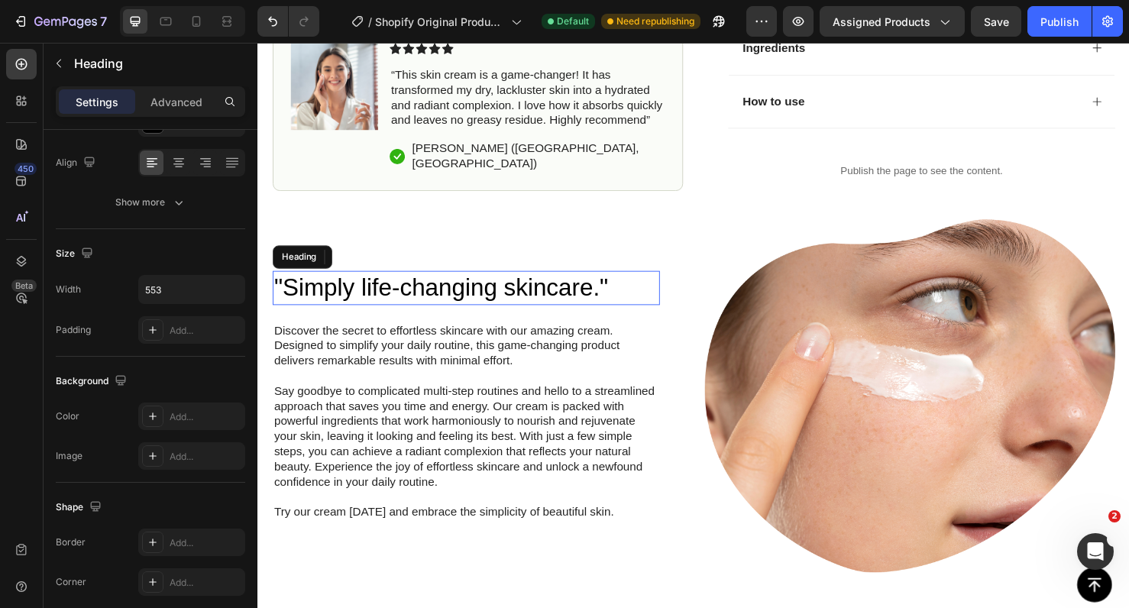
click at [582, 297] on h2 ""Simply life-changing skincare."" at bounding box center [476, 301] width 407 height 36
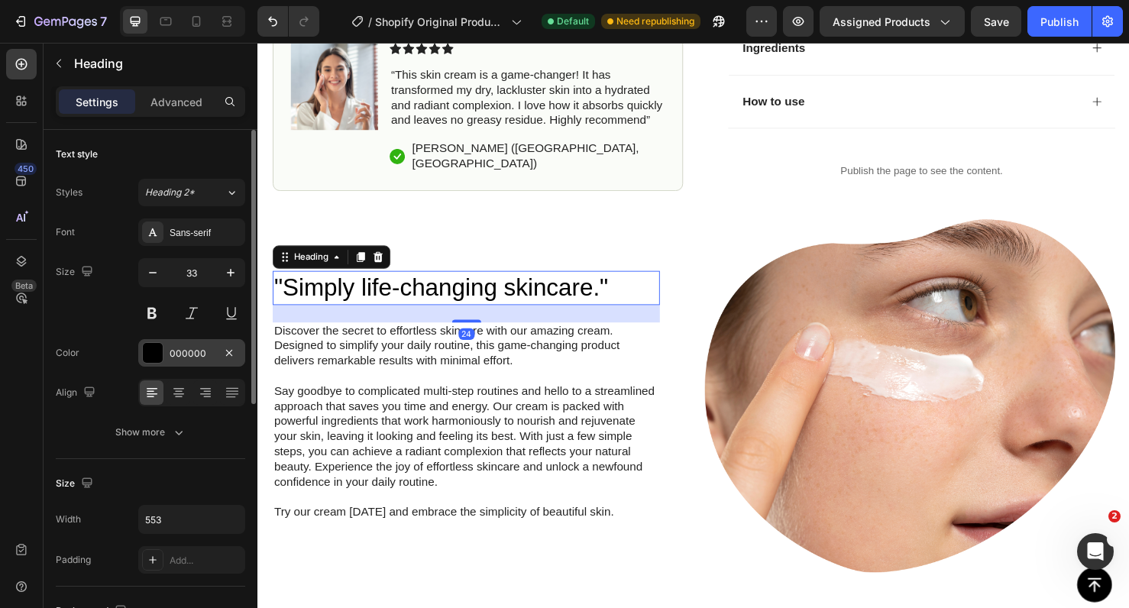
click at [169, 348] on div "000000" at bounding box center [191, 353] width 107 height 28
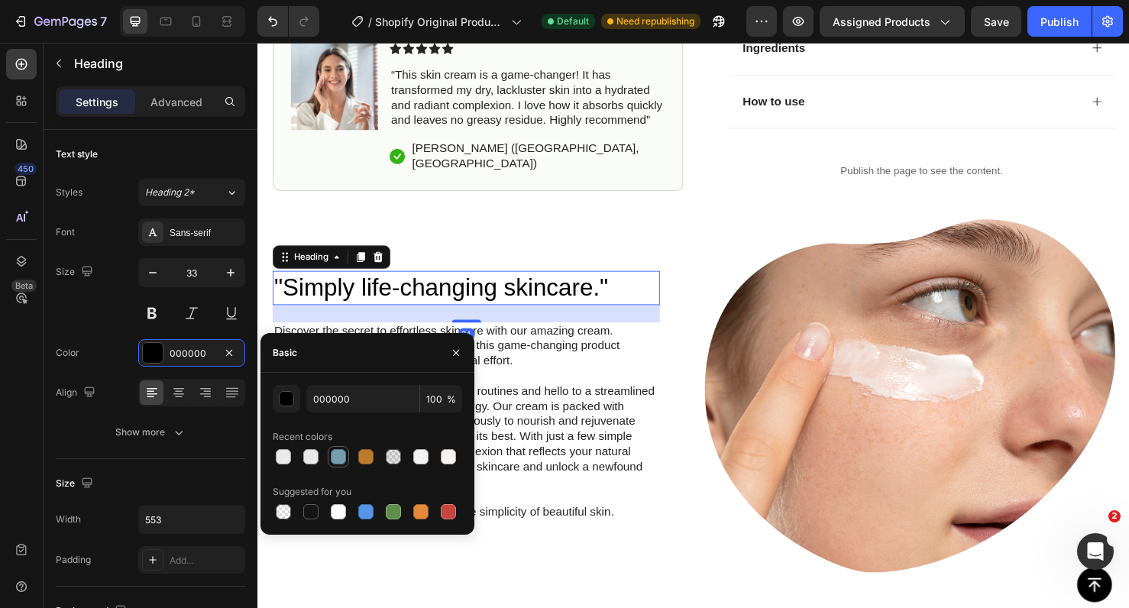
click at [336, 455] on div at bounding box center [338, 456] width 15 height 15
type input "759FB0"
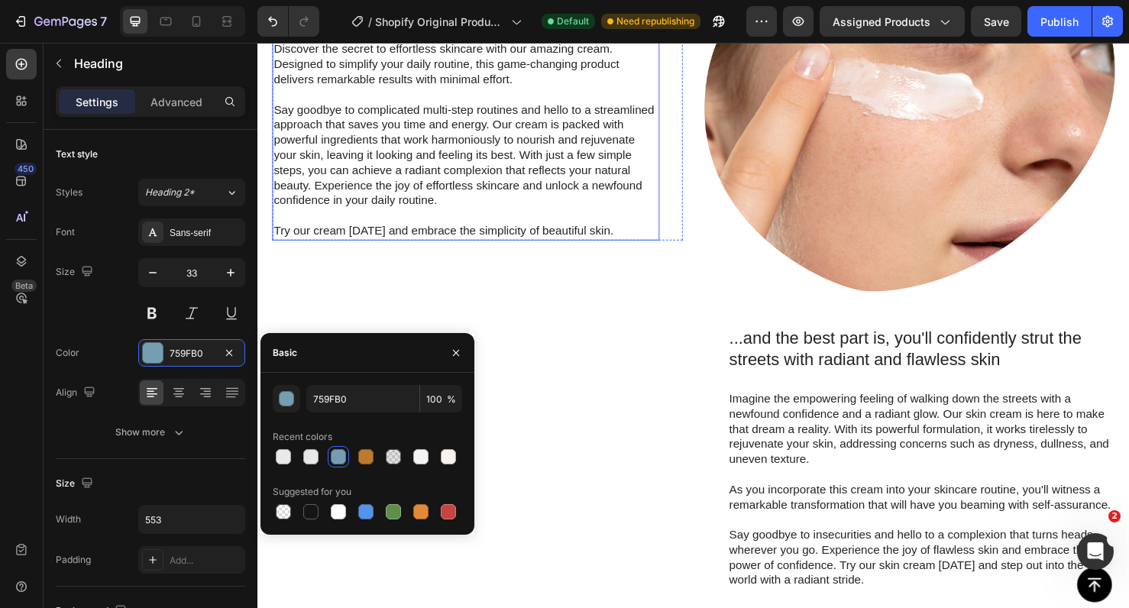
scroll to position [956, 0]
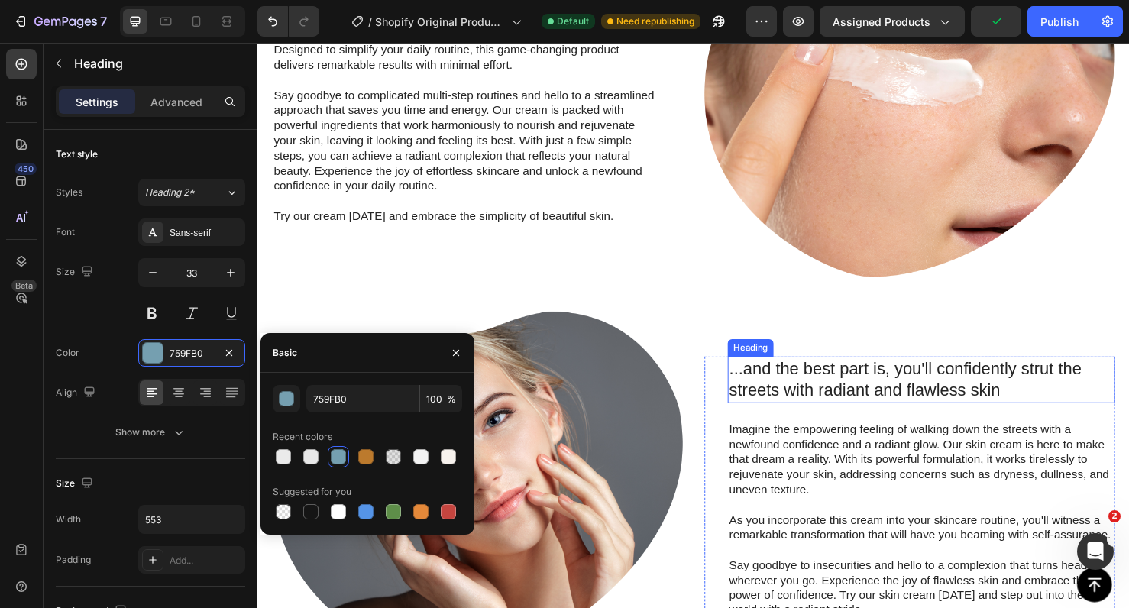
click at [812, 395] on h2 "...and the best part is, you'll confidently strut the streets with radiant and …" at bounding box center [955, 397] width 407 height 49
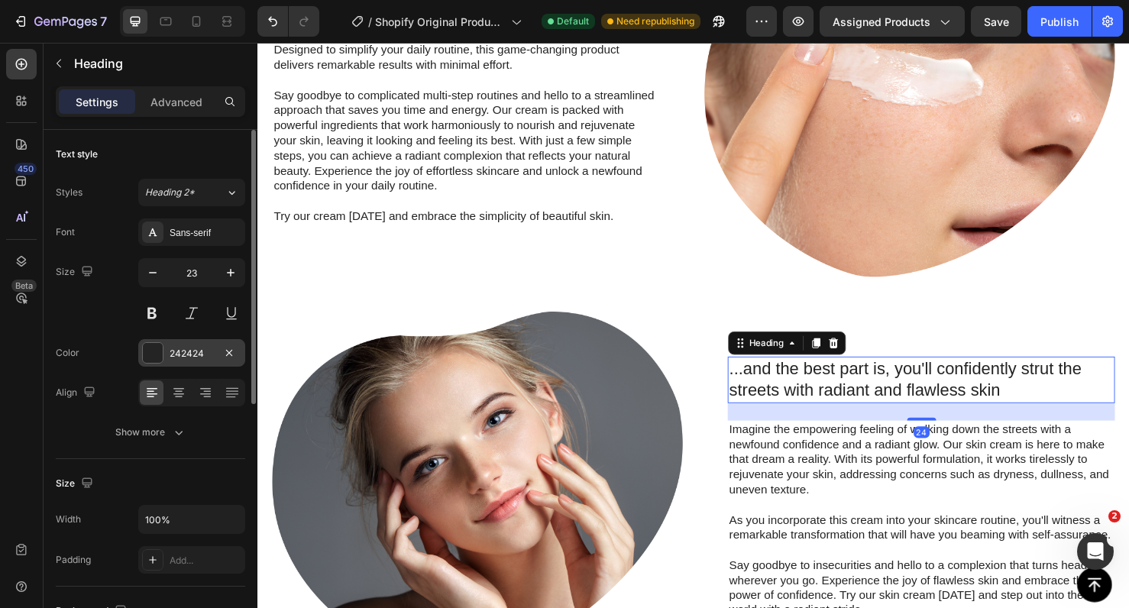
click at [199, 355] on div "242424" at bounding box center [192, 354] width 44 height 14
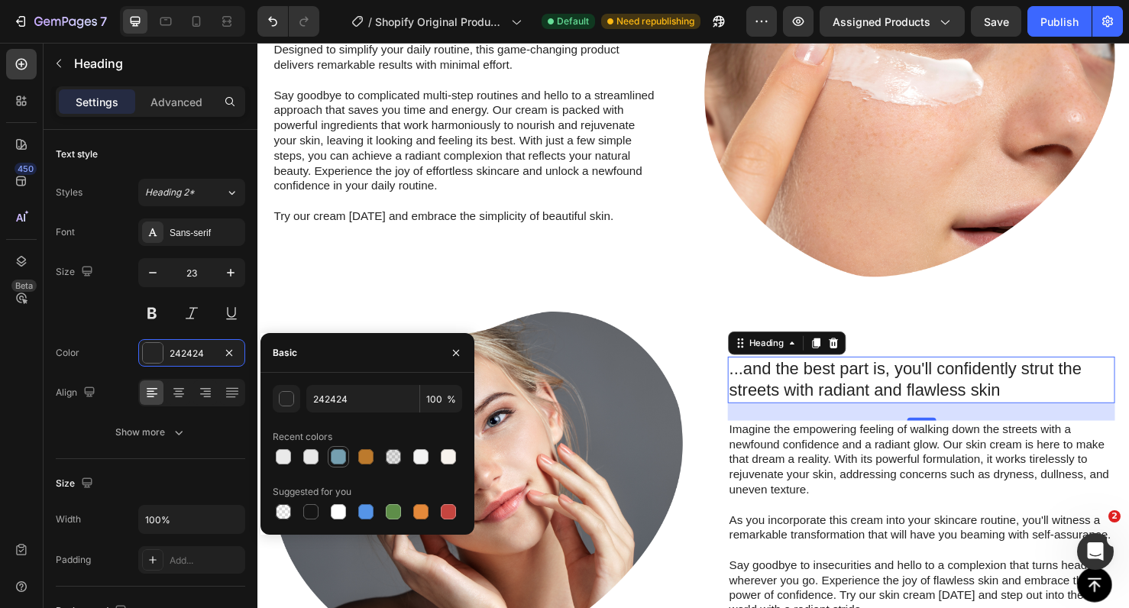
click at [337, 458] on div at bounding box center [338, 456] width 15 height 15
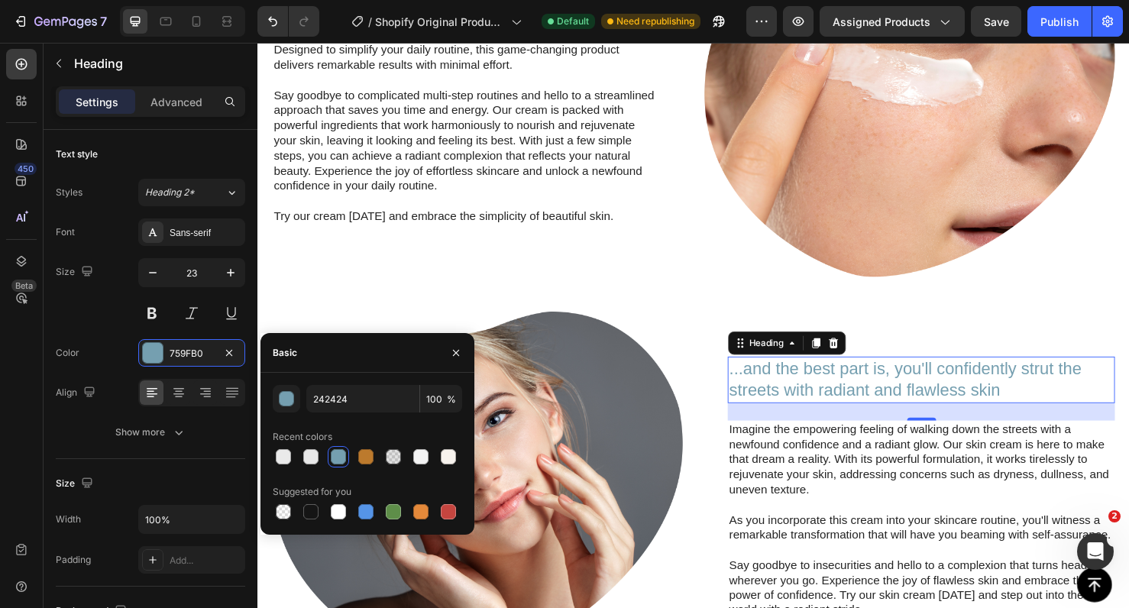
type input "759FB0"
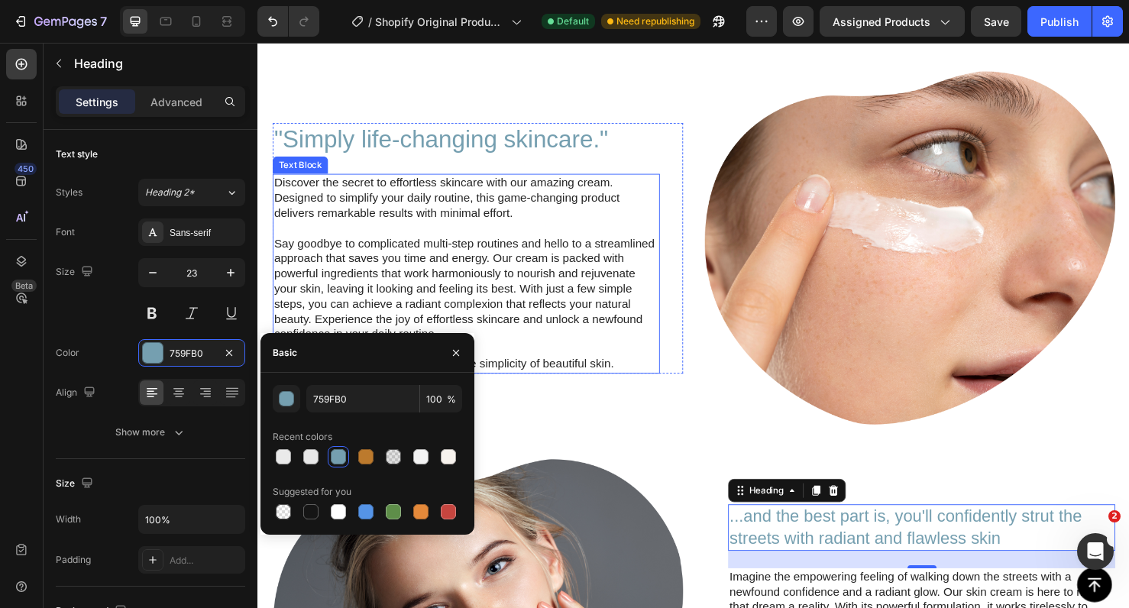
scroll to position [812, 0]
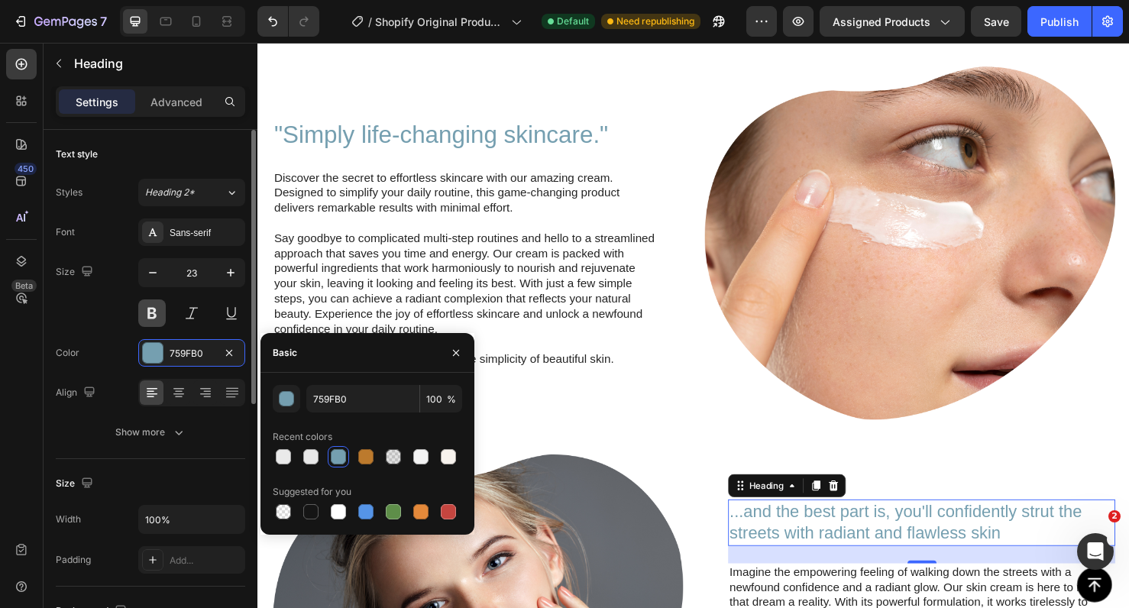
click at [153, 313] on button at bounding box center [152, 314] width 28 height 28
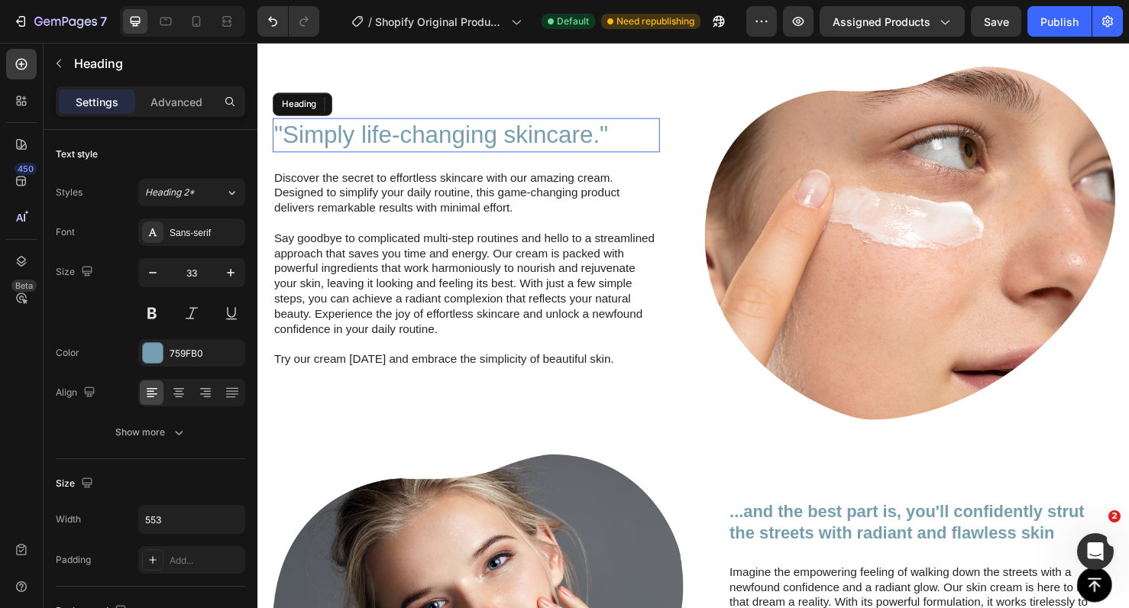
click at [466, 141] on h2 ""Simply life-changing skincare."" at bounding box center [476, 140] width 407 height 36
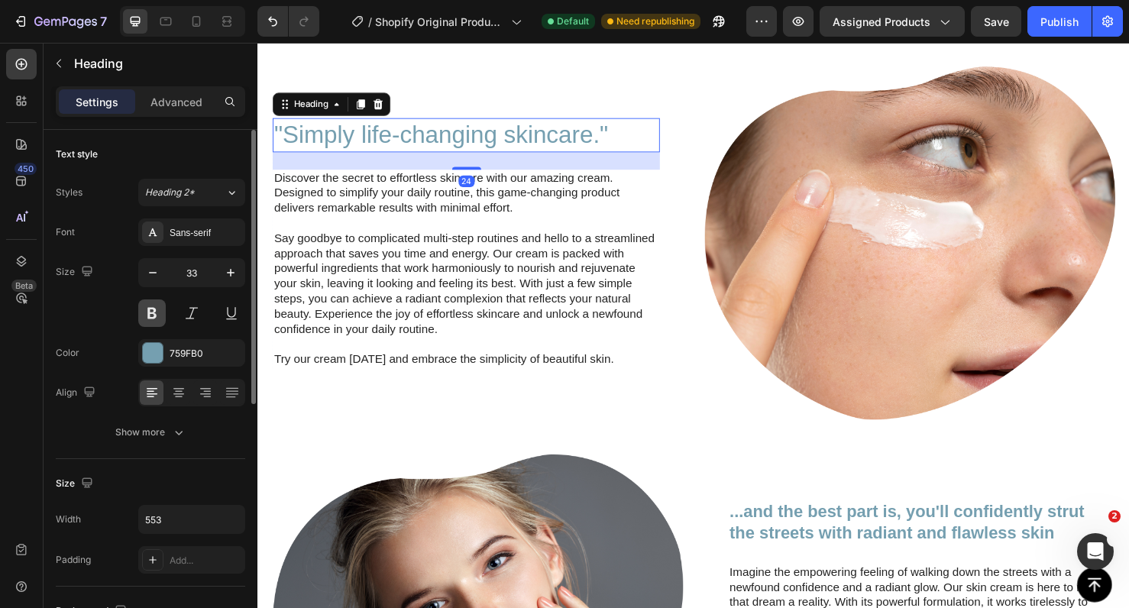
click at [153, 313] on button at bounding box center [152, 314] width 28 height 28
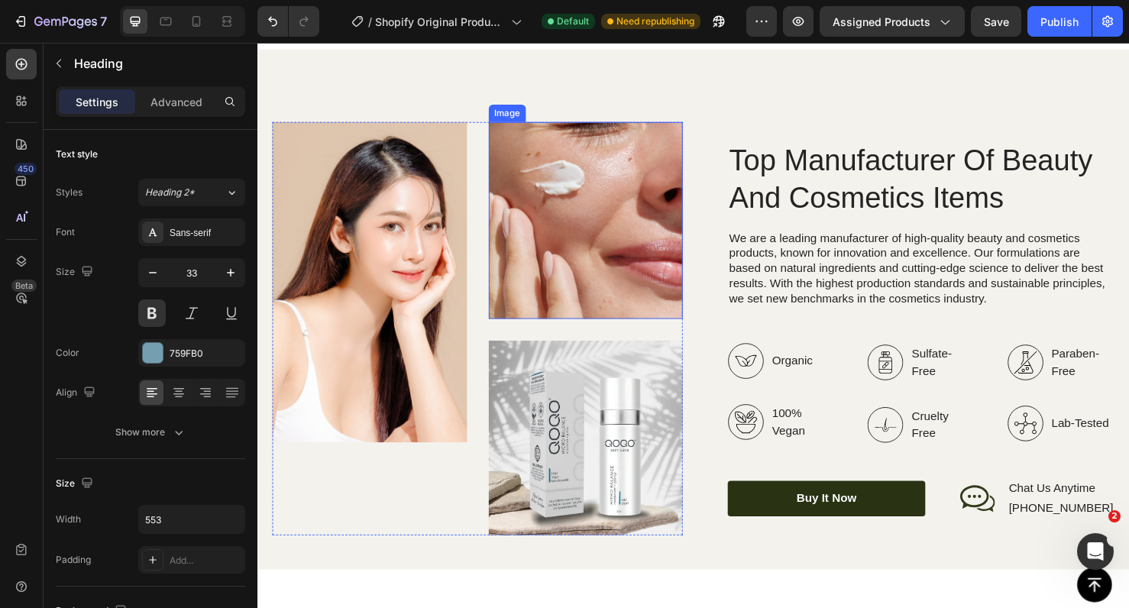
scroll to position [1674, 0]
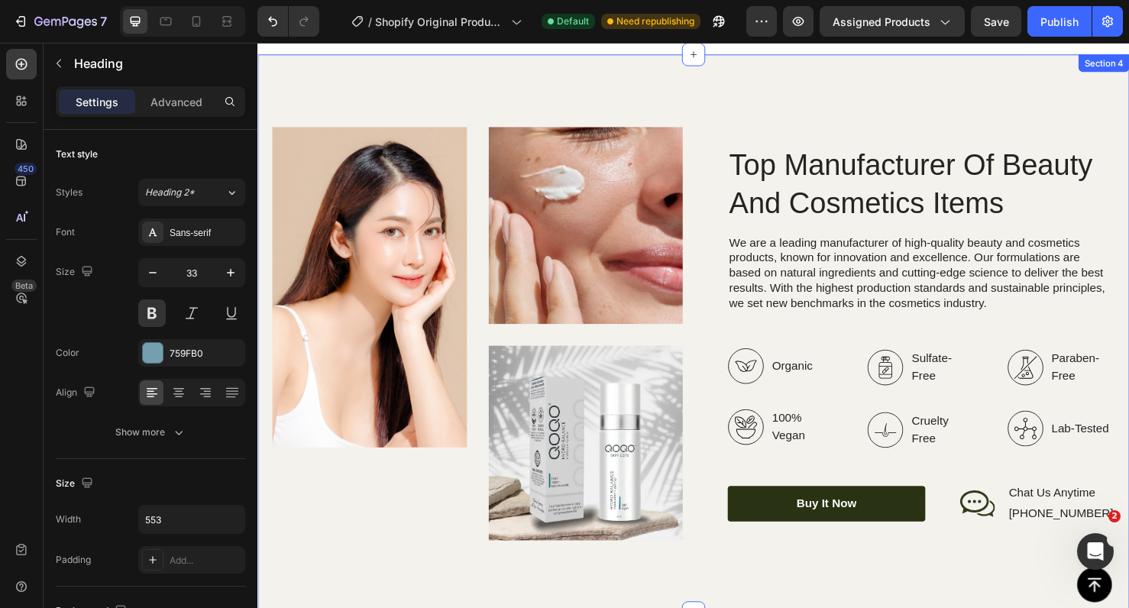
click at [842, 122] on div "Image Image Image Row Top Manufacturer Of Beauty And Cosmetics Items Heading We…" at bounding box center [716, 349] width 917 height 588
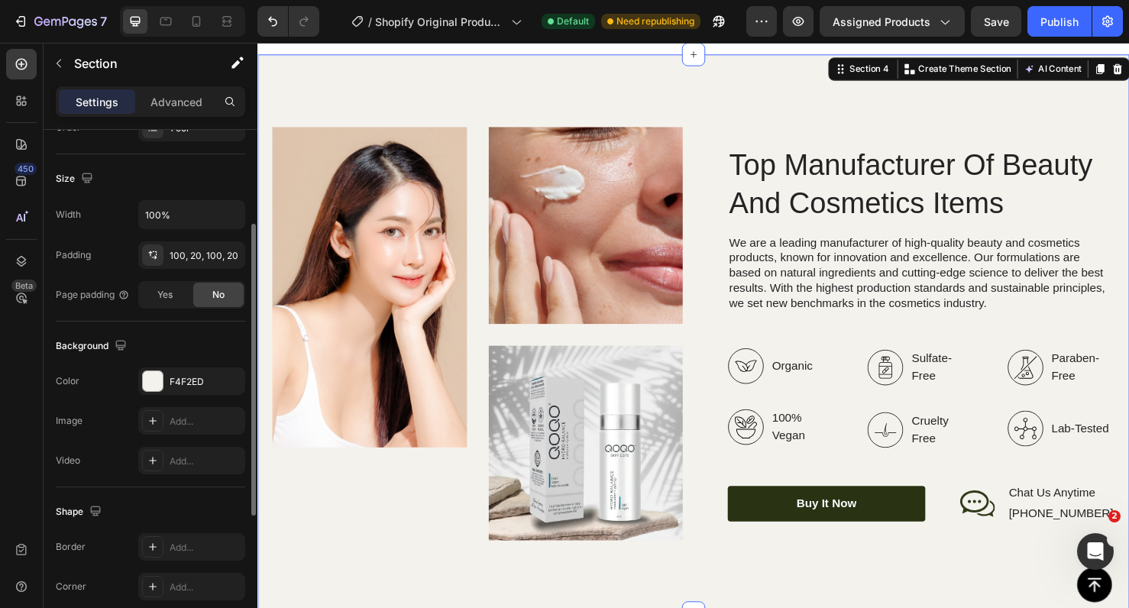
scroll to position [410, 0]
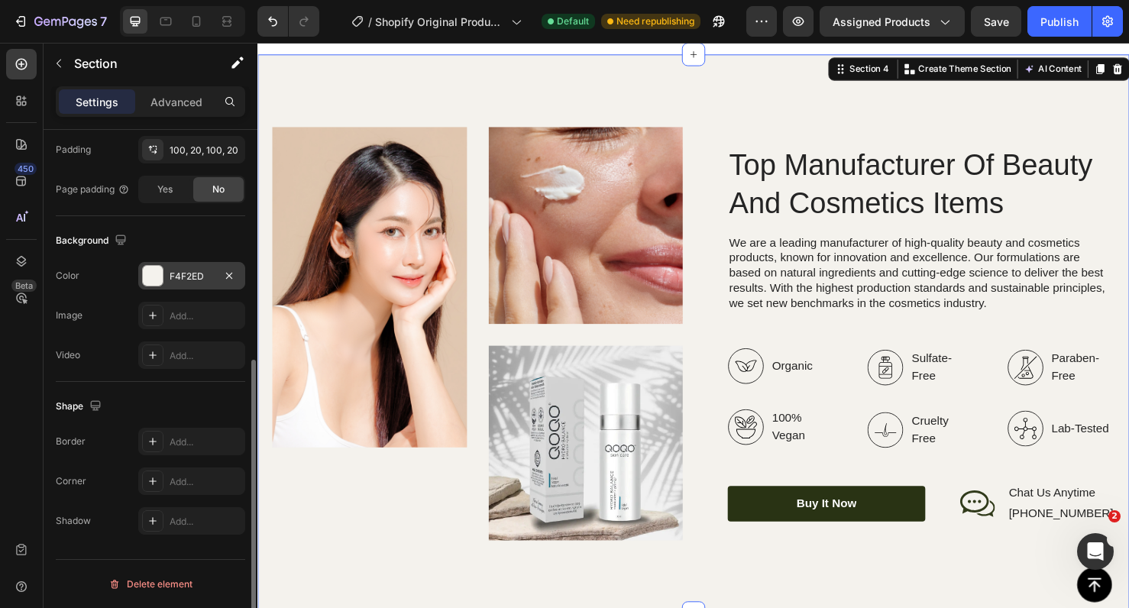
click at [180, 275] on div "F4F2ED" at bounding box center [192, 277] width 44 height 14
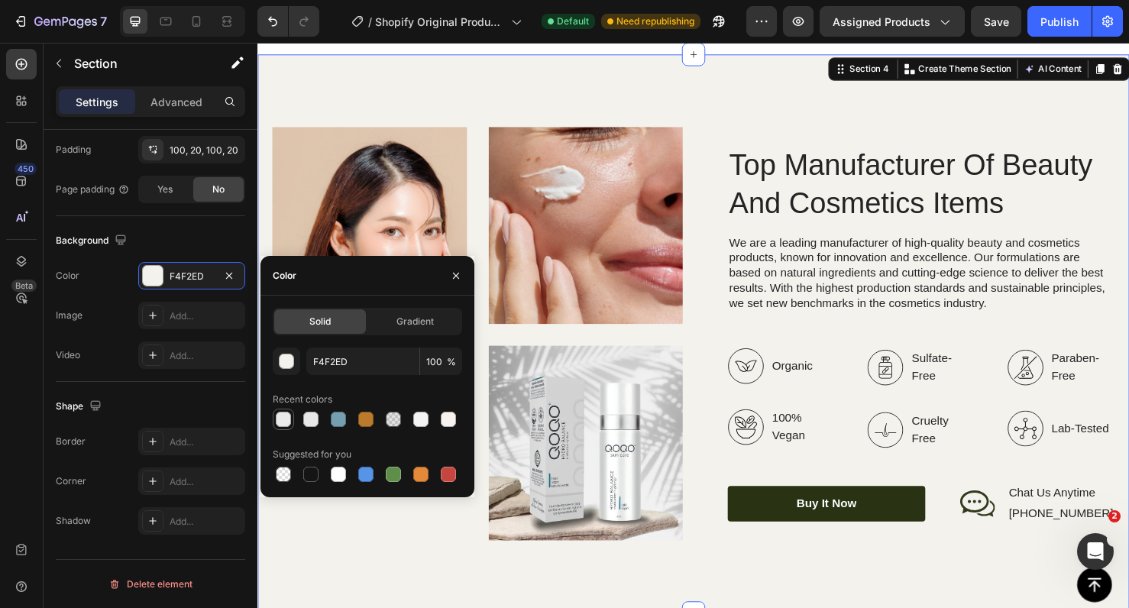
click at [284, 426] on div at bounding box center [283, 419] width 15 height 15
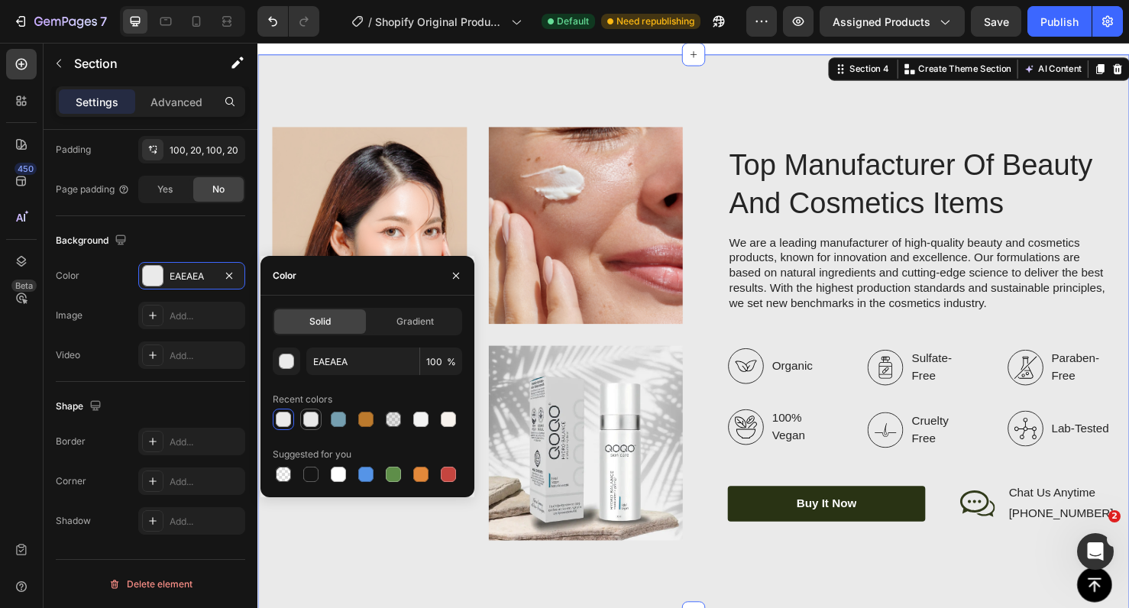
click at [306, 423] on div at bounding box center [310, 419] width 15 height 15
click at [290, 361] on div "button" at bounding box center [287, 362] width 15 height 15
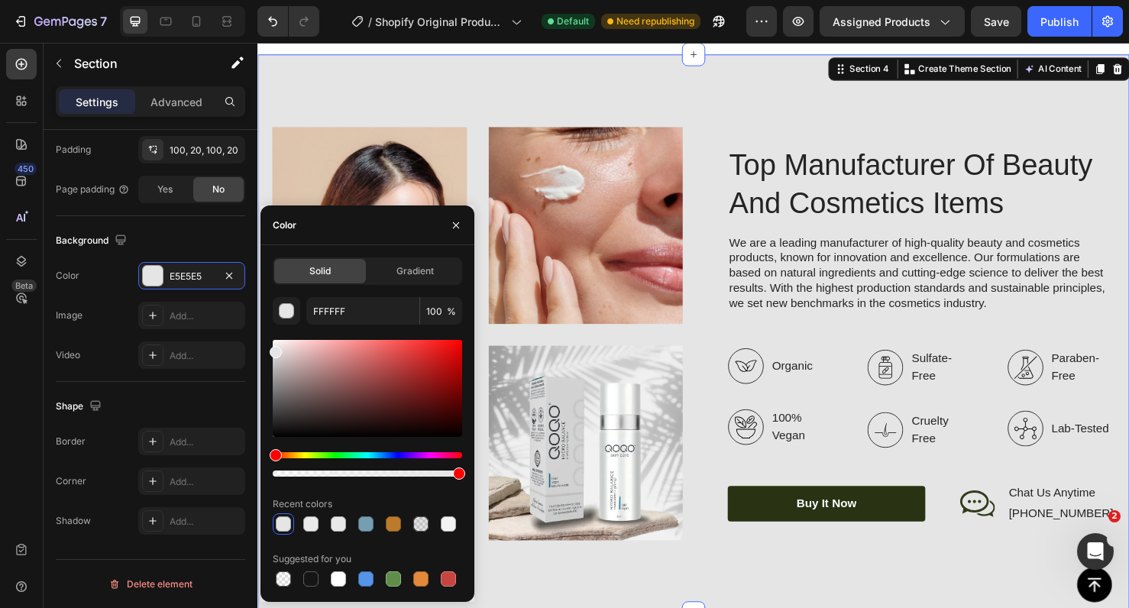
type input "E5E5E5"
drag, startPoint x: 277, startPoint y: 355, endPoint x: 262, endPoint y: 349, distance: 15.5
click at [262, 349] on div "Solid Gradient E5E5E5 100 % Recent colors Suggested for you" at bounding box center [368, 424] width 214 height 332
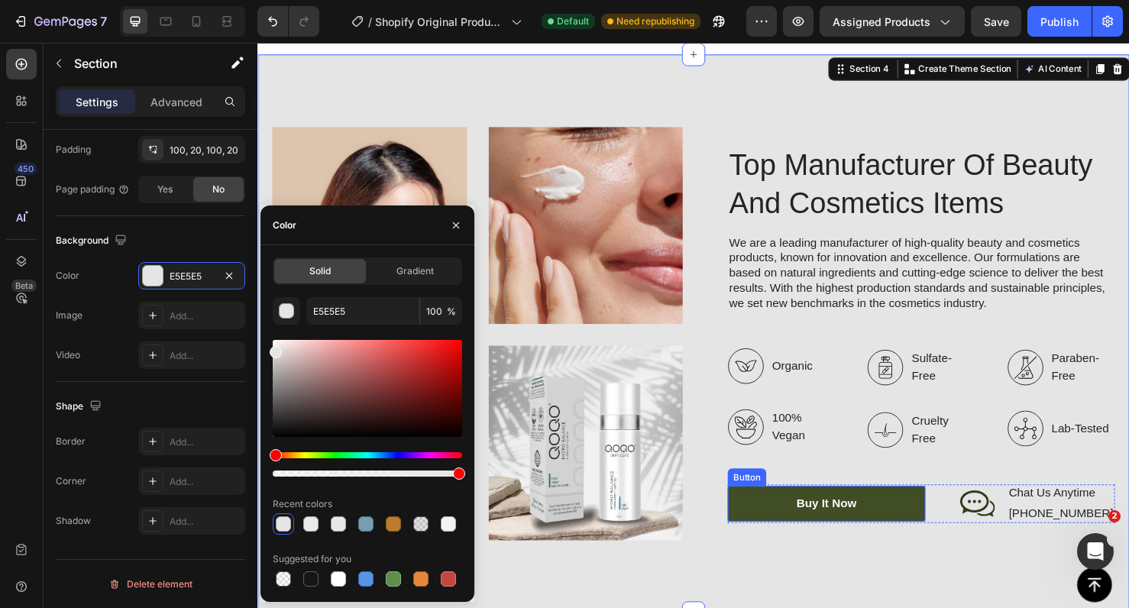
click at [823, 531] on link "Buy It Now" at bounding box center [856, 527] width 208 height 37
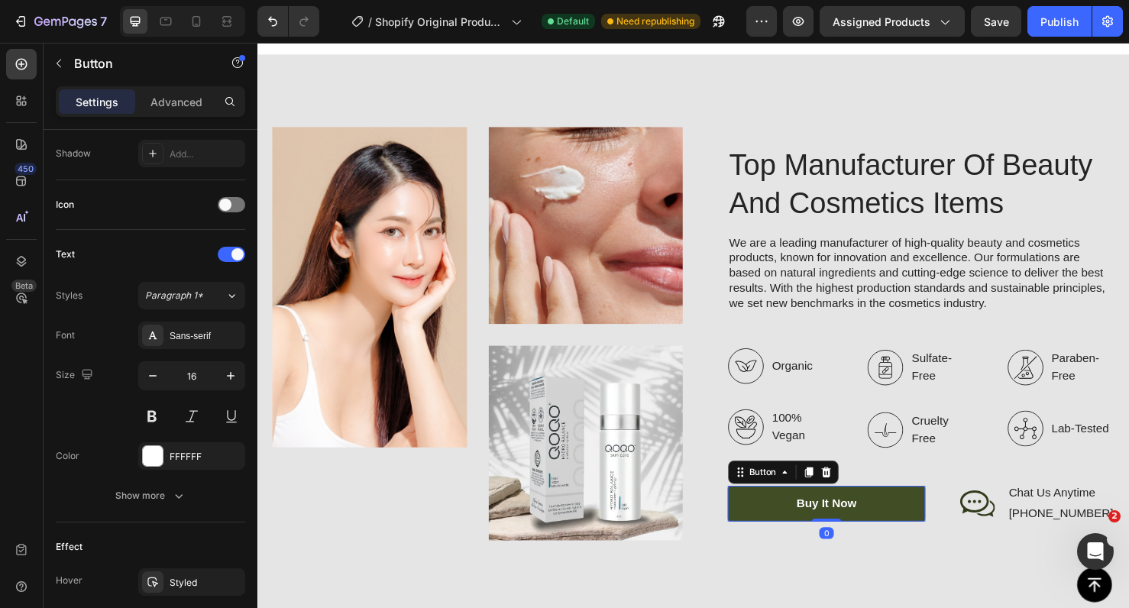
scroll to position [0, 0]
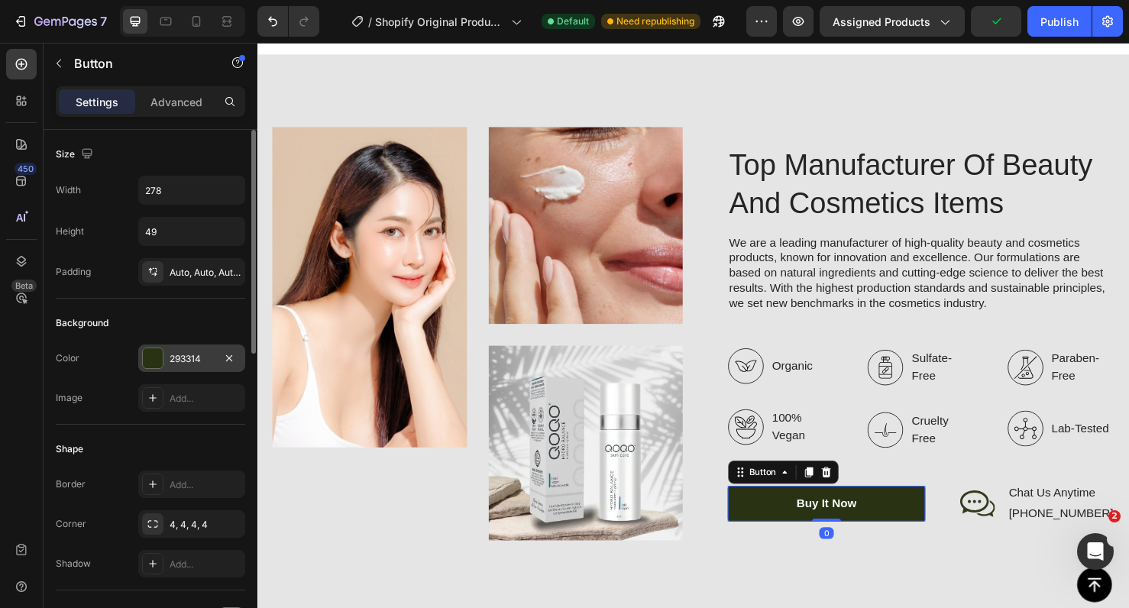
click at [211, 355] on div "293314" at bounding box center [192, 359] width 44 height 14
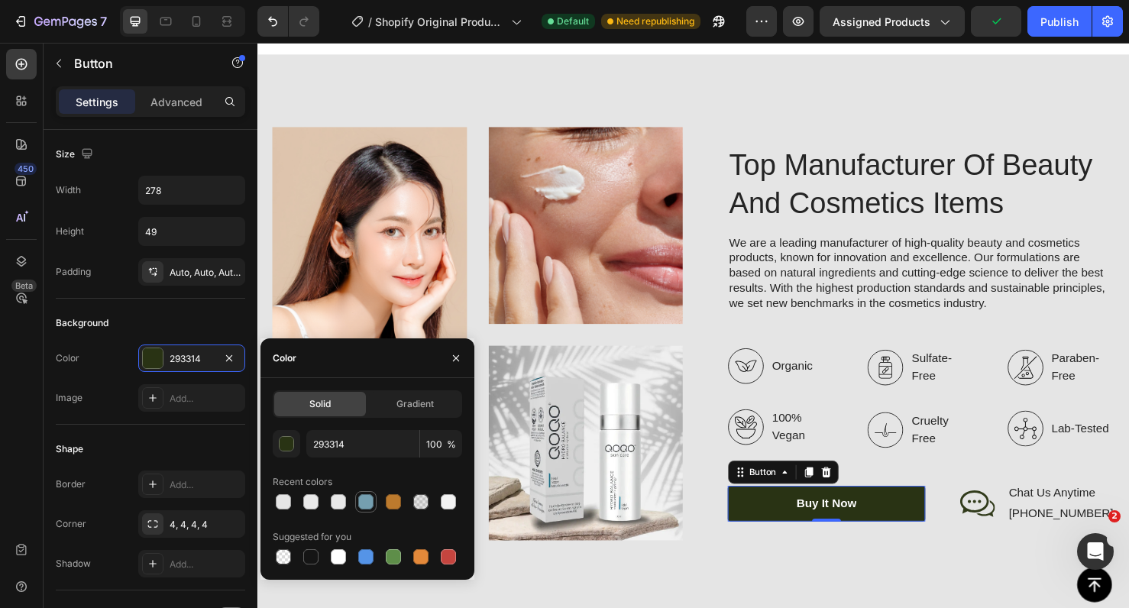
click at [368, 510] on div at bounding box center [366, 502] width 18 height 18
type input "759FB0"
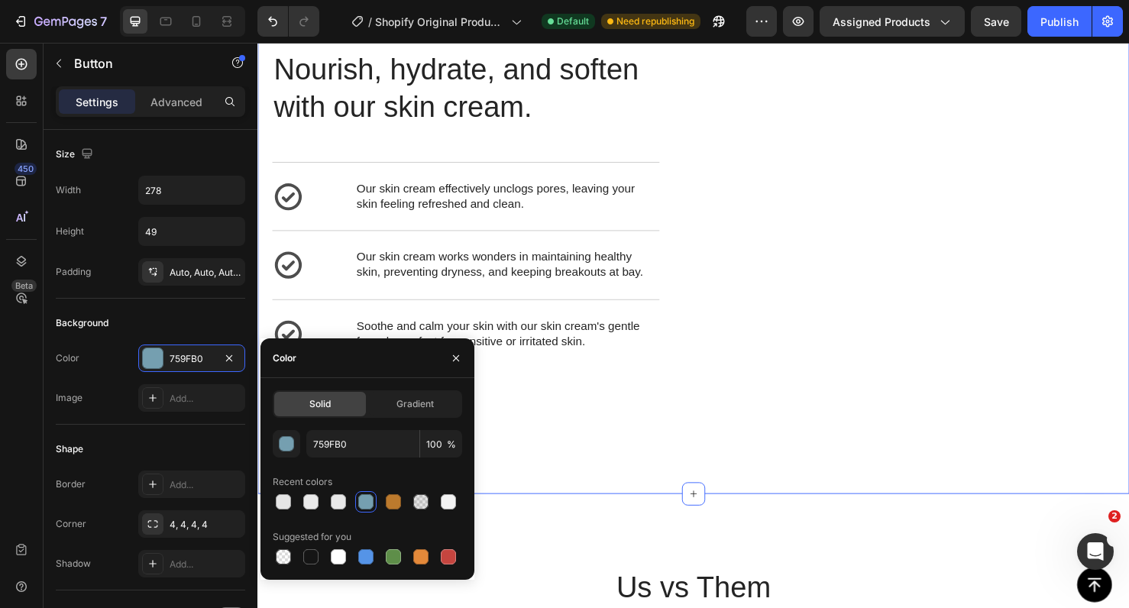
scroll to position [2364, 0]
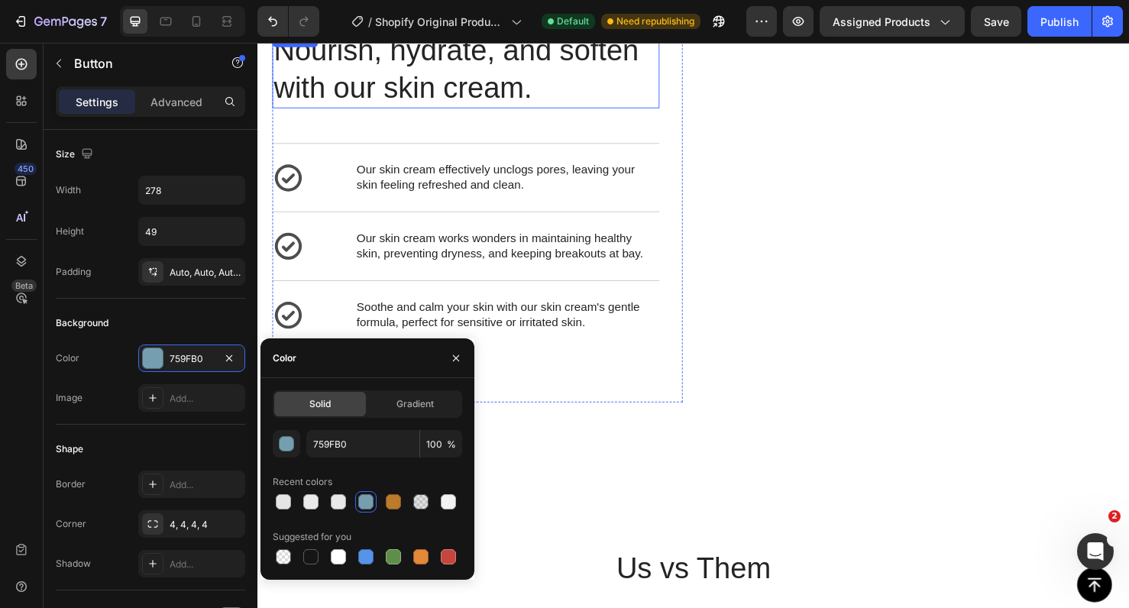
click at [492, 102] on h2 "Nourish, hydrate, and soften with our skin cream." at bounding box center [476, 70] width 407 height 83
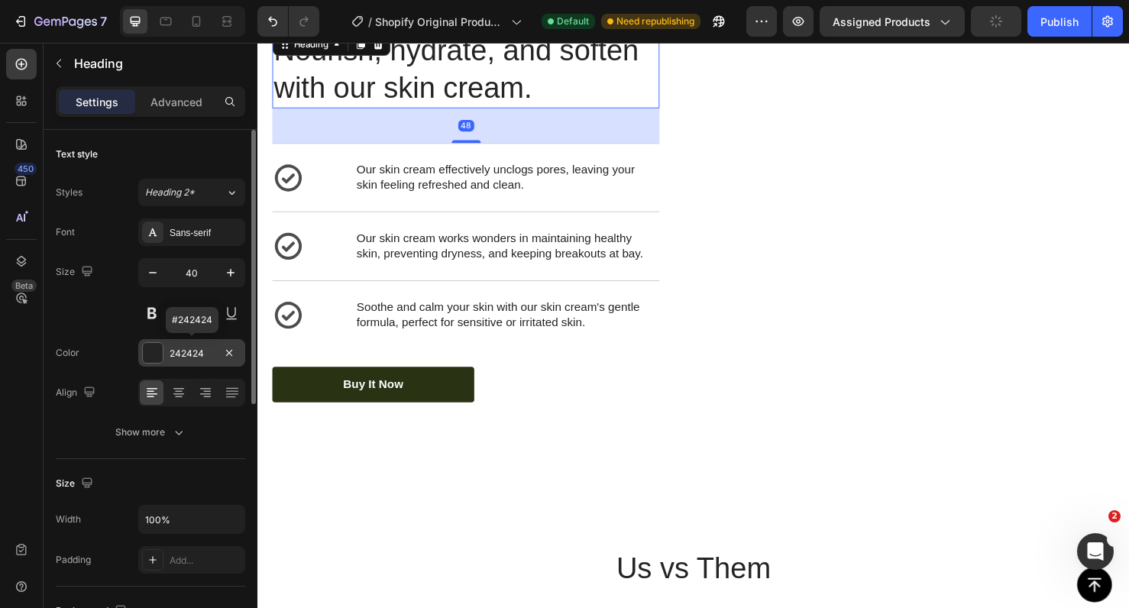
click at [198, 342] on div "242424" at bounding box center [191, 353] width 107 height 28
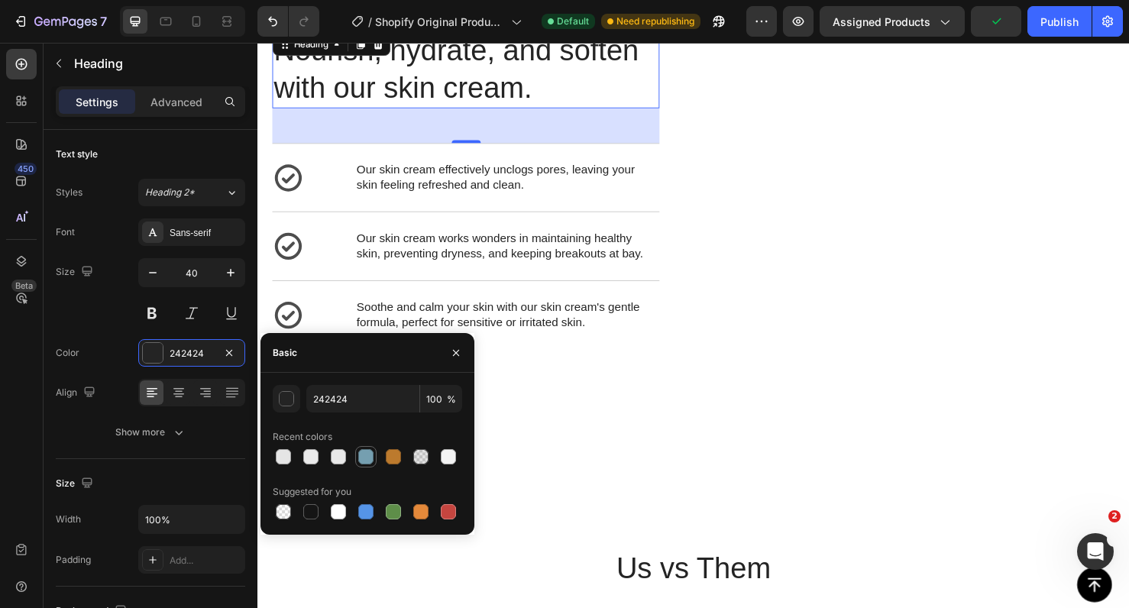
click at [365, 452] on div at bounding box center [365, 456] width 15 height 15
type input "759FB0"
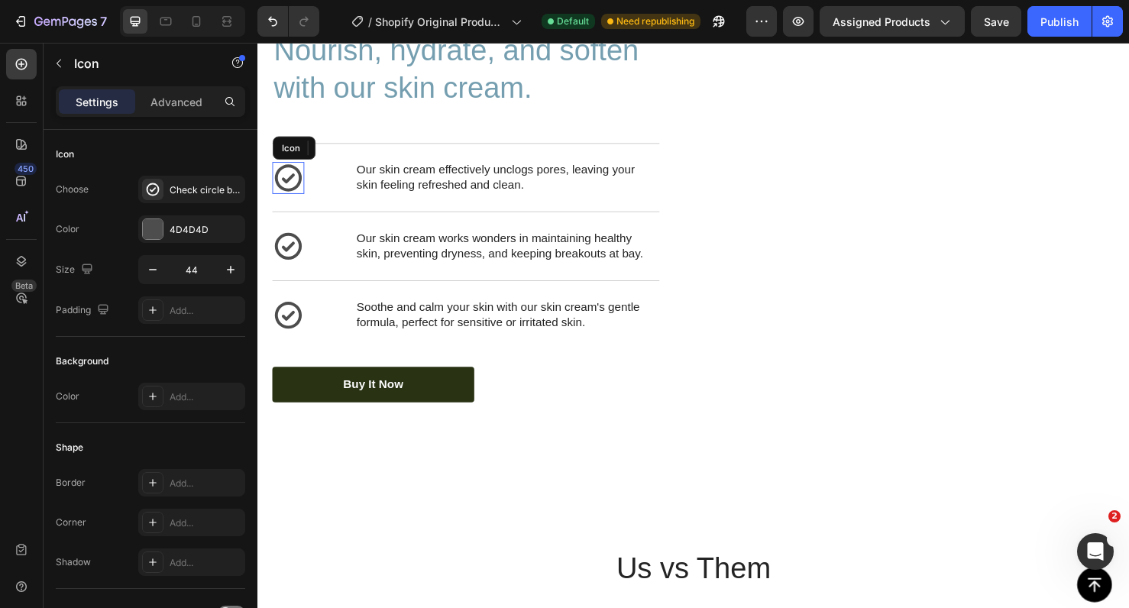
click at [295, 185] on icon at bounding box center [290, 185] width 34 height 34
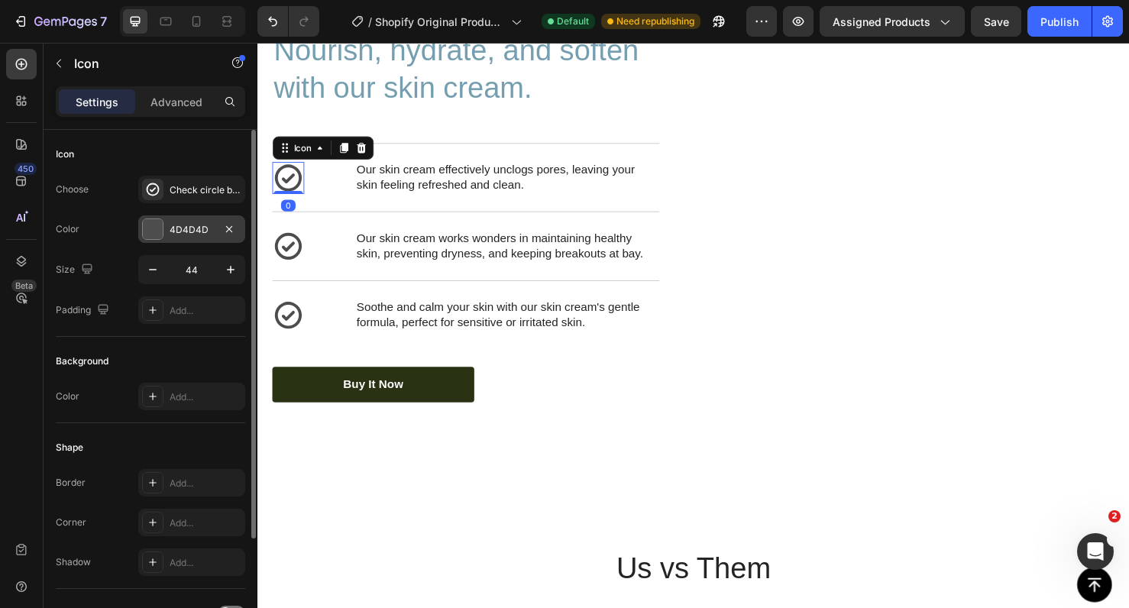
click at [186, 230] on div "4D4D4D" at bounding box center [192, 230] width 44 height 14
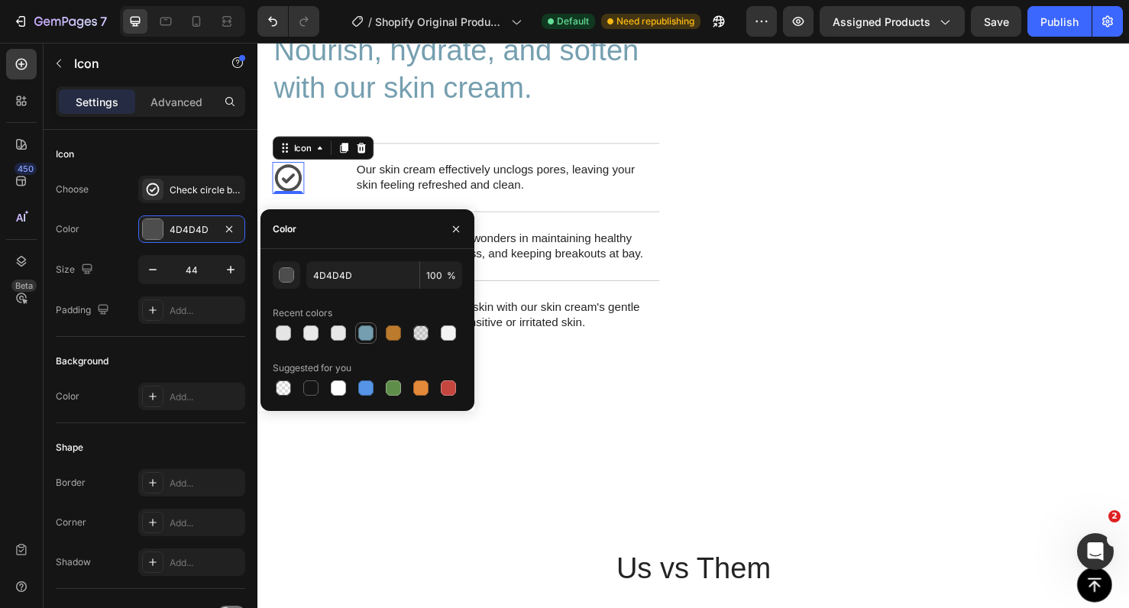
click at [362, 334] on div at bounding box center [365, 333] width 15 height 15
type input "759FB0"
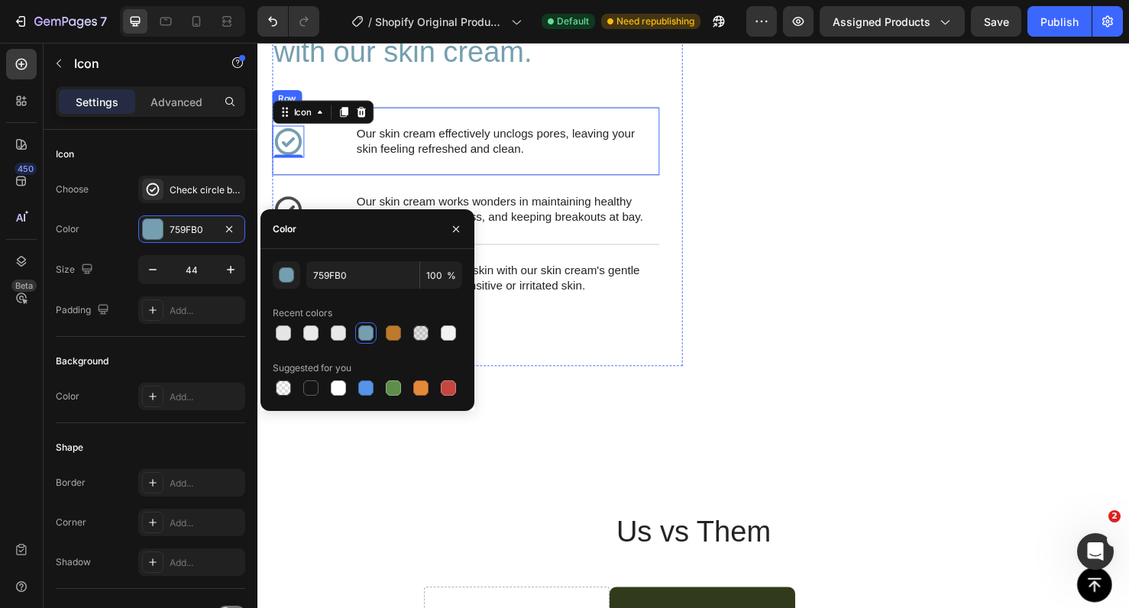
scroll to position [2435, 0]
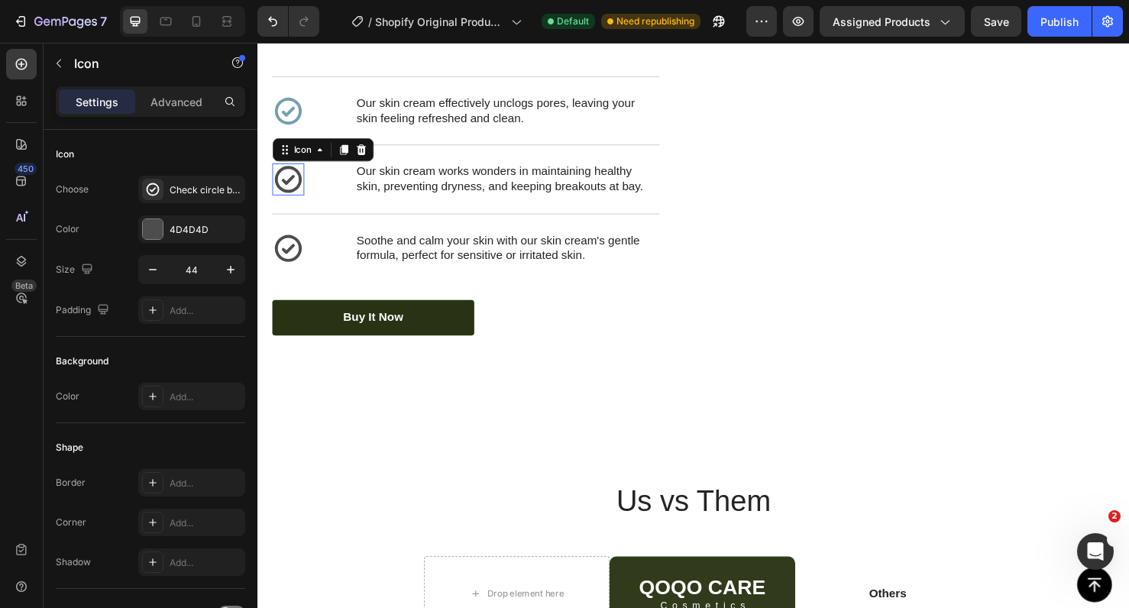
click at [290, 186] on icon at bounding box center [289, 187] width 28 height 28
click at [192, 235] on div "4D4D4D" at bounding box center [192, 230] width 44 height 14
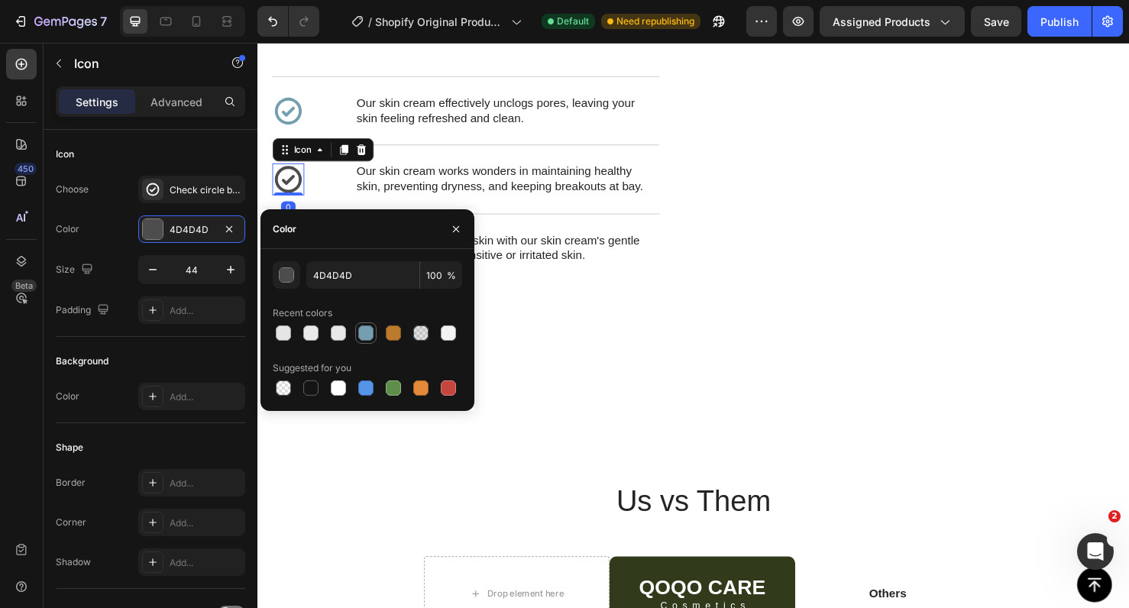
click at [363, 335] on div at bounding box center [365, 333] width 15 height 15
type input "759FB0"
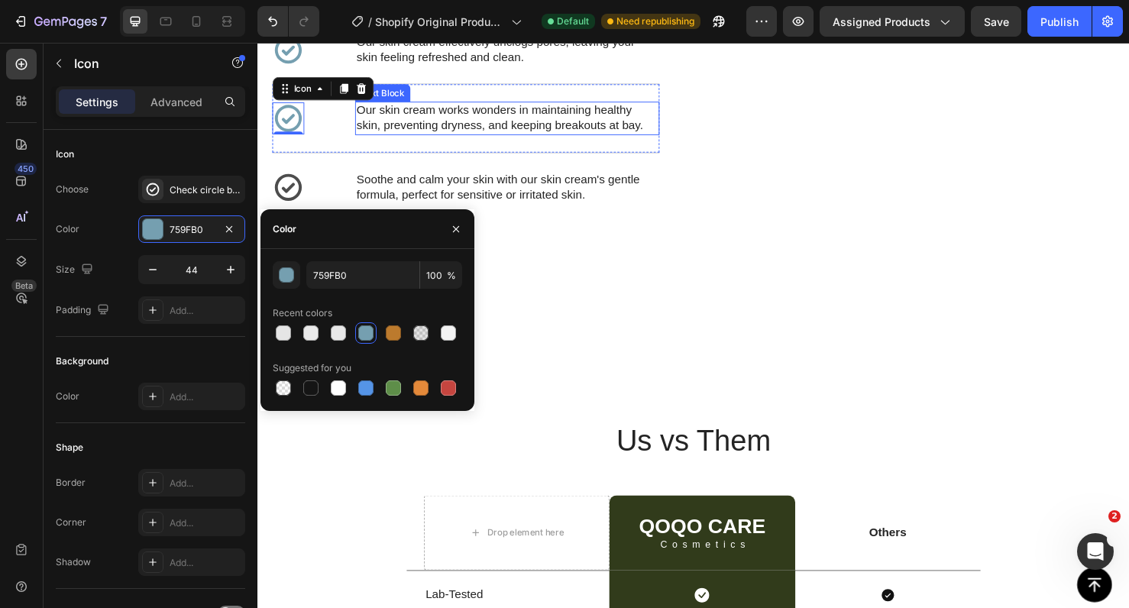
scroll to position [2503, 0]
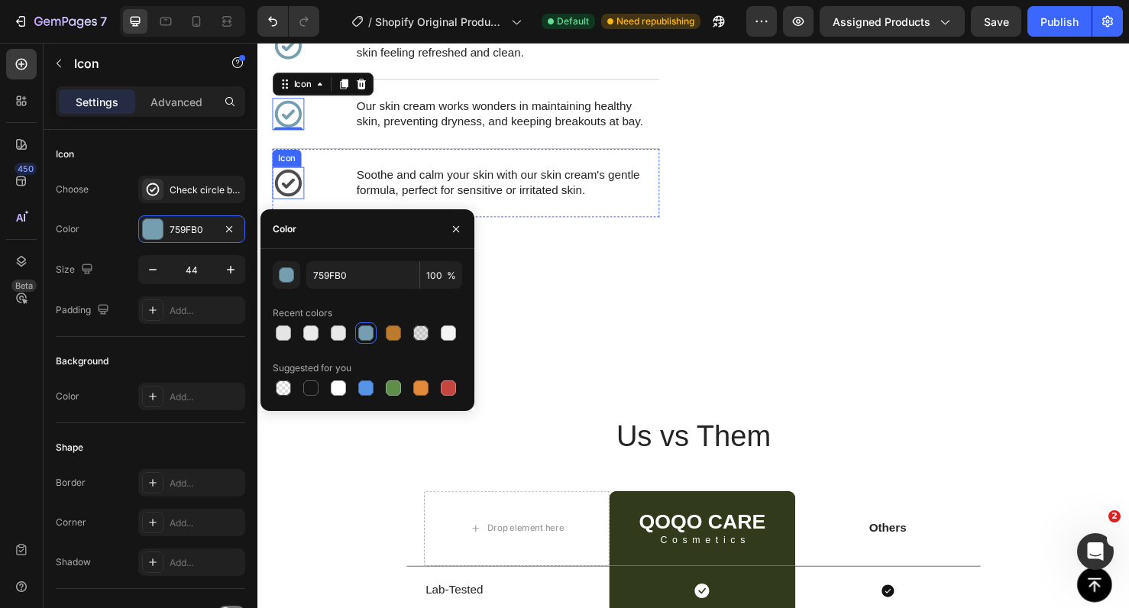
click at [292, 176] on icon at bounding box center [289, 190] width 28 height 28
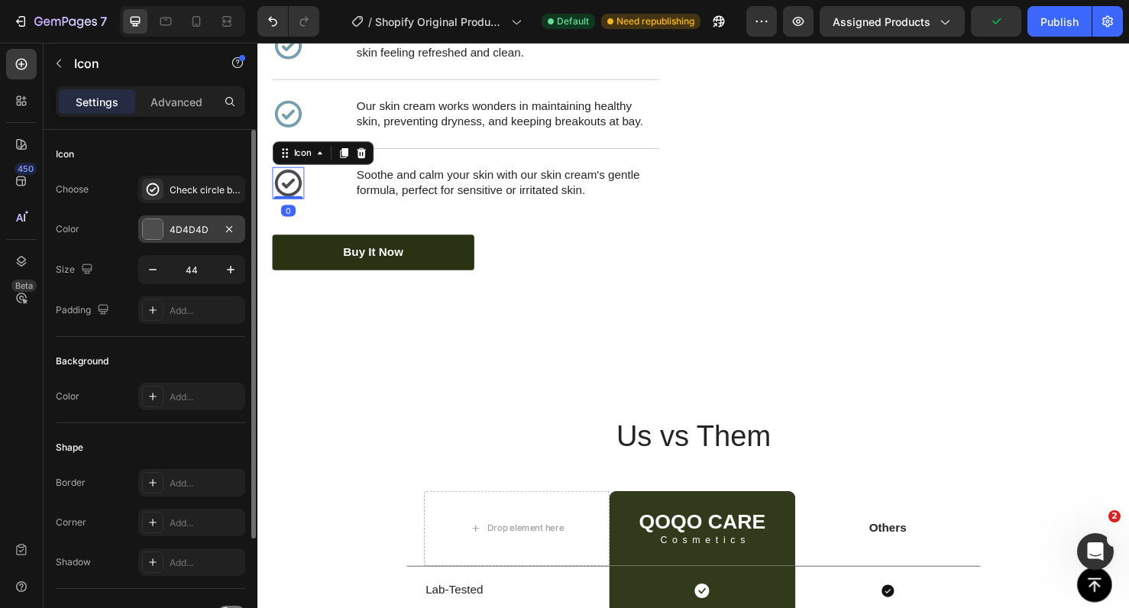
click at [196, 224] on div "4D4D4D" at bounding box center [192, 230] width 44 height 14
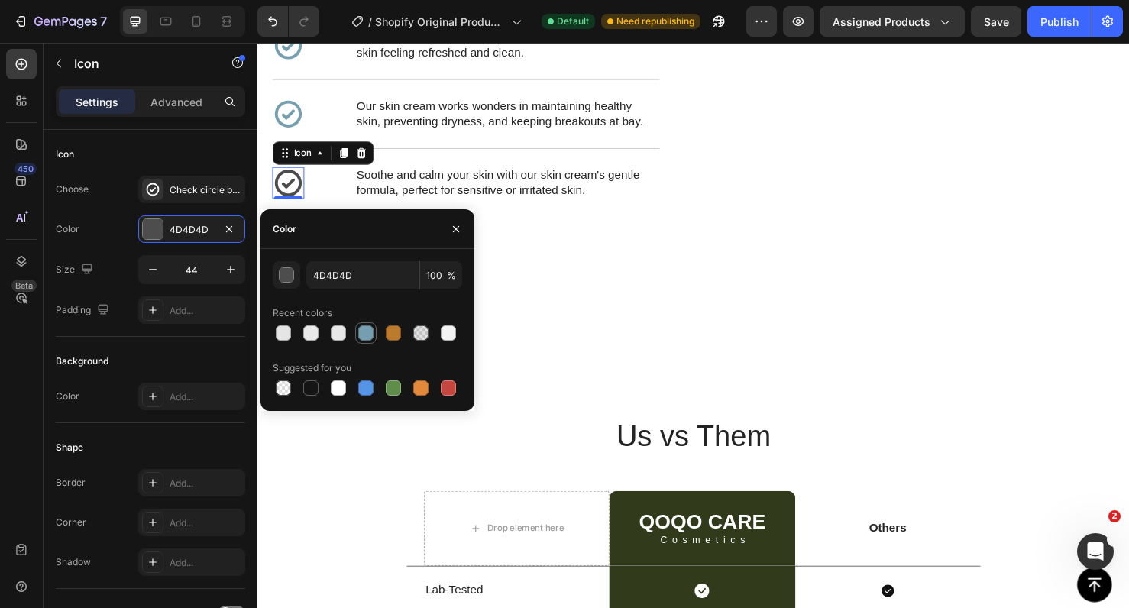
click at [365, 334] on div at bounding box center [365, 333] width 15 height 15
type input "759FB0"
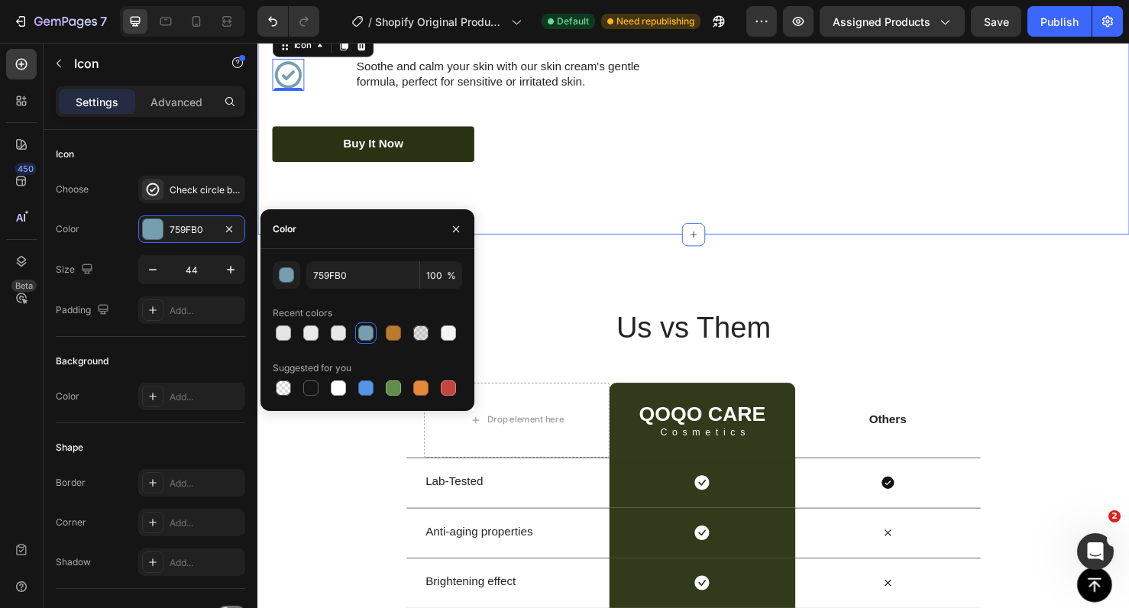
scroll to position [2653, 0]
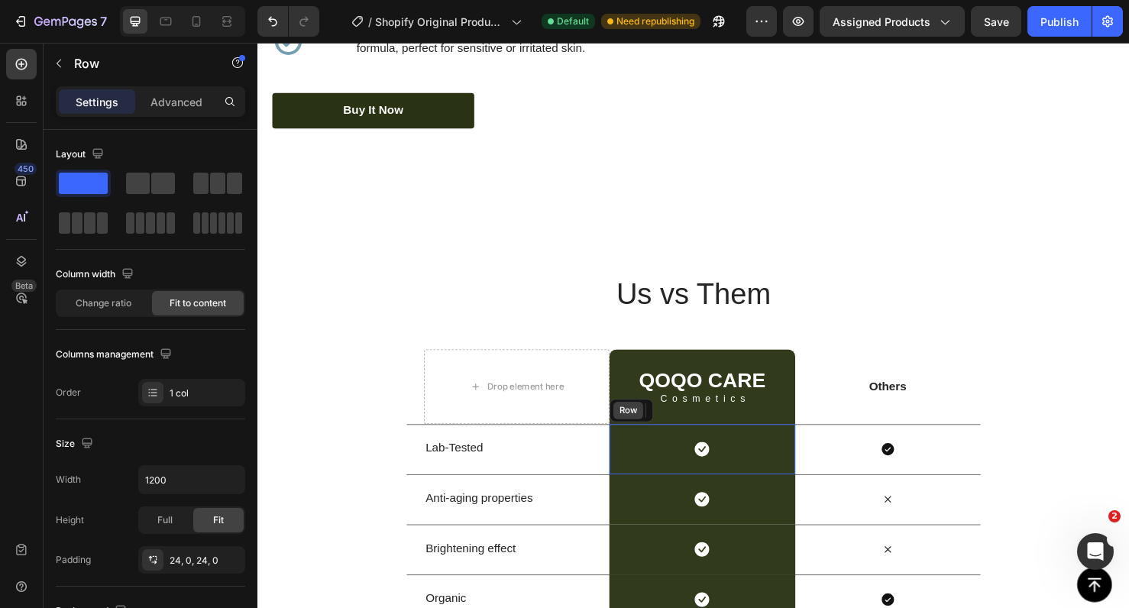
click at [653, 437] on div "Row" at bounding box center [650, 429] width 46 height 24
click at [642, 394] on div "QOQO Care Heading Cosmetics Text Block Row" at bounding box center [724, 404] width 195 height 79
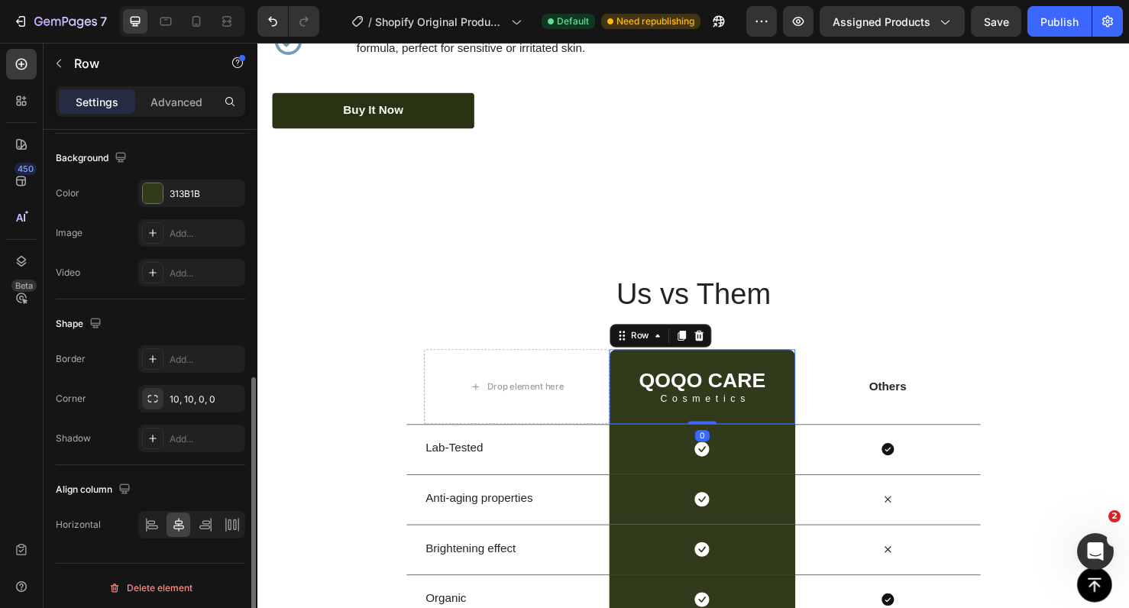
scroll to position [457, 0]
click at [187, 192] on div "313B1B" at bounding box center [192, 190] width 44 height 14
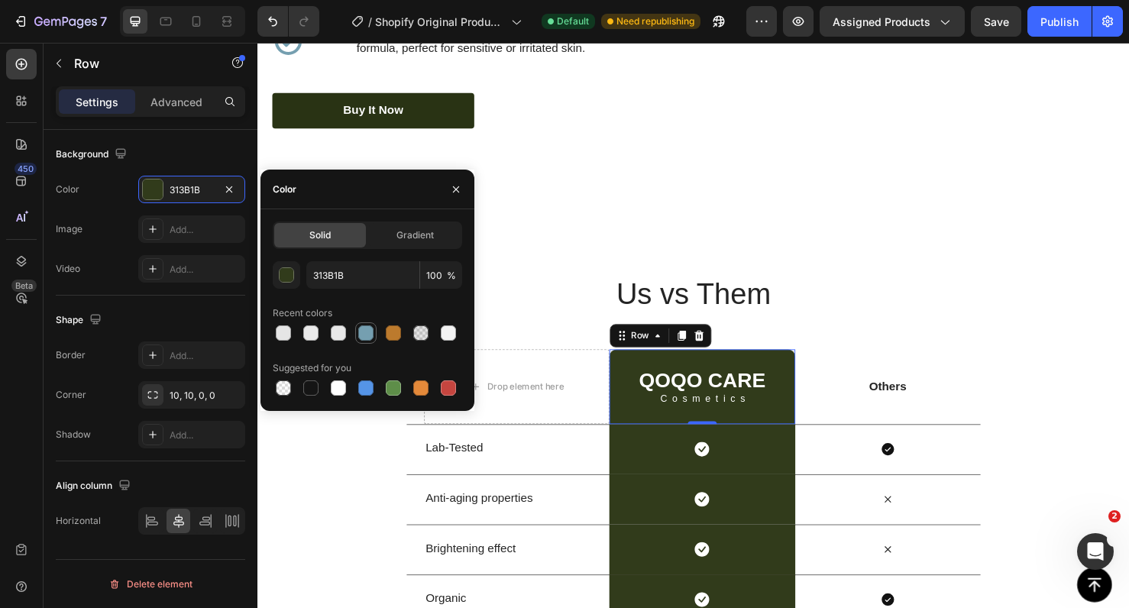
click at [358, 334] on div at bounding box center [365, 333] width 15 height 15
type input "759FB0"
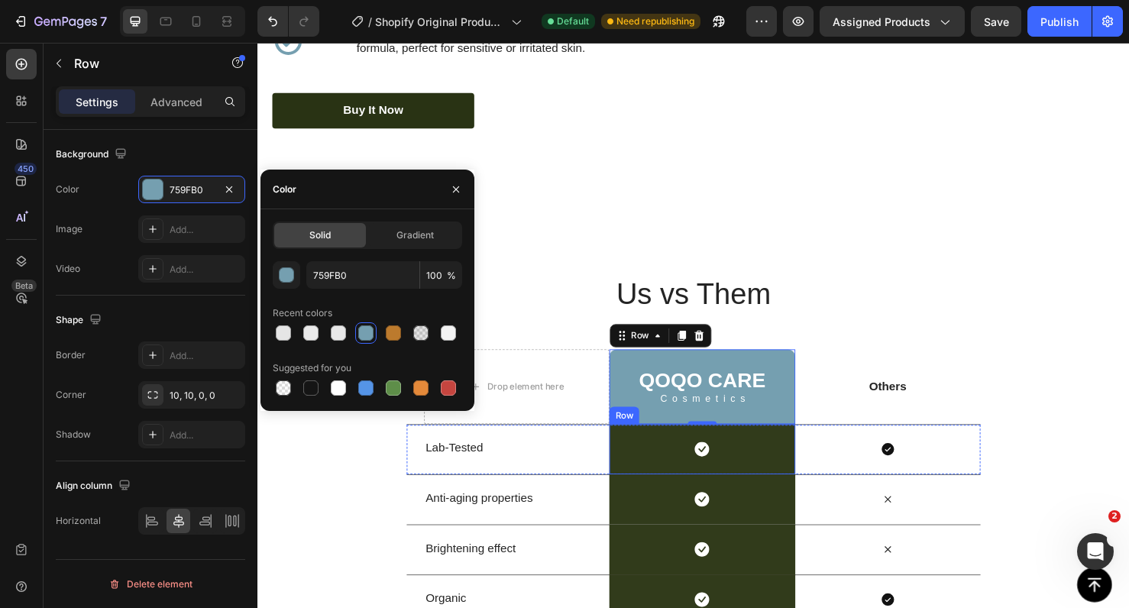
click at [642, 475] on div "Icon Row" at bounding box center [724, 470] width 195 height 53
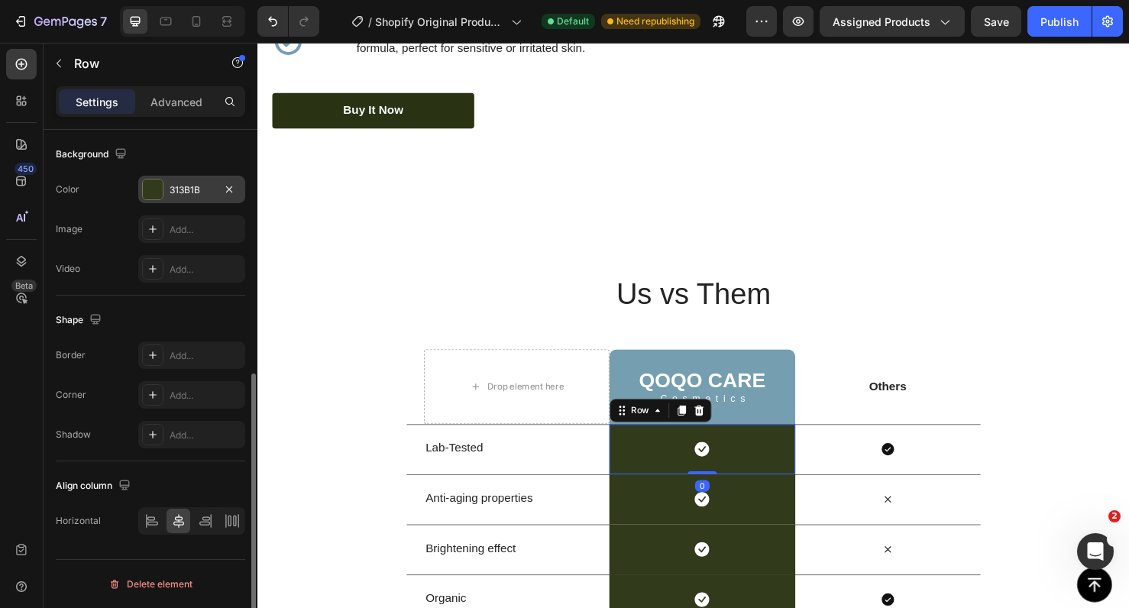
click at [190, 190] on div "313B1B" at bounding box center [192, 190] width 44 height 14
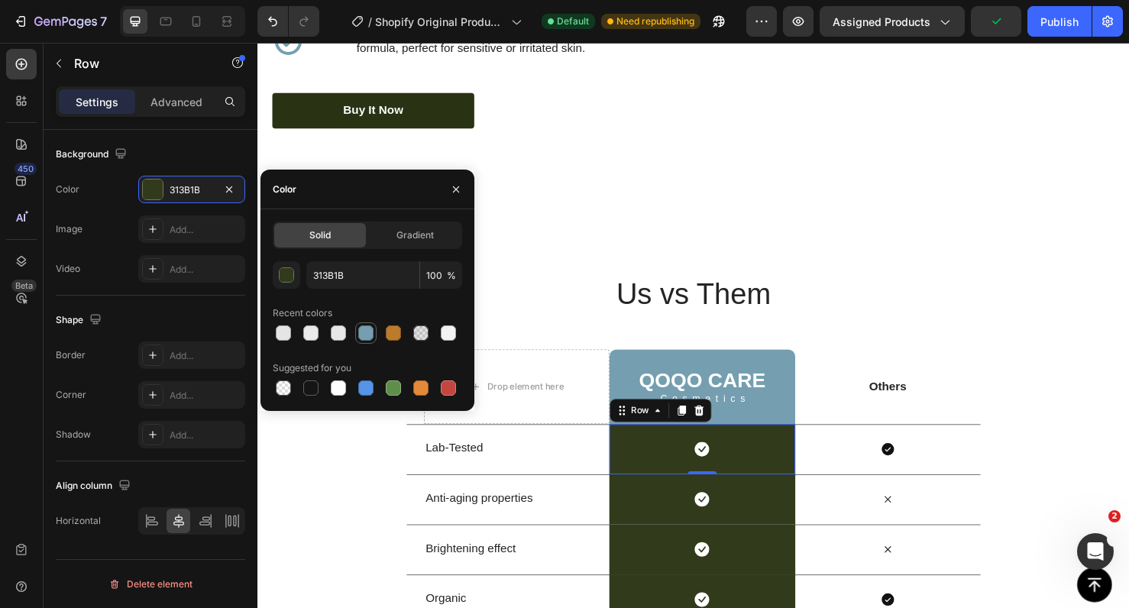
click at [366, 338] on div at bounding box center [365, 333] width 15 height 15
type input "759FB0"
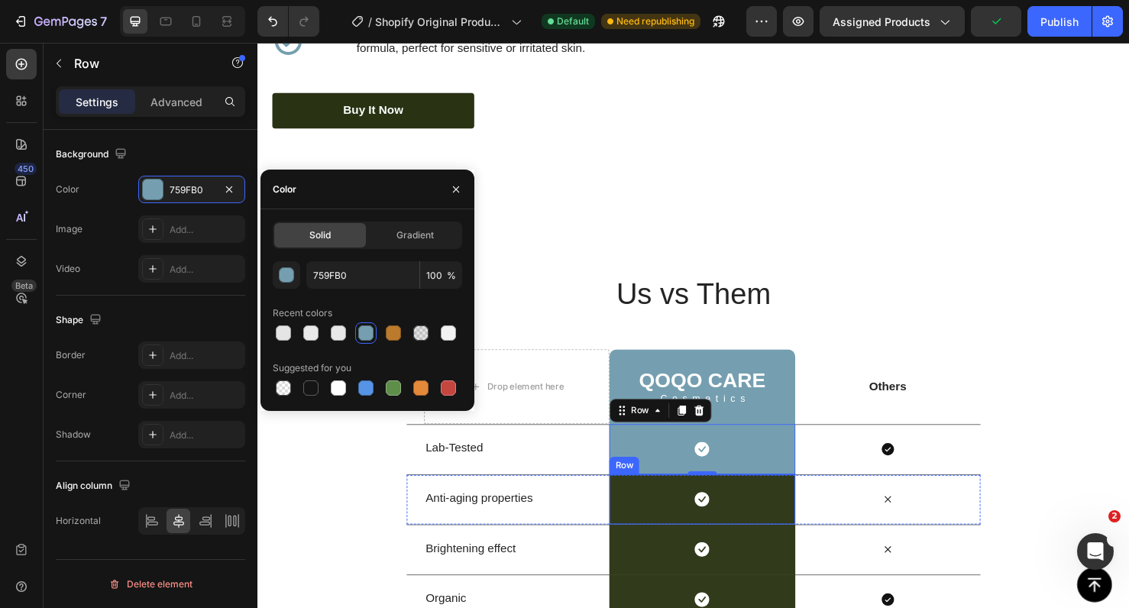
click at [643, 525] on div "Icon Row" at bounding box center [724, 523] width 195 height 53
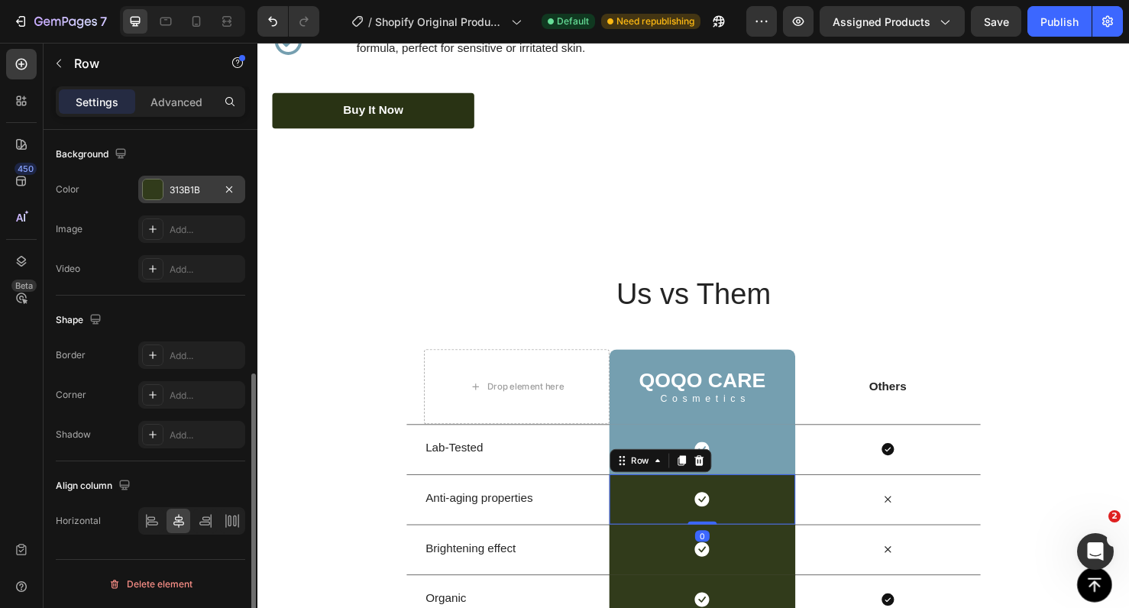
click at [196, 199] on div "313B1B" at bounding box center [191, 190] width 107 height 28
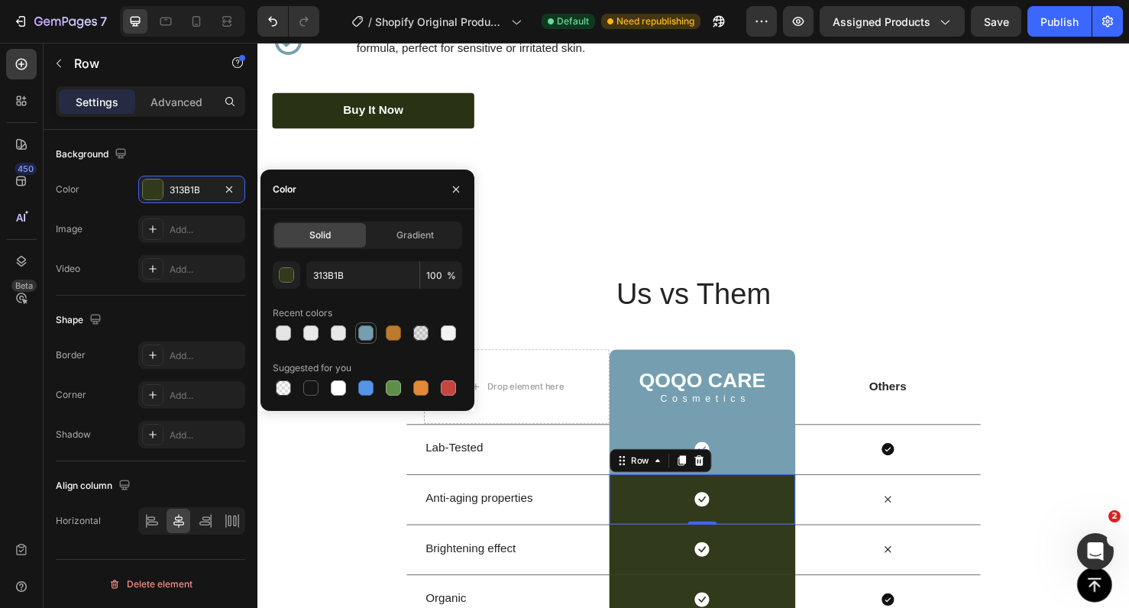
click at [364, 336] on div at bounding box center [365, 333] width 15 height 15
type input "759FB0"
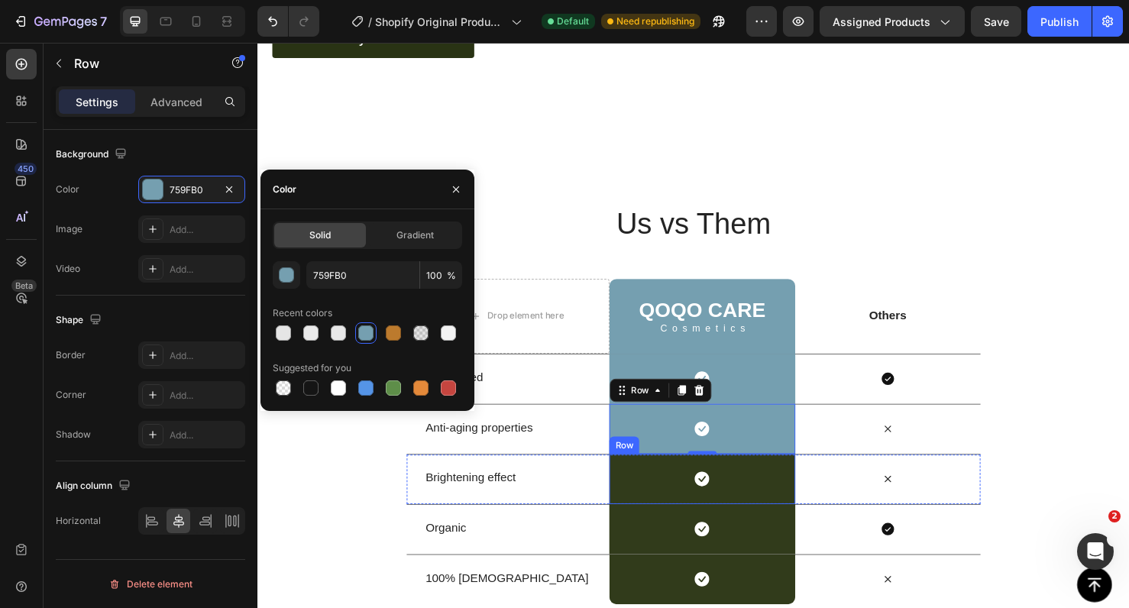
scroll to position [2766, 0]
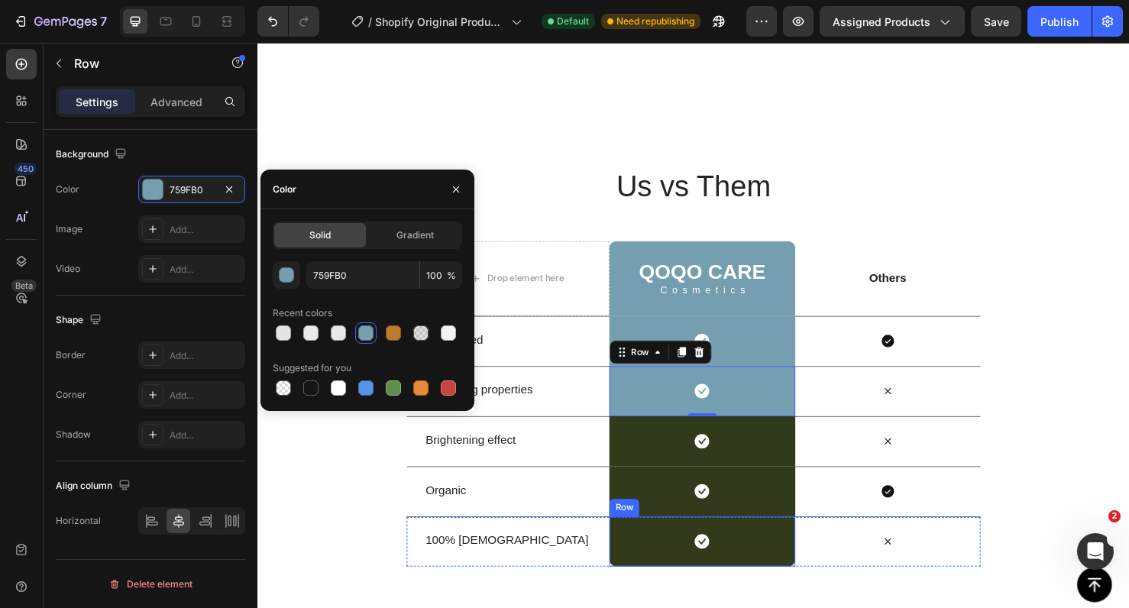
click at [643, 541] on div "Icon Row" at bounding box center [724, 567] width 195 height 53
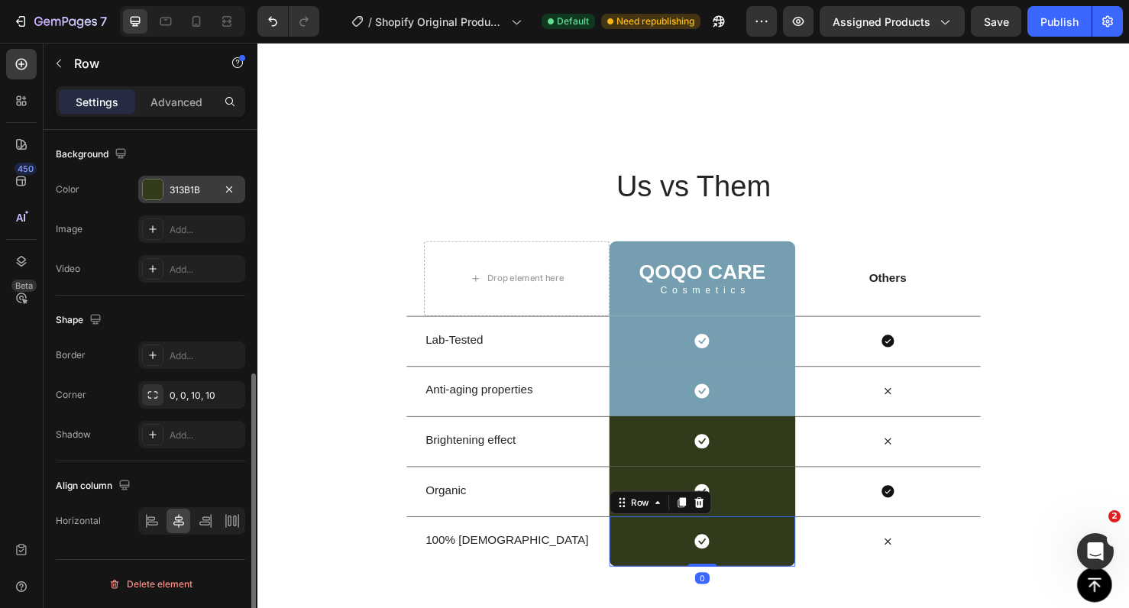
click at [186, 190] on div "313B1B" at bounding box center [192, 190] width 44 height 14
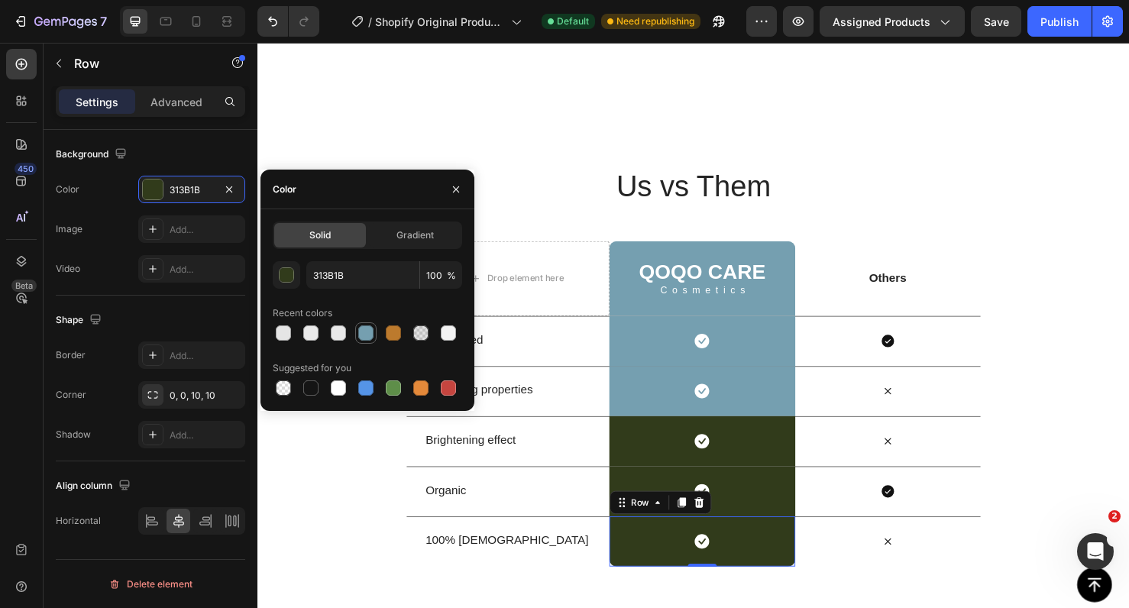
click at [363, 337] on div at bounding box center [365, 333] width 15 height 15
type input "759FB0"
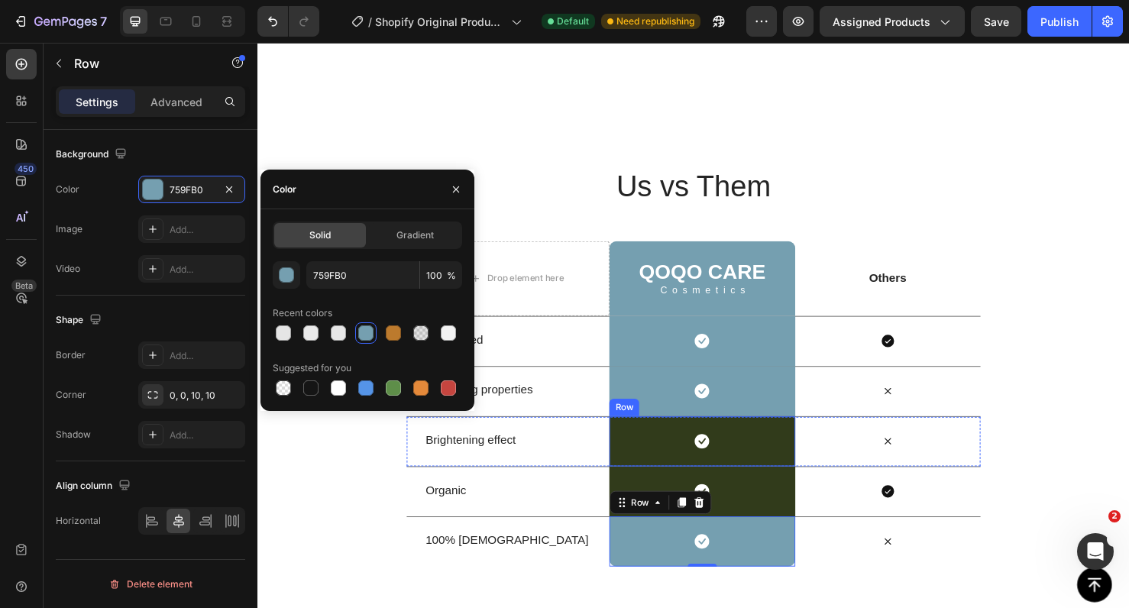
click at [671, 464] on div "Icon Row" at bounding box center [724, 462] width 195 height 53
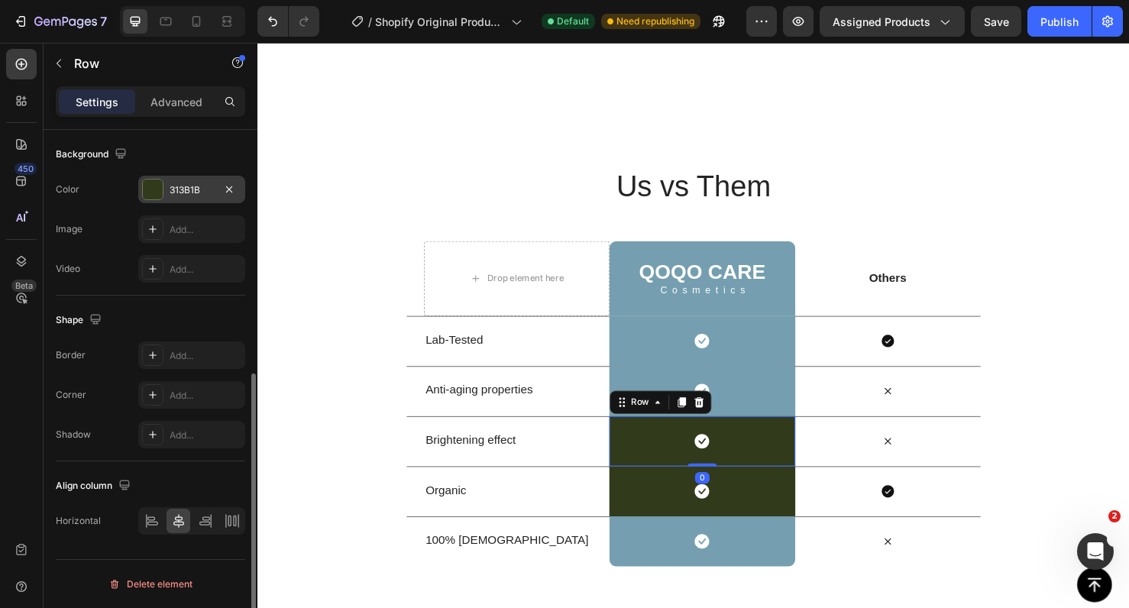
click at [182, 188] on div "313B1B" at bounding box center [192, 190] width 44 height 14
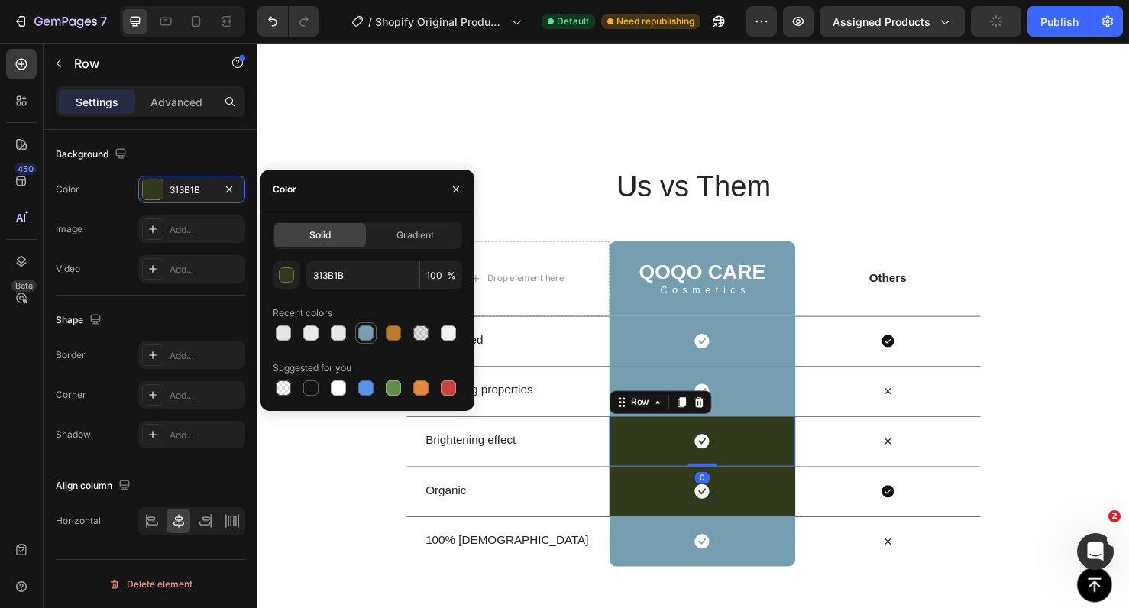
click at [365, 329] on div at bounding box center [365, 333] width 15 height 15
type input "759FB0"
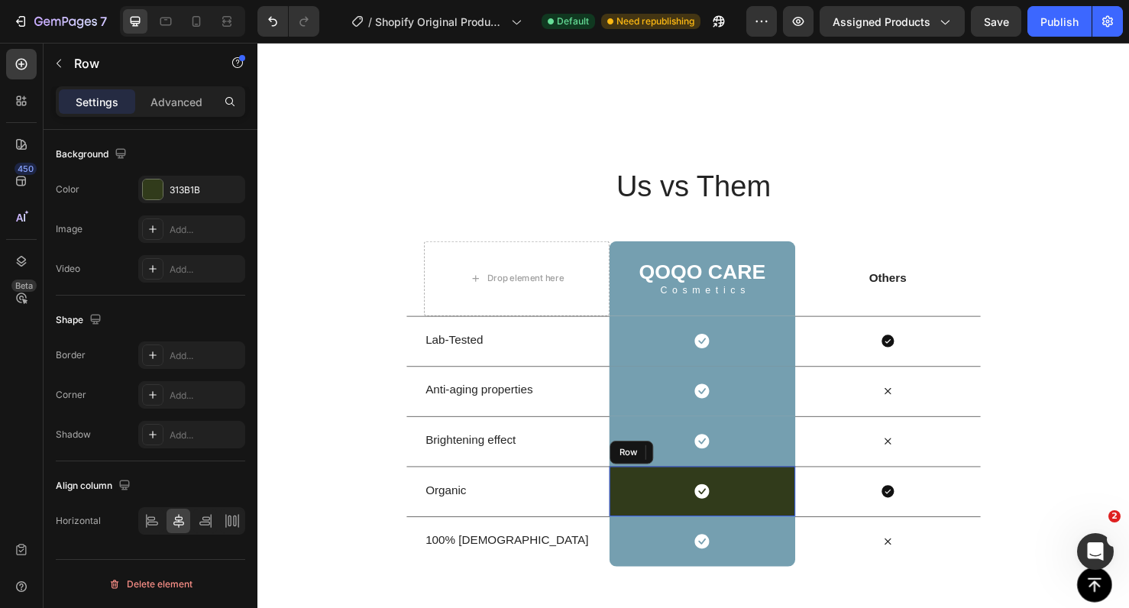
click at [672, 512] on div "Icon Row" at bounding box center [724, 514] width 195 height 53
click at [189, 192] on div "313B1B" at bounding box center [192, 190] width 44 height 14
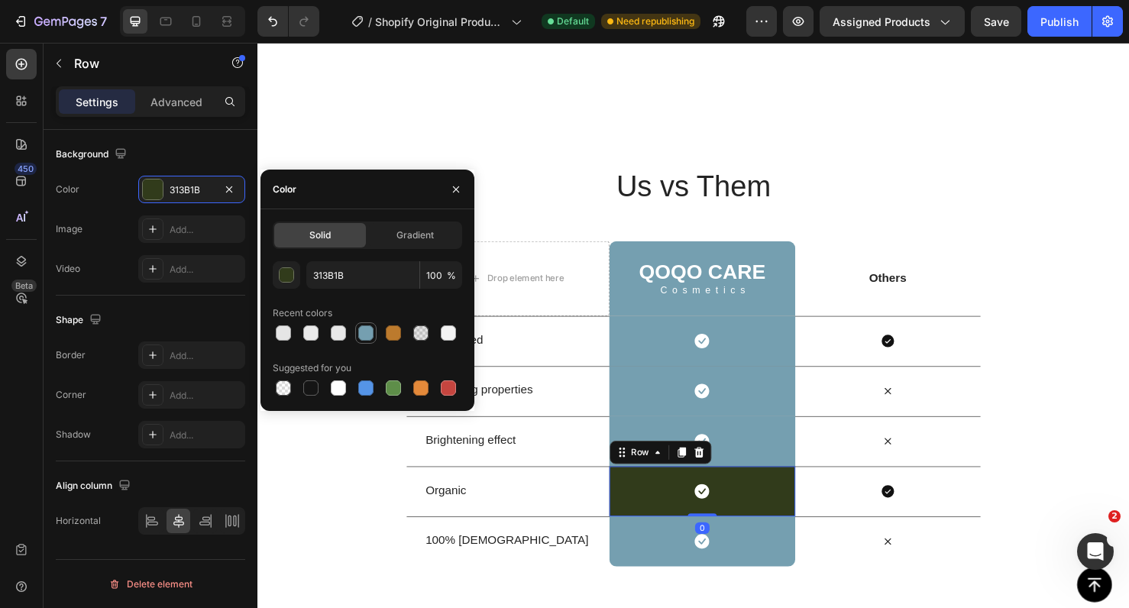
click at [365, 324] on div at bounding box center [366, 333] width 18 height 18
type input "759FB0"
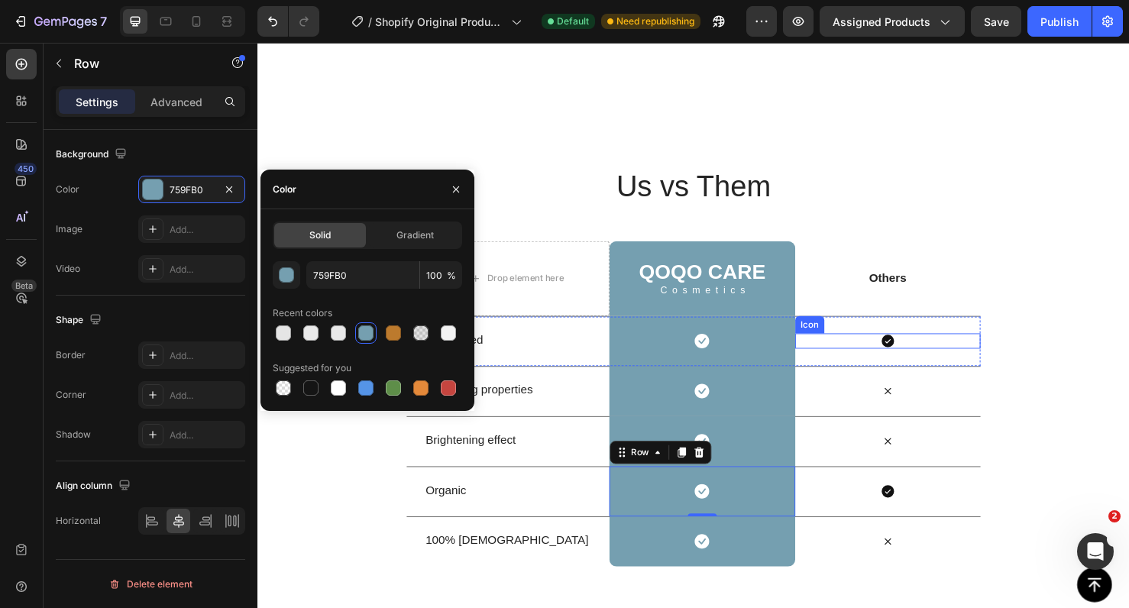
click at [924, 355] on icon at bounding box center [920, 356] width 13 height 13
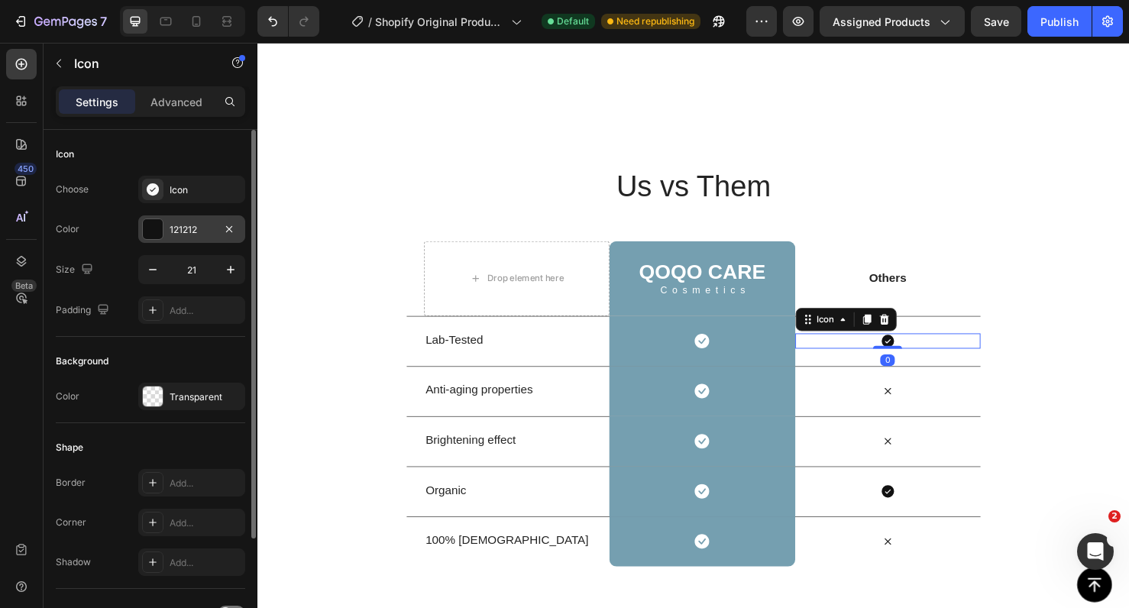
click at [184, 219] on div "121212" at bounding box center [191, 230] width 107 height 28
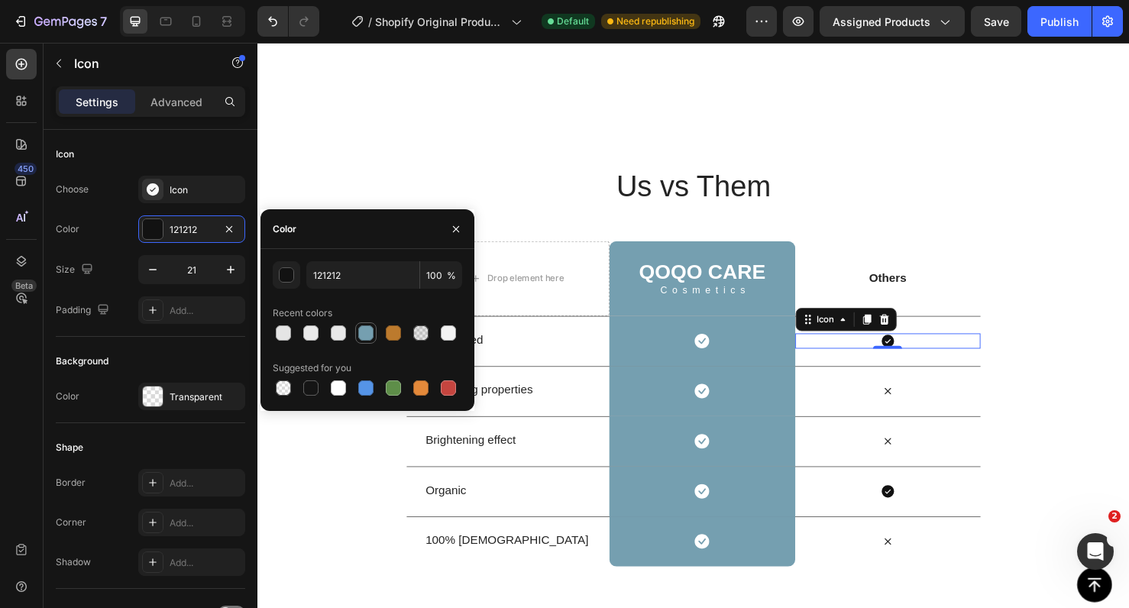
click at [373, 332] on div at bounding box center [365, 333] width 15 height 15
type input "759FB0"
click at [916, 508] on icon at bounding box center [920, 514] width 13 height 13
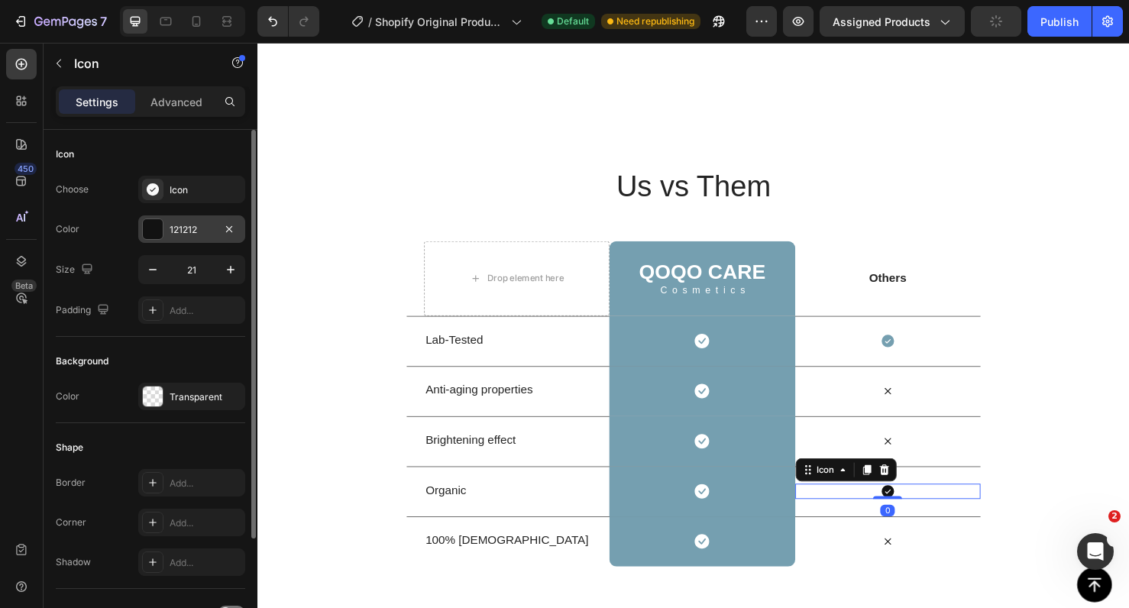
click at [193, 227] on div "121212" at bounding box center [192, 230] width 44 height 14
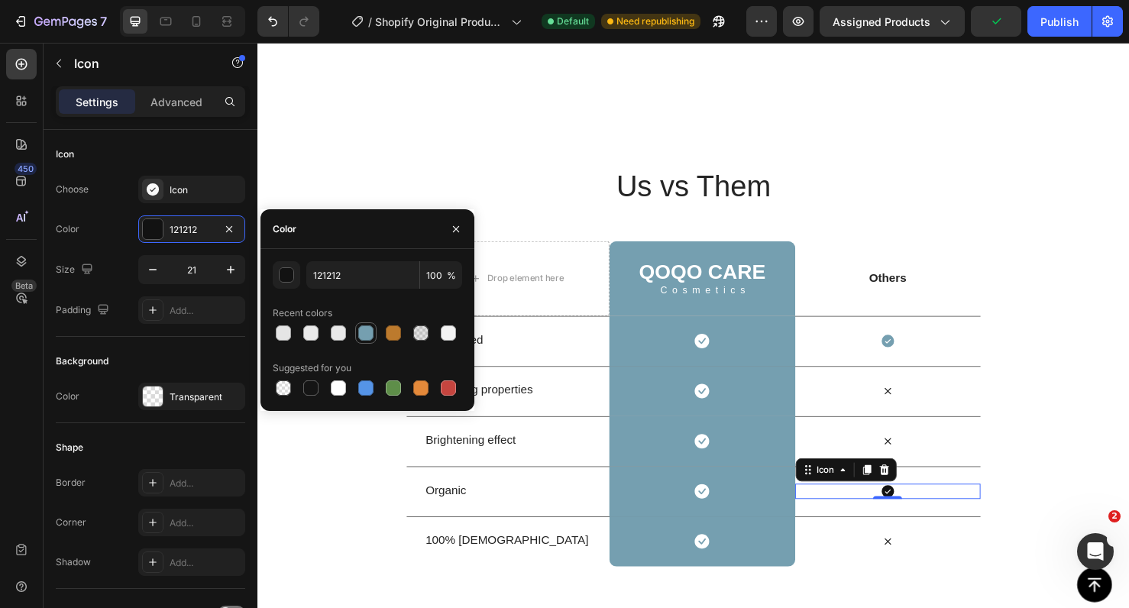
click at [369, 328] on div at bounding box center [365, 333] width 15 height 15
type input "759FB0"
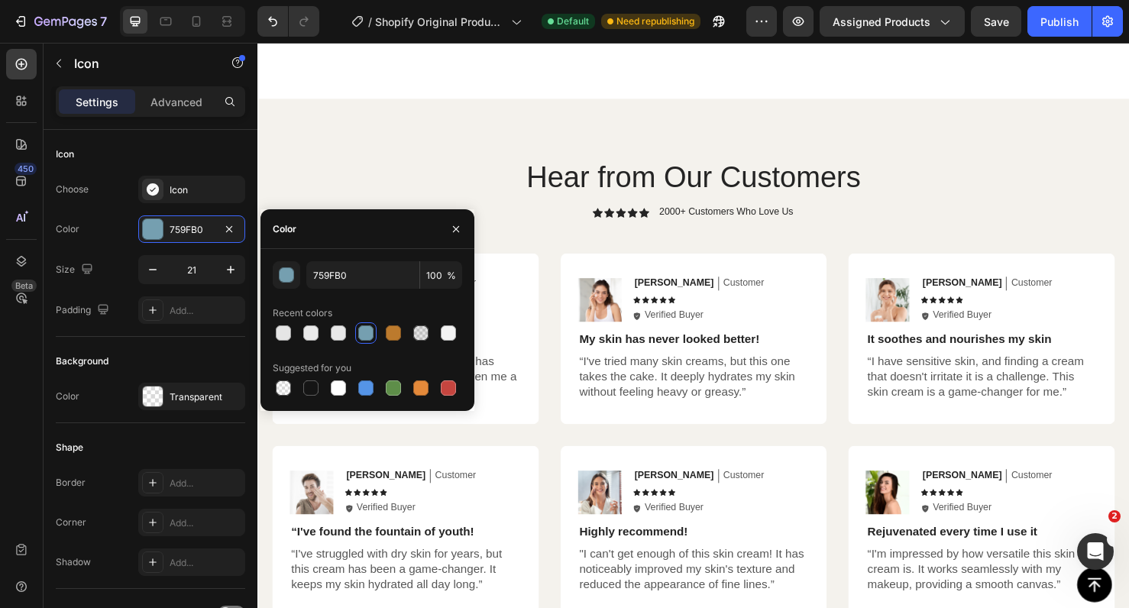
scroll to position [3333, 0]
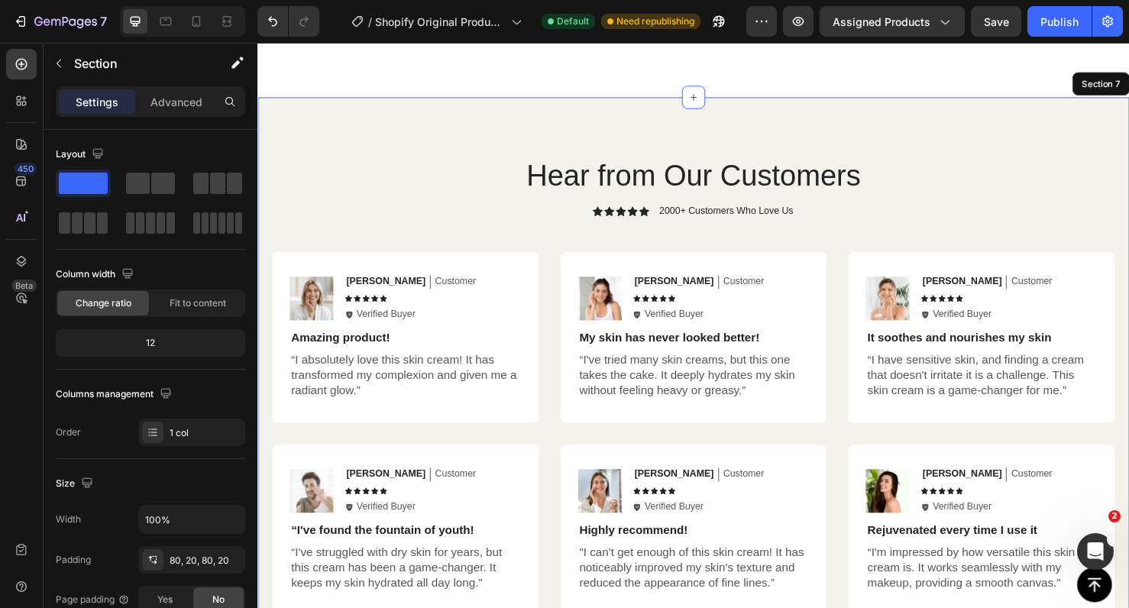
click at [998, 140] on div "Hear from Our Customers Heading Icon Icon Icon Icon Icon Icon List 2000+ Custom…" at bounding box center [716, 403] width 917 height 607
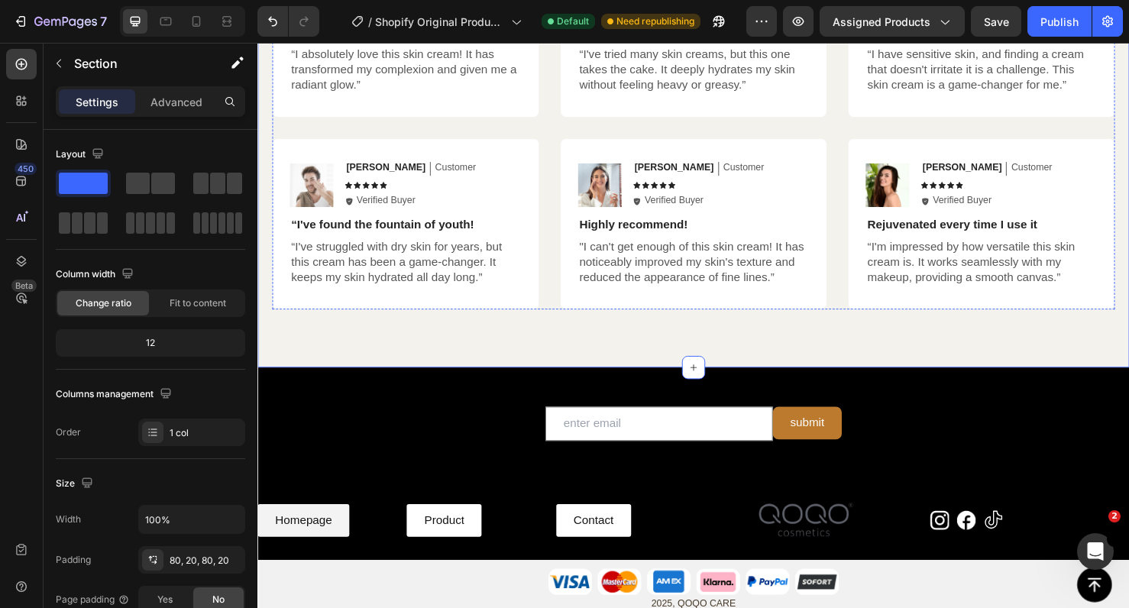
scroll to position [3659, 0]
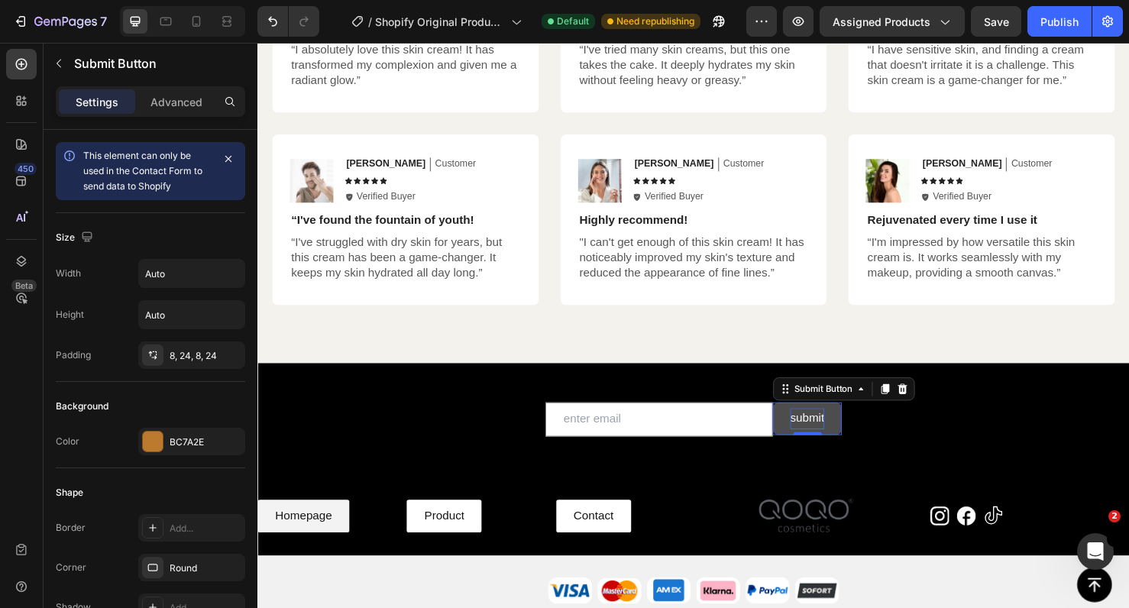
click at [819, 436] on div "submit" at bounding box center [836, 438] width 36 height 22
click at [177, 439] on div "BC7A2E" at bounding box center [192, 443] width 44 height 14
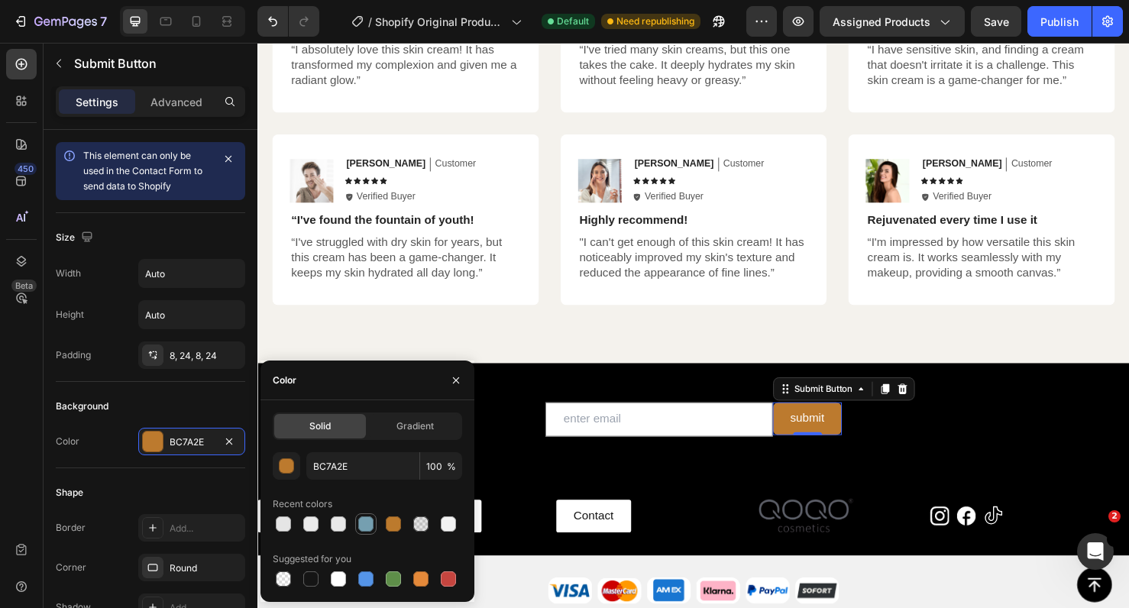
click at [364, 514] on div at bounding box center [365, 524] width 21 height 21
type input "759FB0"
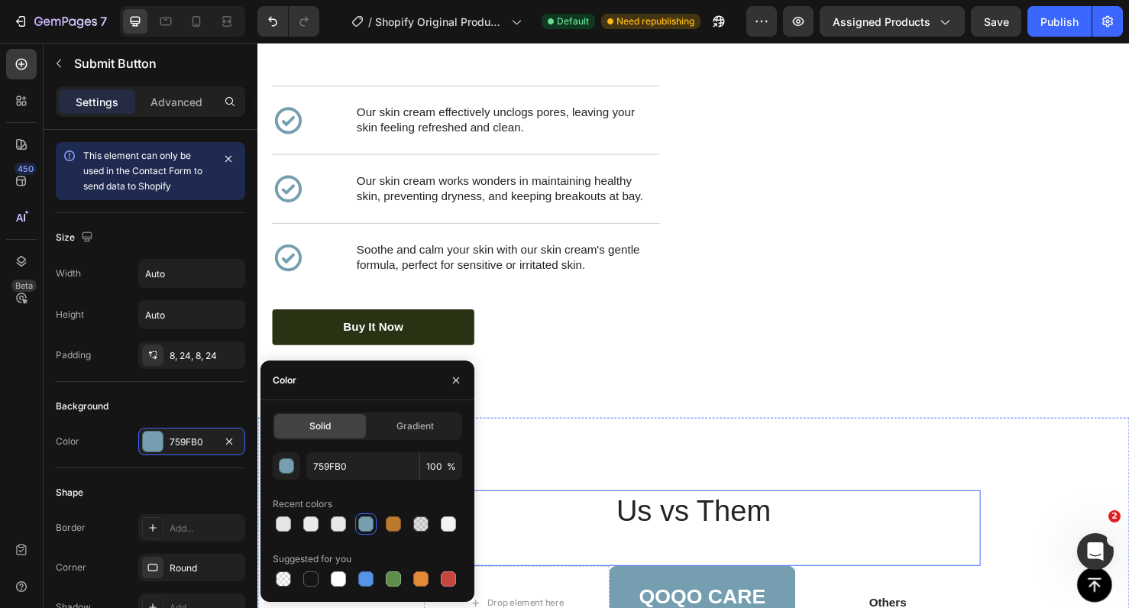
scroll to position [2420, 0]
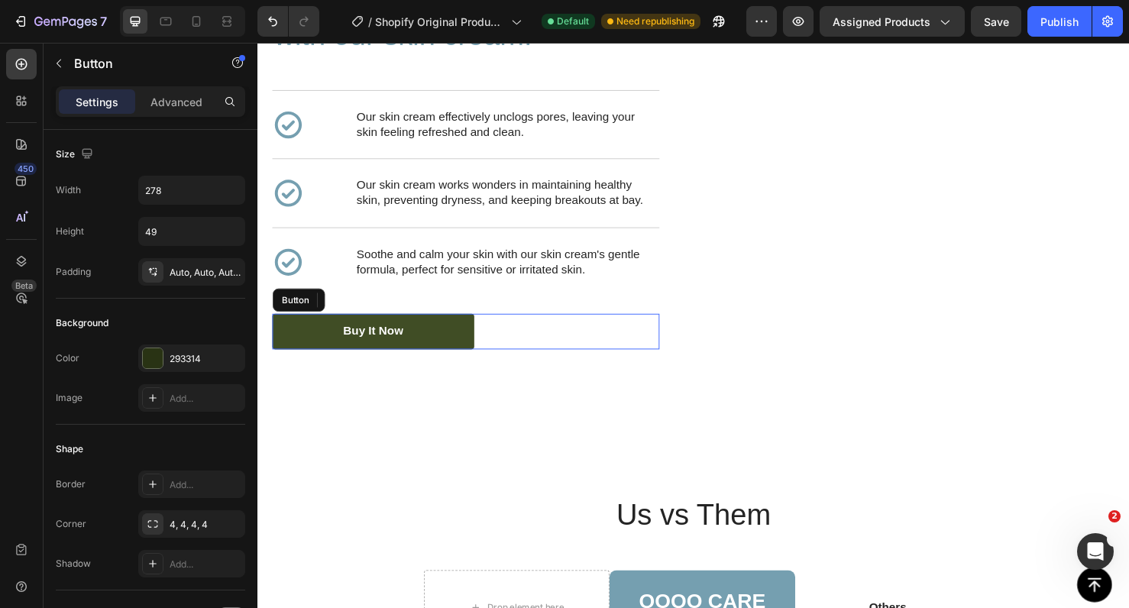
click at [462, 338] on link "Buy It Now" at bounding box center [379, 346] width 212 height 37
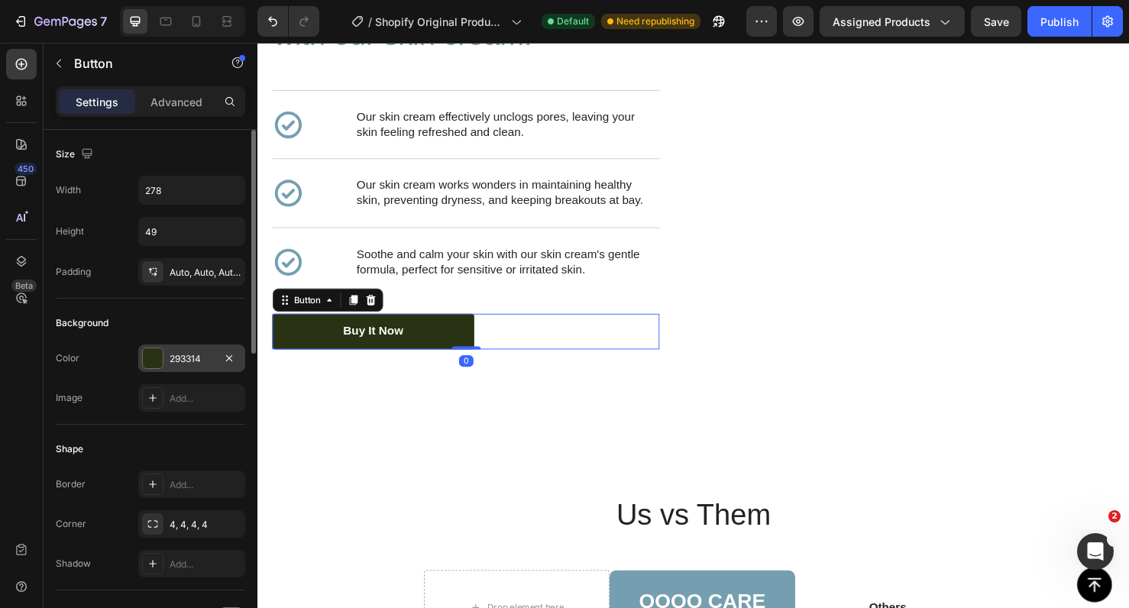
click at [184, 368] on div "293314" at bounding box center [191, 359] width 107 height 28
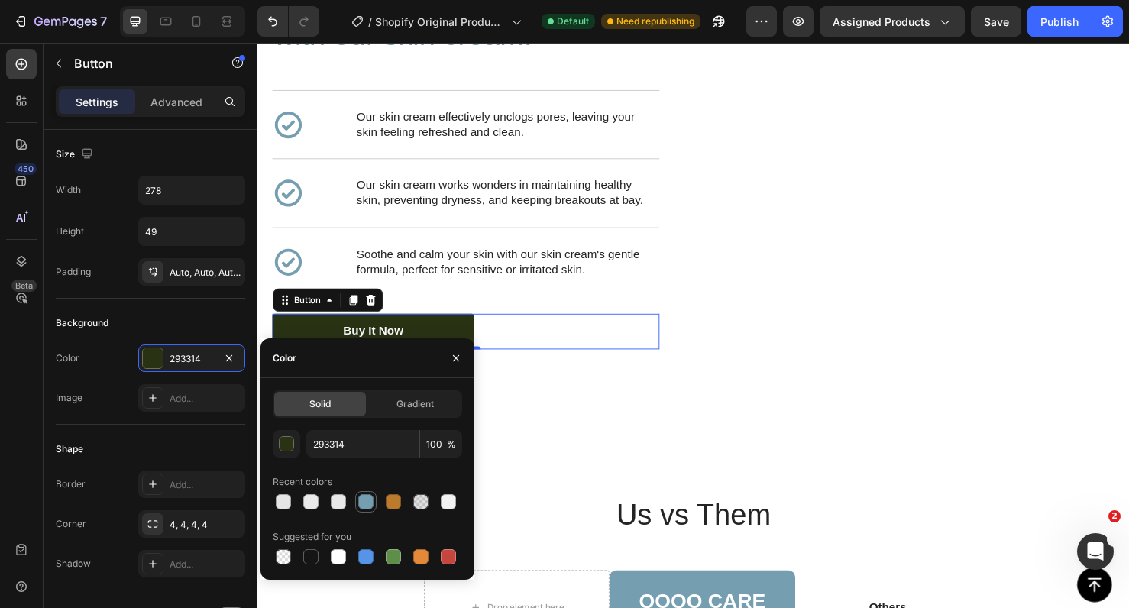
click at [361, 499] on div at bounding box center [365, 501] width 15 height 15
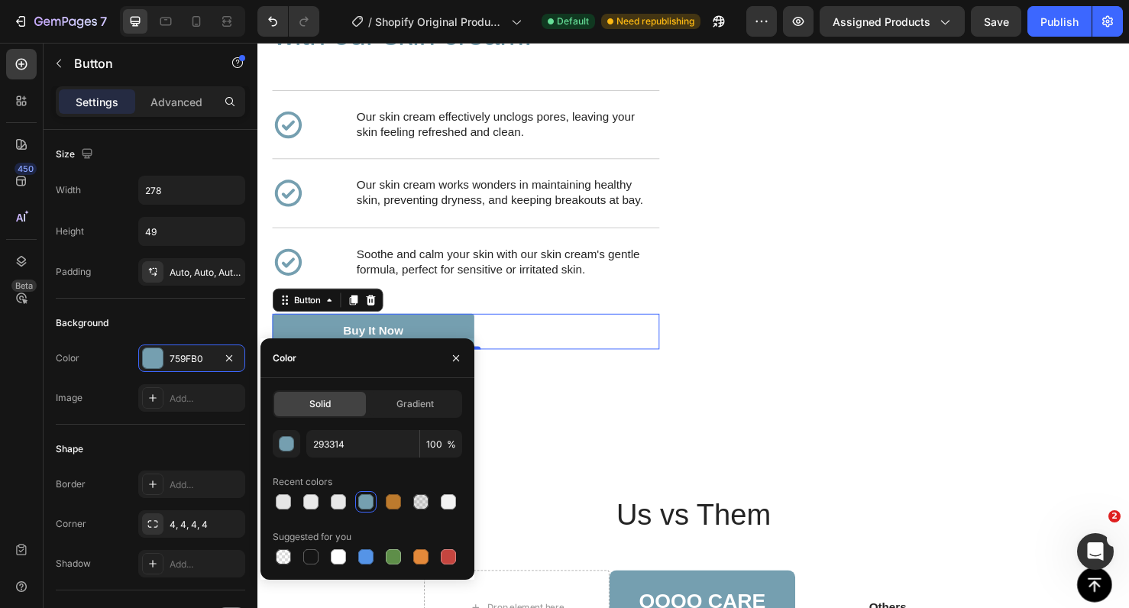
type input "759FB0"
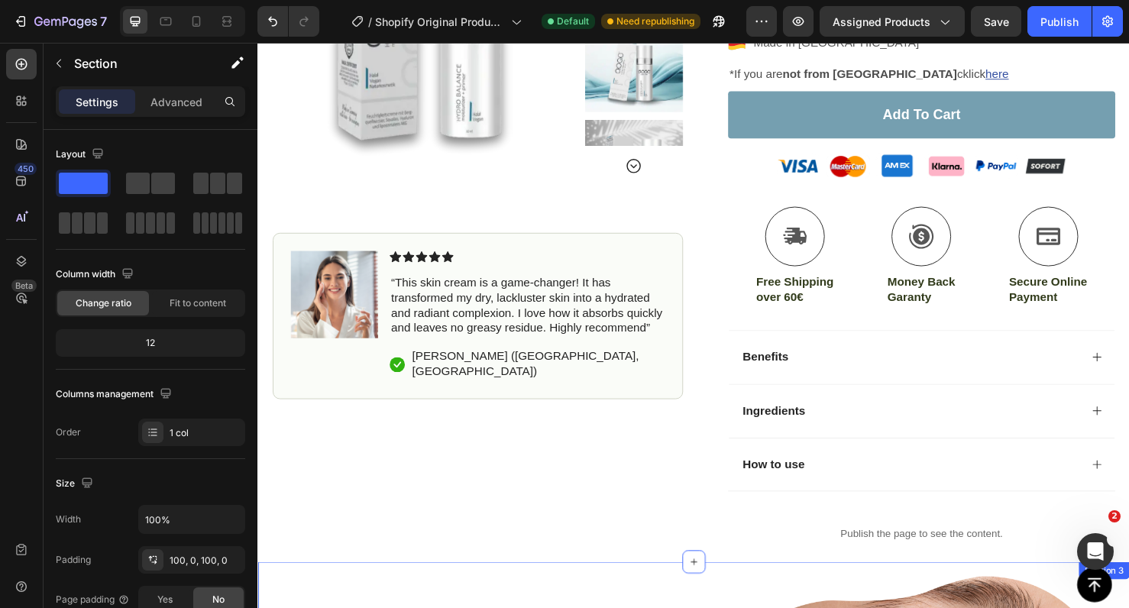
scroll to position [209, 0]
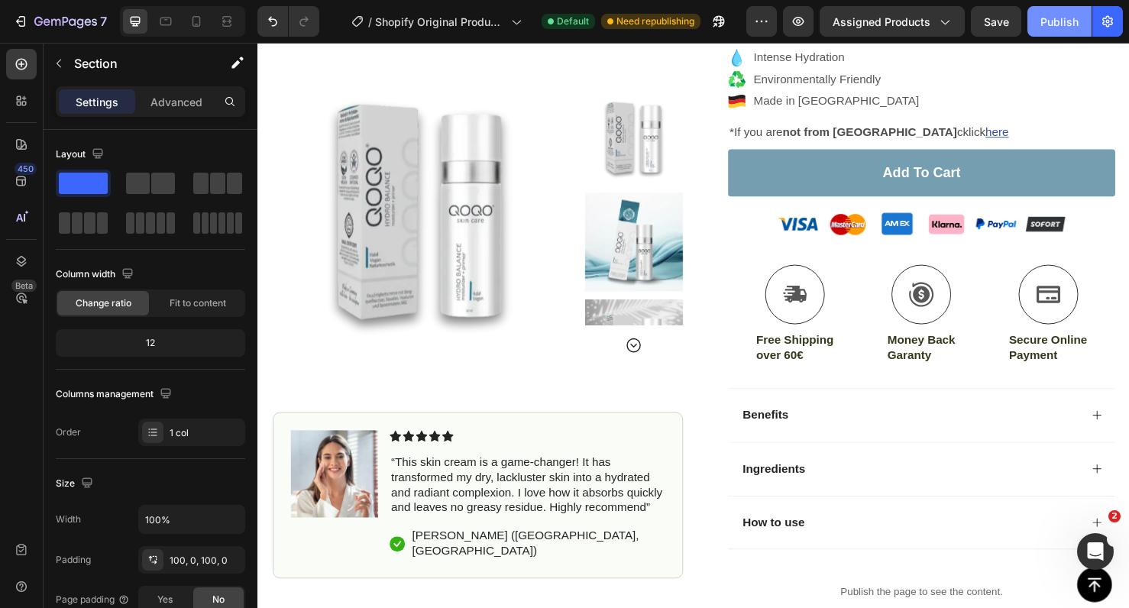
click at [1050, 34] on button "Publish" at bounding box center [1060, 21] width 64 height 31
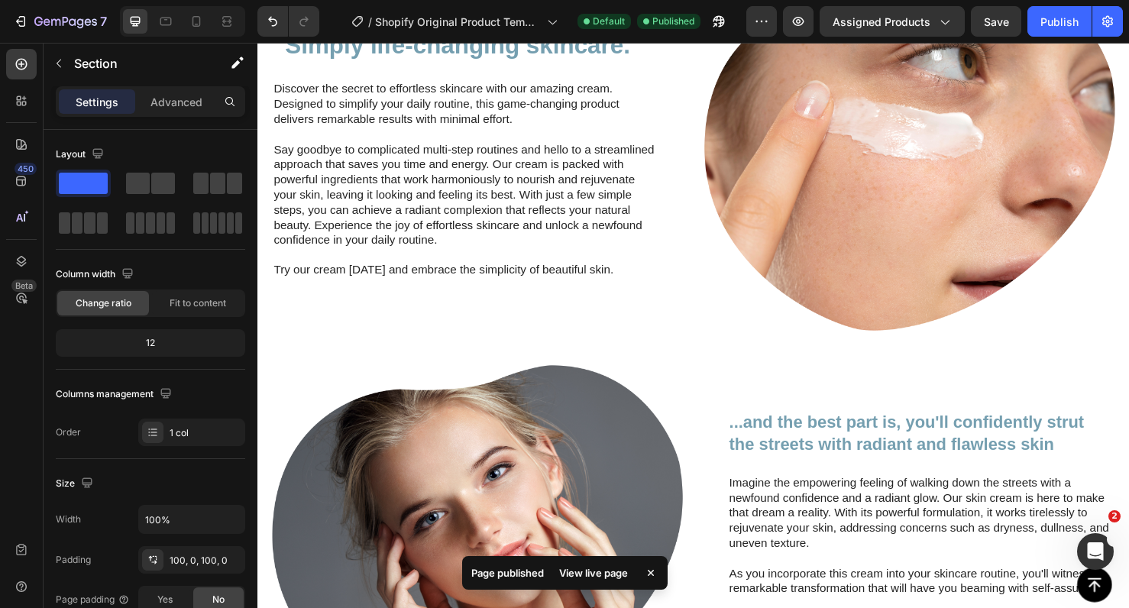
scroll to position [958, 0]
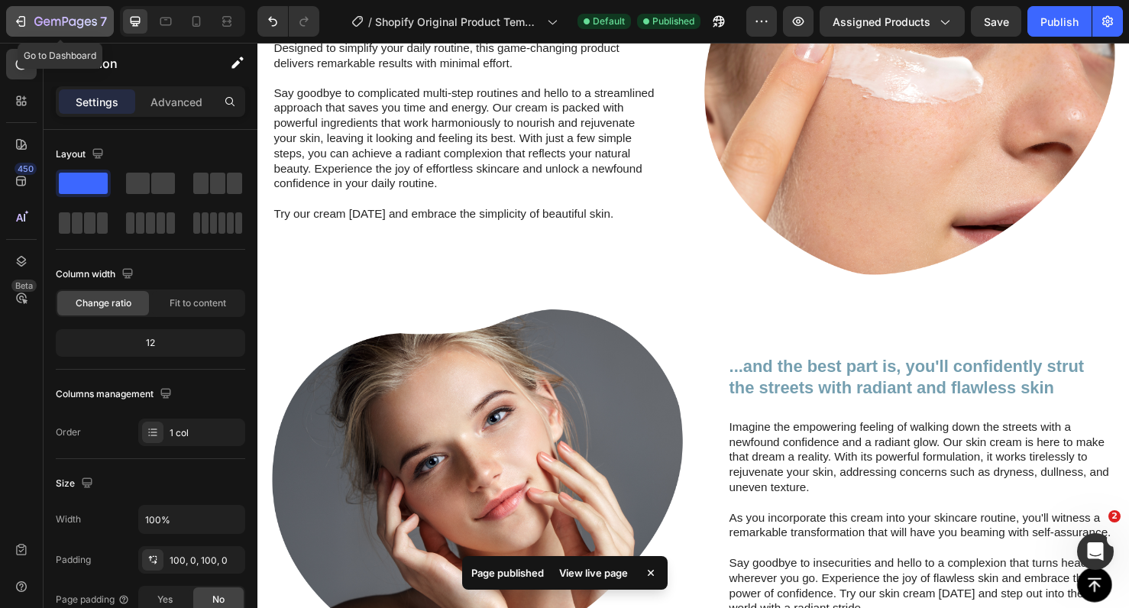
click at [63, 21] on icon "button" at bounding box center [66, 21] width 6 height 9
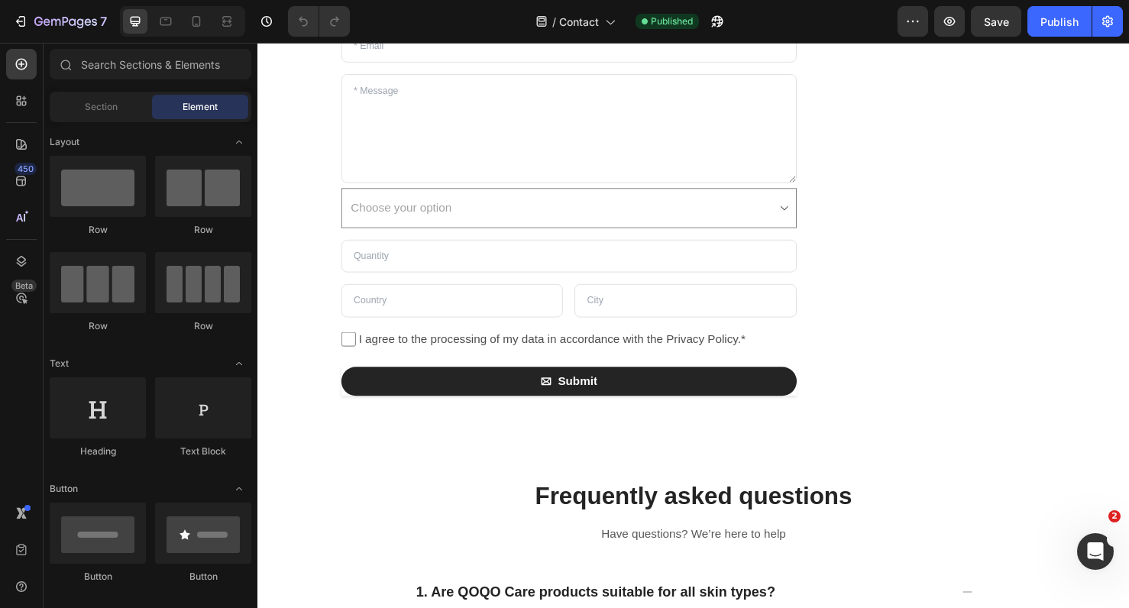
scroll to position [241, 0]
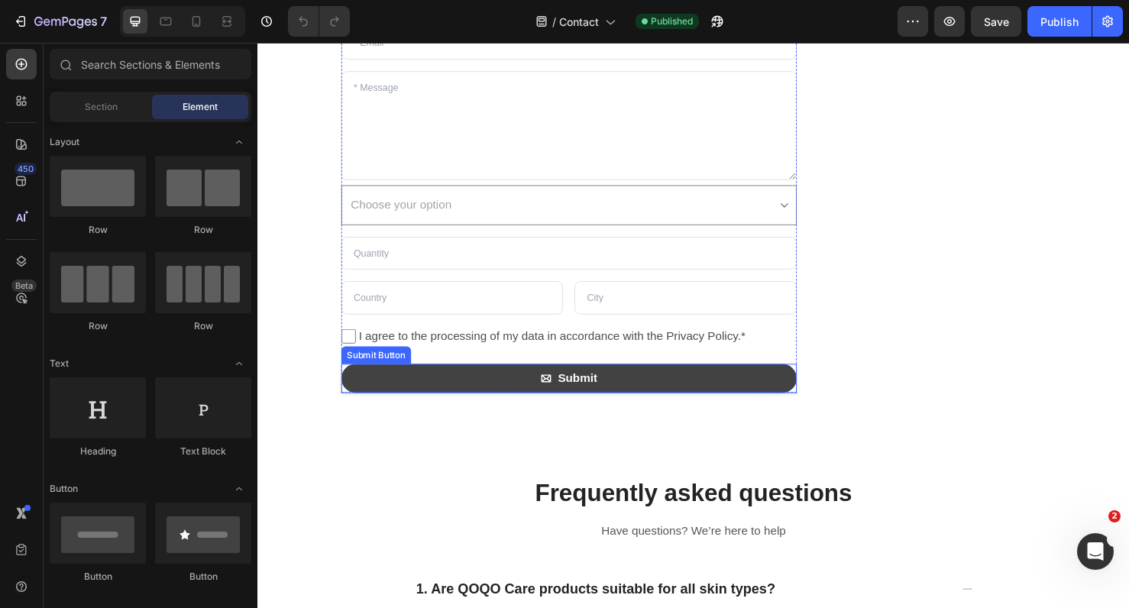
click at [391, 385] on button "Submit" at bounding box center [584, 396] width 479 height 31
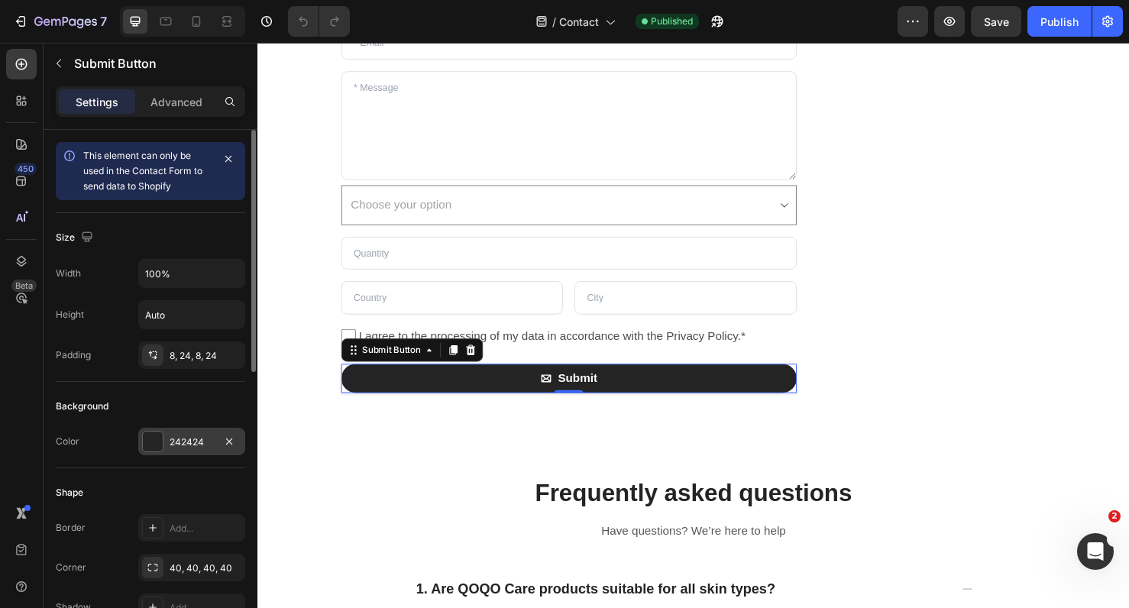
click at [177, 450] on div "242424" at bounding box center [191, 442] width 107 height 28
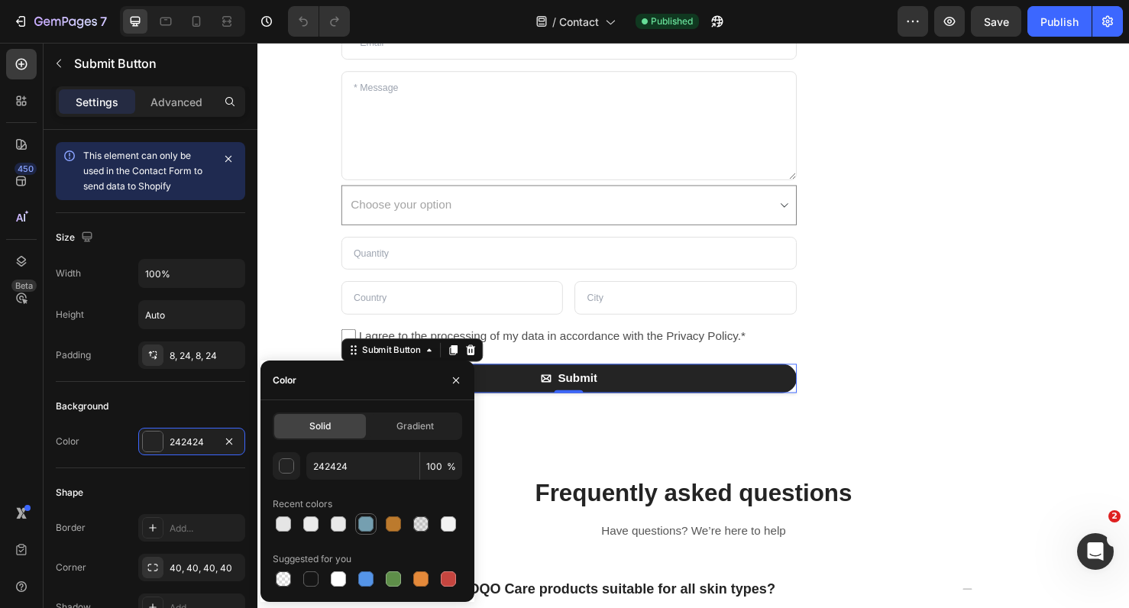
click at [362, 518] on div at bounding box center [365, 524] width 15 height 15
type input "759FB0"
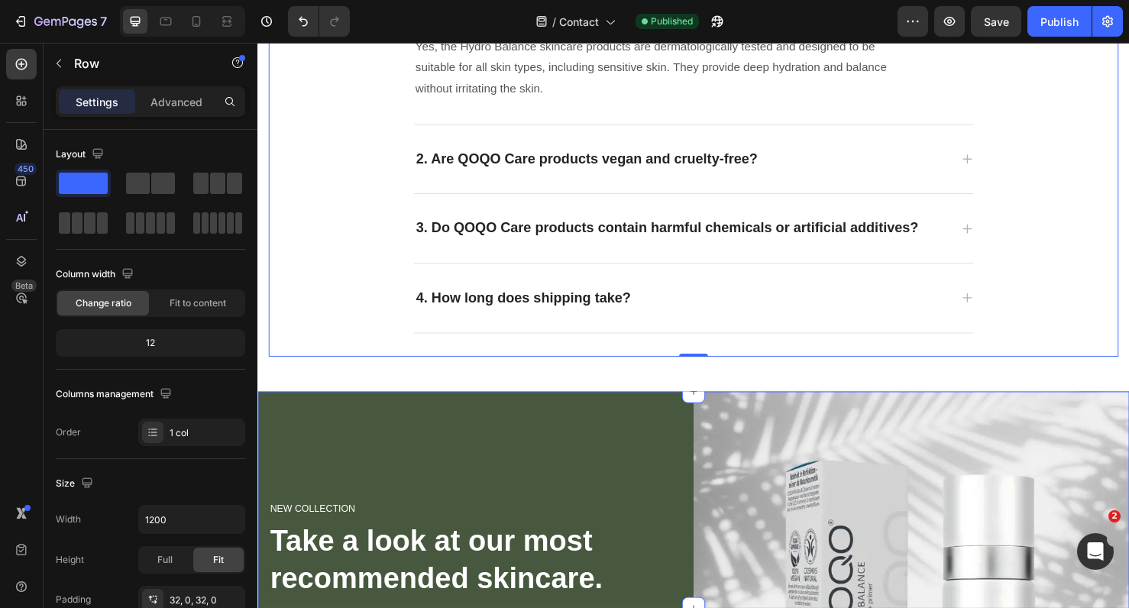
scroll to position [883, 0]
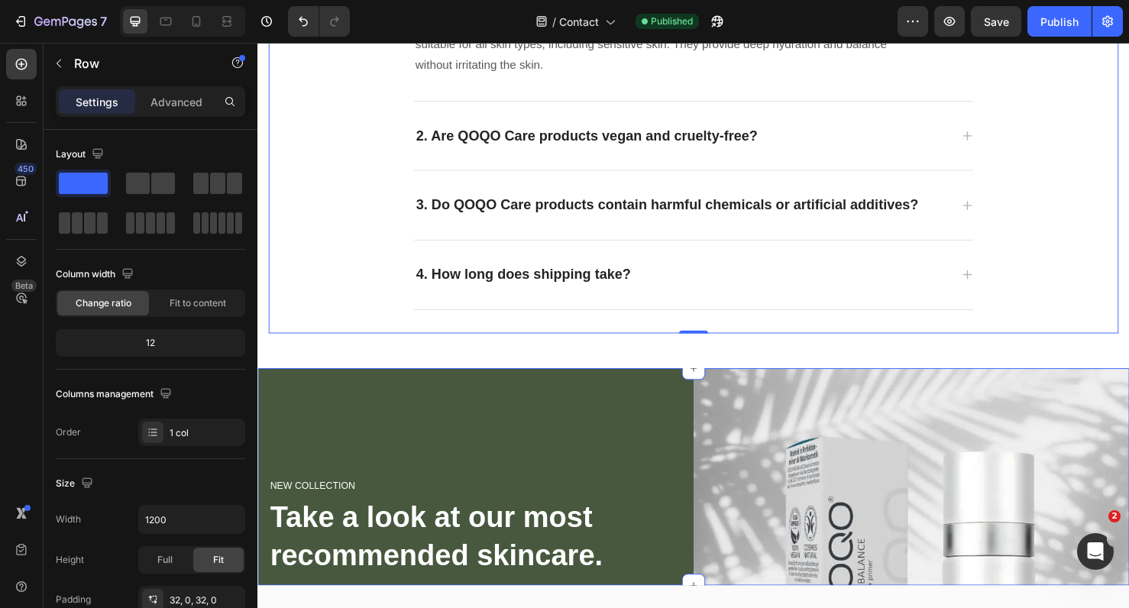
click at [588, 481] on div "NEW COLLECTION Heading Take a look at our most recommended skincare. Heading "D…" at bounding box center [487, 614] width 459 height 459
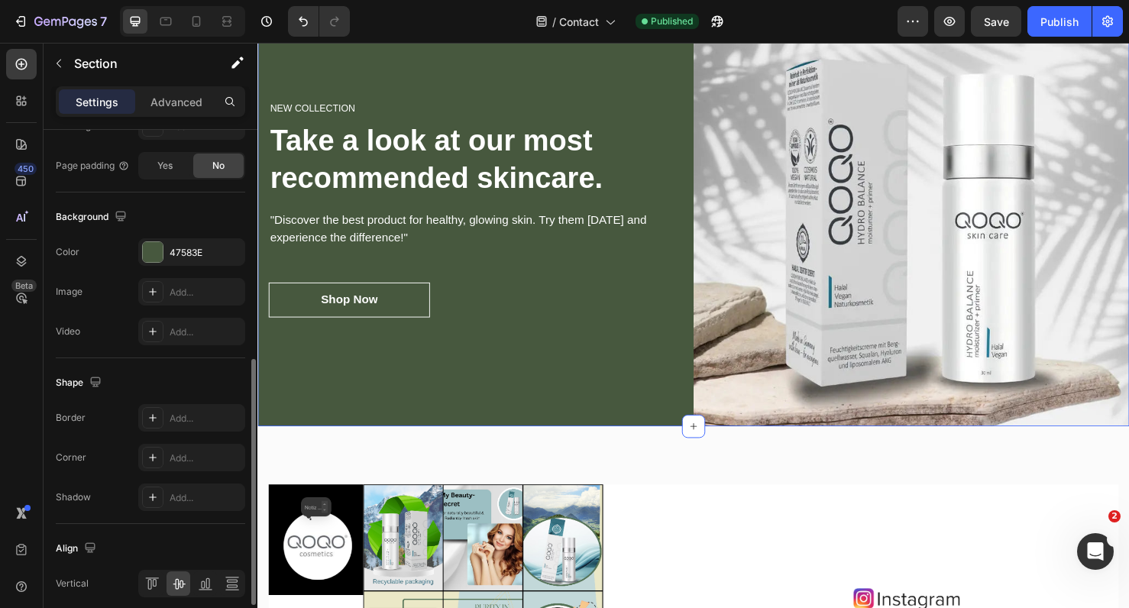
scroll to position [508, 0]
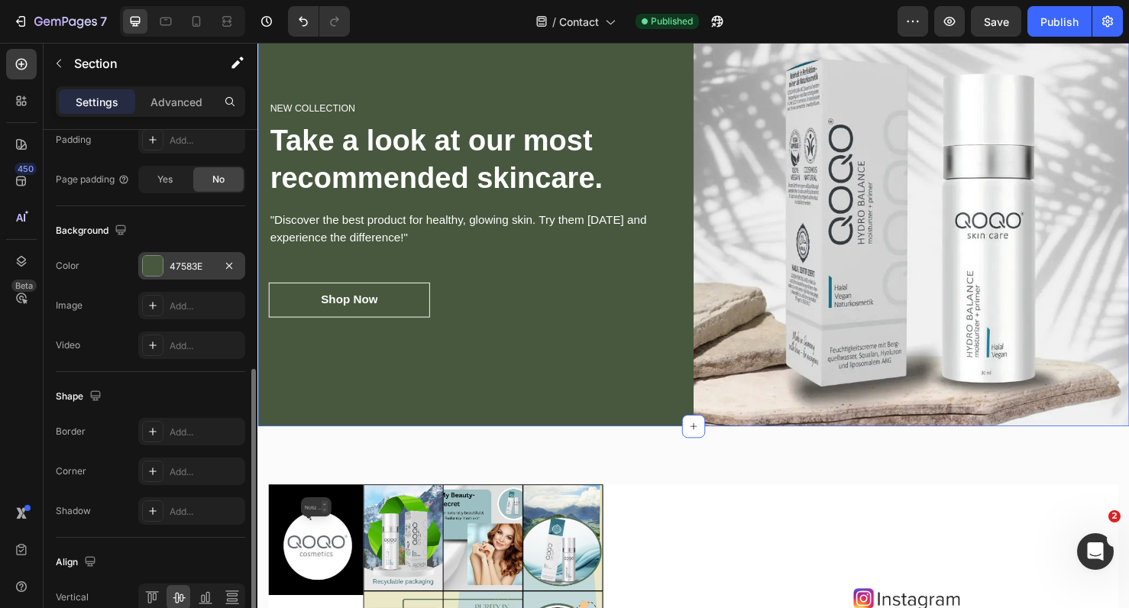
click at [199, 263] on div "47583E" at bounding box center [192, 267] width 44 height 14
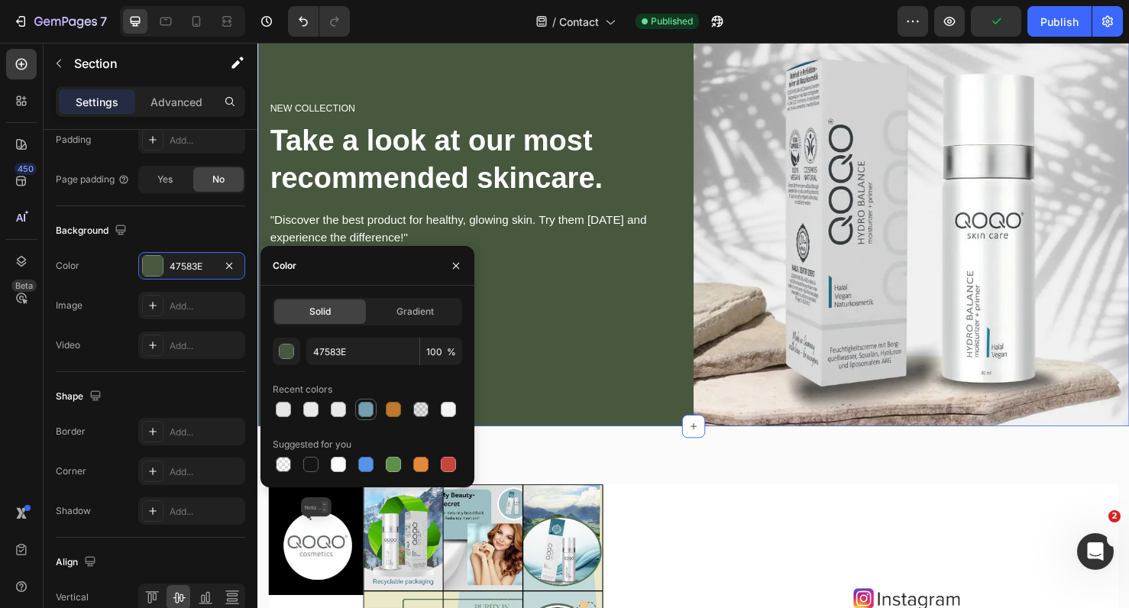
click at [367, 413] on div at bounding box center [365, 409] width 15 height 15
type input "759FB0"
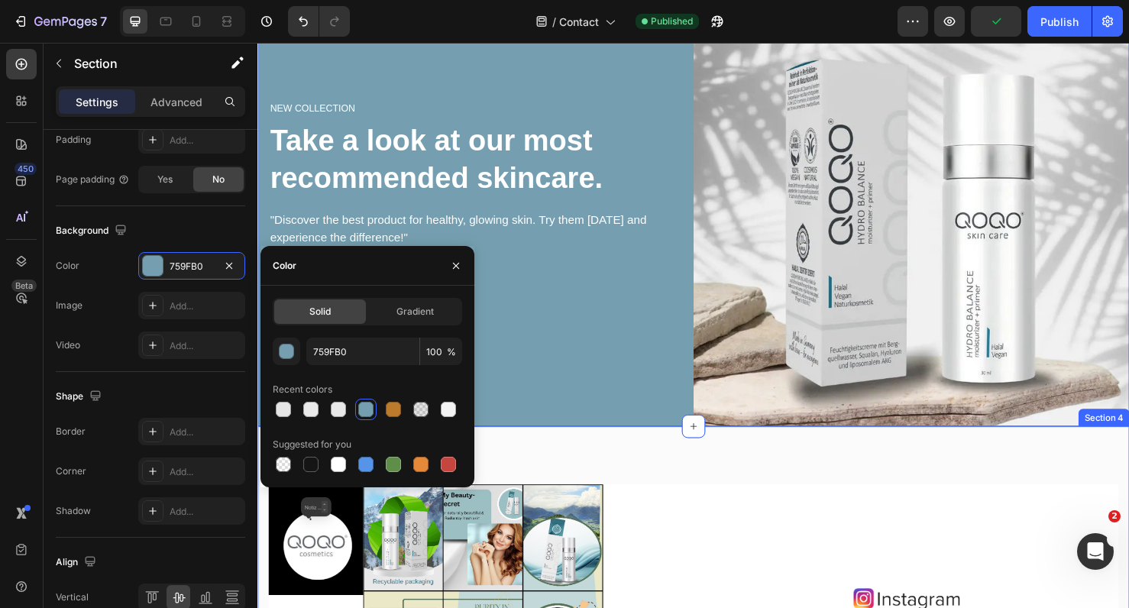
scroll to position [410, 0]
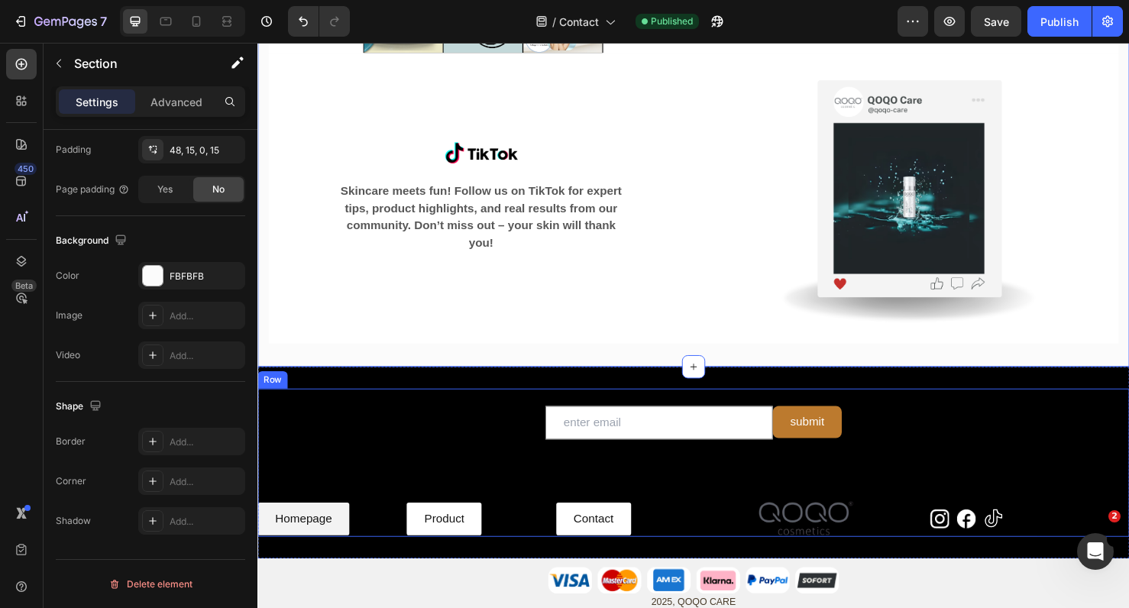
scroll to position [2056, 0]
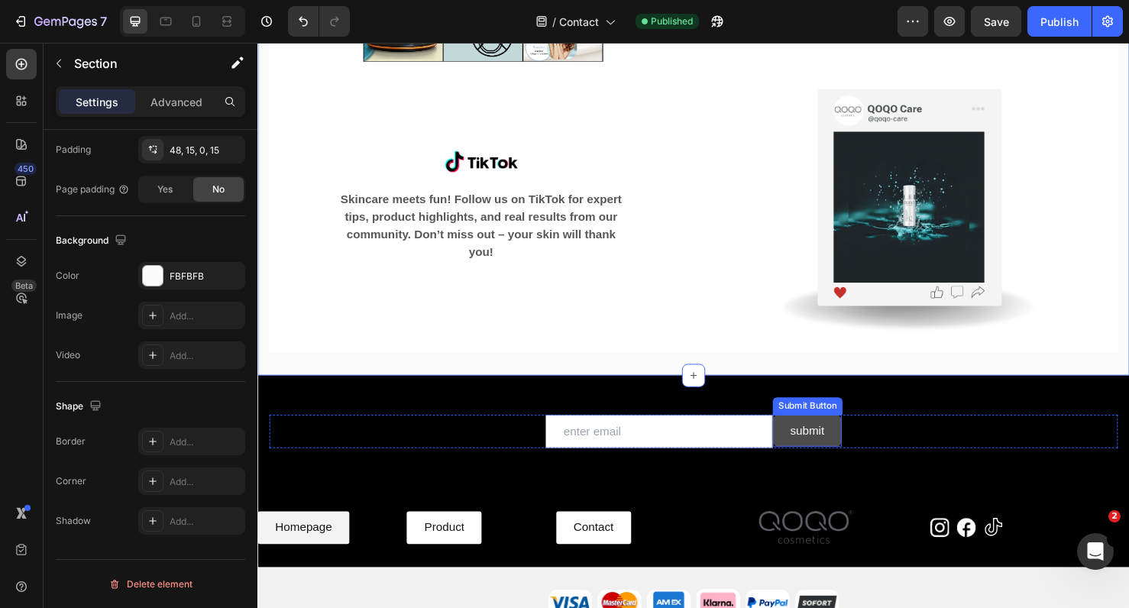
click at [865, 449] on button "submit" at bounding box center [835, 451] width 73 height 34
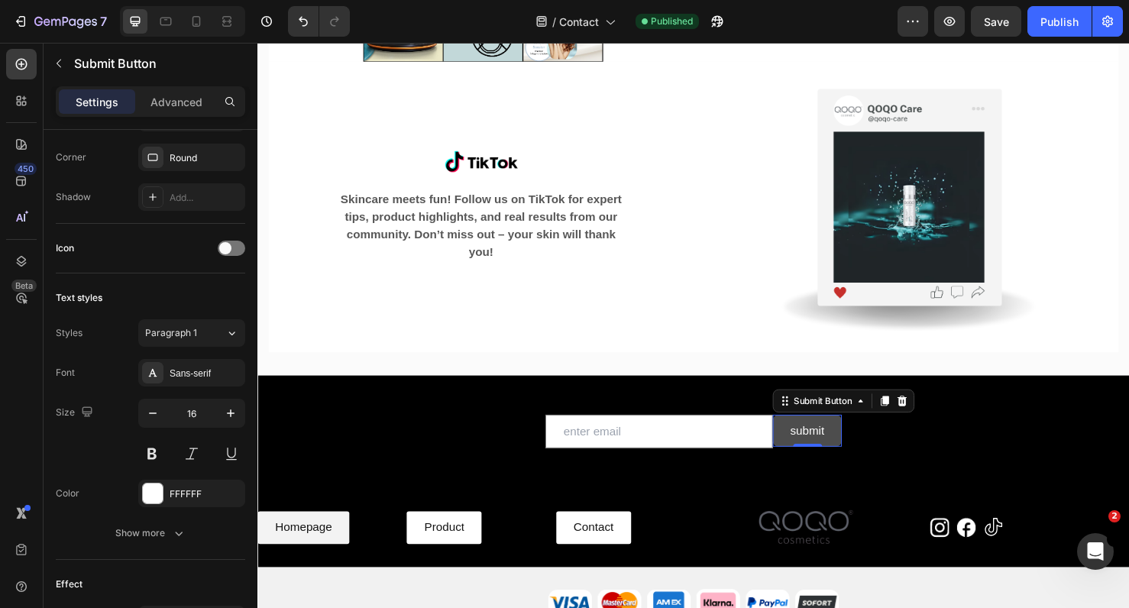
scroll to position [0, 0]
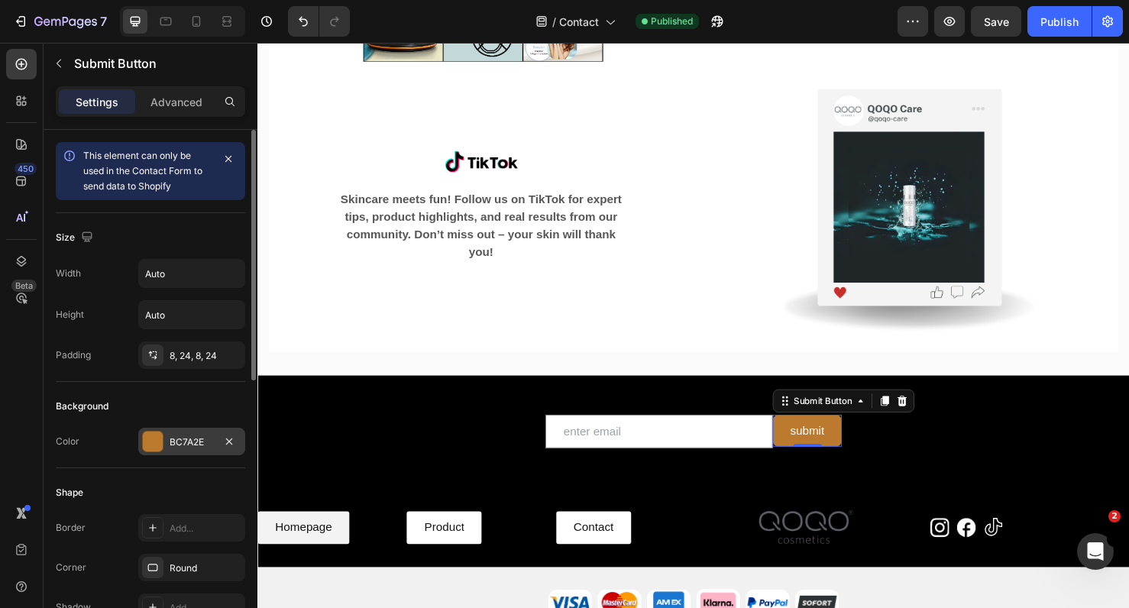
click at [157, 453] on div "BC7A2E" at bounding box center [191, 442] width 107 height 28
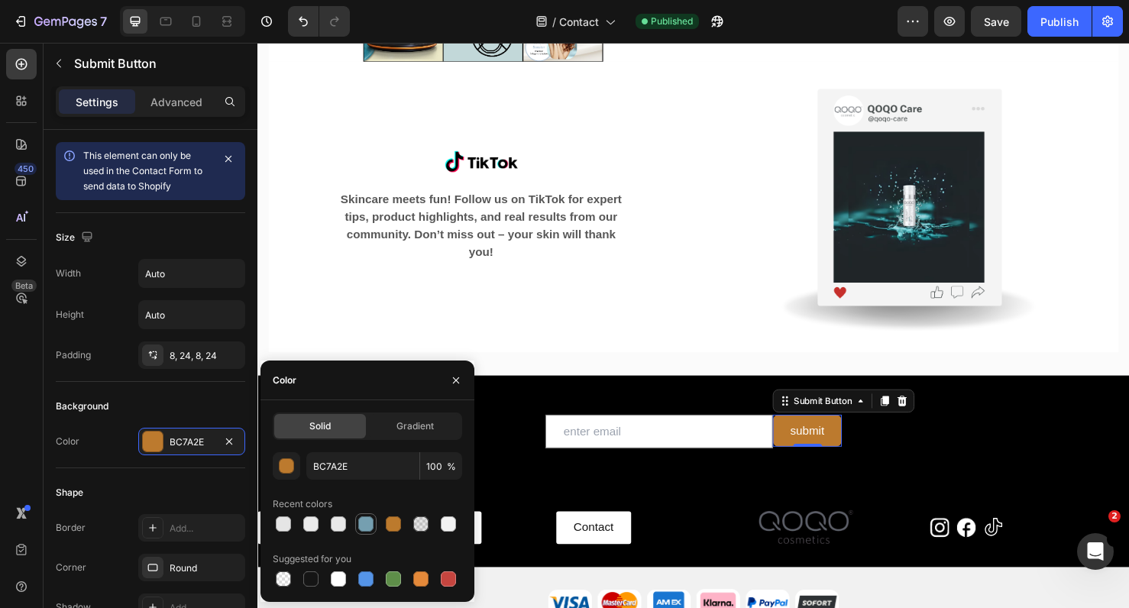
click at [363, 523] on div at bounding box center [365, 524] width 15 height 15
type input "759FB0"
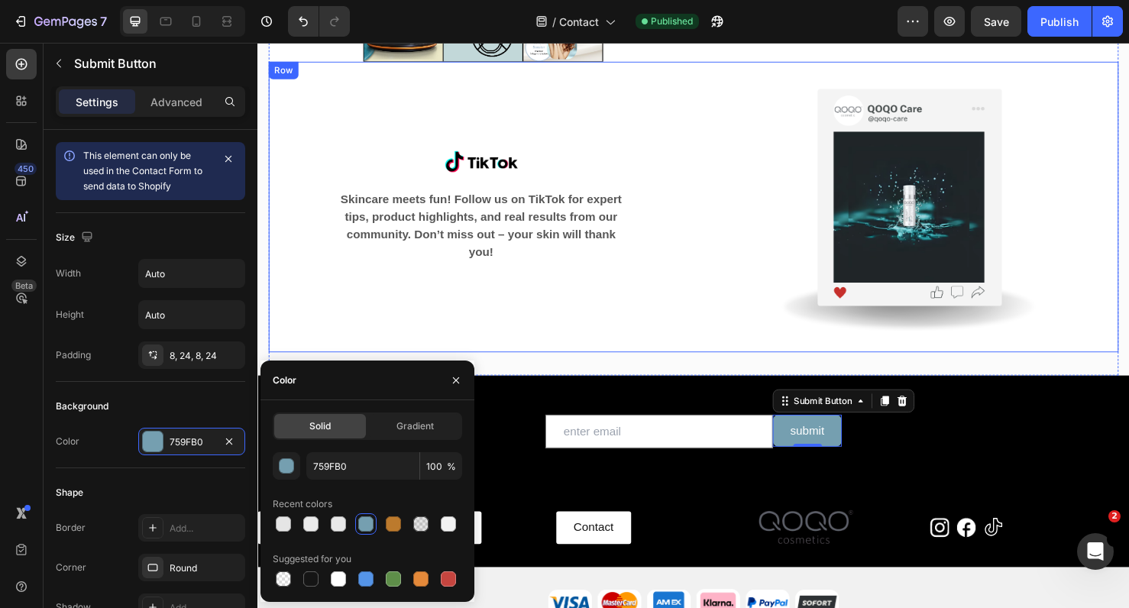
click at [613, 353] on div "Image Skincare meets fun! Follow us on TikTok for expert tips, product highligh…" at bounding box center [492, 216] width 447 height 306
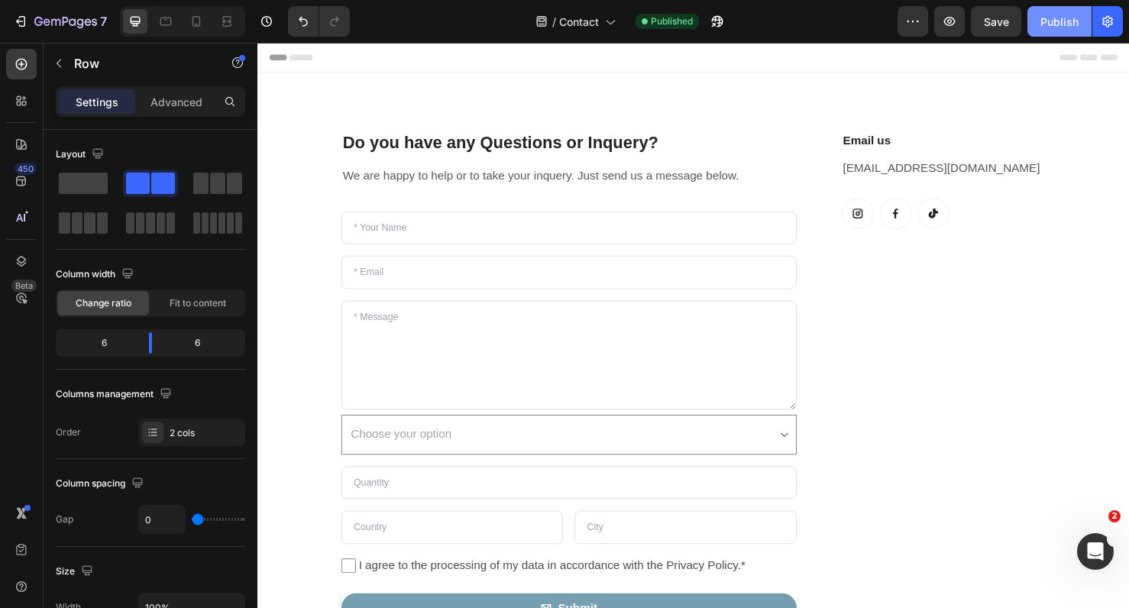
click at [1052, 35] on button "Publish" at bounding box center [1060, 21] width 64 height 31
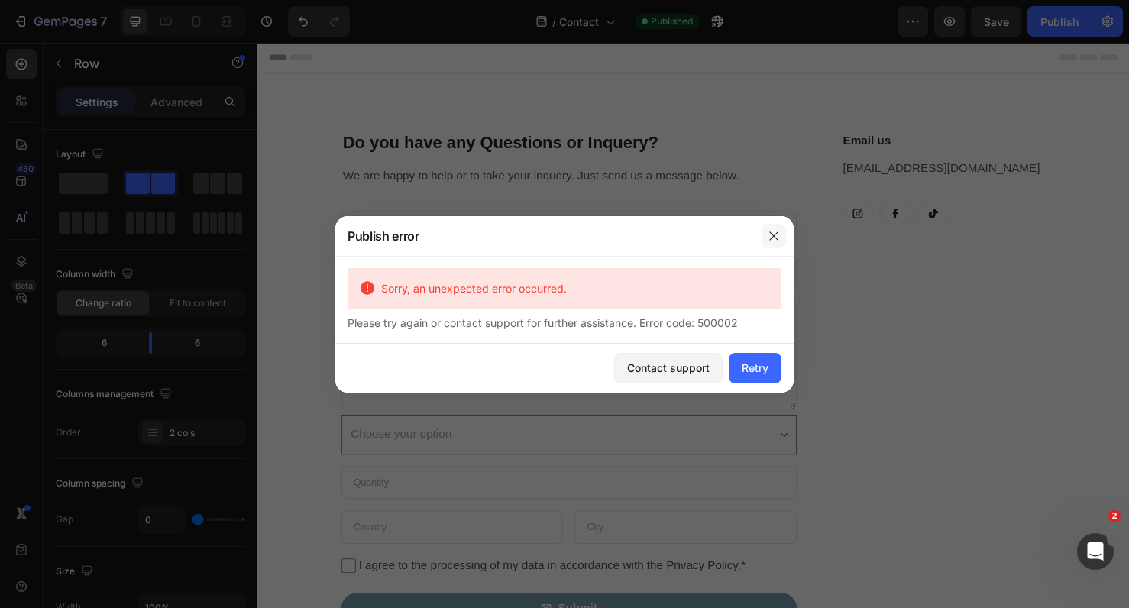
click at [772, 236] on icon "button" at bounding box center [774, 236] width 12 height 12
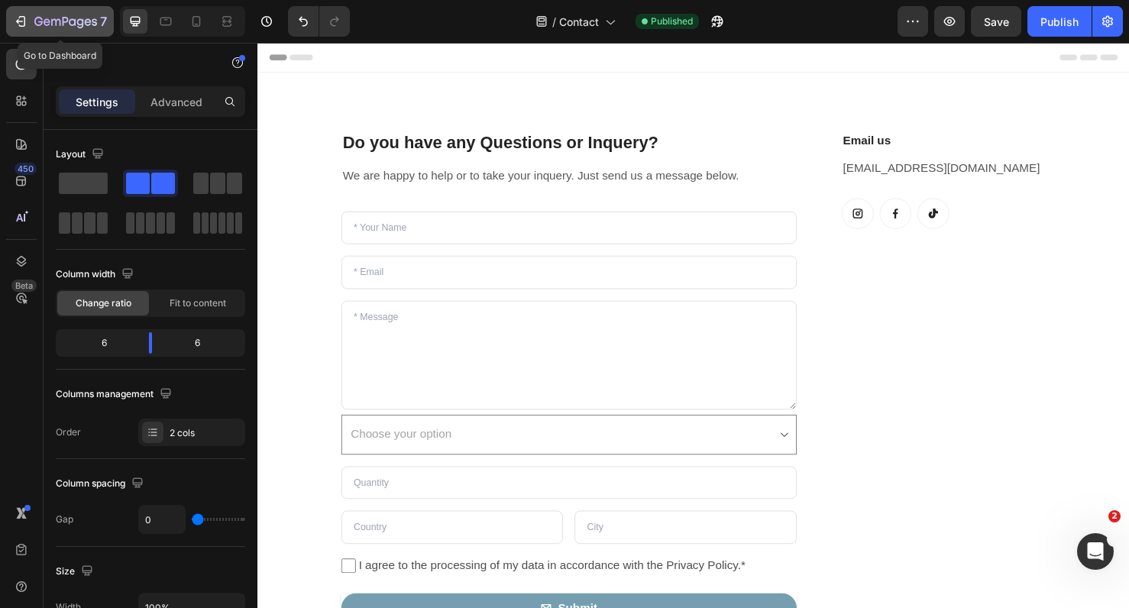
click at [75, 13] on div "7" at bounding box center [70, 21] width 73 height 18
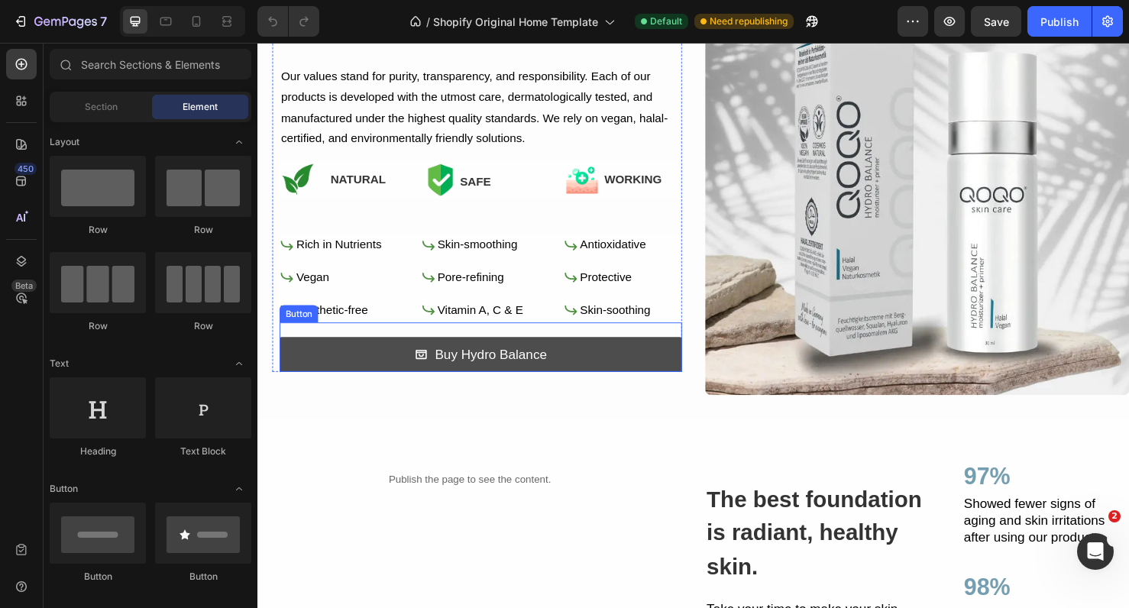
scroll to position [710, 0]
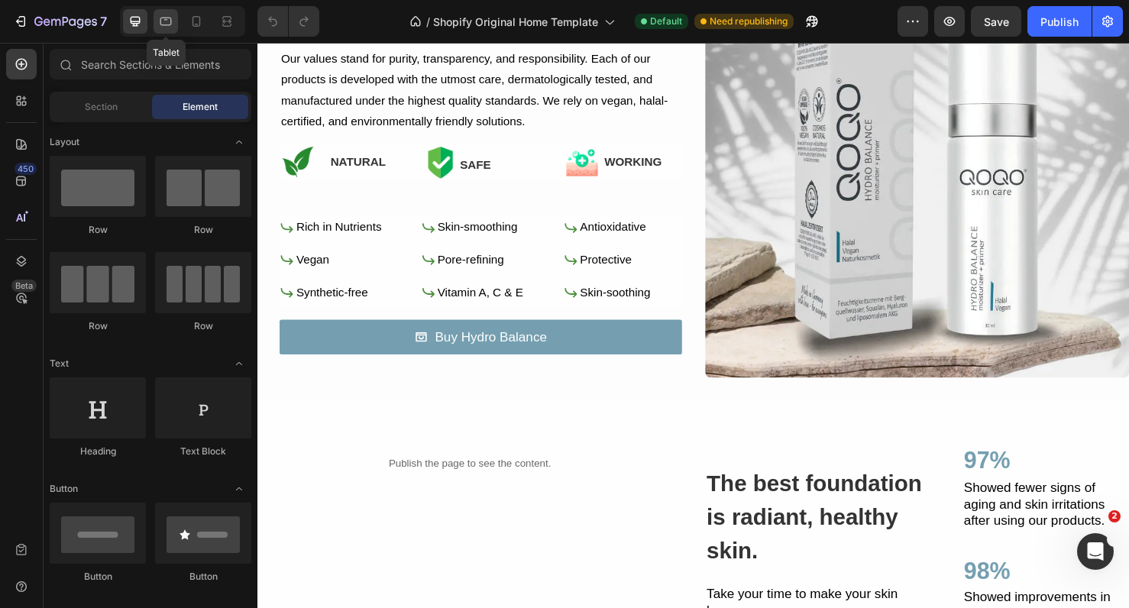
click at [170, 22] on icon at bounding box center [165, 21] width 15 height 15
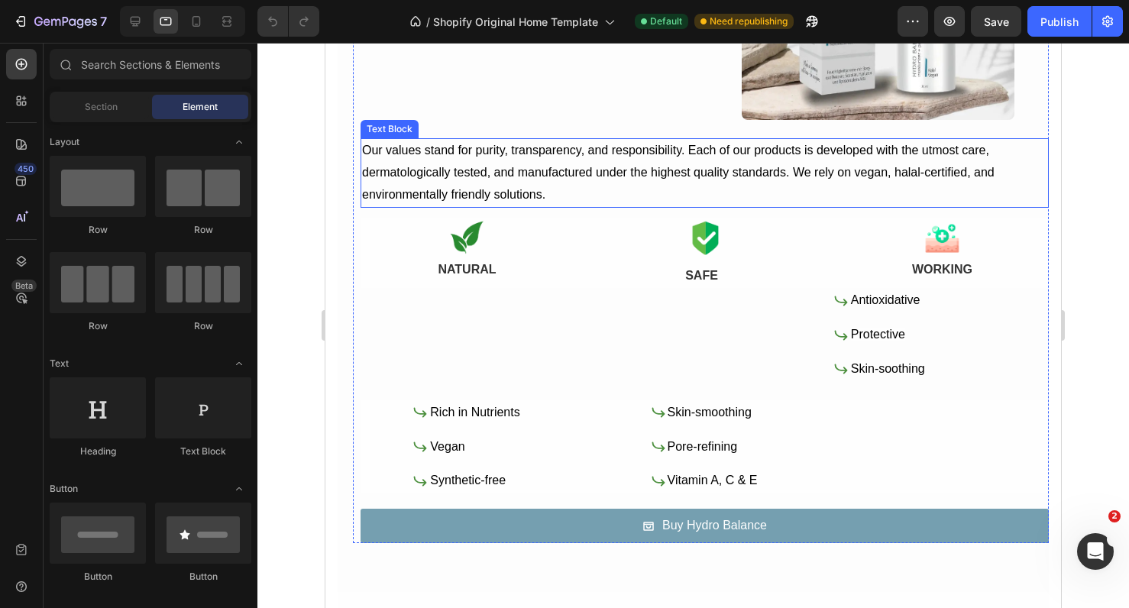
scroll to position [851, 0]
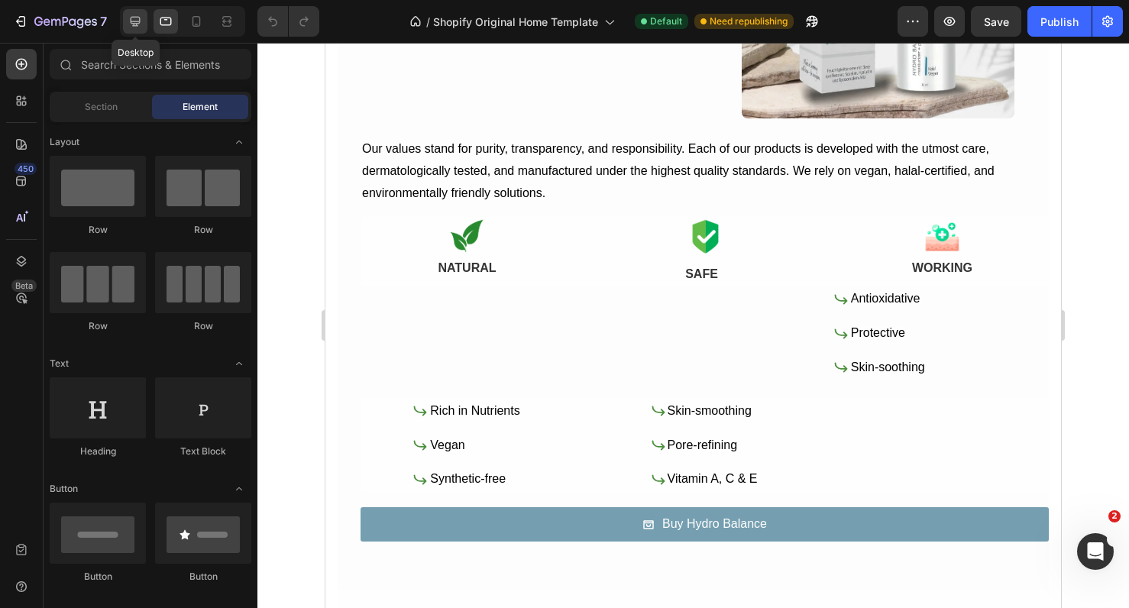
click at [138, 30] on div at bounding box center [135, 21] width 24 height 24
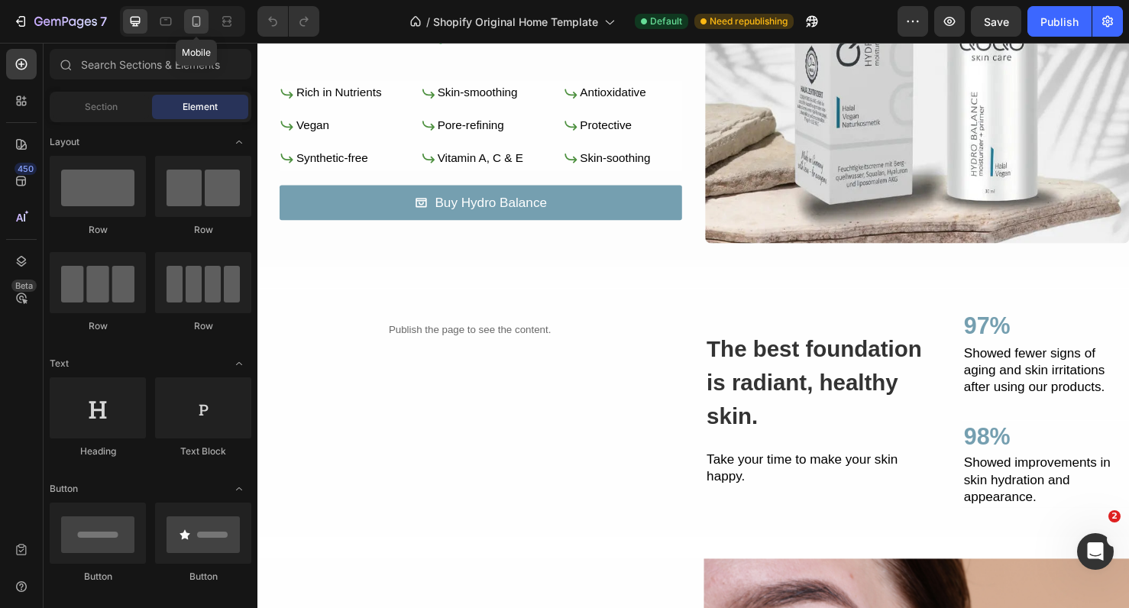
click at [188, 23] on div at bounding box center [196, 21] width 24 height 24
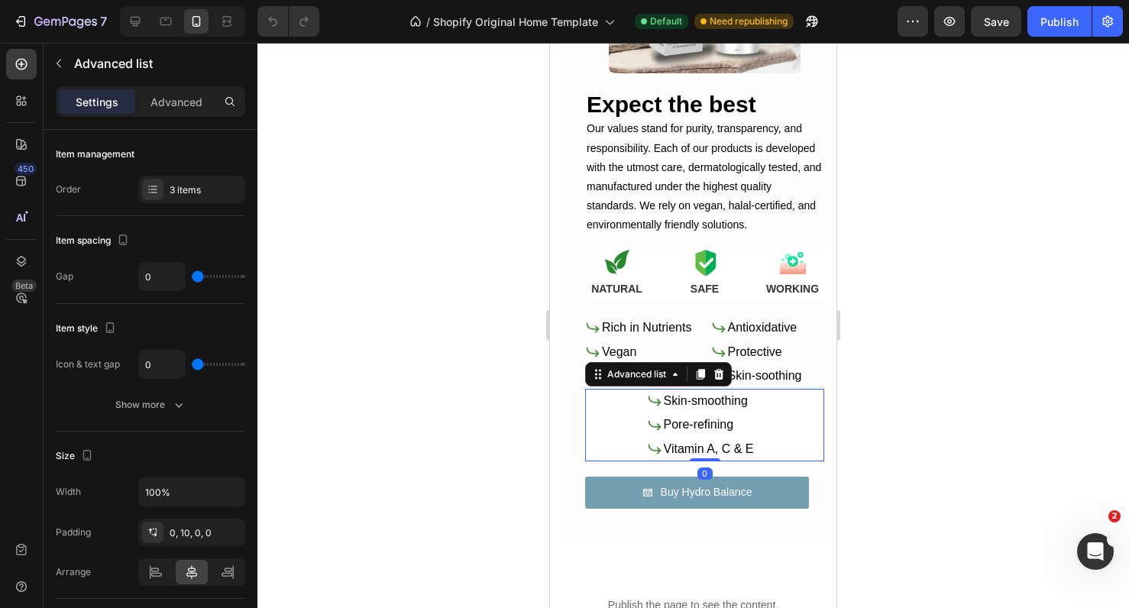
click at [630, 408] on div "Icon Skin-smoothing Text Block Icon Pore-refining Text Block Icon Vitamin A, C …" at bounding box center [704, 425] width 239 height 73
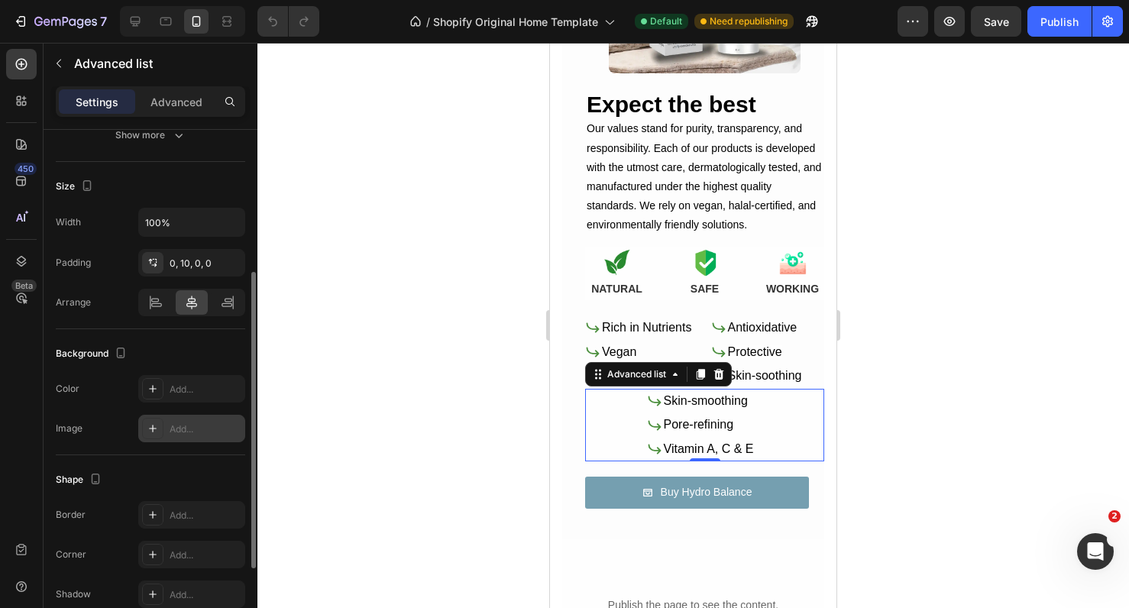
scroll to position [284, 0]
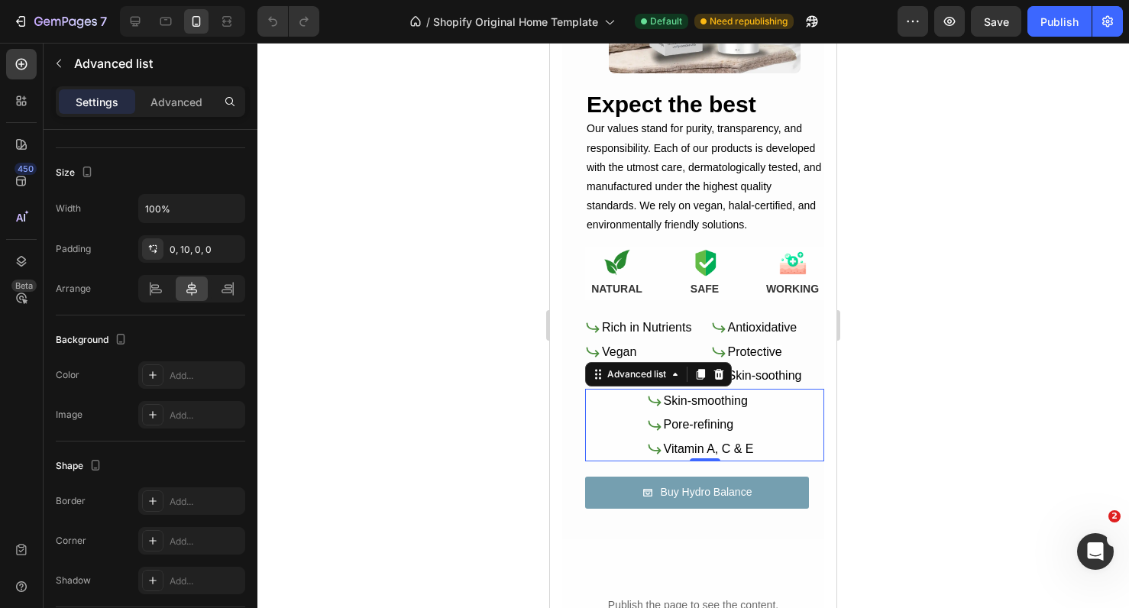
click at [632, 398] on div "Icon Skin-smoothing Text Block Icon Pore-refining Text Block Icon Vitamin A, C …" at bounding box center [704, 425] width 239 height 73
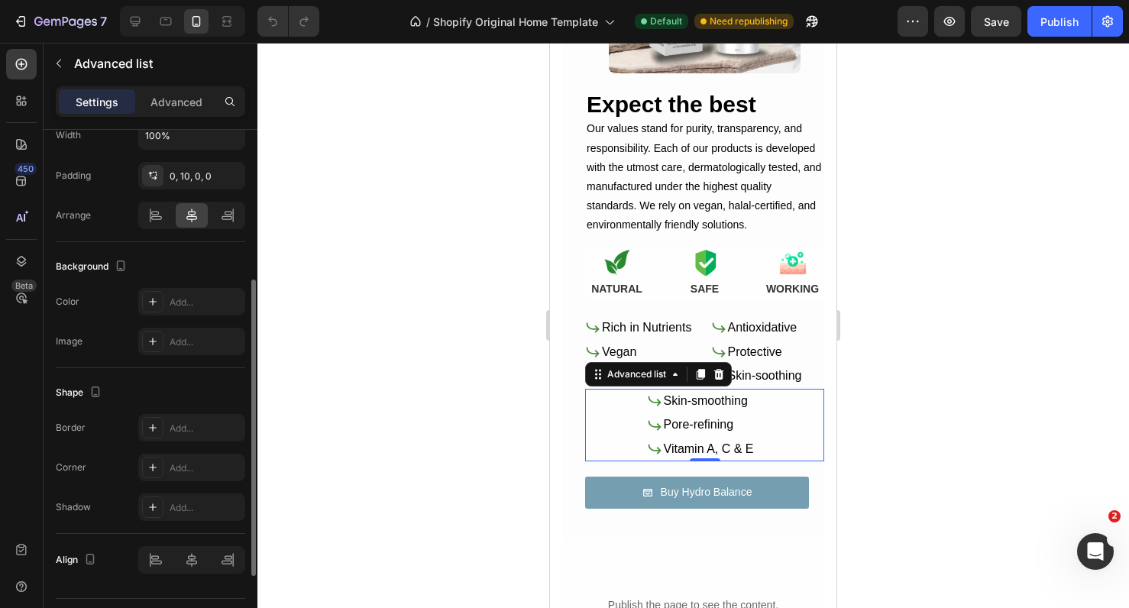
scroll to position [381, 0]
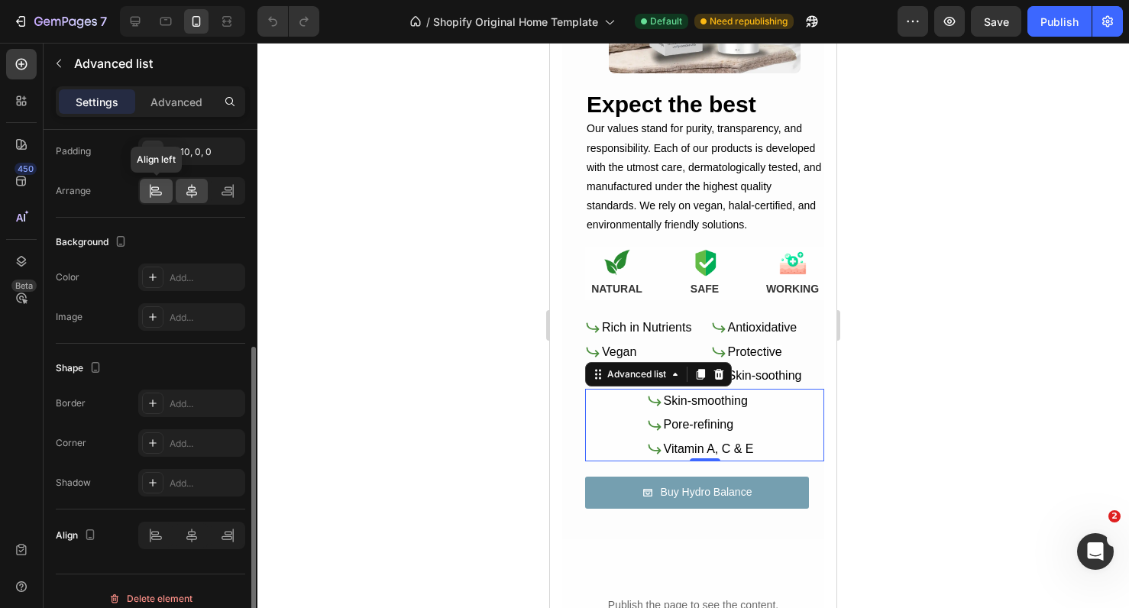
click at [153, 195] on icon at bounding box center [156, 194] width 11 height 4
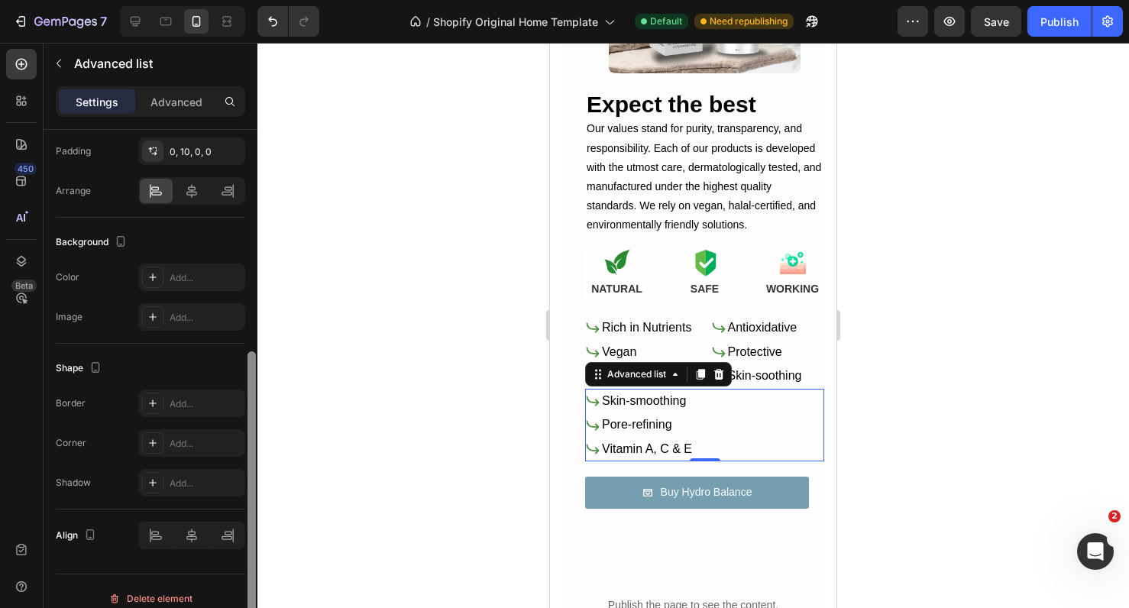
scroll to position [396, 0]
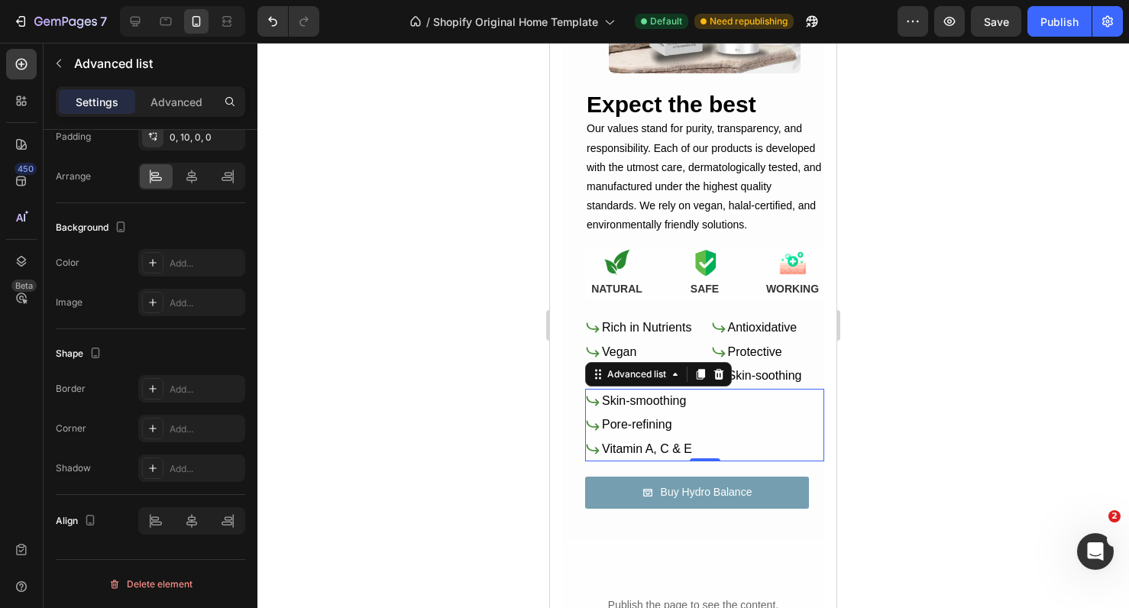
click at [471, 472] on div at bounding box center [694, 326] width 872 height 566
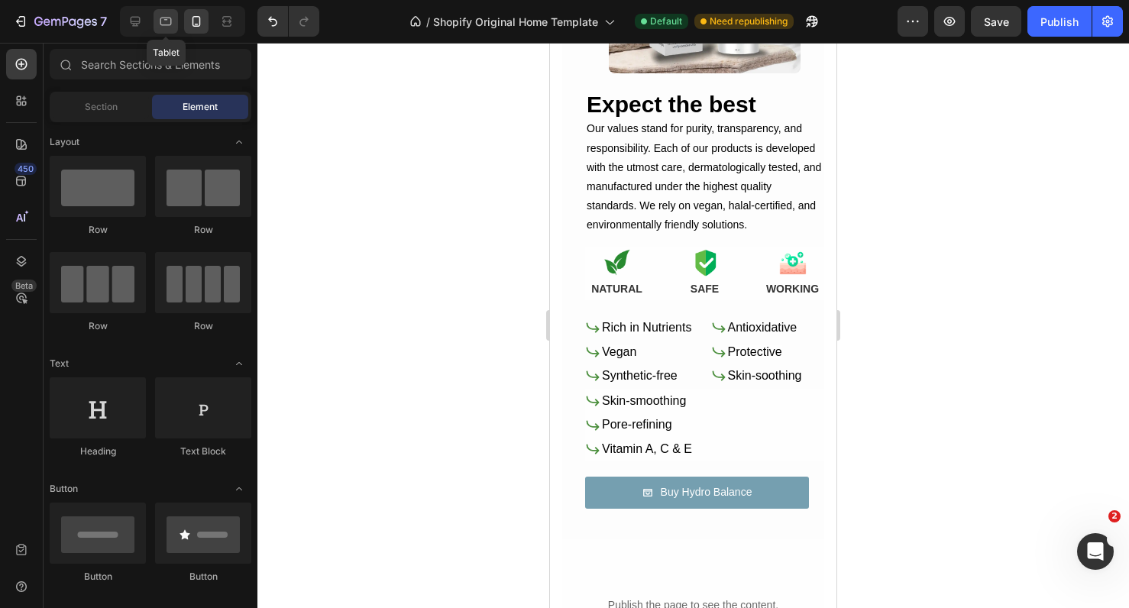
click at [170, 33] on div at bounding box center [166, 21] width 24 height 24
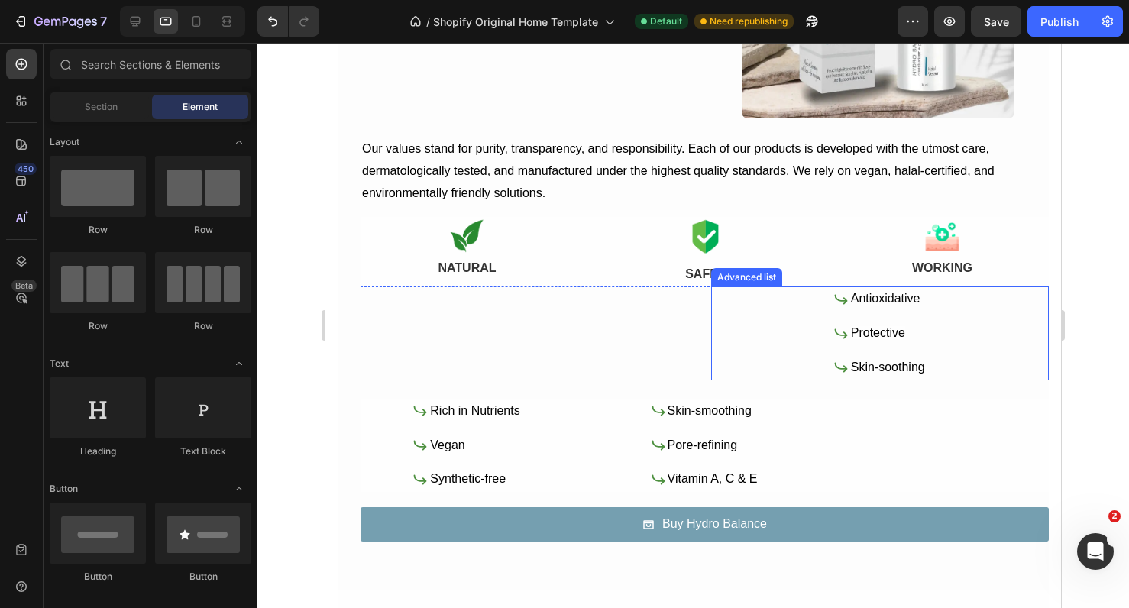
click at [949, 347] on div "Icon Antioxidative Text Block Icon Protective Text Block Icon Skin-soothing Tex…" at bounding box center [880, 333] width 339 height 93
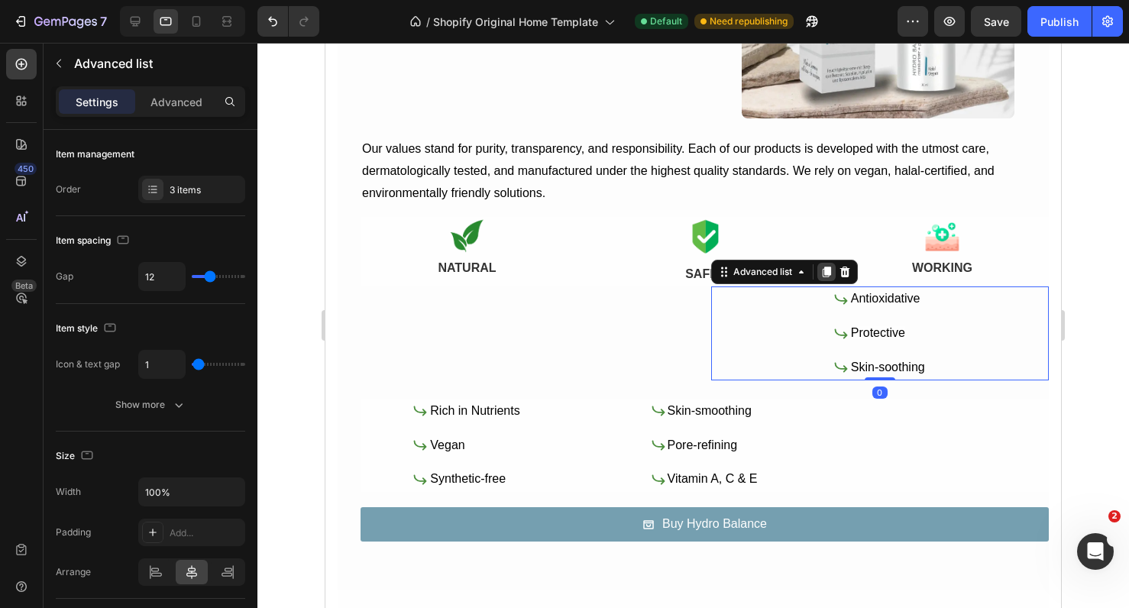
click at [829, 274] on icon at bounding box center [827, 272] width 12 height 12
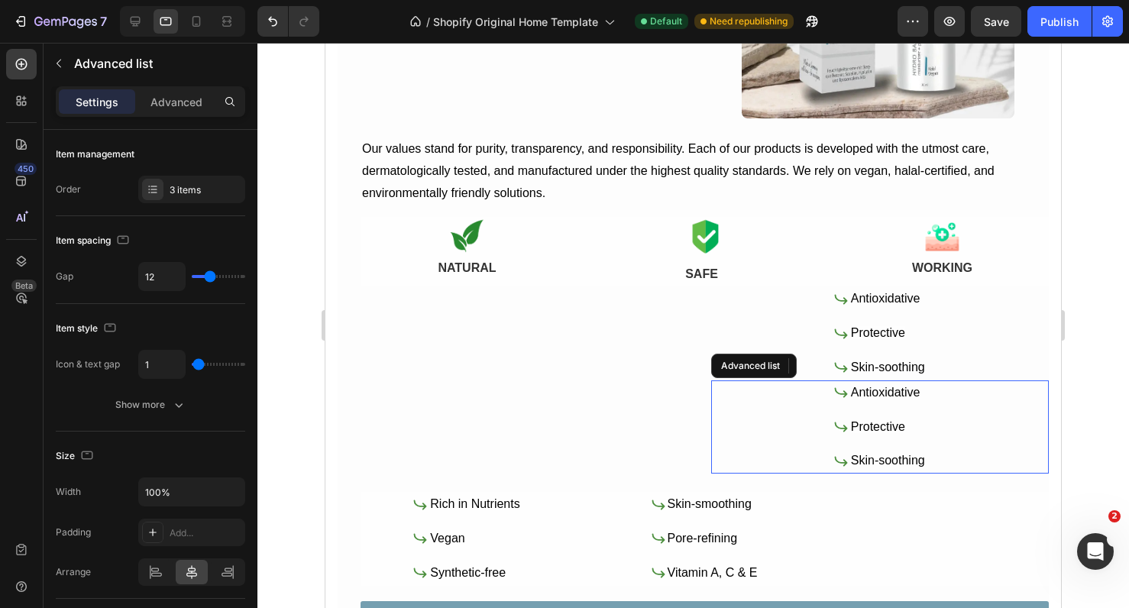
scroll to position [396, 0]
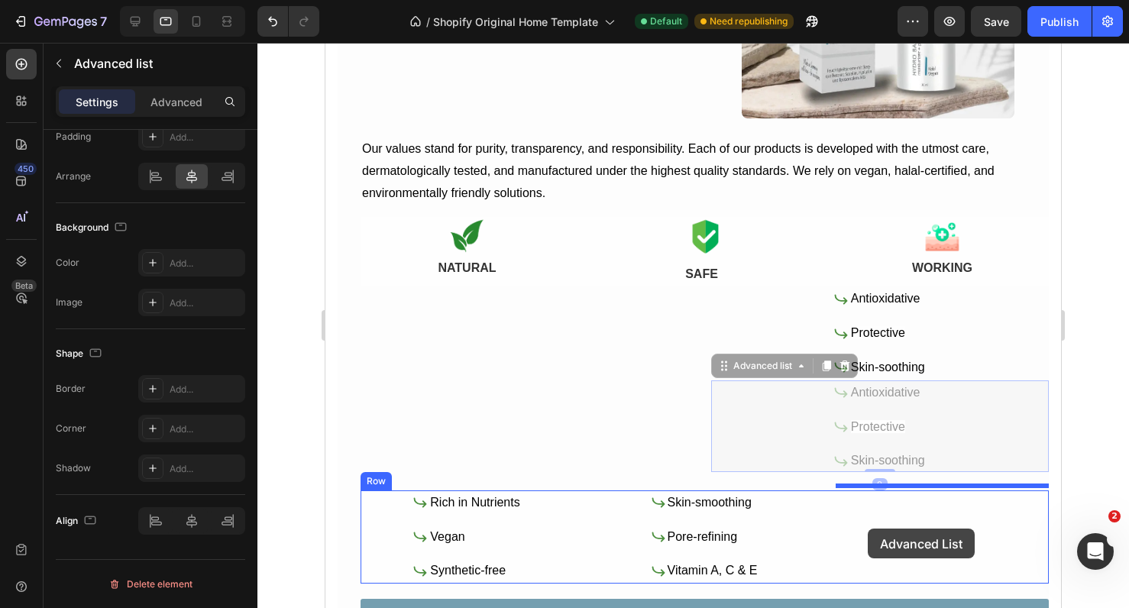
drag, startPoint x: 797, startPoint y: 414, endPoint x: 868, endPoint y: 529, distance: 134.9
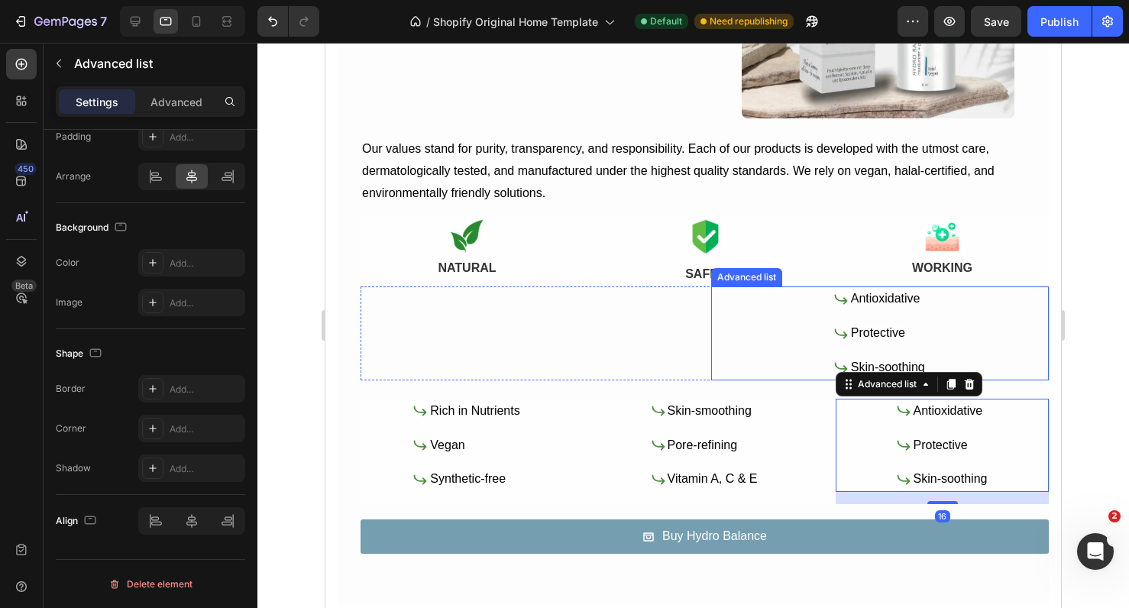
click at [810, 324] on div "Icon Antioxidative Text Block Icon Protective Text Block Icon Skin-soothing Tex…" at bounding box center [880, 333] width 339 height 93
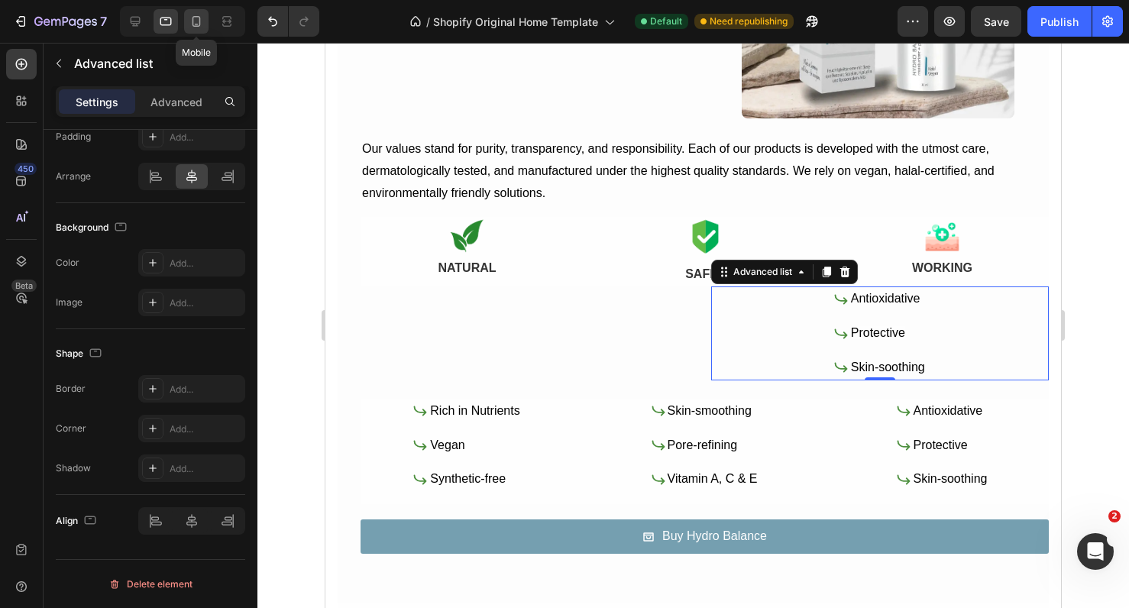
click at [191, 22] on icon at bounding box center [196, 21] width 15 height 15
type input "0"
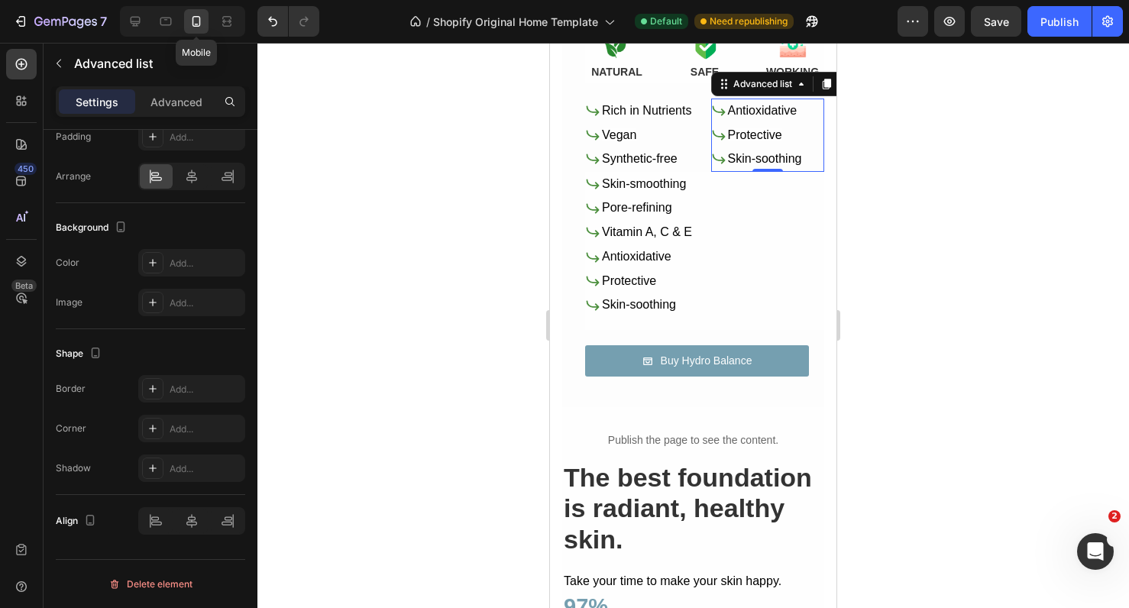
scroll to position [1069, 0]
click at [167, 24] on icon at bounding box center [165, 21] width 15 height 15
type input "12"
type input "1"
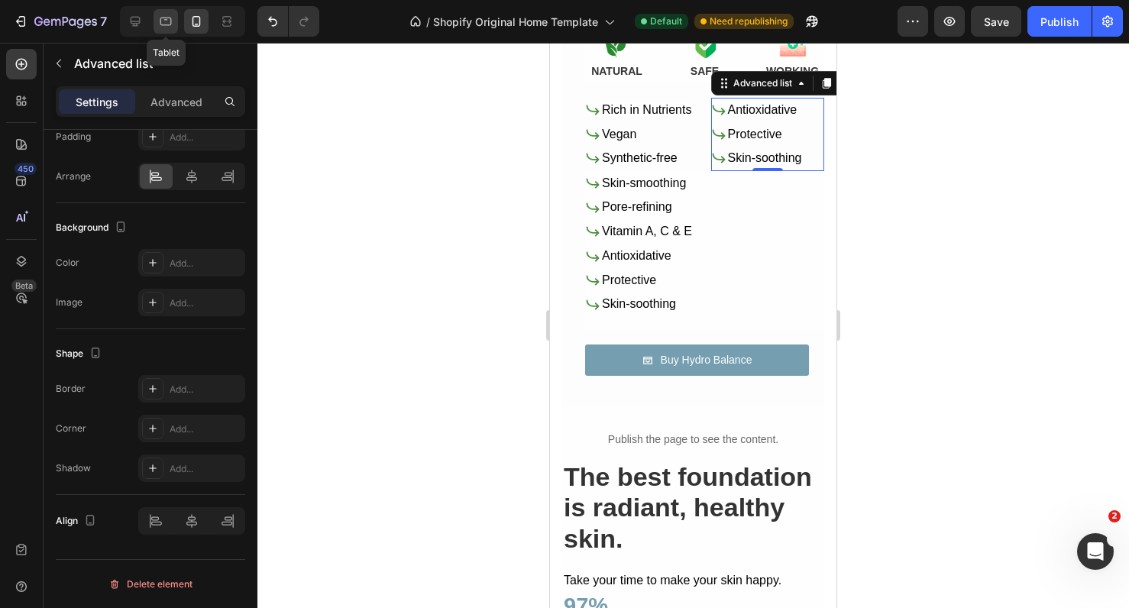
type input "1"
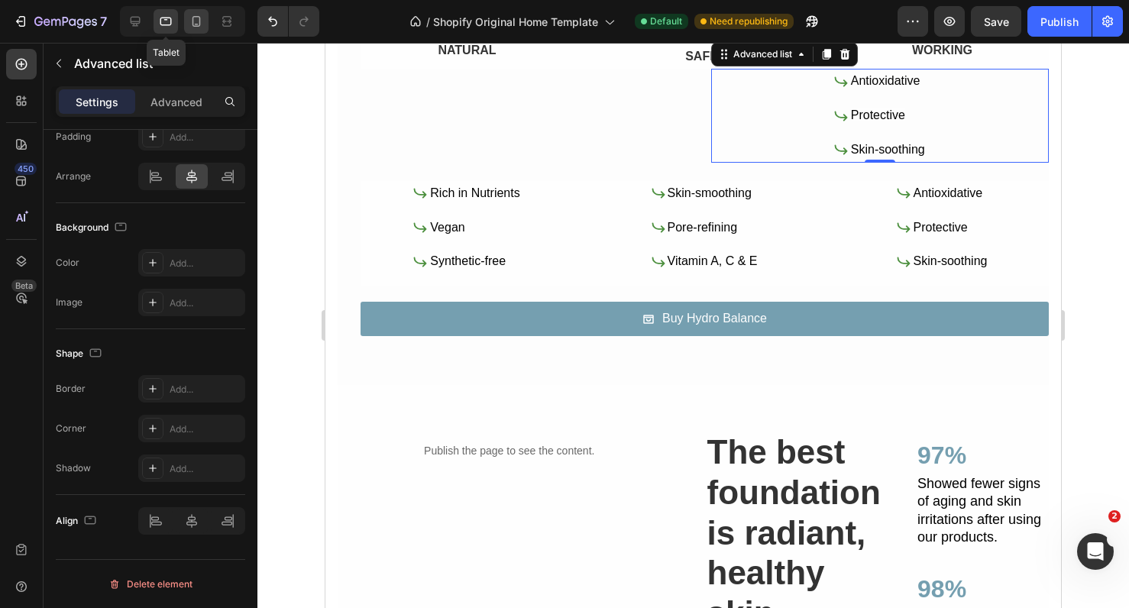
scroll to position [1039, 0]
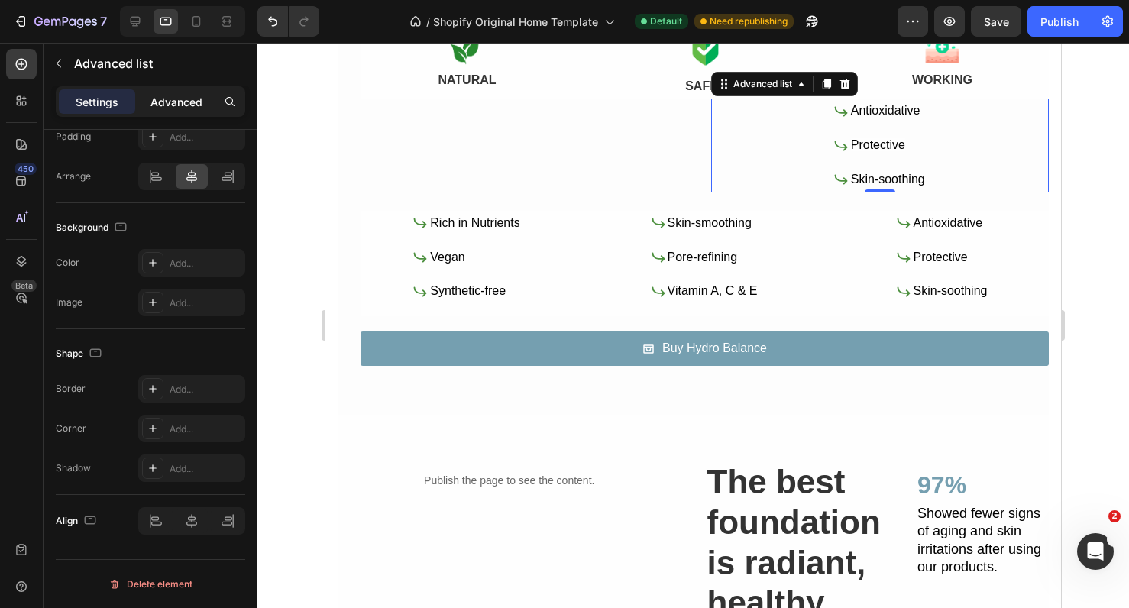
click at [180, 105] on p "Advanced" at bounding box center [177, 102] width 52 height 16
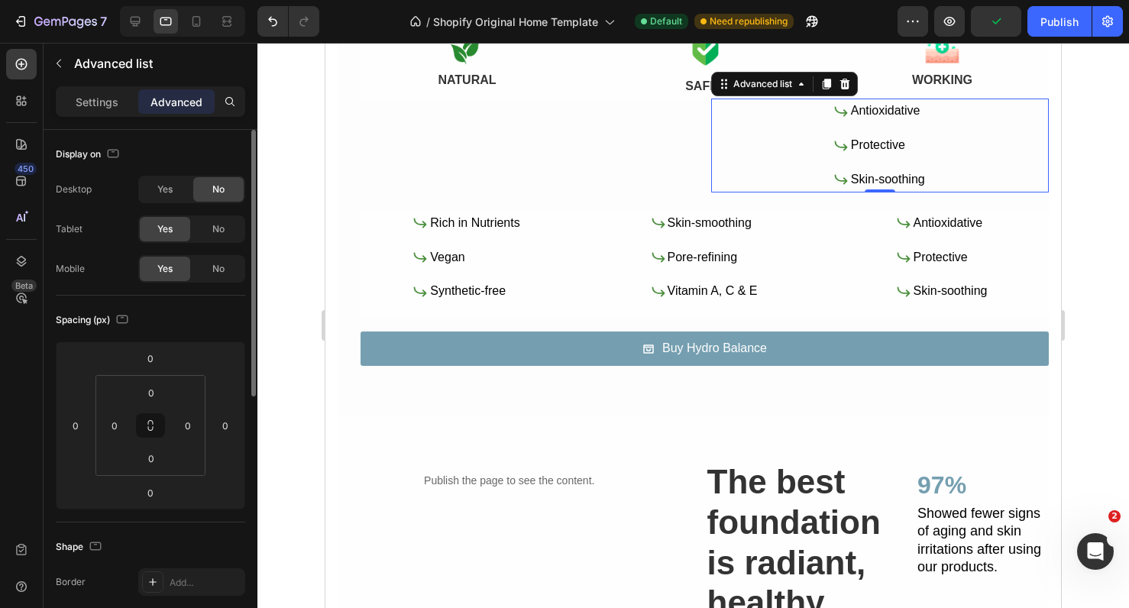
scroll to position [0, 0]
click at [207, 229] on div "No" at bounding box center [218, 229] width 50 height 24
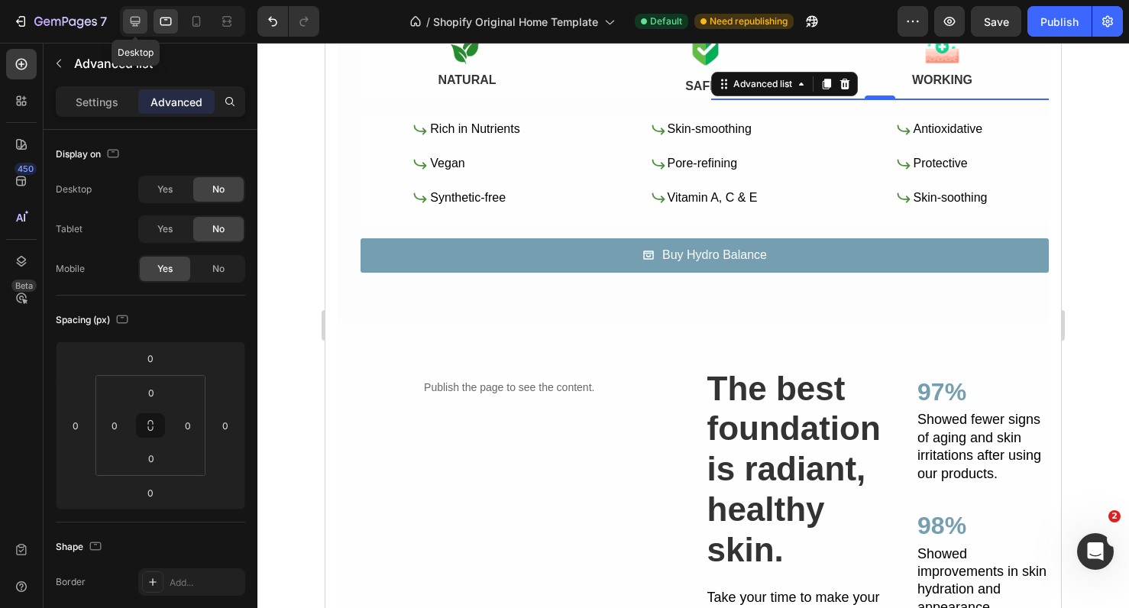
click at [141, 21] on icon at bounding box center [135, 21] width 15 height 15
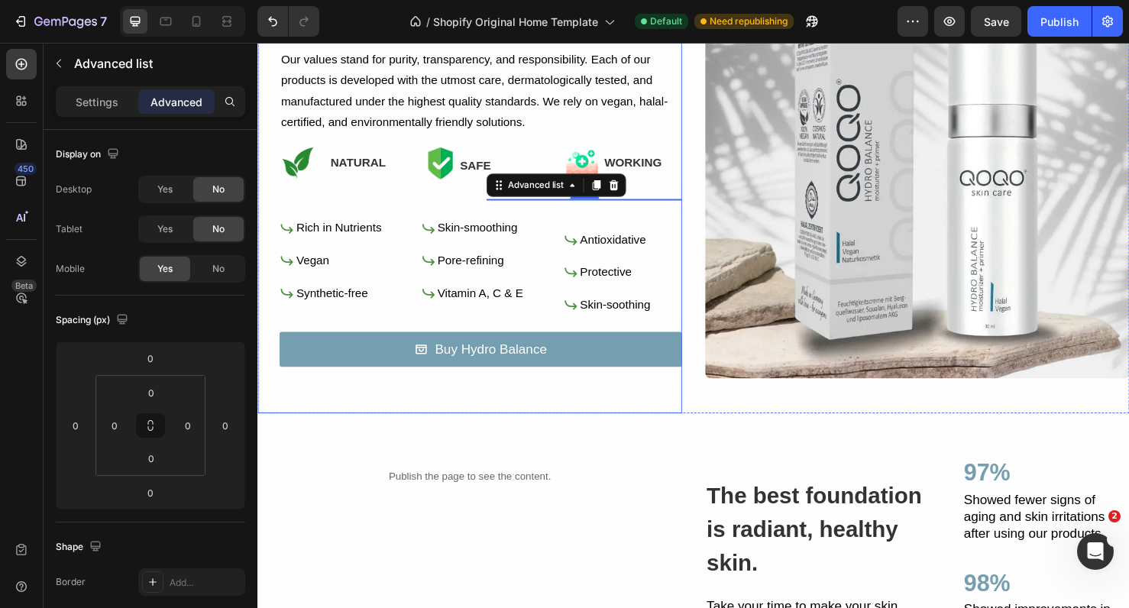
scroll to position [708, 0]
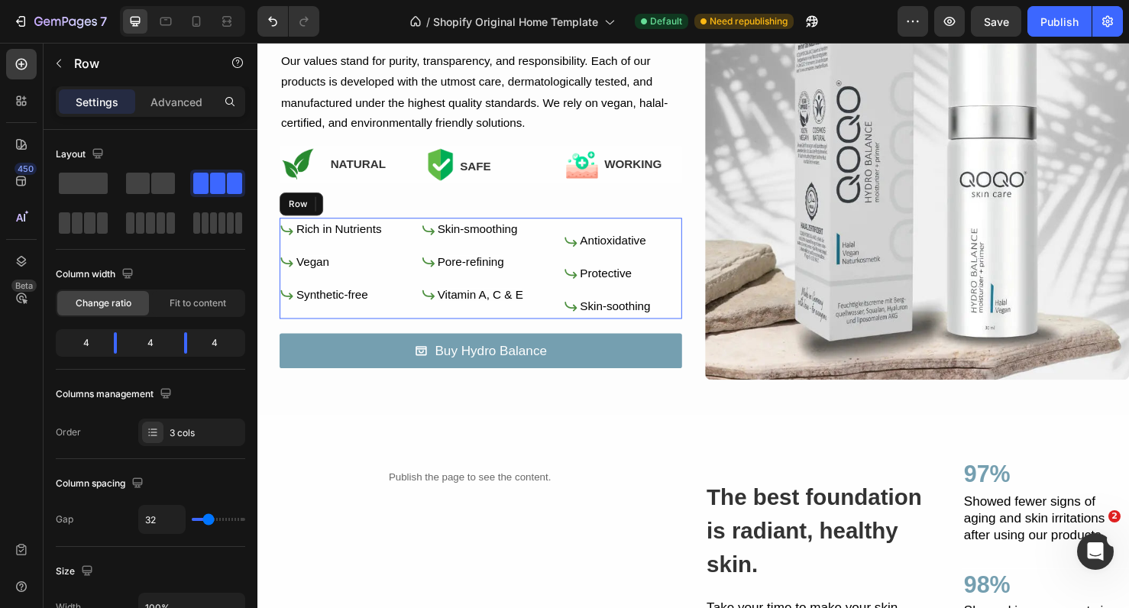
click at [568, 272] on div "Icon Rich in Nutrients Text Block Icon Vegan Text Block Icon Synthetic-free Tex…" at bounding box center [491, 279] width 423 height 105
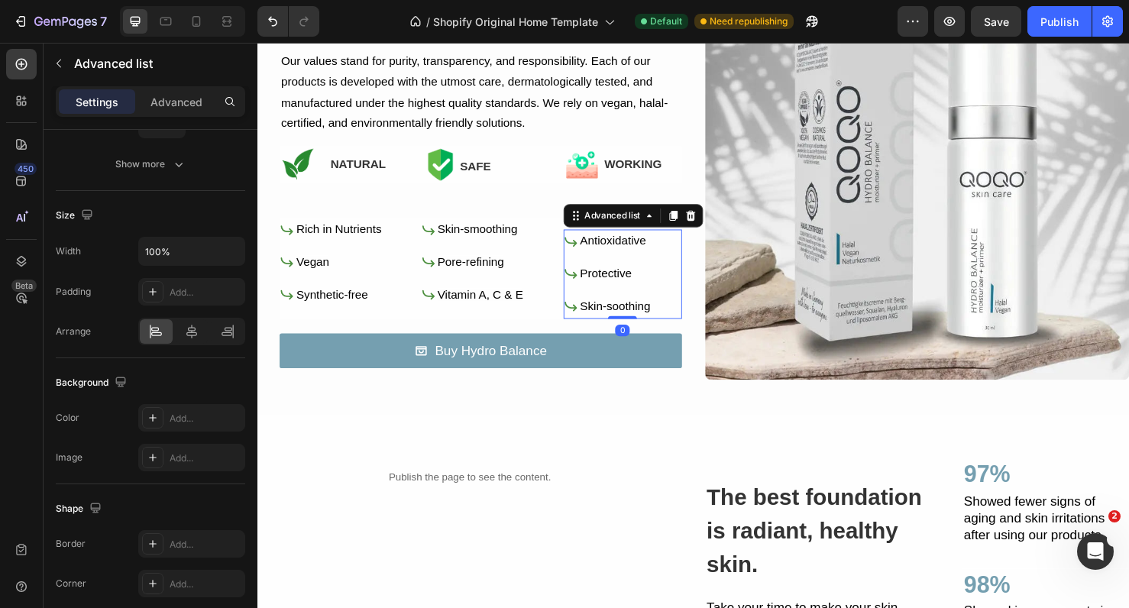
scroll to position [0, 0]
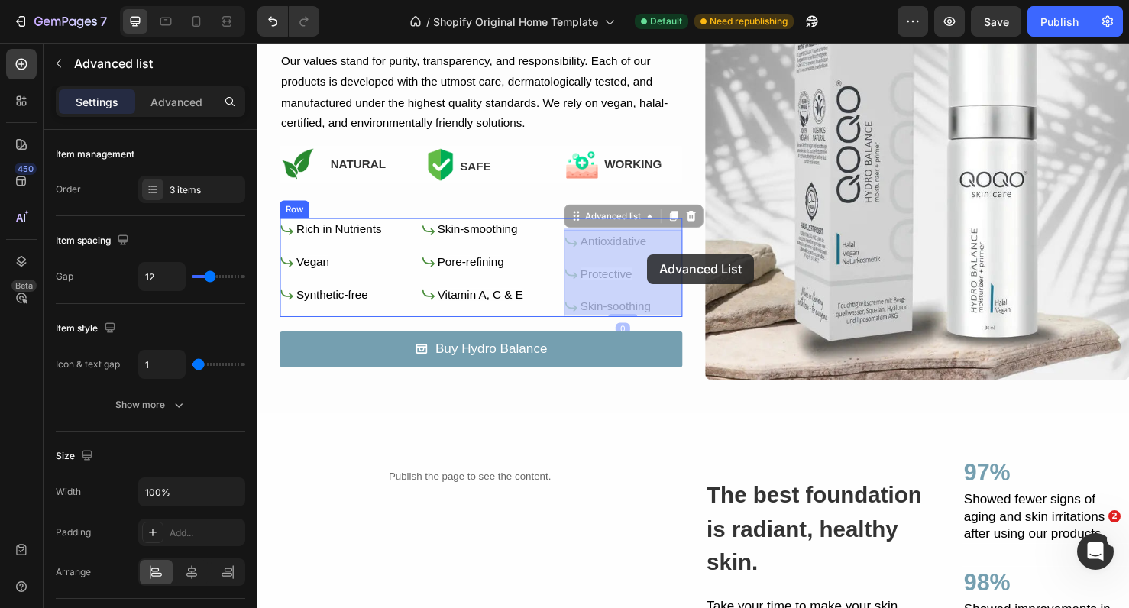
drag, startPoint x: 668, startPoint y: 285, endPoint x: 667, endPoint y: 265, distance: 19.9
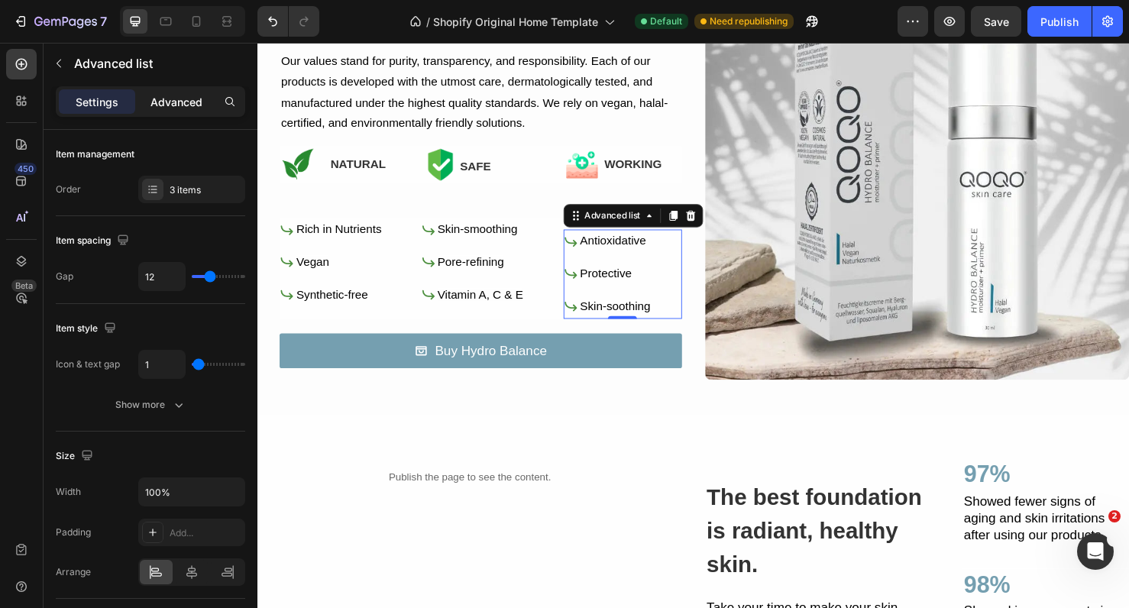
click at [186, 107] on p "Advanced" at bounding box center [177, 102] width 52 height 16
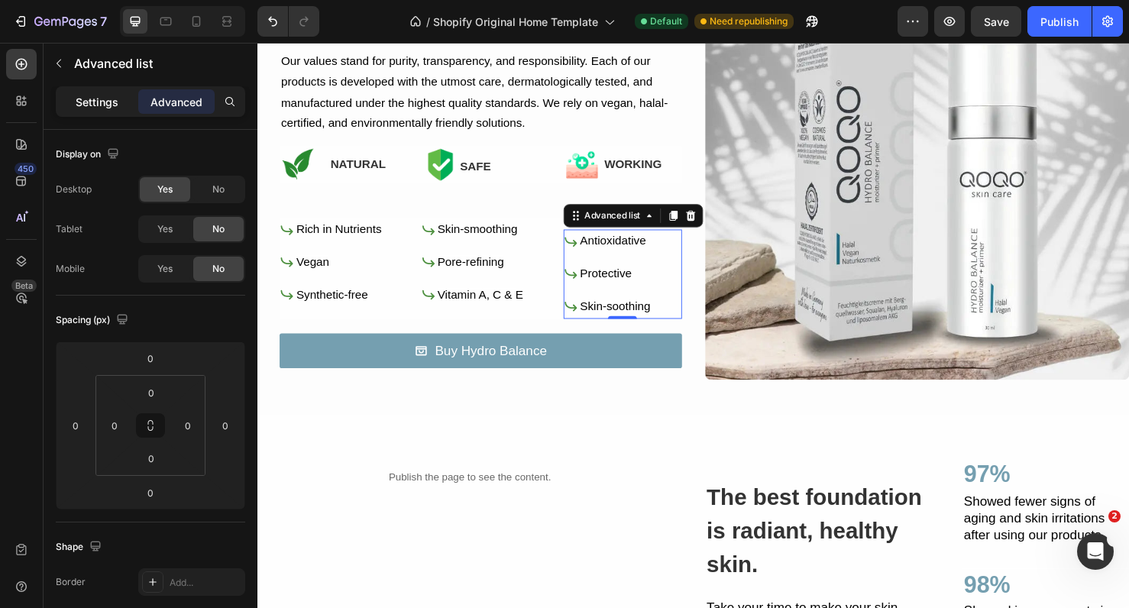
click at [104, 105] on p "Settings" at bounding box center [97, 102] width 43 height 16
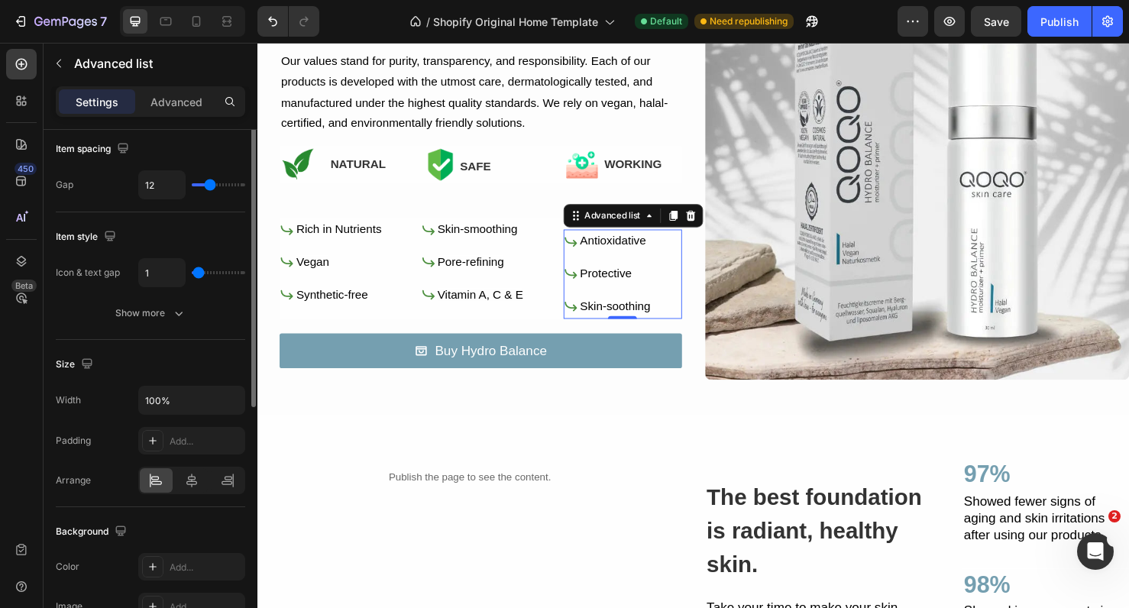
scroll to position [103, 0]
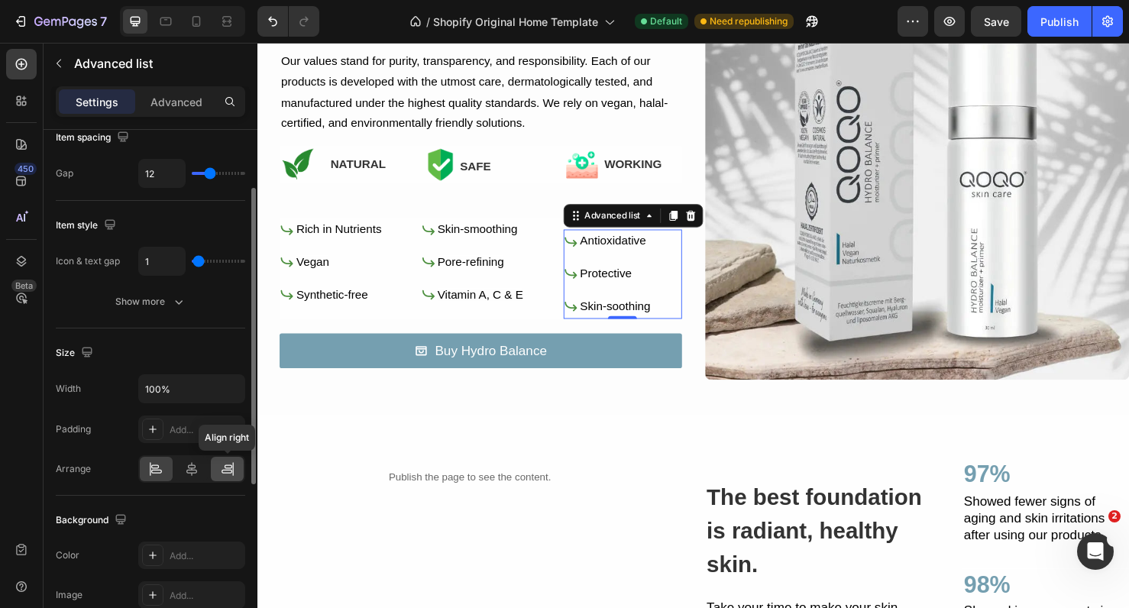
click at [233, 472] on icon at bounding box center [232, 469] width 1 height 14
click at [164, 471] on div at bounding box center [156, 469] width 33 height 24
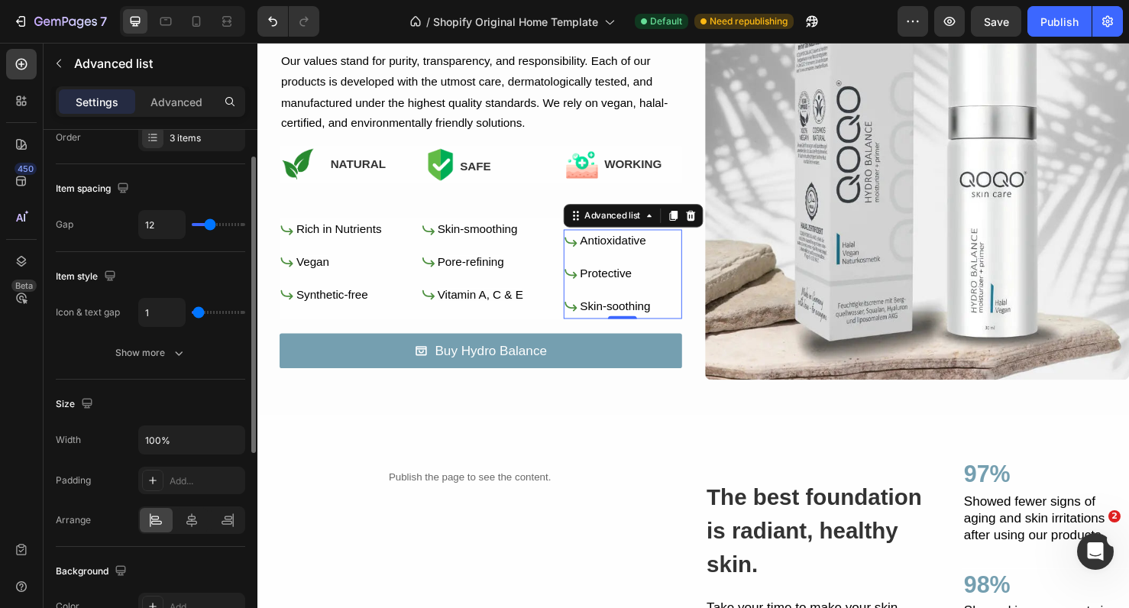
scroll to position [50, 0]
type input "9"
type input "7"
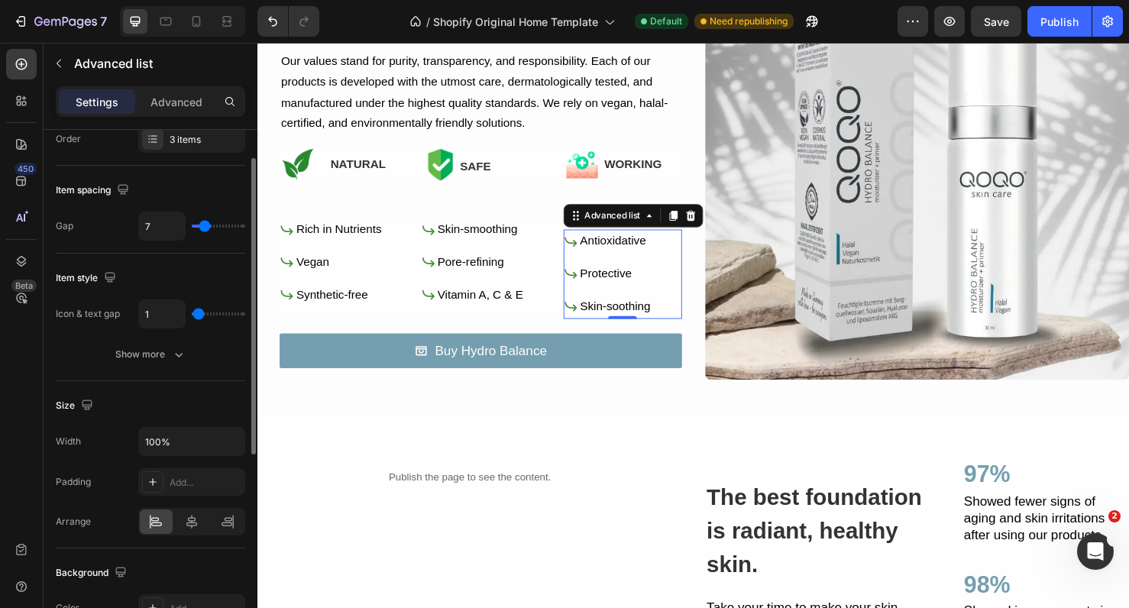
type input "6"
type input "5"
type input "4"
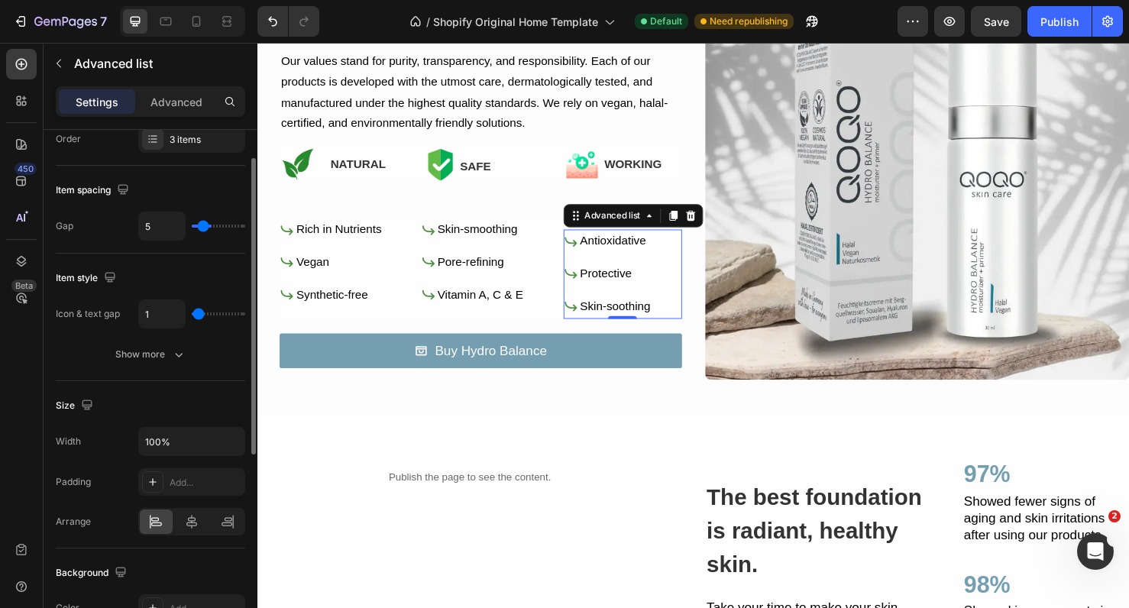
type input "4"
type input "3"
type input "2"
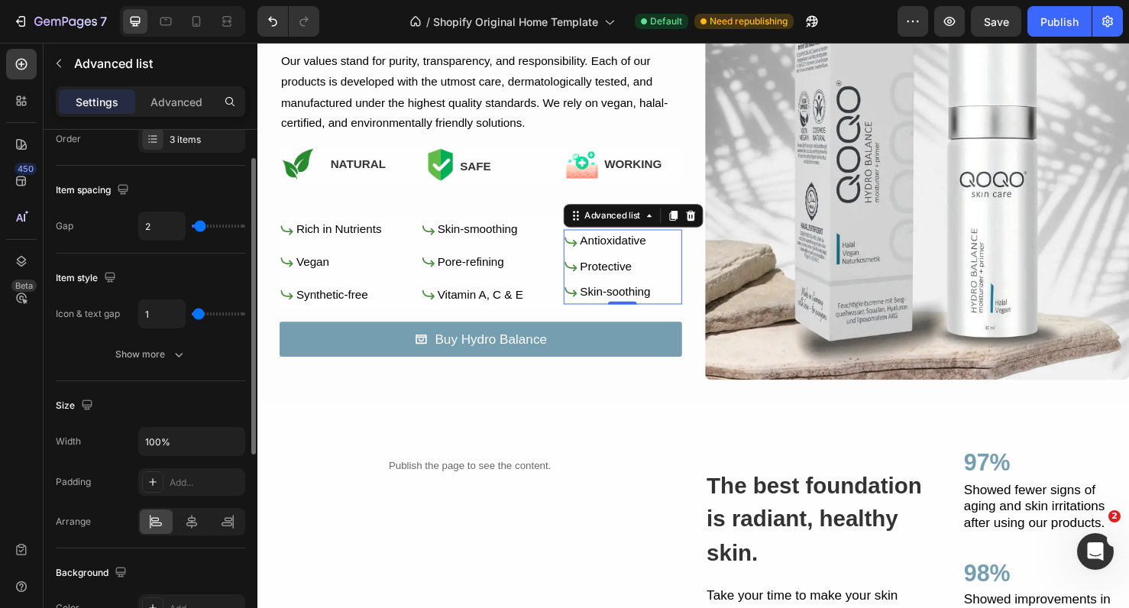
type input "1"
type input "2"
type input "3"
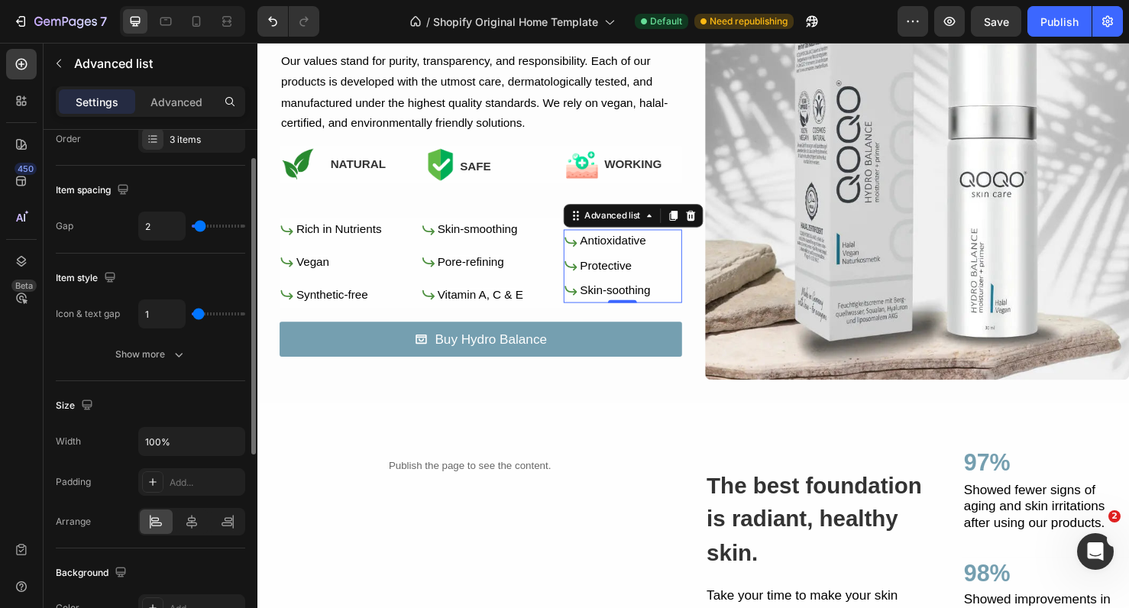
type input "3"
type input "4"
type input "5"
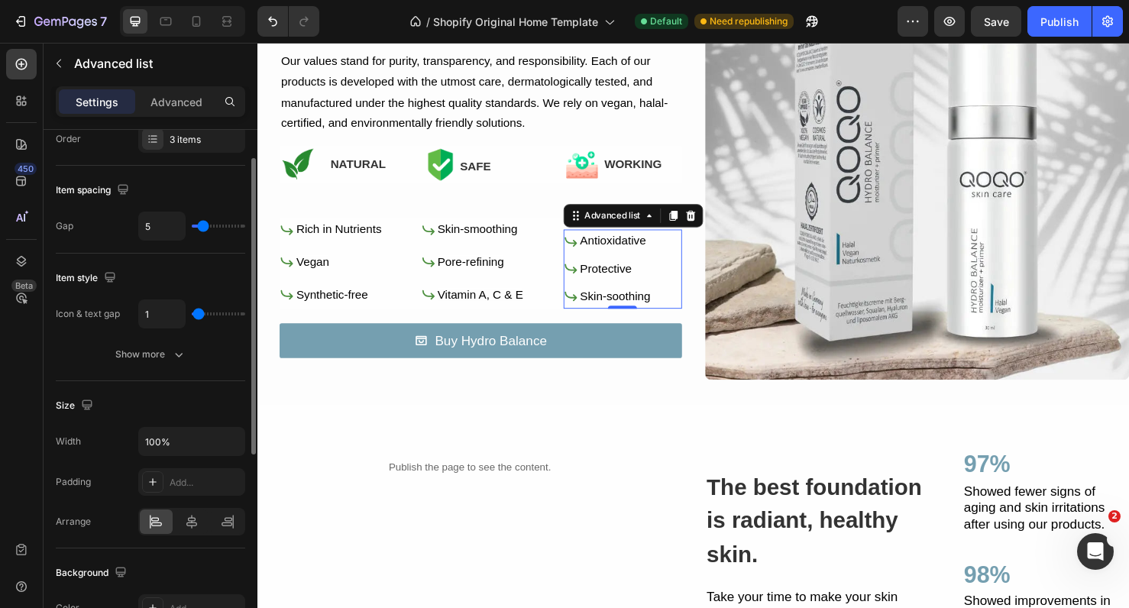
type input "6"
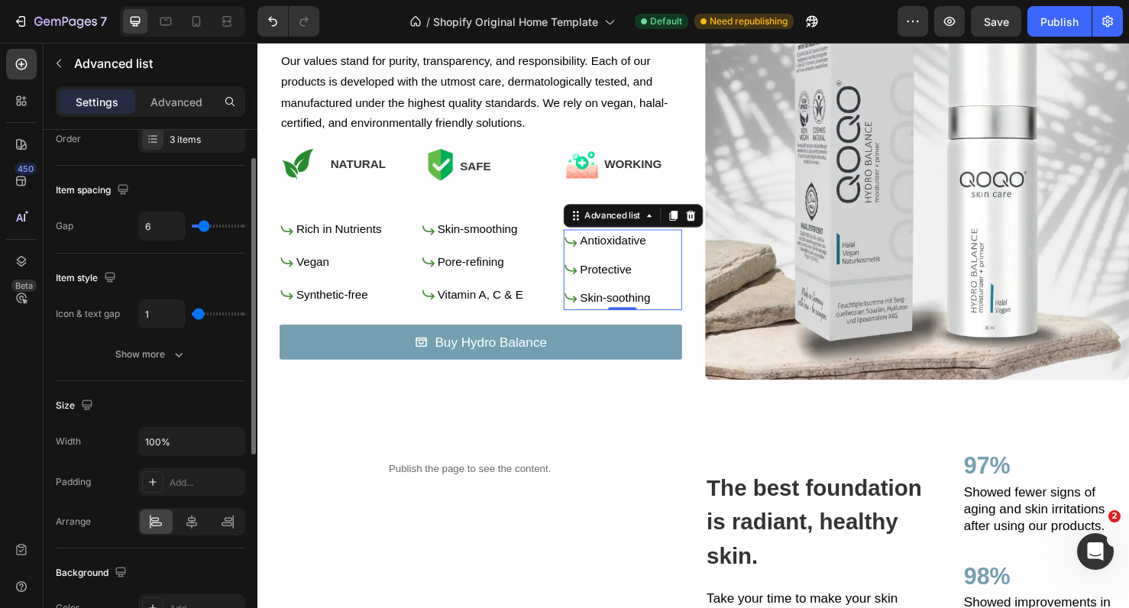
type input "6"
click at [202, 228] on input "range" at bounding box center [218, 226] width 53 height 3
click at [273, 30] on button "Undo/Redo" at bounding box center [273, 21] width 31 height 31
type input "12"
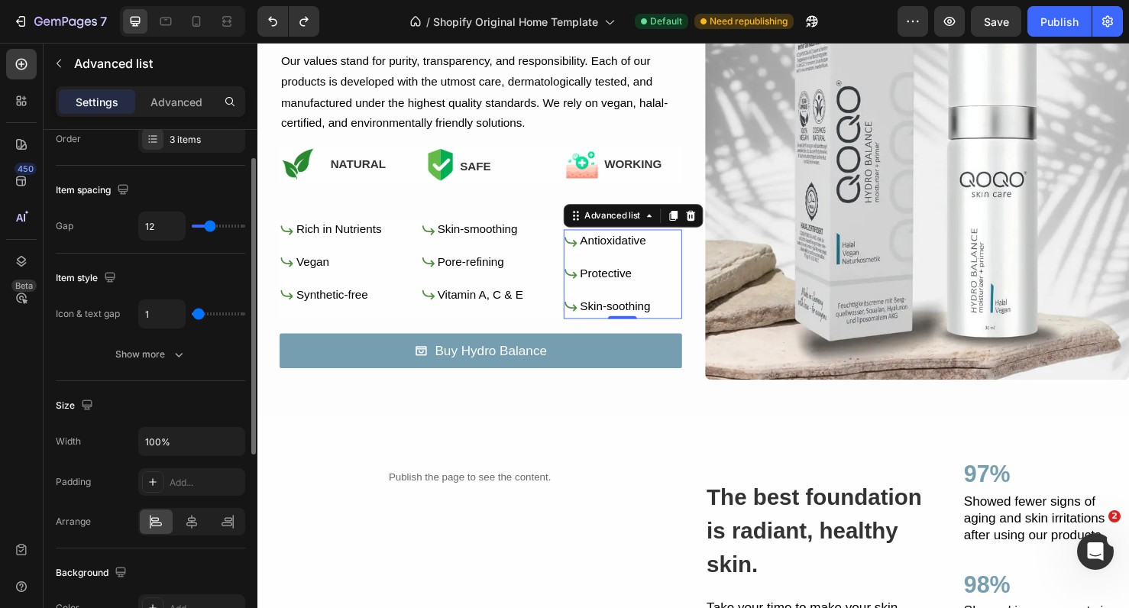
type input "2"
type input "1"
type input "0"
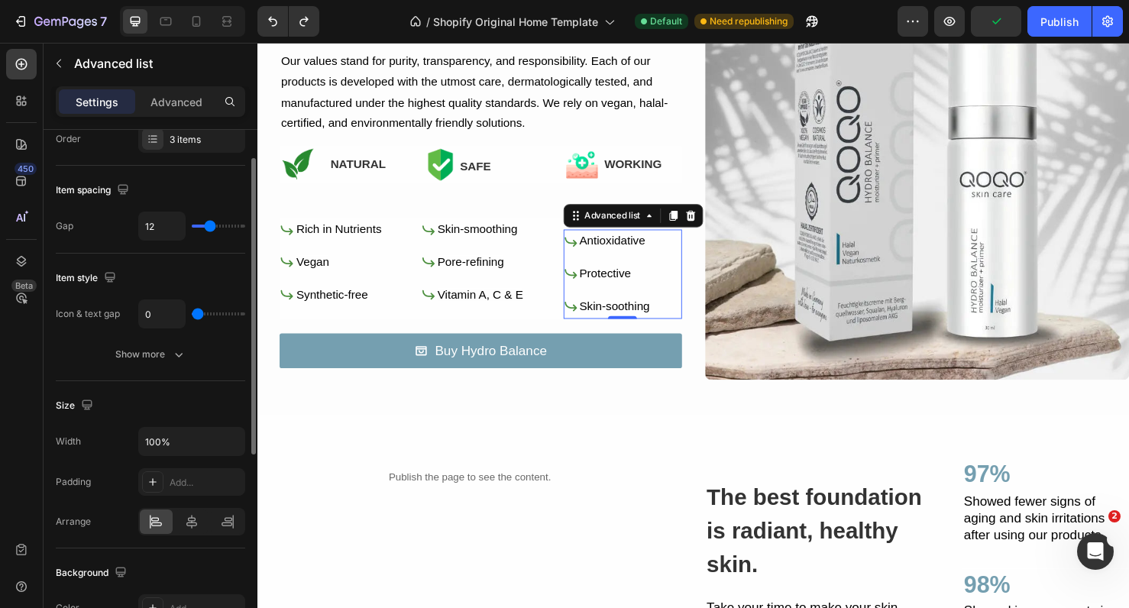
drag, startPoint x: 198, startPoint y: 313, endPoint x: 189, endPoint y: 314, distance: 9.2
type input "0"
click at [192, 314] on input "range" at bounding box center [218, 314] width 53 height 3
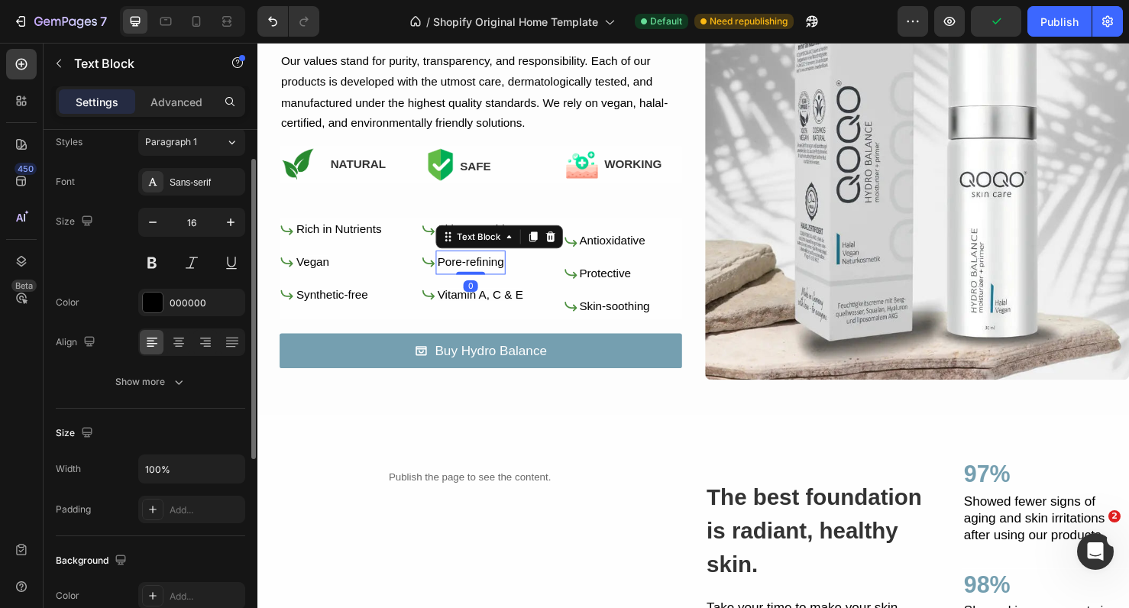
click at [467, 277] on span "Pore-refining" at bounding box center [481, 273] width 70 height 13
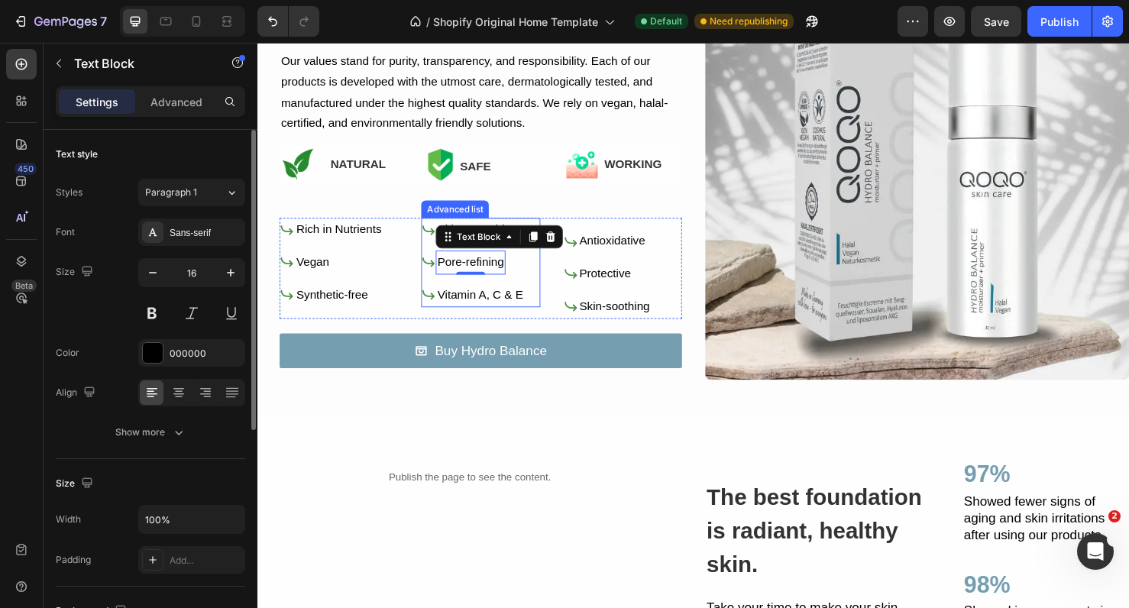
click at [535, 283] on li "Icon Pore-refining Text Block 0" at bounding box center [483, 273] width 109 height 25
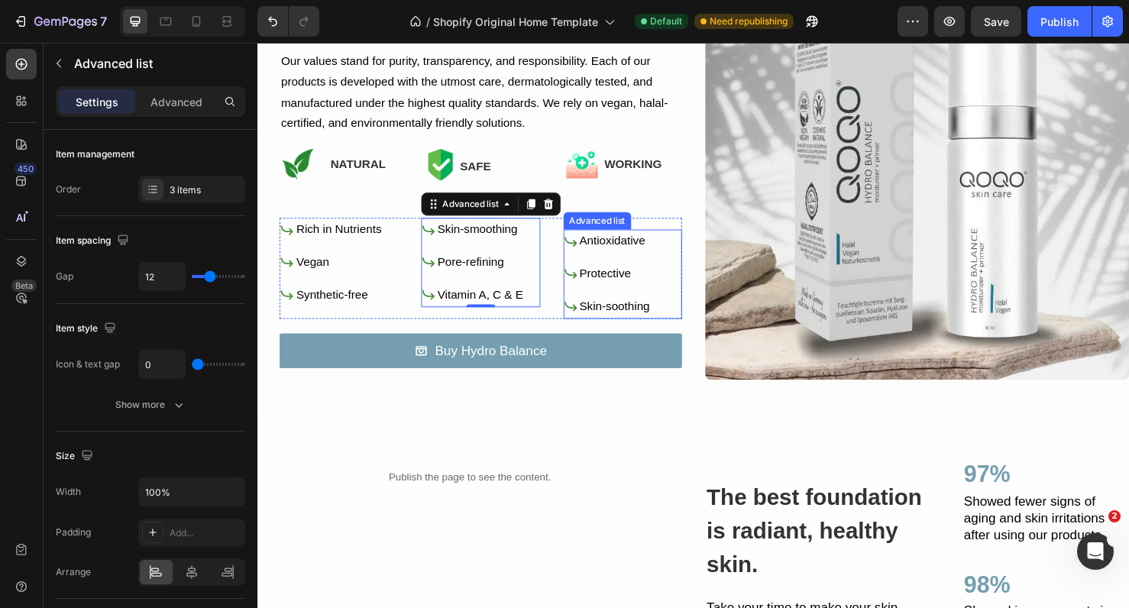
click at [676, 264] on div "Icon Antioxidative Text Block Icon Protective Text Block Icon Skin-soothing Tex…" at bounding box center [641, 285] width 125 height 93
click at [536, 271] on li "Icon Pore-refining Text Block" at bounding box center [483, 273] width 109 height 25
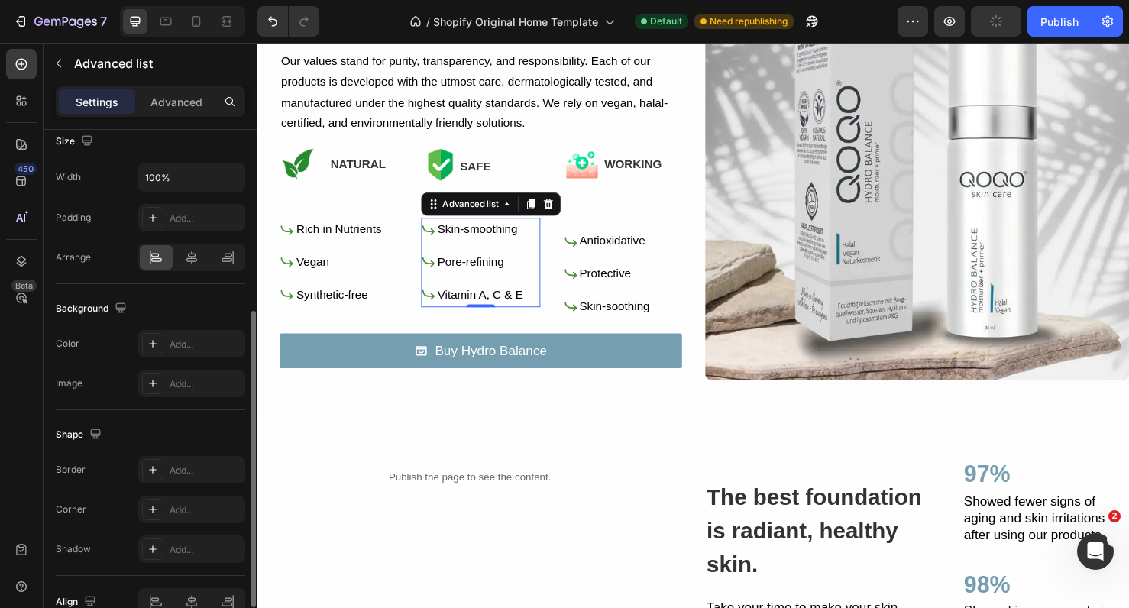
scroll to position [318, 0]
click at [178, 103] on p "Advanced" at bounding box center [177, 102] width 52 height 16
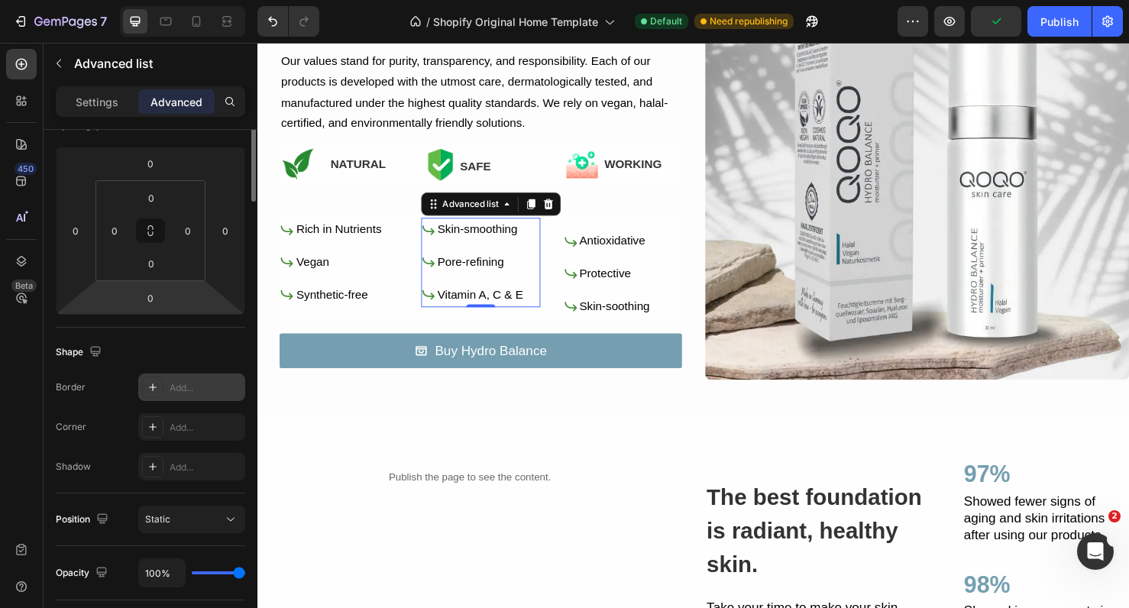
scroll to position [0, 0]
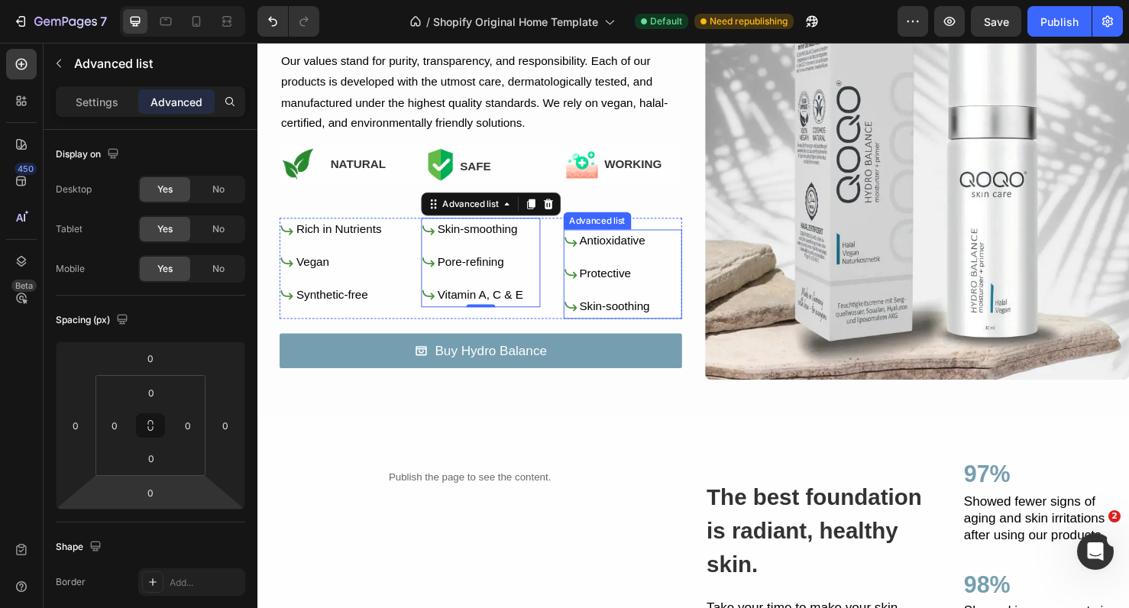
click at [685, 272] on div "Icon Antioxidative Text Block Icon Protective Text Block Icon Skin-soothing Tex…" at bounding box center [641, 285] width 125 height 93
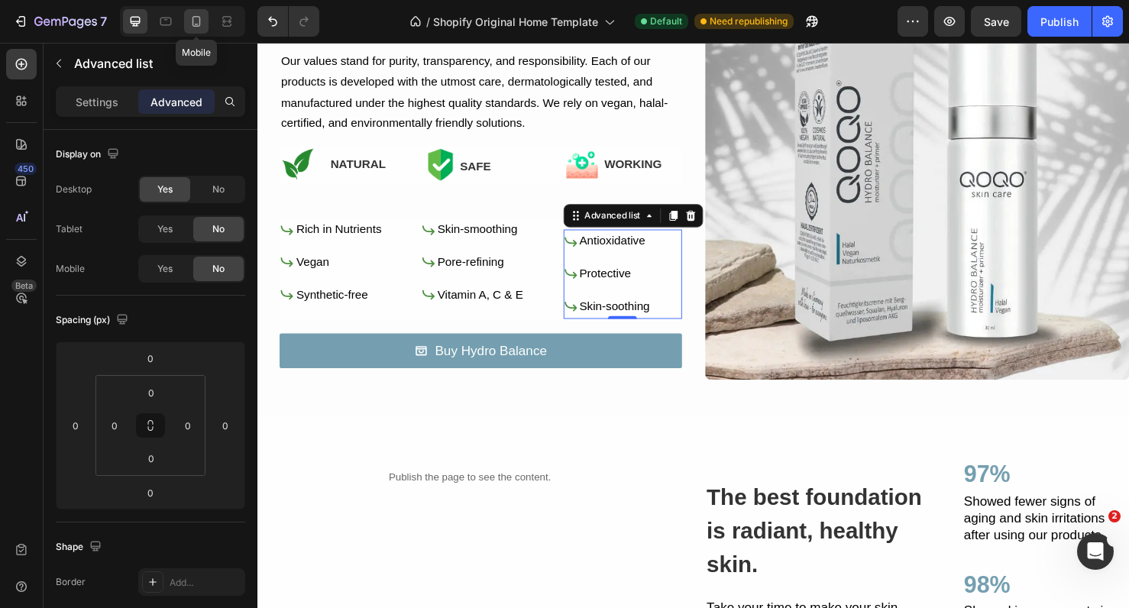
click at [199, 24] on icon at bounding box center [197, 21] width 8 height 11
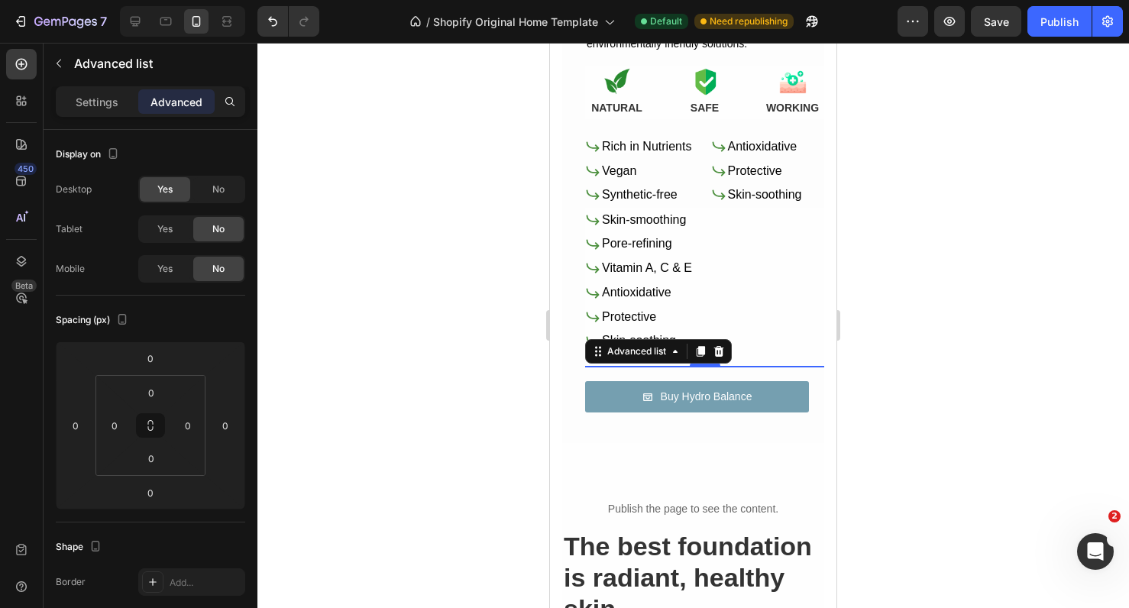
scroll to position [1026, 0]
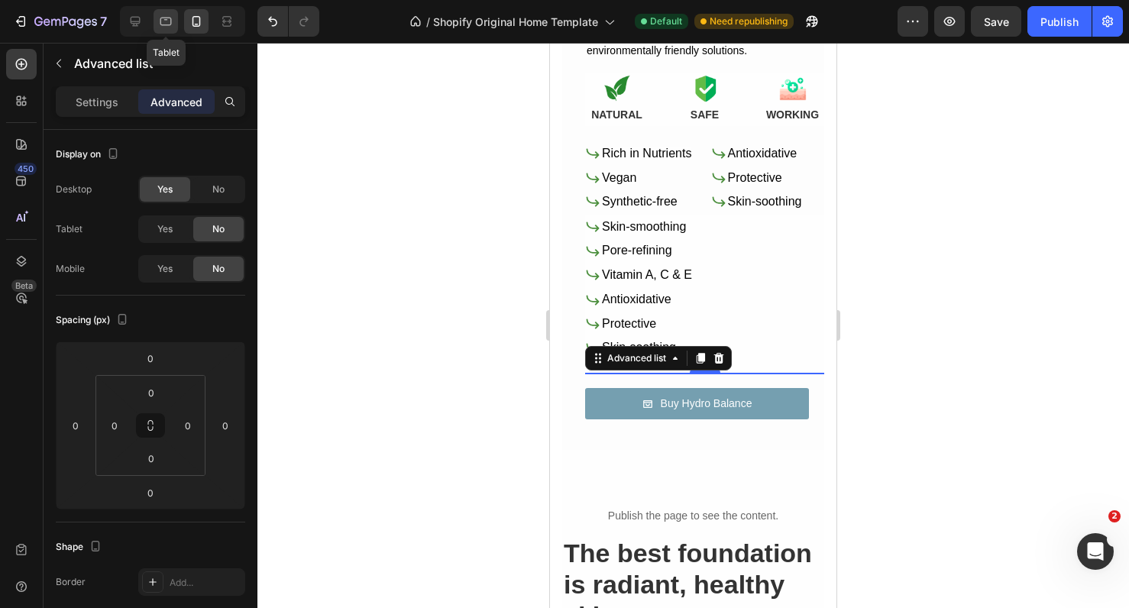
click at [171, 21] on icon at bounding box center [165, 22] width 11 height 8
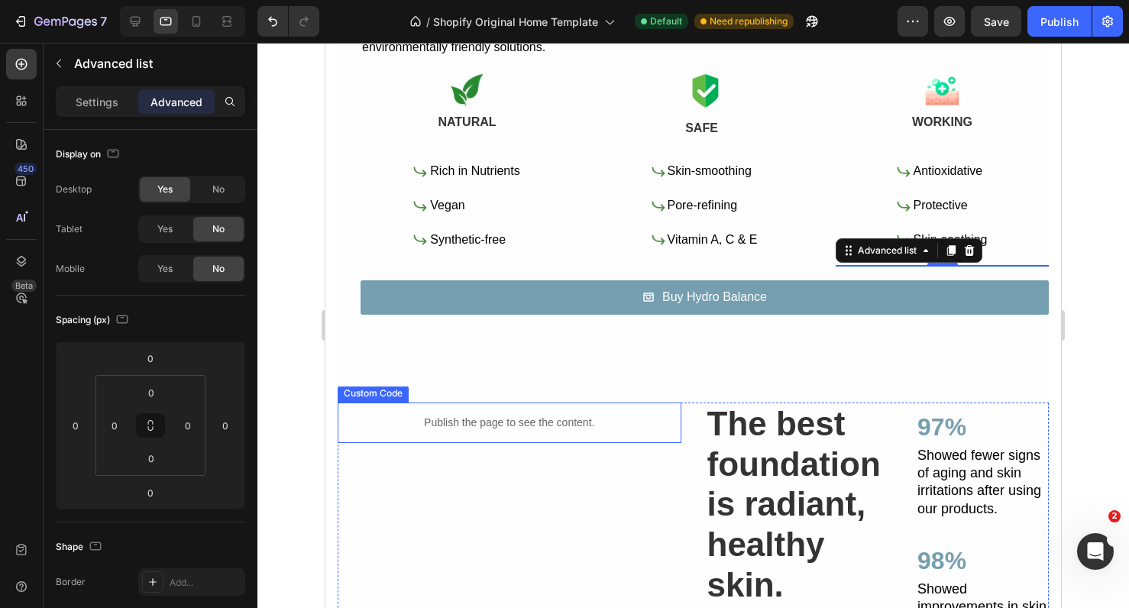
scroll to position [995, 0]
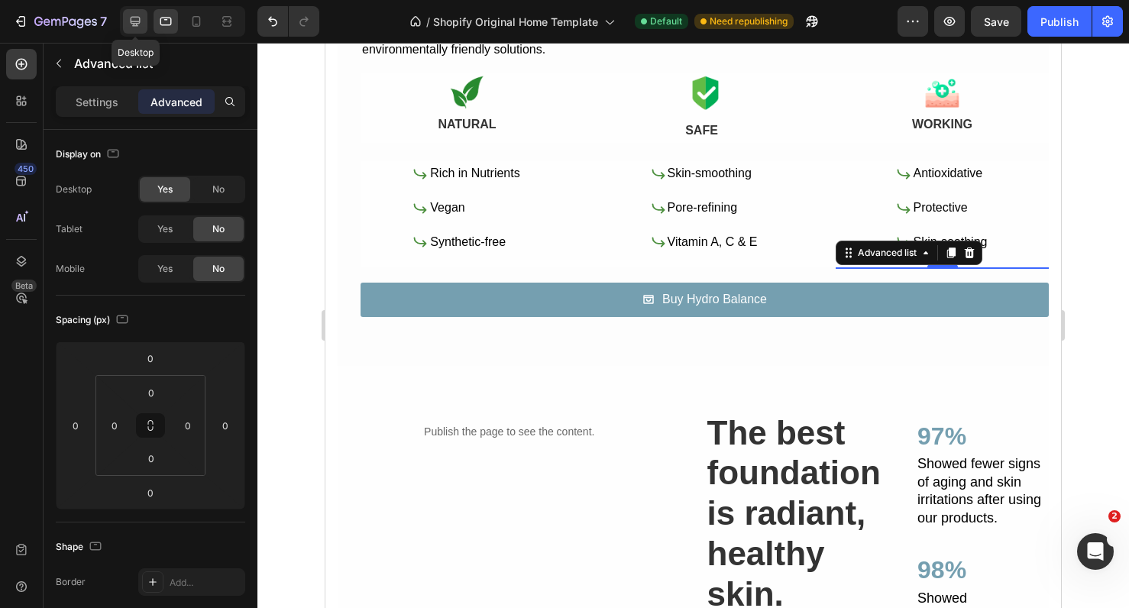
click at [137, 21] on icon at bounding box center [135, 21] width 15 height 15
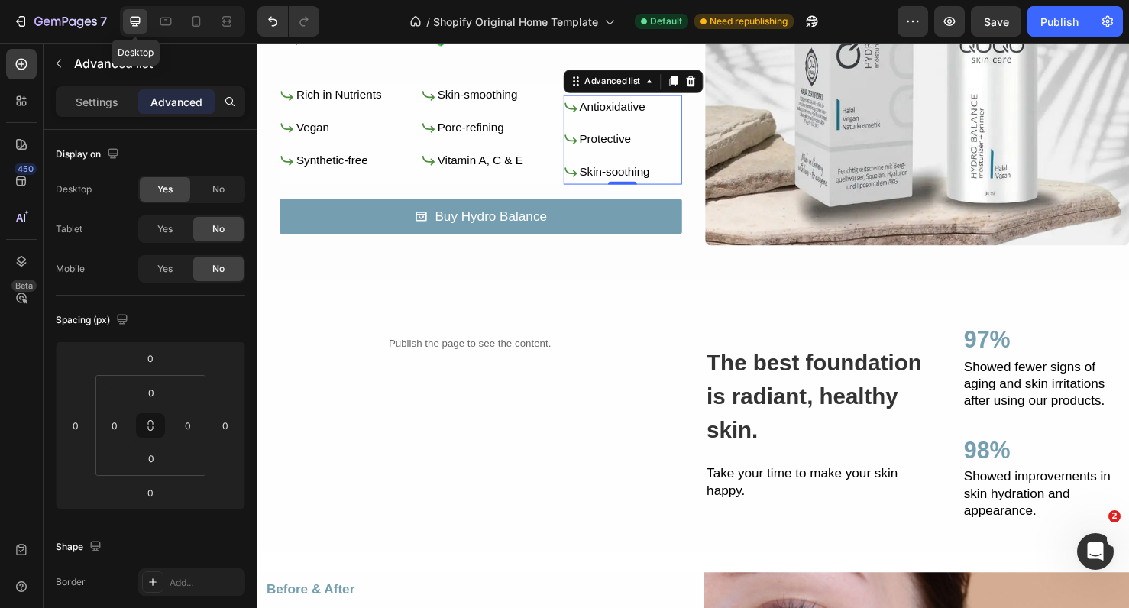
scroll to position [848, 0]
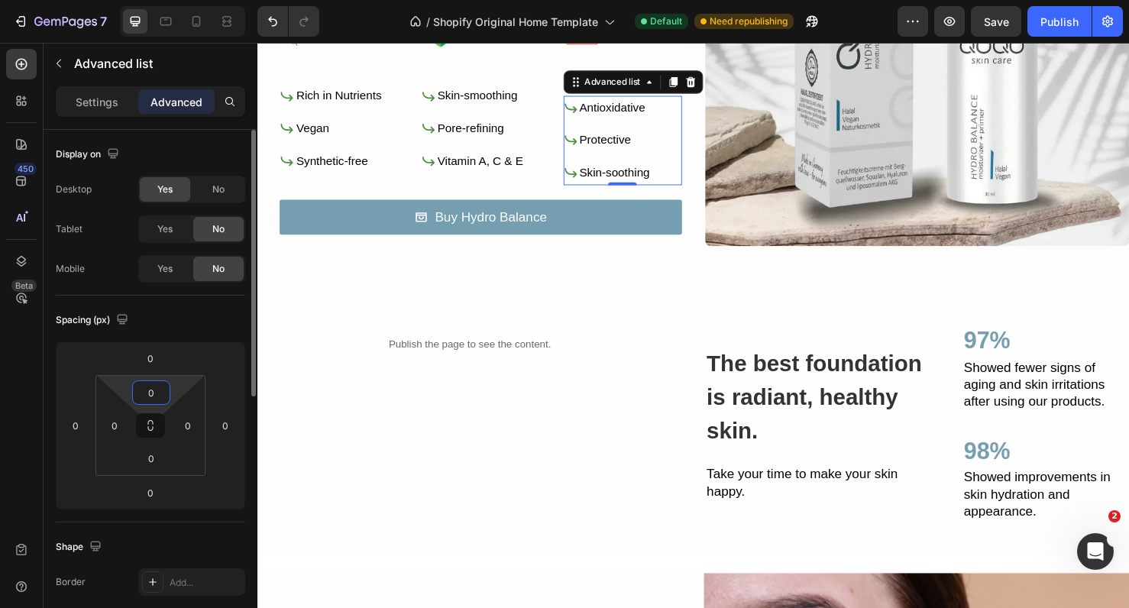
click at [176, 0] on html "7 / Shopify Original Home Template Default Need republishing Preview Save Publi…" at bounding box center [564, 0] width 1129 height 0
type input "-"
type input "0"
click at [160, 491] on input "0" at bounding box center [150, 492] width 31 height 23
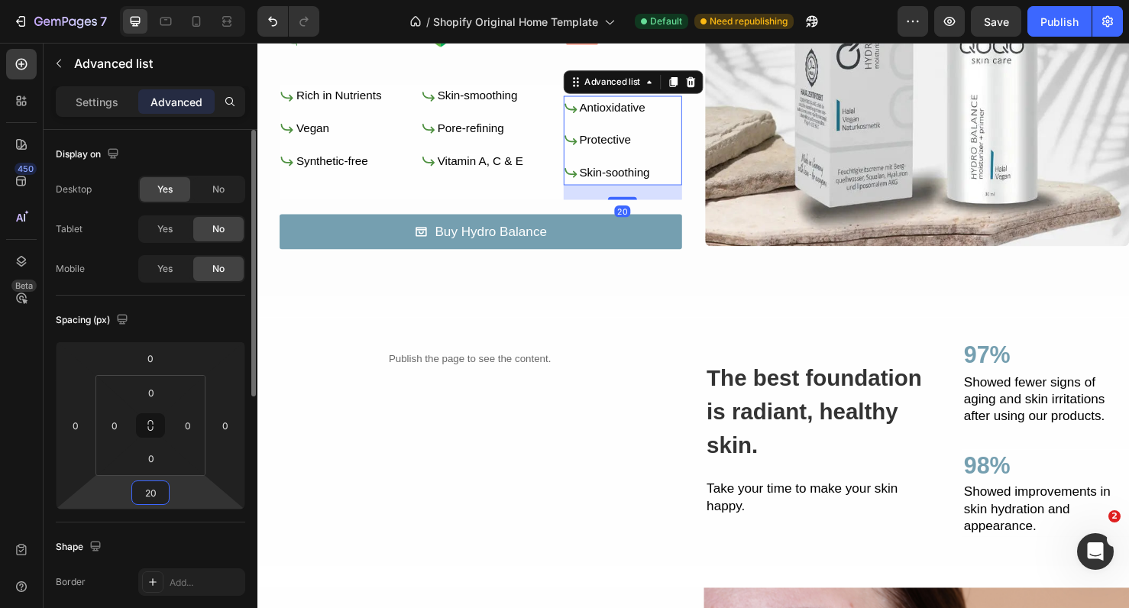
type input "2"
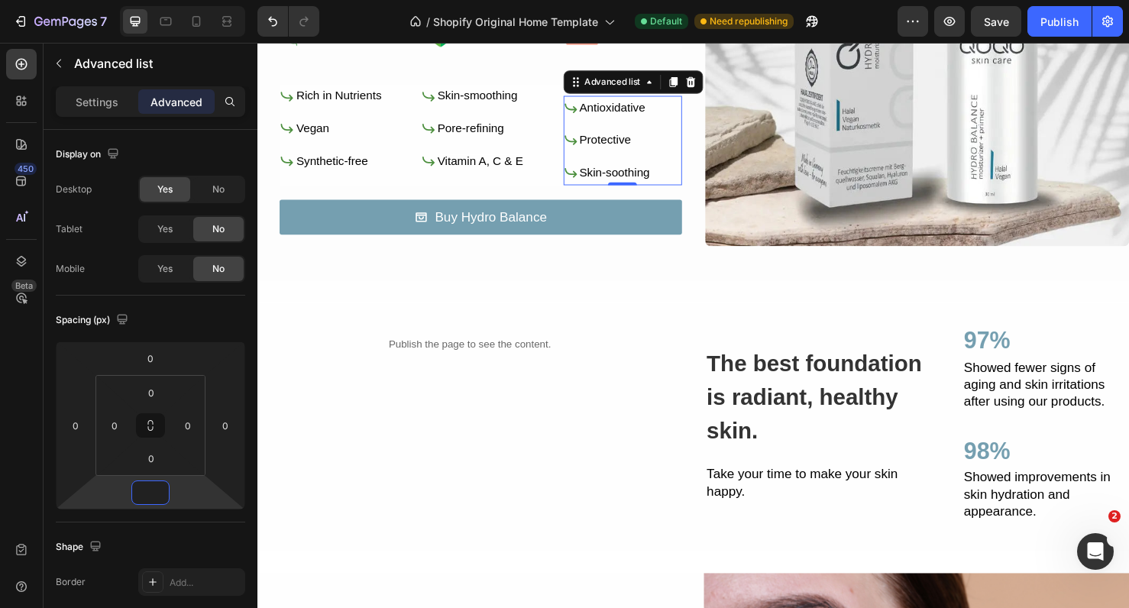
type input "0"
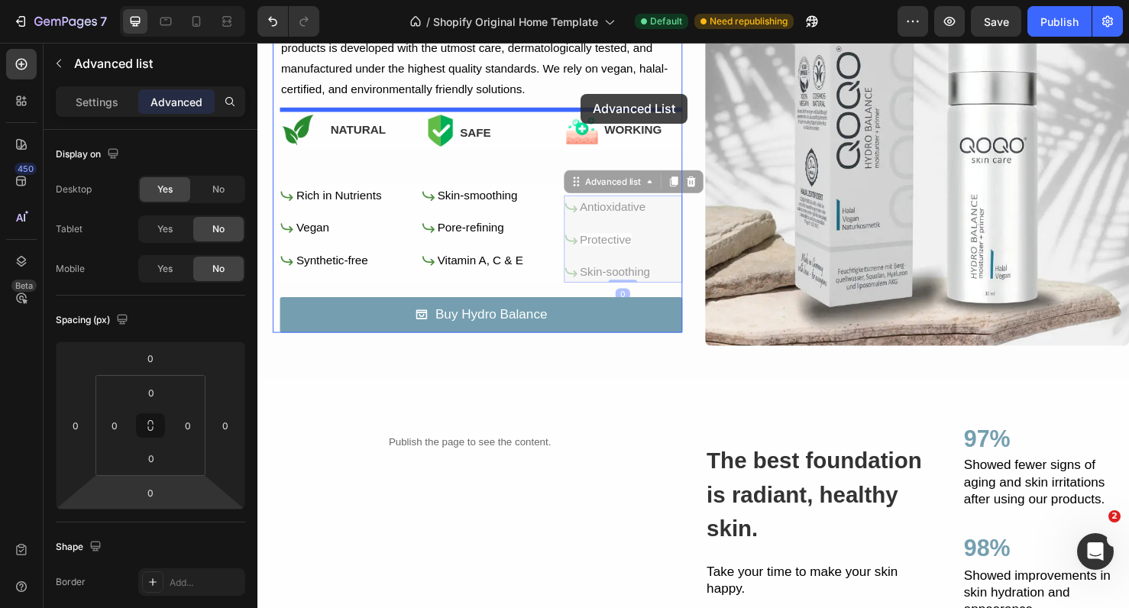
scroll to position [728, 0]
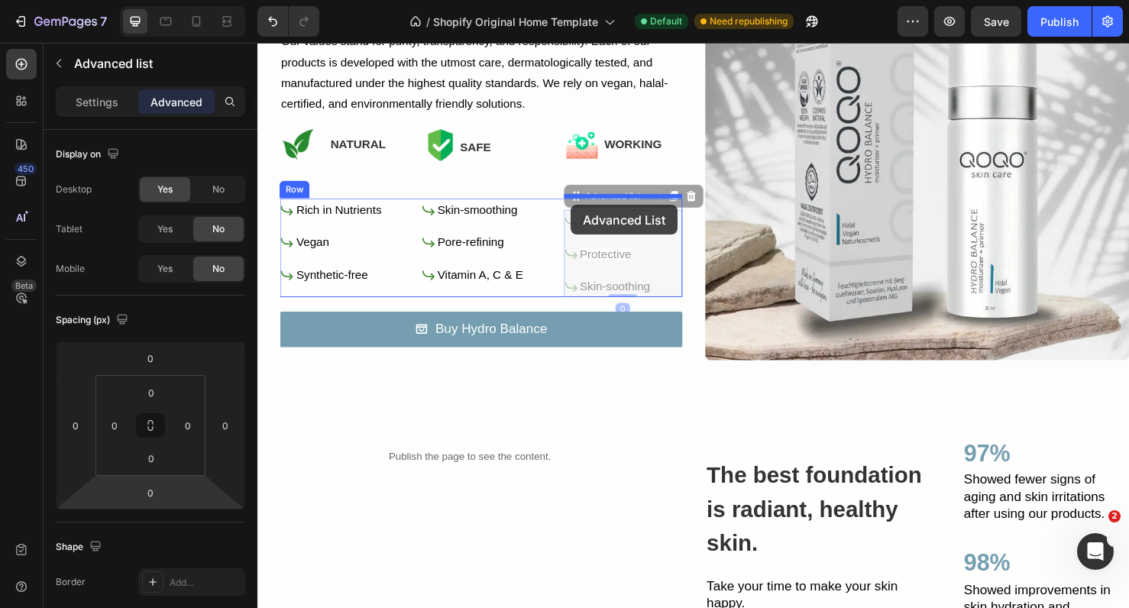
drag, startPoint x: 679, startPoint y: 153, endPoint x: 587, endPoint y: 214, distance: 110.2
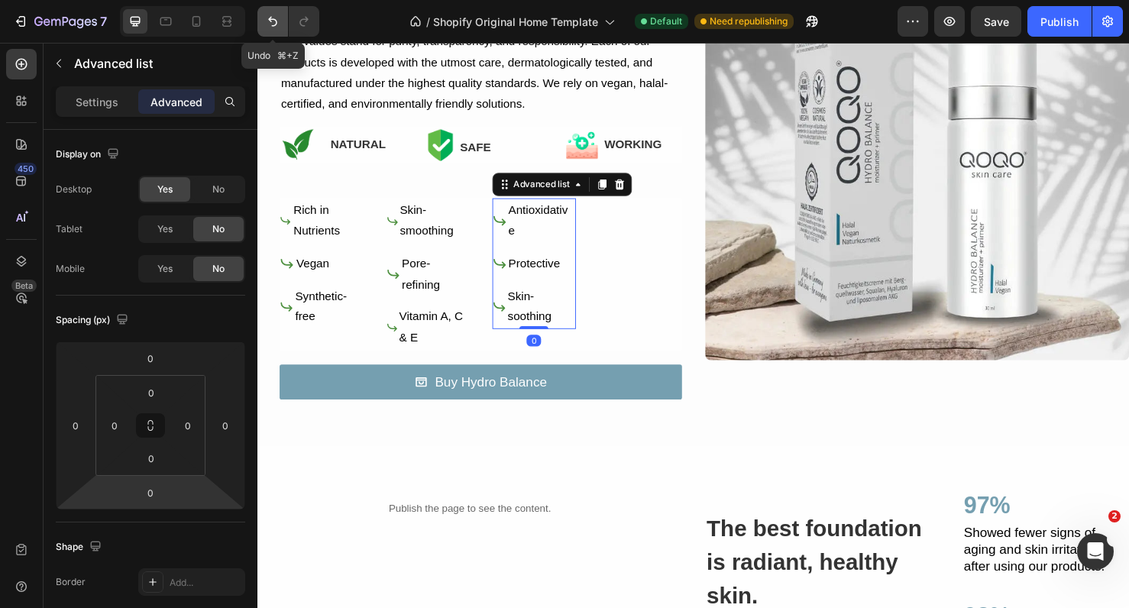
click at [279, 22] on icon "Undo/Redo" at bounding box center [272, 21] width 15 height 15
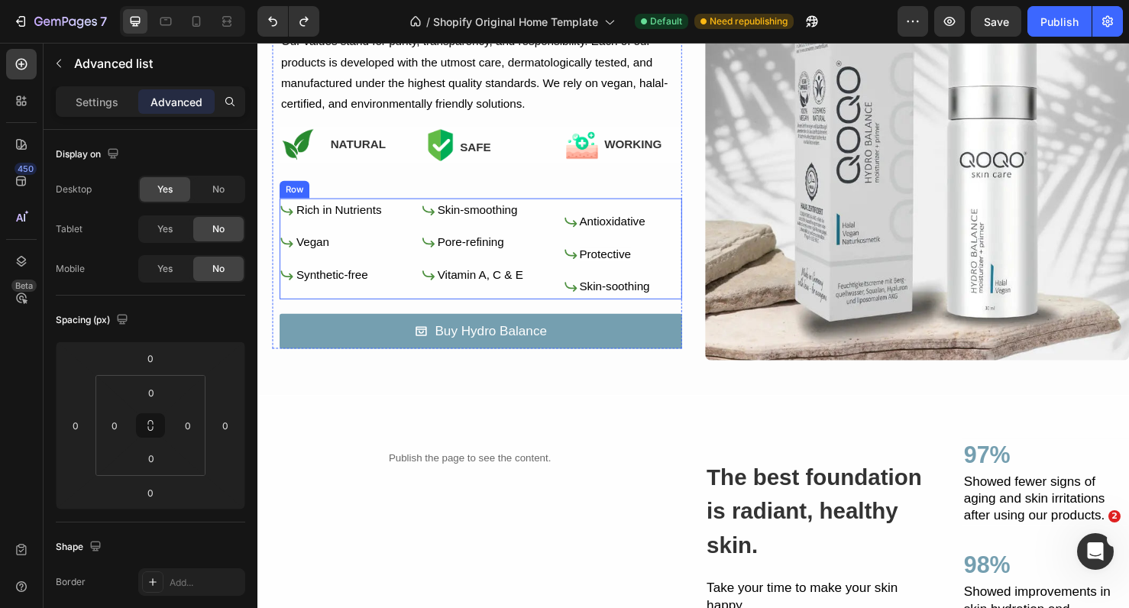
click at [558, 246] on div "Icon Rich in Nutrients Text Block Icon Vegan Text Block Icon Synthetic-free Tex…" at bounding box center [491, 258] width 423 height 105
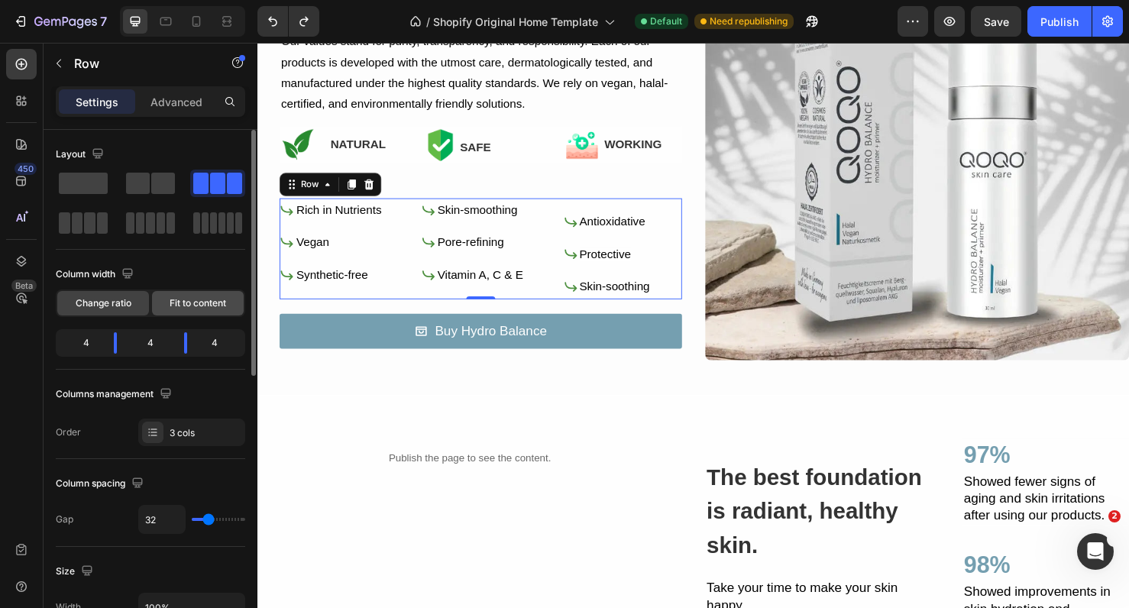
click at [196, 301] on span "Fit to content" at bounding box center [198, 304] width 57 height 14
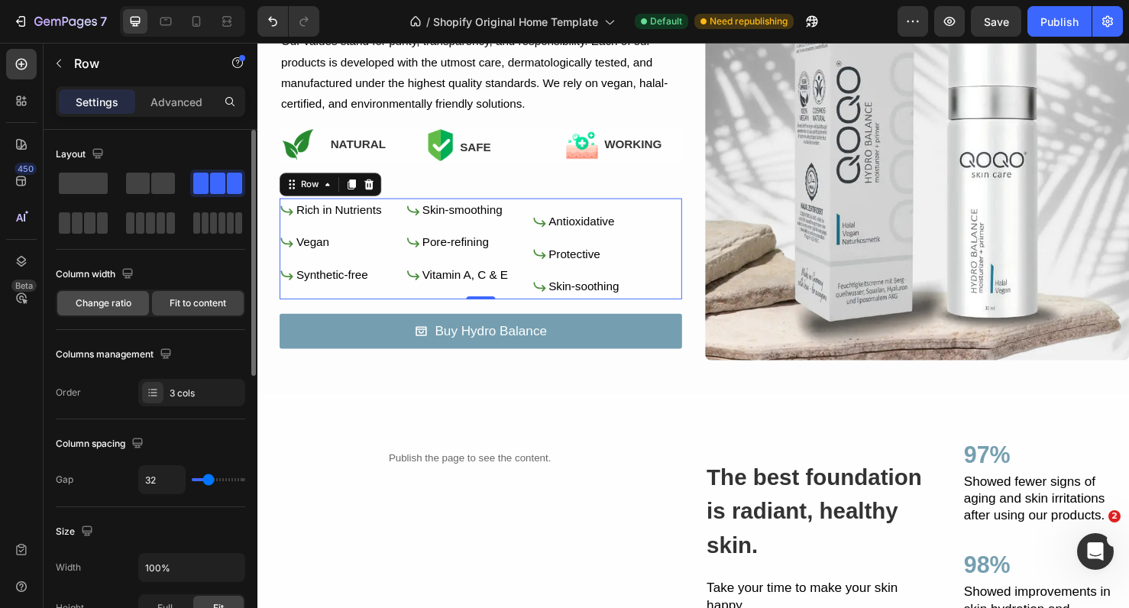
click at [118, 311] on div "Change ratio" at bounding box center [103, 303] width 92 height 24
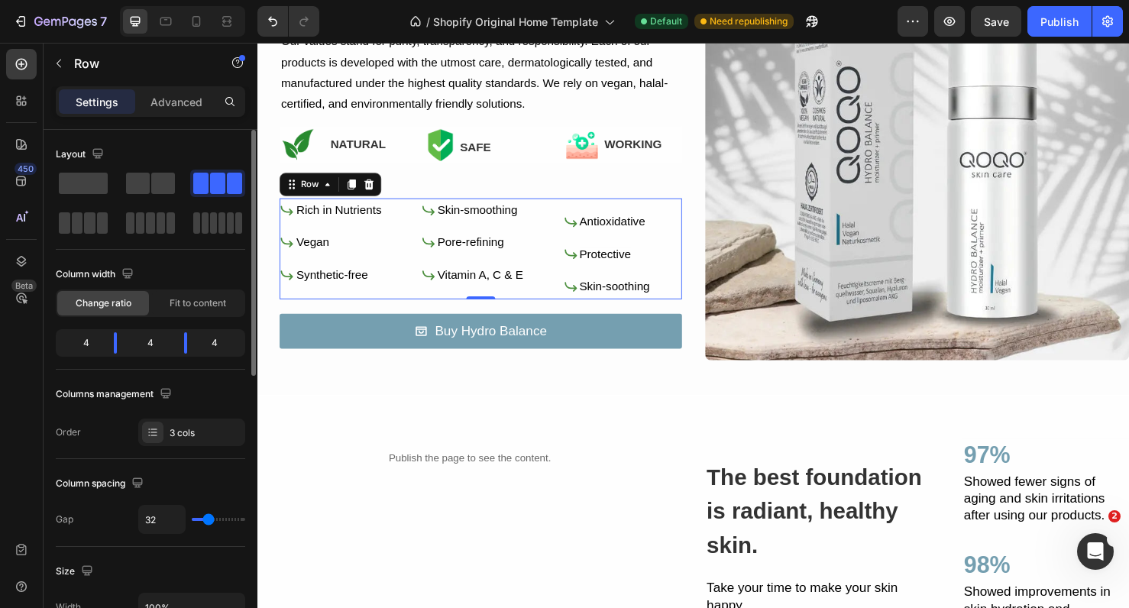
type input "35"
type input "33"
type input "28"
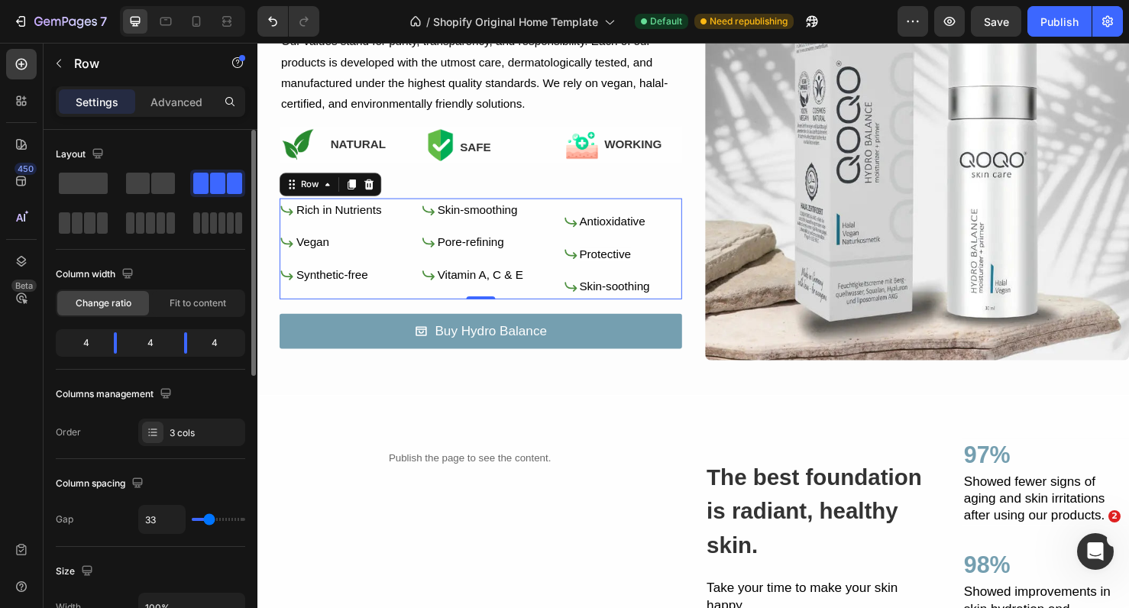
type input "28"
type input "26"
type input "24"
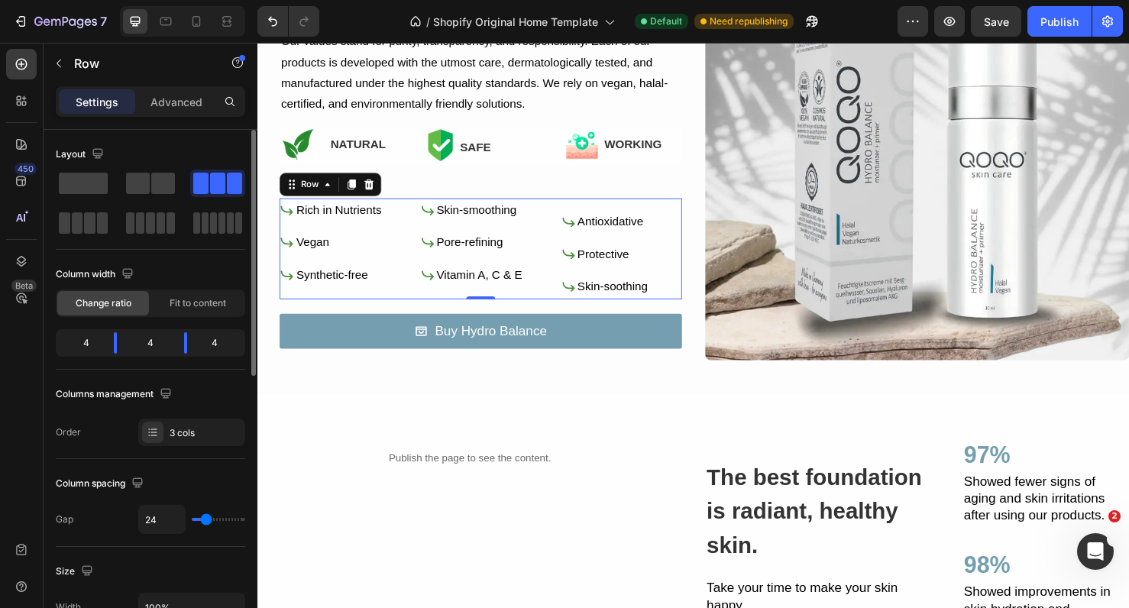
type input "22"
type input "20"
type input "18"
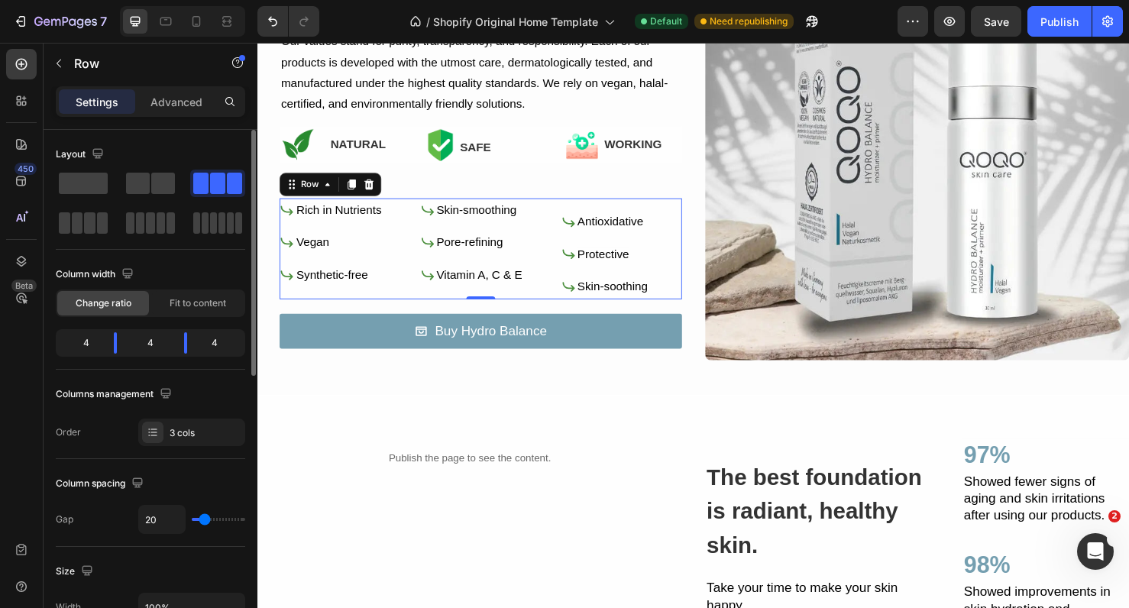
type input "18"
type input "16"
type input "12"
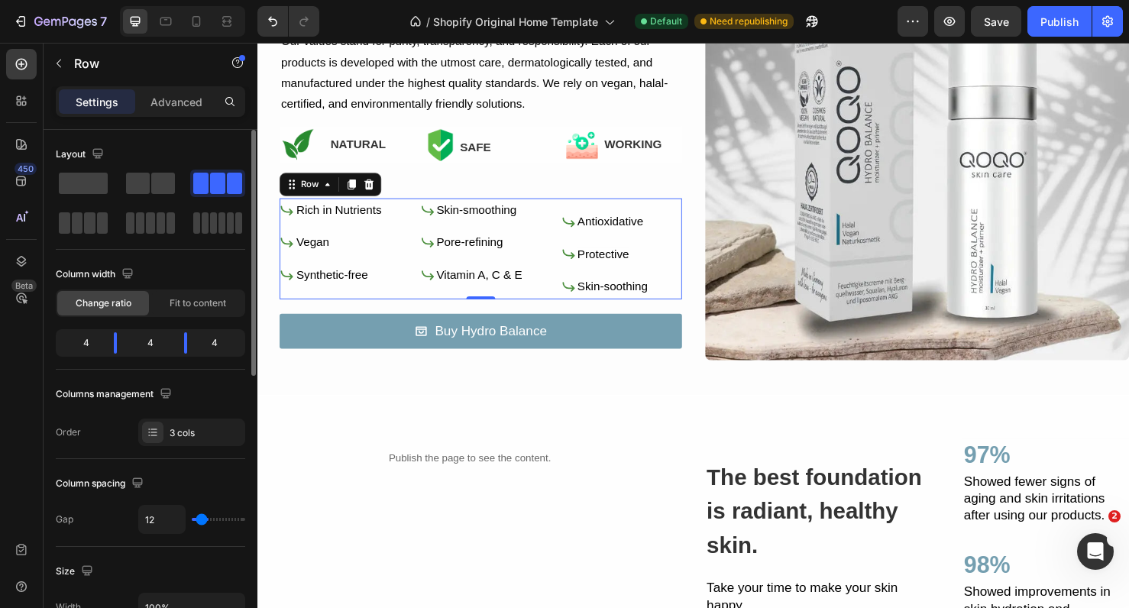
type input "5"
type input "1"
type input "0"
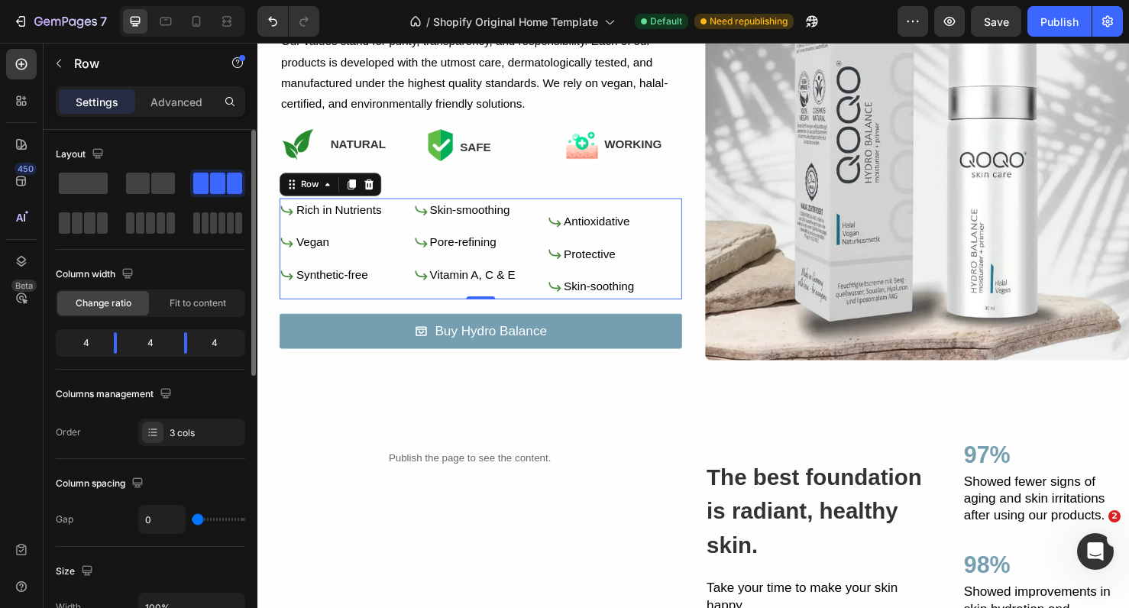
drag, startPoint x: 208, startPoint y: 519, endPoint x: 189, endPoint y: 527, distance: 20.6
type input "0"
click at [189, 527] on div "0" at bounding box center [191, 519] width 107 height 29
click at [168, 522] on input "0" at bounding box center [162, 520] width 46 height 28
type input "3"
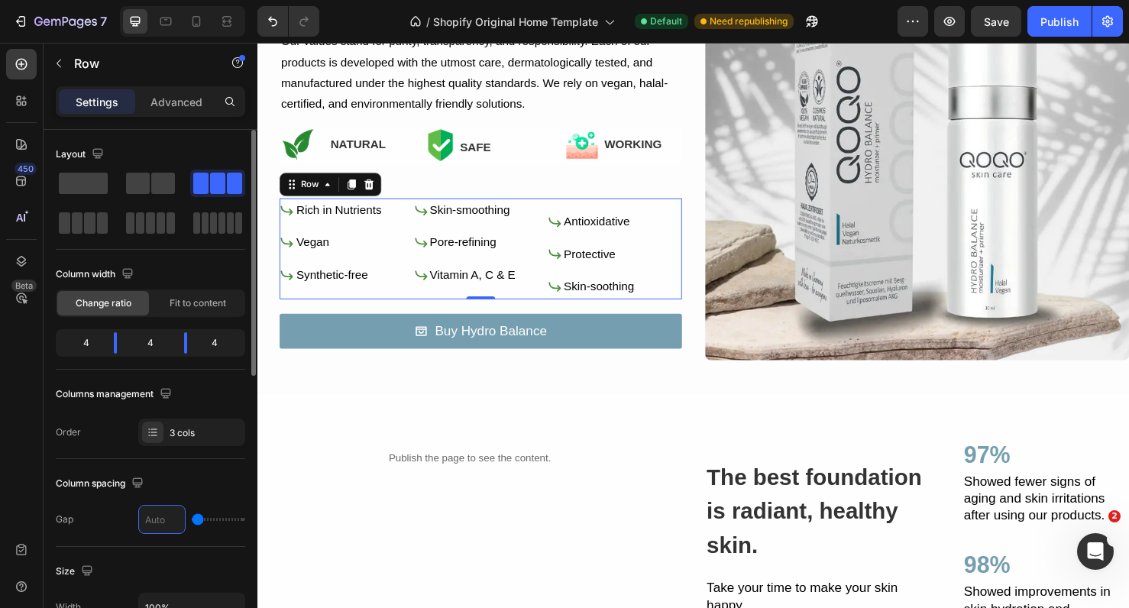
type input "3"
type input "32"
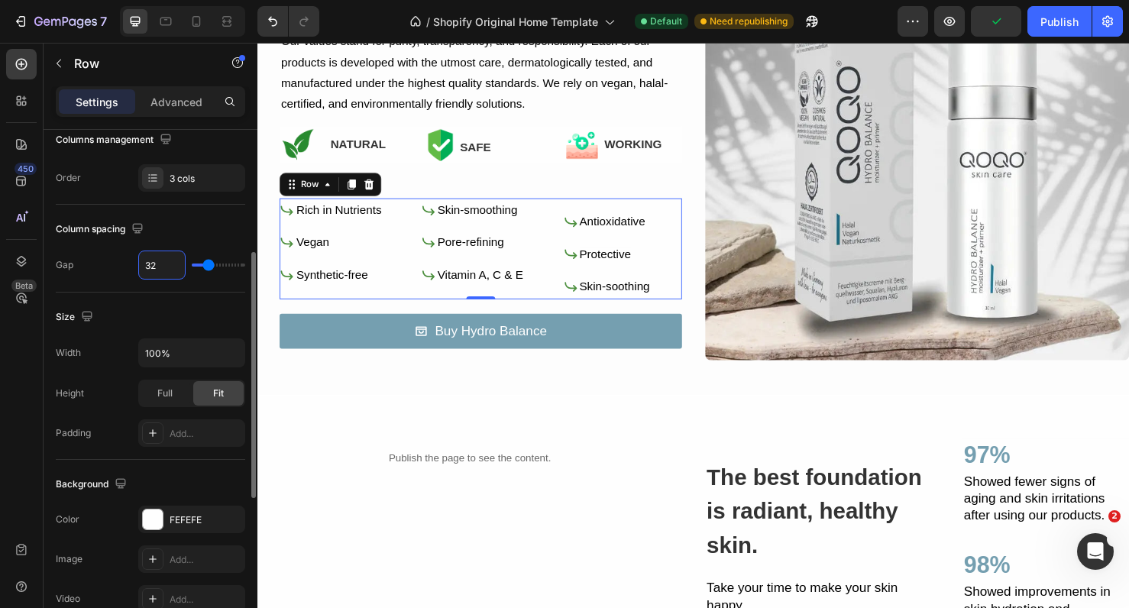
scroll to position [256, 0]
type input "32"
click at [167, 393] on span "Full" at bounding box center [164, 392] width 15 height 14
click at [216, 394] on span "Fit" at bounding box center [218, 392] width 11 height 14
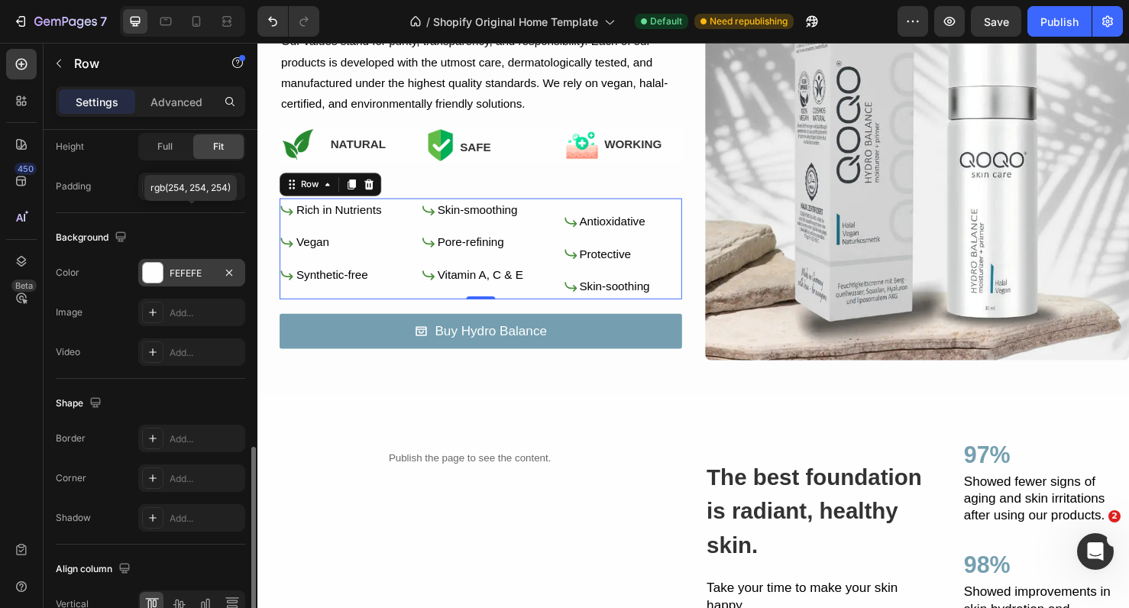
scroll to position [585, 0]
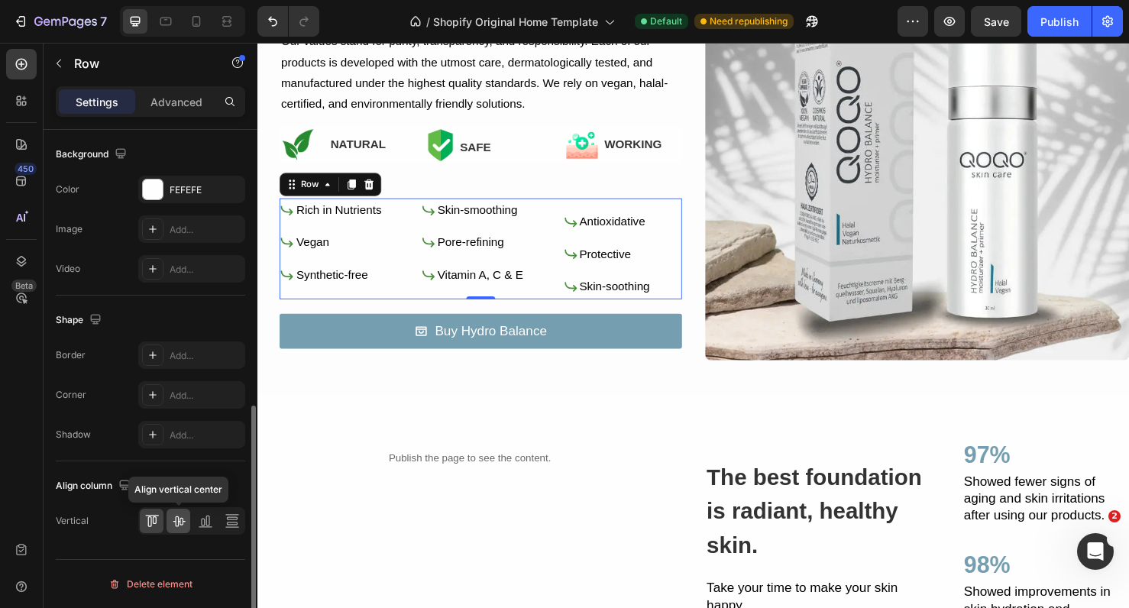
click at [184, 526] on icon at bounding box center [178, 521] width 15 height 15
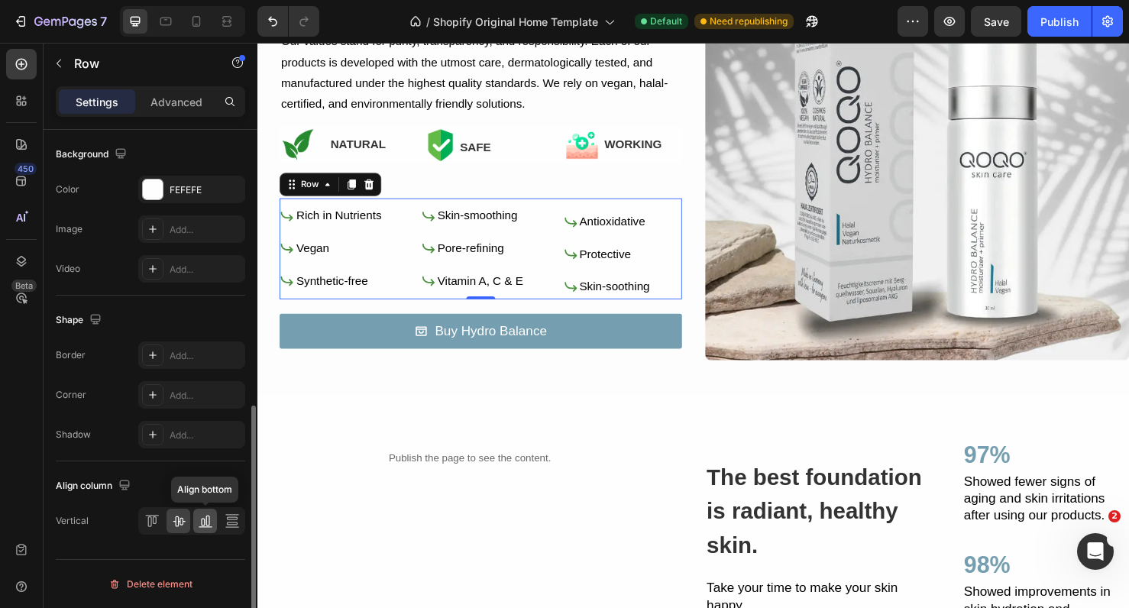
click at [206, 523] on icon at bounding box center [208, 521] width 4 height 11
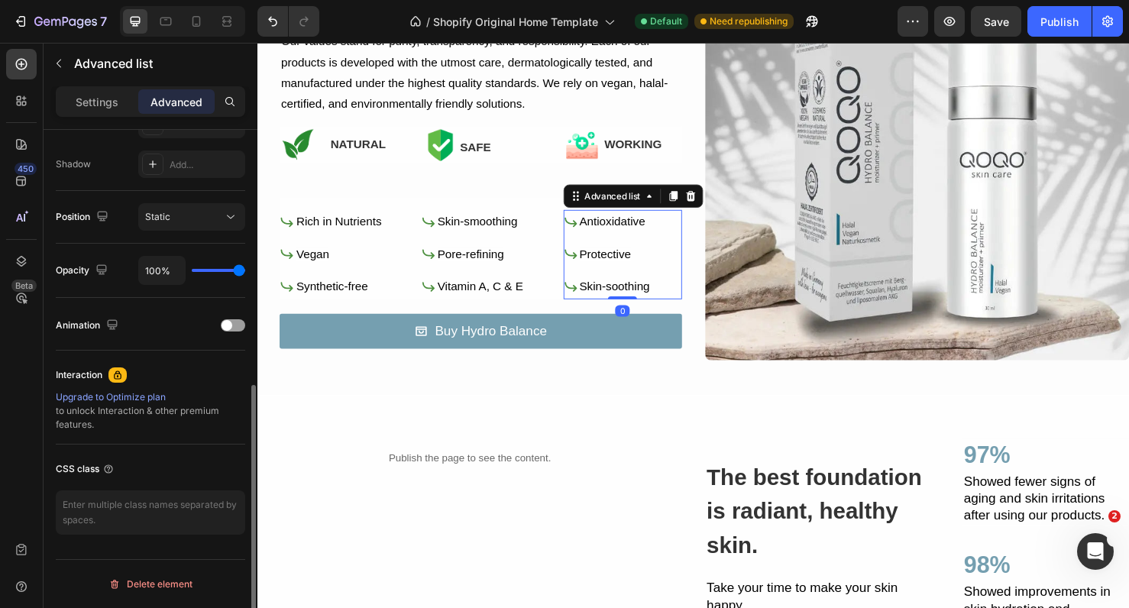
click at [678, 254] on div "Icon Antioxidative Text Block Icon Protective Text Block Icon Skin-soothing Tex…" at bounding box center [641, 265] width 125 height 93
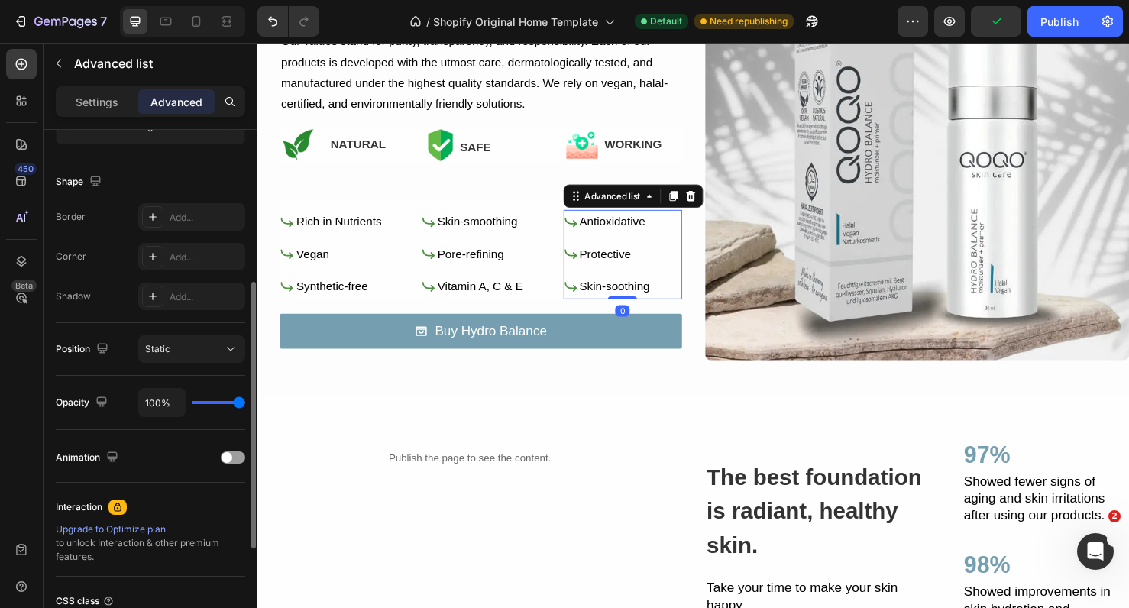
scroll to position [492, 0]
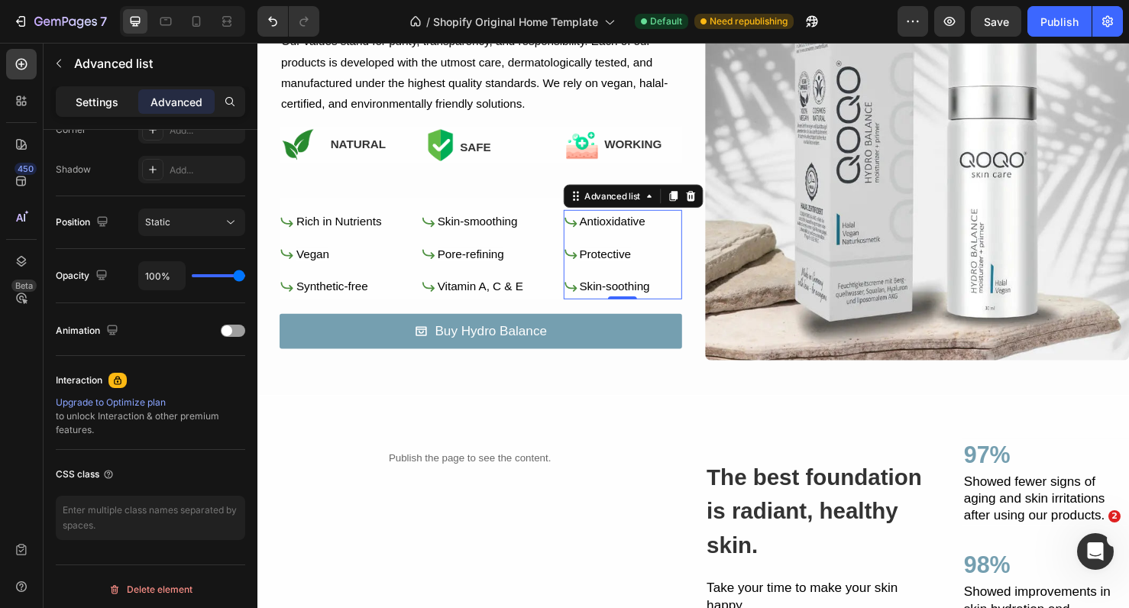
click at [103, 98] on p "Settings" at bounding box center [97, 102] width 43 height 16
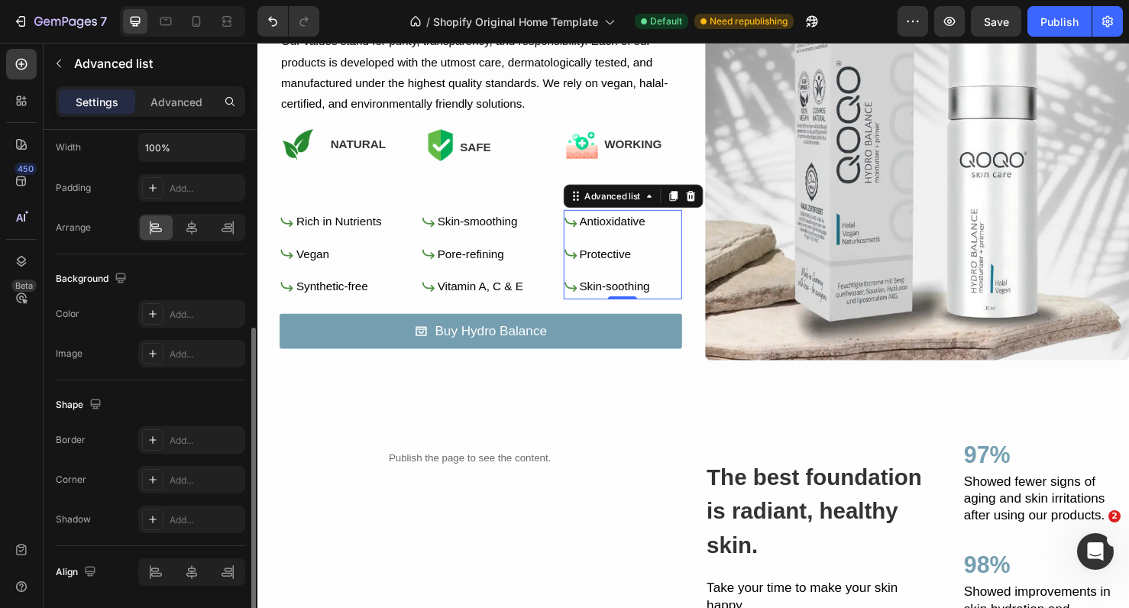
scroll to position [355, 0]
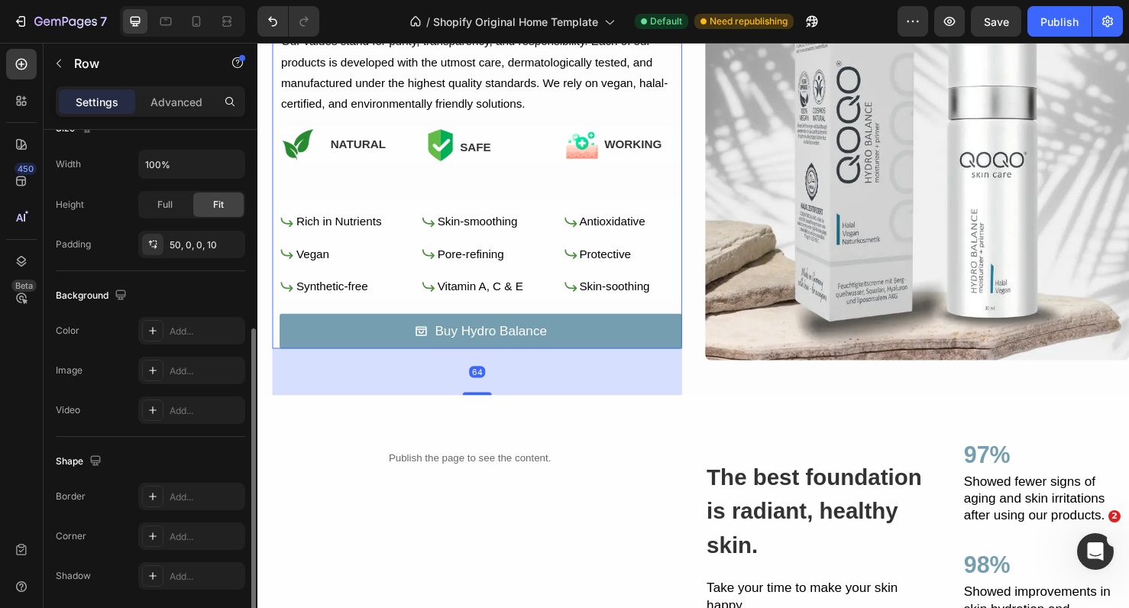
click at [449, 201] on div "We stand behind it! Heading Image Row Expect the best Heading Our values stand …" at bounding box center [491, 167] width 423 height 396
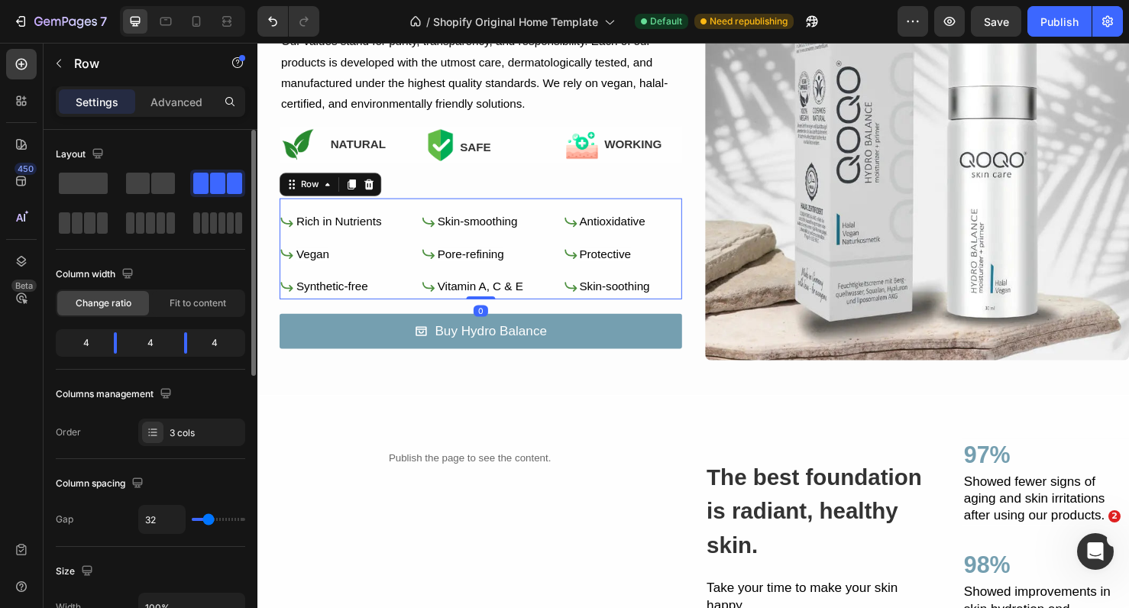
click at [411, 257] on div "Icon Rich in Nutrients Text Block Icon Vegan Text Block Icon Synthetic-free Tex…" at bounding box center [491, 258] width 423 height 105
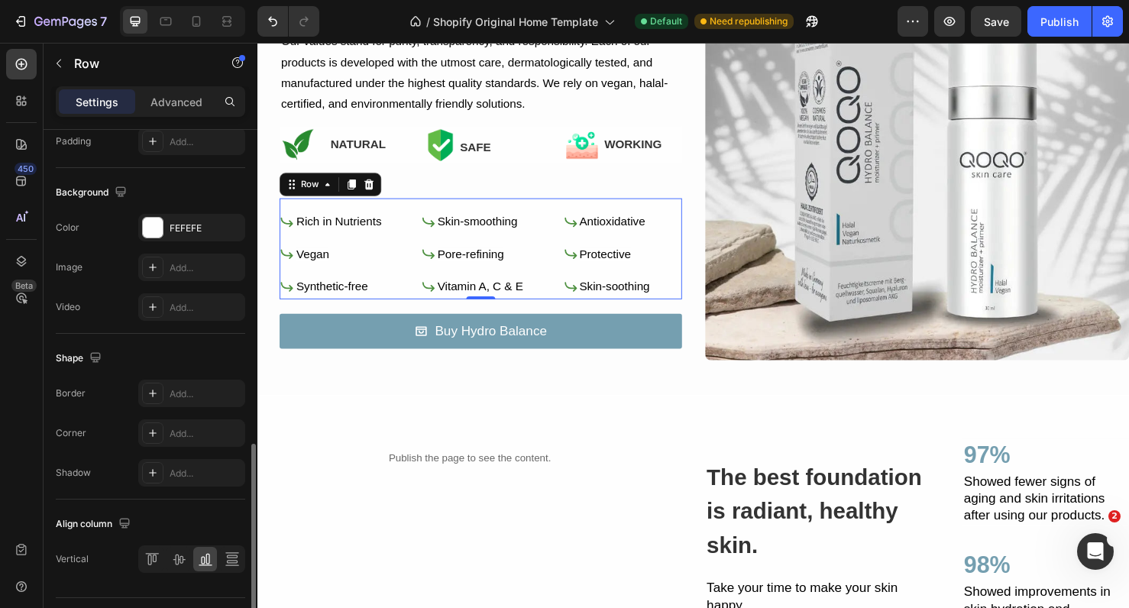
scroll to position [585, 0]
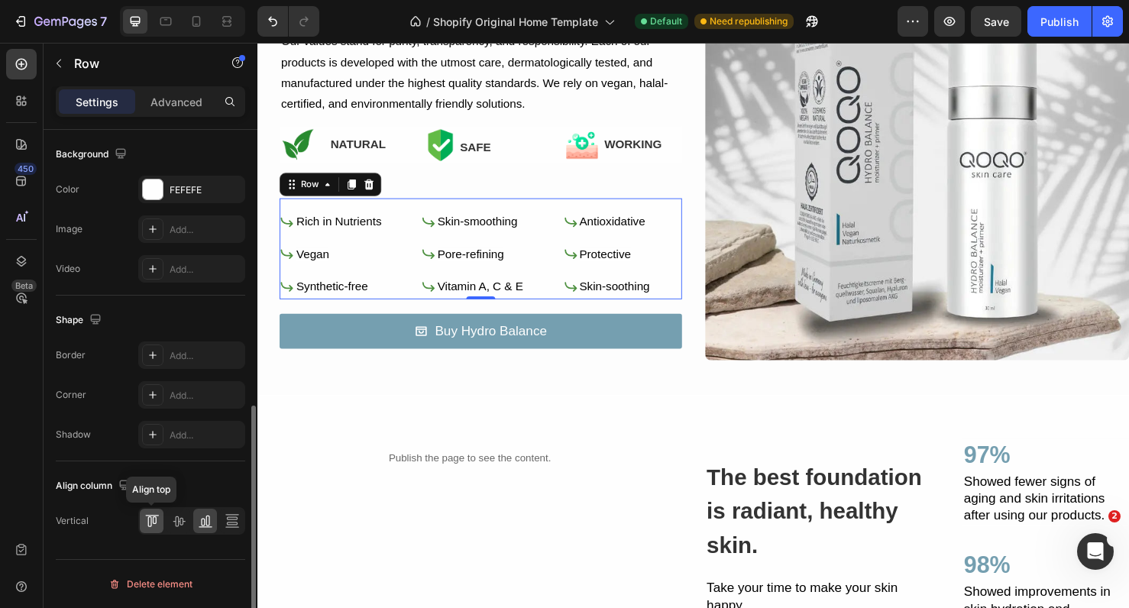
click at [160, 520] on div at bounding box center [152, 521] width 24 height 24
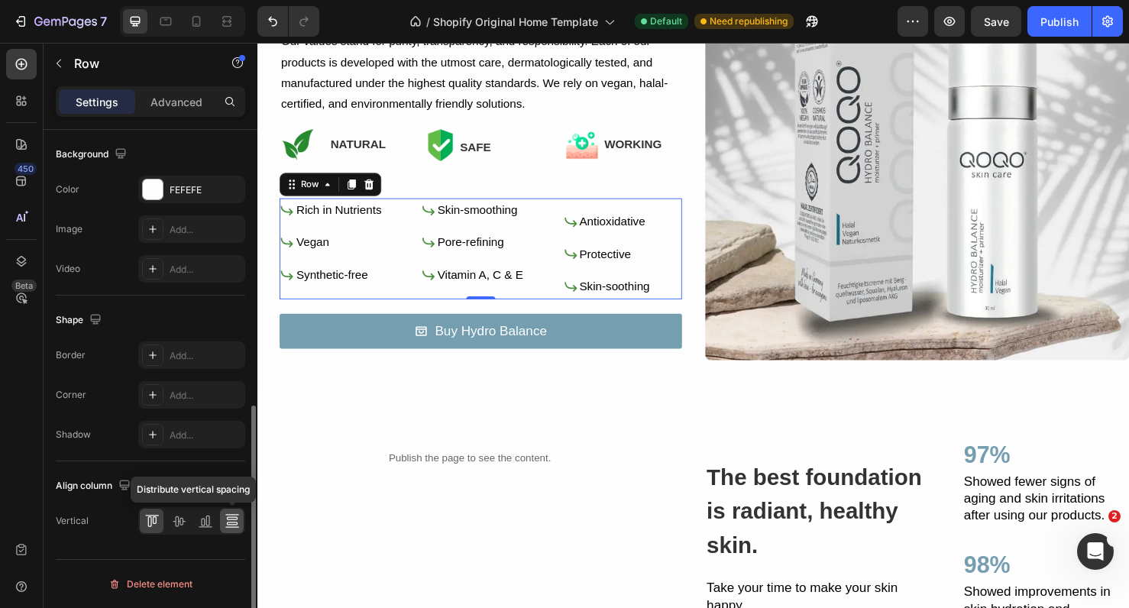
click at [220, 520] on div at bounding box center [232, 521] width 24 height 24
click at [199, 523] on icon at bounding box center [205, 521] width 15 height 15
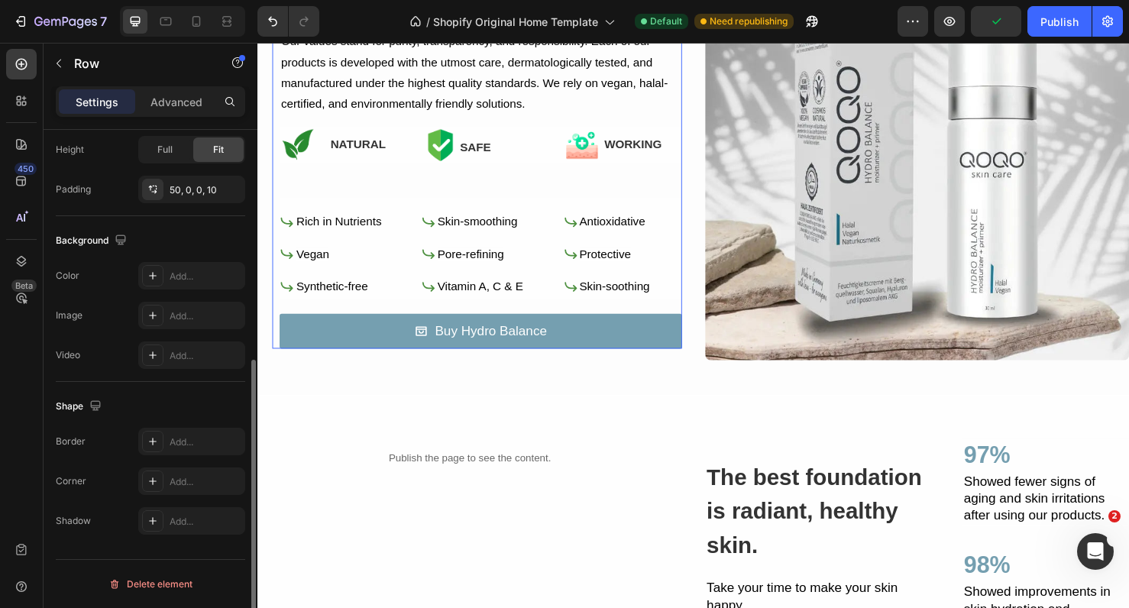
click at [549, 192] on div "We stand behind it! Heading Image Row Expect the best Heading Our values stand …" at bounding box center [491, 167] width 423 height 396
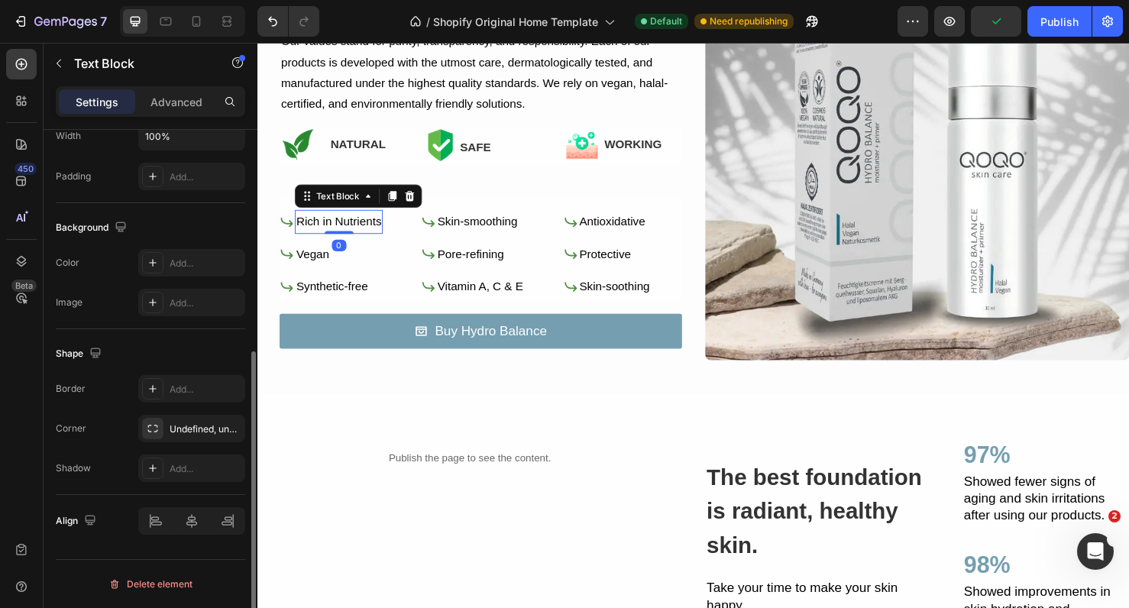
click at [385, 220] on p "Rich in Nutrients" at bounding box center [342, 231] width 89 height 22
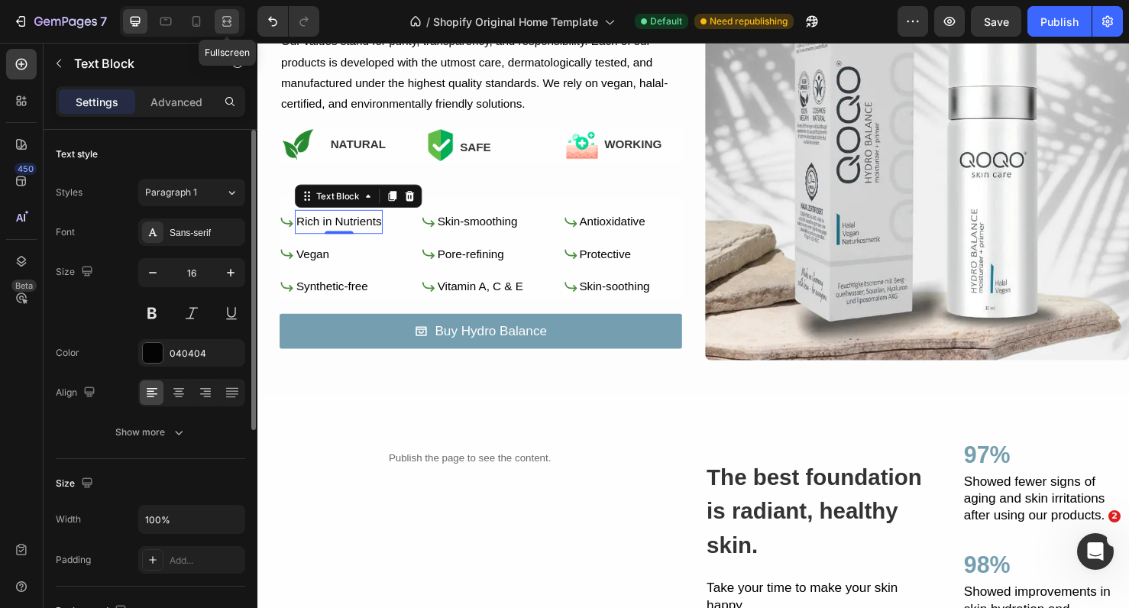
click at [232, 14] on icon at bounding box center [226, 21] width 15 height 15
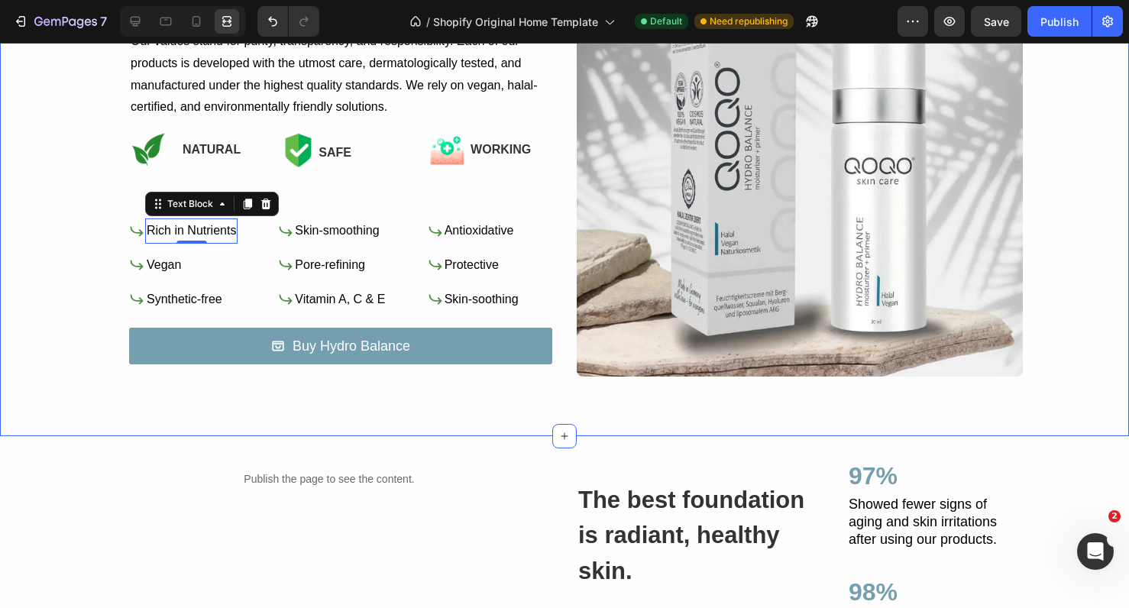
click at [444, 416] on div "We stand behind it! Heading Image Row Expect the best Heading Our values stand …" at bounding box center [564, 172] width 1129 height 529
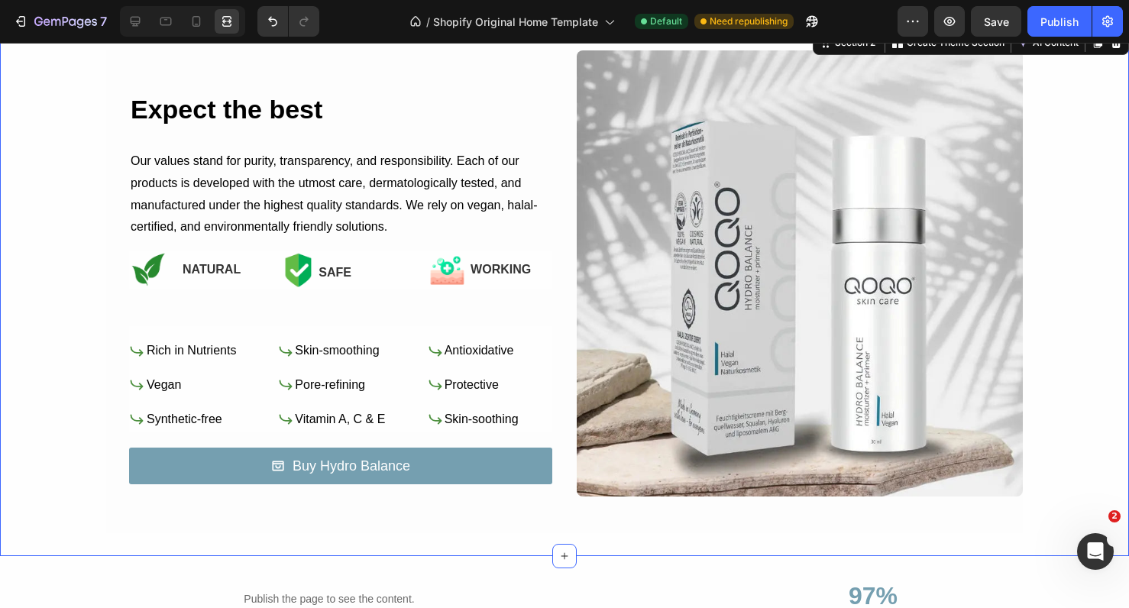
scroll to position [604, 0]
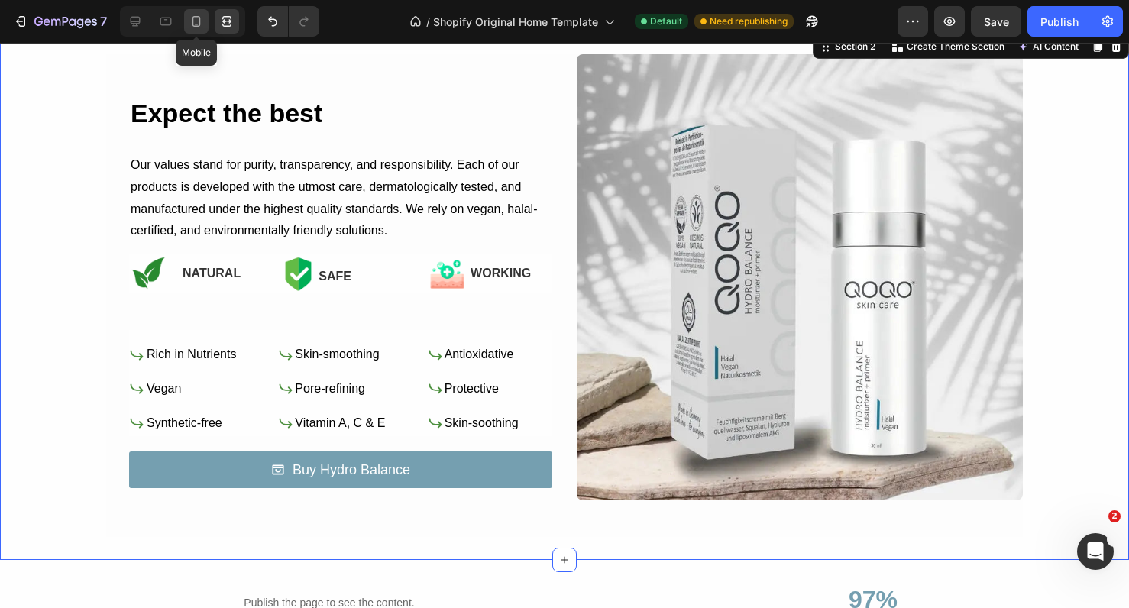
click at [206, 18] on div at bounding box center [196, 21] width 24 height 24
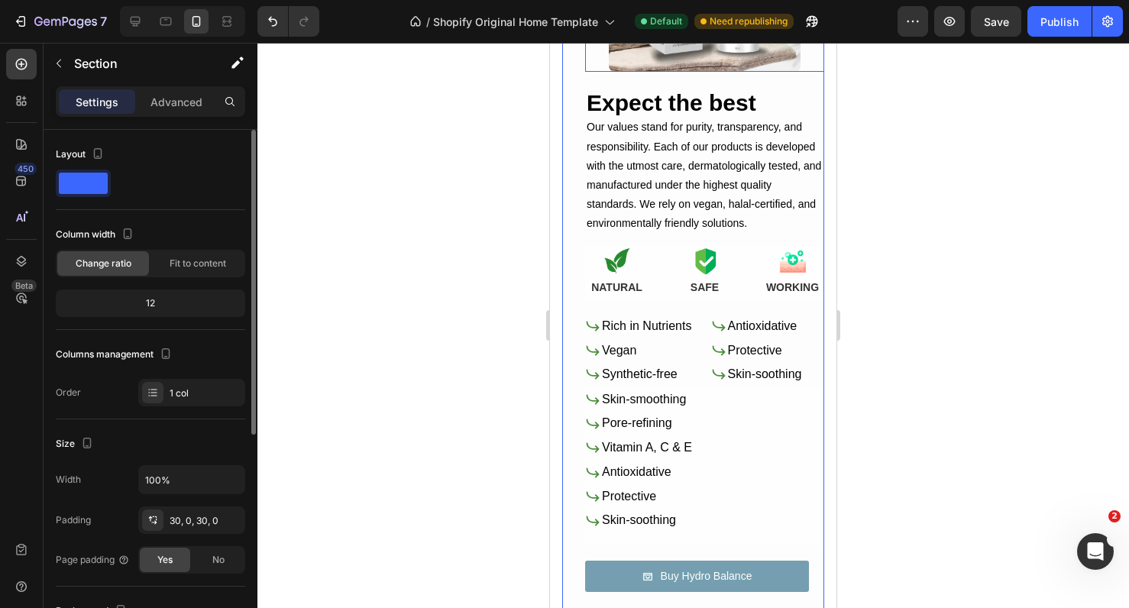
scroll to position [856, 0]
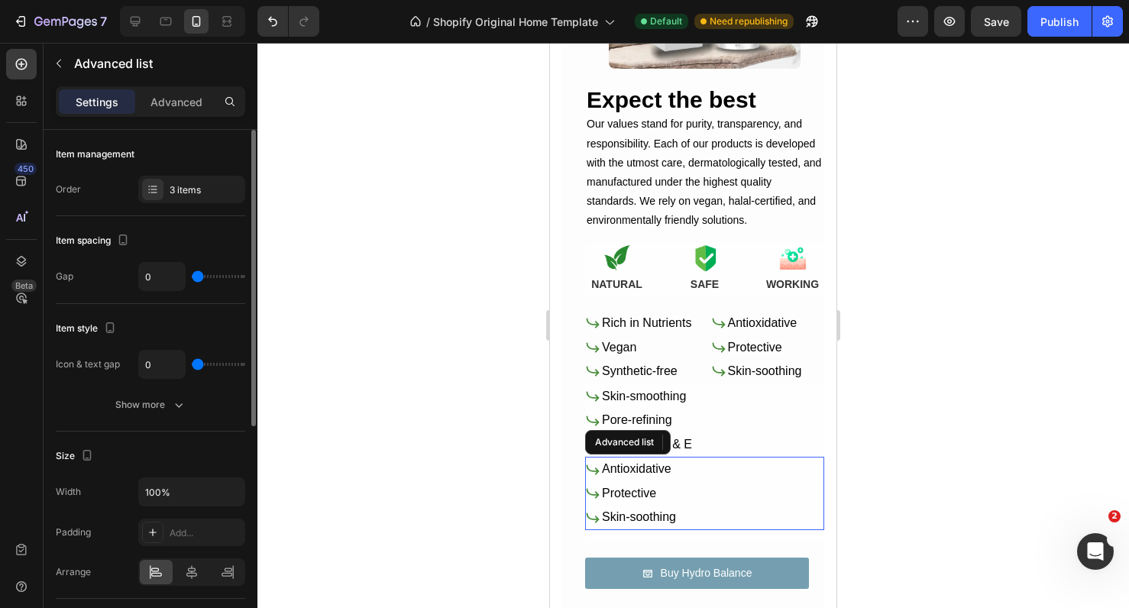
click at [715, 480] on div "Icon Antioxidative Text Block Icon Protective Text Block Icon Skin-soothing Tex…" at bounding box center [704, 493] width 239 height 73
click at [176, 103] on p "Advanced" at bounding box center [177, 102] width 52 height 16
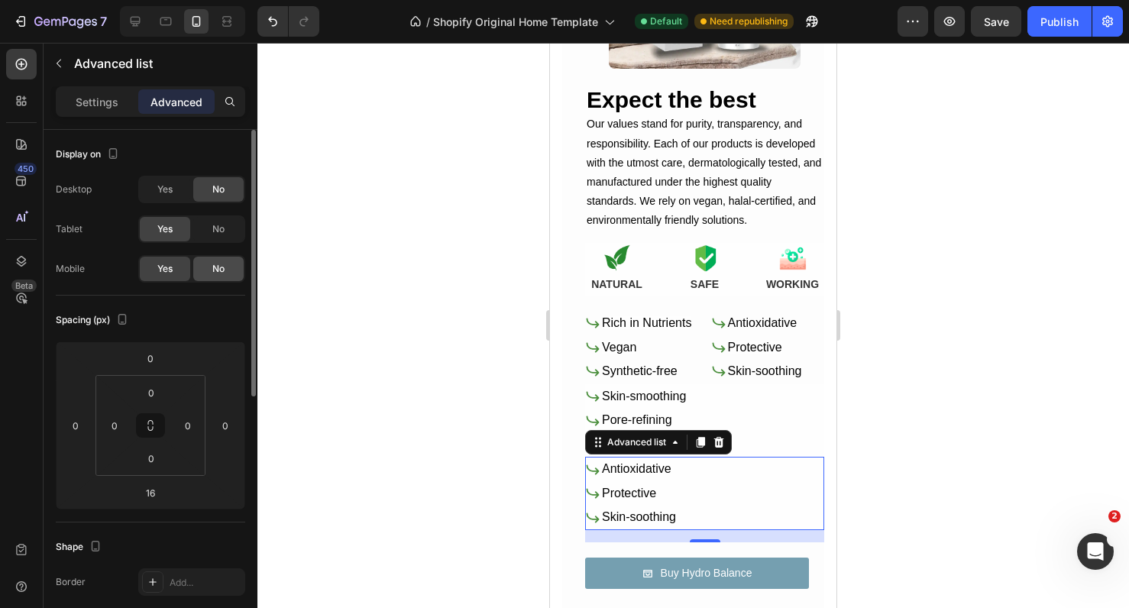
click at [206, 269] on div "No" at bounding box center [218, 269] width 50 height 24
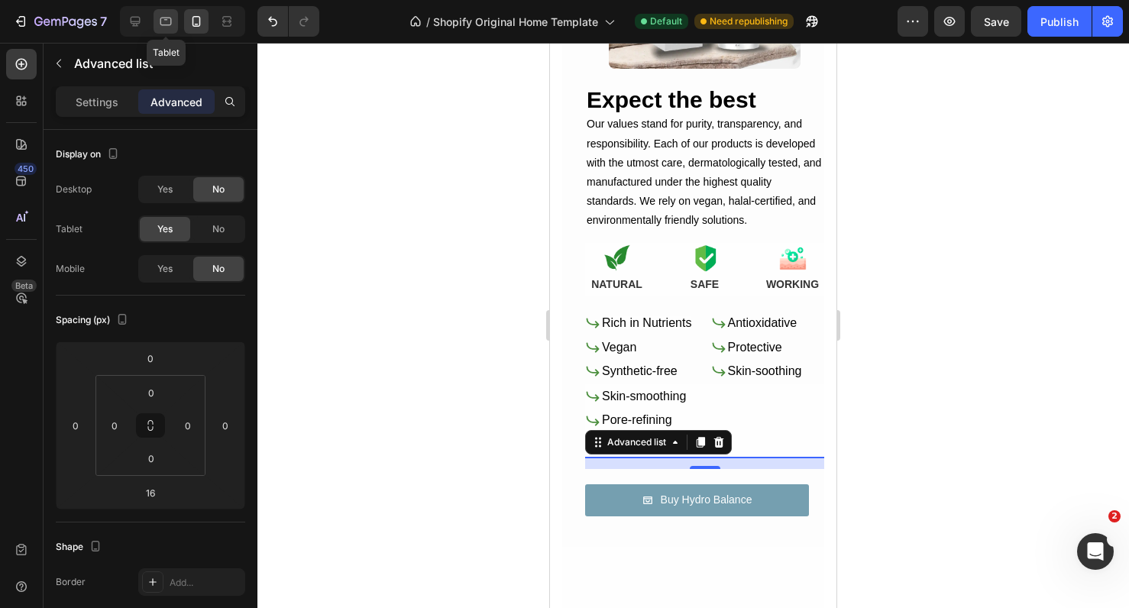
click at [166, 29] on div at bounding box center [166, 21] width 24 height 24
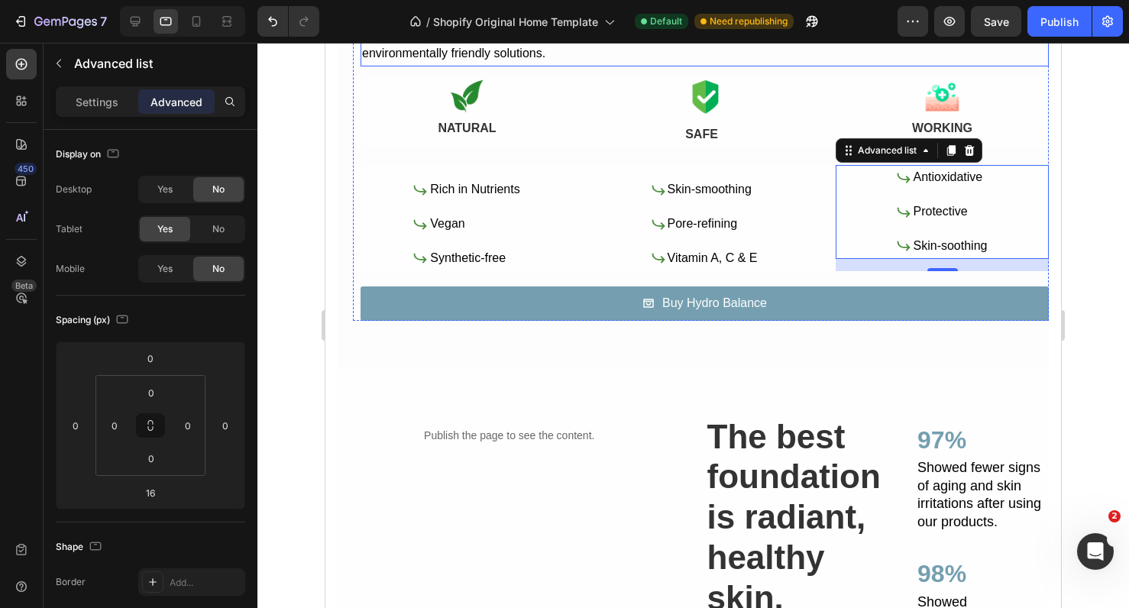
scroll to position [1058, 0]
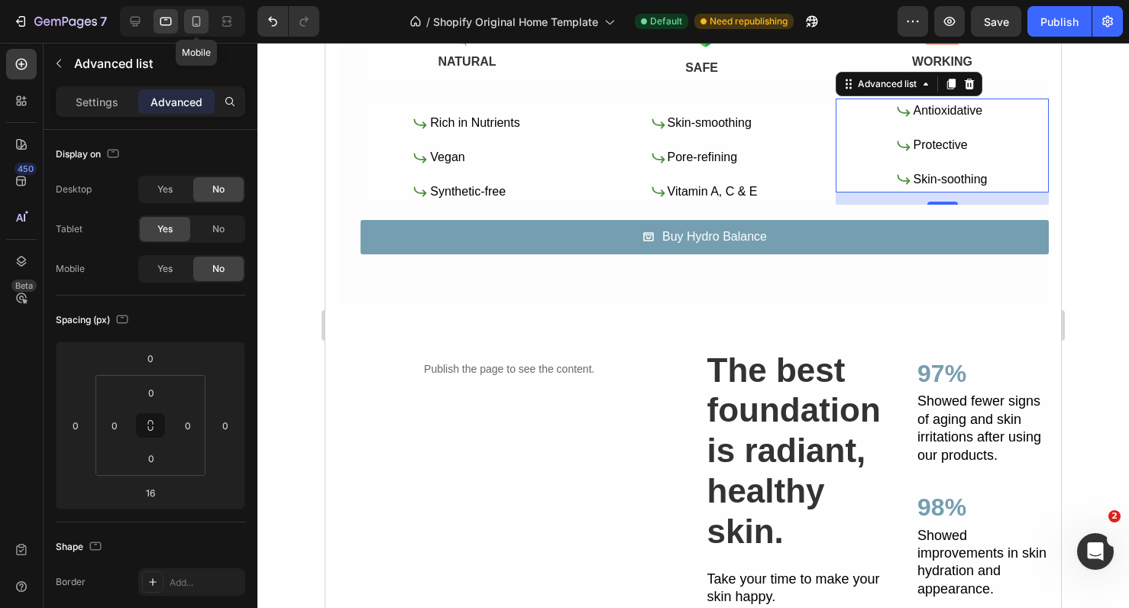
click at [197, 21] on icon at bounding box center [196, 21] width 15 height 15
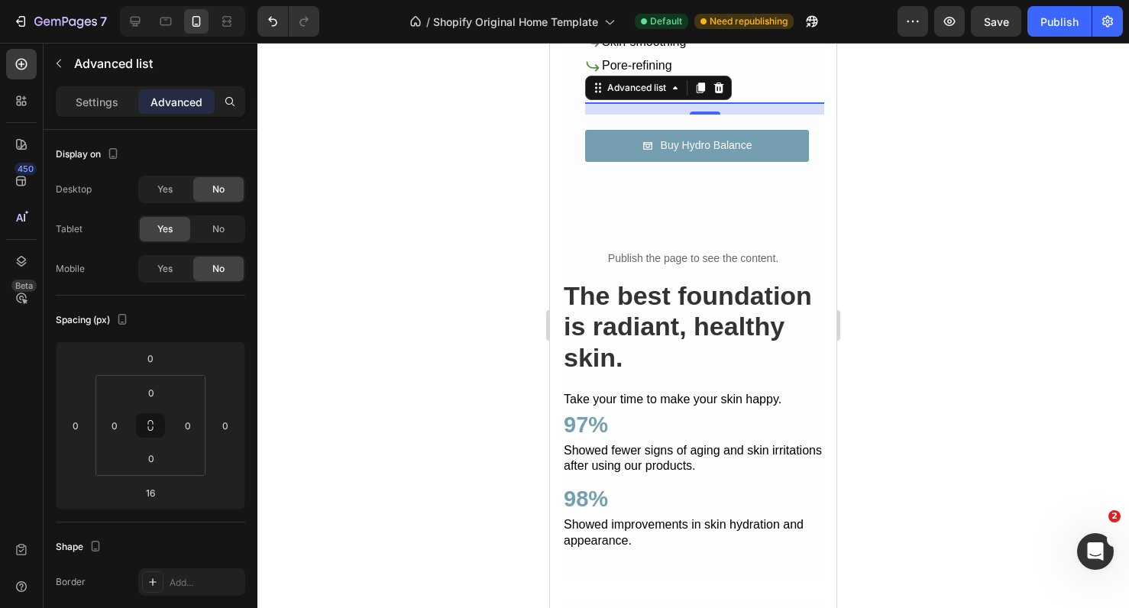
scroll to position [1211, 0]
click at [397, 219] on div at bounding box center [694, 326] width 872 height 566
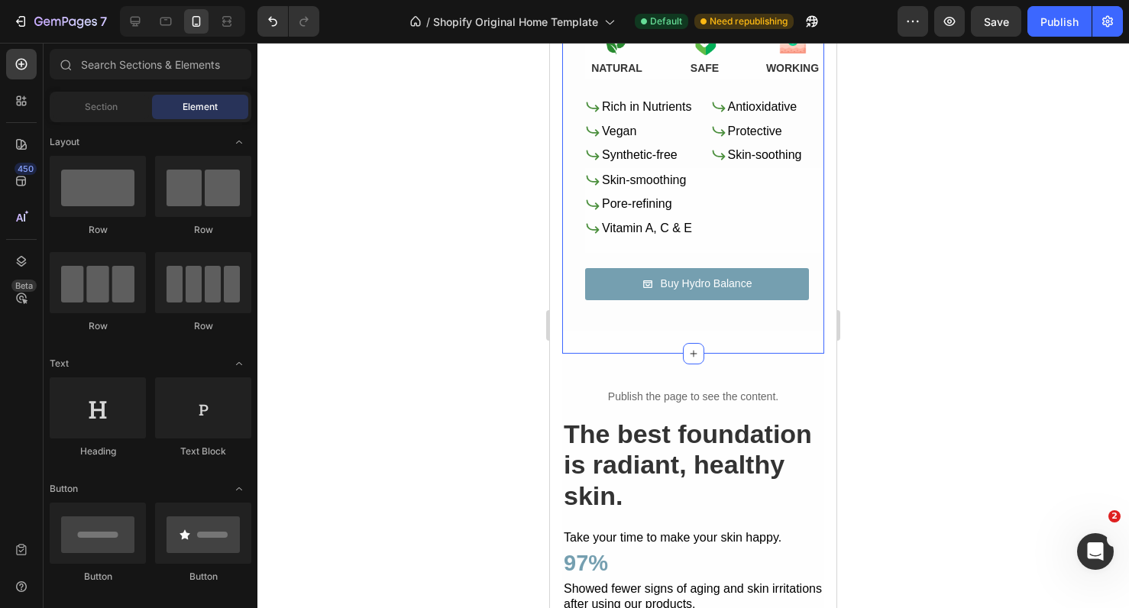
scroll to position [1069, 0]
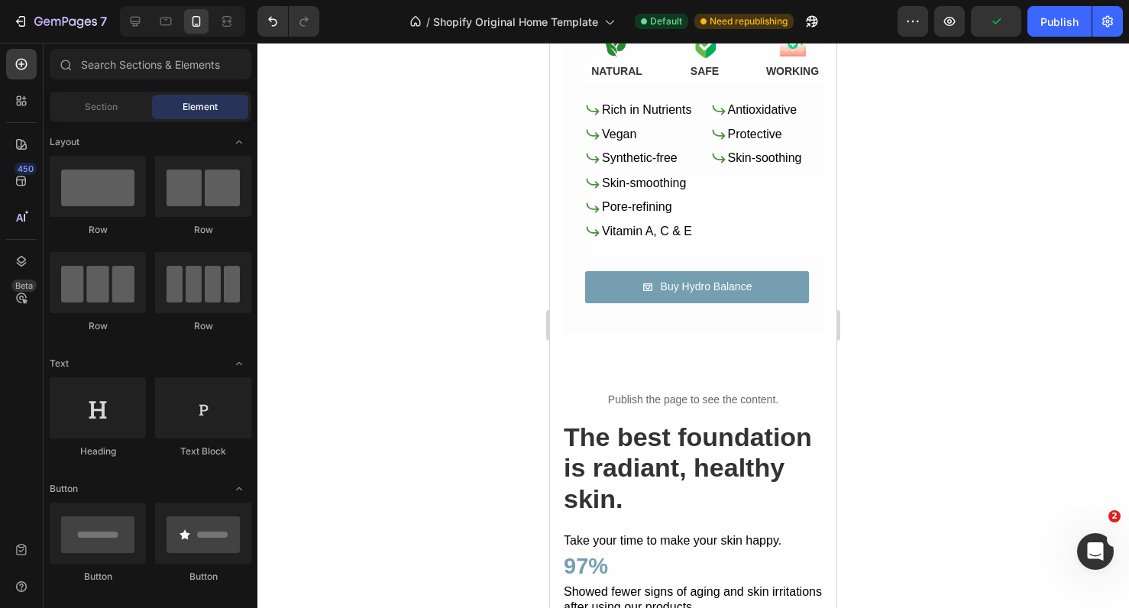
click at [903, 167] on div at bounding box center [694, 326] width 872 height 566
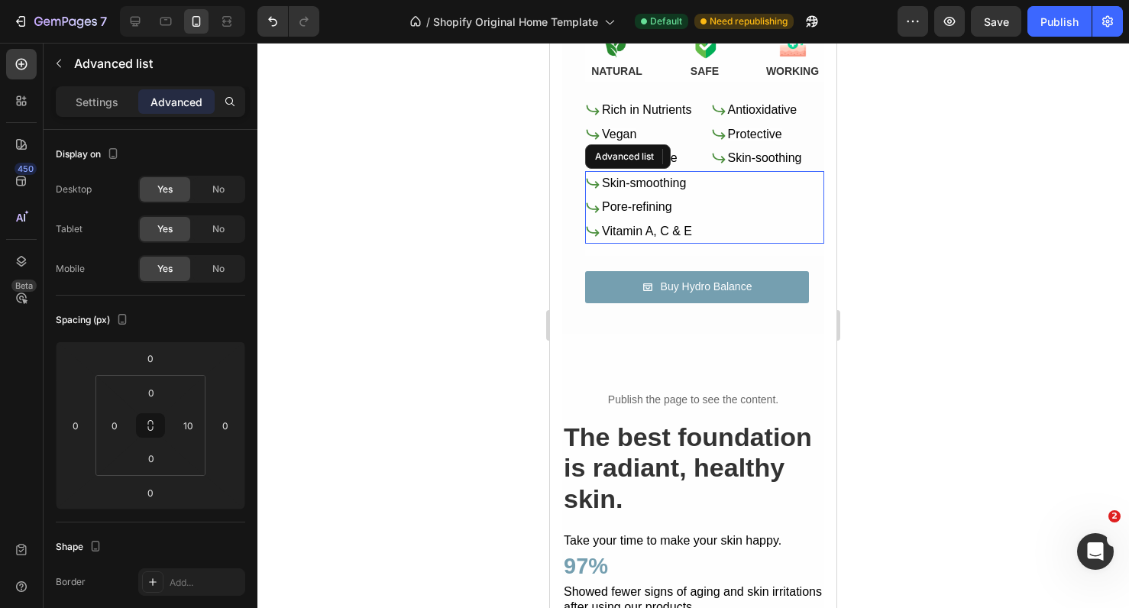
click at [693, 206] on li "Icon Pore-refining Text Block" at bounding box center [639, 207] width 109 height 23
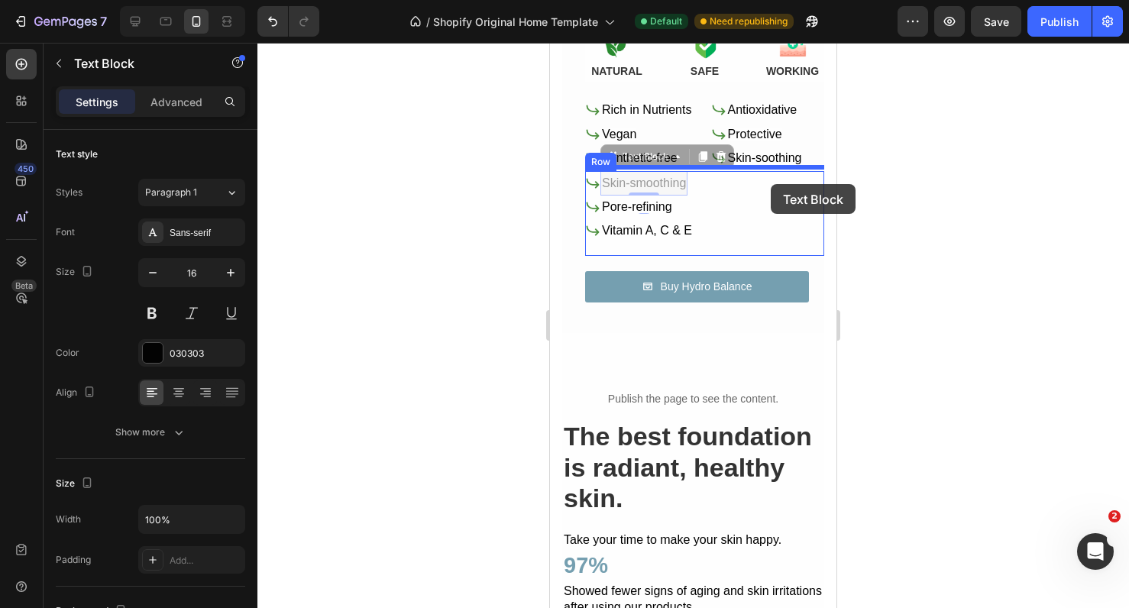
drag, startPoint x: 677, startPoint y: 180, endPoint x: 771, endPoint y: 184, distance: 94.1
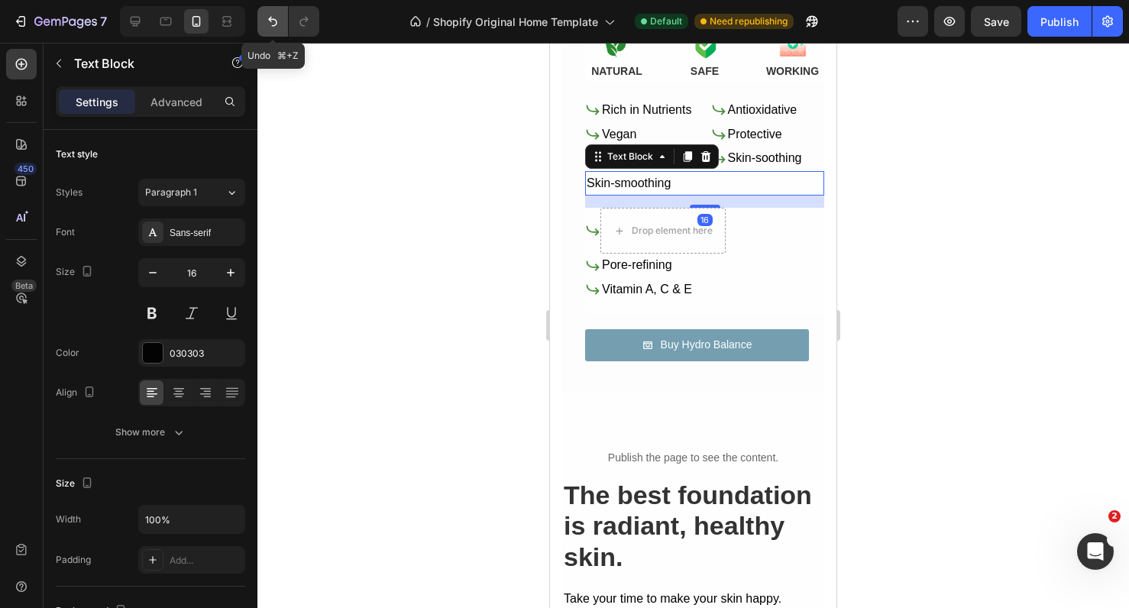
click at [283, 15] on button "Undo/Redo" at bounding box center [273, 21] width 31 height 31
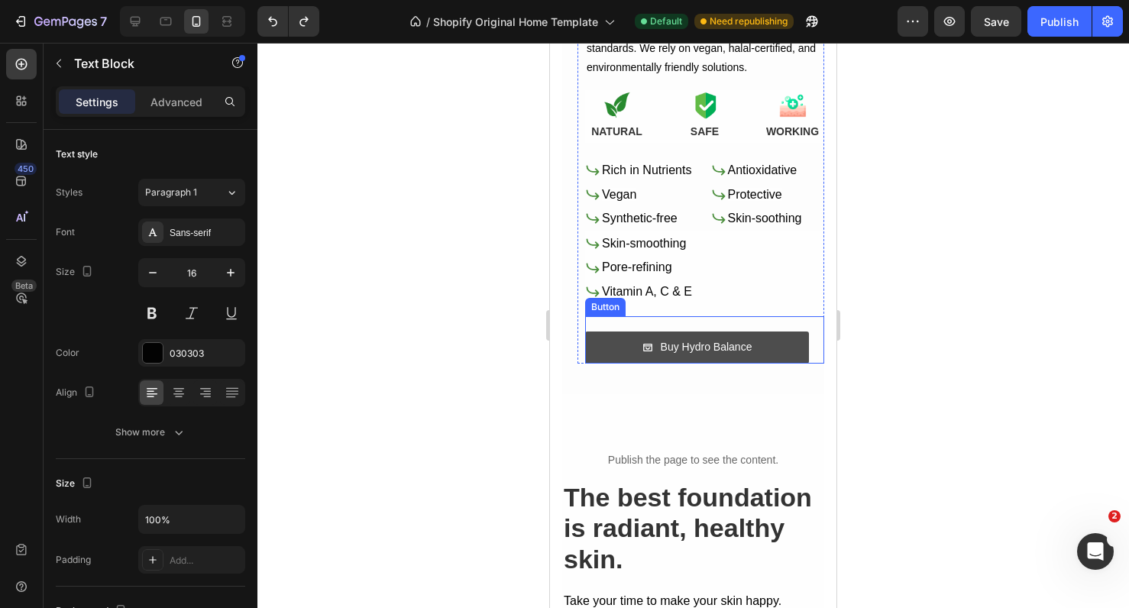
scroll to position [1005, 0]
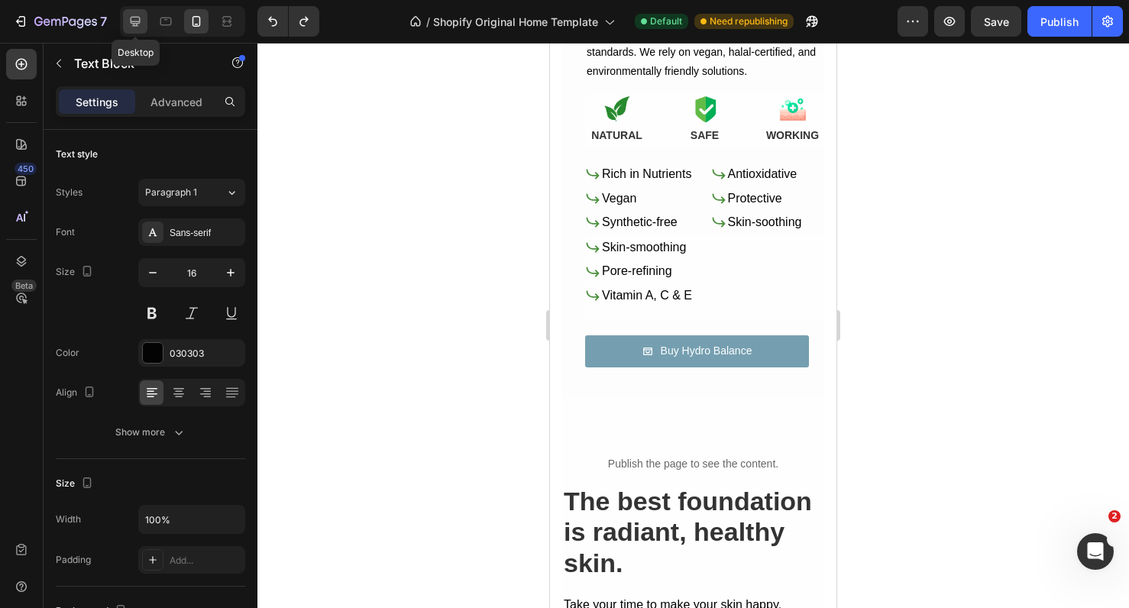
click at [127, 18] on div at bounding box center [135, 21] width 24 height 24
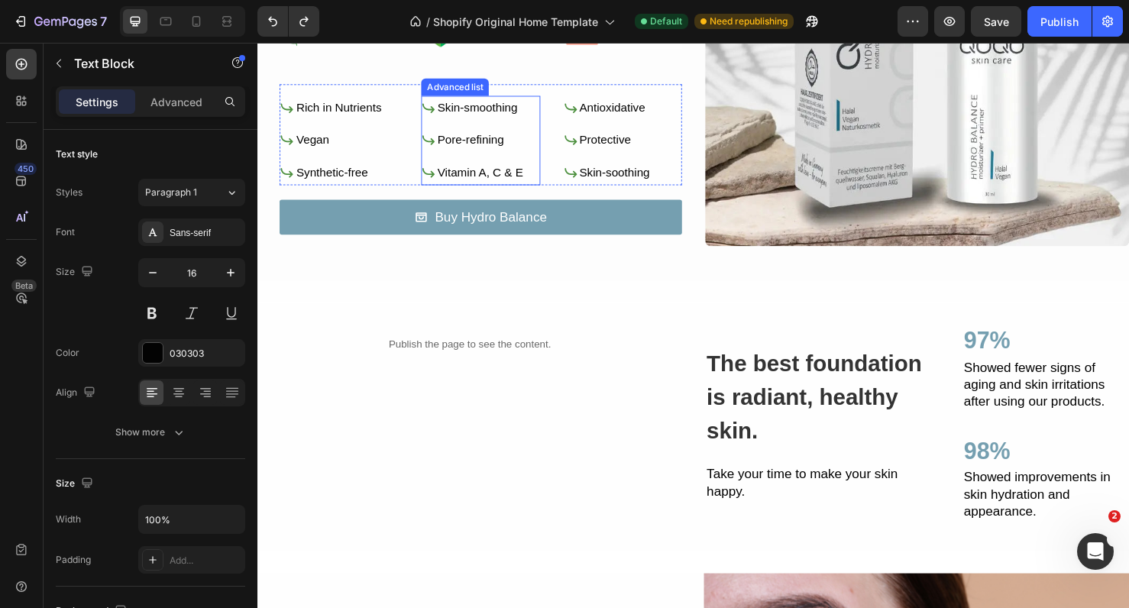
scroll to position [816, 0]
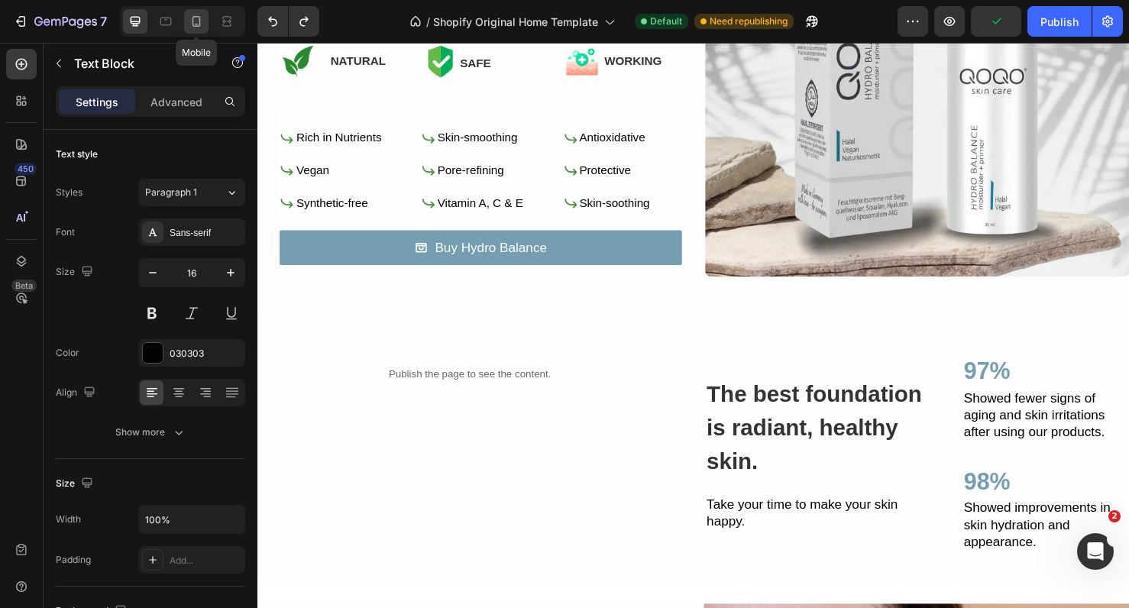
click at [187, 19] on div at bounding box center [196, 21] width 24 height 24
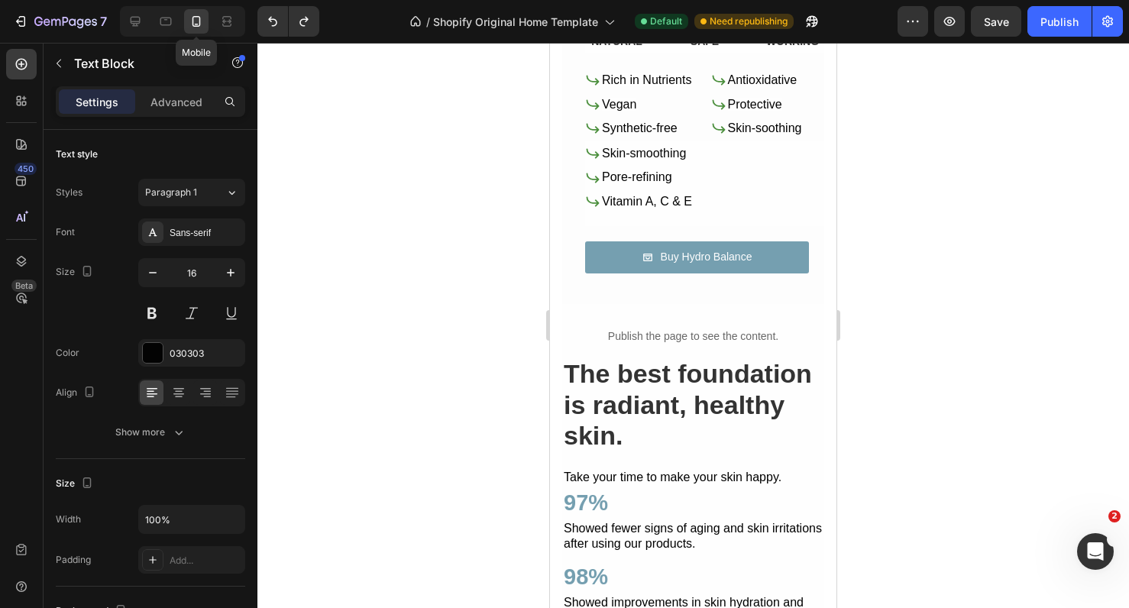
scroll to position [1140, 0]
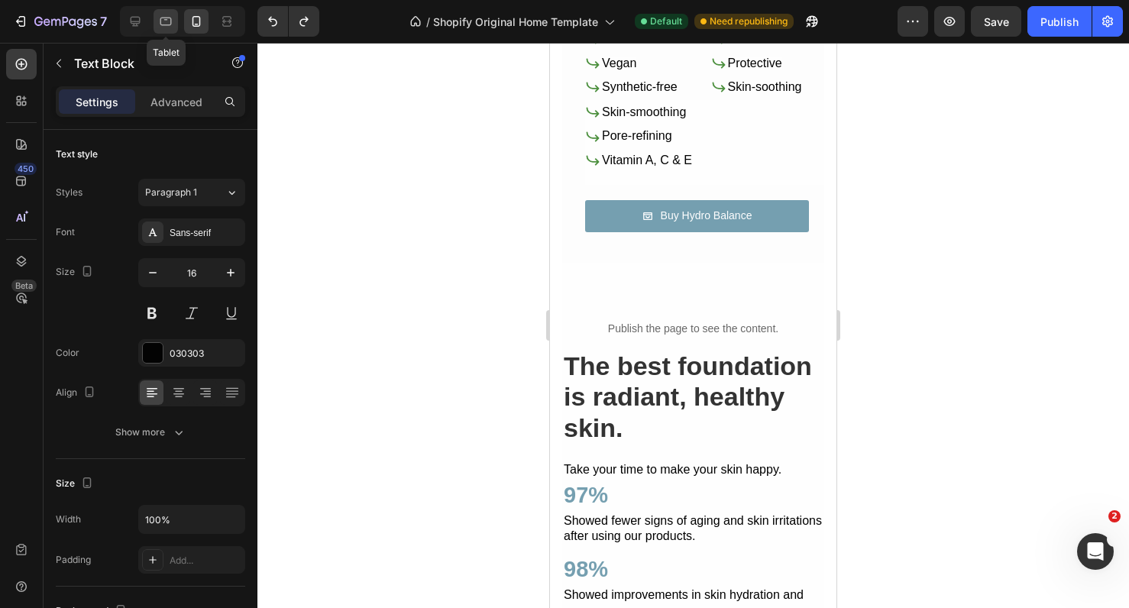
click at [166, 29] on div at bounding box center [166, 21] width 24 height 24
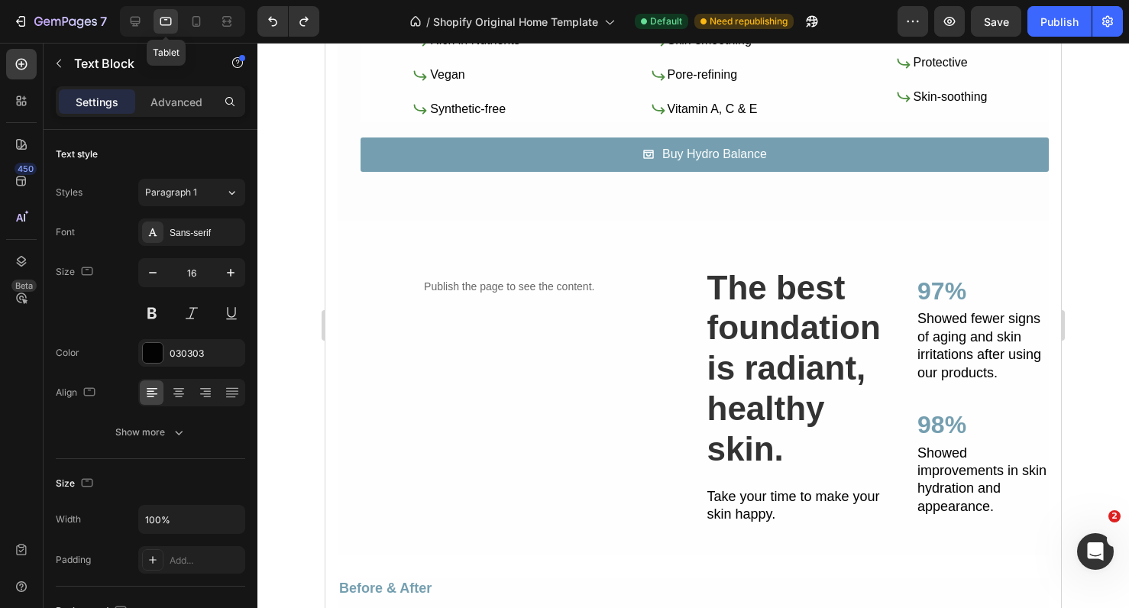
scroll to position [1070, 0]
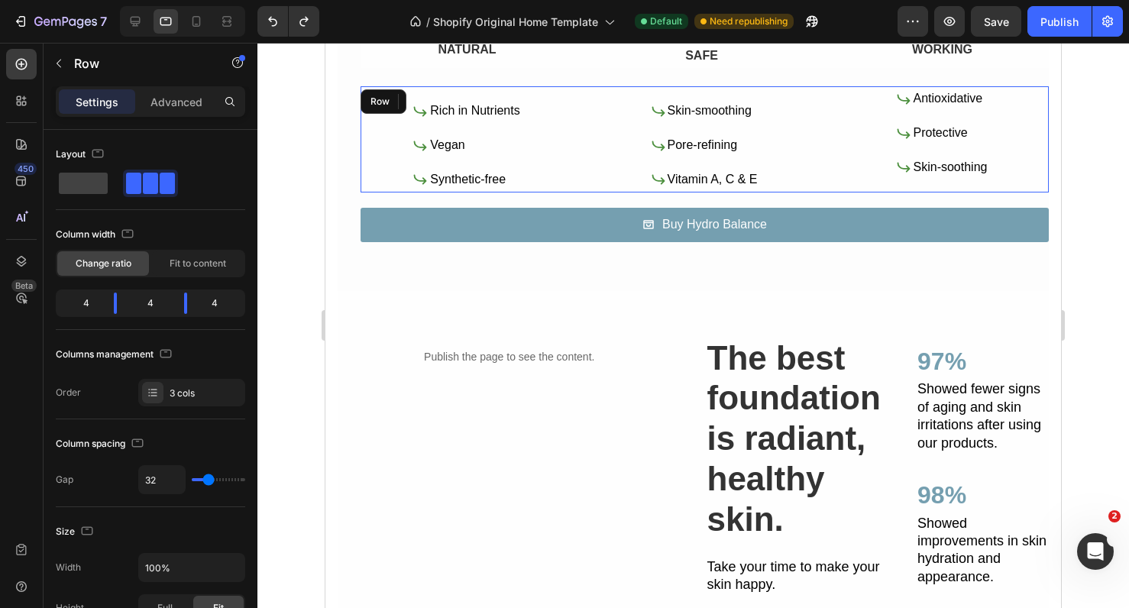
click at [825, 146] on div "Icon Rich in Nutrients Text Block Icon Vegan Text Block Icon Synthetic-free Tex…" at bounding box center [705, 138] width 689 height 105
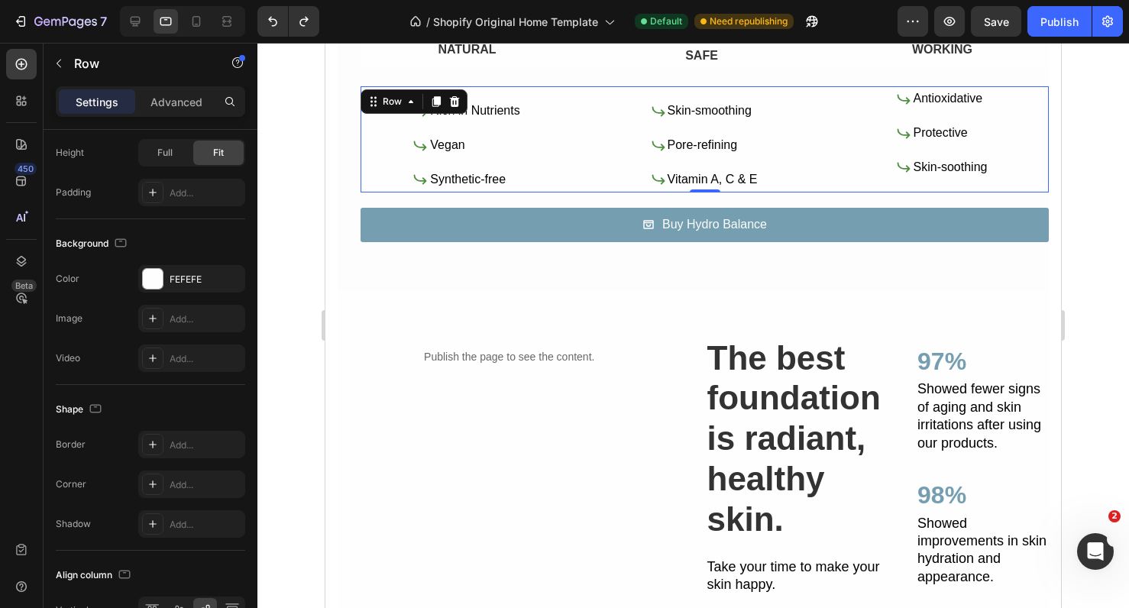
scroll to position [545, 0]
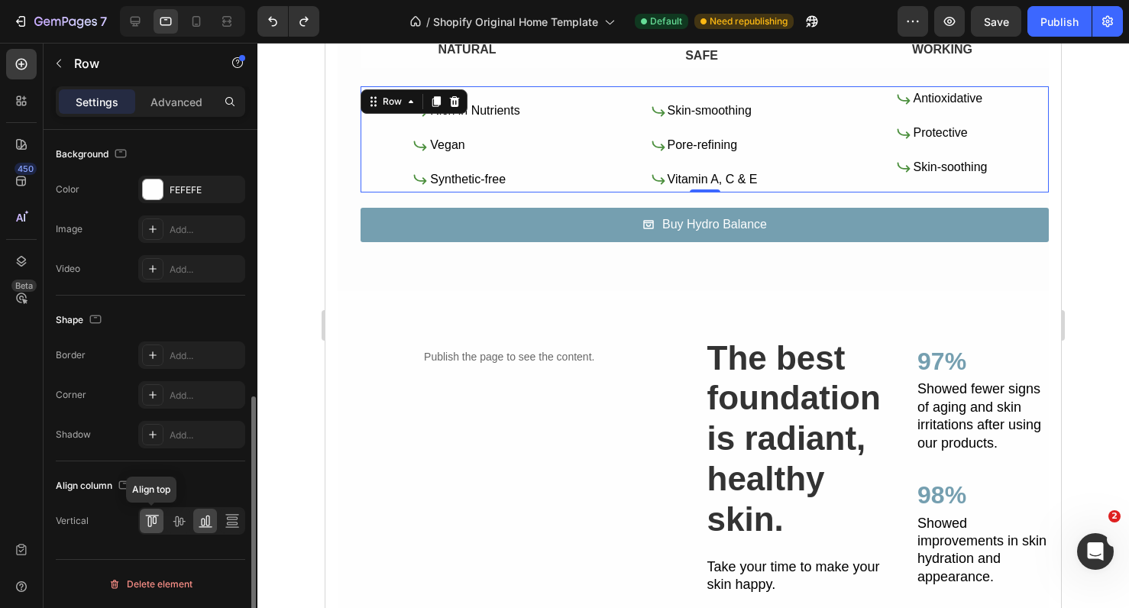
click at [156, 520] on icon at bounding box center [154, 521] width 4 height 8
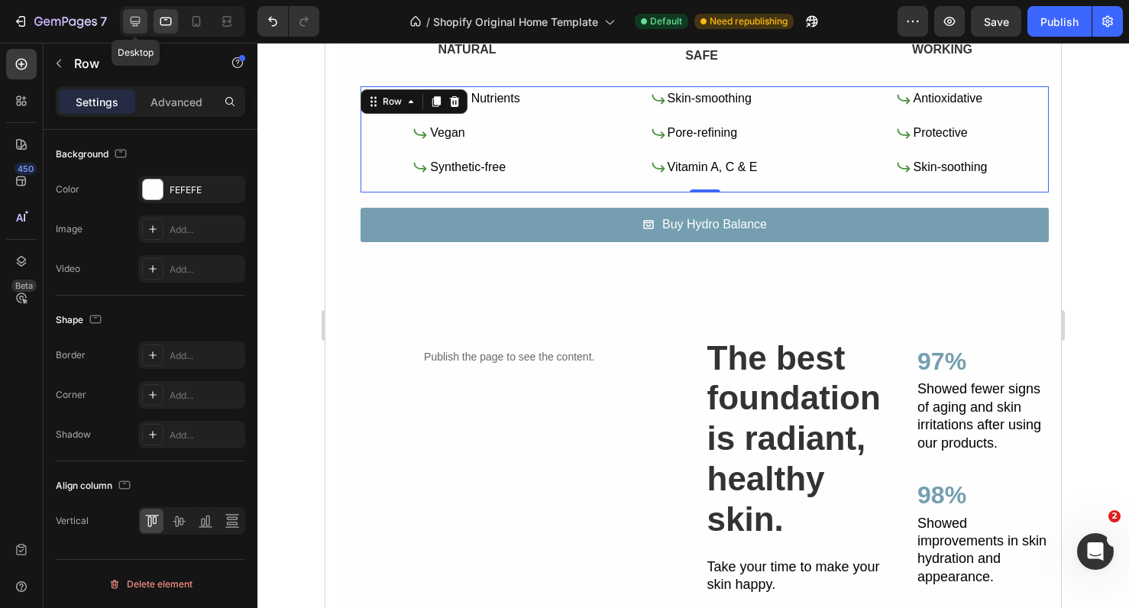
click at [137, 27] on icon at bounding box center [135, 21] width 15 height 15
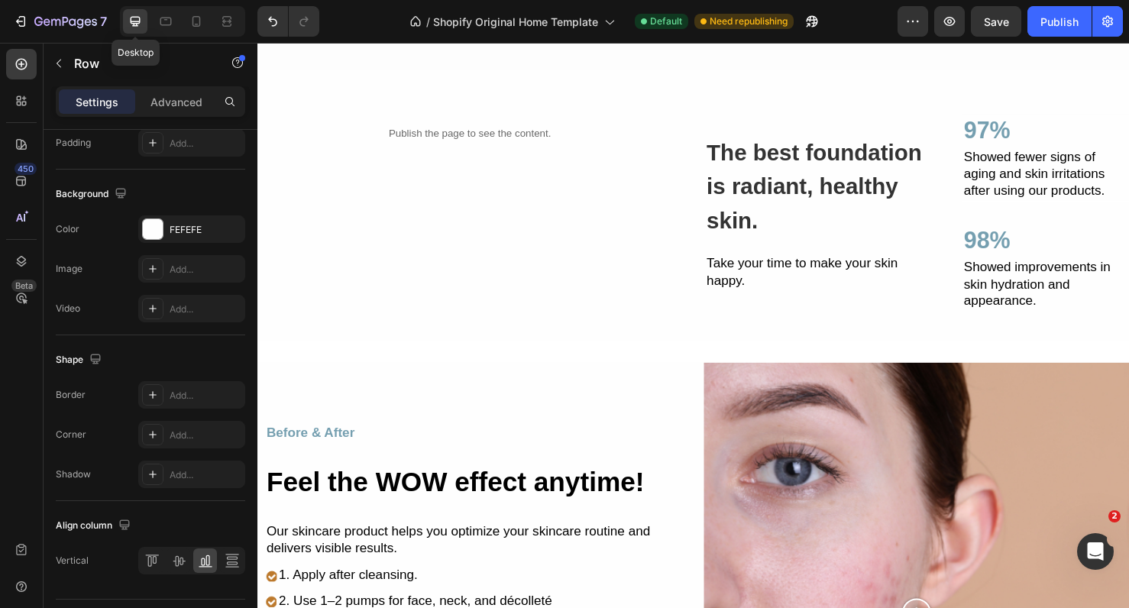
scroll to position [836, 0]
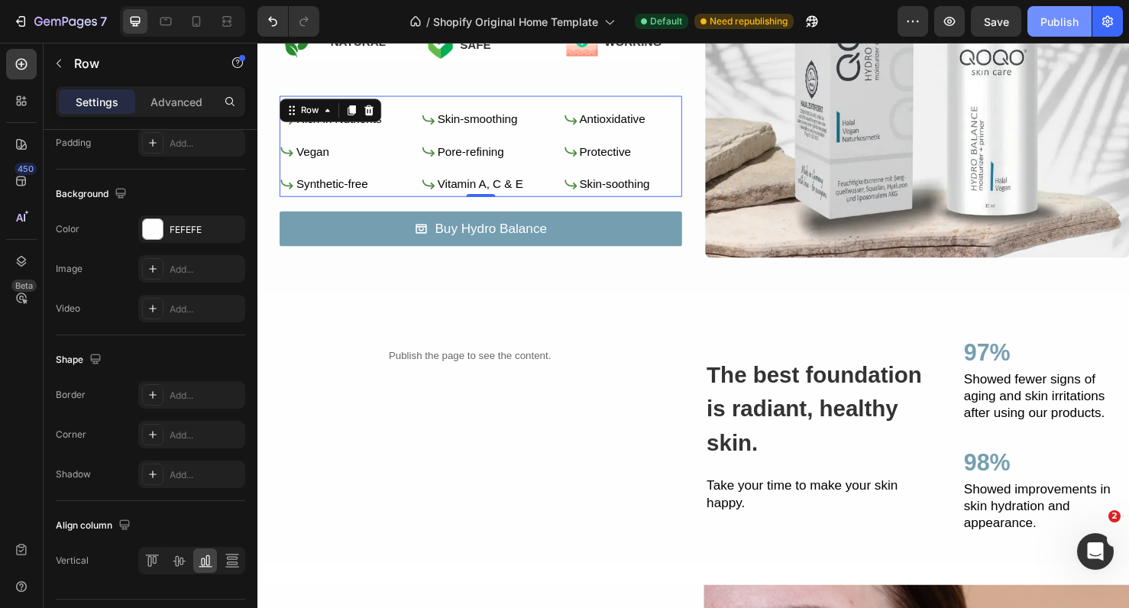
click at [1062, 21] on div "Publish" at bounding box center [1060, 22] width 38 height 16
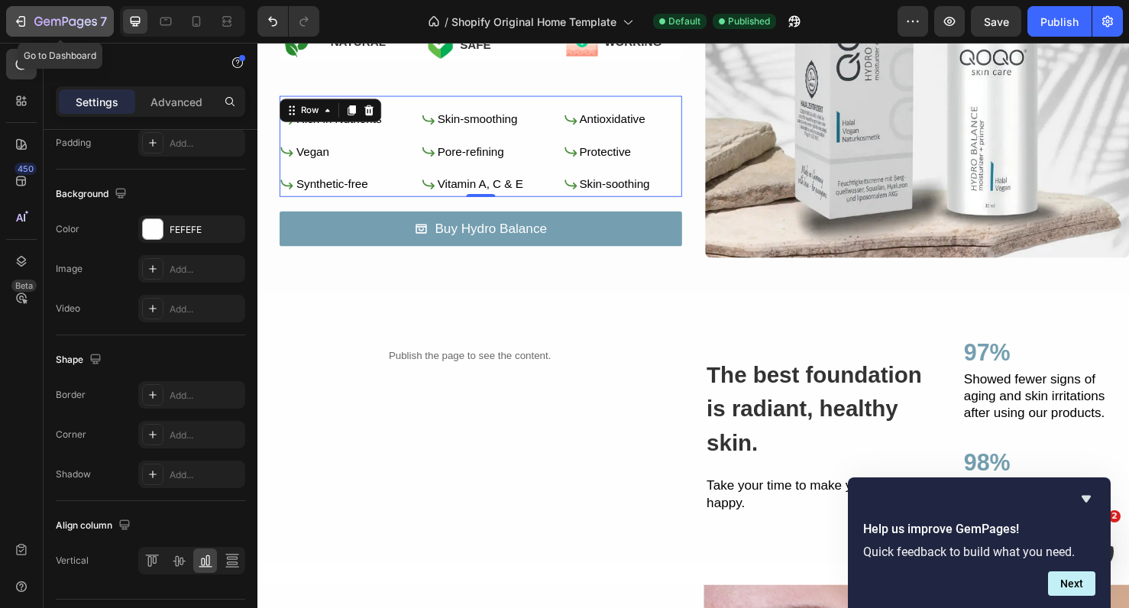
click at [75, 24] on icon "button" at bounding box center [72, 21] width 7 height 7
